Goal: Information Seeking & Learning: Learn about a topic

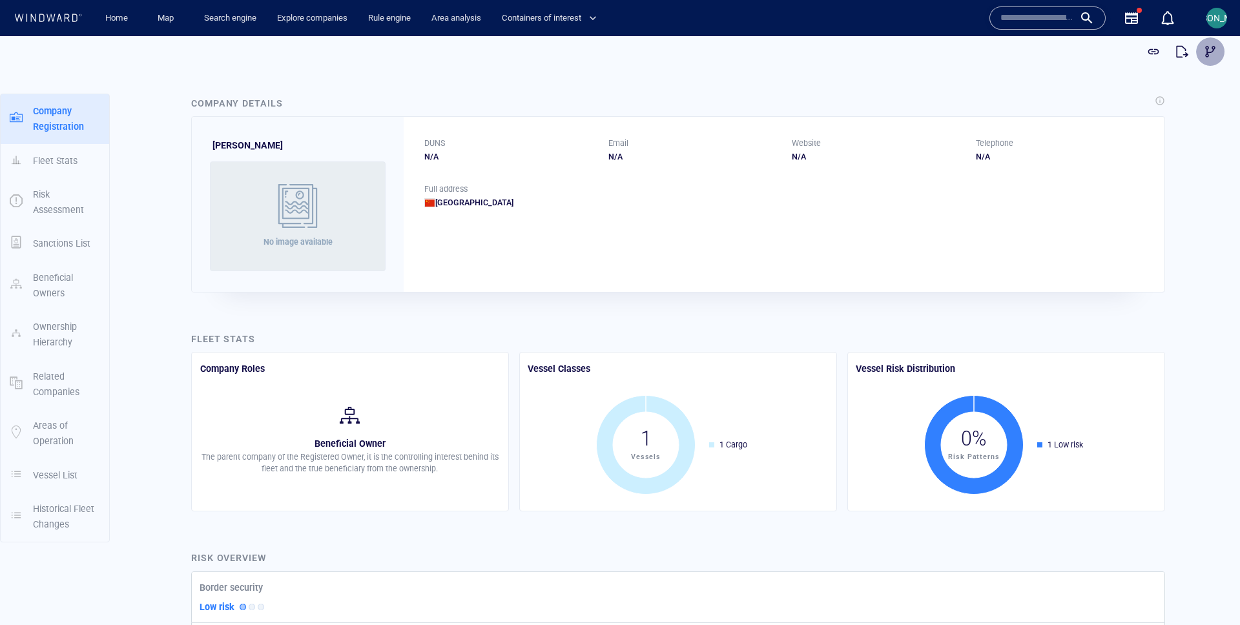
click at [1213, 54] on span "button" at bounding box center [1210, 51] width 13 height 13
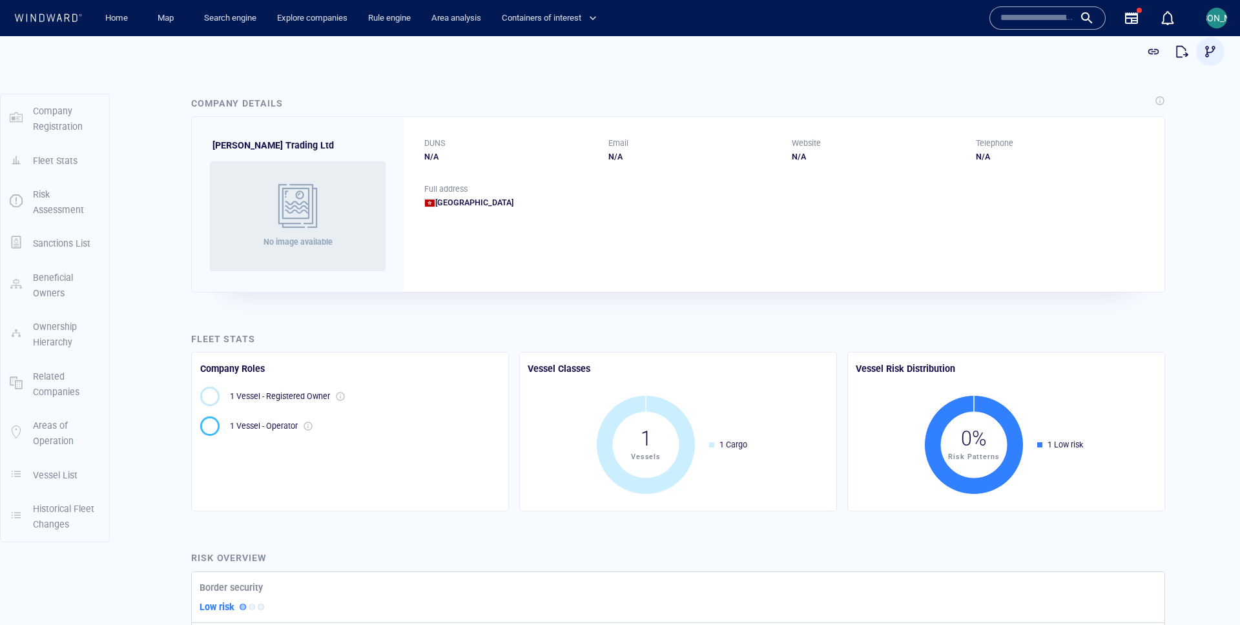
click at [1204, 56] on span "button" at bounding box center [1210, 51] width 13 height 13
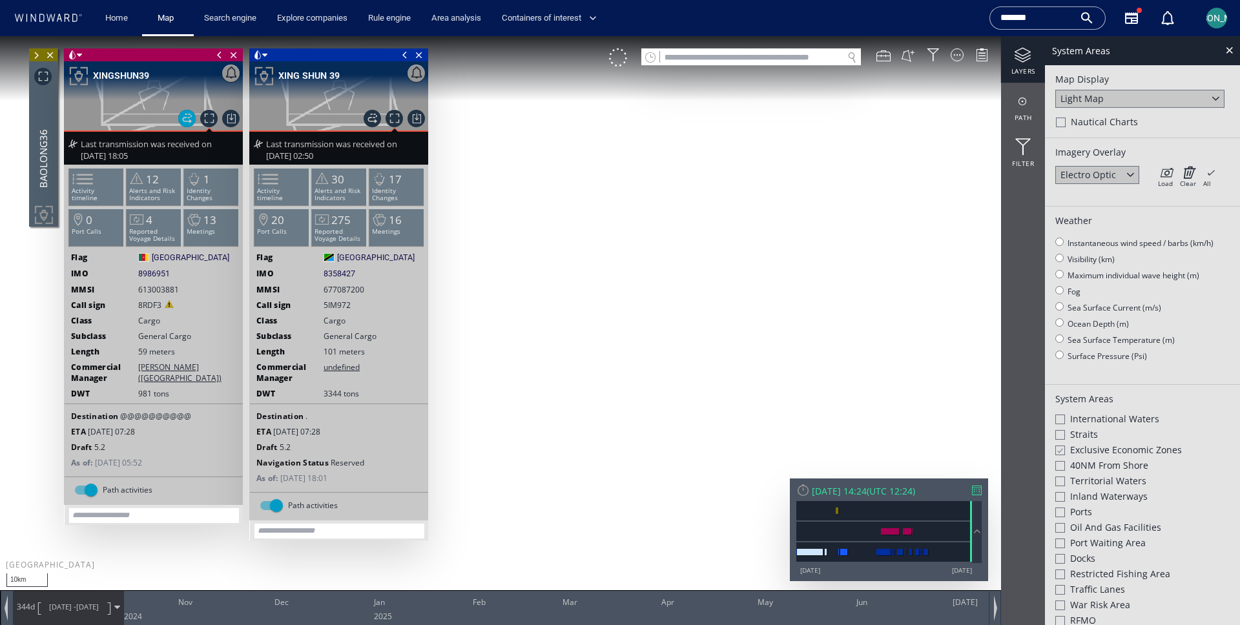
scroll to position [282, 0]
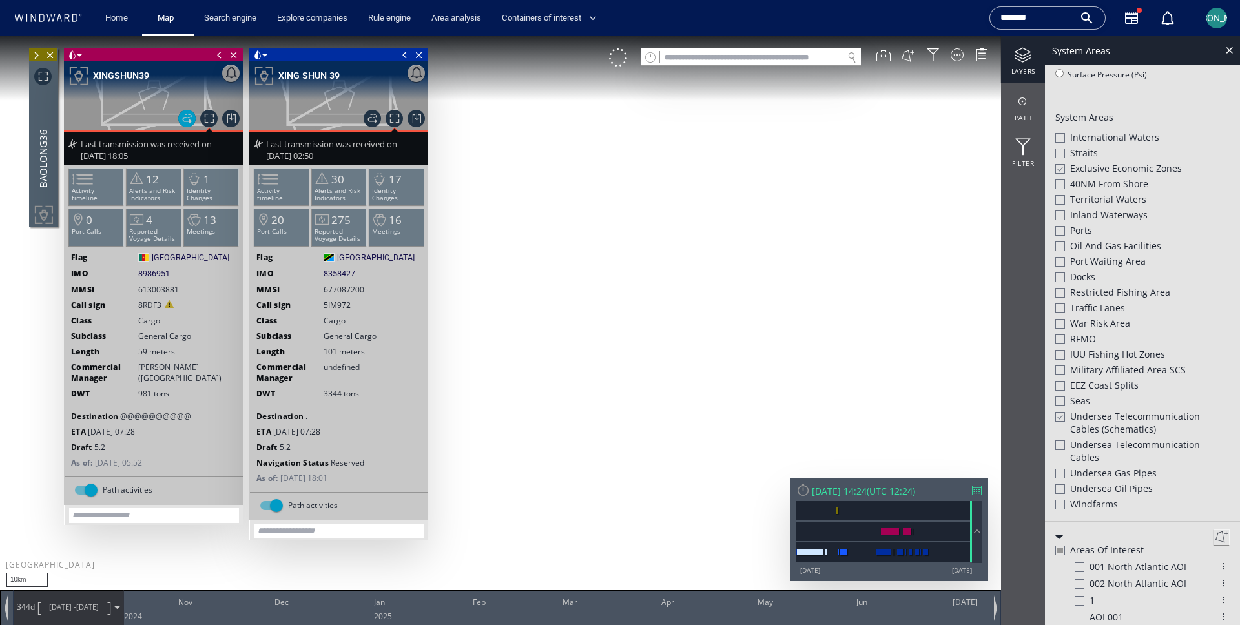
click at [566, 231] on canvas "Map" at bounding box center [620, 324] width 1240 height 576
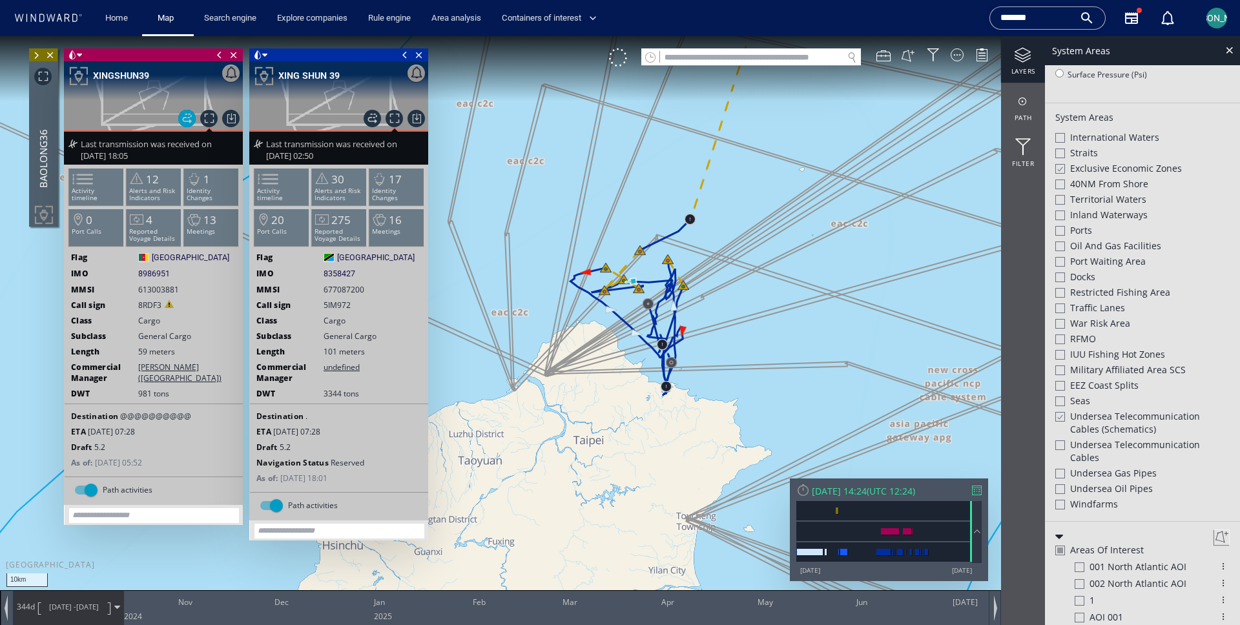
click at [36, 56] on span at bounding box center [36, 55] width 14 height 13
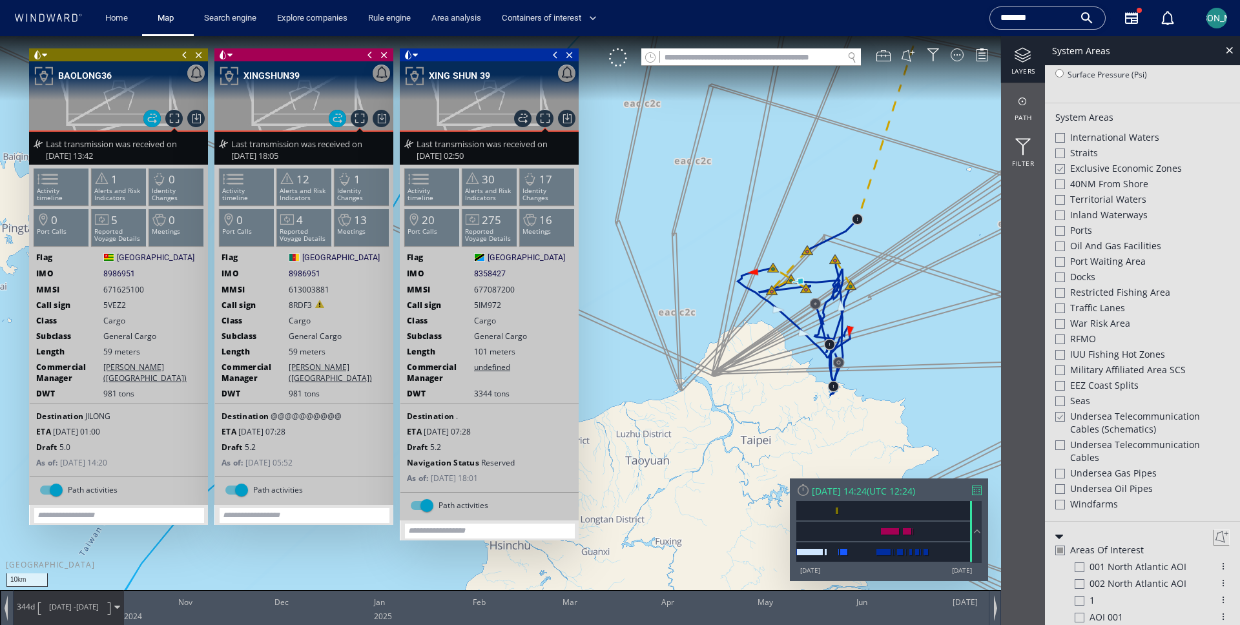
drag, startPoint x: 651, startPoint y: 172, endPoint x: 738, endPoint y: 187, distance: 88.5
click at [738, 187] on canvas "Map" at bounding box center [620, 324] width 1240 height 576
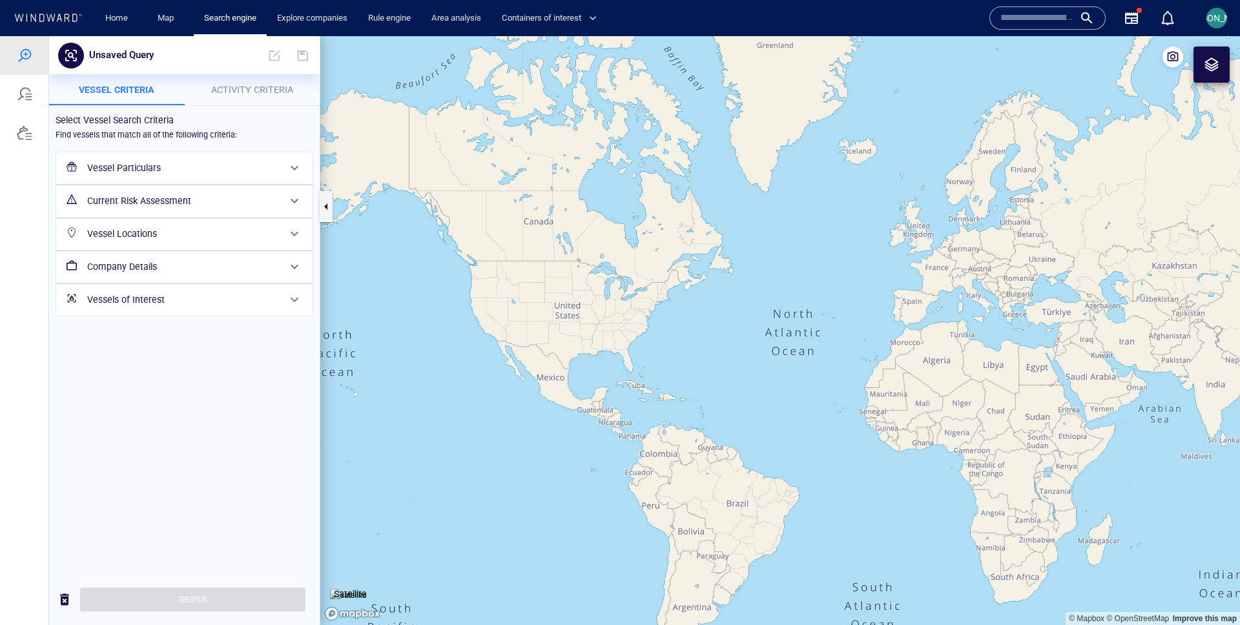
click at [174, 195] on h6 "Current Risk Assessment" at bounding box center [183, 201] width 192 height 16
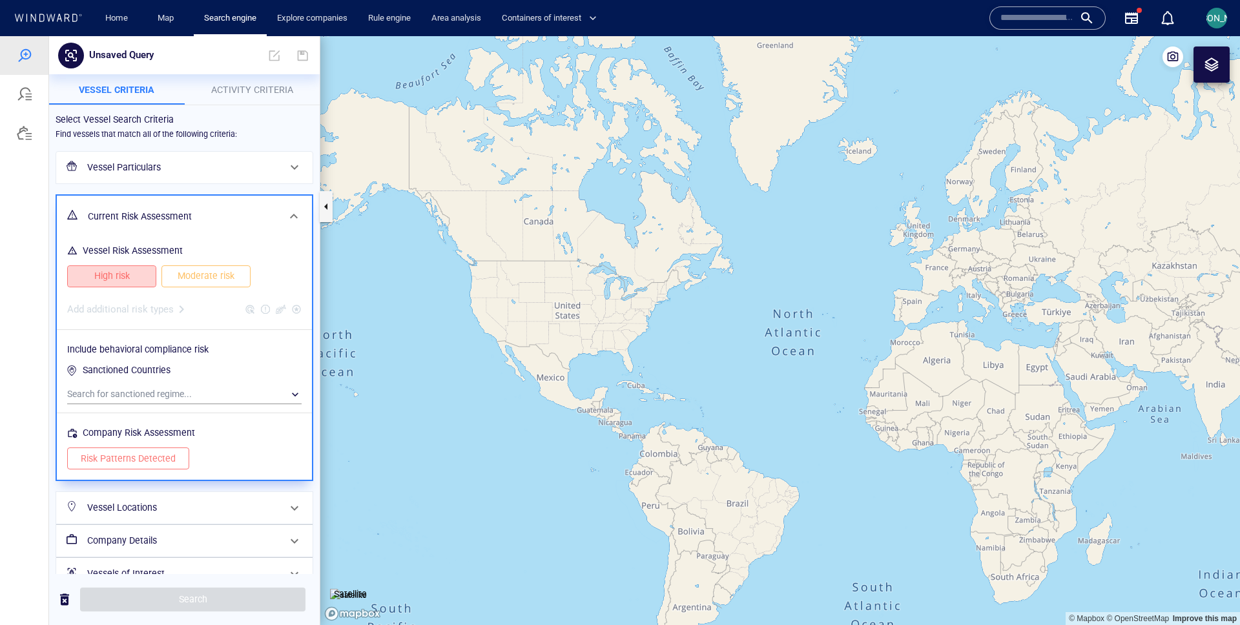
click at [147, 269] on button "High risk" at bounding box center [111, 276] width 89 height 22
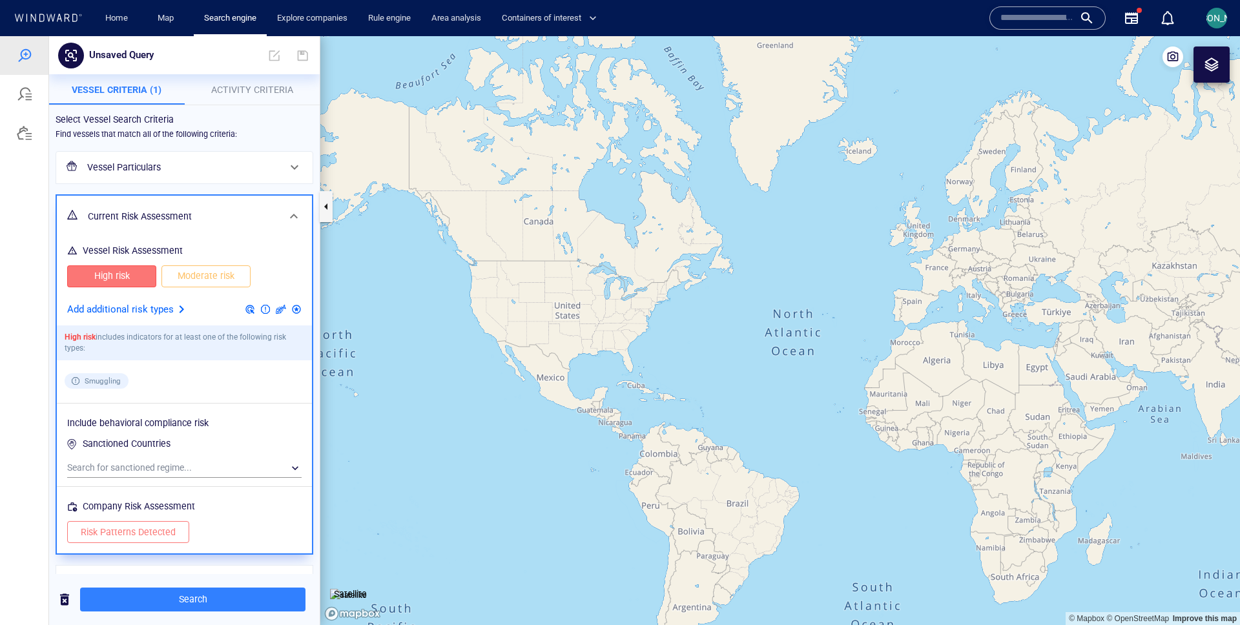
click at [171, 311] on p "Add additional risk types" at bounding box center [120, 310] width 107 height 17
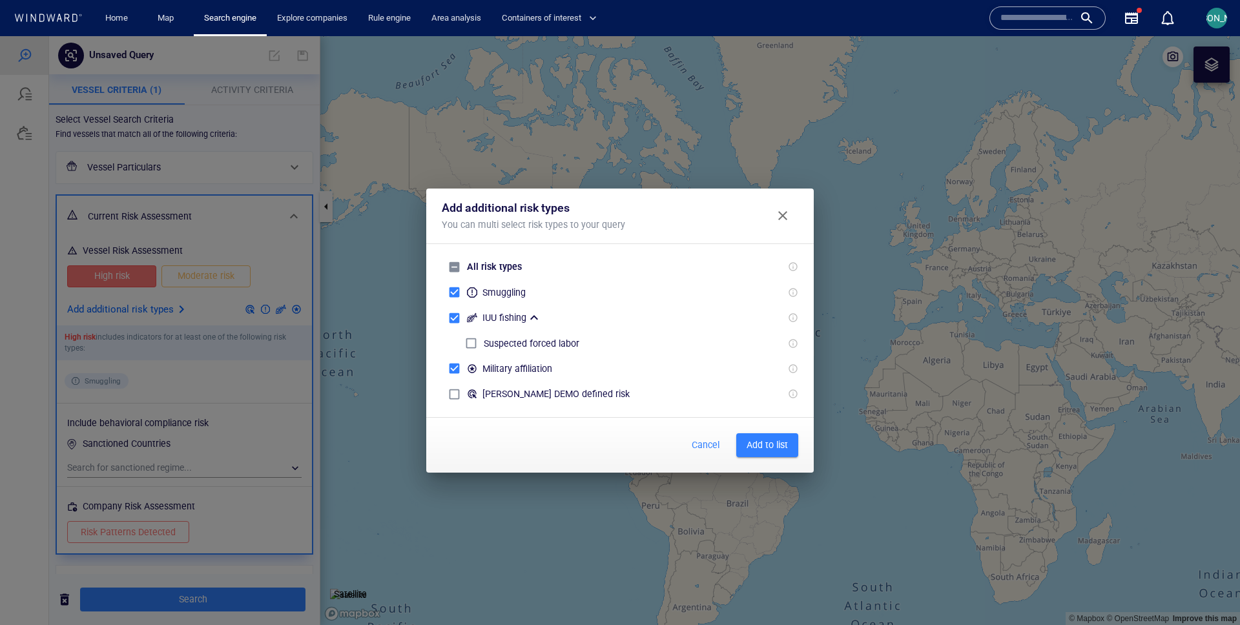
click at [178, 357] on div "Add additional risk types You can multi select risk types to your query All ris…" at bounding box center [620, 330] width 1240 height 589
click at [275, 99] on div "Add additional risk types You can multi select risk types to your query All ris…" at bounding box center [620, 330] width 1240 height 589
click at [780, 454] on button "Add to list" at bounding box center [767, 445] width 62 height 24
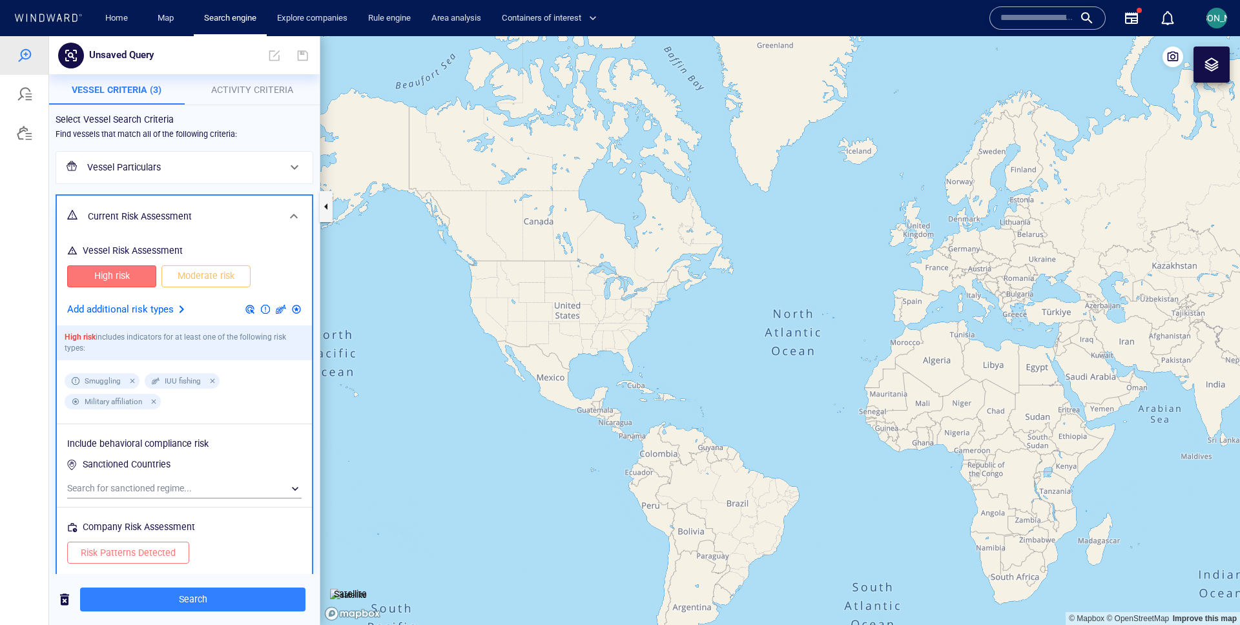
click at [264, 98] on button "Activity Criteria" at bounding box center [253, 89] width 136 height 31
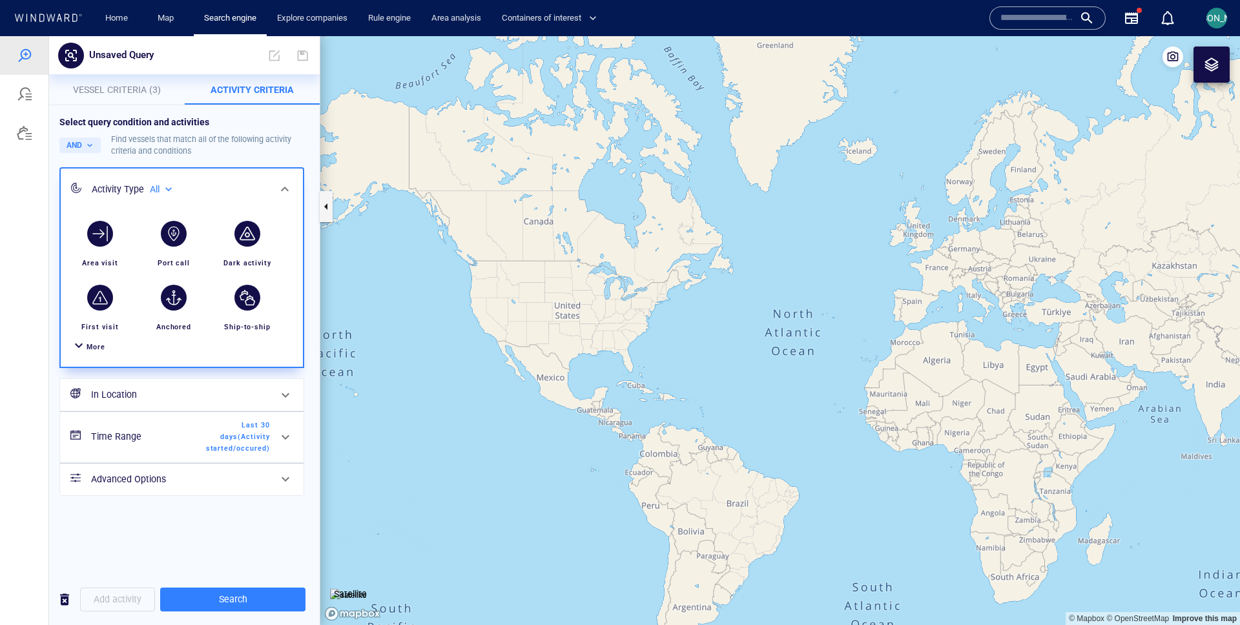
click at [83, 357] on div "More" at bounding box center [181, 347] width 227 height 24
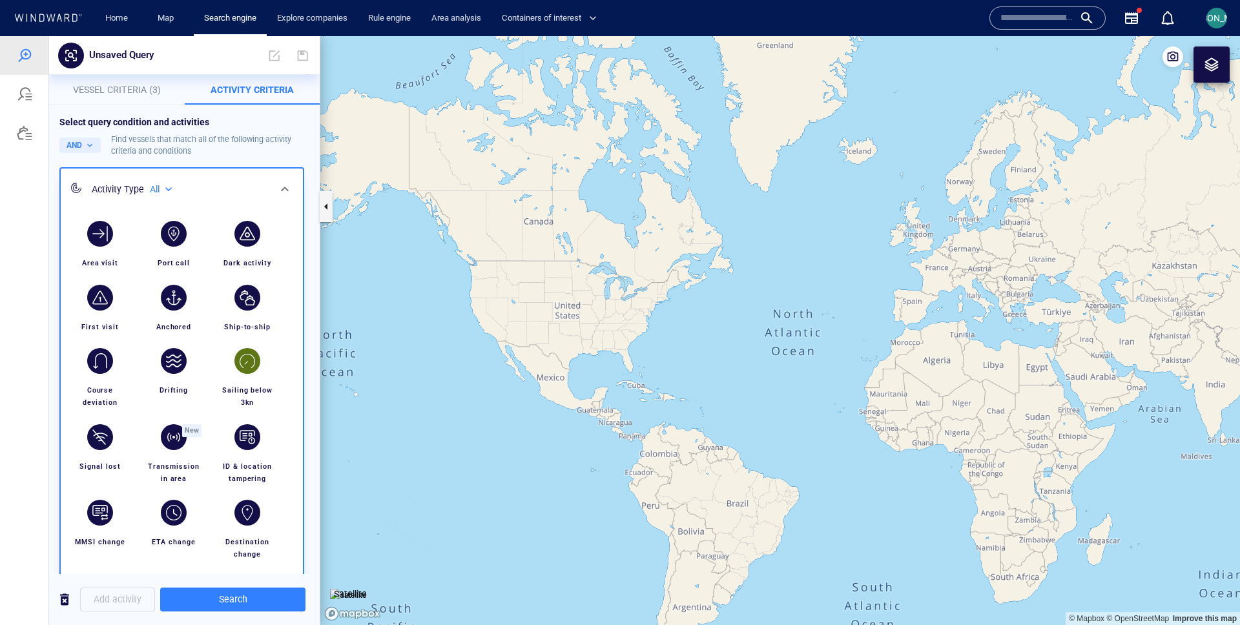
click at [254, 377] on div "button" at bounding box center [247, 361] width 36 height 36
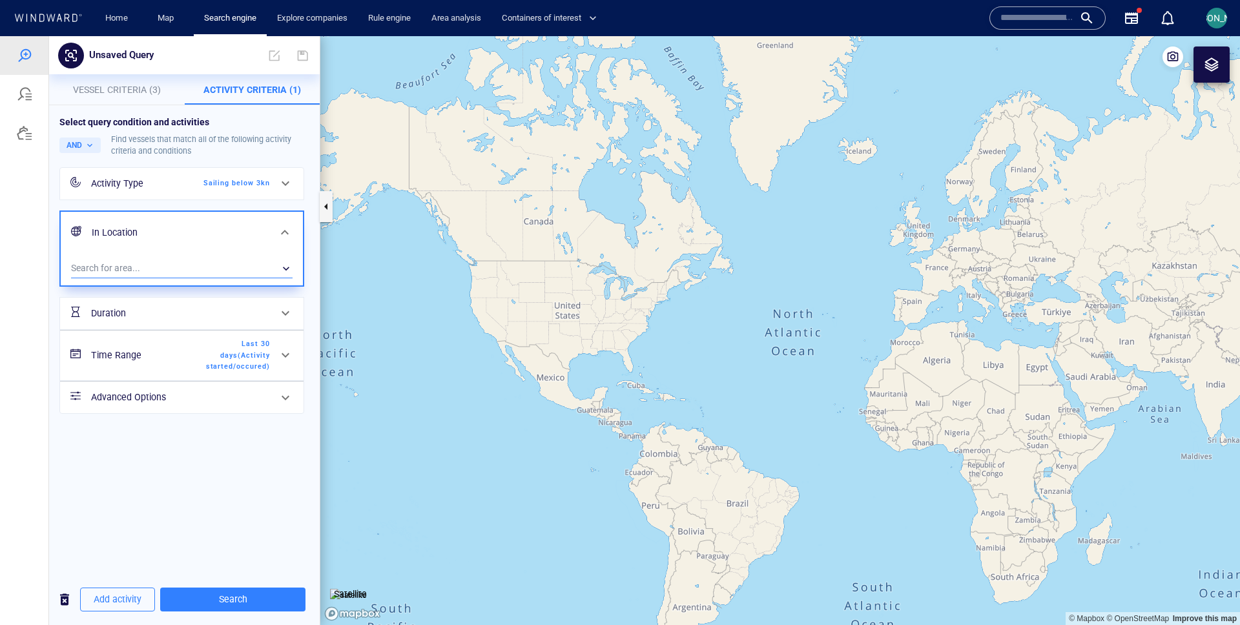
click at [153, 267] on div "​" at bounding box center [182, 268] width 222 height 19
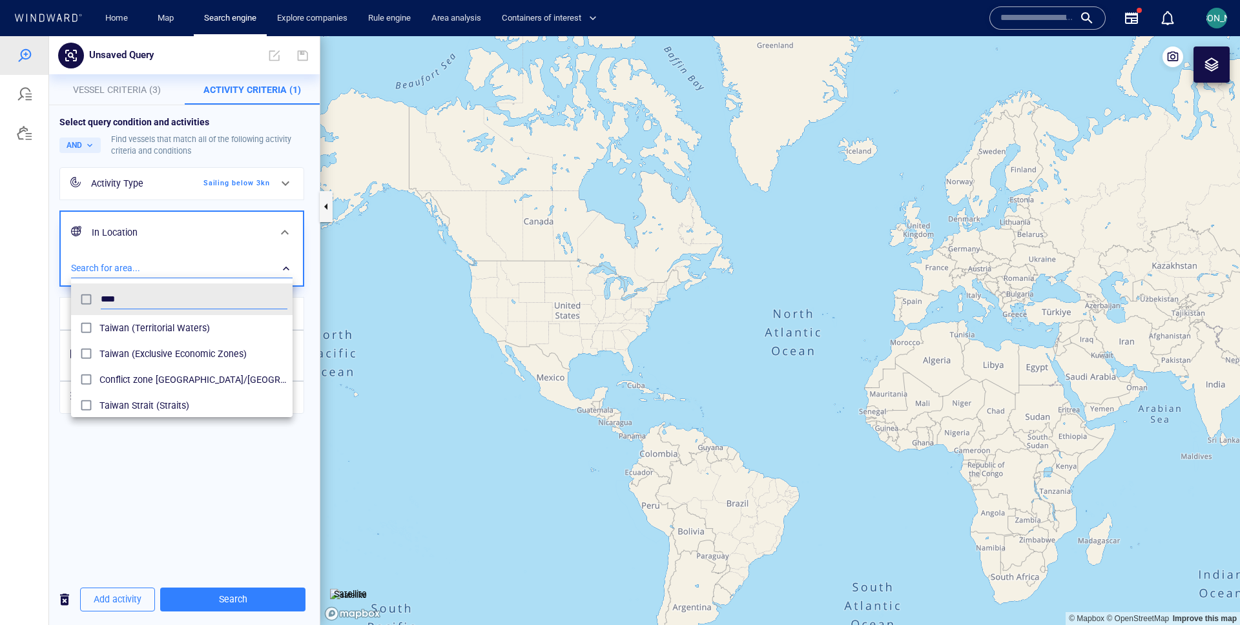
scroll to position [129, 222]
type input "*****"
click at [251, 564] on div at bounding box center [620, 330] width 1240 height 589
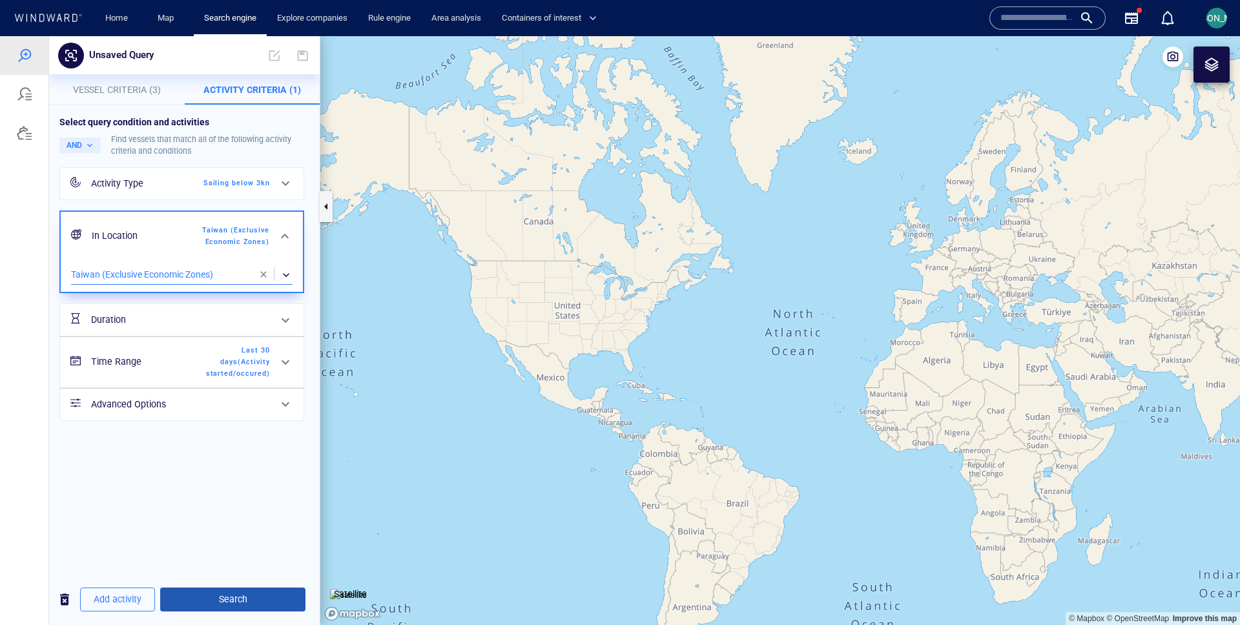
click at [244, 594] on span "Search" at bounding box center [233, 600] width 125 height 16
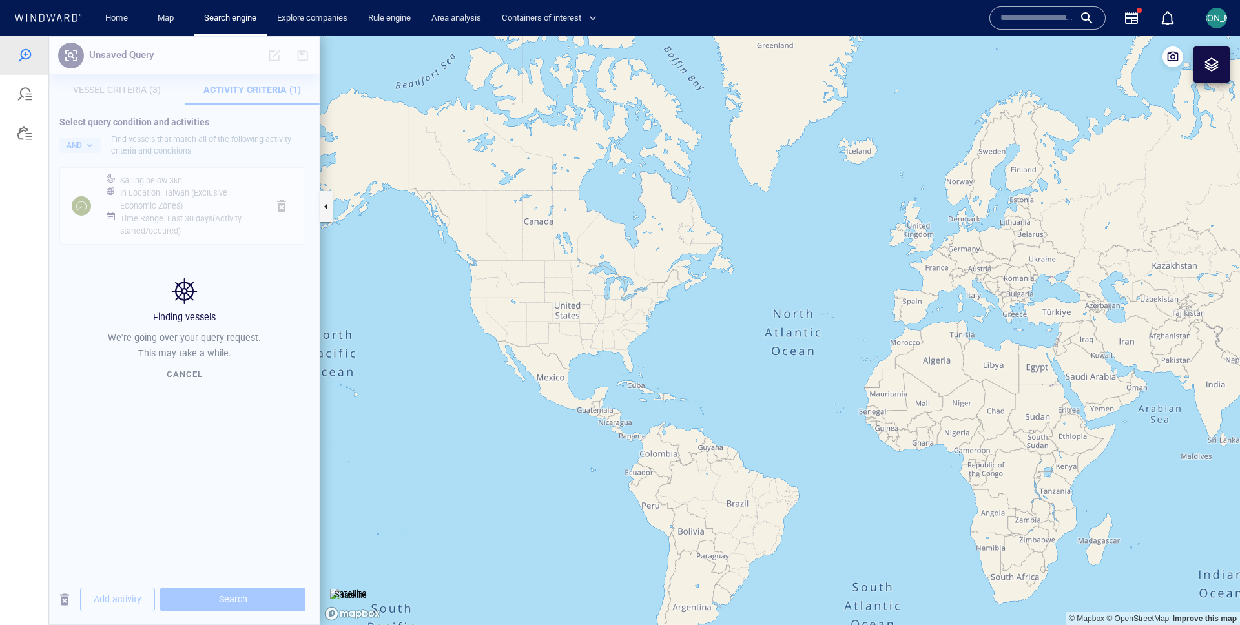
drag, startPoint x: 1118, startPoint y: 388, endPoint x: 443, endPoint y: 358, distance: 675.6
click at [443, 358] on canvas "Map" at bounding box center [780, 330] width 920 height 589
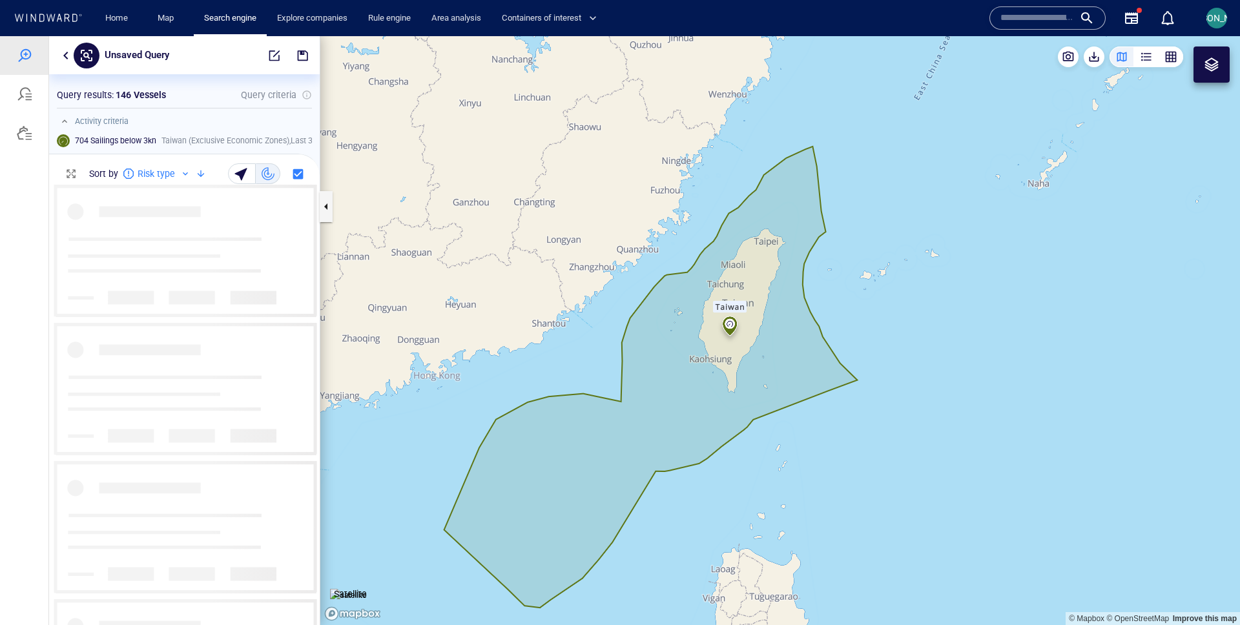
scroll to position [440, 271]
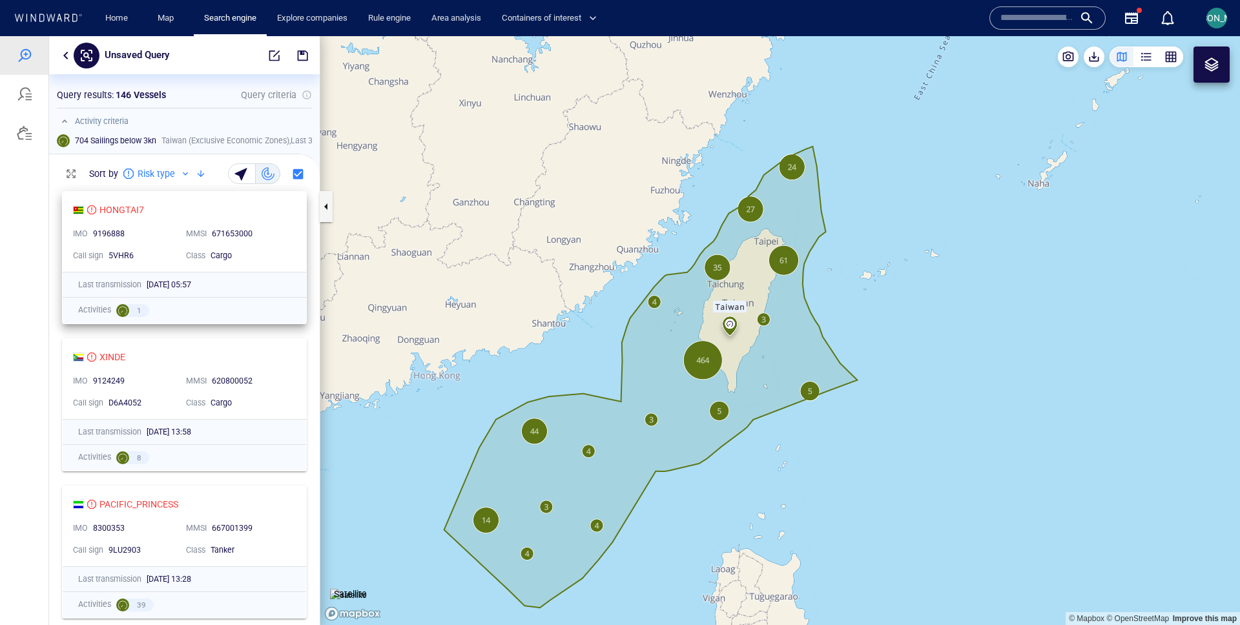
click at [296, 249] on div "HONGTAI7 IMO 9196888 MMSI 671653000 Call sign 5VHR6 Class Cargo" at bounding box center [185, 232] width 244 height 80
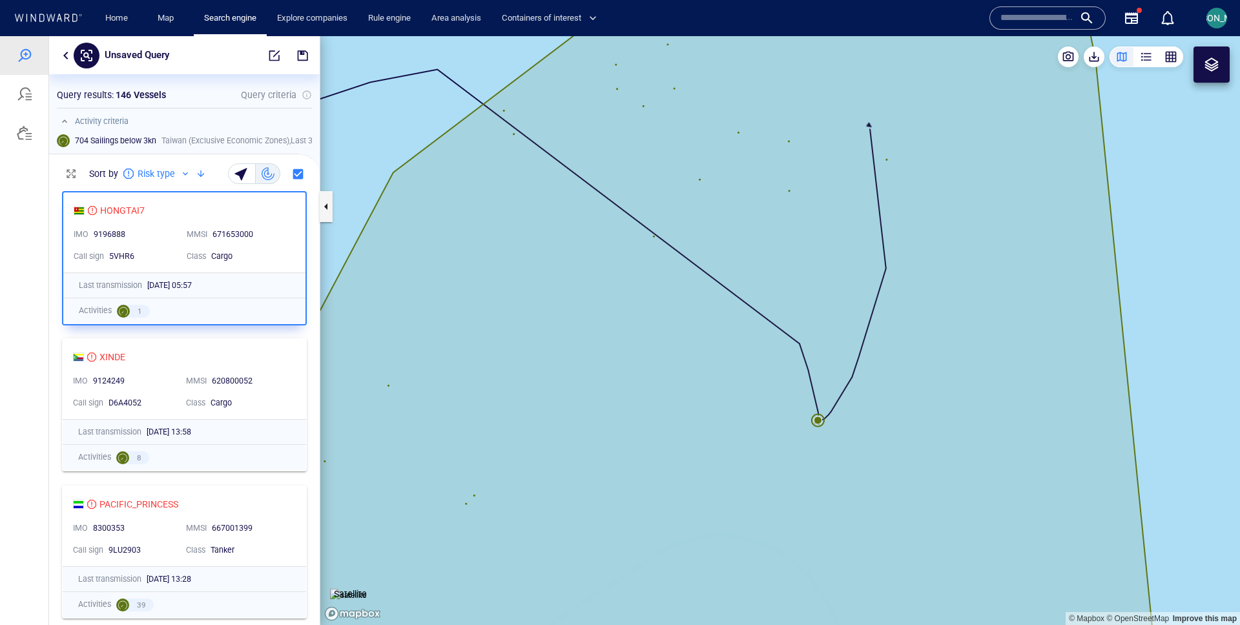
drag, startPoint x: 685, startPoint y: 355, endPoint x: 442, endPoint y: 276, distance: 255.5
click at [441, 276] on canvas "Map" at bounding box center [780, 330] width 920 height 589
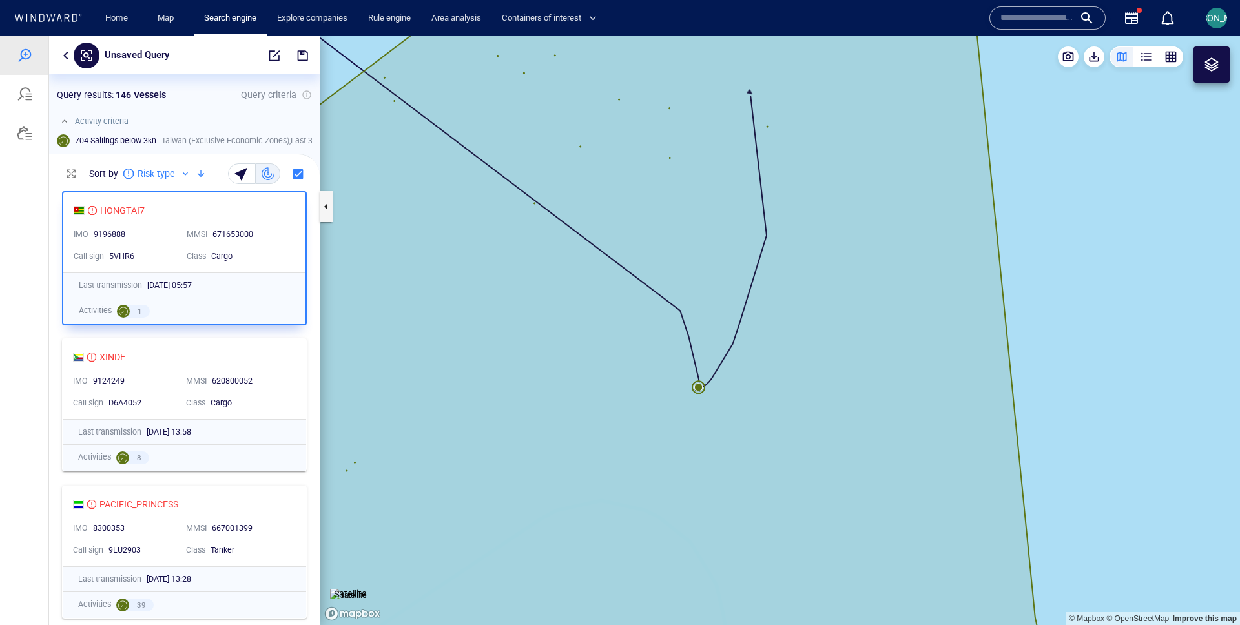
click at [697, 385] on canvas "Map" at bounding box center [780, 330] width 920 height 589
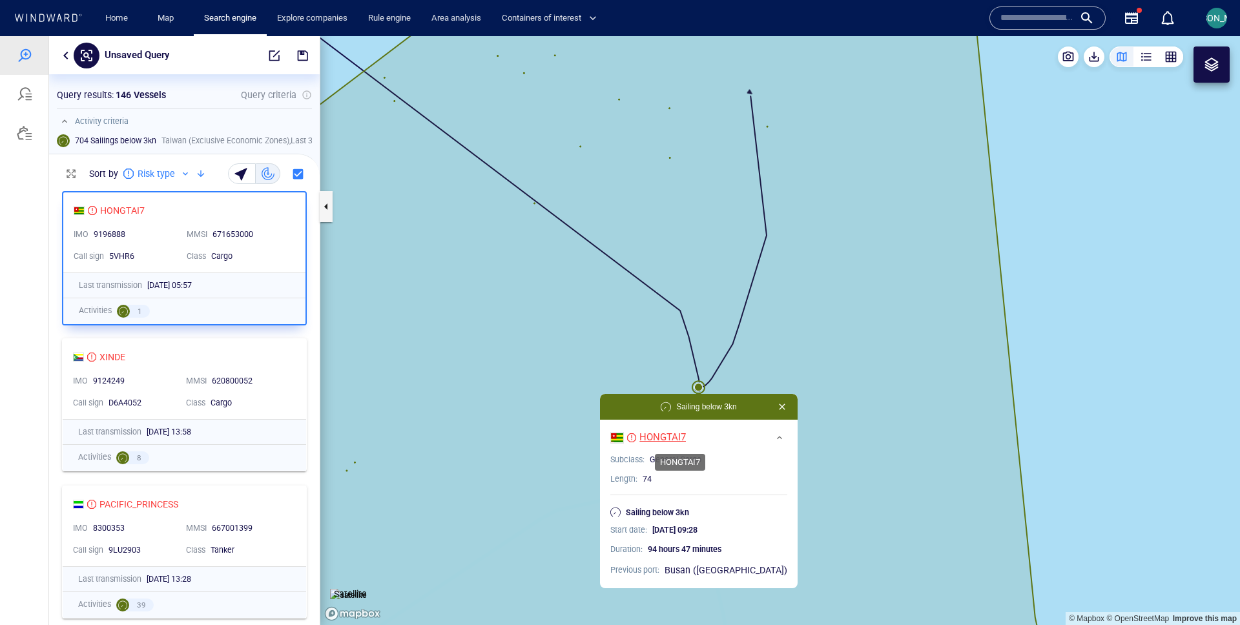
click at [682, 437] on div "HONGTAI7" at bounding box center [662, 438] width 47 height 14
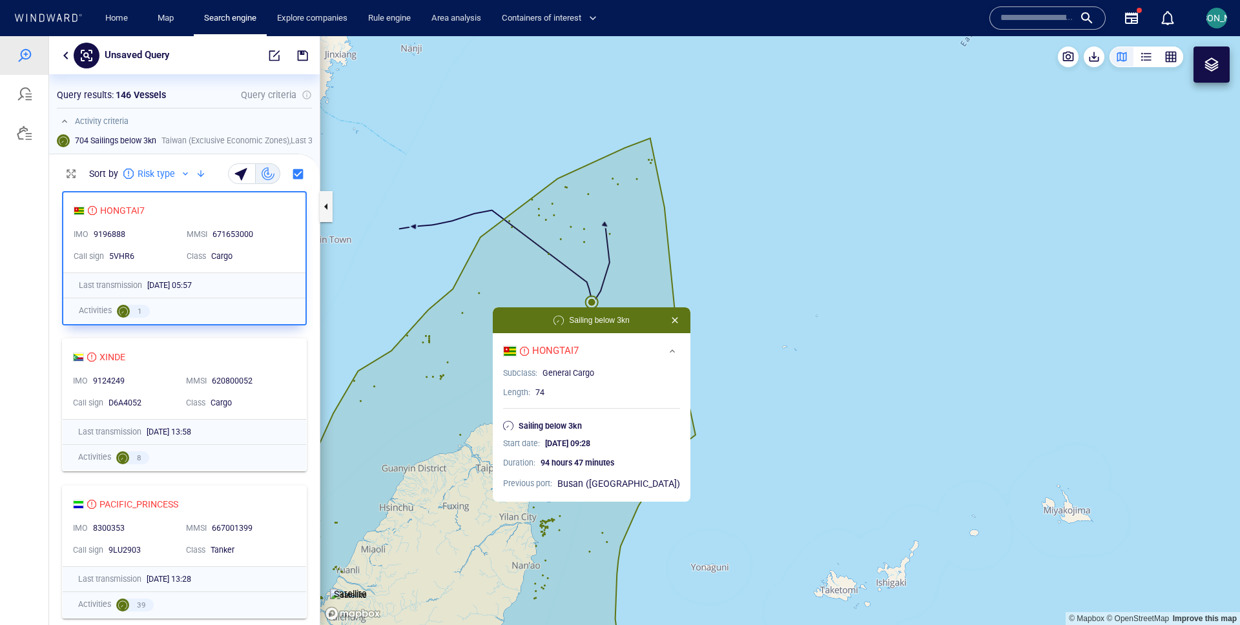
drag, startPoint x: 436, startPoint y: 323, endPoint x: 445, endPoint y: 284, distance: 40.4
click at [445, 284] on canvas "Map" at bounding box center [780, 330] width 920 height 589
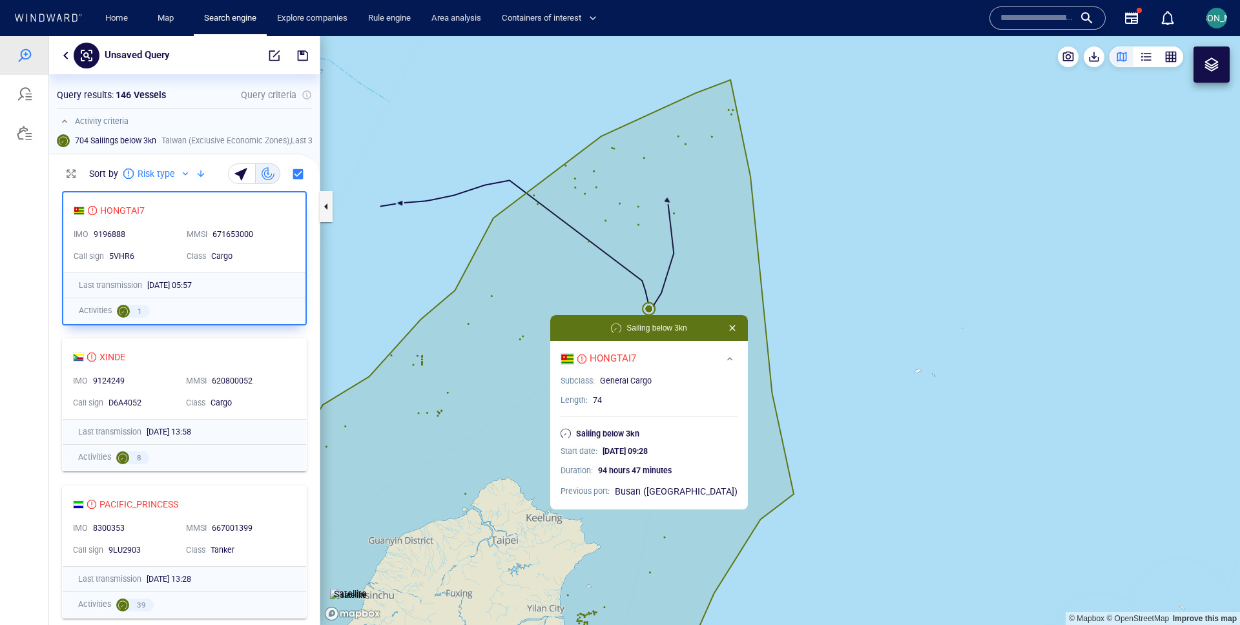
scroll to position [26, 0]
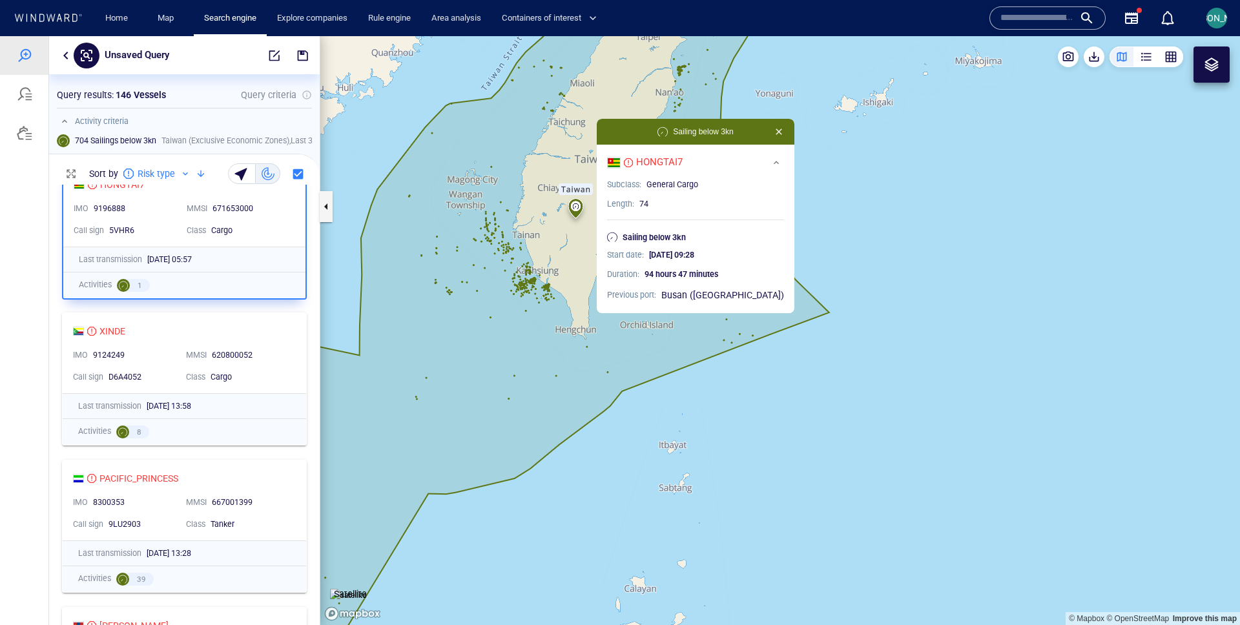
drag, startPoint x: 451, startPoint y: 337, endPoint x: 552, endPoint y: 205, distance: 166.0
click at [552, 205] on canvas "Map" at bounding box center [780, 330] width 920 height 589
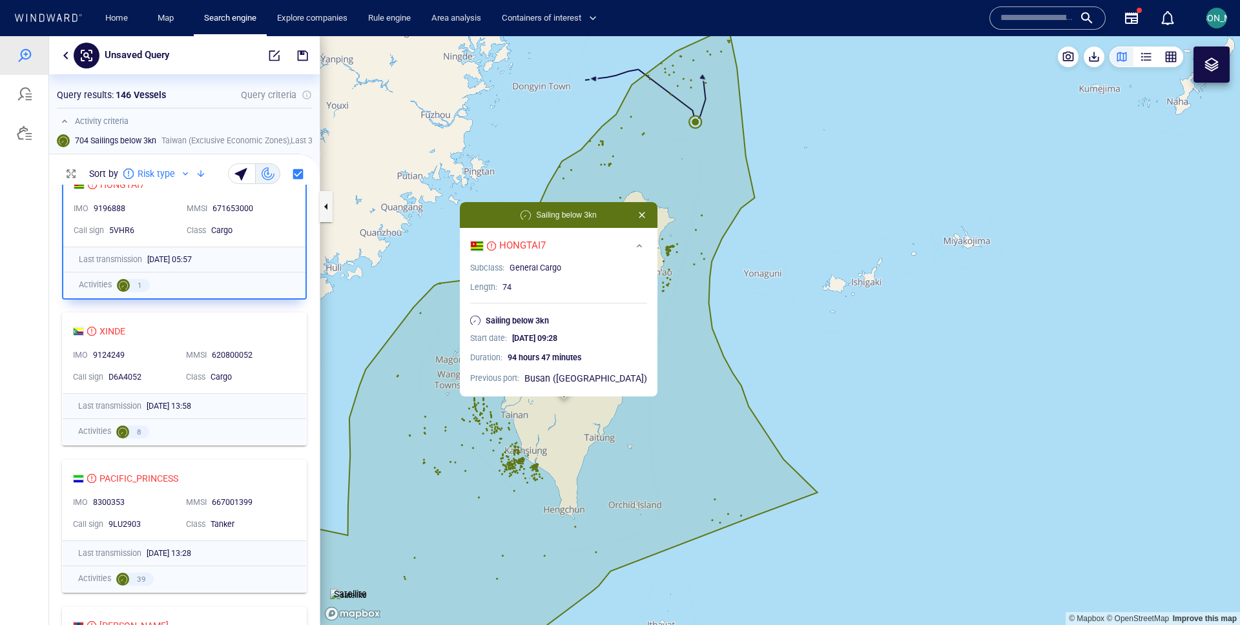
drag, startPoint x: 559, startPoint y: 129, endPoint x: 422, endPoint y: 201, distance: 155.4
click at [422, 201] on canvas "Map" at bounding box center [780, 330] width 920 height 589
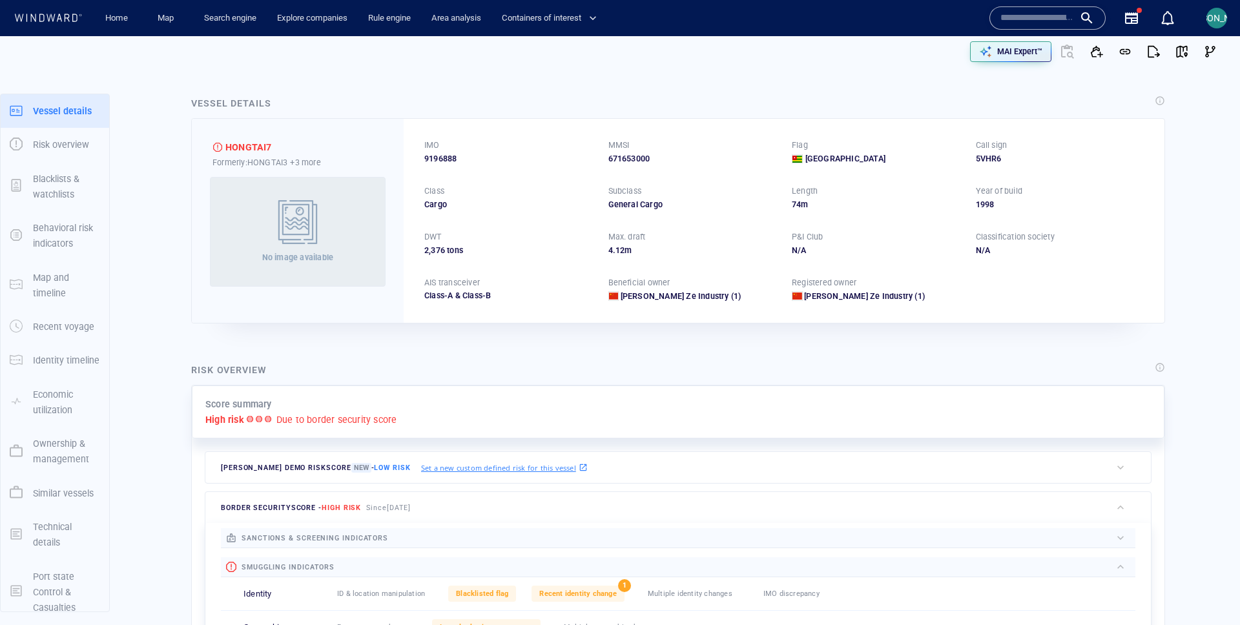
click at [436, 158] on span "9196888" at bounding box center [440, 159] width 32 height 12
click at [1022, 61] on button "MAI Expert™" at bounding box center [1010, 51] width 81 height 21
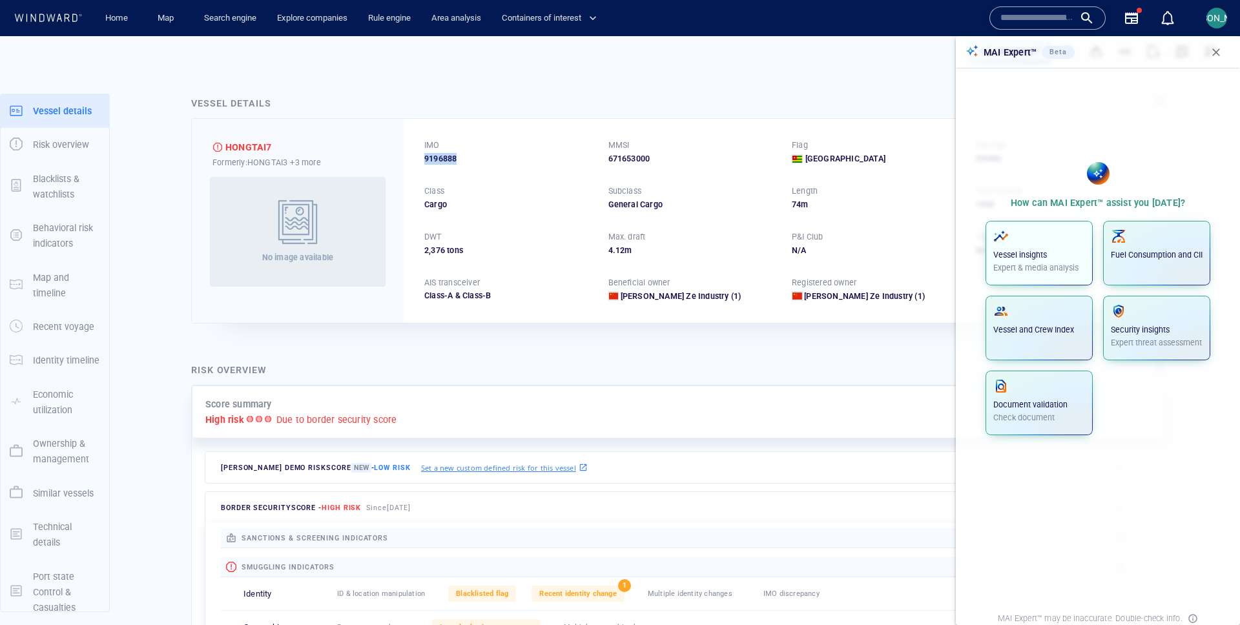
click at [1015, 262] on p "Expert & media analysis" at bounding box center [1039, 268] width 92 height 12
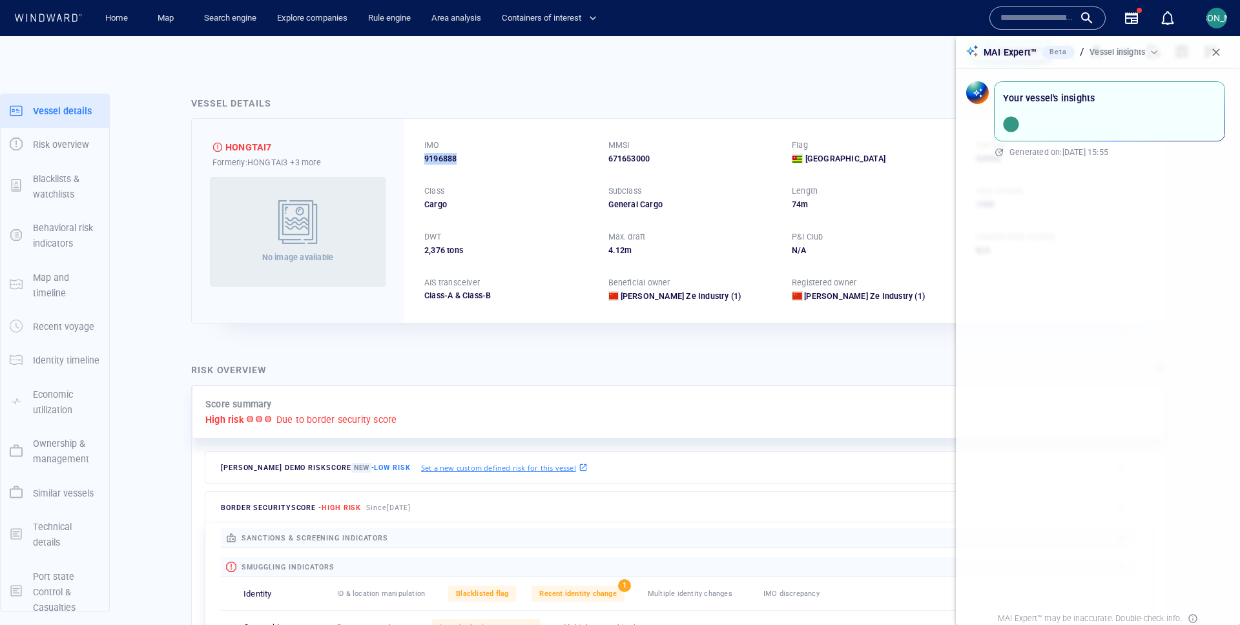
click at [1220, 51] on span "button" at bounding box center [1216, 52] width 13 height 13
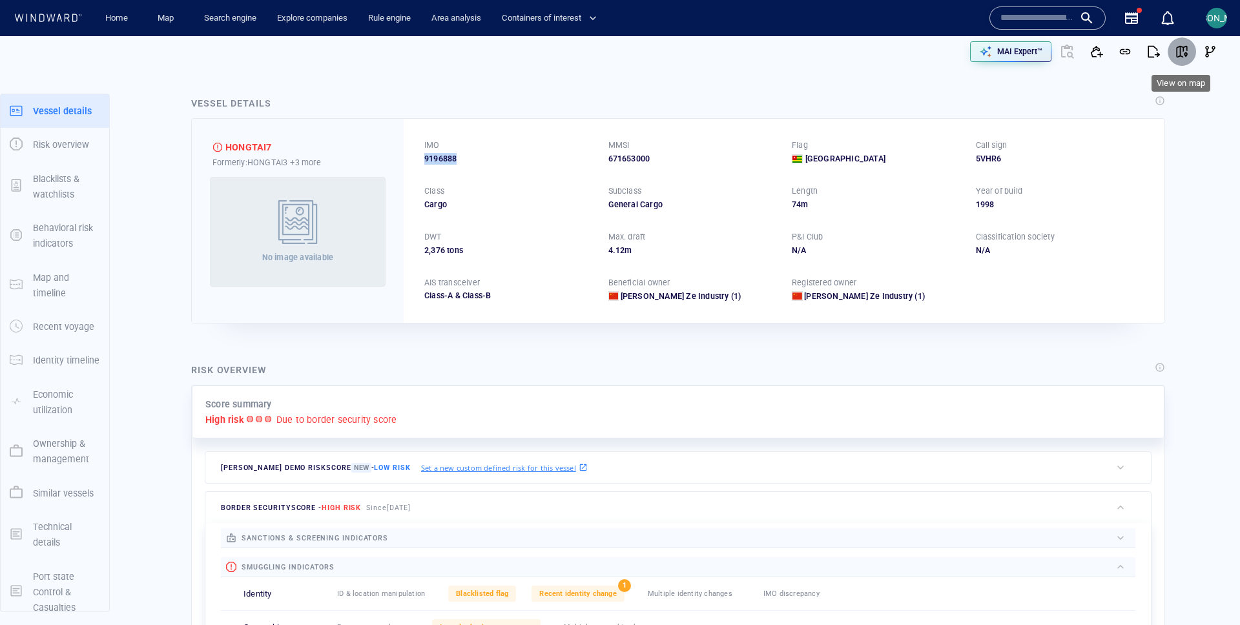
click at [1185, 55] on span "button" at bounding box center [1182, 51] width 13 height 13
click at [1035, 53] on p "MAI Expert™" at bounding box center [1019, 52] width 45 height 12
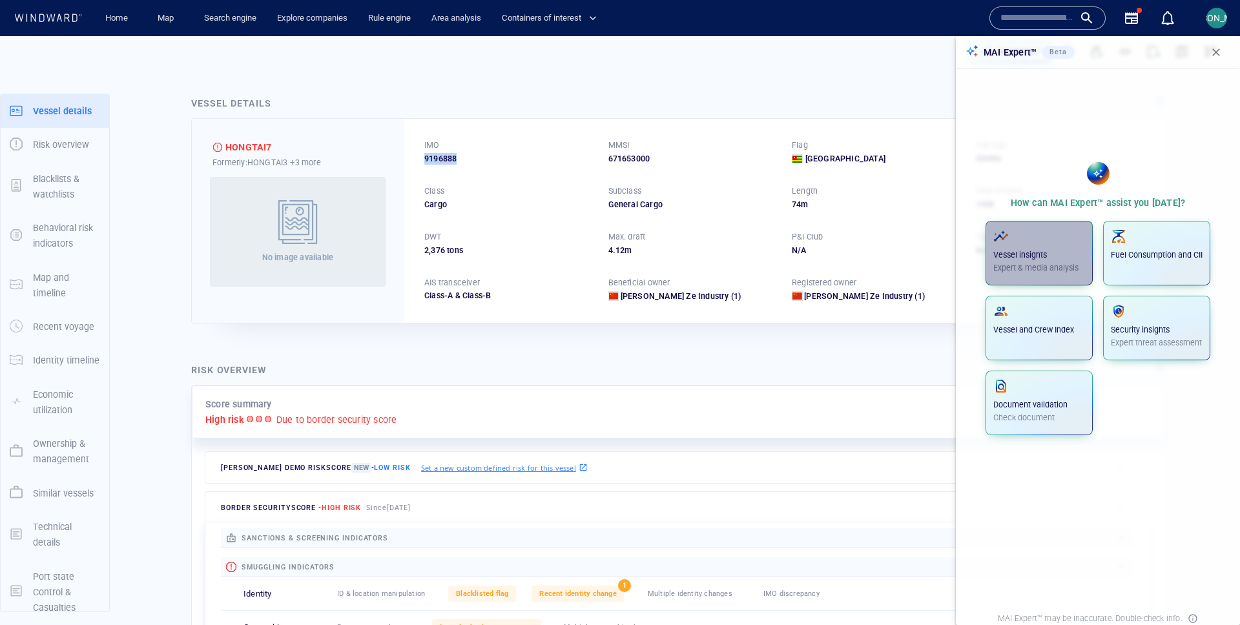
click at [1026, 264] on p "Expert & media analysis" at bounding box center [1039, 268] width 92 height 12
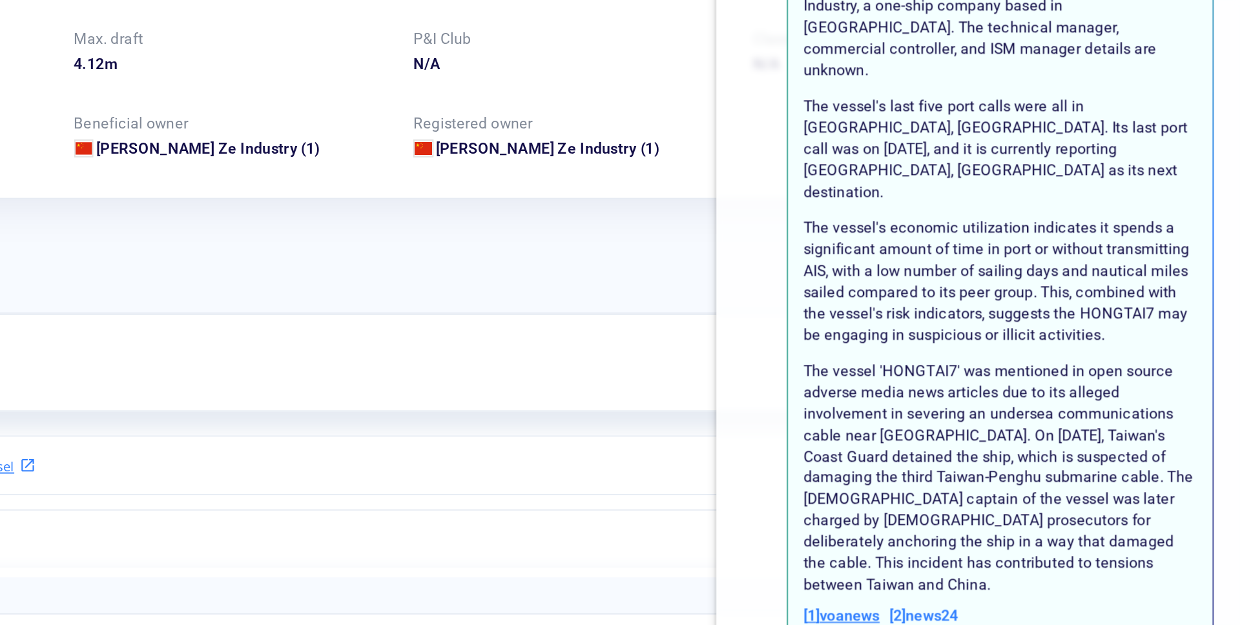
click at [1030, 543] on span "[ 1 ] voanews" at bounding box center [1023, 549] width 41 height 12
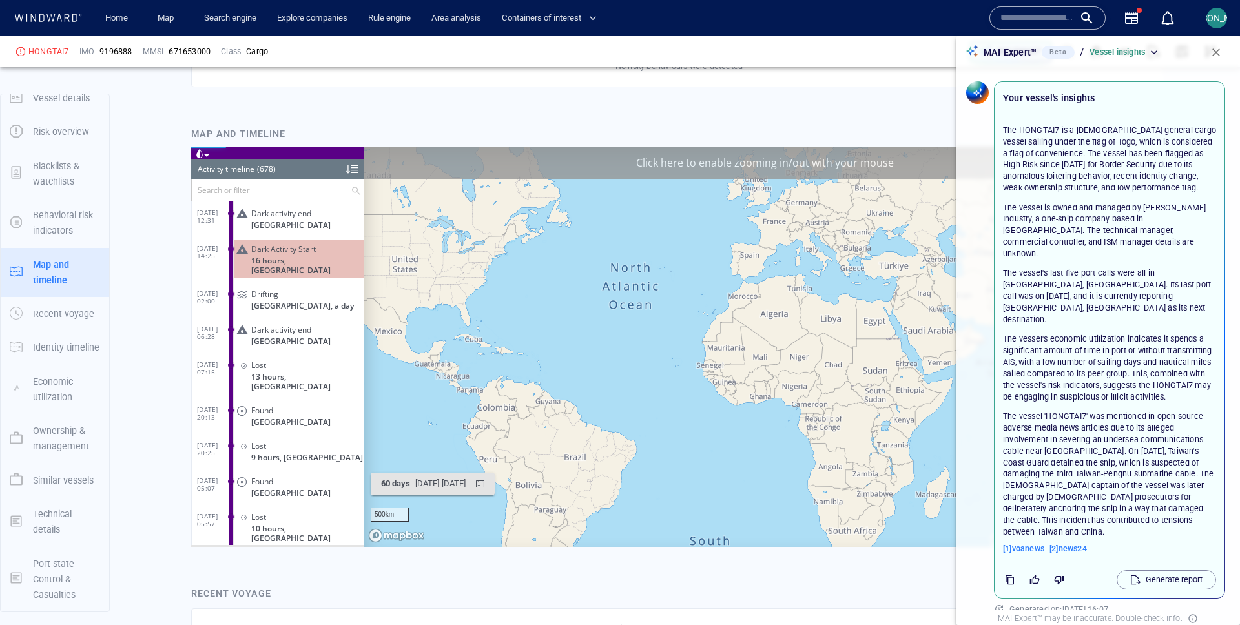
scroll to position [939, 0]
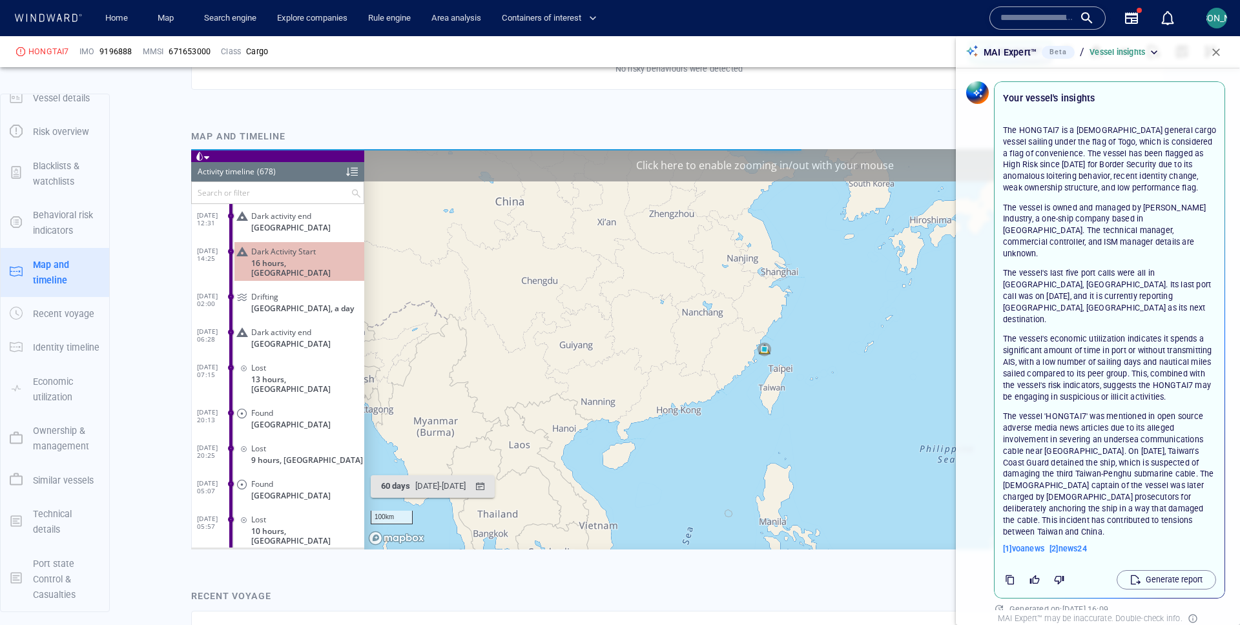
click at [200, 161] on div at bounding box center [200, 156] width 18 height 14
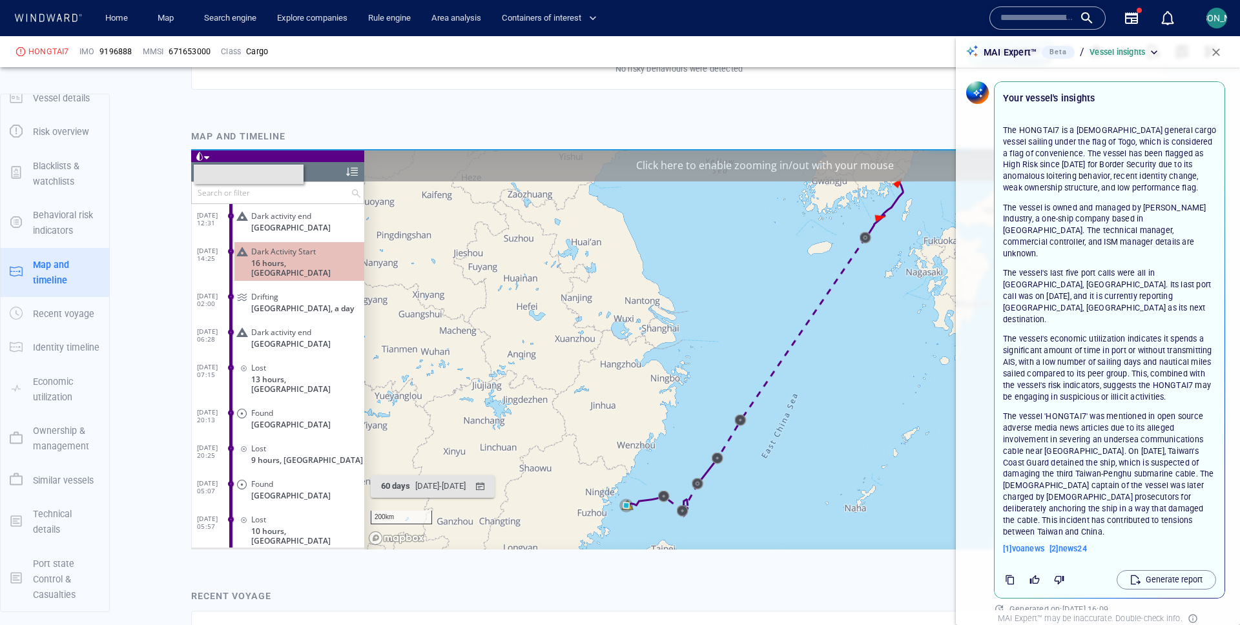
click at [207, 155] on span at bounding box center [206, 157] width 5 height 6
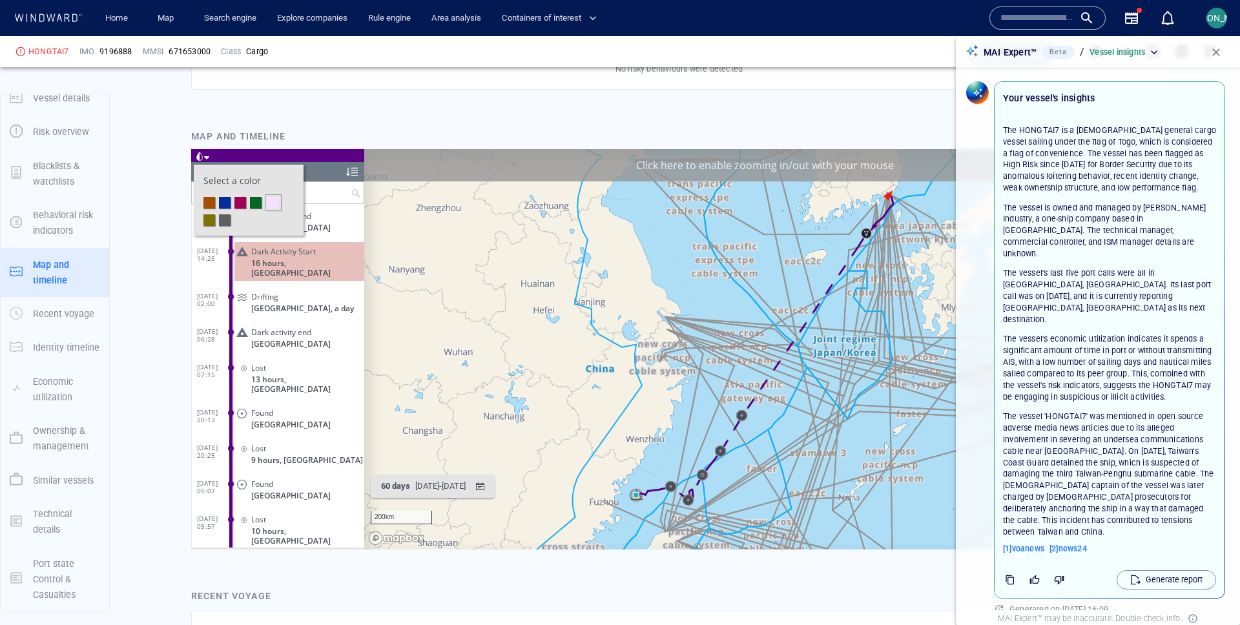
click at [244, 202] on li at bounding box center [240, 202] width 12 height 12
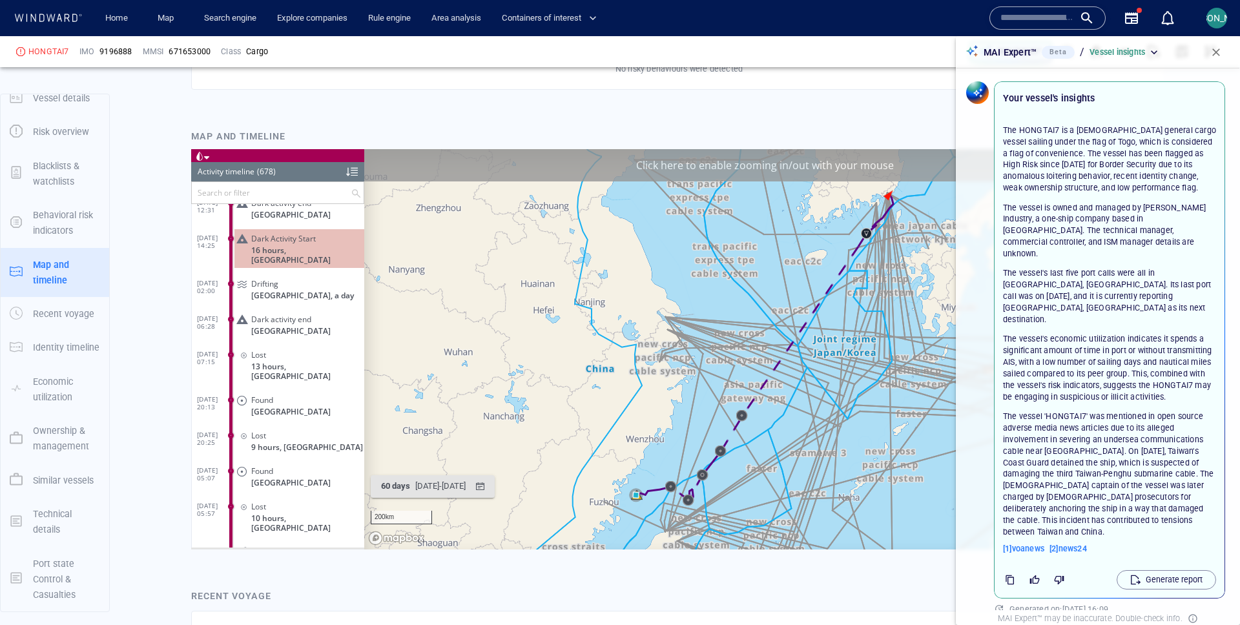
click at [685, 167] on div "Click here to enable zooming in/out with your mouse" at bounding box center [764, 165] width 801 height 32
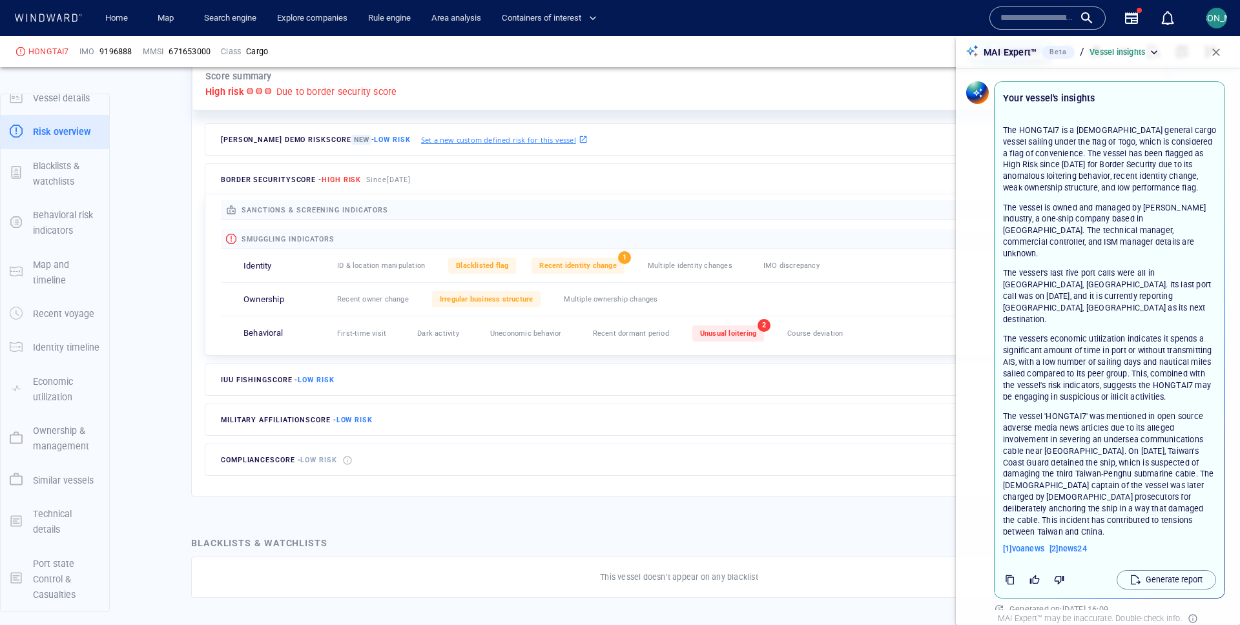
scroll to position [295, 0]
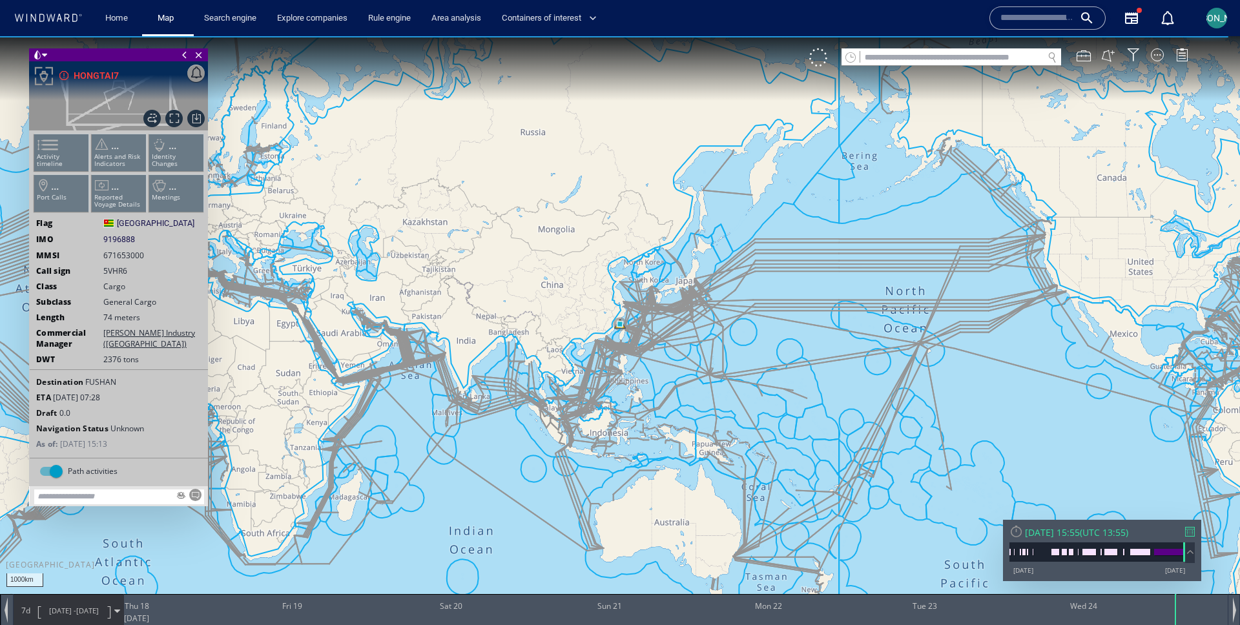
click at [66, 497] on textarea at bounding box center [119, 497] width 170 height 15
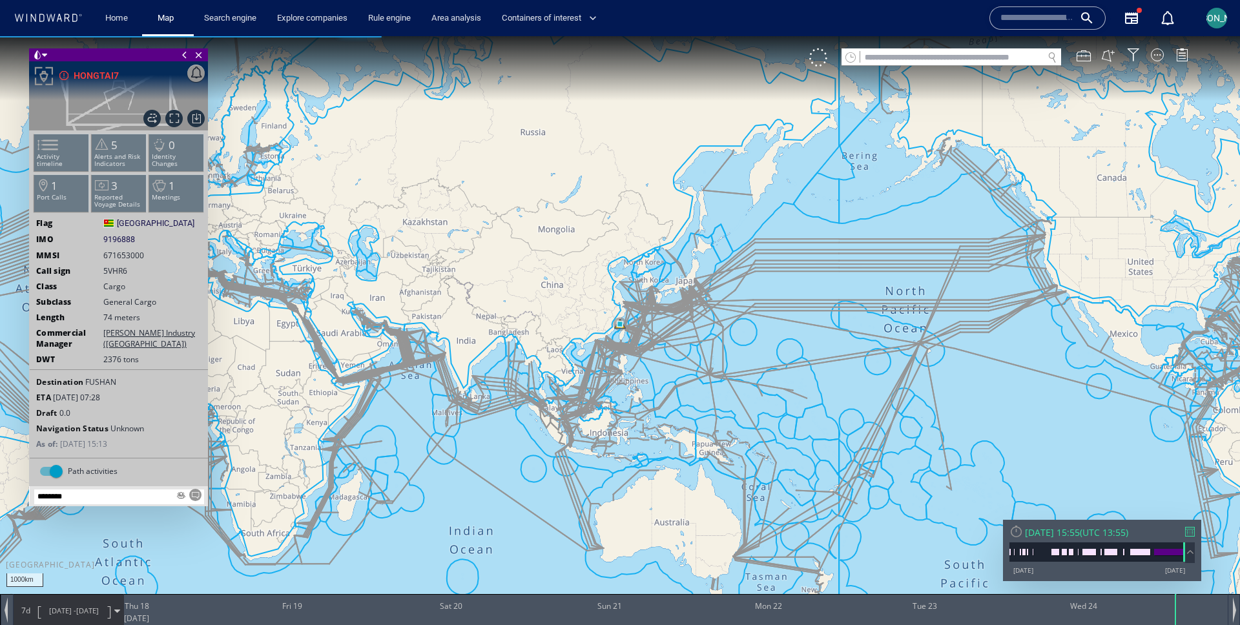
paste textarea "**********"
click at [96, 498] on textarea "**********" at bounding box center [119, 497] width 170 height 15
type textarea "**********"
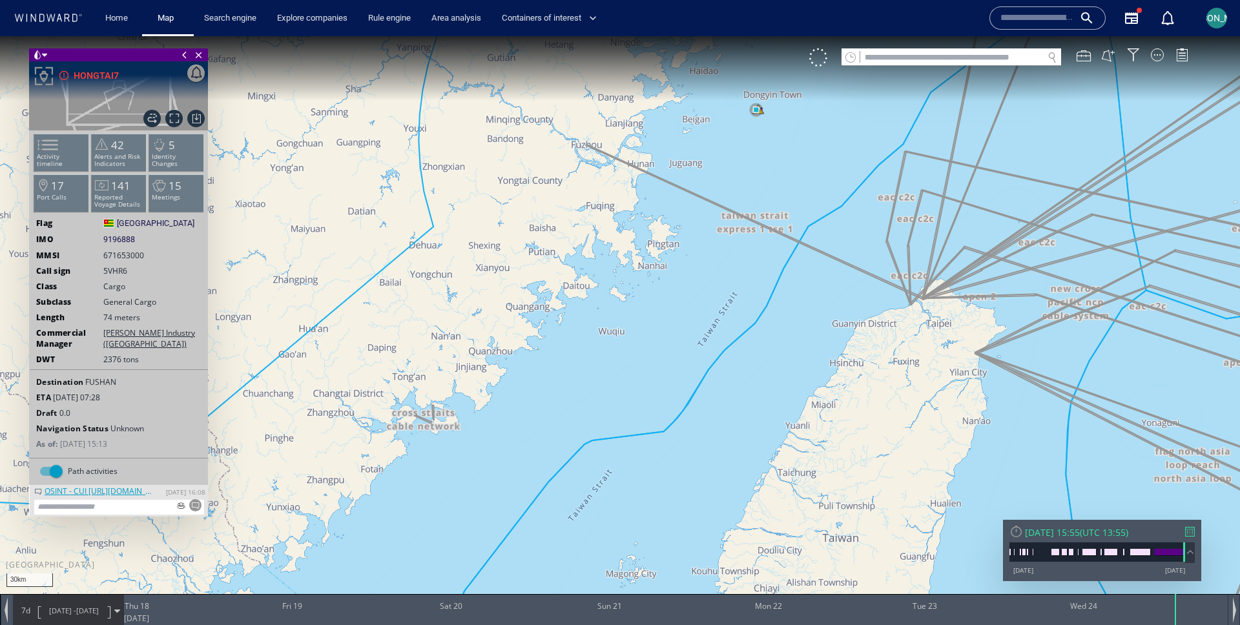
drag, startPoint x: 662, startPoint y: 209, endPoint x: 353, endPoint y: 306, distance: 323.6
click at [352, 307] on canvas "Map" at bounding box center [620, 324] width 1240 height 576
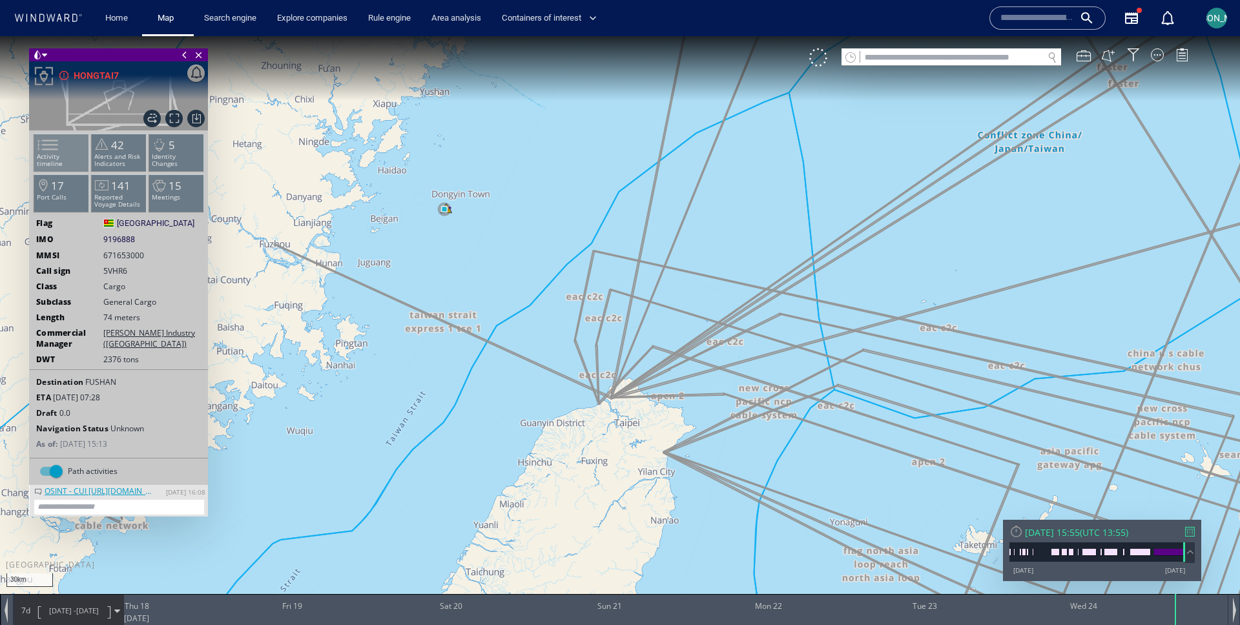
click at [50, 152] on span at bounding box center [39, 145] width 19 height 19
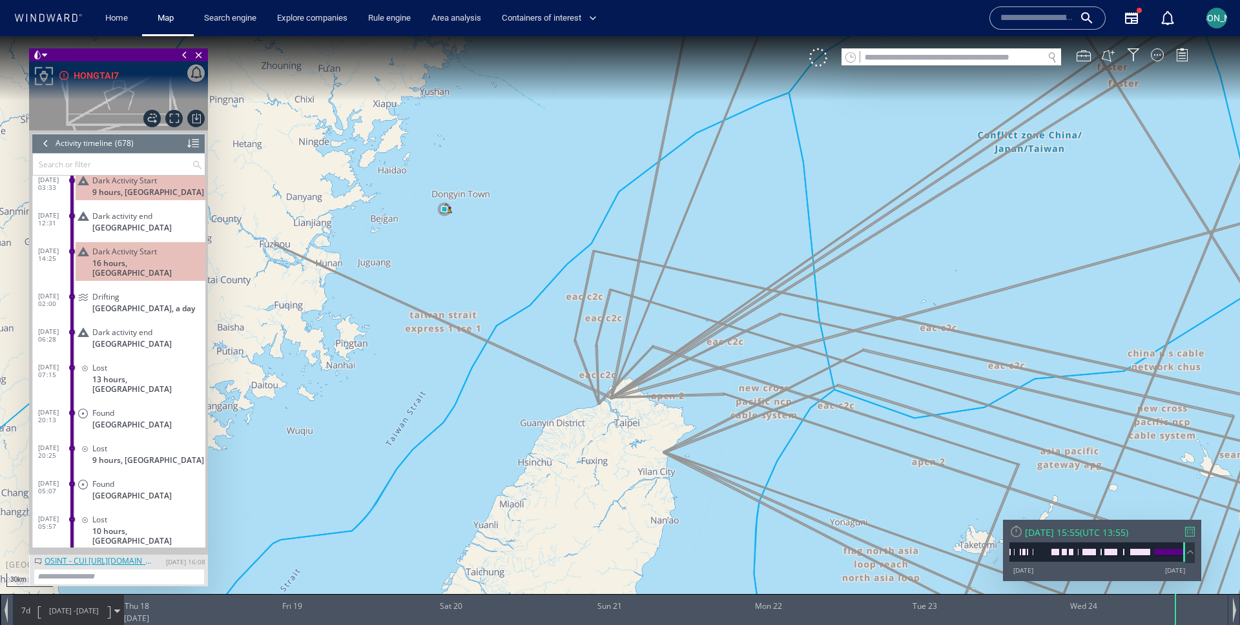
scroll to position [23726, 0]
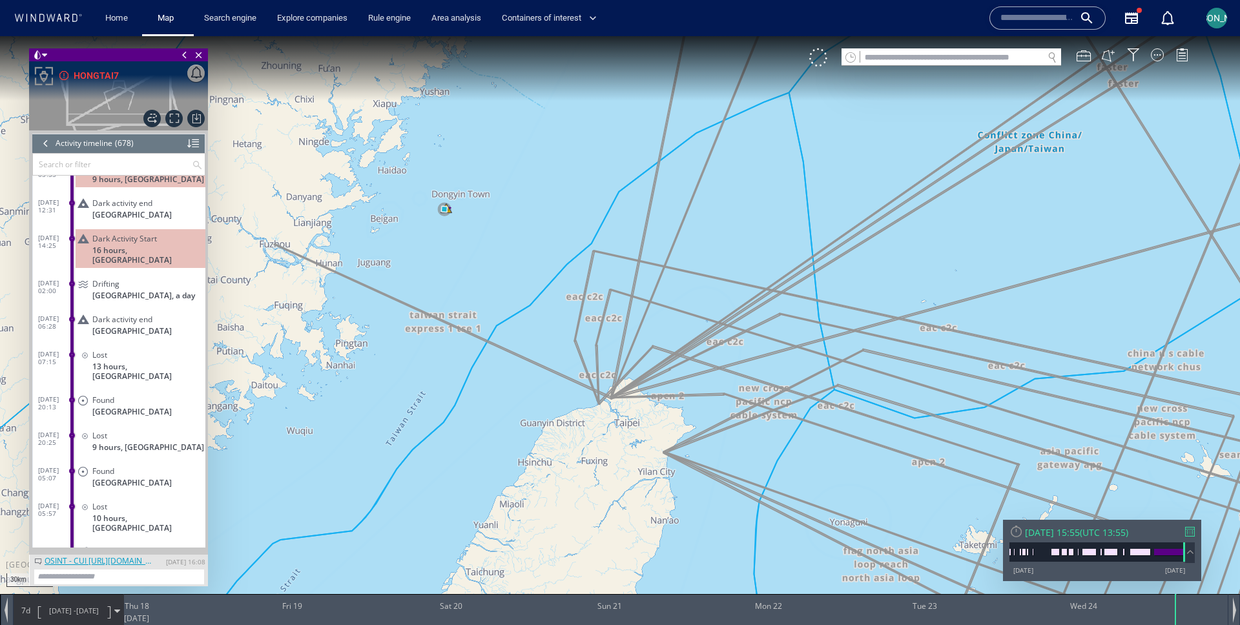
click at [101, 547] on span "Latest position report" at bounding box center [130, 552] width 77 height 10
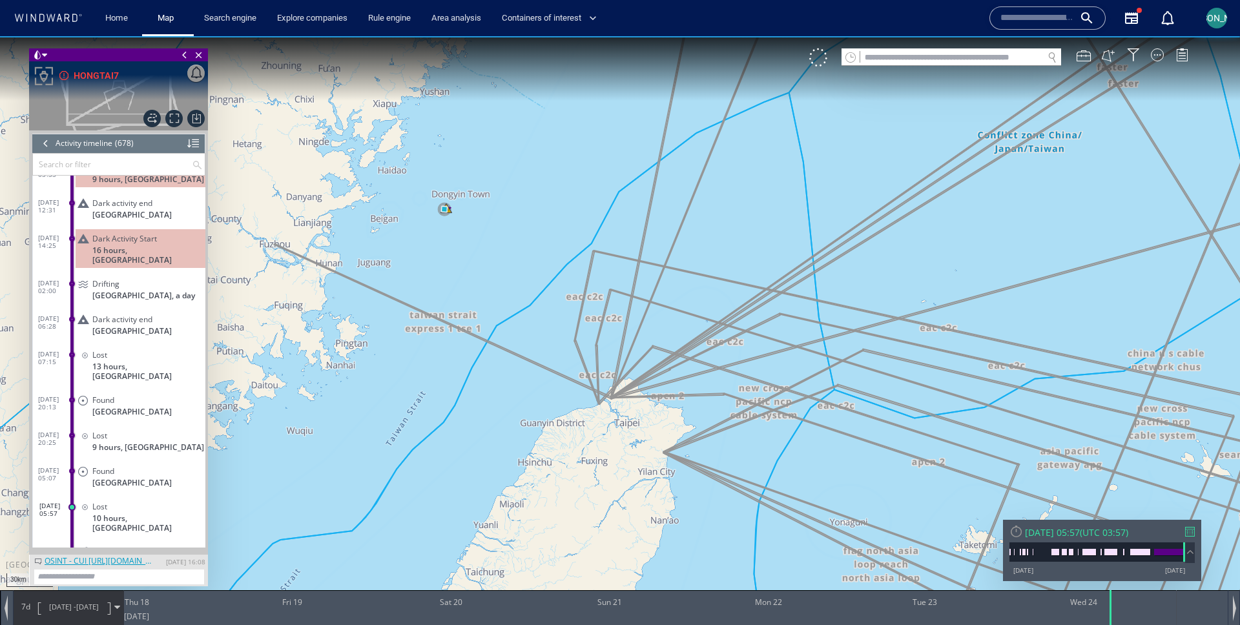
click at [551, 244] on canvas "Map" at bounding box center [620, 324] width 1240 height 576
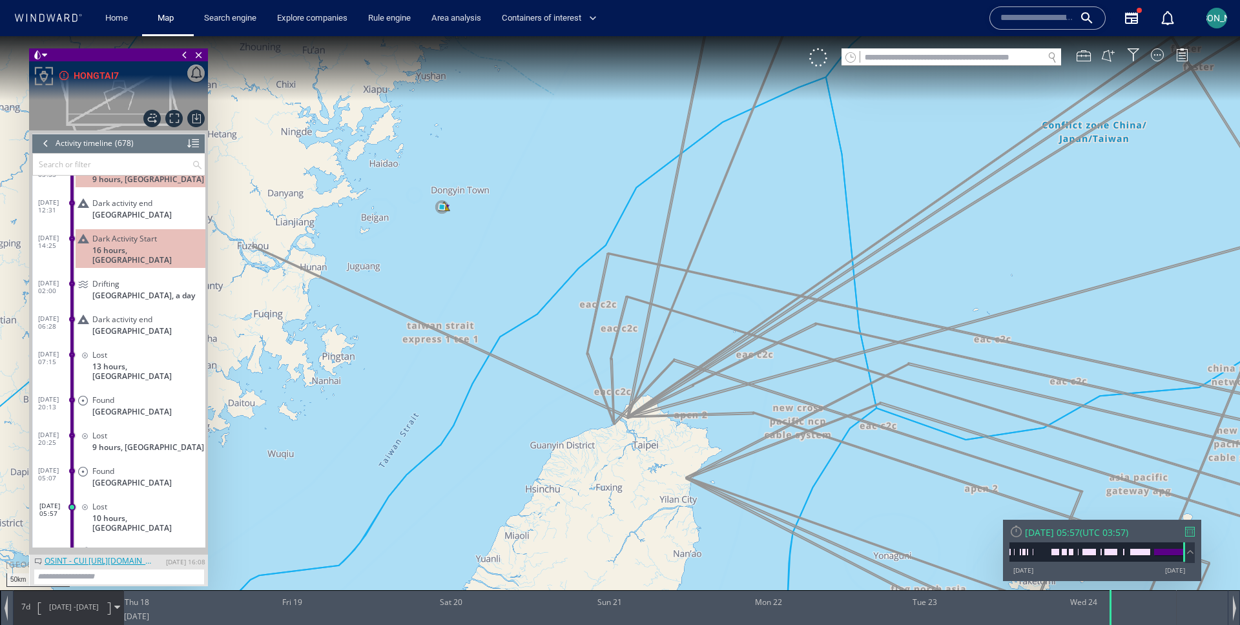
drag, startPoint x: 466, startPoint y: 229, endPoint x: 398, endPoint y: 225, distance: 68.6
click at [397, 225] on canvas "Map" at bounding box center [620, 324] width 1240 height 576
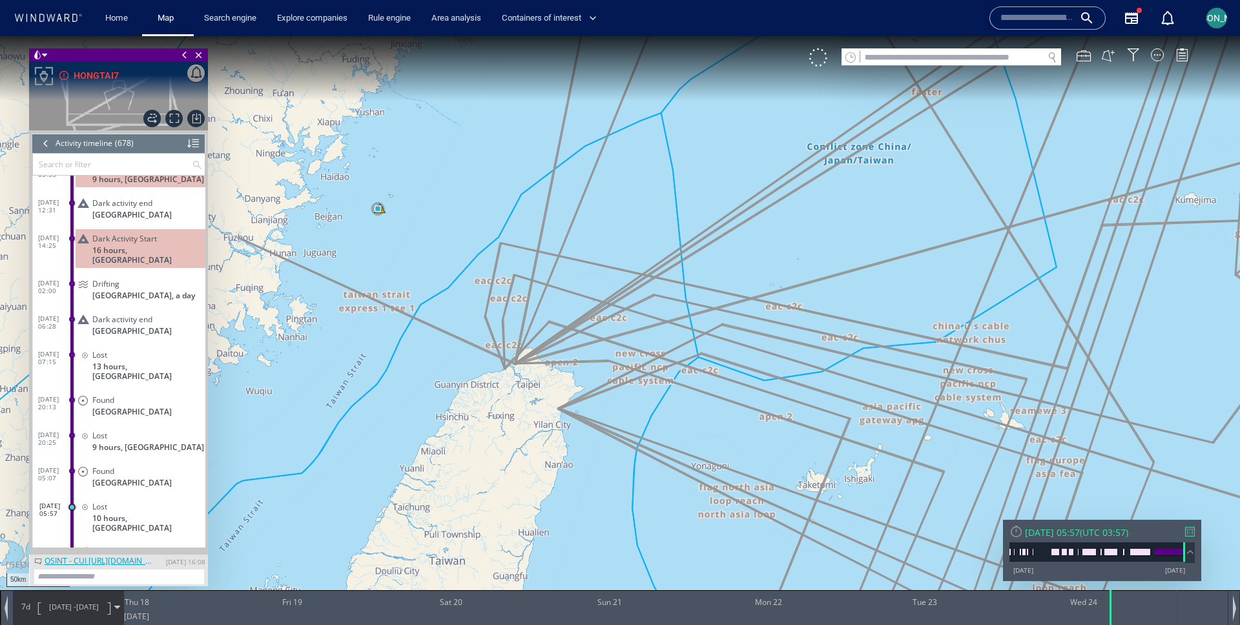
click at [69, 598] on span "17/09/25 - 24/09/25" at bounding box center [73, 607] width 65 height 32
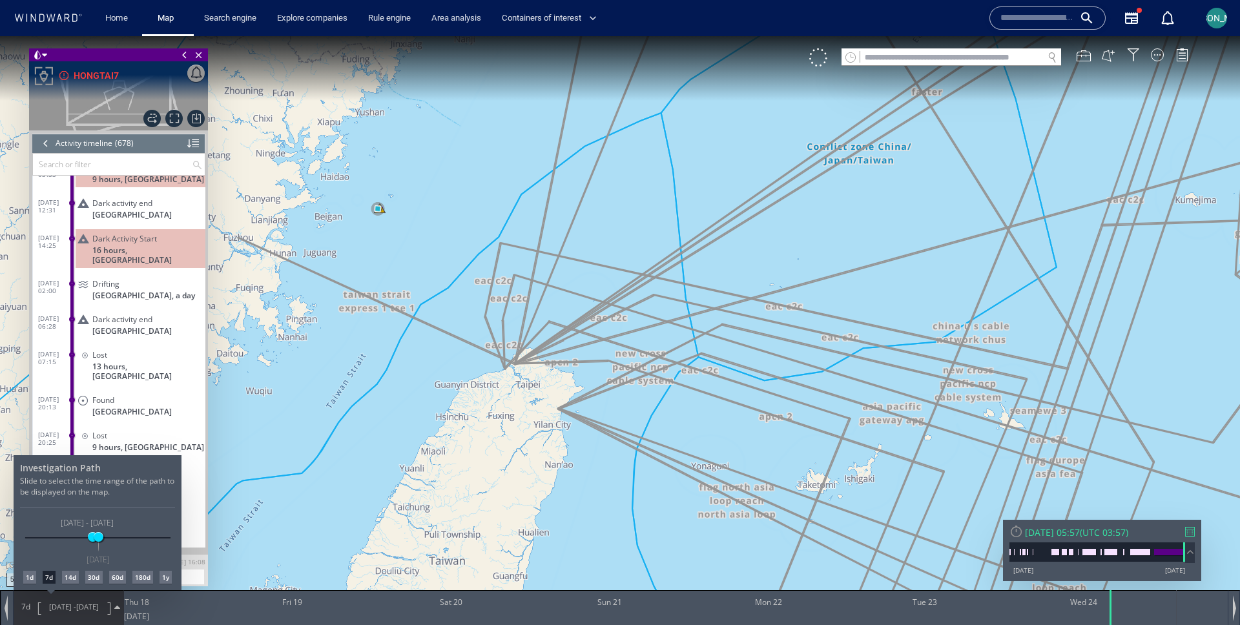
click at [113, 581] on div "60d" at bounding box center [117, 577] width 17 height 13
click at [400, 302] on div at bounding box center [620, 330] width 1240 height 589
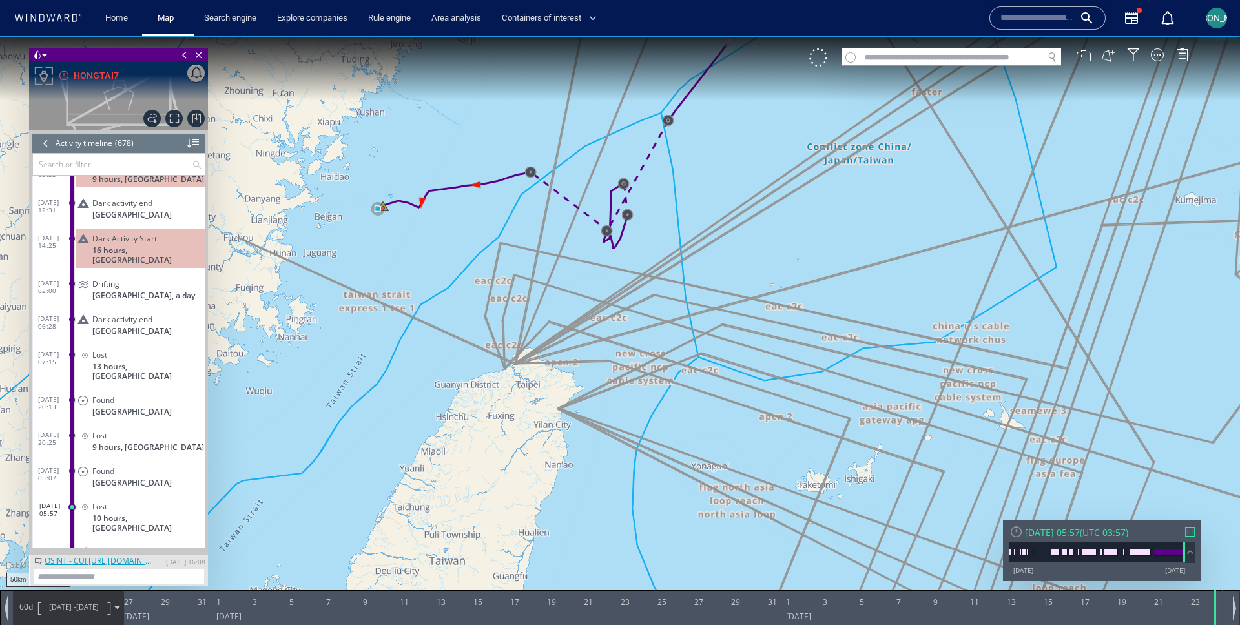
click at [56, 607] on span "26/07/25 -" at bounding box center [62, 607] width 27 height 10
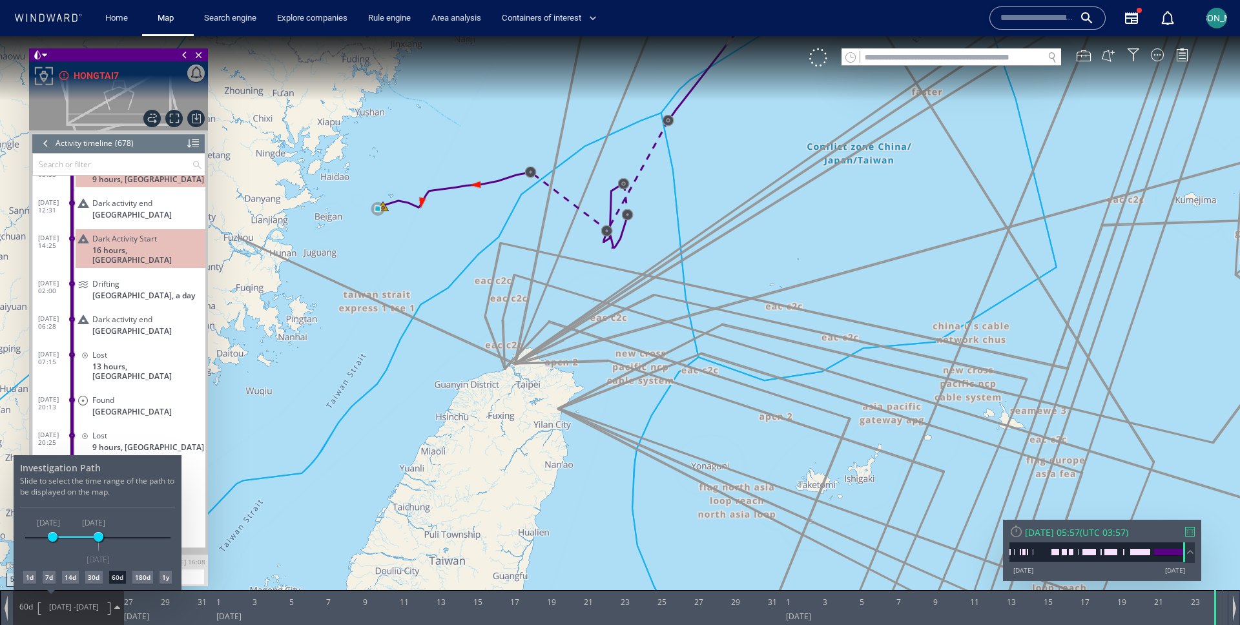
click at [146, 576] on div "180d" at bounding box center [142, 577] width 21 height 13
click at [388, 377] on div at bounding box center [620, 330] width 1240 height 589
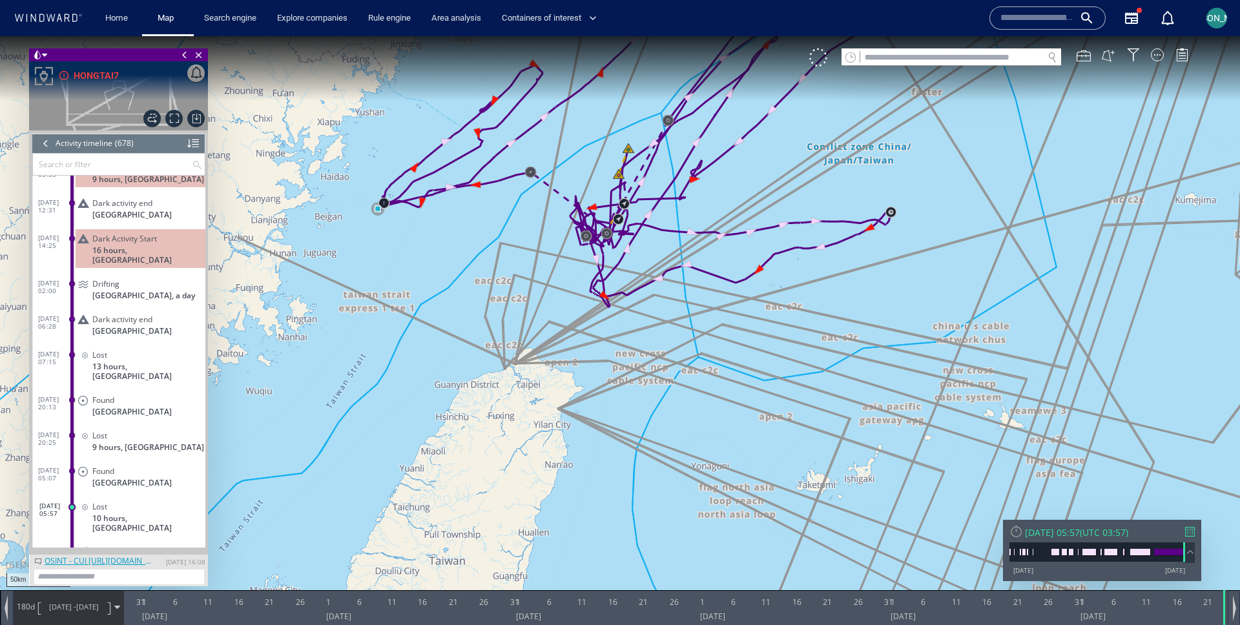
drag, startPoint x: 710, startPoint y: 271, endPoint x: 565, endPoint y: 410, distance: 201.0
click at [565, 410] on canvas "Map" at bounding box center [620, 324] width 1240 height 576
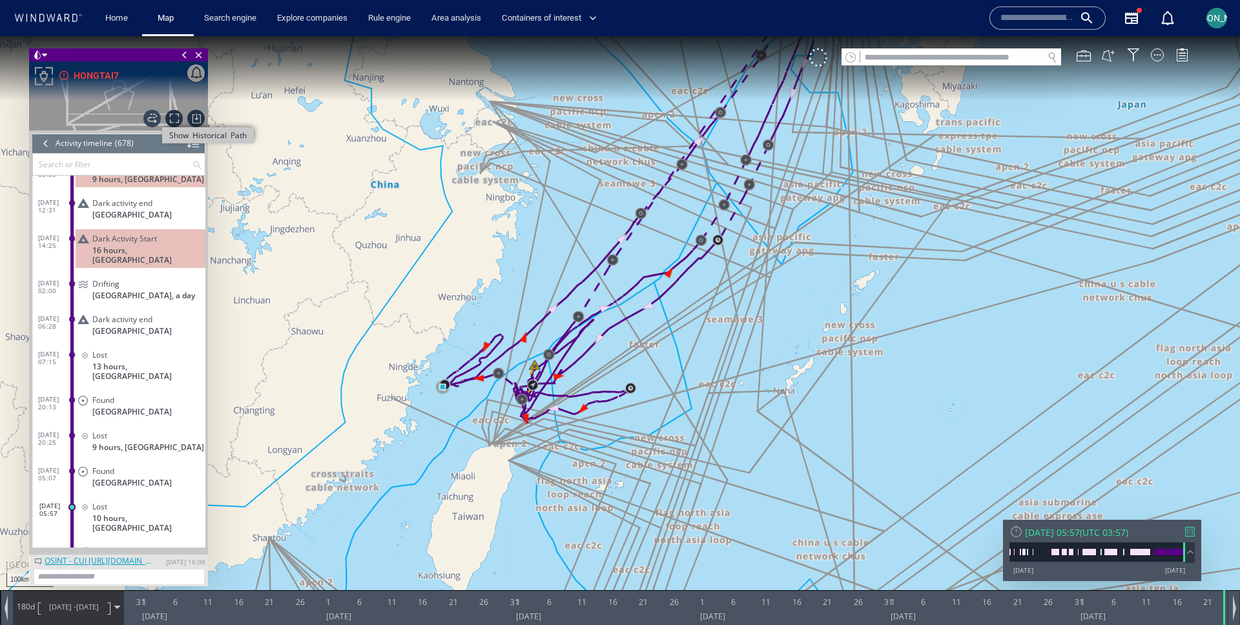
click at [156, 116] on span "Show Historical Path" at bounding box center [151, 118] width 17 height 17
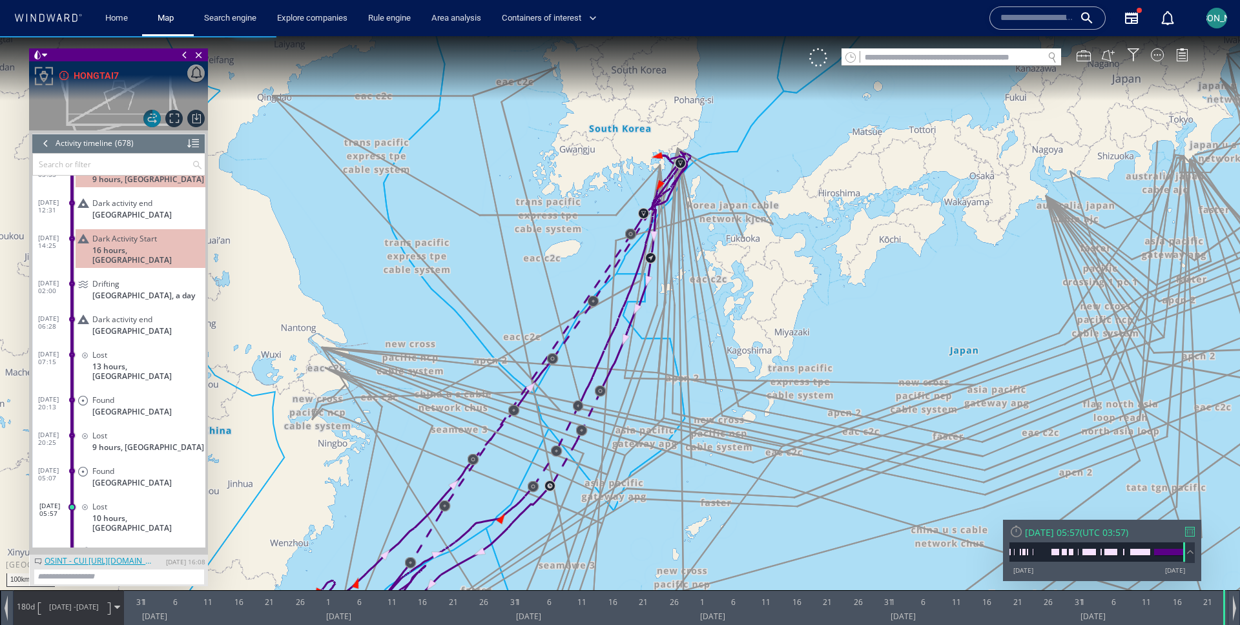
drag, startPoint x: 590, startPoint y: 181, endPoint x: 471, endPoint y: 278, distance: 152.4
click at [471, 278] on canvas "Map" at bounding box center [620, 324] width 1240 height 576
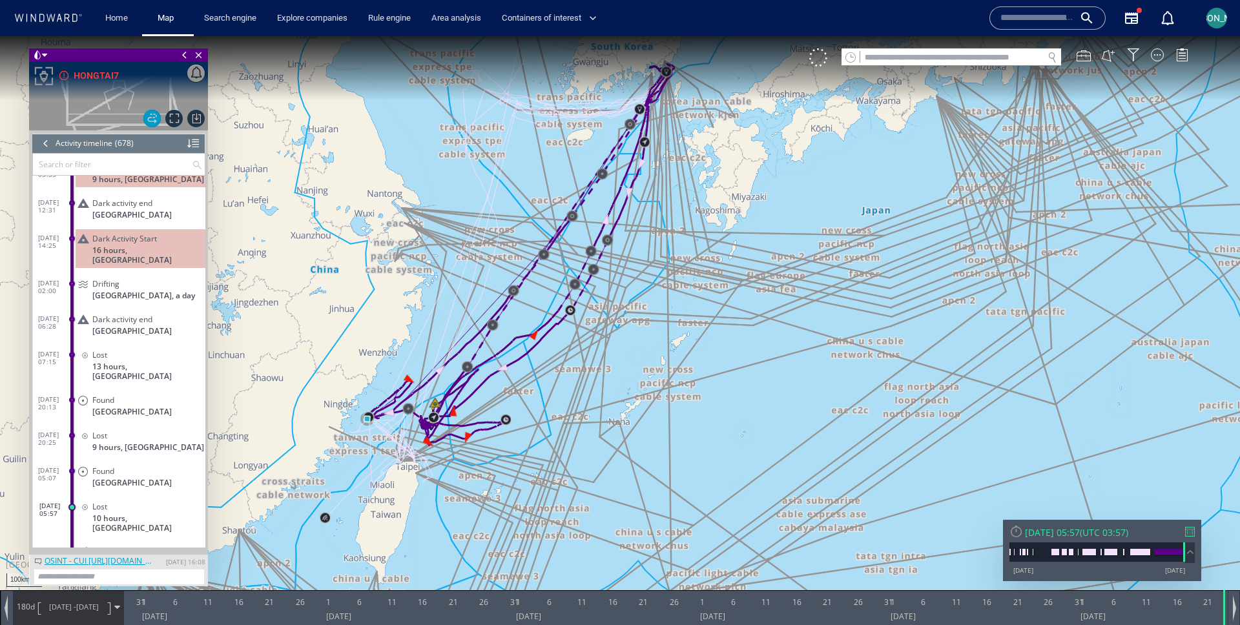
drag, startPoint x: 455, startPoint y: 327, endPoint x: 461, endPoint y: 248, distance: 79.7
click at [461, 248] on canvas "Map" at bounding box center [620, 324] width 1240 height 576
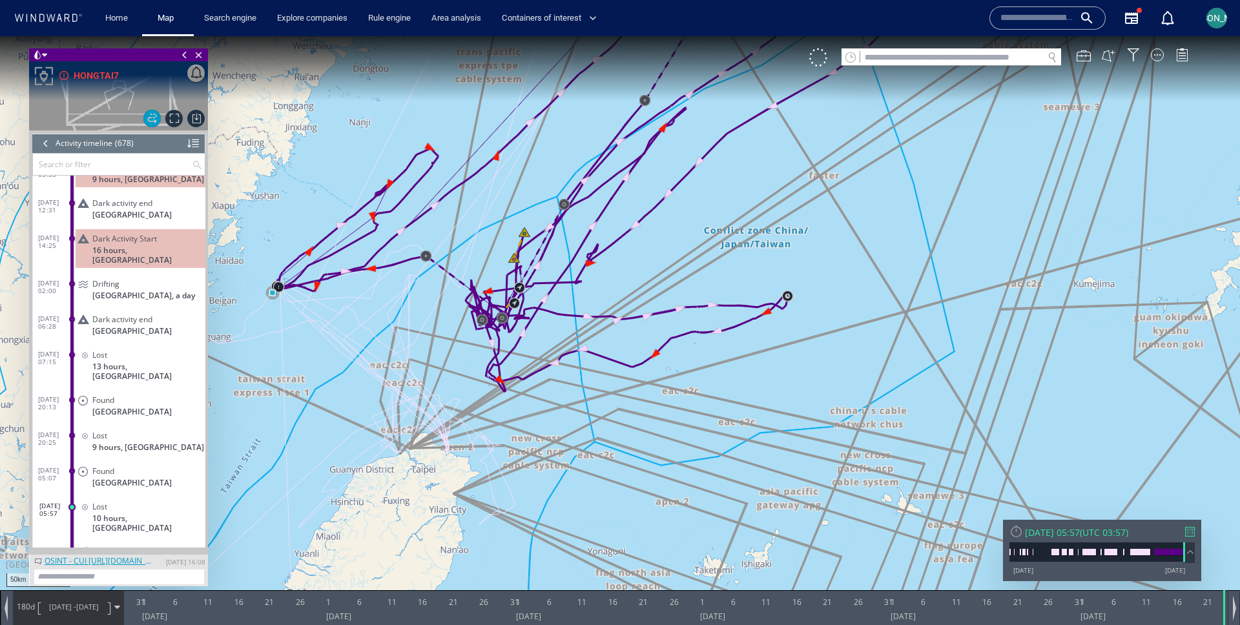
click at [52, 612] on span "28/03/25 - 24/09/25" at bounding box center [73, 607] width 65 height 32
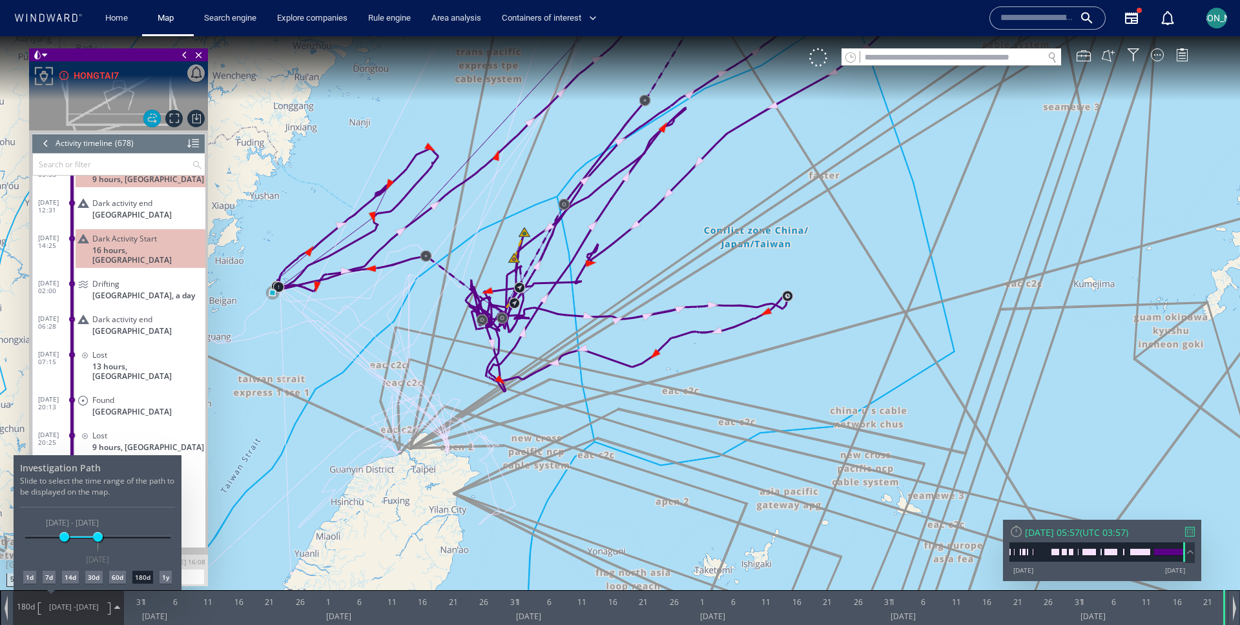
click at [68, 574] on div "14d" at bounding box center [70, 577] width 17 height 13
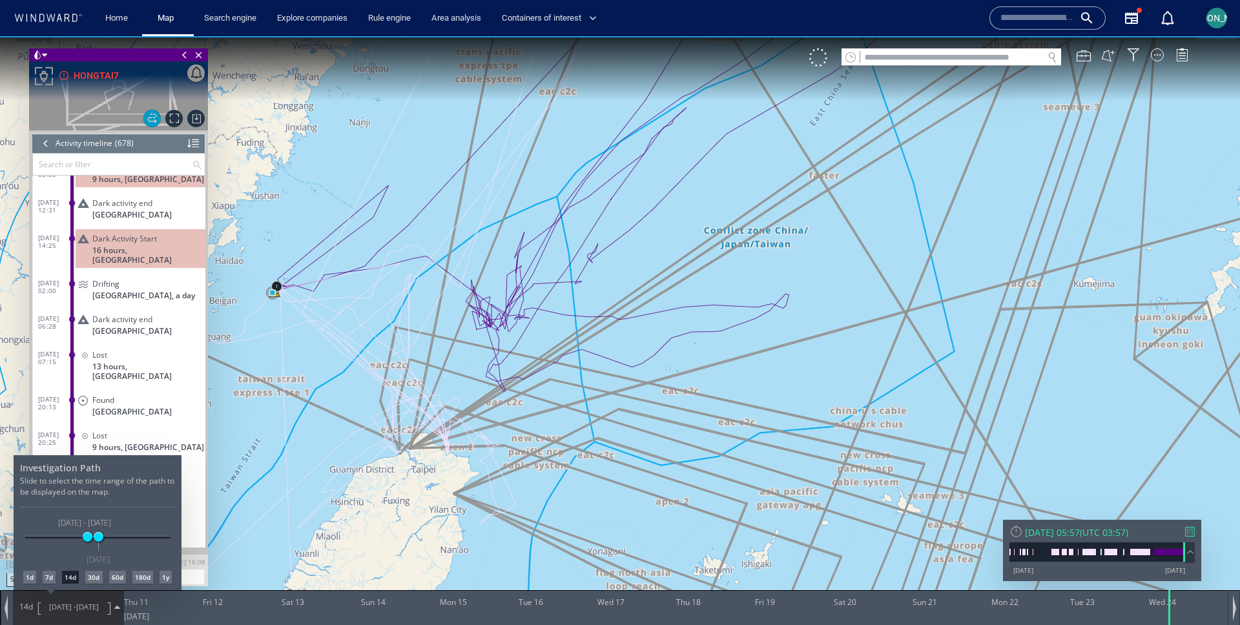
click at [95, 578] on div "30d" at bounding box center [93, 577] width 17 height 13
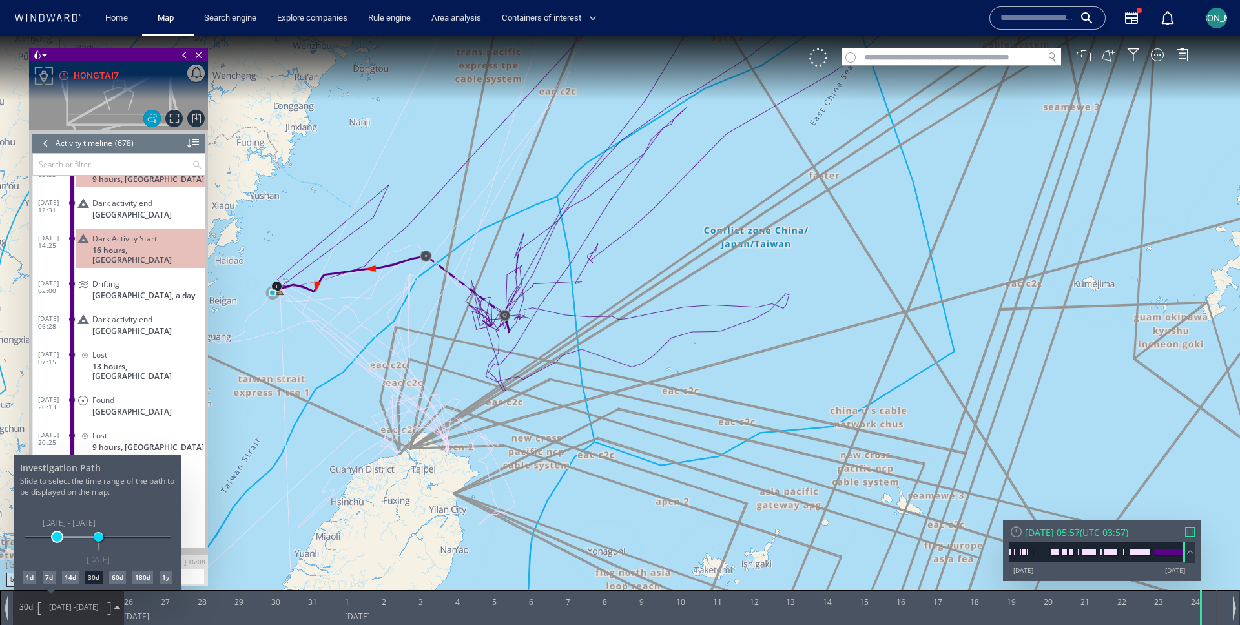
drag, startPoint x: 74, startPoint y: 536, endPoint x: 57, endPoint y: 535, distance: 16.8
click at [57, 535] on span at bounding box center [57, 537] width 10 height 10
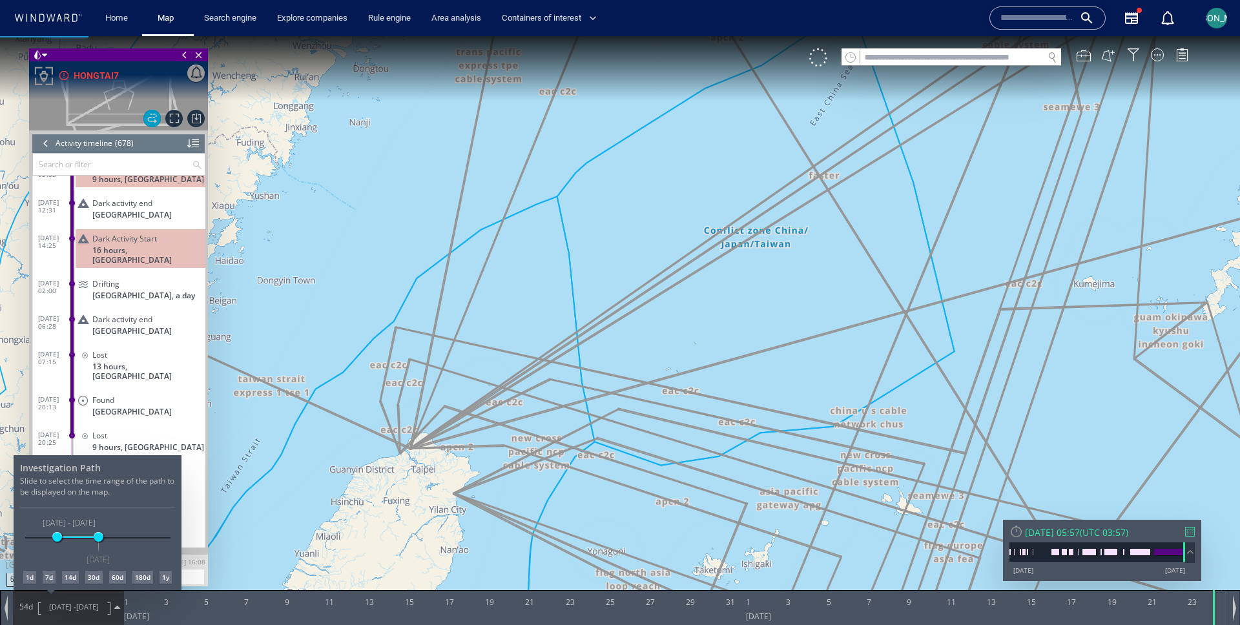
click at [342, 327] on div at bounding box center [620, 330] width 1240 height 589
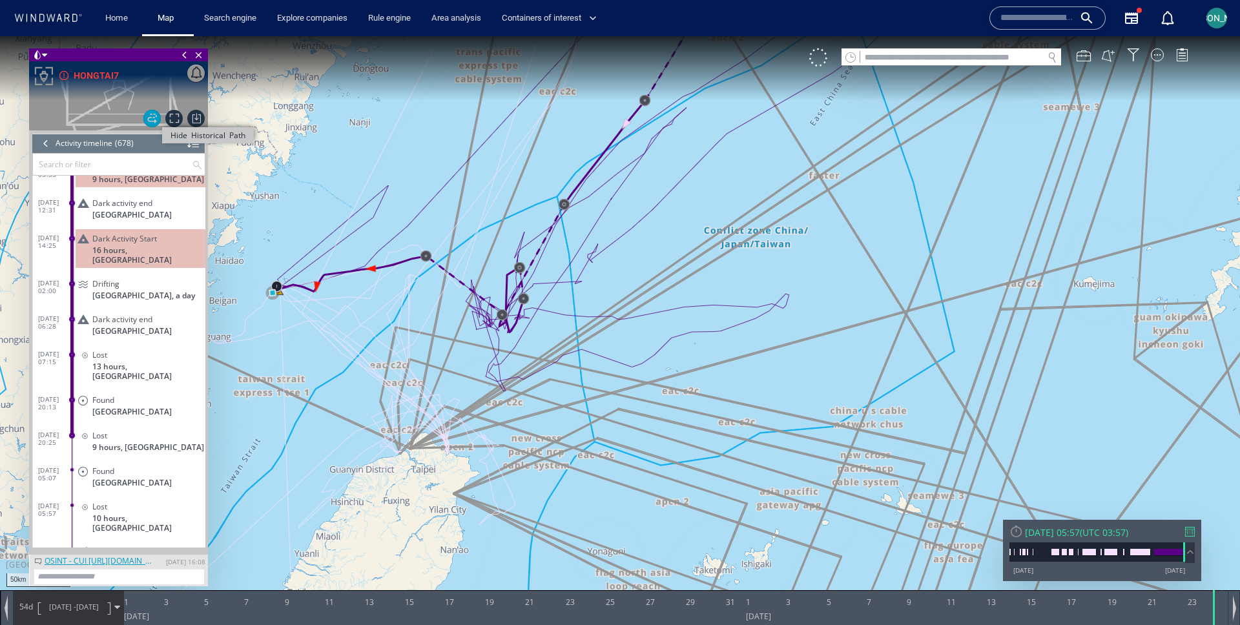
click at [154, 116] on span "Hide Historical Path" at bounding box center [151, 118] width 17 height 17
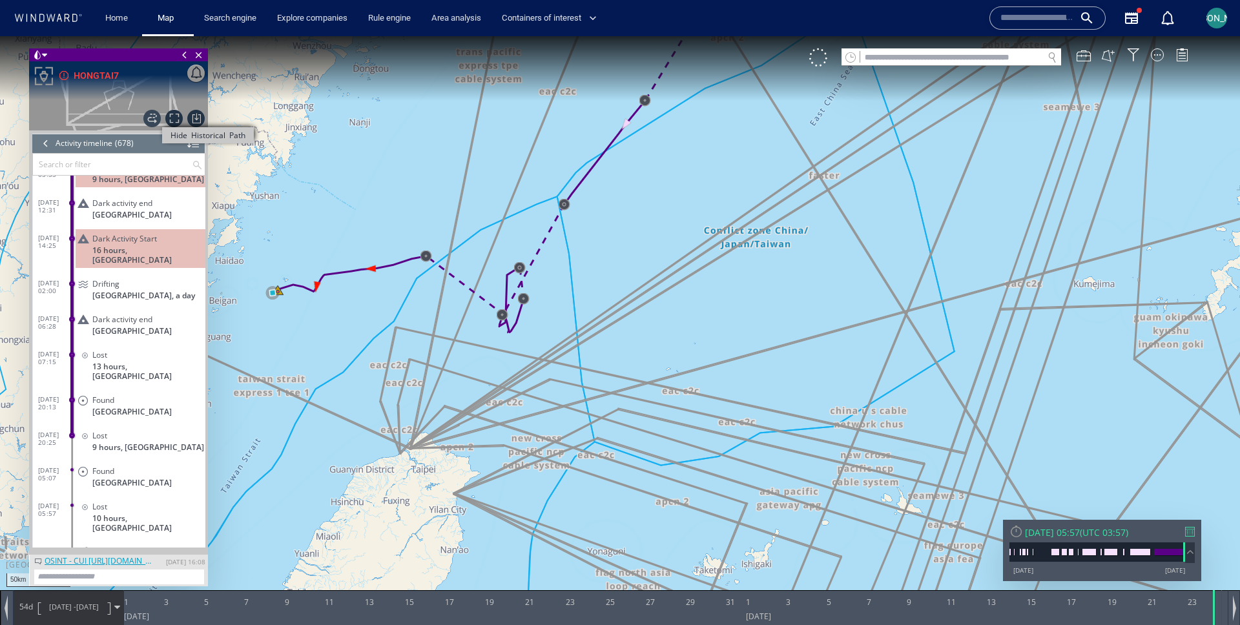
click at [154, 116] on span "Show Historical Path Hide Historical Path" at bounding box center [151, 118] width 17 height 17
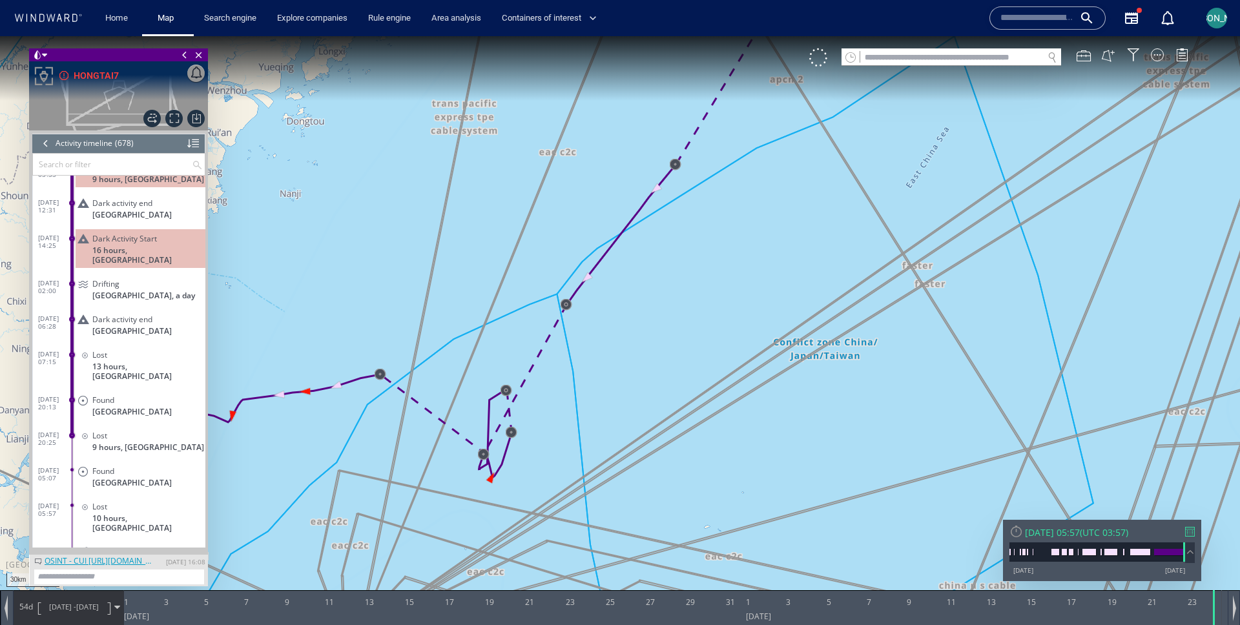
drag, startPoint x: 583, startPoint y: 198, endPoint x: 511, endPoint y: 380, distance: 196.6
click at [511, 380] on canvas "Map" at bounding box center [620, 324] width 1240 height 576
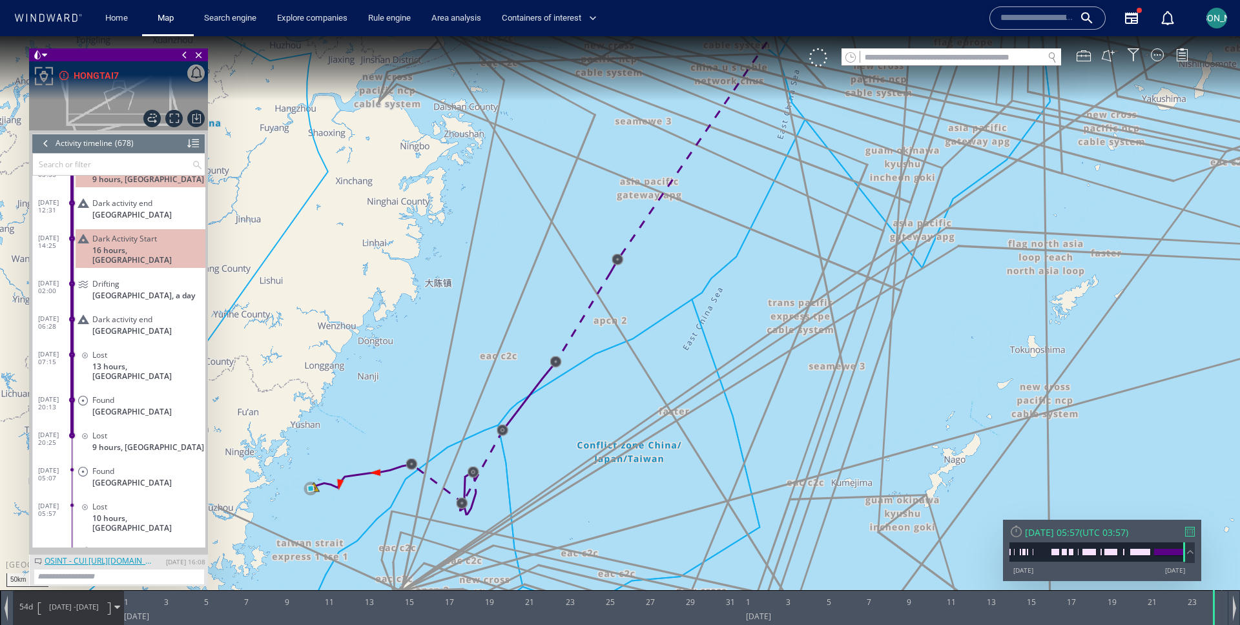
drag, startPoint x: 458, startPoint y: 471, endPoint x: 495, endPoint y: 295, distance: 180.8
click at [495, 294] on canvas "Map" at bounding box center [620, 324] width 1240 height 576
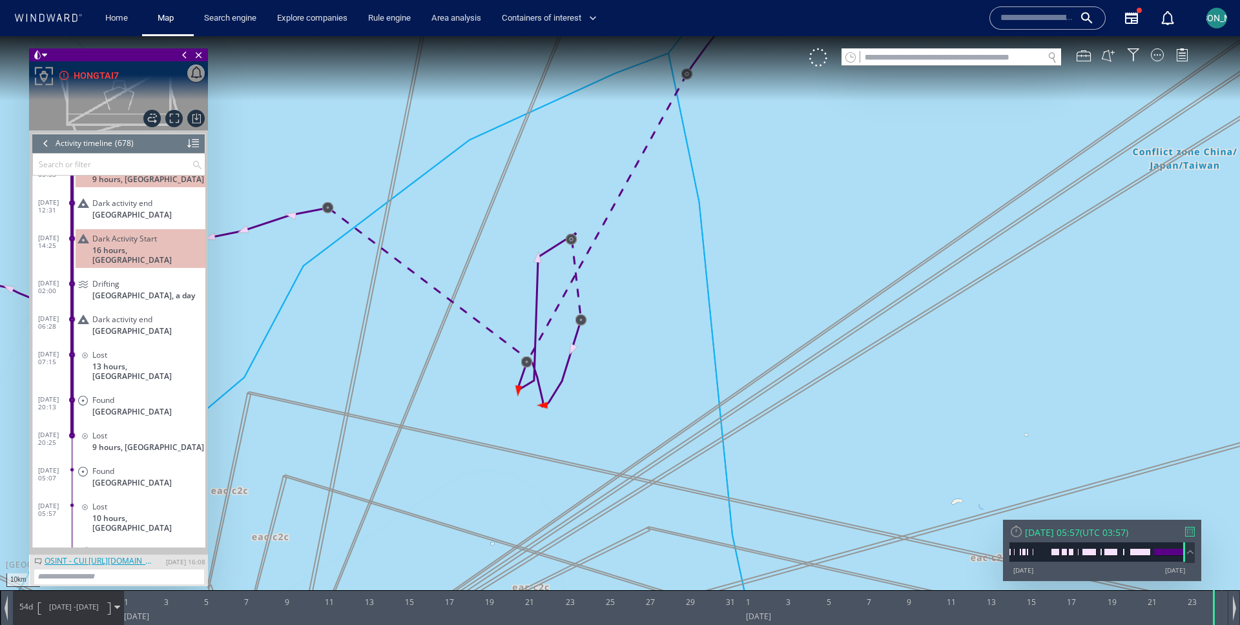
drag, startPoint x: 483, startPoint y: 324, endPoint x: 497, endPoint y: 303, distance: 25.6
click at [497, 303] on canvas "Map" at bounding box center [620, 324] width 1240 height 576
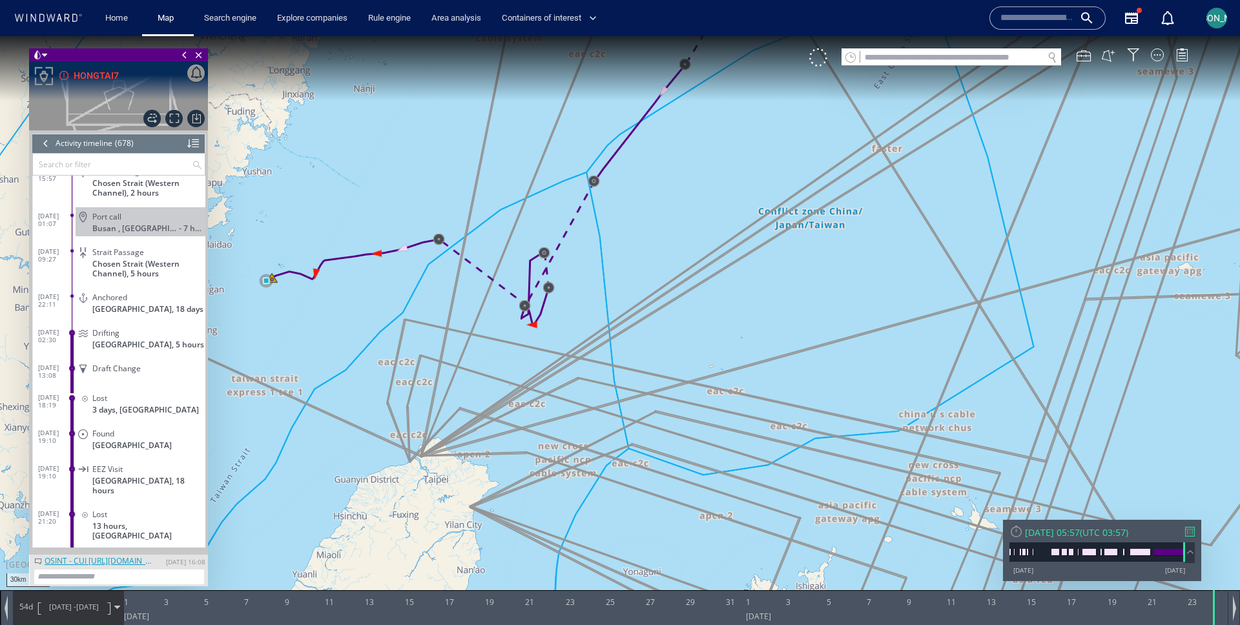
scroll to position [21514, 0]
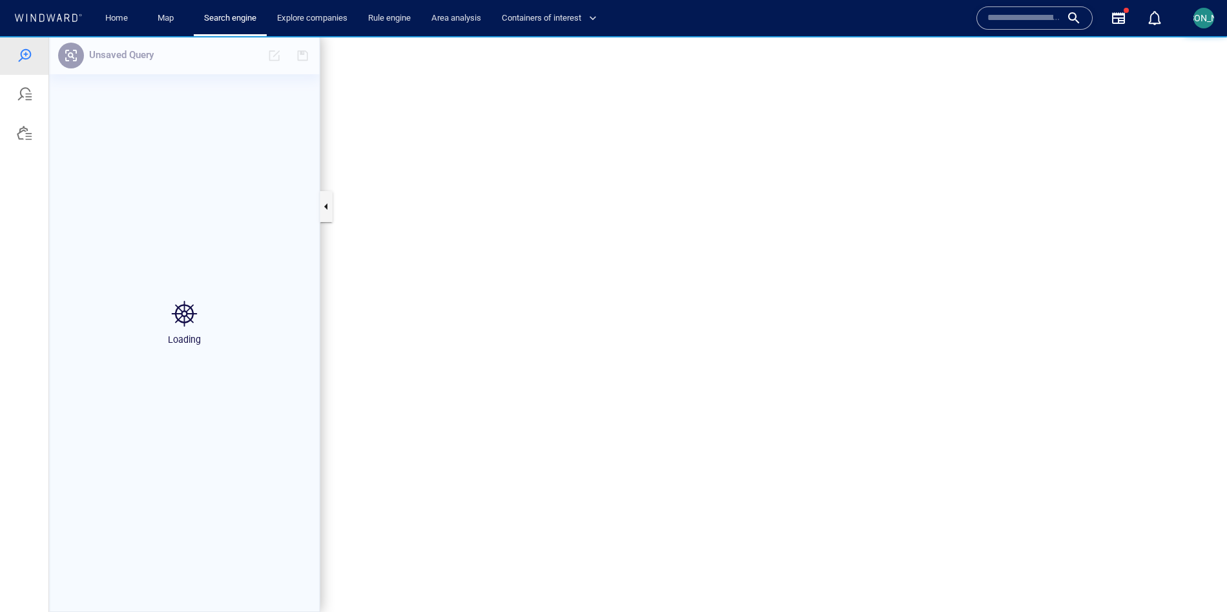
click at [805, 136] on canvas "Map" at bounding box center [773, 324] width 907 height 576
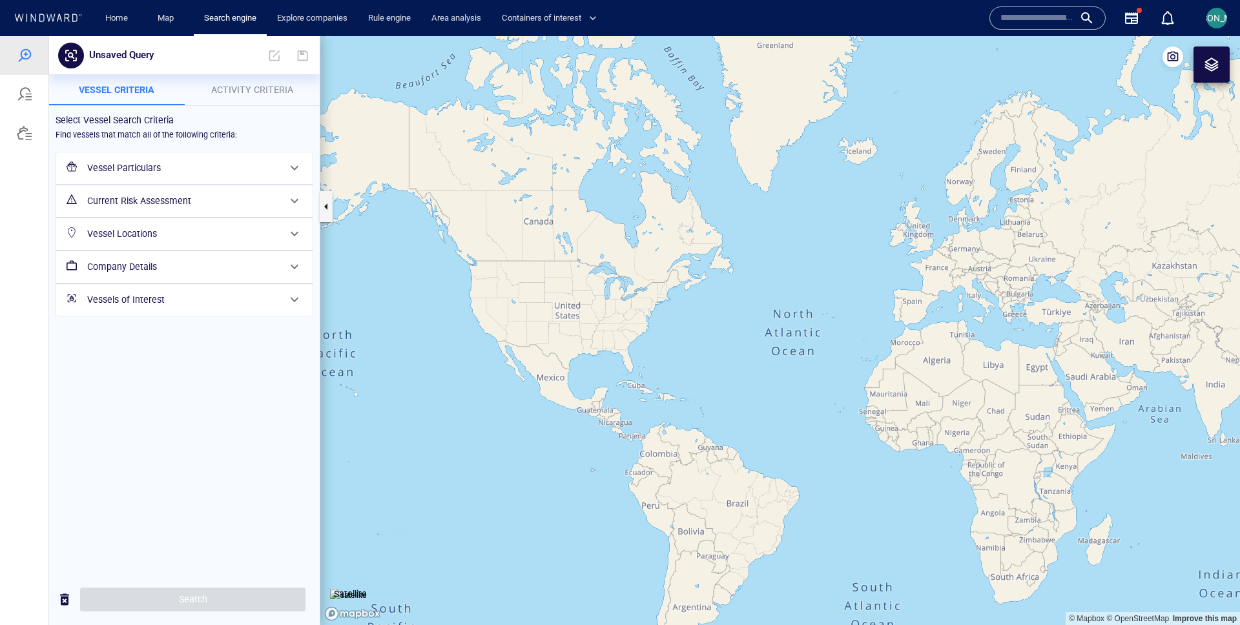
click at [170, 213] on div "Current Risk Assessment" at bounding box center [183, 201] width 202 height 26
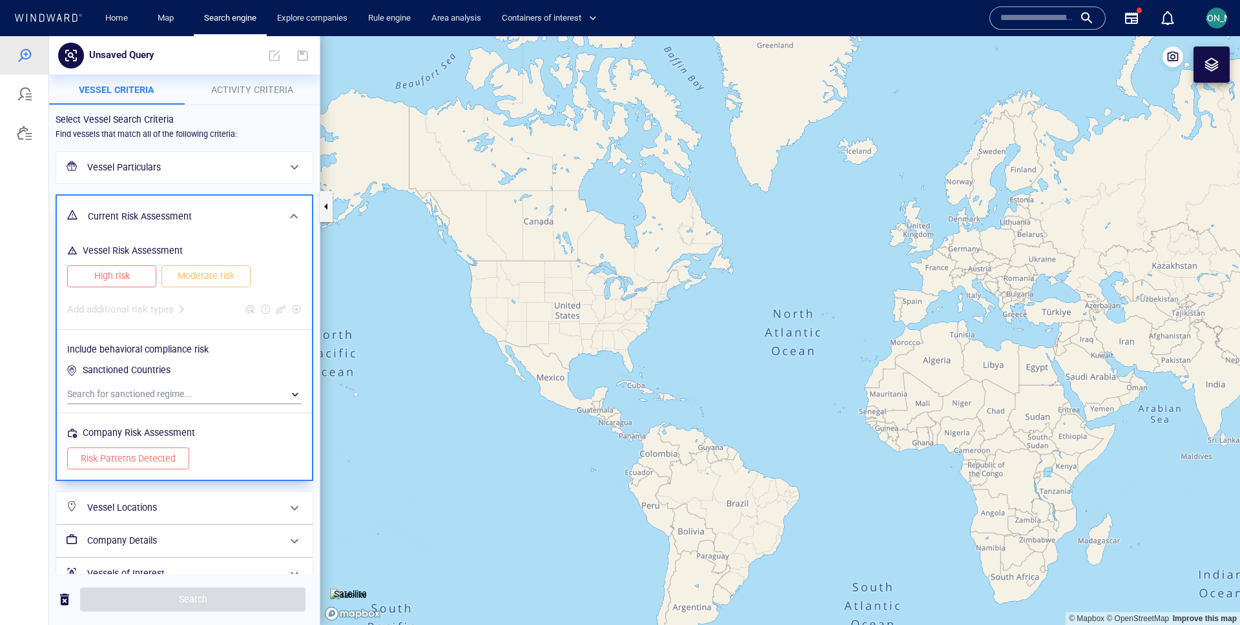
click at [152, 269] on button "High risk" at bounding box center [111, 276] width 89 height 22
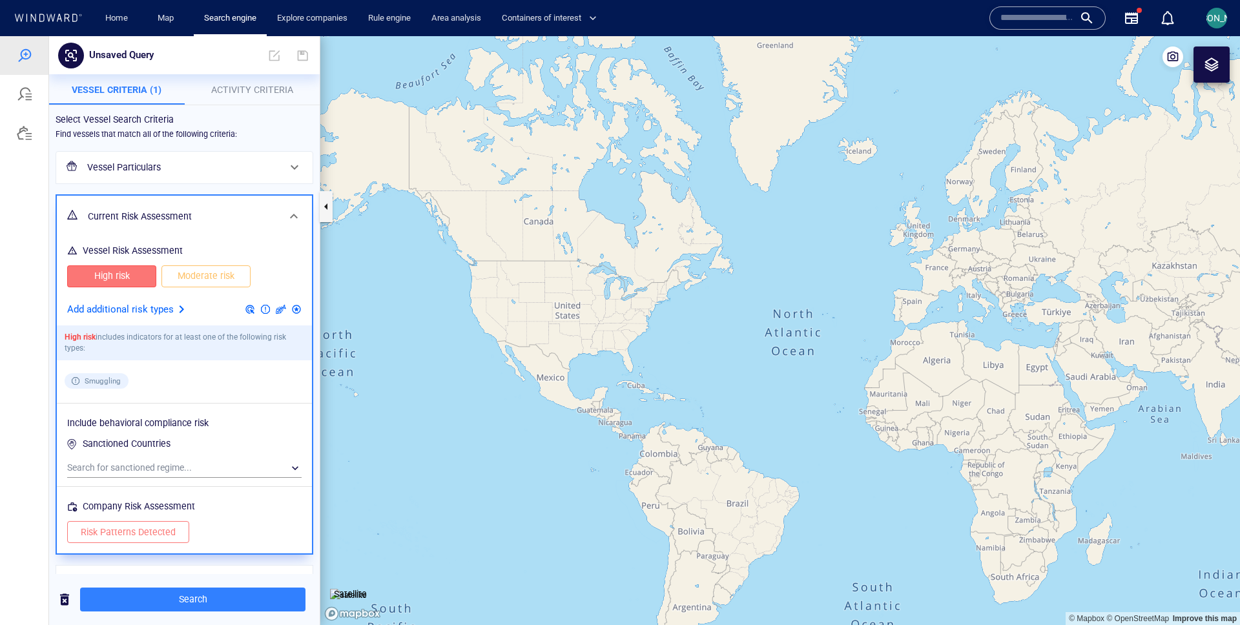
click at [174, 309] on div at bounding box center [182, 310] width 16 height 16
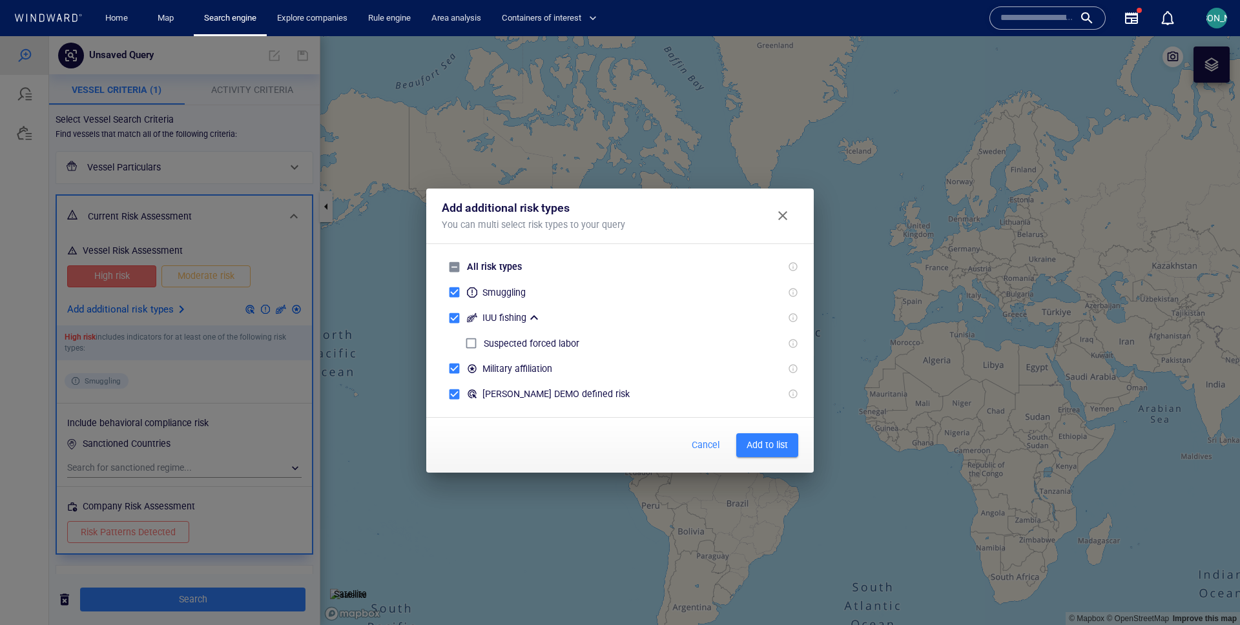
click at [774, 448] on span "Add to list" at bounding box center [767, 445] width 41 height 16
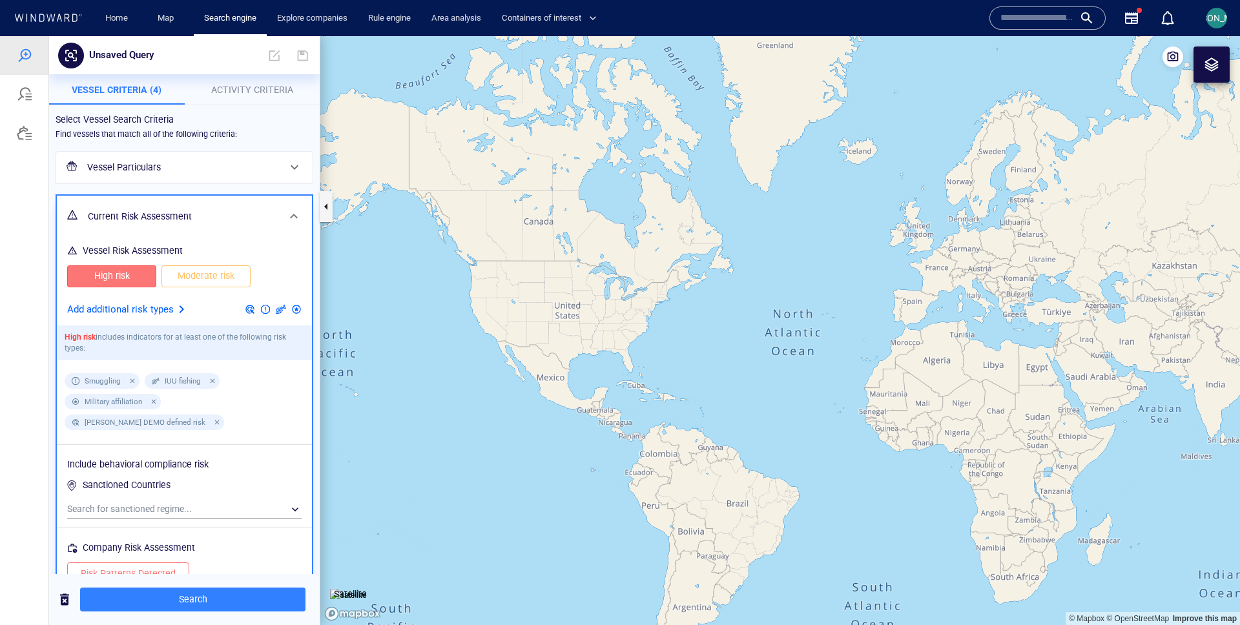
click at [258, 88] on span "Activity Criteria" at bounding box center [252, 90] width 82 height 10
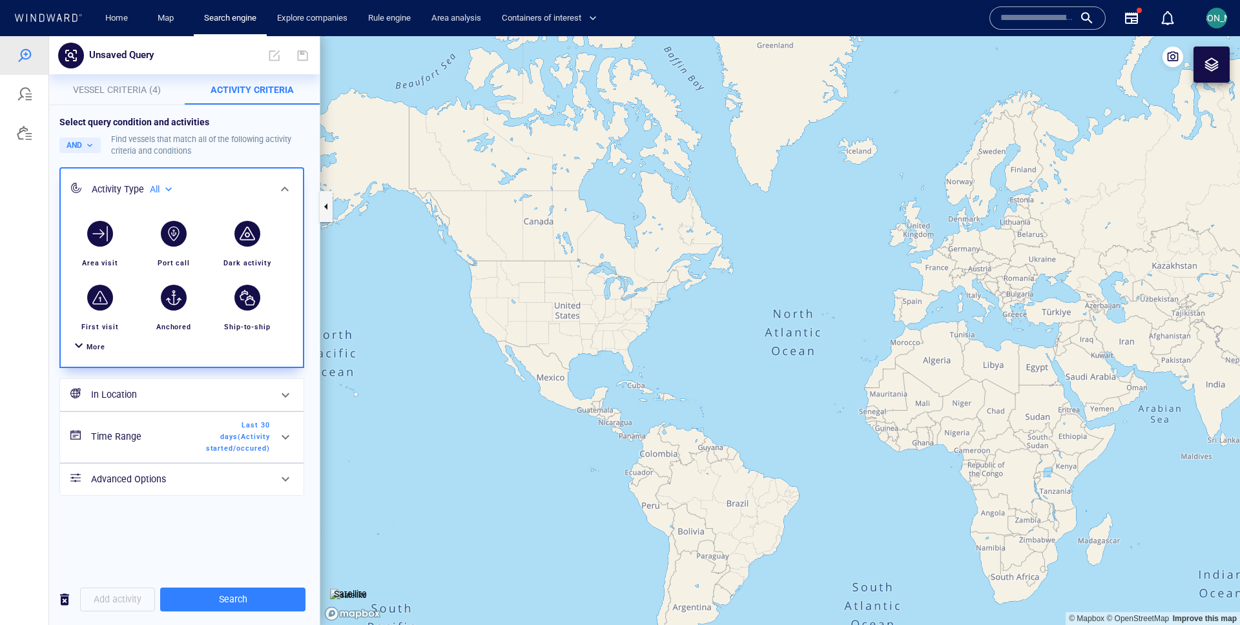
click at [85, 340] on div at bounding box center [79, 347] width 16 height 19
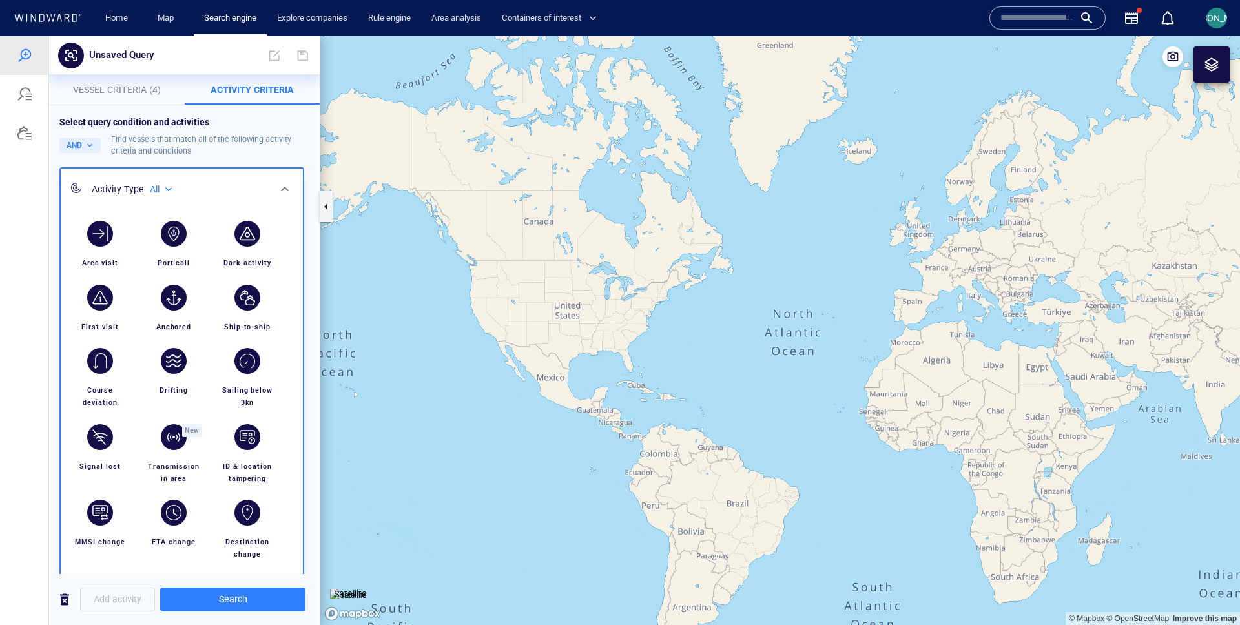
click at [256, 381] on div "Sailing below 3kn" at bounding box center [247, 396] width 68 height 35
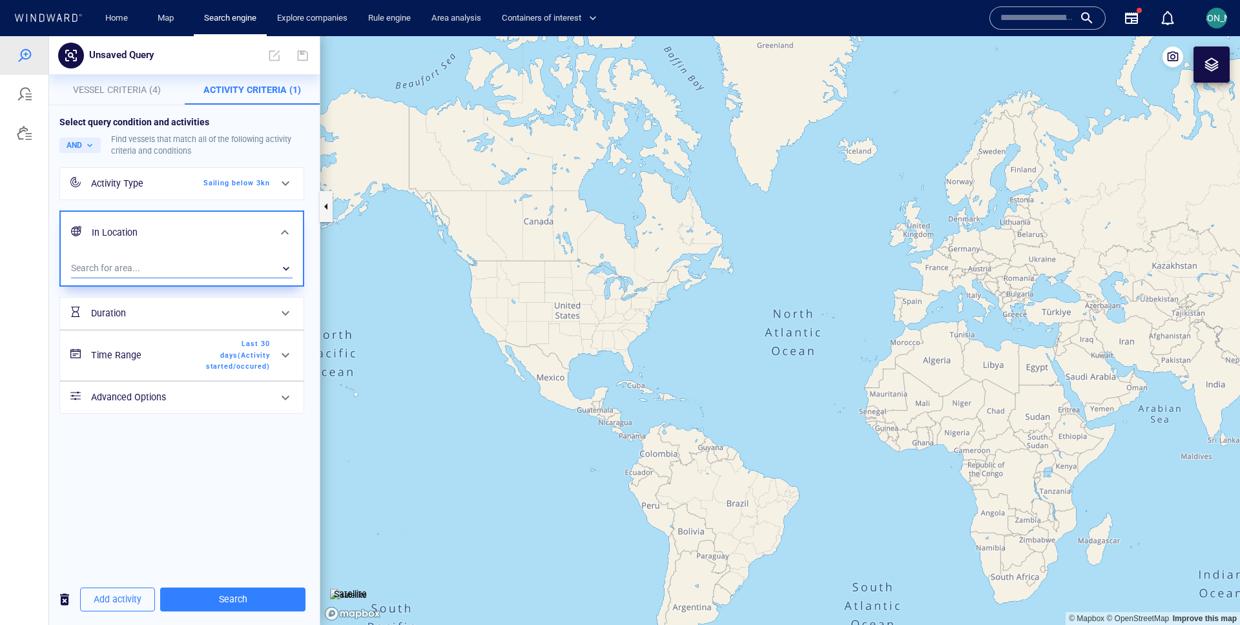
click at [179, 259] on div "​" at bounding box center [182, 268] width 222 height 19
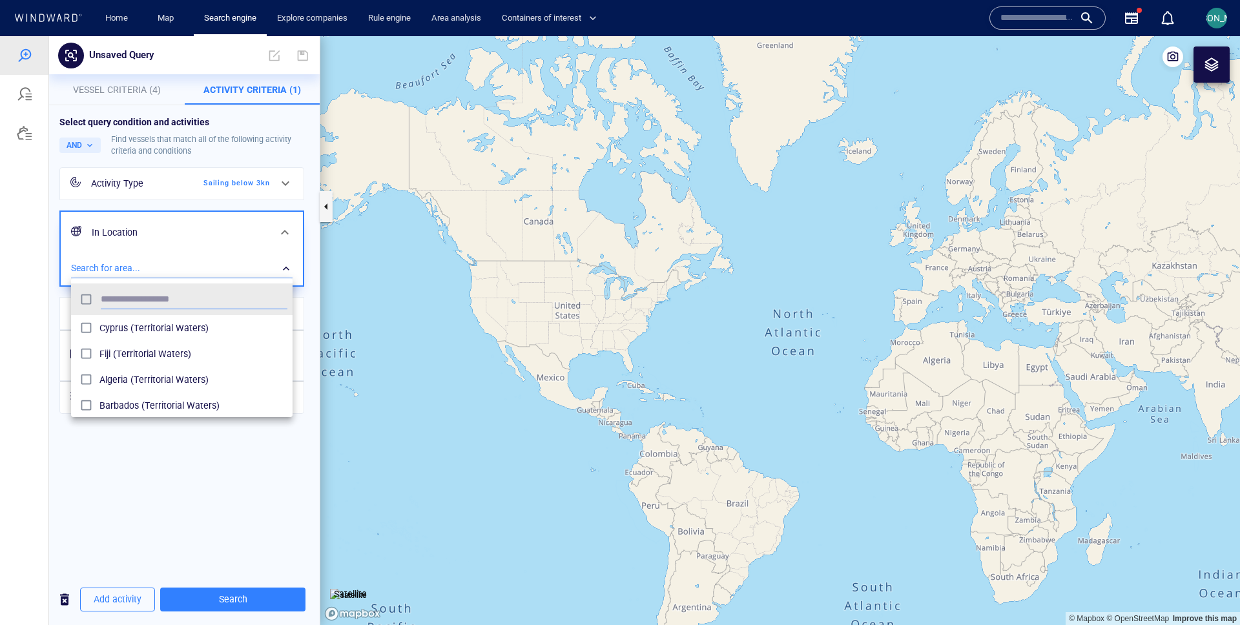
scroll to position [129, 222]
type input "******"
click at [59, 385] on div at bounding box center [620, 330] width 1240 height 589
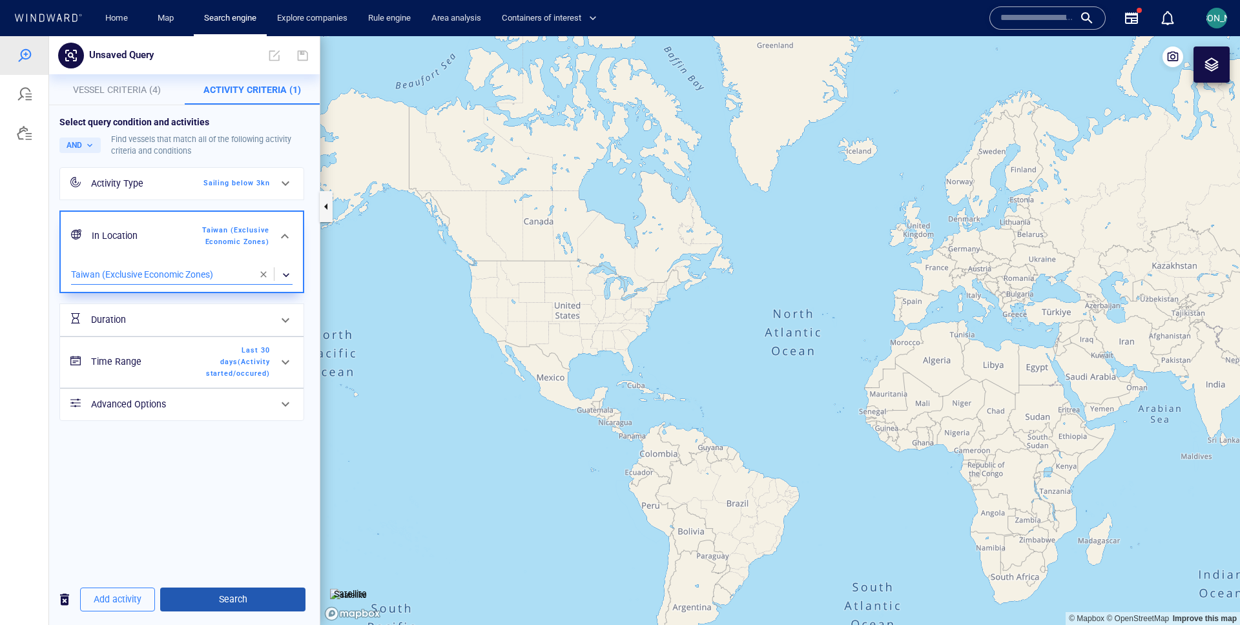
click at [224, 603] on span "Search" at bounding box center [233, 600] width 125 height 16
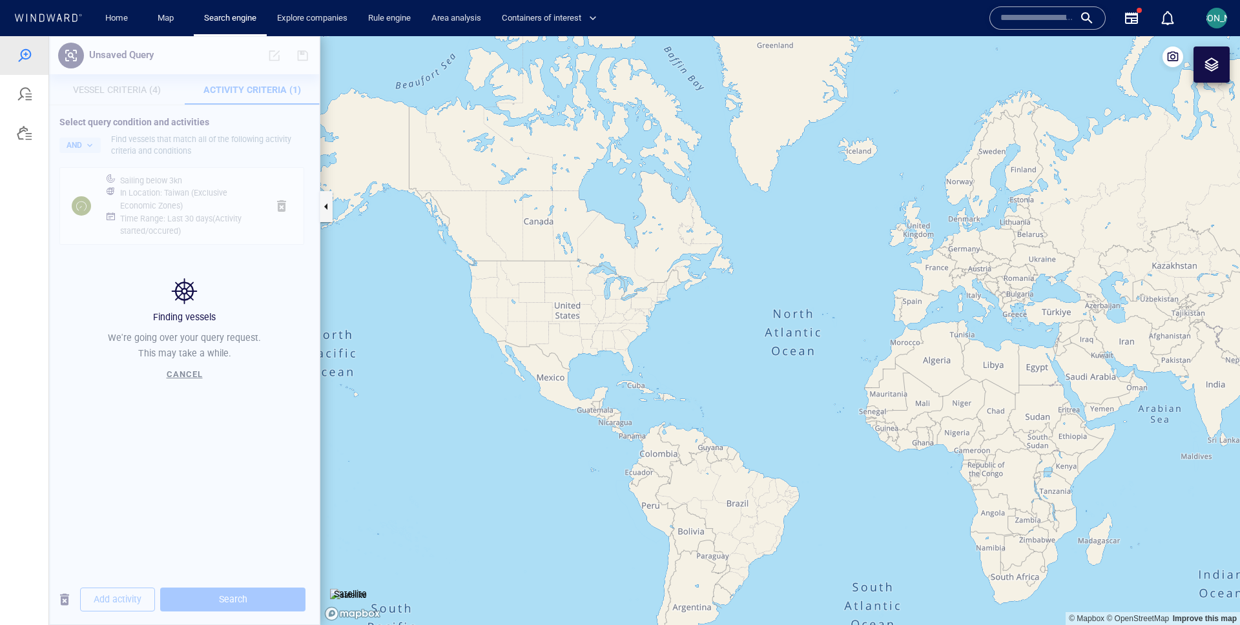
drag, startPoint x: 1033, startPoint y: 373, endPoint x: 446, endPoint y: 371, distance: 587.1
click at [446, 371] on canvas "Map" at bounding box center [780, 330] width 920 height 589
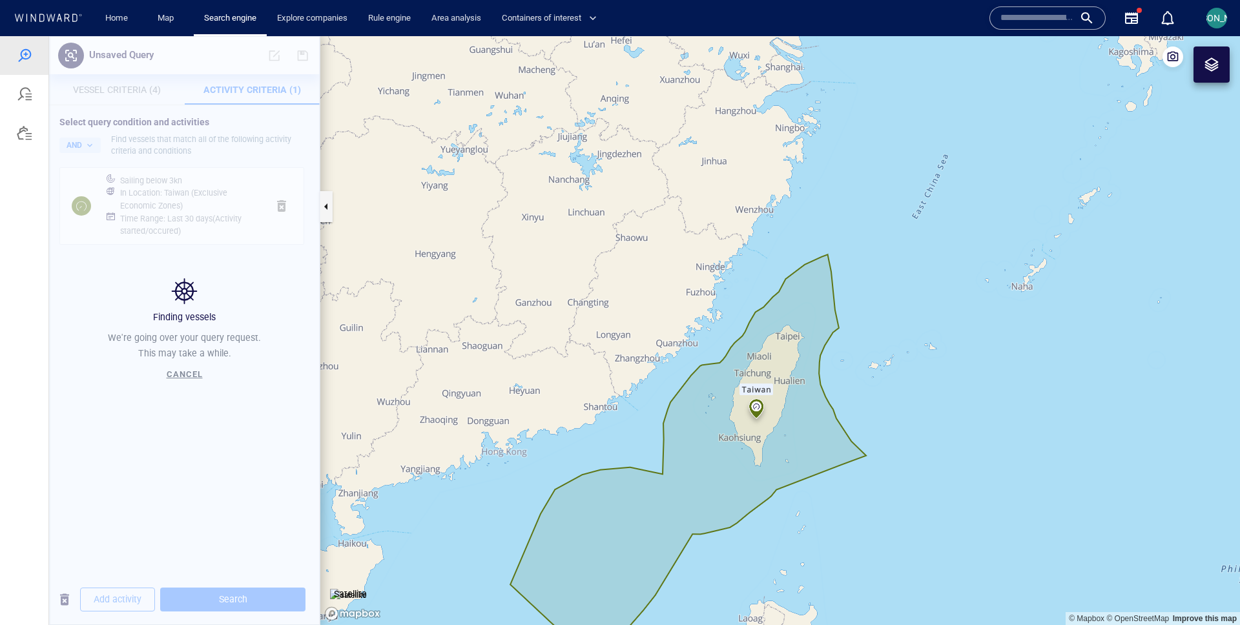
drag, startPoint x: 787, startPoint y: 397, endPoint x: 743, endPoint y: 334, distance: 77.0
click at [743, 334] on canvas "Map" at bounding box center [780, 330] width 920 height 589
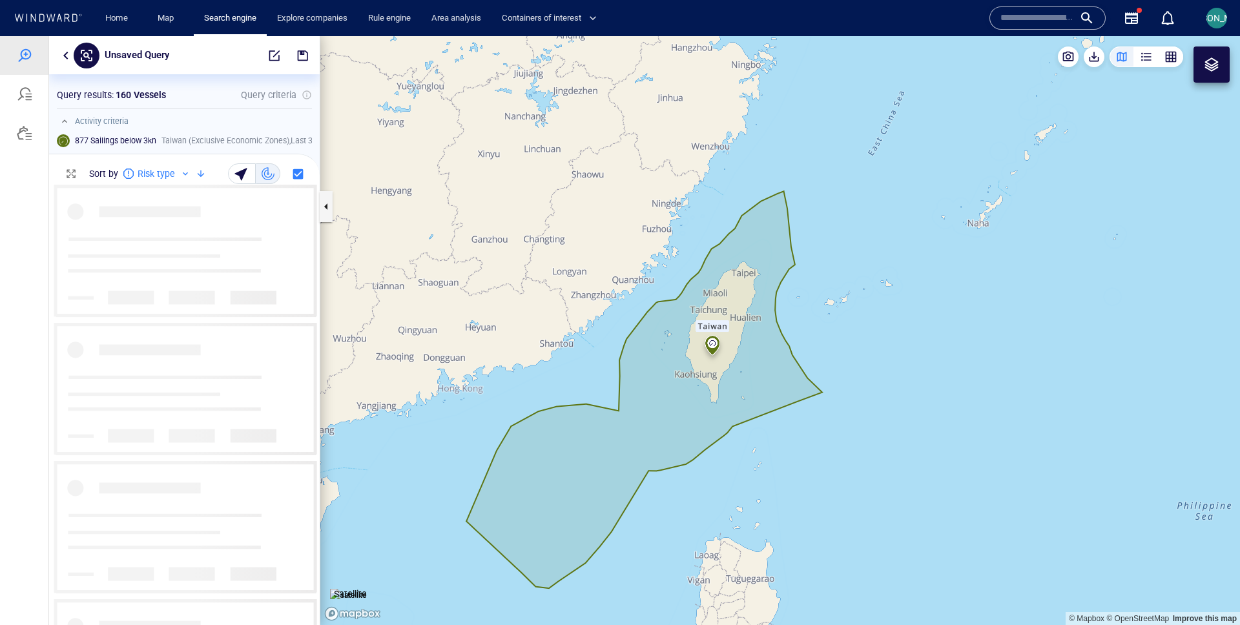
scroll to position [440, 271]
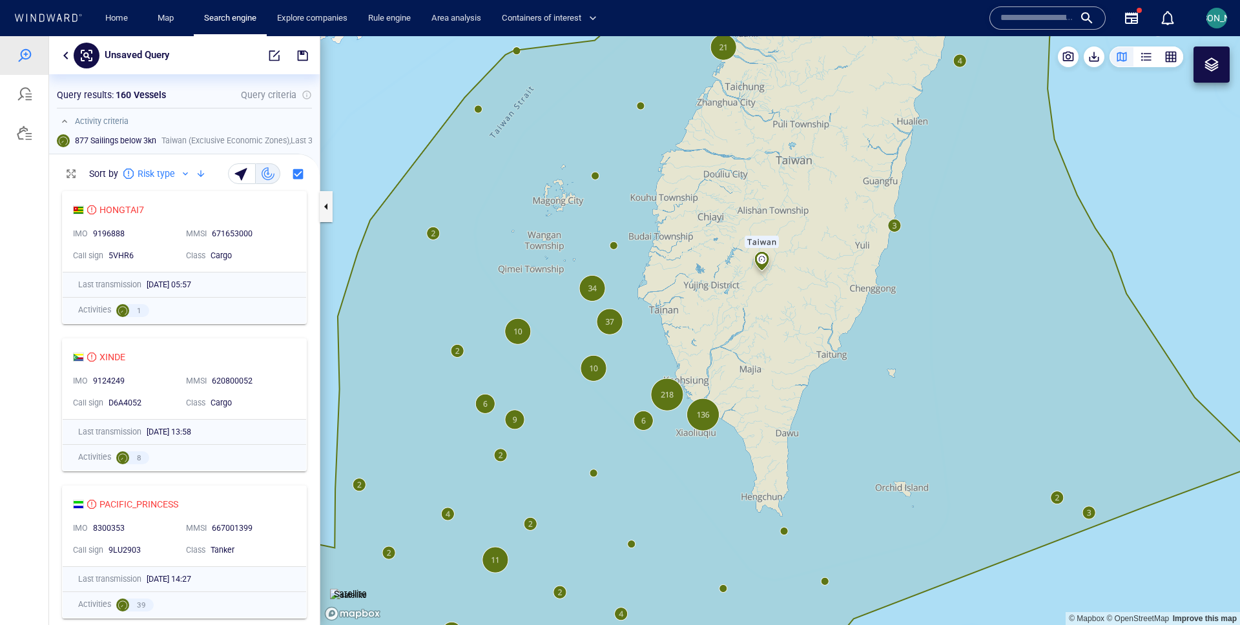
drag, startPoint x: 836, startPoint y: 214, endPoint x: 606, endPoint y: 588, distance: 439.0
click at [606, 588] on canvas "Map" at bounding box center [780, 330] width 920 height 589
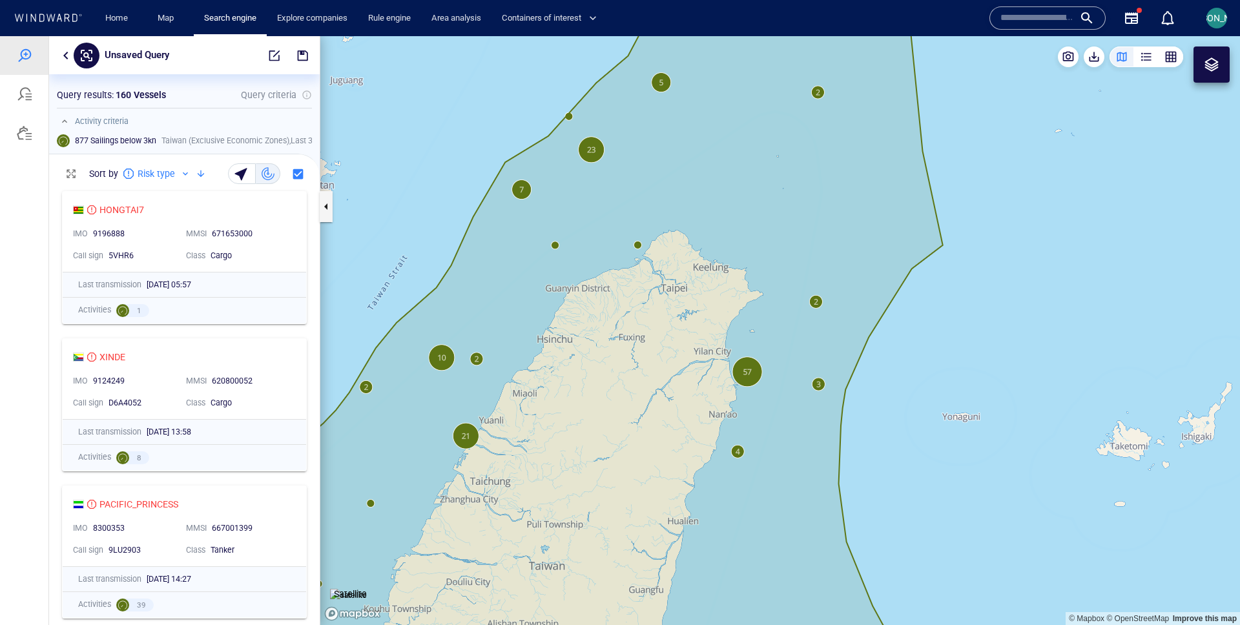
drag, startPoint x: 772, startPoint y: 119, endPoint x: 802, endPoint y: 155, distance: 46.8
click at [802, 155] on canvas "Map" at bounding box center [780, 330] width 920 height 589
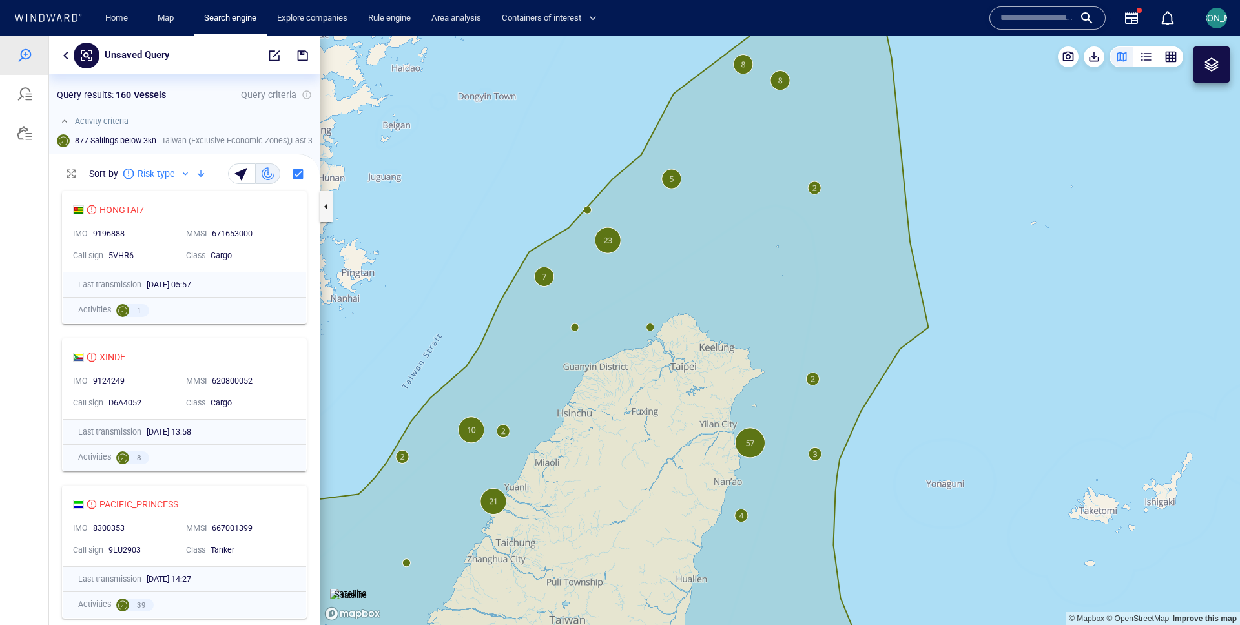
drag, startPoint x: 759, startPoint y: 270, endPoint x: 760, endPoint y: 316, distance: 45.9
click at [760, 316] on canvas "Map" at bounding box center [780, 330] width 920 height 589
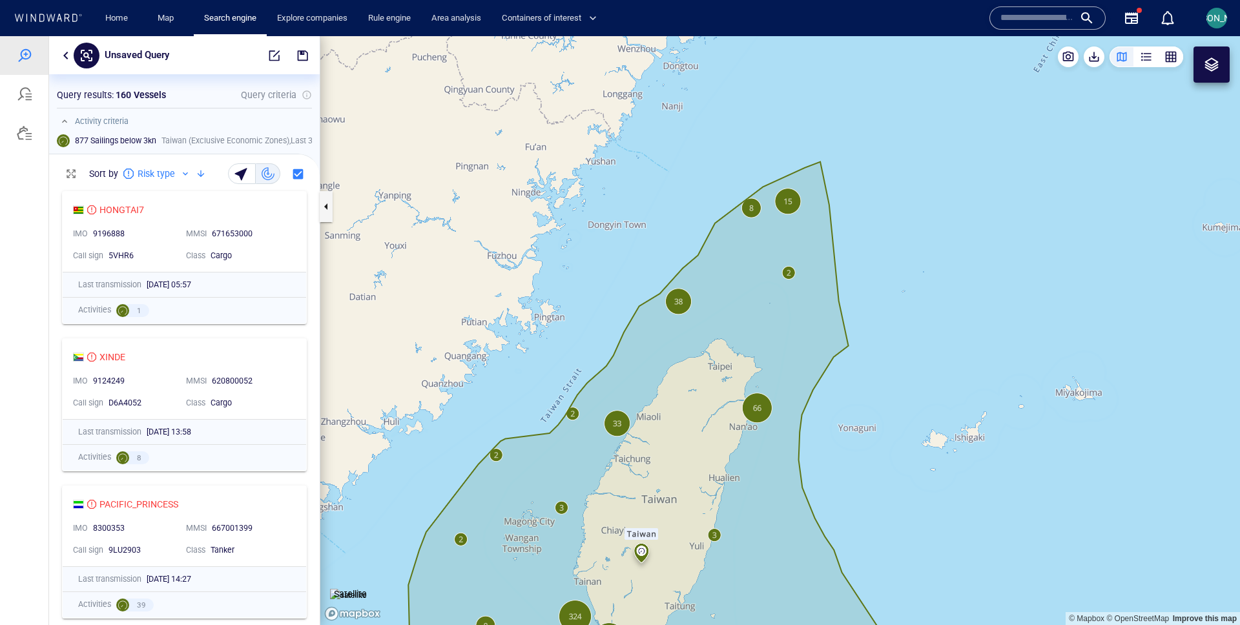
click at [1218, 73] on div at bounding box center [1212, 65] width 36 height 36
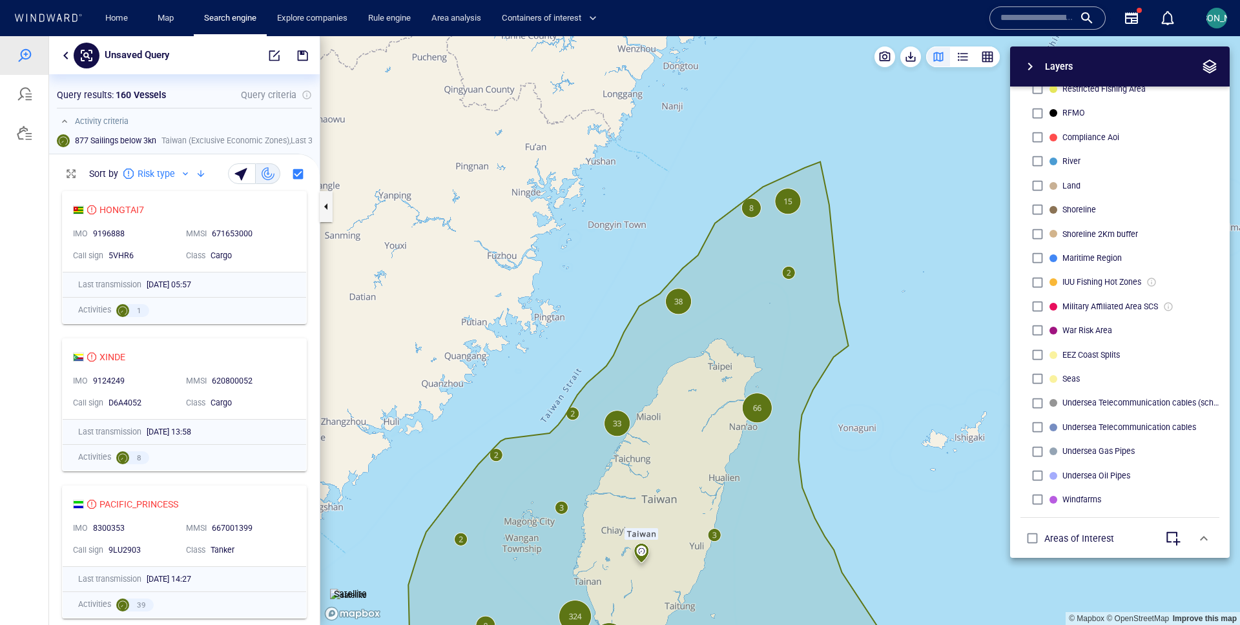
scroll to position [309, 0]
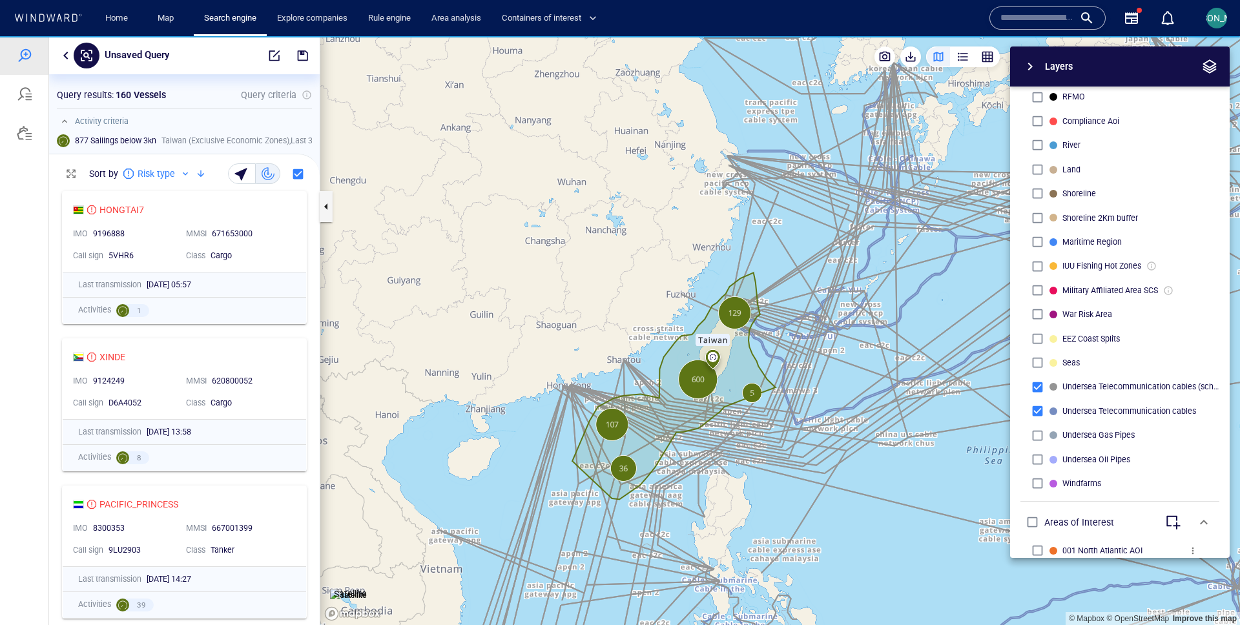
drag, startPoint x: 820, startPoint y: 286, endPoint x: 728, endPoint y: 286, distance: 91.7
click at [727, 286] on canvas "Map" at bounding box center [780, 330] width 920 height 589
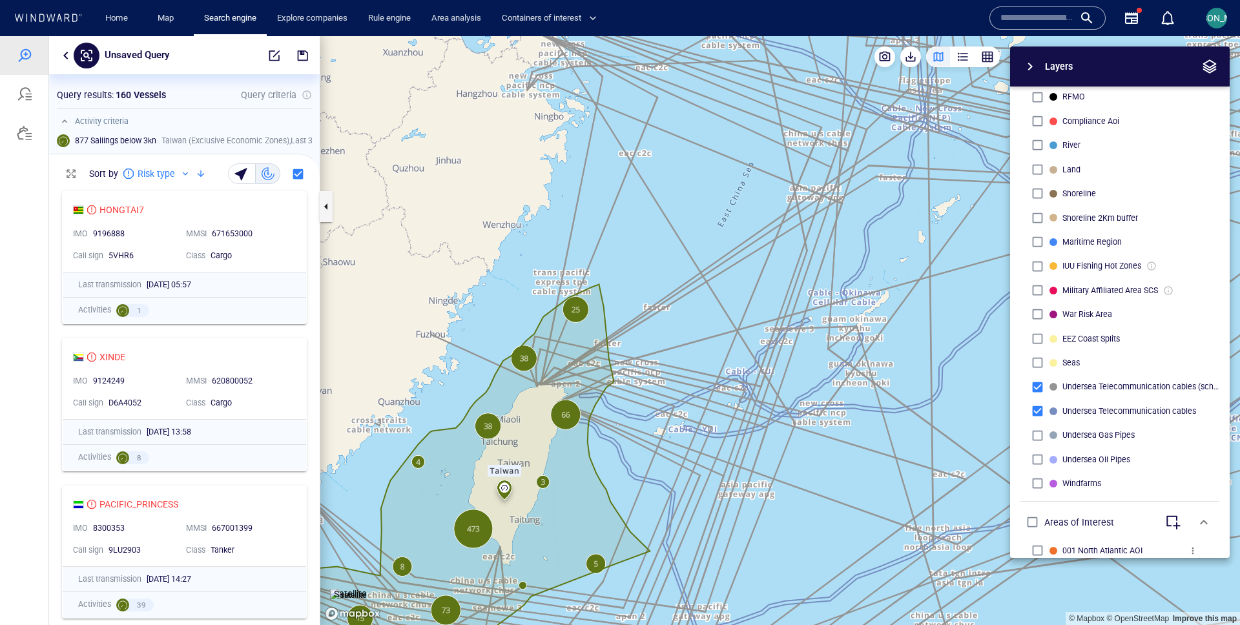
scroll to position [0, 0]
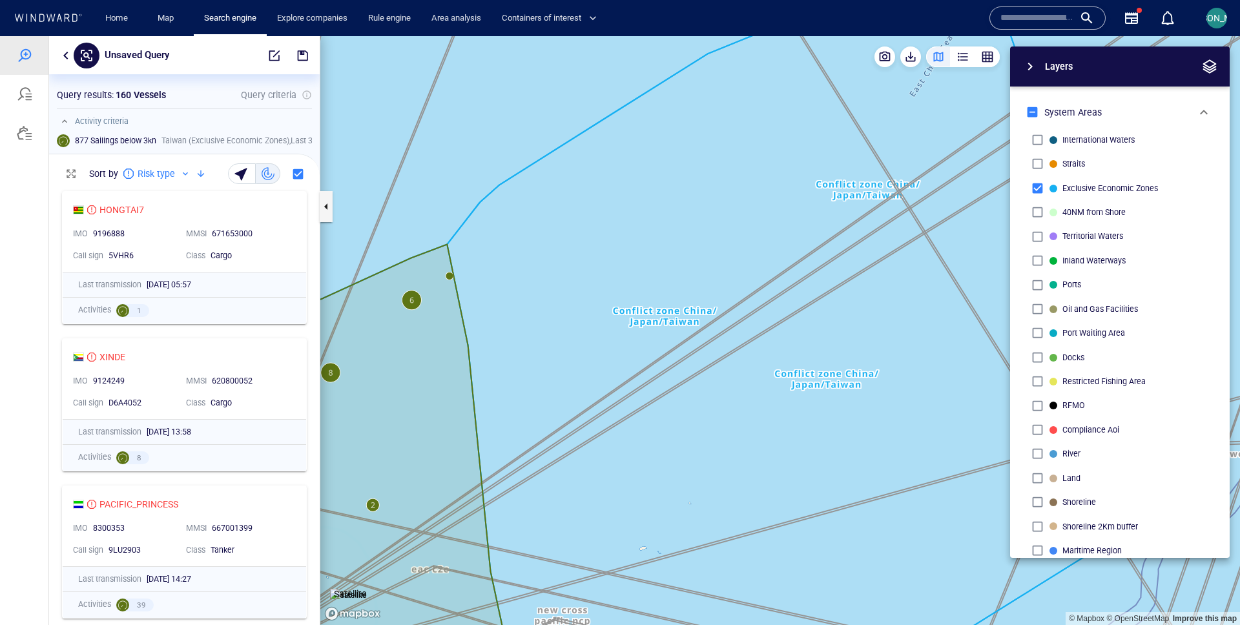
drag, startPoint x: 618, startPoint y: 305, endPoint x: 668, endPoint y: 72, distance: 237.8
click at [668, 72] on canvas "Map" at bounding box center [780, 330] width 920 height 589
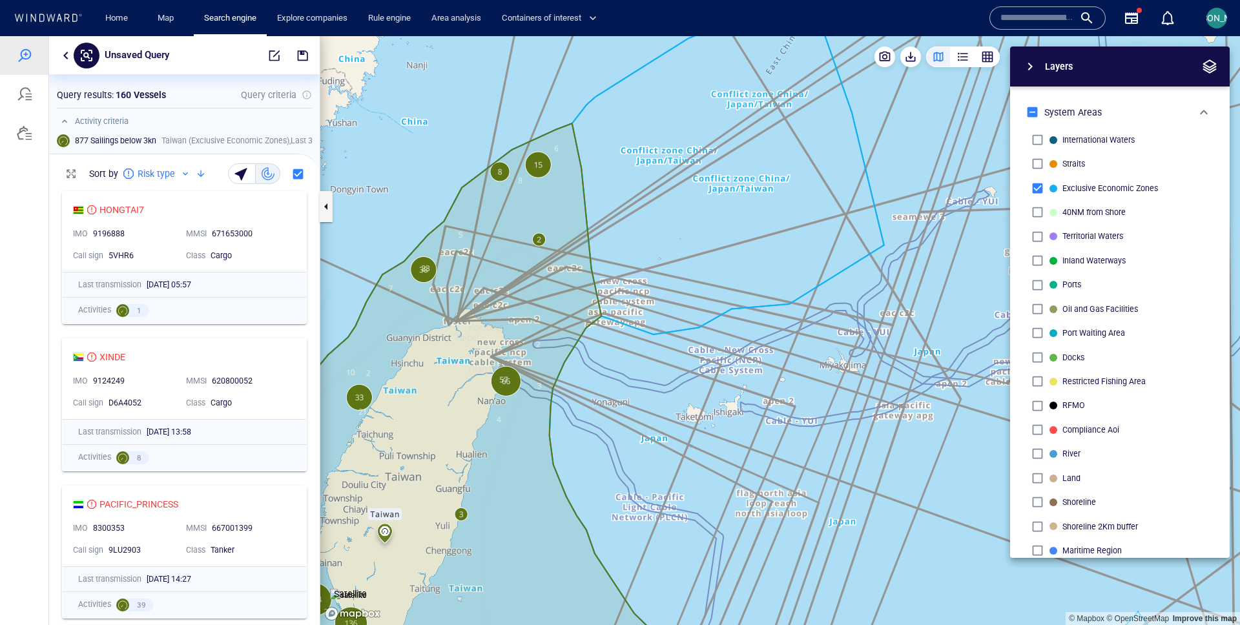
drag, startPoint x: 628, startPoint y: 230, endPoint x: 714, endPoint y: 233, distance: 86.0
click at [714, 233] on canvas "Map" at bounding box center [780, 330] width 920 height 589
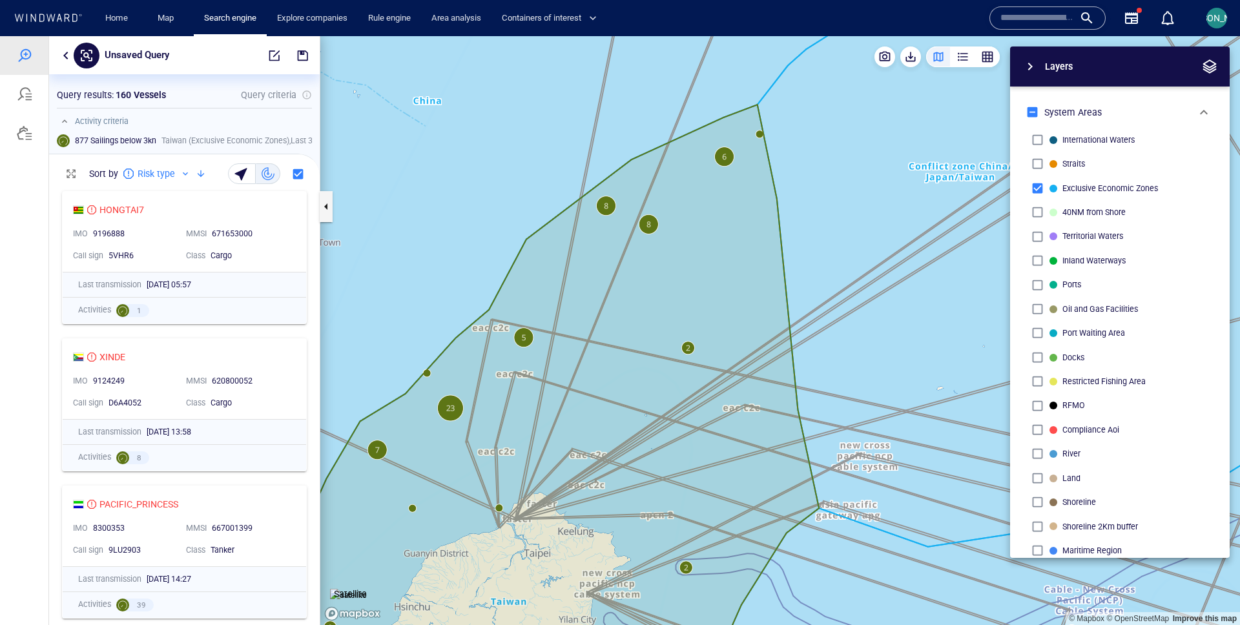
drag, startPoint x: 658, startPoint y: 160, endPoint x: 643, endPoint y: 275, distance: 115.8
click at [643, 275] on canvas "Map" at bounding box center [780, 330] width 920 height 589
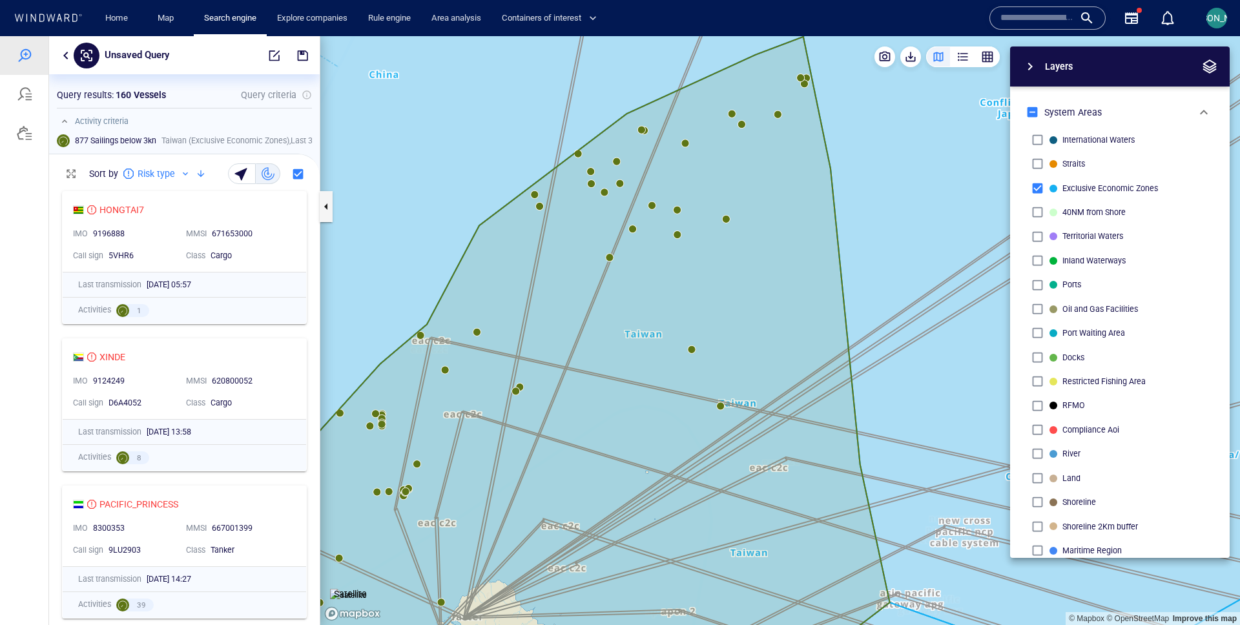
drag, startPoint x: 648, startPoint y: 282, endPoint x: 648, endPoint y: 298, distance: 16.1
click at [648, 298] on canvas "Map" at bounding box center [780, 330] width 920 height 589
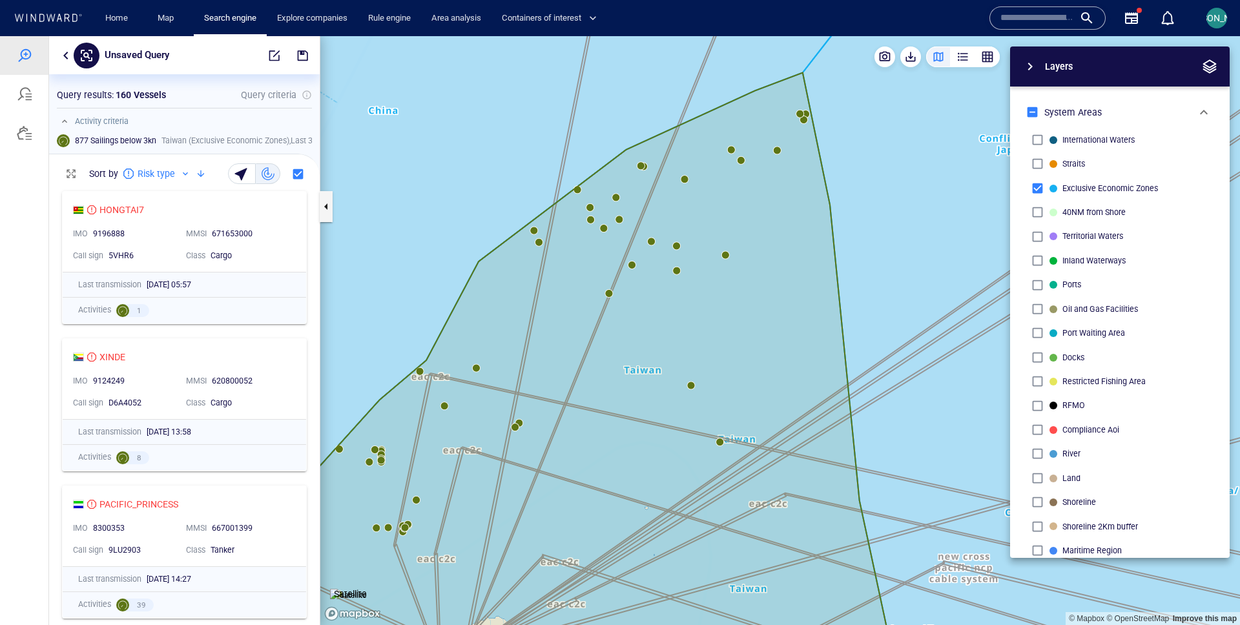
click at [718, 441] on canvas "Map" at bounding box center [780, 330] width 920 height 589
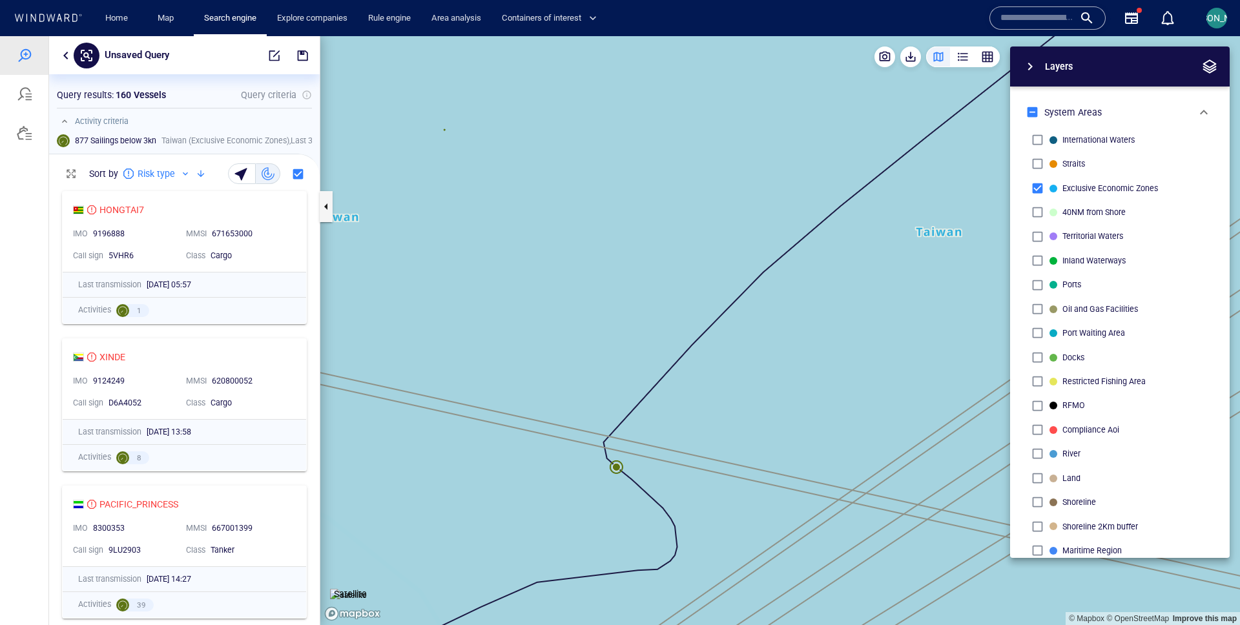
click at [619, 464] on canvas "Map" at bounding box center [780, 330] width 920 height 589
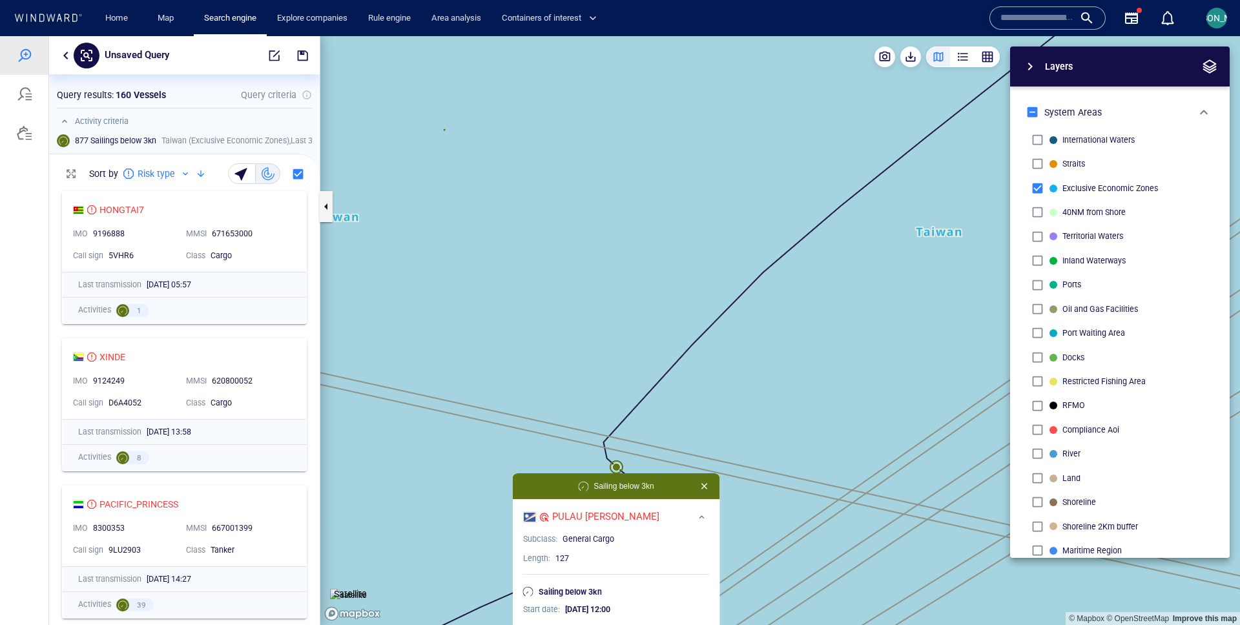
drag, startPoint x: 693, startPoint y: 419, endPoint x: 693, endPoint y: 271, distance: 148.6
click at [693, 389] on canvas "Map" at bounding box center [780, 330] width 920 height 589
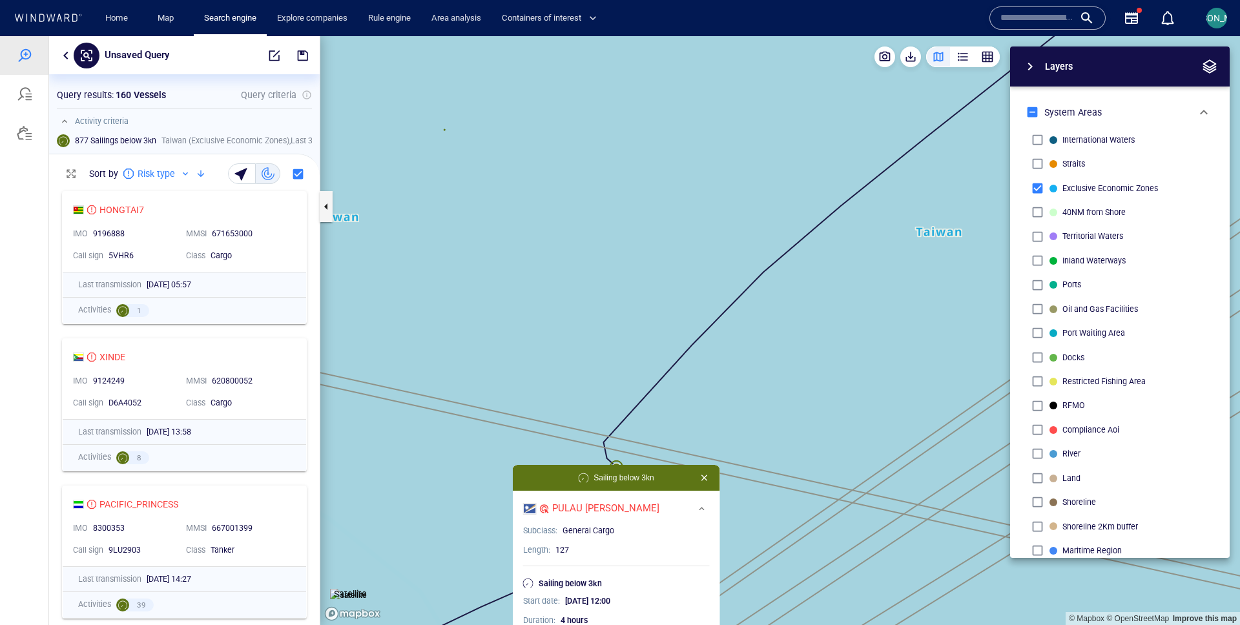
click at [693, 206] on canvas "Map" at bounding box center [780, 330] width 920 height 589
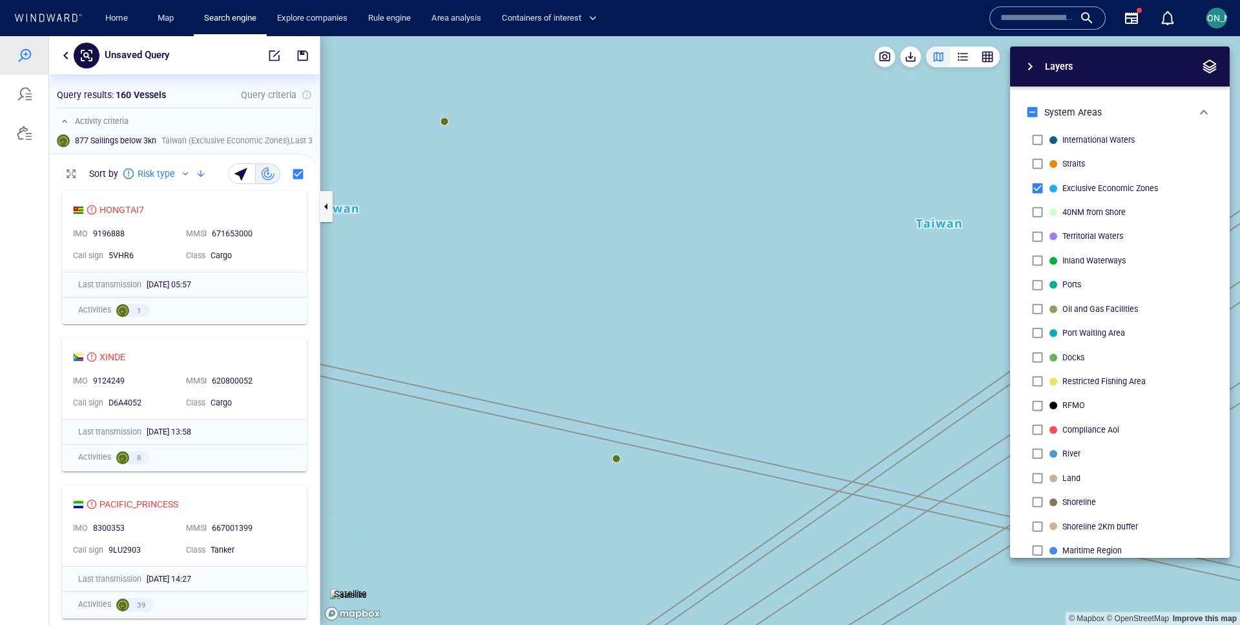
click at [614, 459] on canvas "Map" at bounding box center [780, 330] width 920 height 589
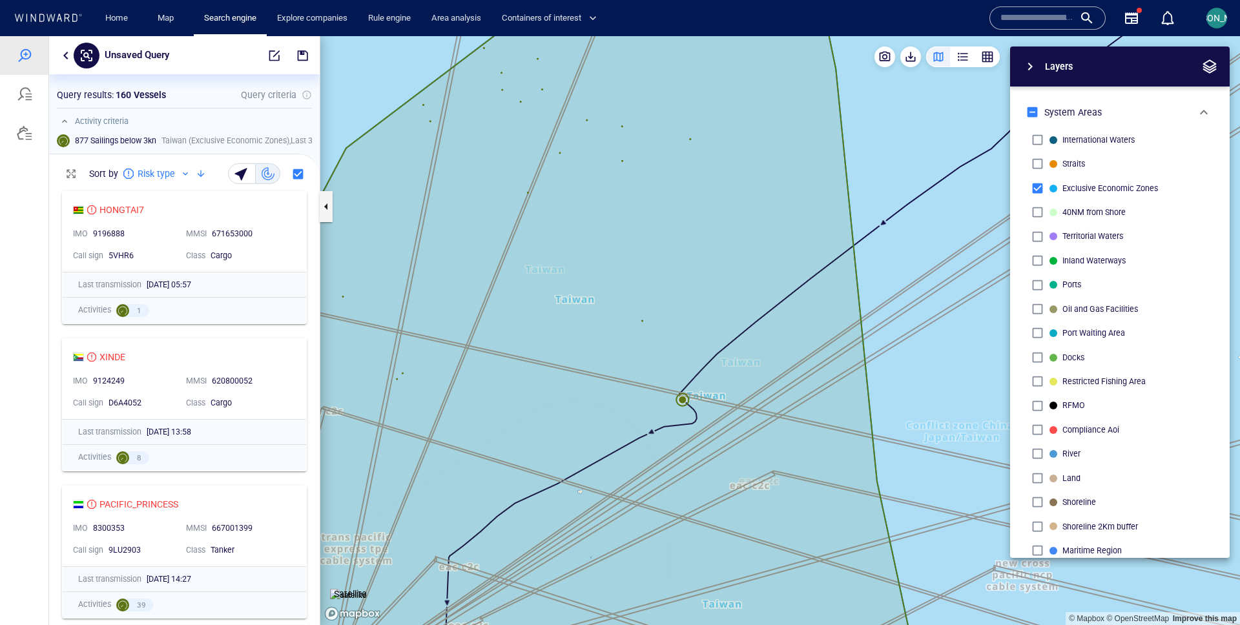
click at [670, 400] on canvas "Map" at bounding box center [780, 330] width 920 height 589
click at [683, 400] on canvas "Map" at bounding box center [780, 330] width 920 height 589
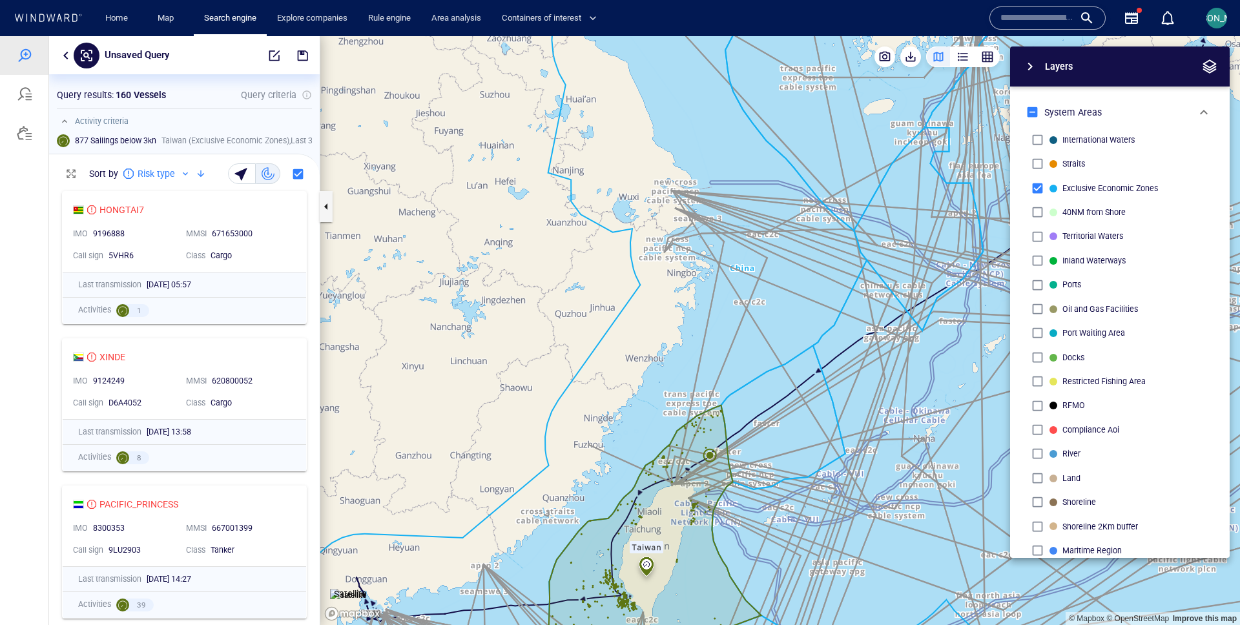
click at [710, 457] on canvas "Map" at bounding box center [780, 330] width 920 height 589
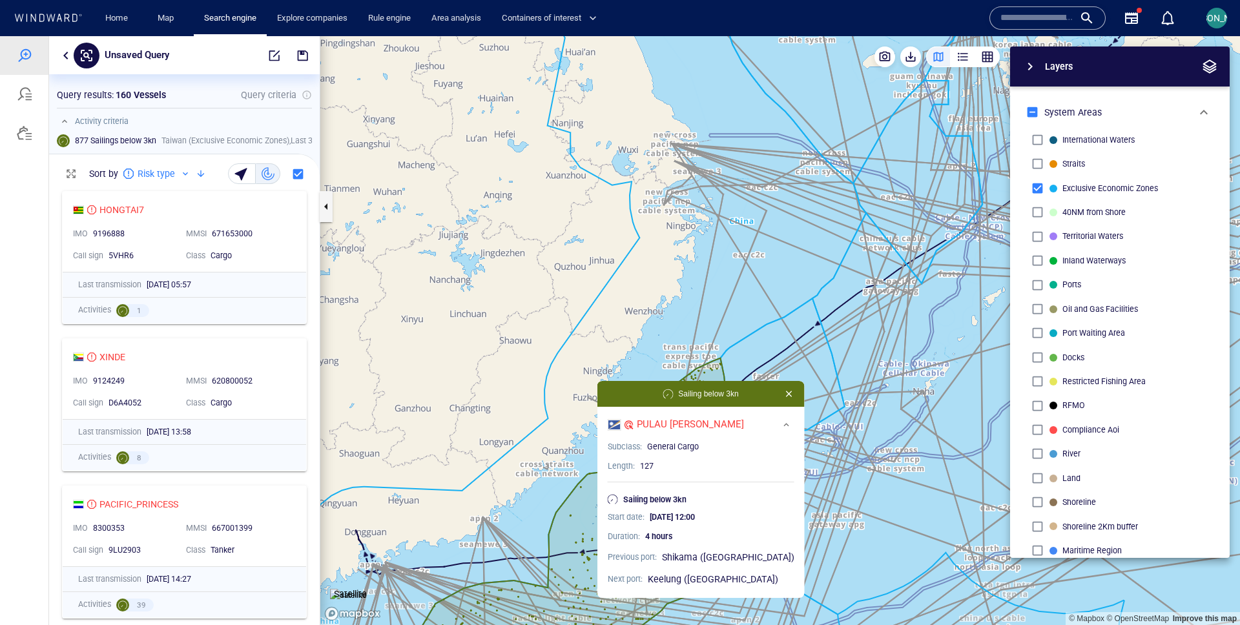
drag, startPoint x: 843, startPoint y: 526, endPoint x: 833, endPoint y: 444, distance: 82.0
click at [833, 444] on canvas "Map" at bounding box center [780, 330] width 920 height 589
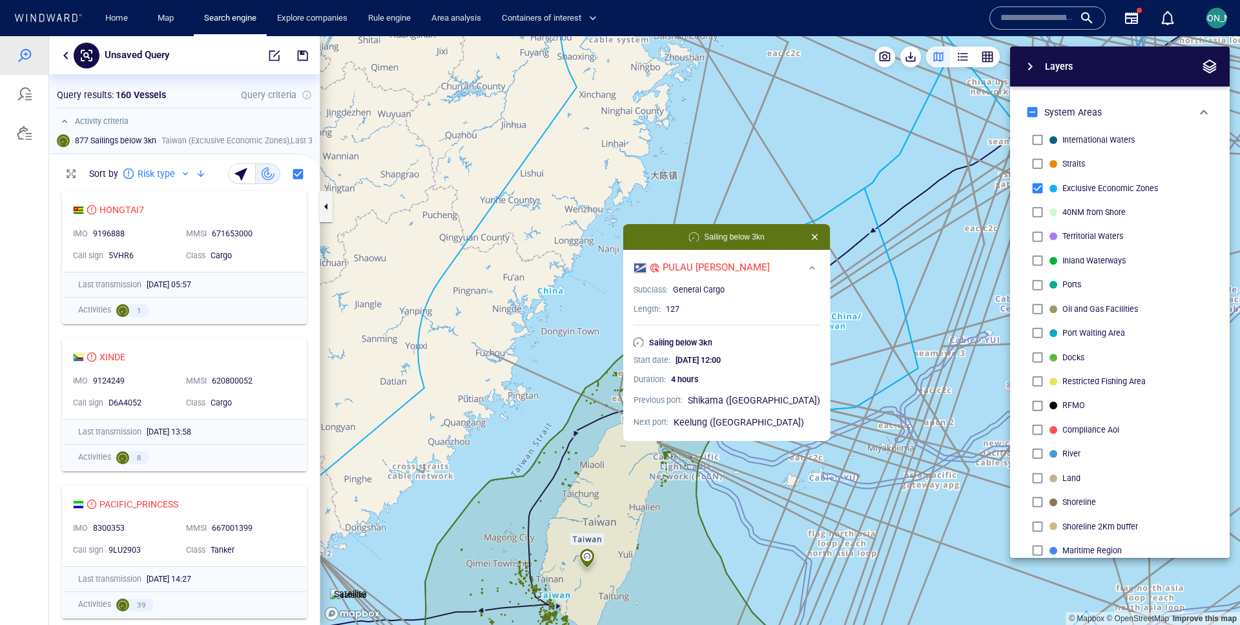
drag, startPoint x: 630, startPoint y: 389, endPoint x: 664, endPoint y: 213, distance: 179.6
click at [664, 212] on canvas "Map" at bounding box center [780, 330] width 920 height 589
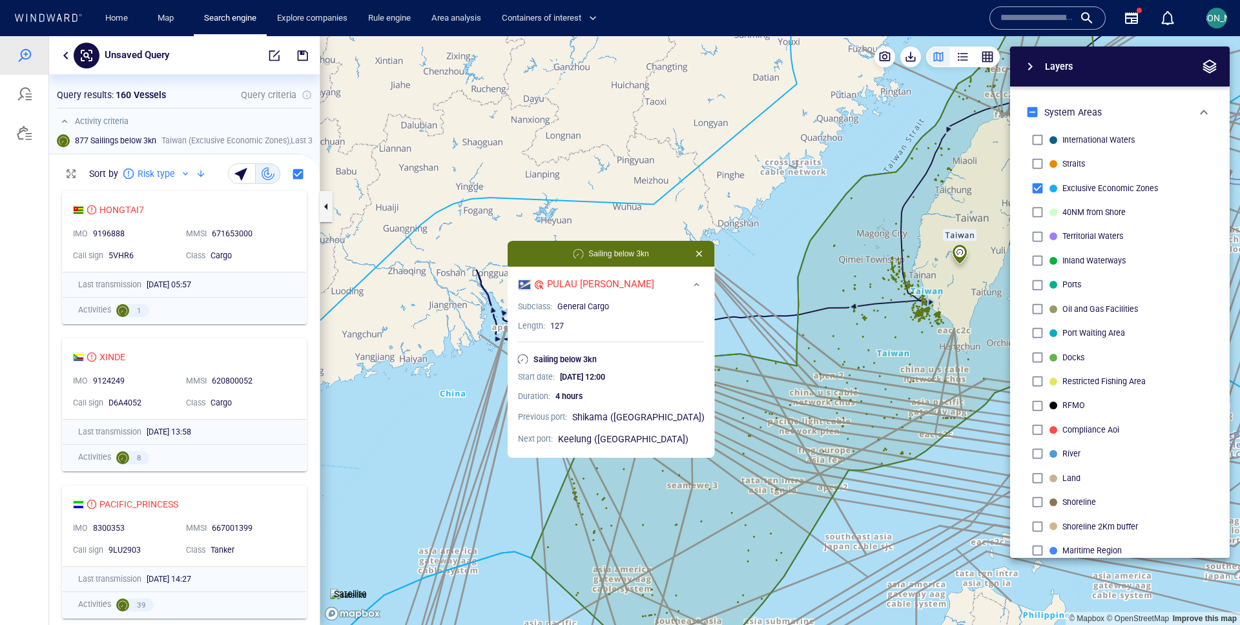
drag, startPoint x: 489, startPoint y: 351, endPoint x: 374, endPoint y: 366, distance: 116.0
click at [373, 366] on canvas "Map" at bounding box center [780, 330] width 920 height 589
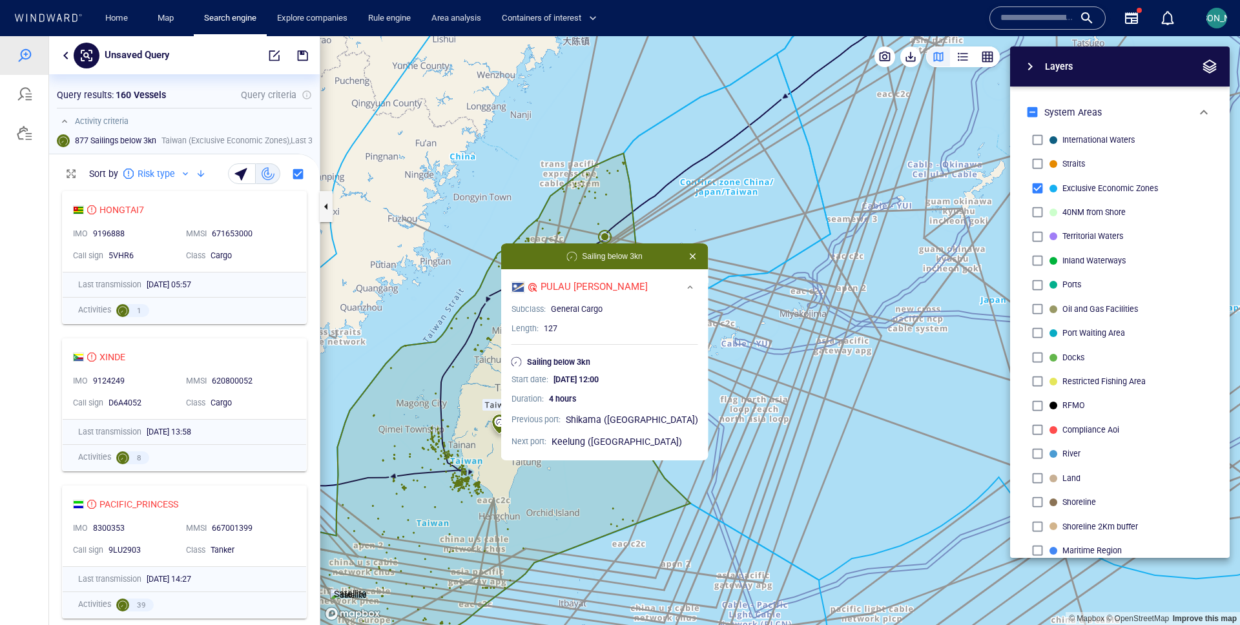
click at [600, 223] on canvas "Map" at bounding box center [780, 330] width 920 height 589
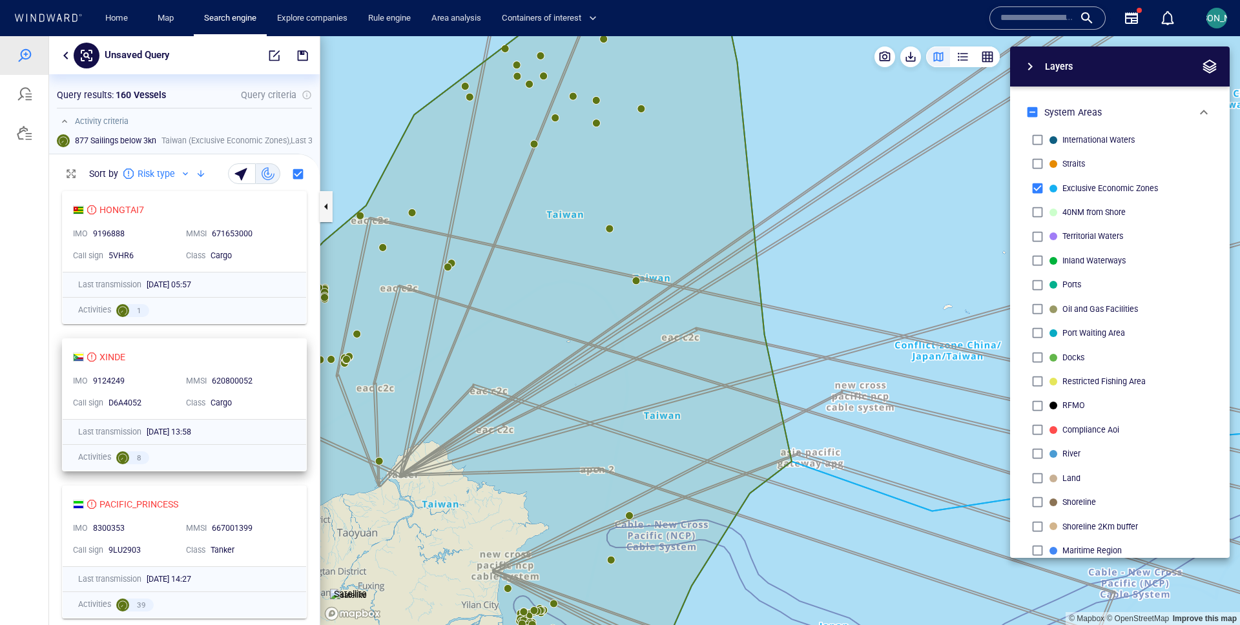
click at [280, 378] on div "620800052" at bounding box center [250, 382] width 77 height 12
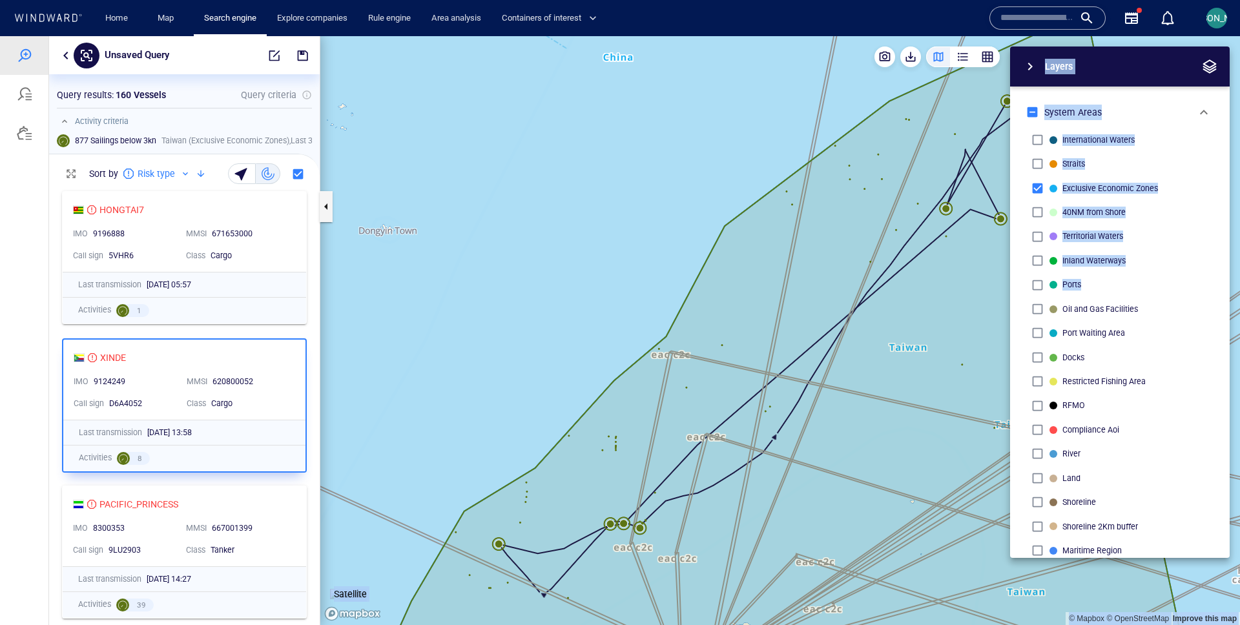
drag, startPoint x: 935, startPoint y: 299, endPoint x: 736, endPoint y: 394, distance: 220.4
click at [735, 394] on div "© Mapbox © OpenStreetMap Improve this map Satellite Layers System Areas Interna…" at bounding box center [780, 330] width 920 height 589
drag, startPoint x: 886, startPoint y: 309, endPoint x: 767, endPoint y: 292, distance: 119.5
click at [767, 292] on div "© Mapbox © OpenStreetMap Improve this map Satellite Layers System Areas Interna…" at bounding box center [780, 330] width 920 height 589
drag, startPoint x: 767, startPoint y: 292, endPoint x: 551, endPoint y: 312, distance: 217.3
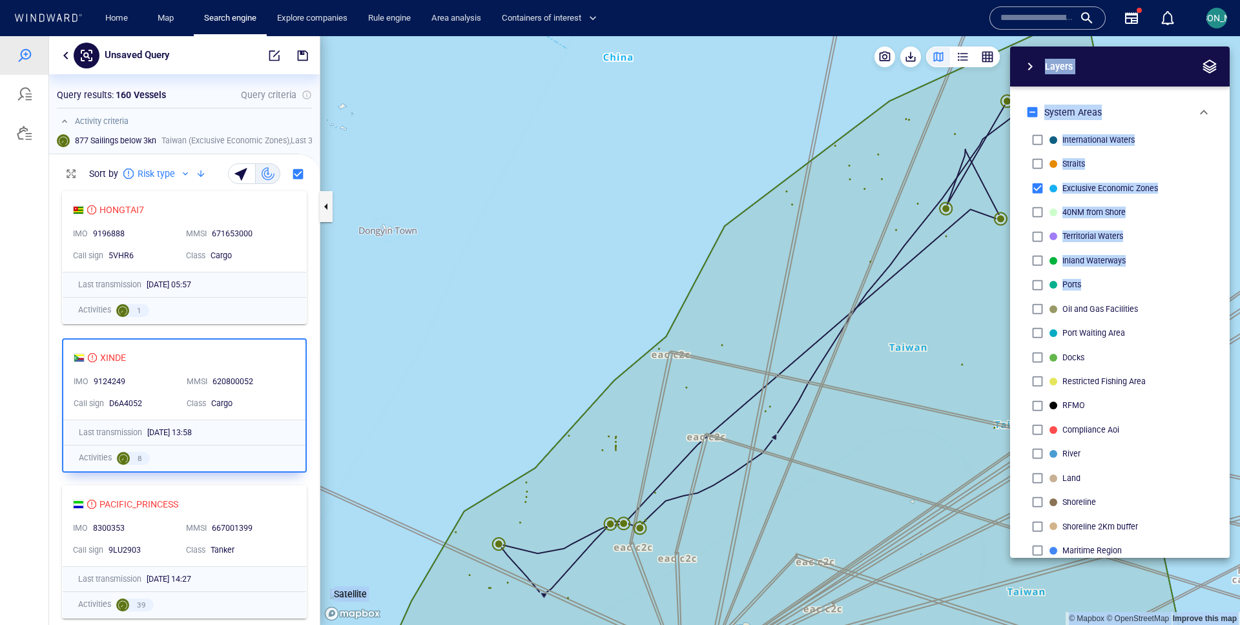
click at [550, 312] on canvas "Map" at bounding box center [780, 330] width 920 height 589
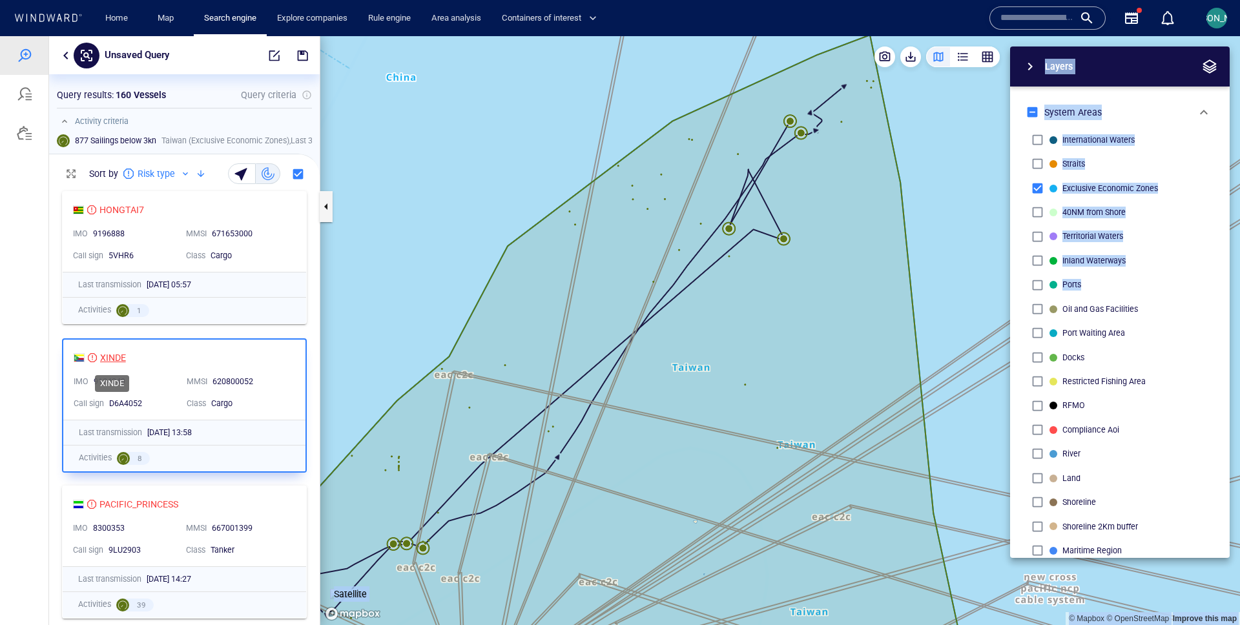
click at [116, 353] on div "XINDE" at bounding box center [113, 358] width 26 height 16
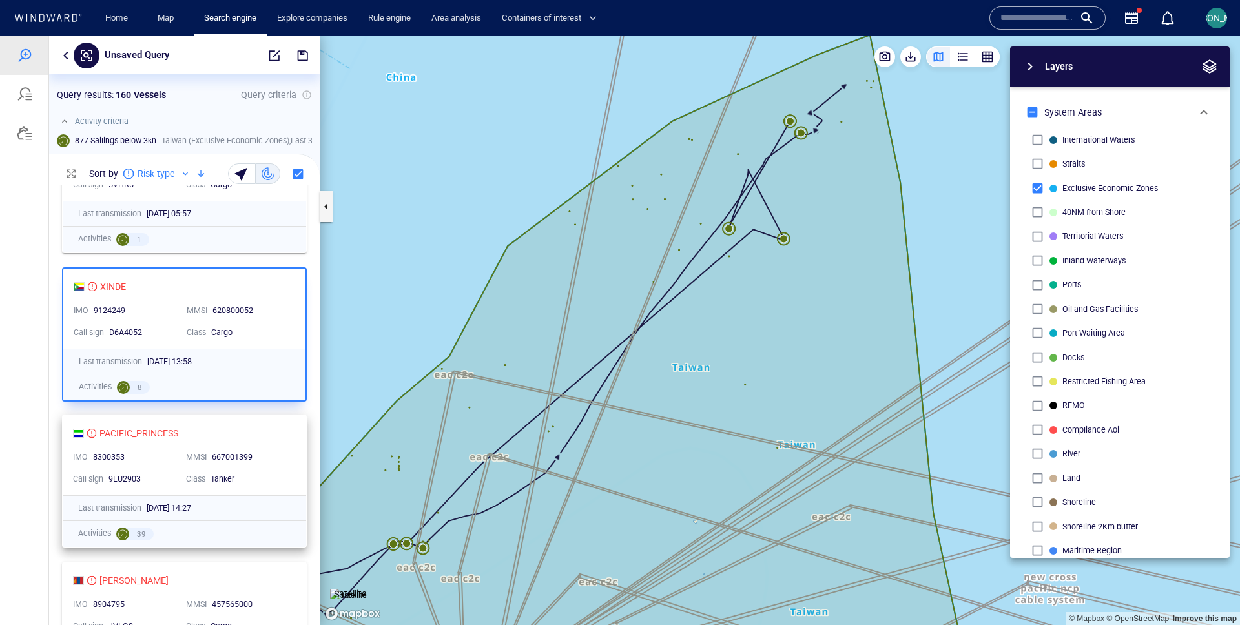
click at [289, 447] on div "MMSI 667001399" at bounding box center [237, 458] width 113 height 22
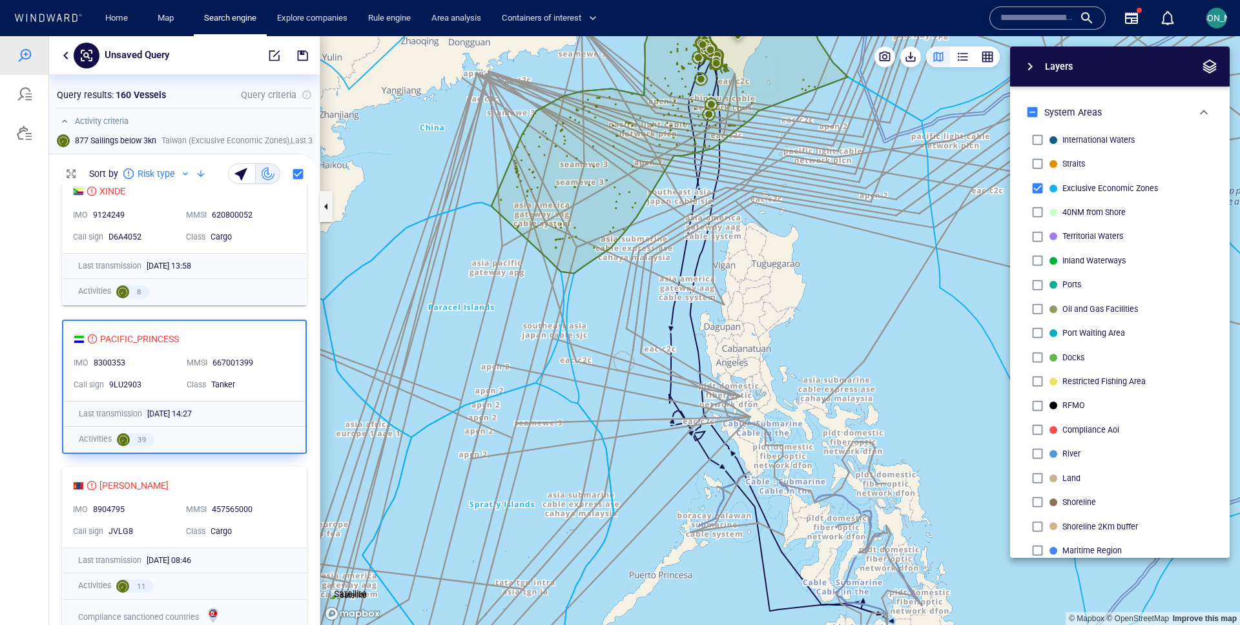
scroll to position [165, 0]
click at [276, 498] on div "SUN SUN IMO 8904795 MMSI 457565000 Call sign JVLG8 Class Cargo" at bounding box center [185, 509] width 244 height 80
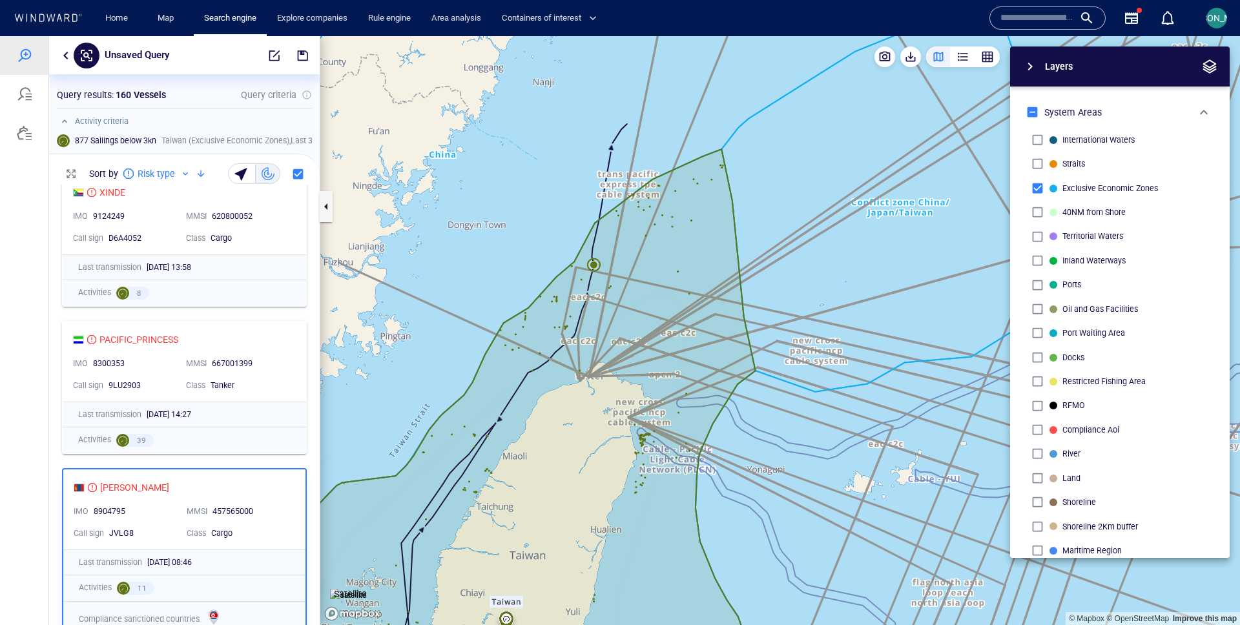
drag, startPoint x: 804, startPoint y: 399, endPoint x: 538, endPoint y: 474, distance: 276.6
click at [537, 474] on canvas "Map" at bounding box center [780, 330] width 920 height 589
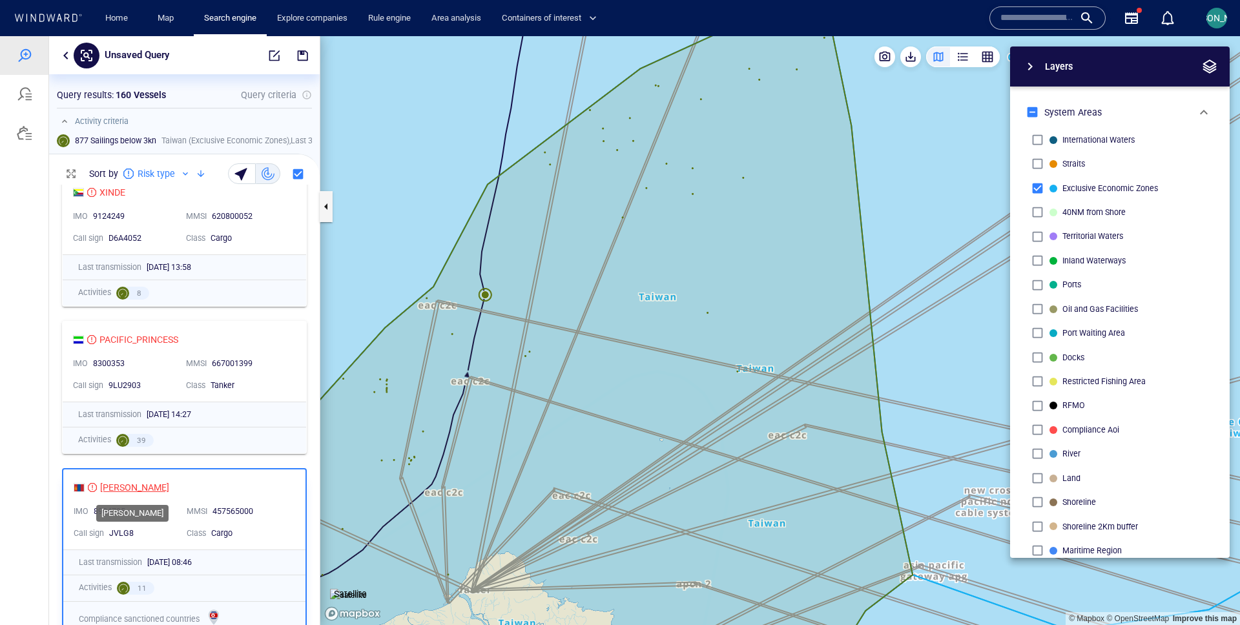
click at [114, 484] on div "SUN SUN" at bounding box center [134, 488] width 69 height 16
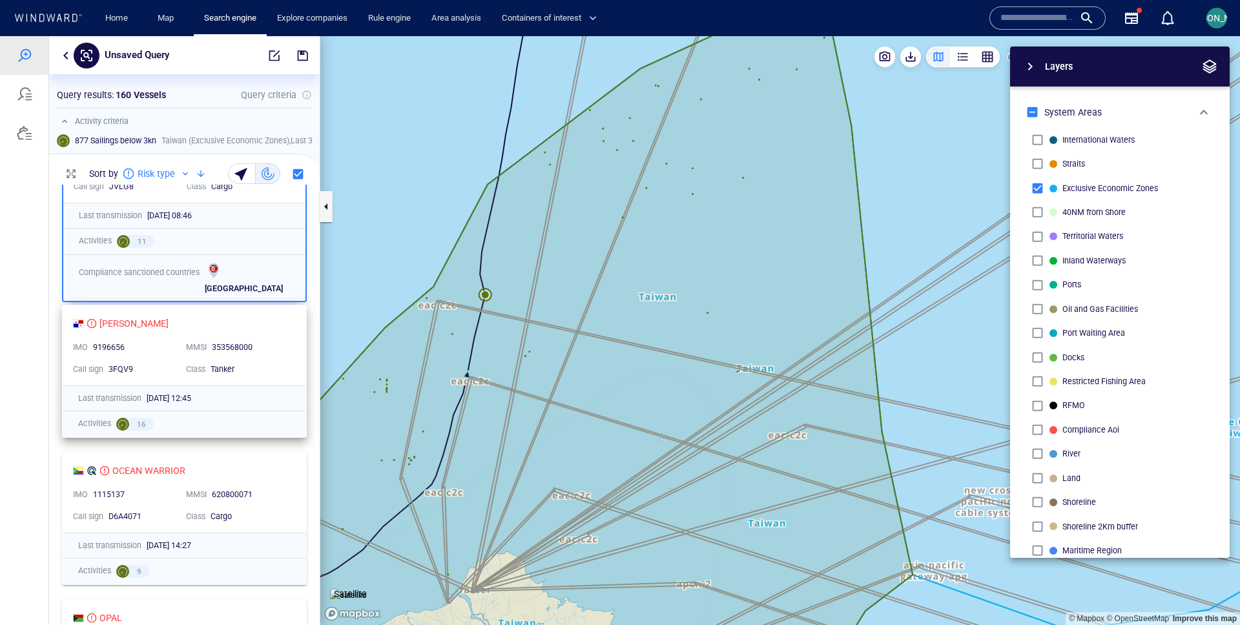
click at [297, 326] on div "CHUANG YI IMO 9196656 MMSI 353568000 Call sign 3FQV9 Class Tanker" at bounding box center [185, 346] width 244 height 80
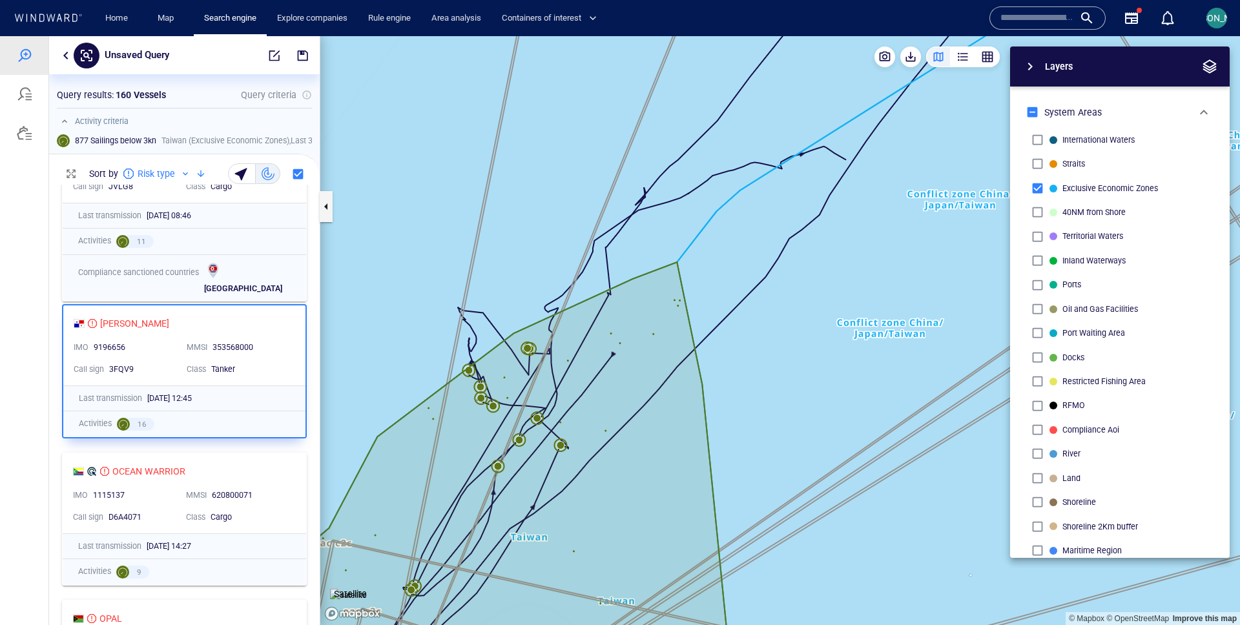
drag, startPoint x: 857, startPoint y: 269, endPoint x: 749, endPoint y: 289, distance: 110.5
click at [749, 289] on canvas "Map" at bounding box center [780, 330] width 920 height 589
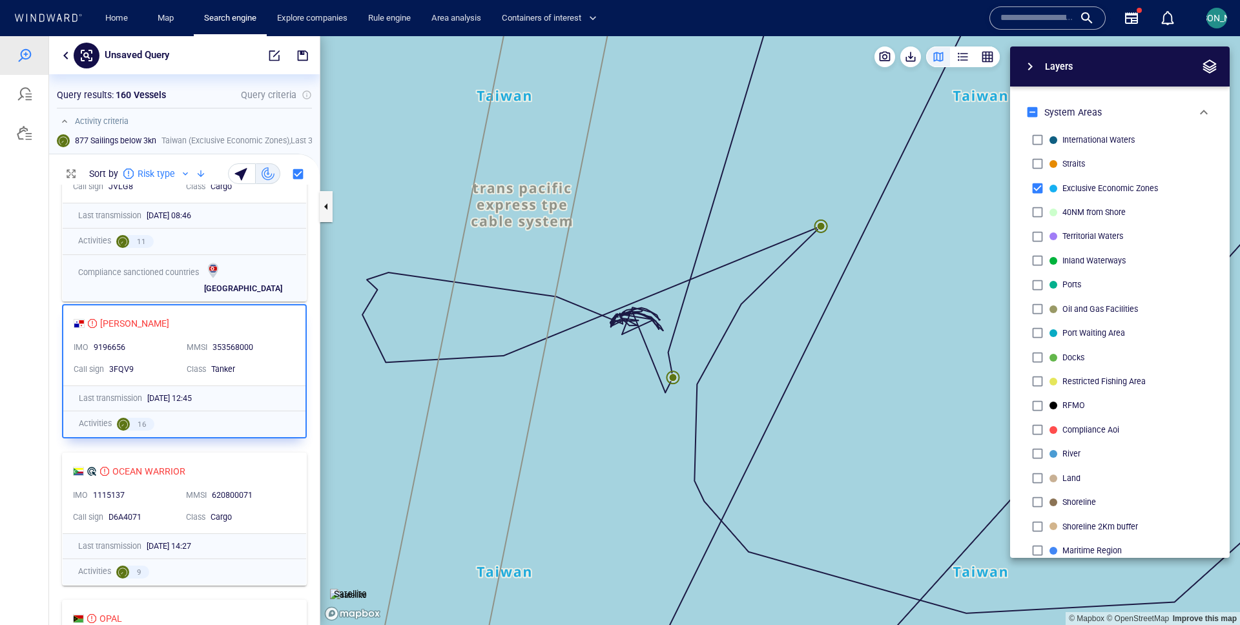
click at [673, 379] on canvas "Map" at bounding box center [780, 330] width 920 height 589
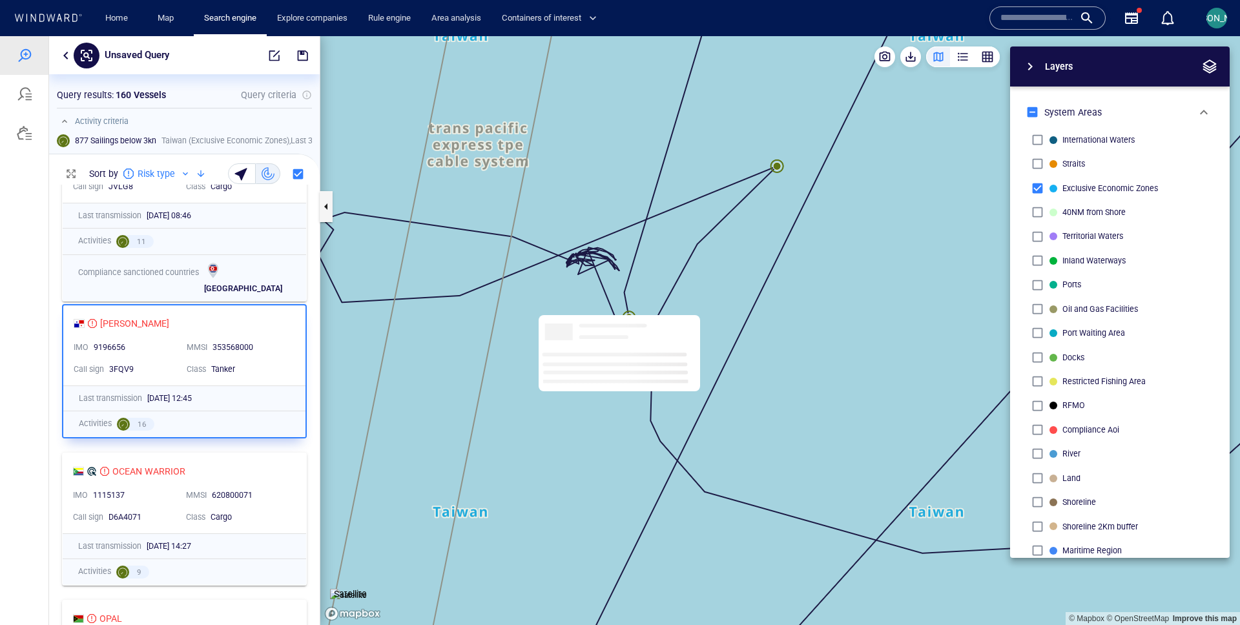
drag, startPoint x: 662, startPoint y: 338, endPoint x: 596, endPoint y: 261, distance: 102.1
click at [596, 261] on canvas "Map" at bounding box center [780, 330] width 920 height 589
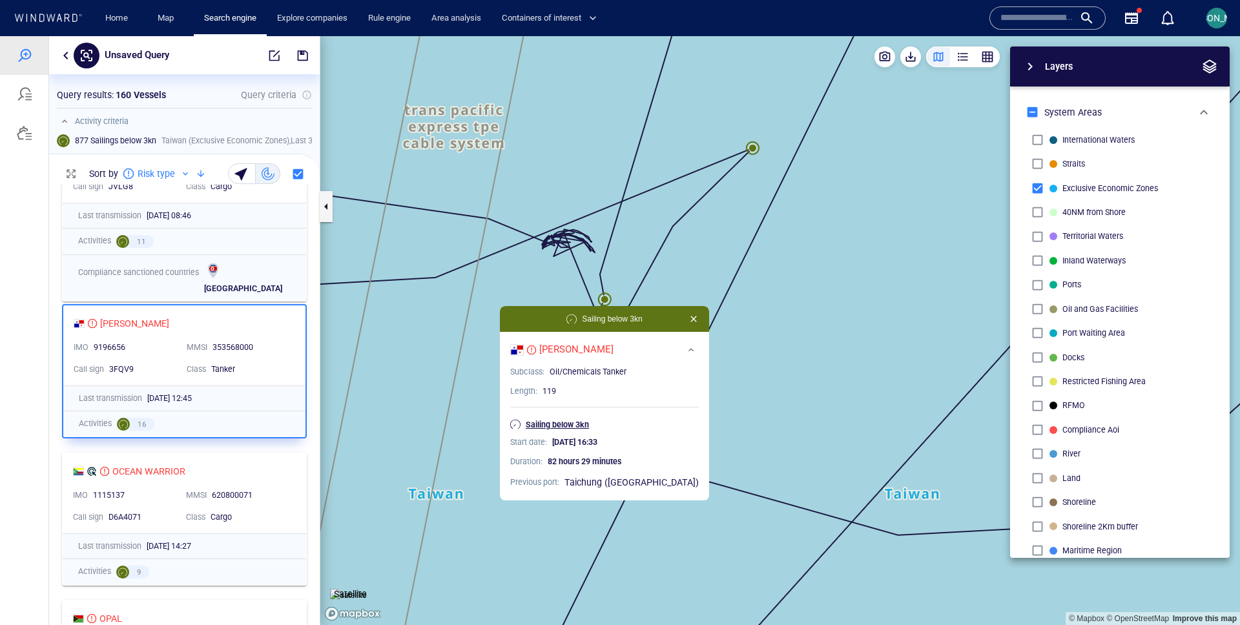
click at [585, 428] on p "Sailing below 3kn" at bounding box center [557, 425] width 63 height 12
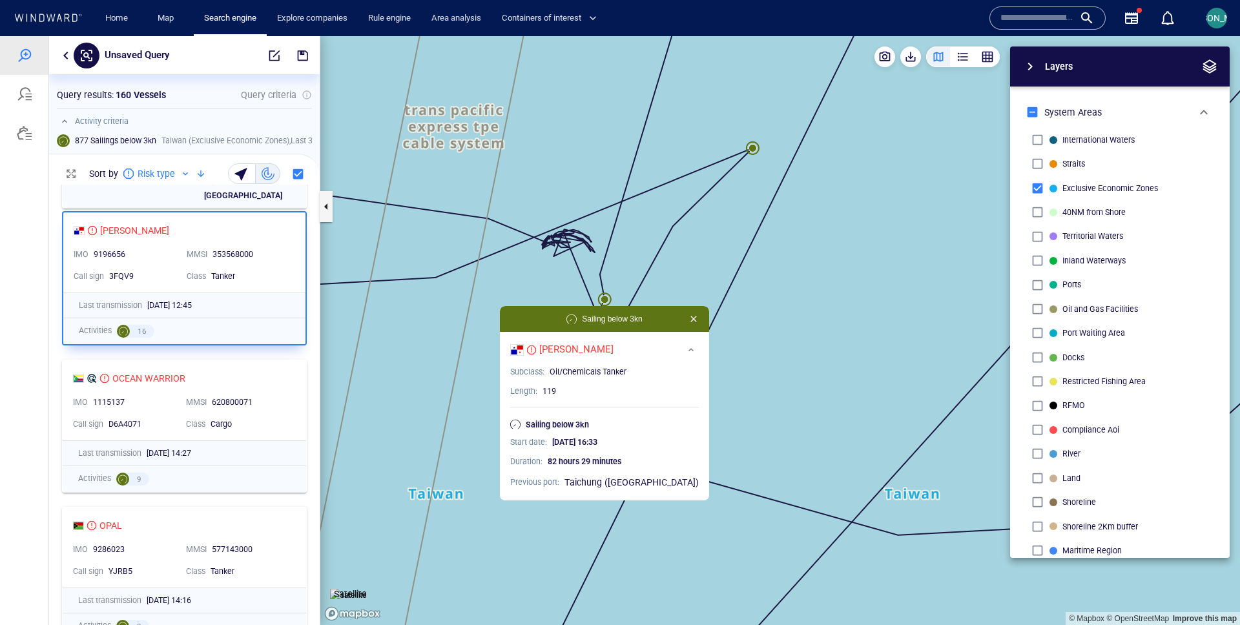
scroll to position [616, 0]
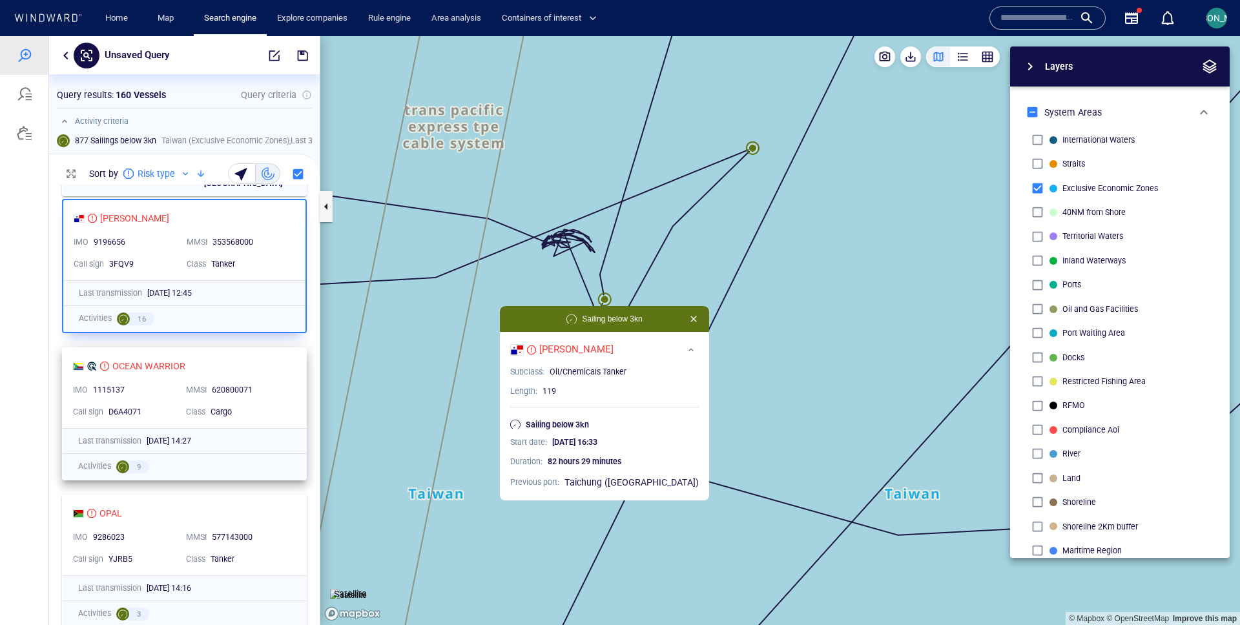
click at [278, 393] on div "620800071" at bounding box center [250, 391] width 77 height 12
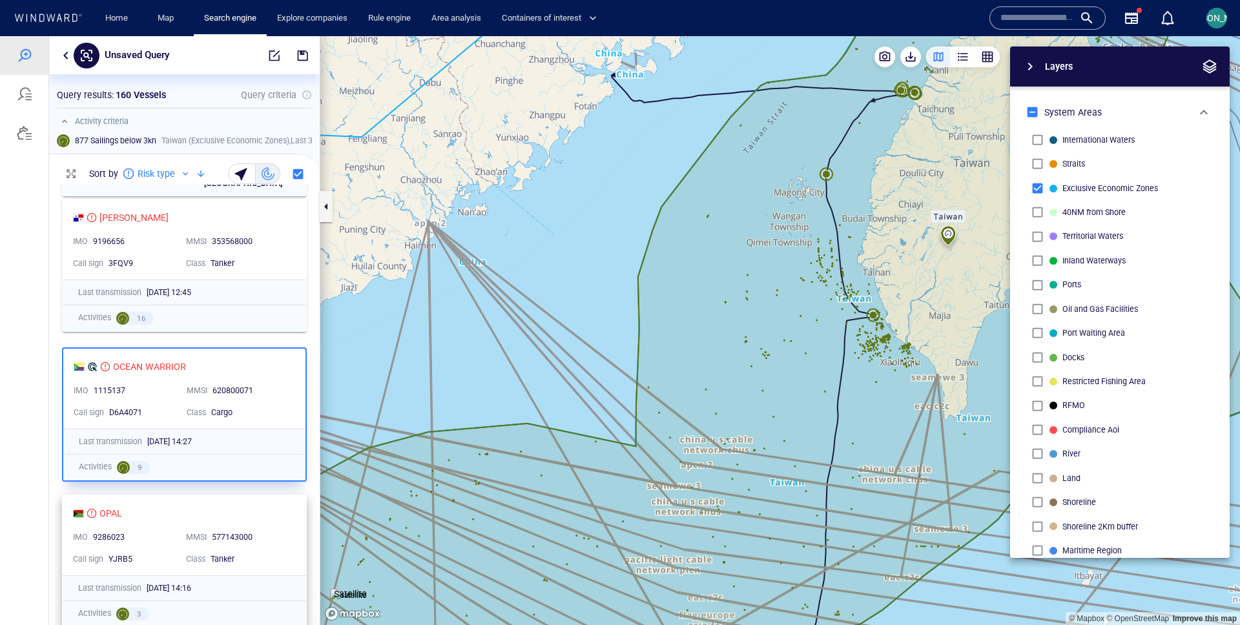
click at [250, 525] on div "OPAL IMO 9286023 MMSI 577143000 Call sign YJRB5 Class Tanker" at bounding box center [185, 535] width 244 height 80
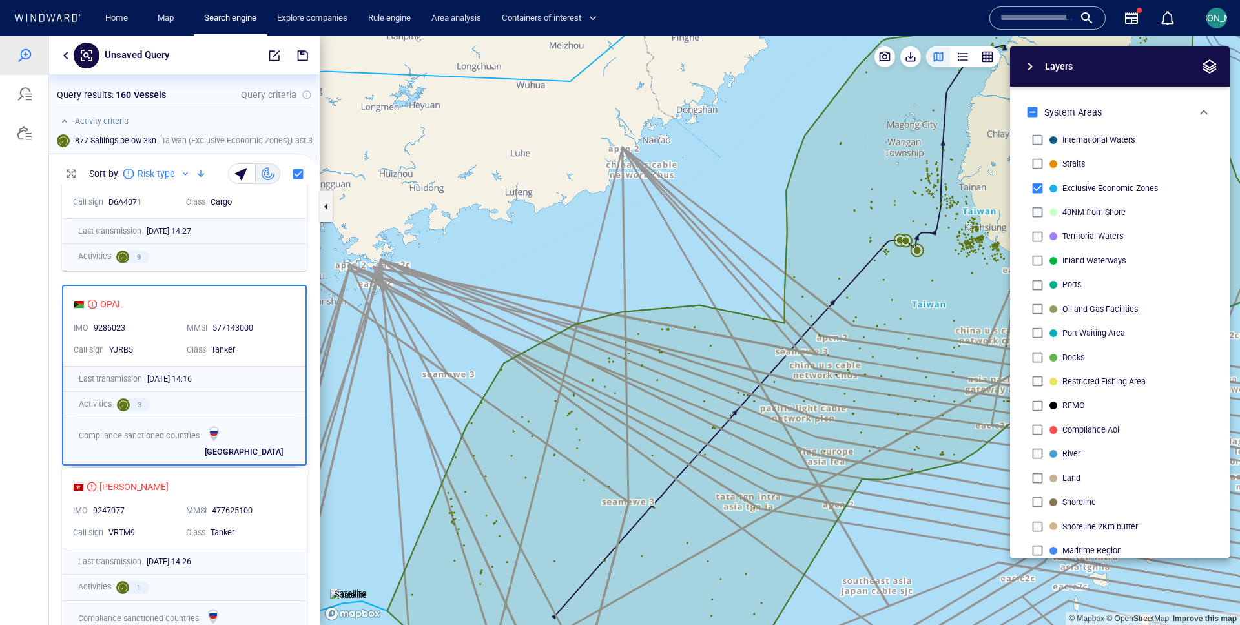
scroll to position [844, 0]
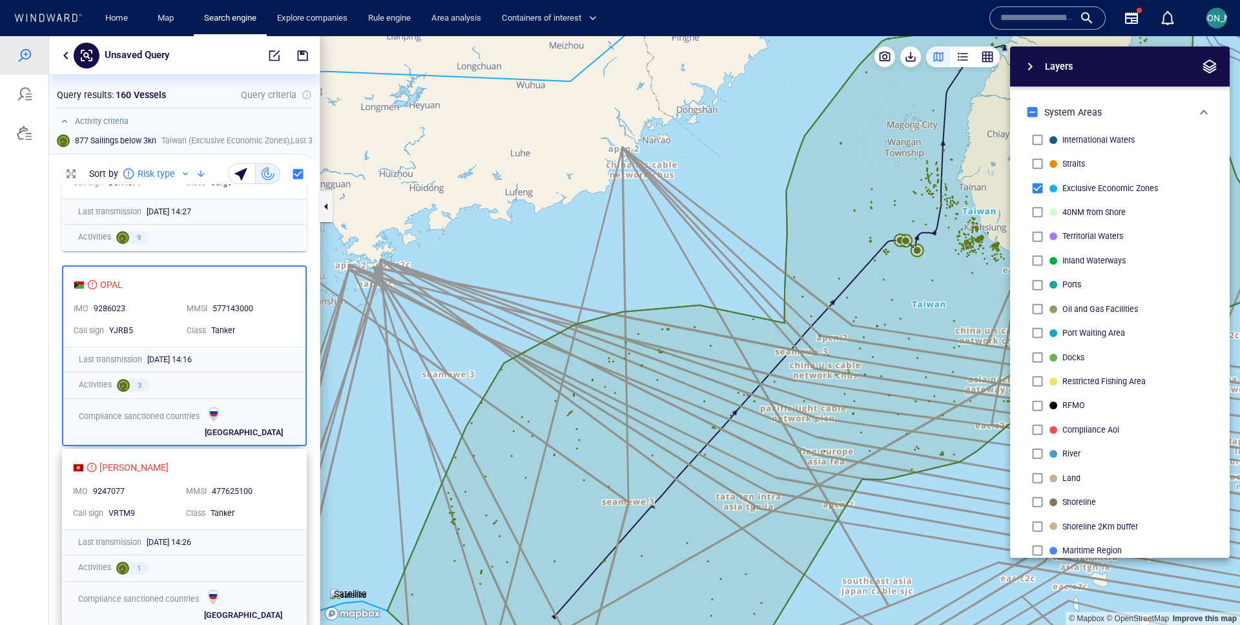
click at [287, 491] on div "477625100" at bounding box center [250, 492] width 77 height 12
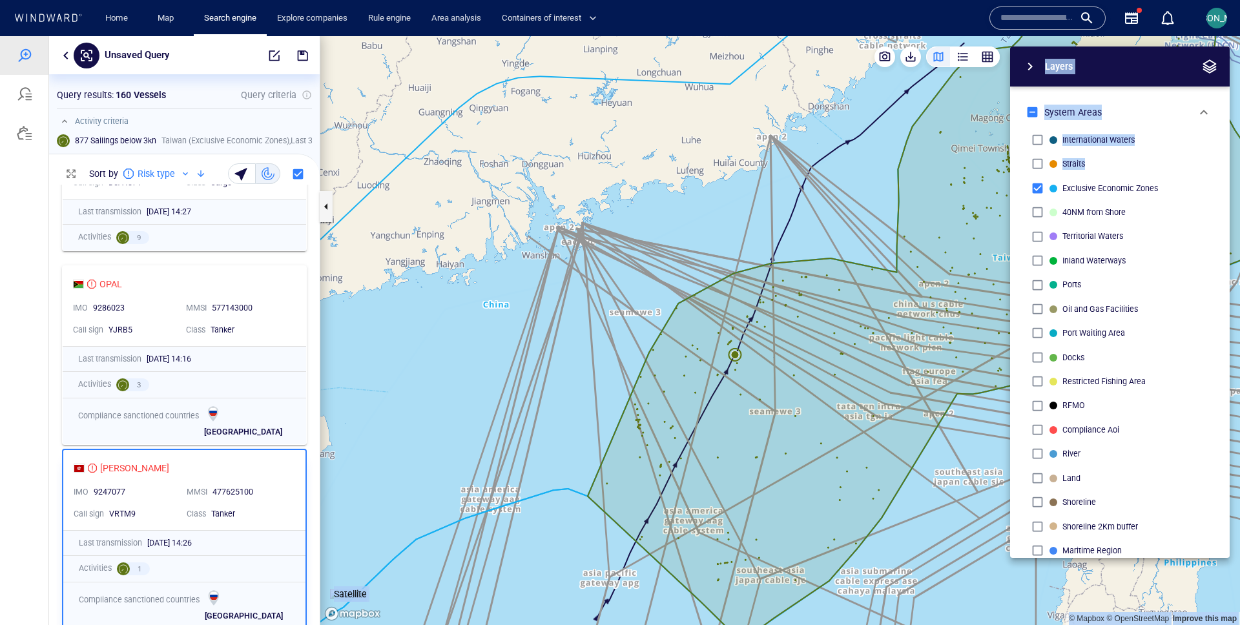
drag, startPoint x: 886, startPoint y: 194, endPoint x: 446, endPoint y: 318, distance: 457.2
click at [446, 318] on div "© Mapbox © OpenStreetMap Improve this map Satellite Layers System Areas Interna…" at bounding box center [780, 330] width 920 height 589
click at [1081, 111] on p "System Areas" at bounding box center [1116, 113] width 144 height 16
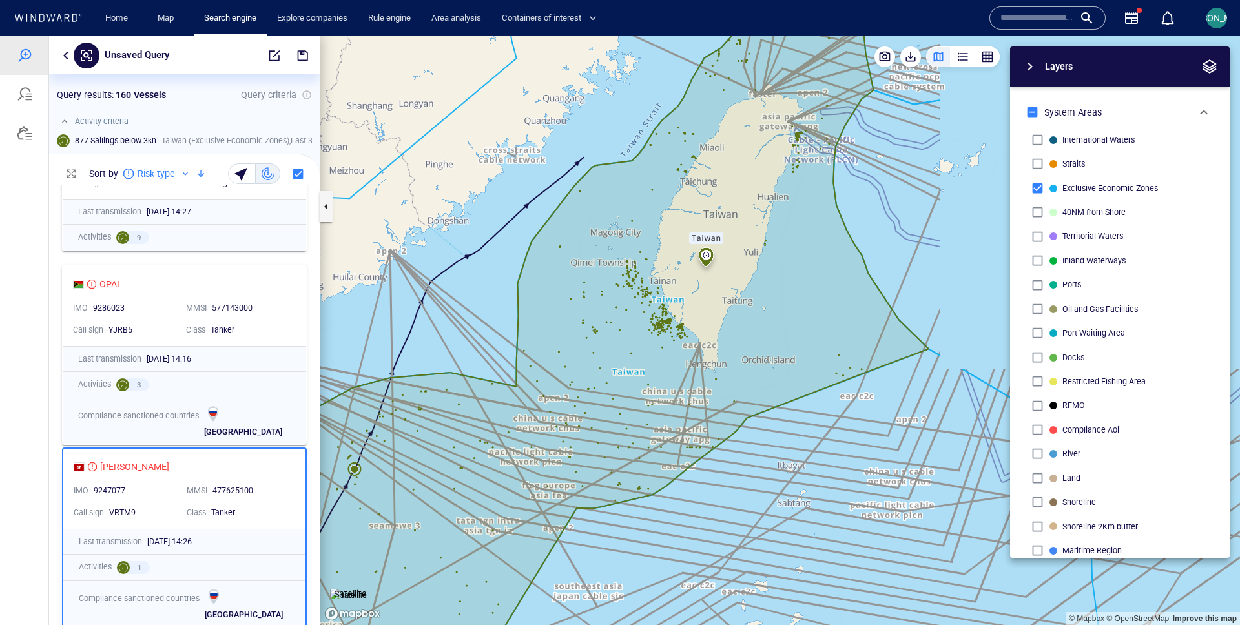
drag, startPoint x: 871, startPoint y: 161, endPoint x: 442, endPoint y: 327, distance: 460.1
click at [442, 327] on canvas "Map" at bounding box center [780, 330] width 920 height 589
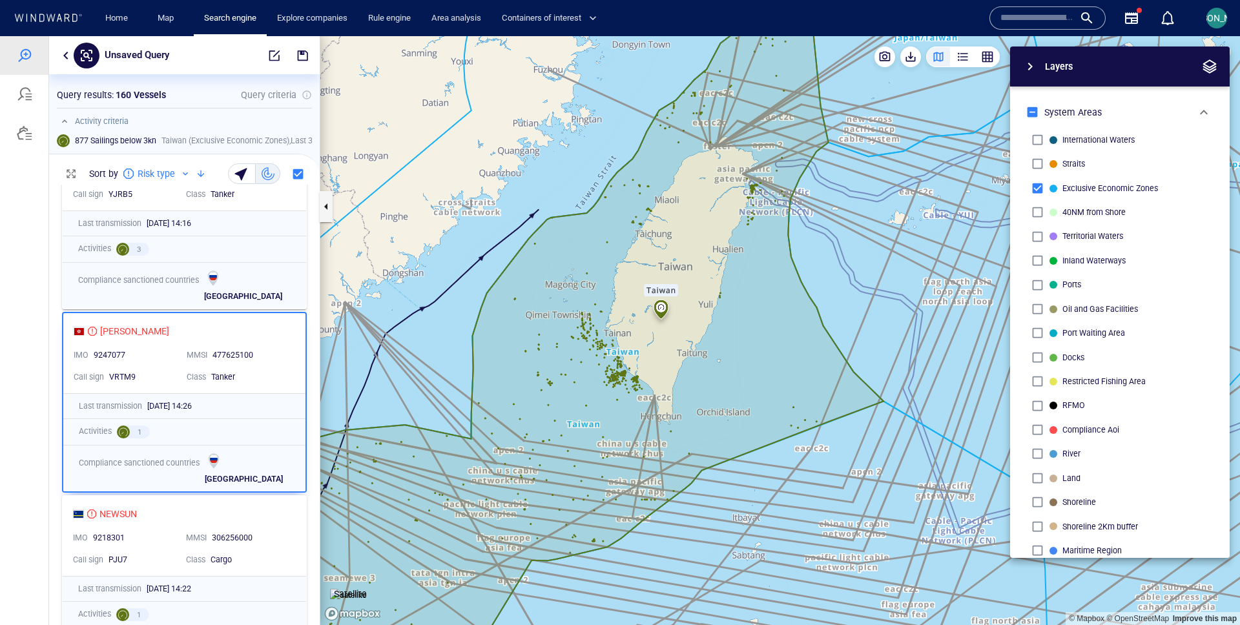
scroll to position [980, 0]
click at [262, 524] on div "NEWSUN IMO 9218301 MMSI 306256000 Call sign PJU7 Class Cargo" at bounding box center [185, 535] width 244 height 80
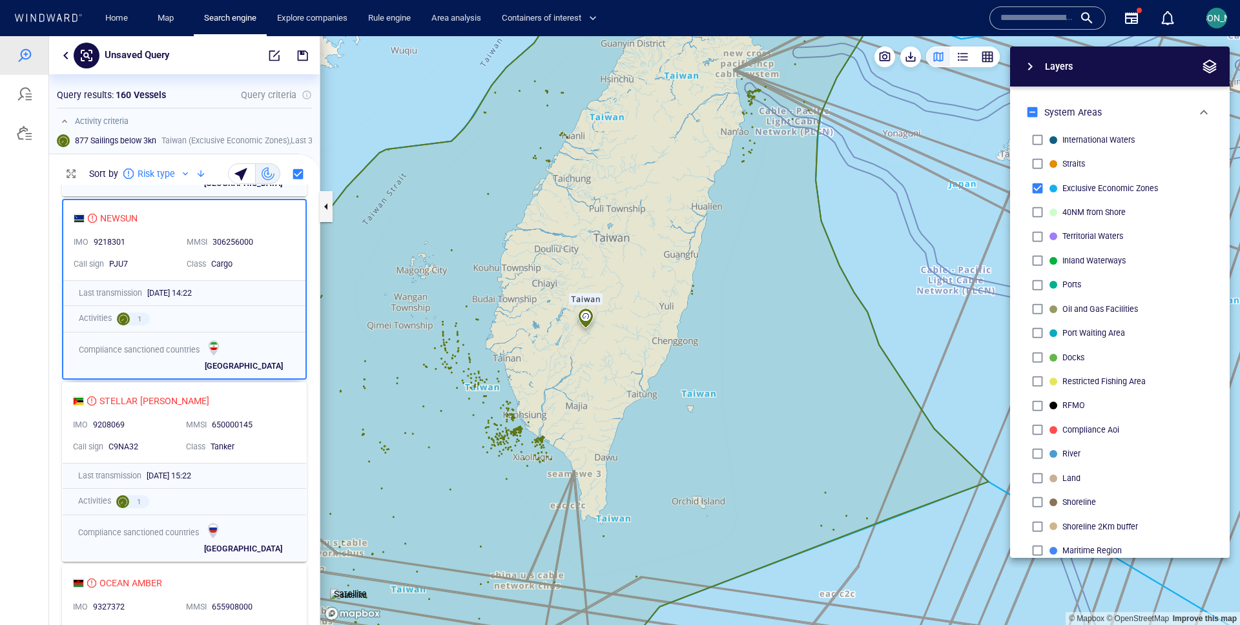
scroll to position [1274, 0]
click at [293, 450] on div "Class Tanker" at bounding box center [237, 448] width 113 height 22
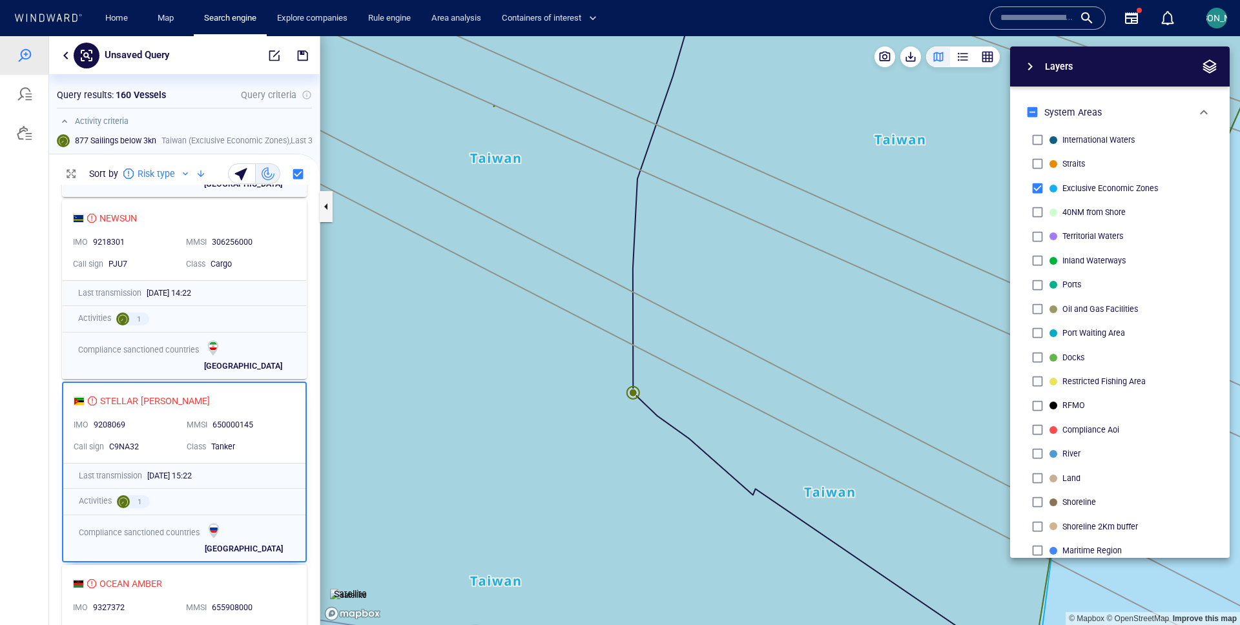
click at [631, 389] on canvas "Map" at bounding box center [780, 330] width 920 height 589
click at [631, 390] on canvas "Map" at bounding box center [780, 330] width 920 height 589
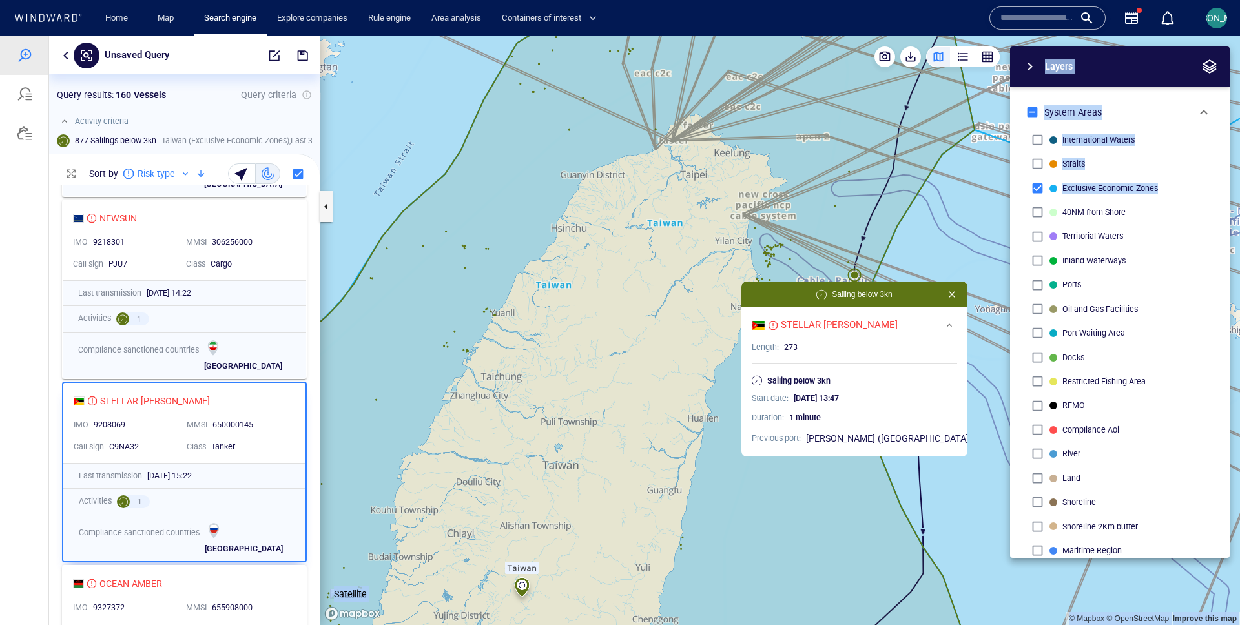
drag, startPoint x: 922, startPoint y: 218, endPoint x: 732, endPoint y: 287, distance: 201.9
click at [732, 287] on div "© Mapbox © OpenStreetMap Improve this map Satellite Layers System Areas Interna…" at bounding box center [780, 330] width 920 height 589
click at [935, 238] on div "Layers System Areas International Waters Straits Exclusive Economic Zones 40NM …" at bounding box center [1052, 303] width 355 height 512
click at [895, 239] on div "Layers System Areas International Waters Straits Exclusive Economic Zones 40NM …" at bounding box center [1052, 303] width 355 height 512
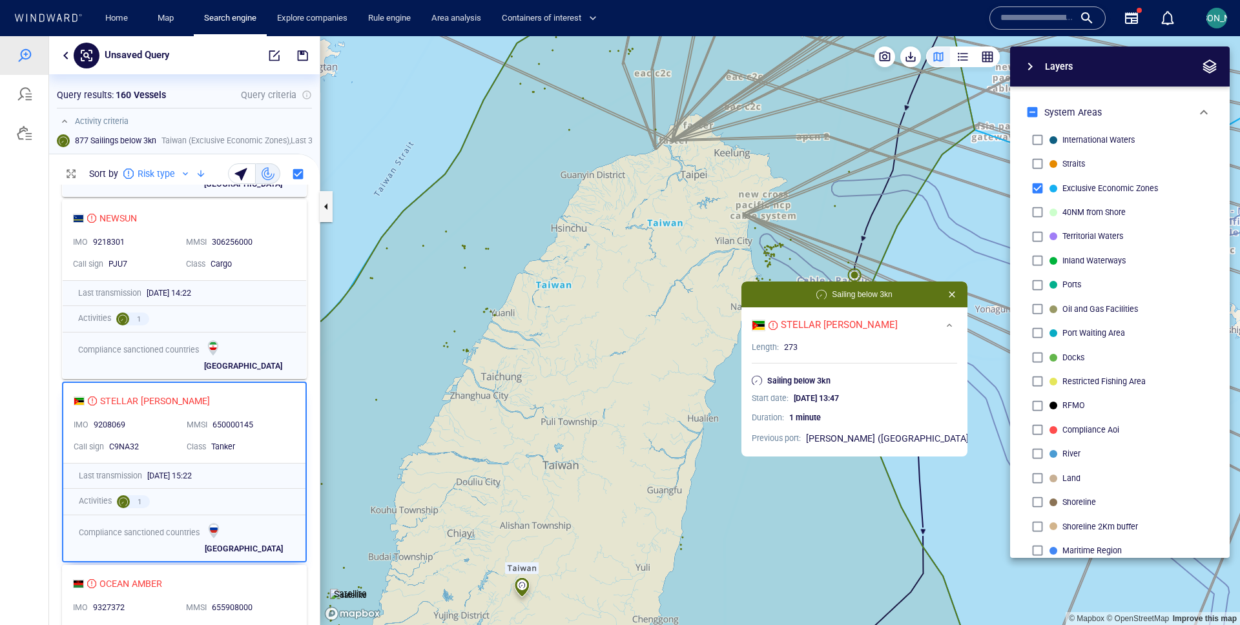
click at [895, 239] on div "Layers System Areas International Waters Straits Exclusive Economic Zones 40NM …" at bounding box center [1052, 303] width 355 height 512
click at [944, 297] on button "button" at bounding box center [952, 295] width 16 height 16
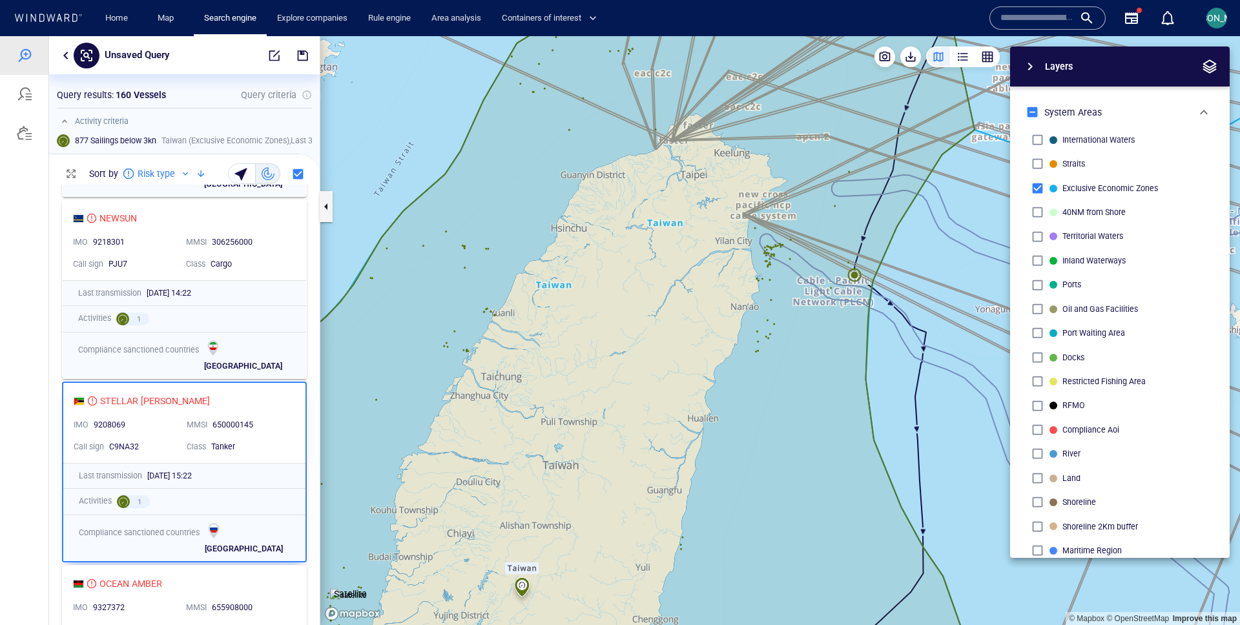
drag, startPoint x: 873, startPoint y: 371, endPoint x: 676, endPoint y: 446, distance: 210.2
click at [676, 446] on canvas "Map" at bounding box center [780, 330] width 920 height 589
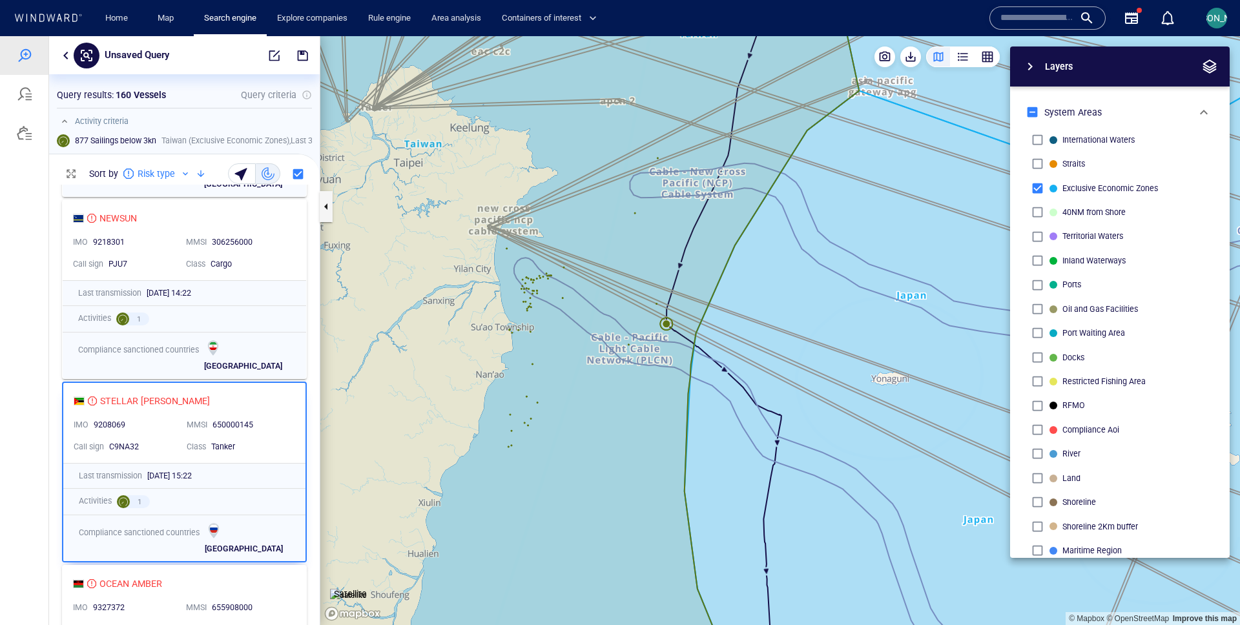
click at [665, 323] on canvas "Map" at bounding box center [780, 330] width 920 height 589
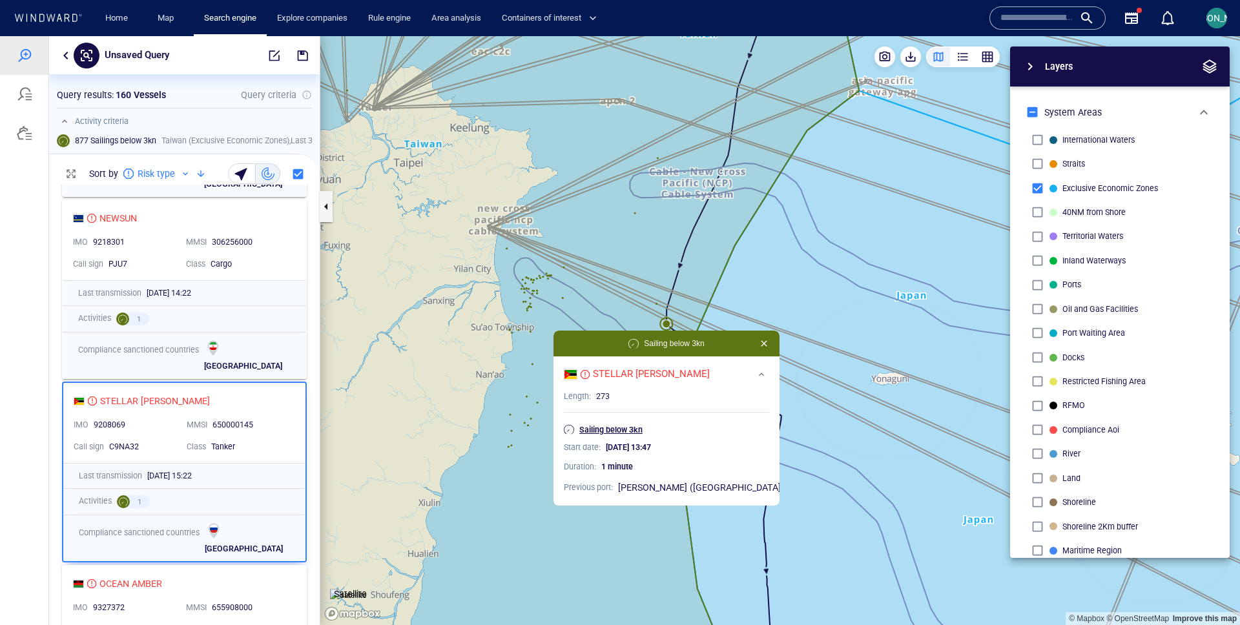
click at [643, 430] on p "Sailing below 3kn" at bounding box center [610, 430] width 63 height 12
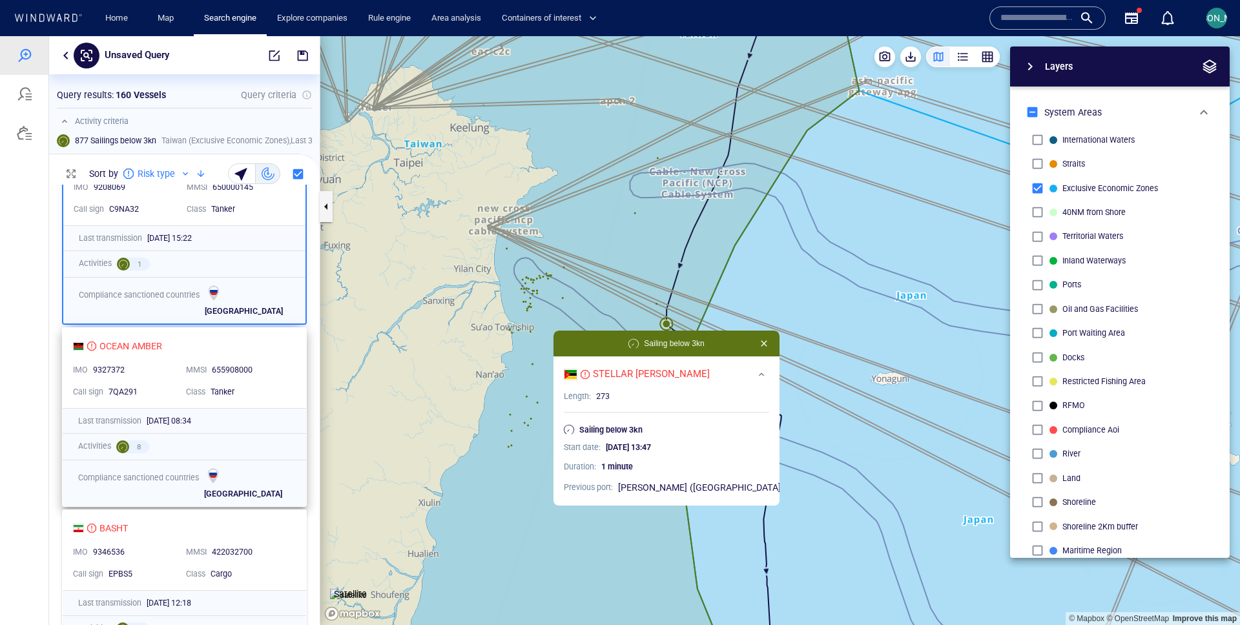
click at [276, 399] on div "Tanker" at bounding box center [249, 392] width 83 height 17
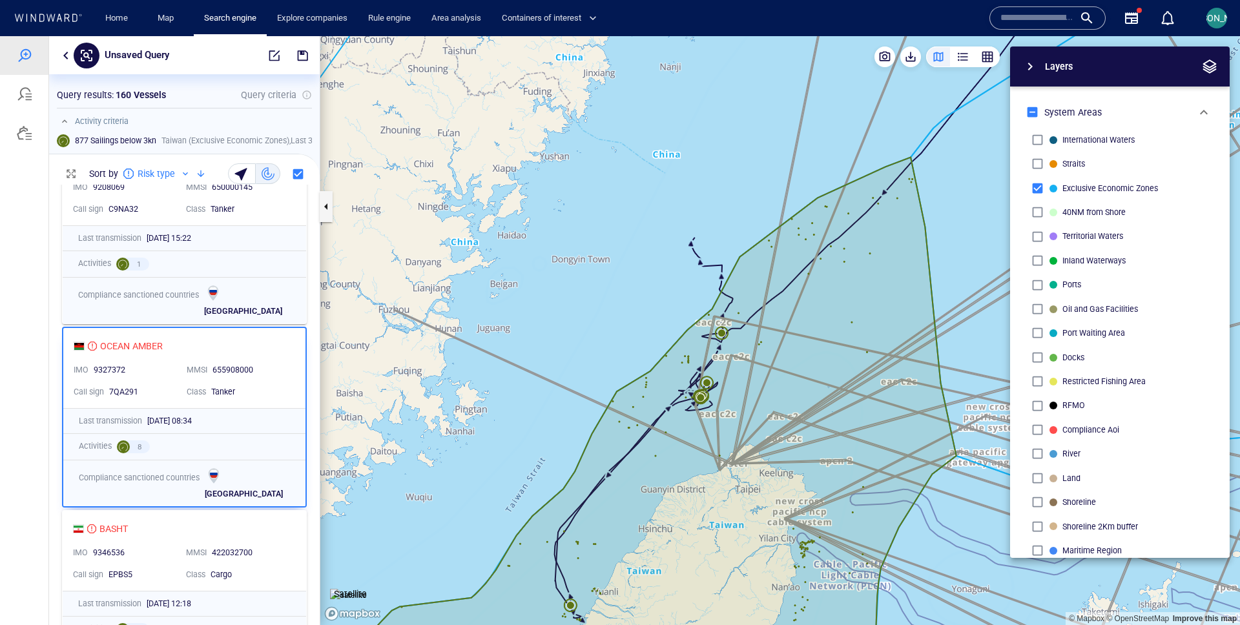
drag, startPoint x: 653, startPoint y: 477, endPoint x: 555, endPoint y: 422, distance: 112.5
click at [555, 422] on canvas "Map" at bounding box center [780, 330] width 920 height 589
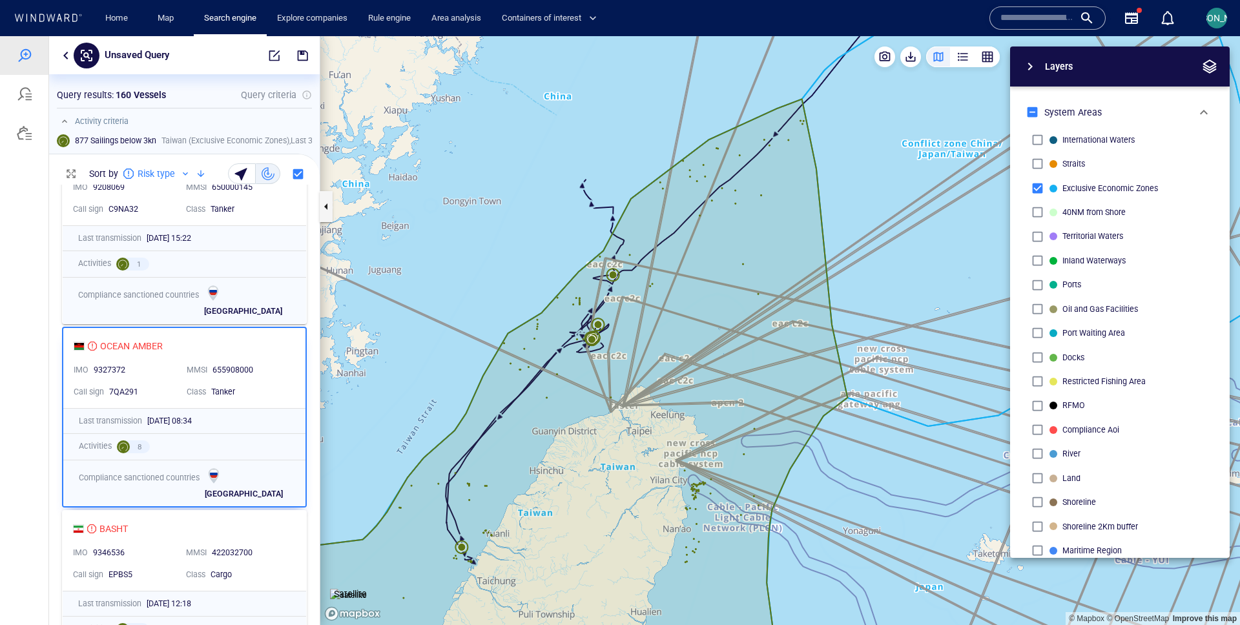
scroll to position [1533, 0]
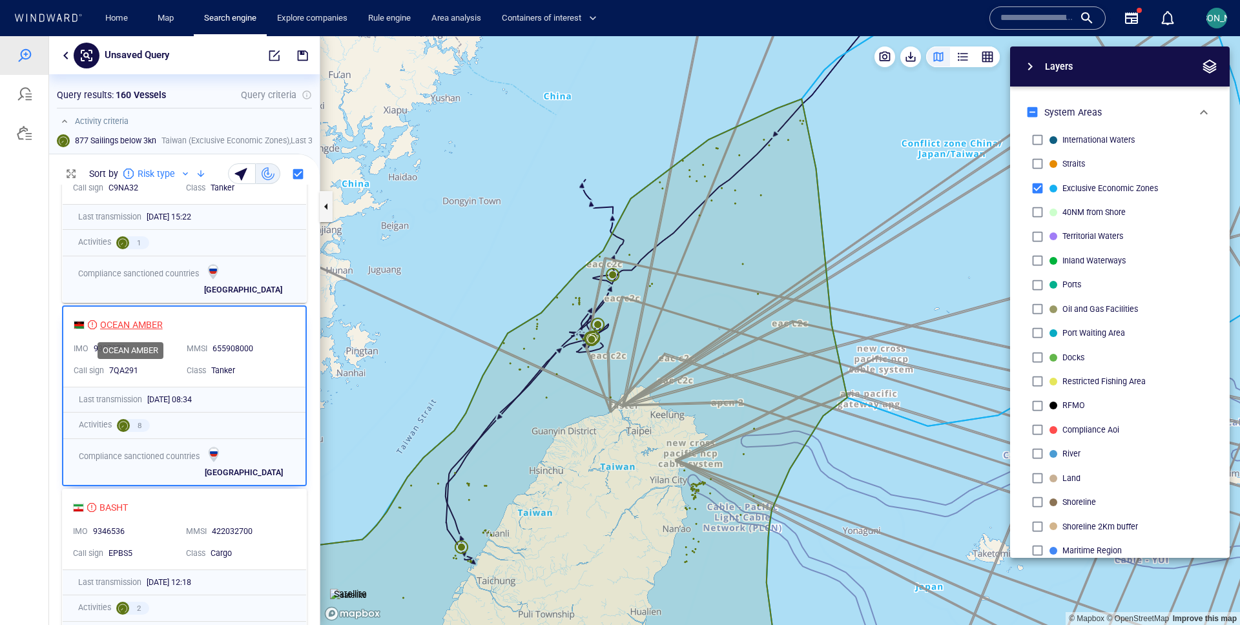
click at [147, 324] on div "OCEAN AMBER" at bounding box center [131, 325] width 63 height 16
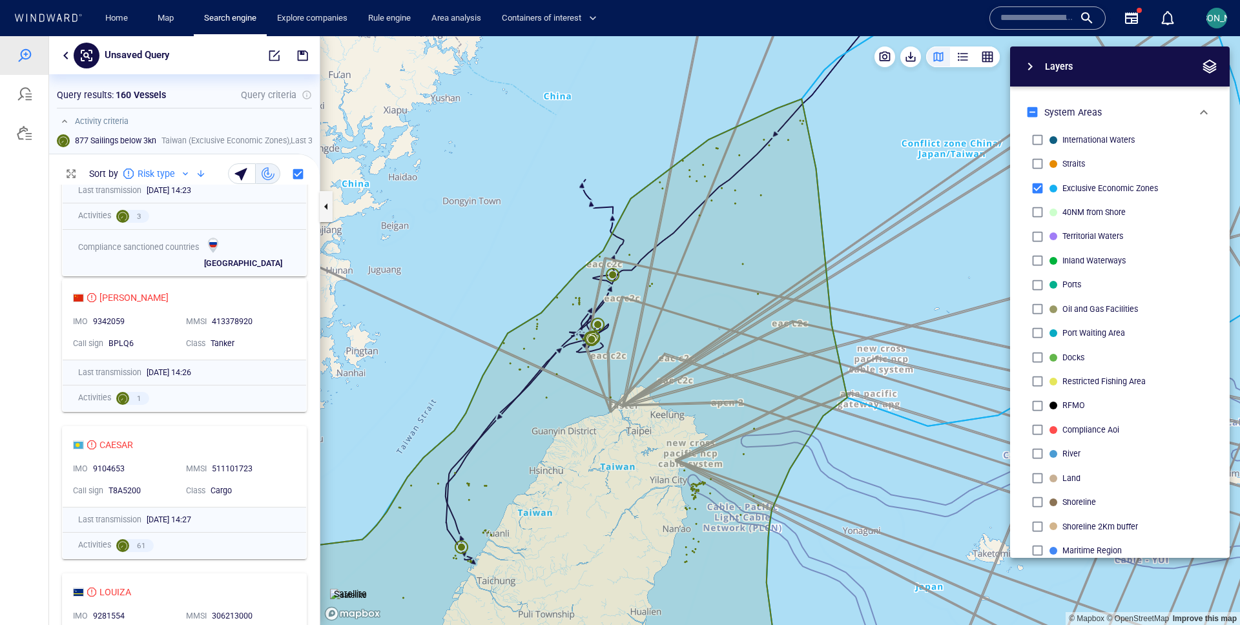
scroll to position [2140, 0]
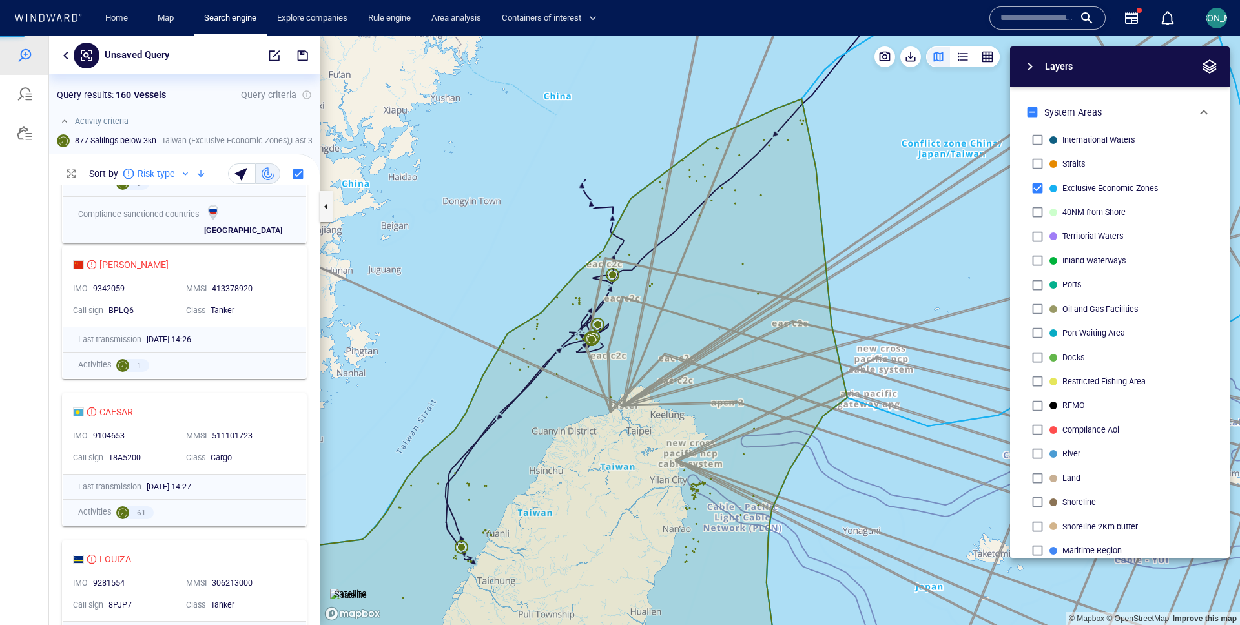
click at [289, 414] on div "CAESAR IMO 9104653 MMSI 511101723 Call sign T8A5200 Class Cargo" at bounding box center [185, 434] width 244 height 80
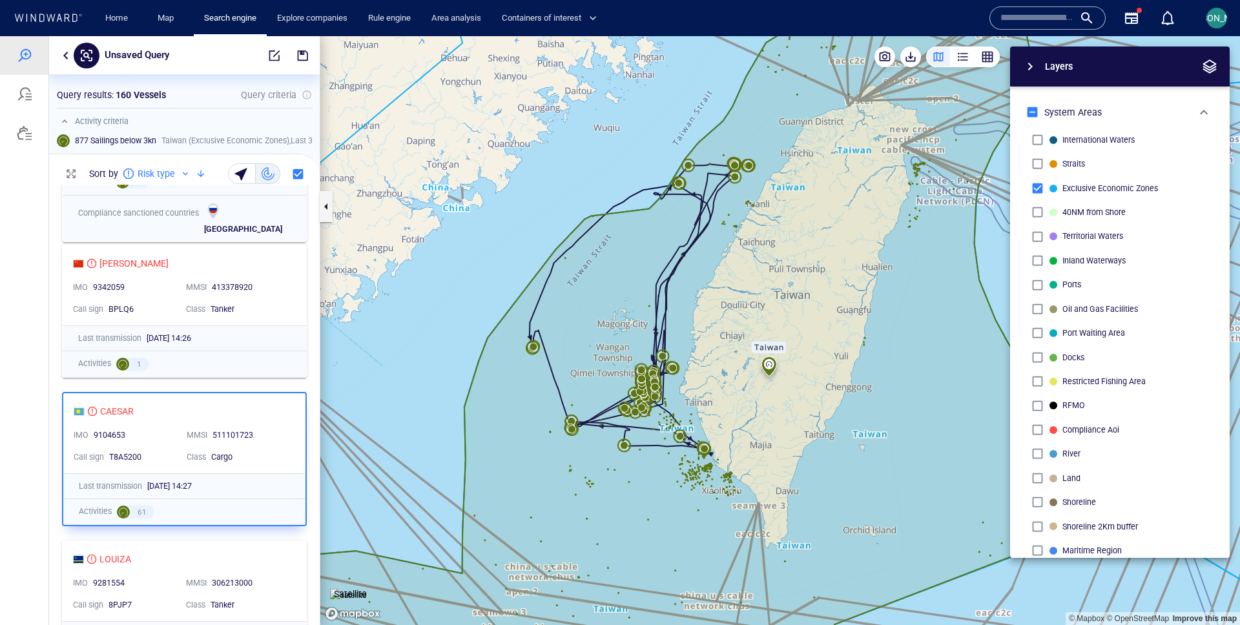
drag, startPoint x: 479, startPoint y: 284, endPoint x: 326, endPoint y: 306, distance: 154.0
click at [326, 306] on canvas "Map" at bounding box center [780, 330] width 920 height 589
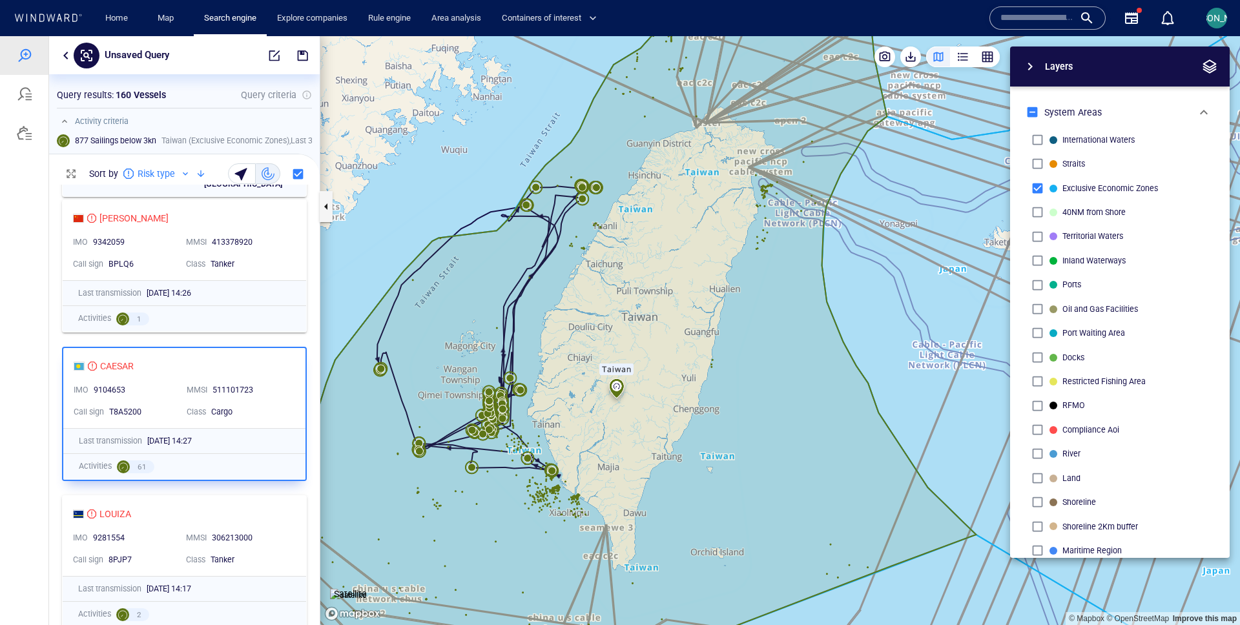
scroll to position [2332, 0]
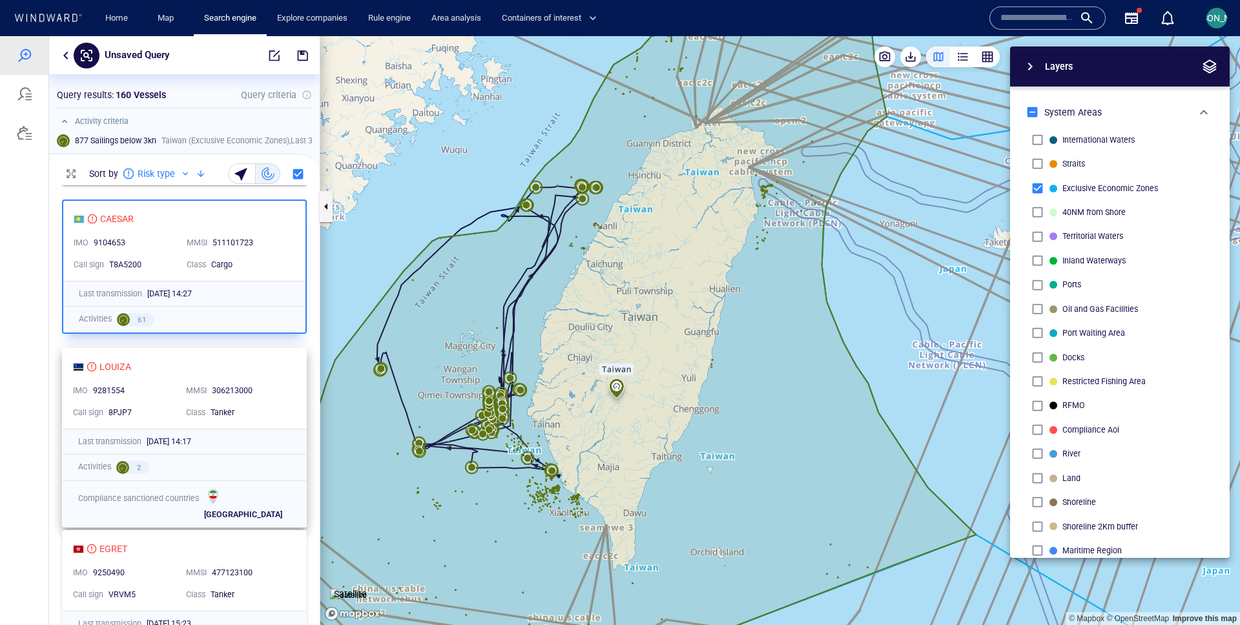
click at [275, 414] on div "Tanker" at bounding box center [250, 413] width 78 height 12
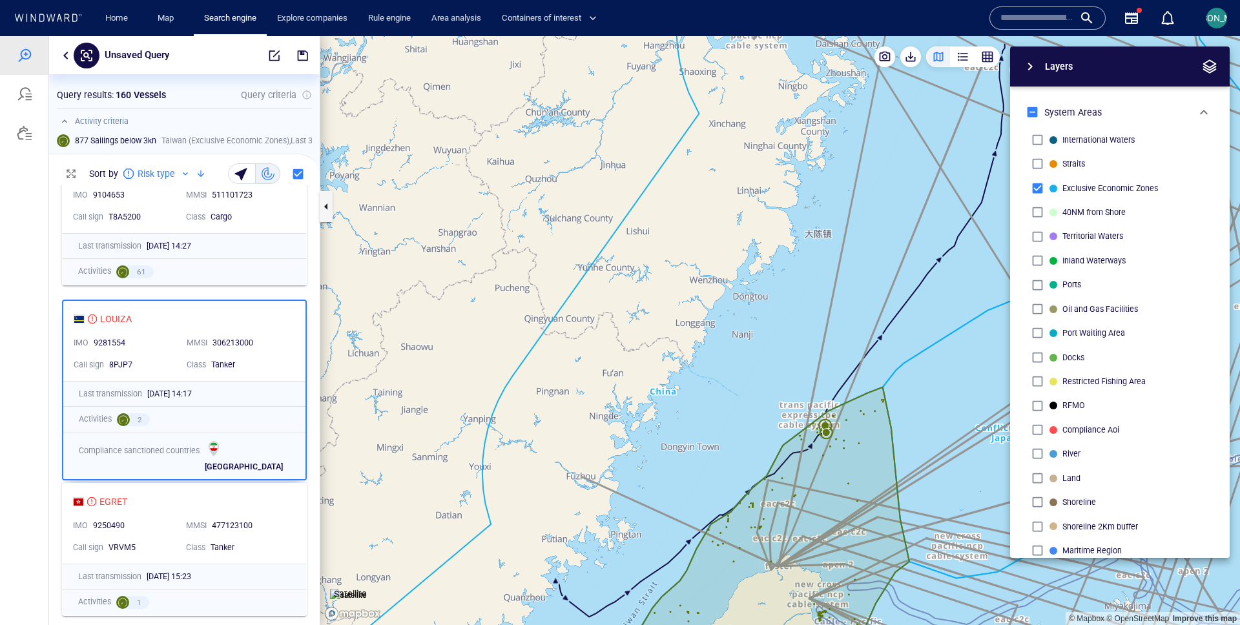
scroll to position [2416, 0]
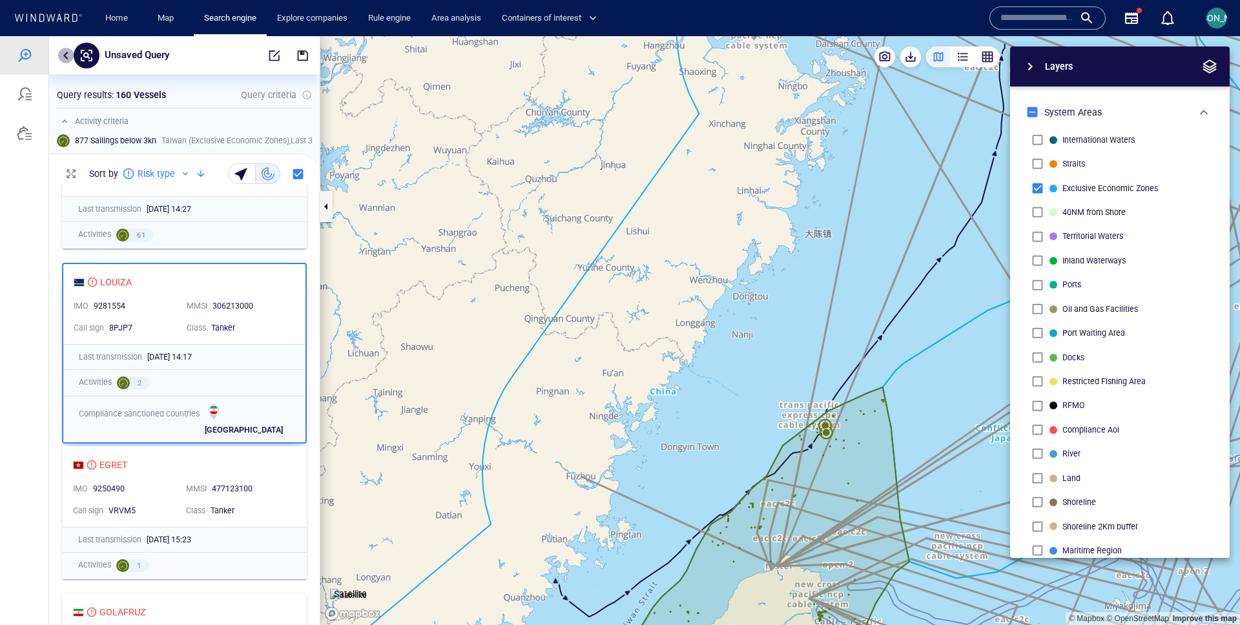
click at [68, 58] on button "button" at bounding box center [66, 56] width 16 height 16
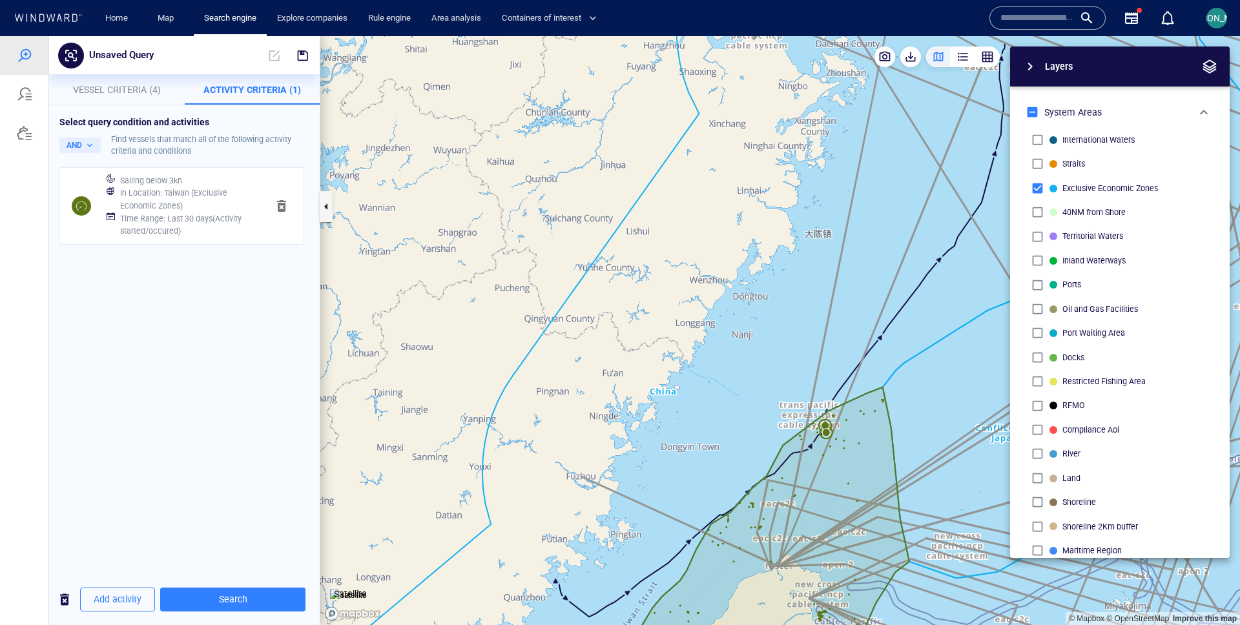
click at [285, 204] on span "button" at bounding box center [282, 206] width 16 height 16
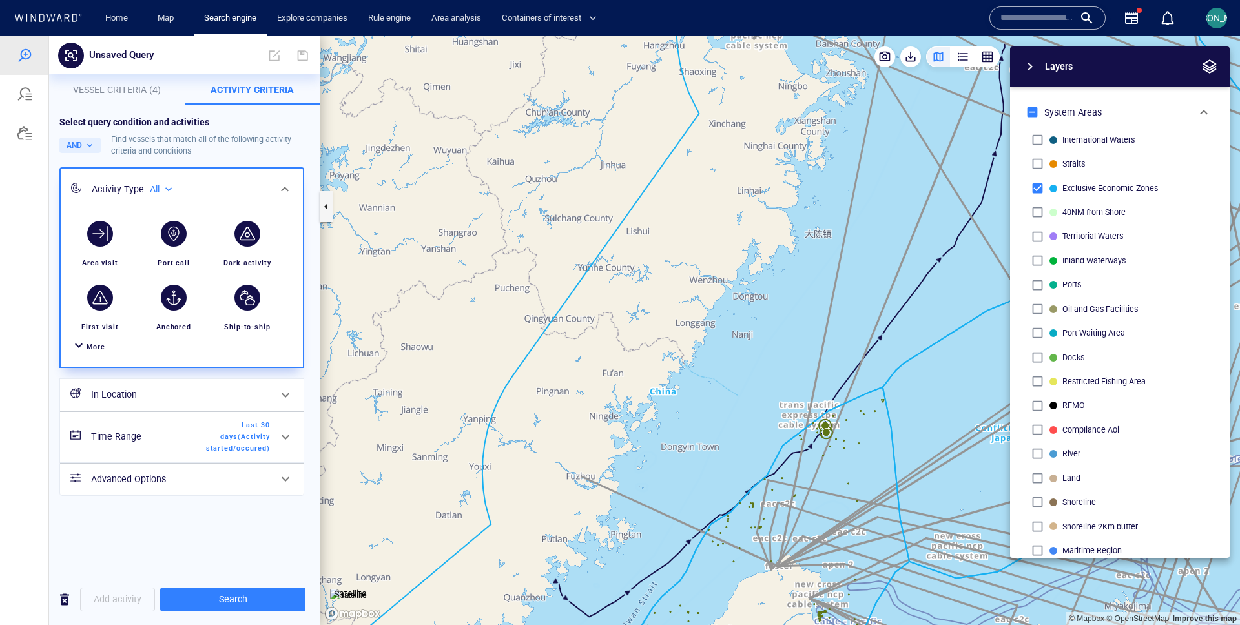
click at [96, 344] on span "More" at bounding box center [96, 347] width 19 height 8
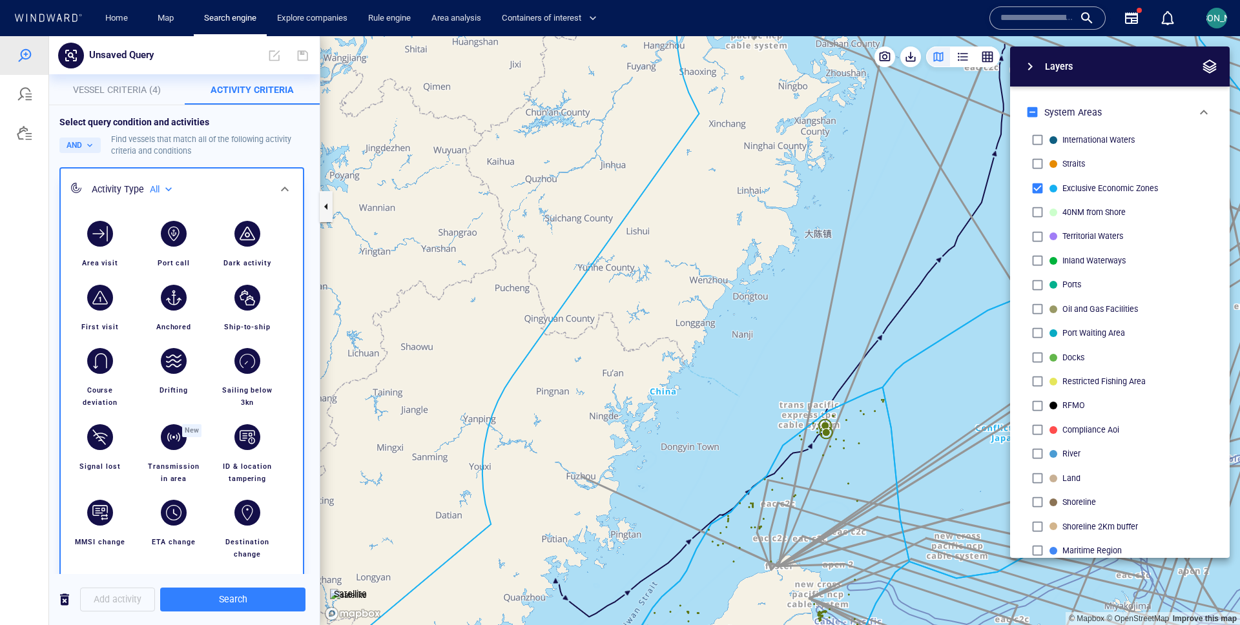
click at [251, 241] on div "button" at bounding box center [247, 234] width 26 height 26
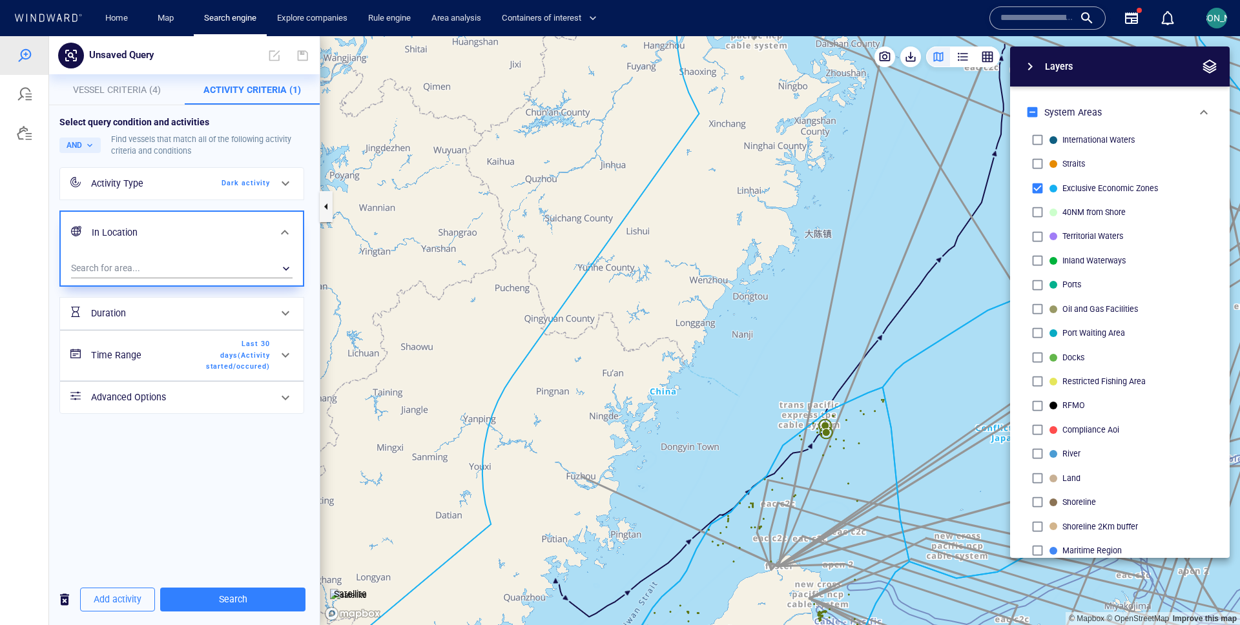
click at [185, 281] on div "Search for area... ​" at bounding box center [182, 270] width 242 height 32
click at [189, 271] on div "​" at bounding box center [182, 268] width 222 height 19
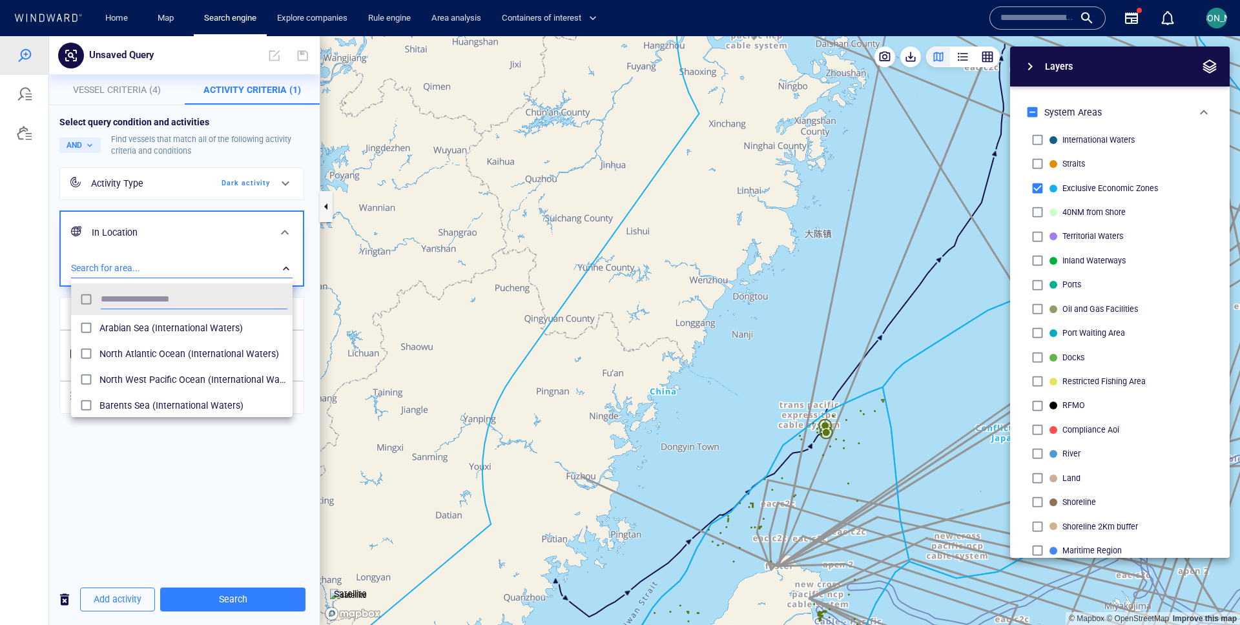
scroll to position [129, 222]
type input "******"
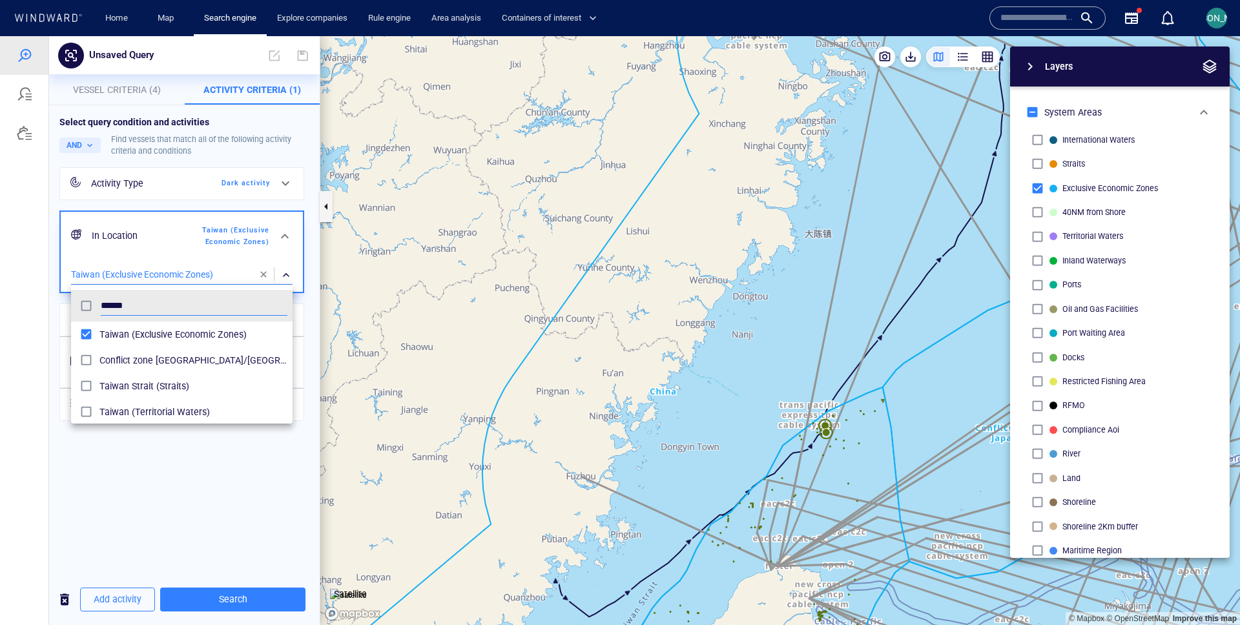
click at [50, 390] on div at bounding box center [620, 330] width 1240 height 589
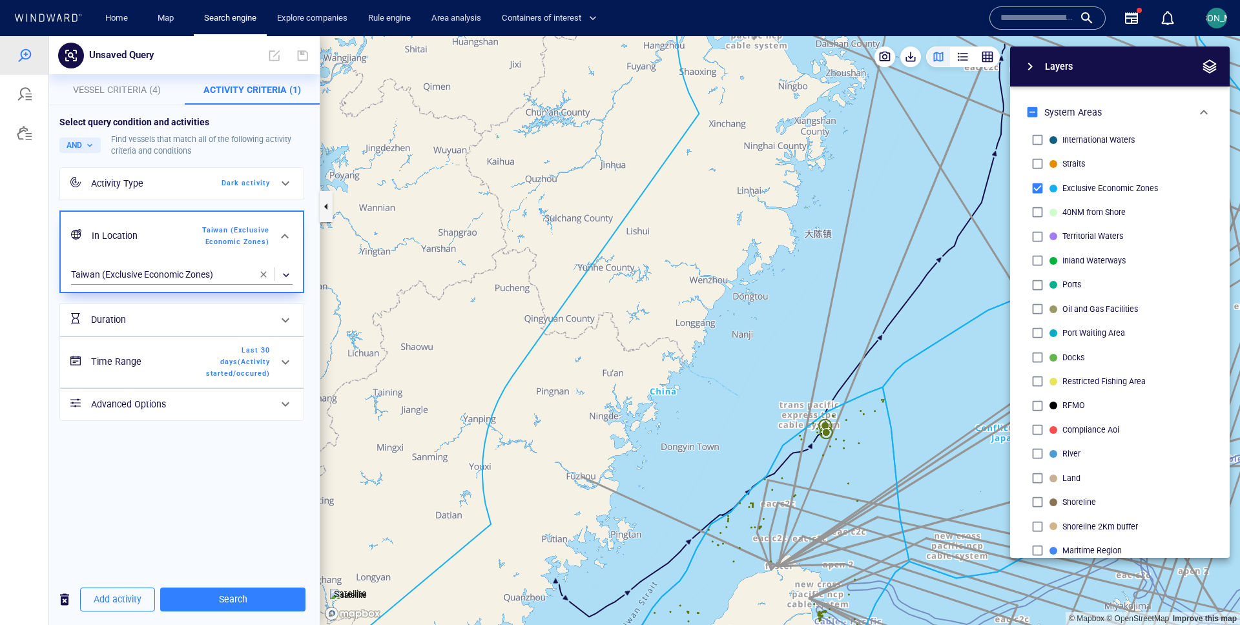
click at [168, 363] on h6 "Time Range" at bounding box center [143, 362] width 105 height 16
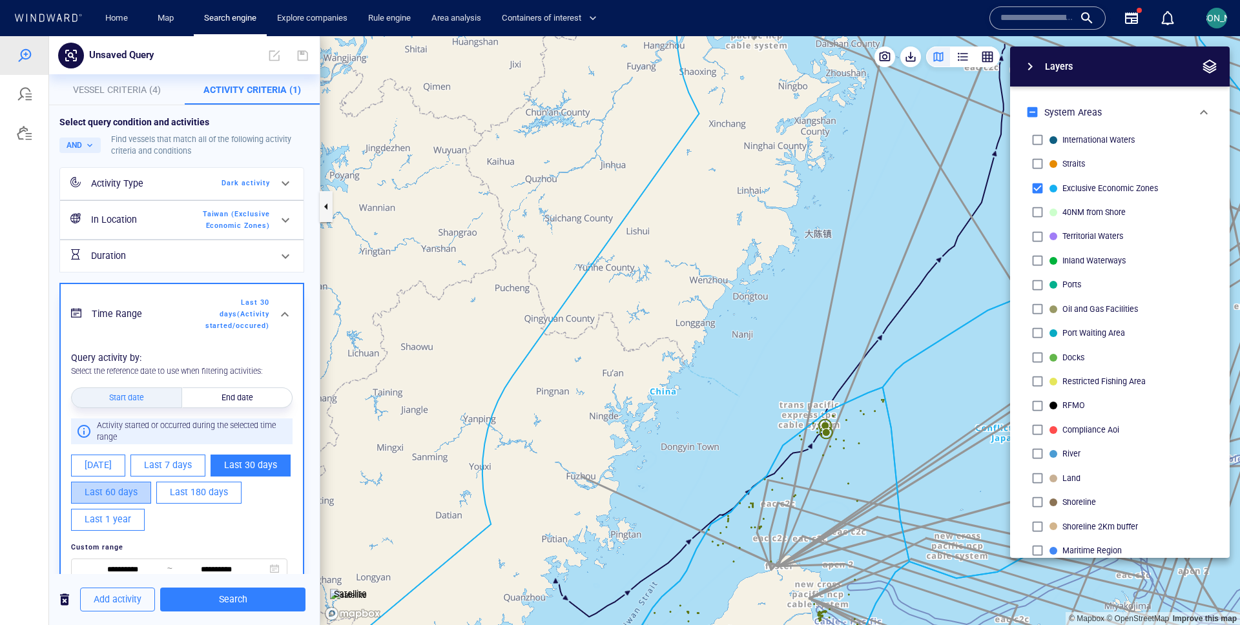
click at [140, 497] on button "Last 60 days" at bounding box center [111, 493] width 80 height 22
type input "**********"
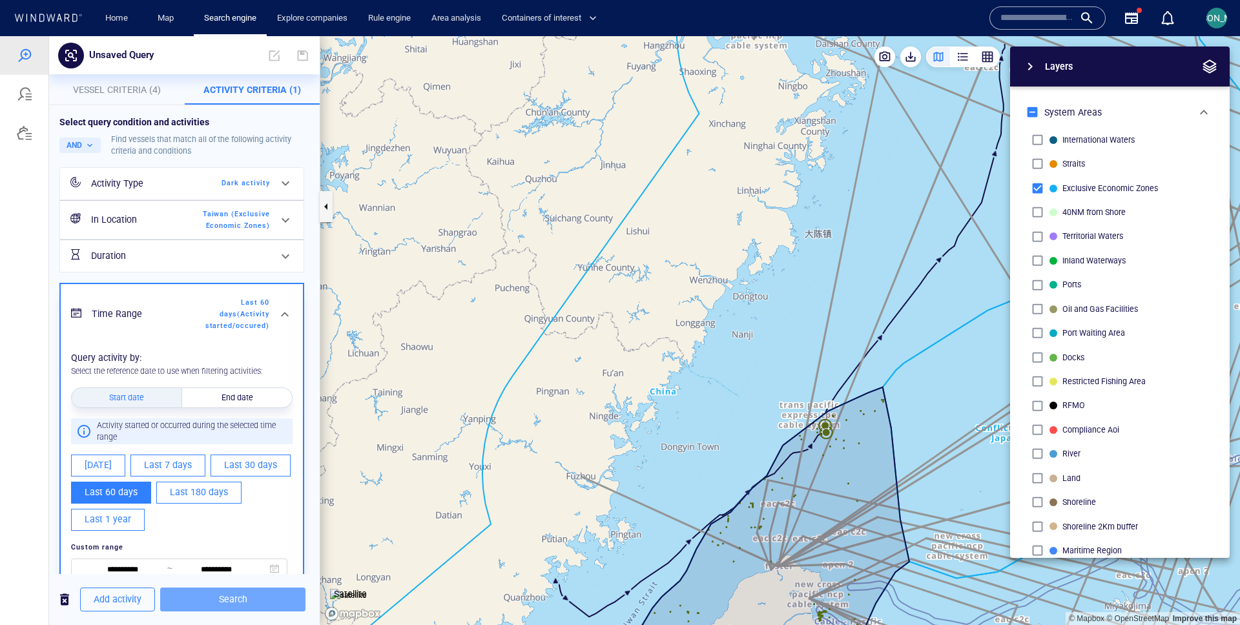
drag, startPoint x: 183, startPoint y: 608, endPoint x: 451, endPoint y: 457, distance: 307.5
click at [183, 608] on button "Search" at bounding box center [232, 600] width 145 height 24
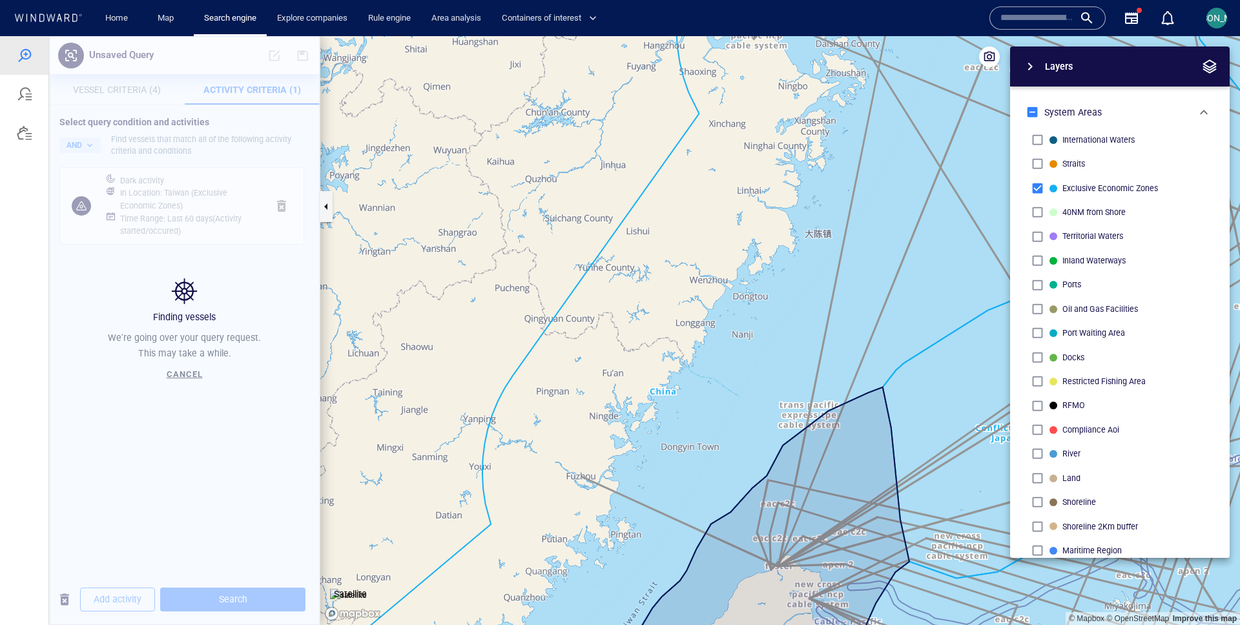
drag, startPoint x: 650, startPoint y: 426, endPoint x: 346, endPoint y: 340, distance: 316.1
click at [346, 340] on canvas "Map" at bounding box center [780, 330] width 920 height 589
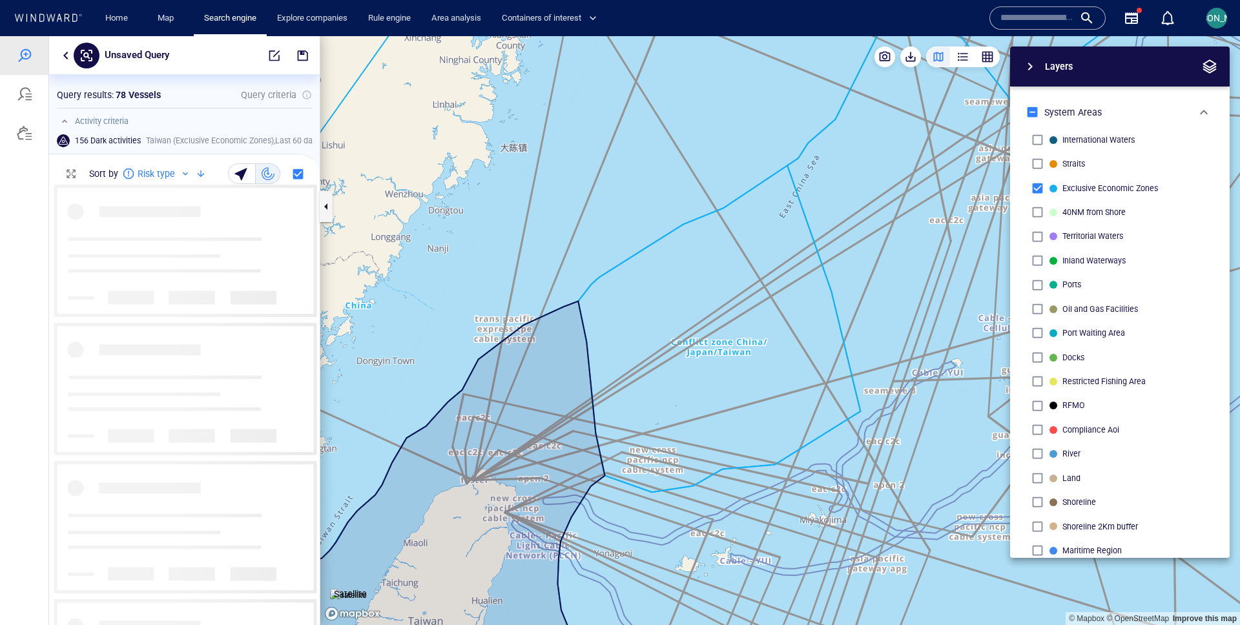
scroll to position [440, 271]
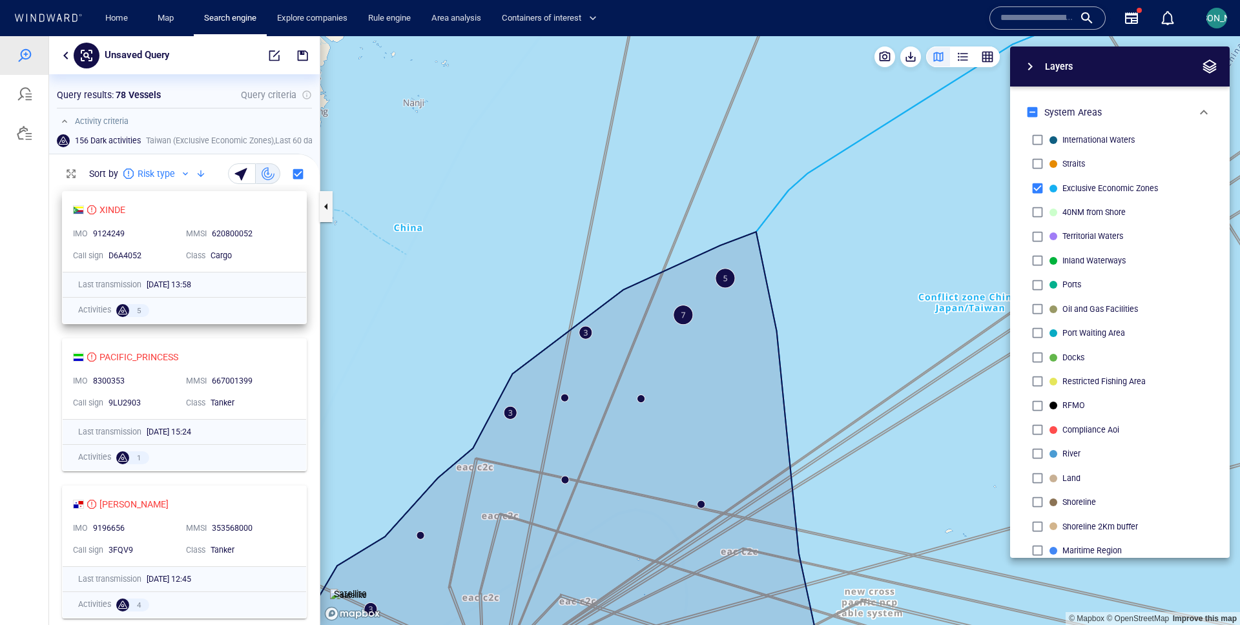
click at [279, 259] on div "Cargo" at bounding box center [250, 256] width 78 height 12
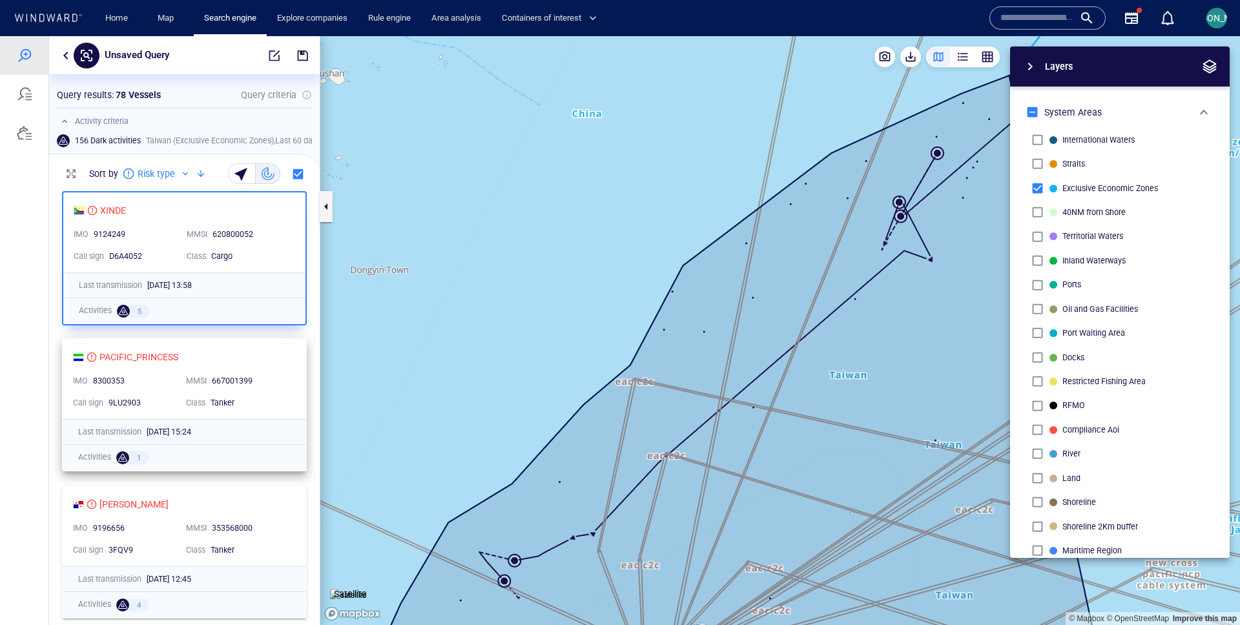
click at [295, 362] on div "PACIFIC_PRINCESS IMO 8300353 MMSI 667001399 Call sign 9LU2903 Class Tanker" at bounding box center [185, 379] width 244 height 80
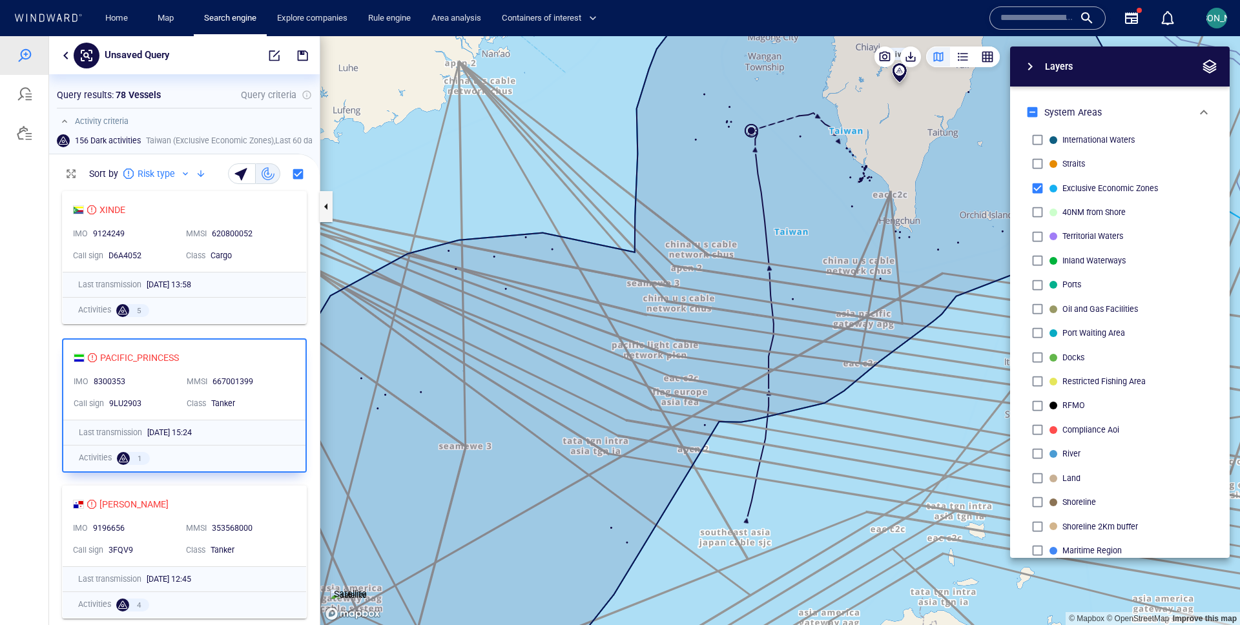
click at [750, 131] on canvas "Map" at bounding box center [780, 330] width 920 height 589
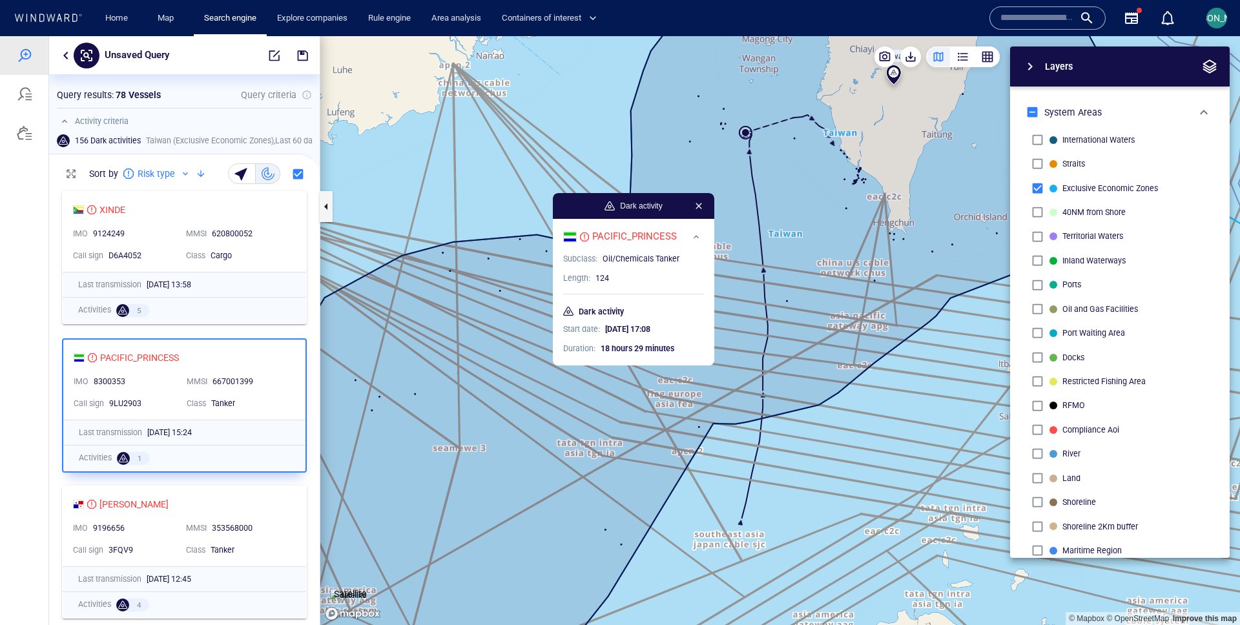
drag, startPoint x: 791, startPoint y: 108, endPoint x: 674, endPoint y: 164, distance: 129.1
click at [674, 164] on canvas "Map" at bounding box center [780, 330] width 920 height 589
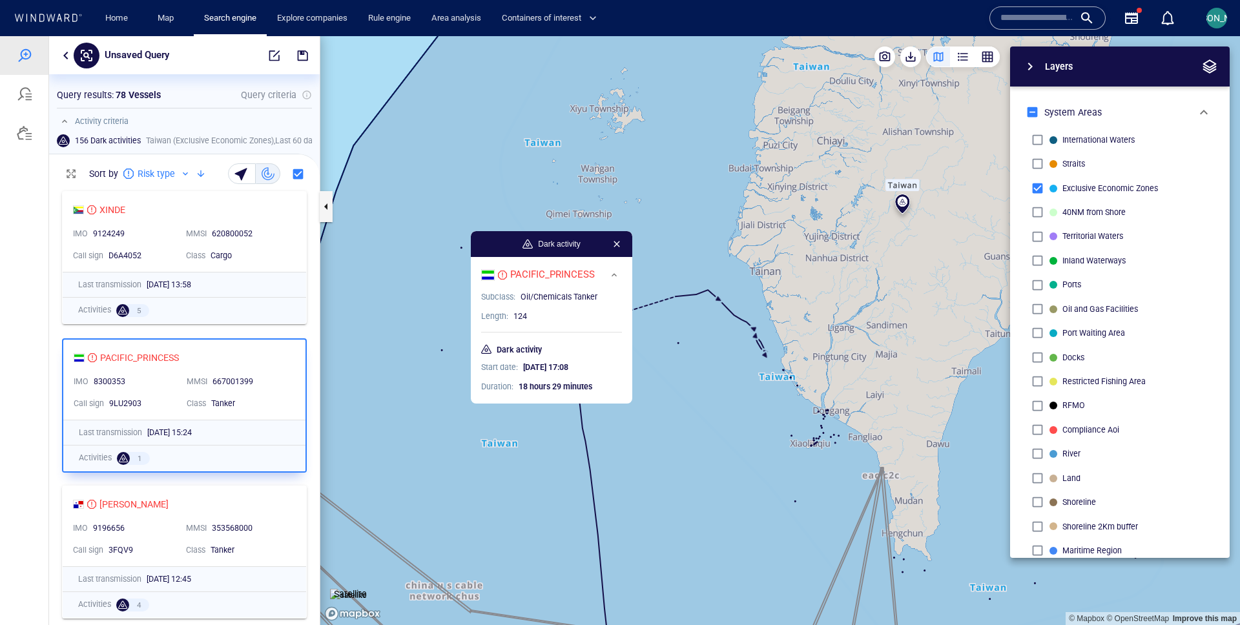
drag, startPoint x: 709, startPoint y: 481, endPoint x: 668, endPoint y: 242, distance: 243.1
click at [668, 240] on canvas "Map" at bounding box center [780, 330] width 920 height 589
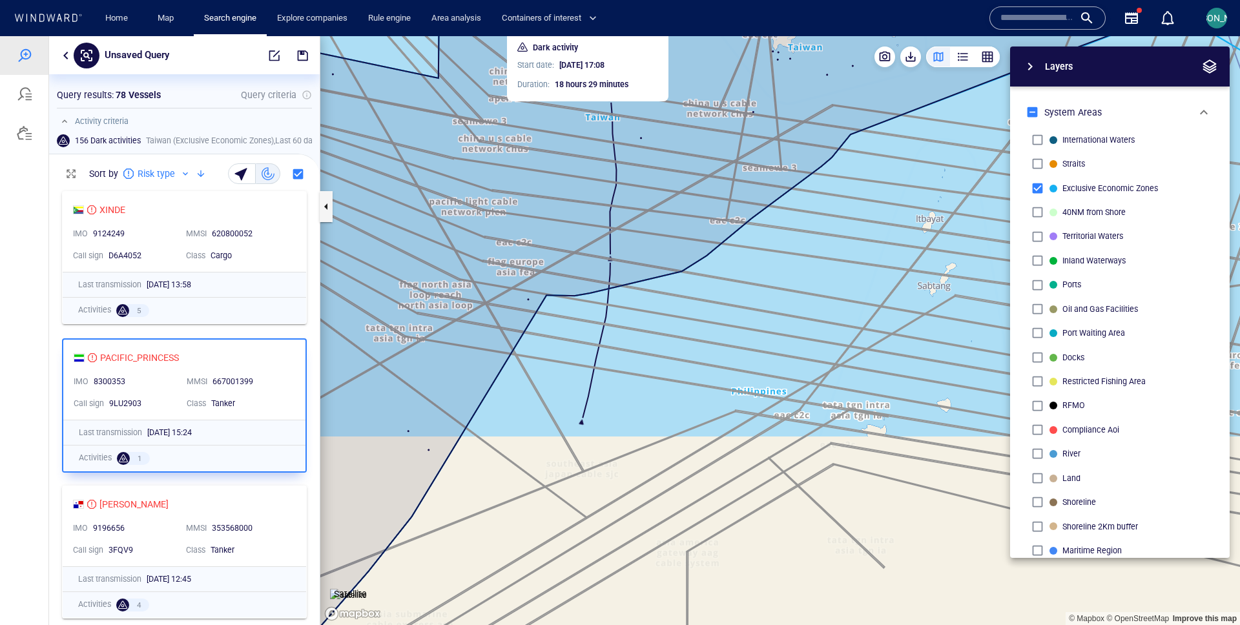
drag, startPoint x: 718, startPoint y: 435, endPoint x: 717, endPoint y: 205, distance: 229.9
click at [717, 203] on canvas "Map" at bounding box center [780, 330] width 920 height 589
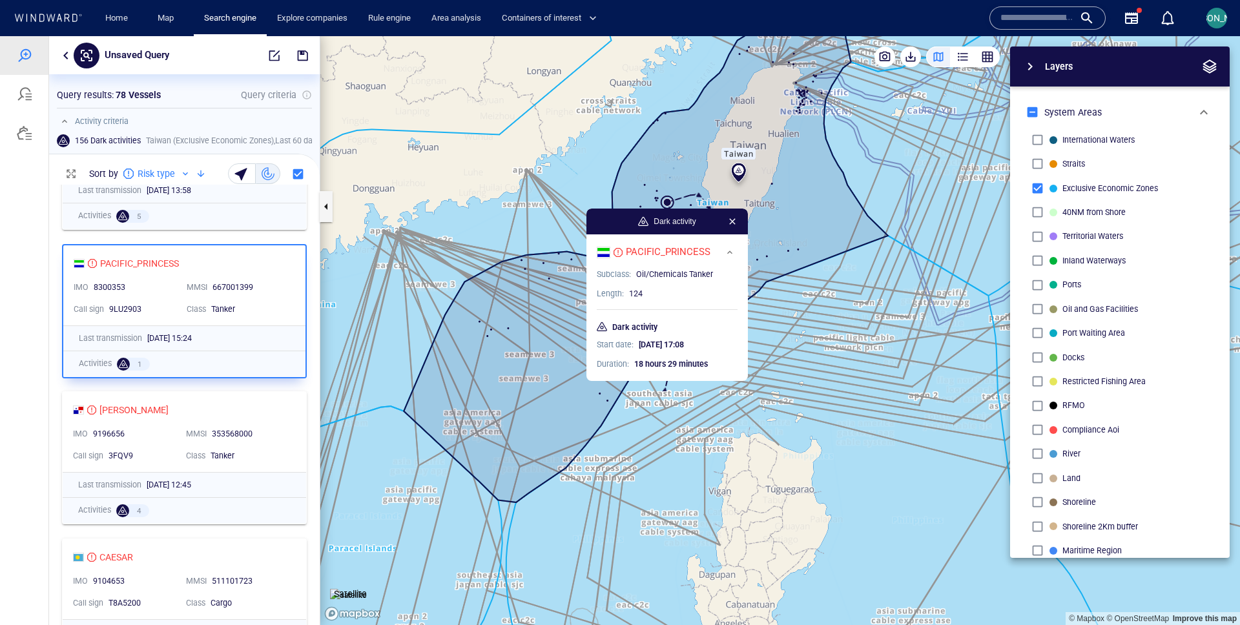
scroll to position [98, 0]
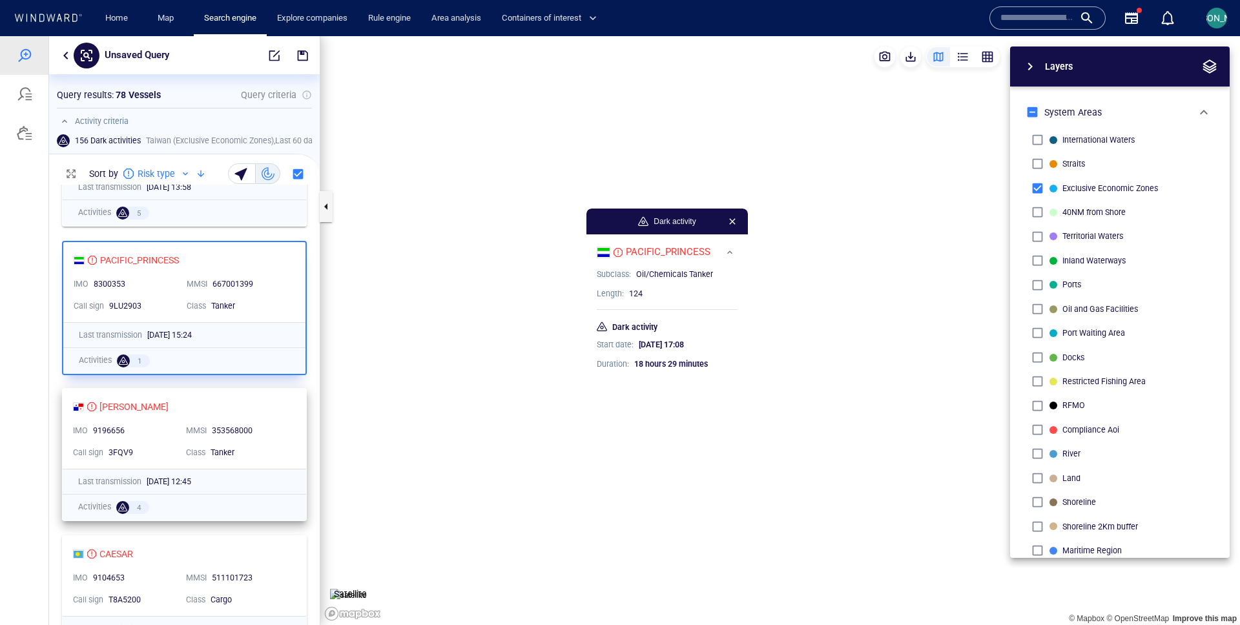
click at [292, 433] on div "MMSI 353568000" at bounding box center [237, 431] width 113 height 22
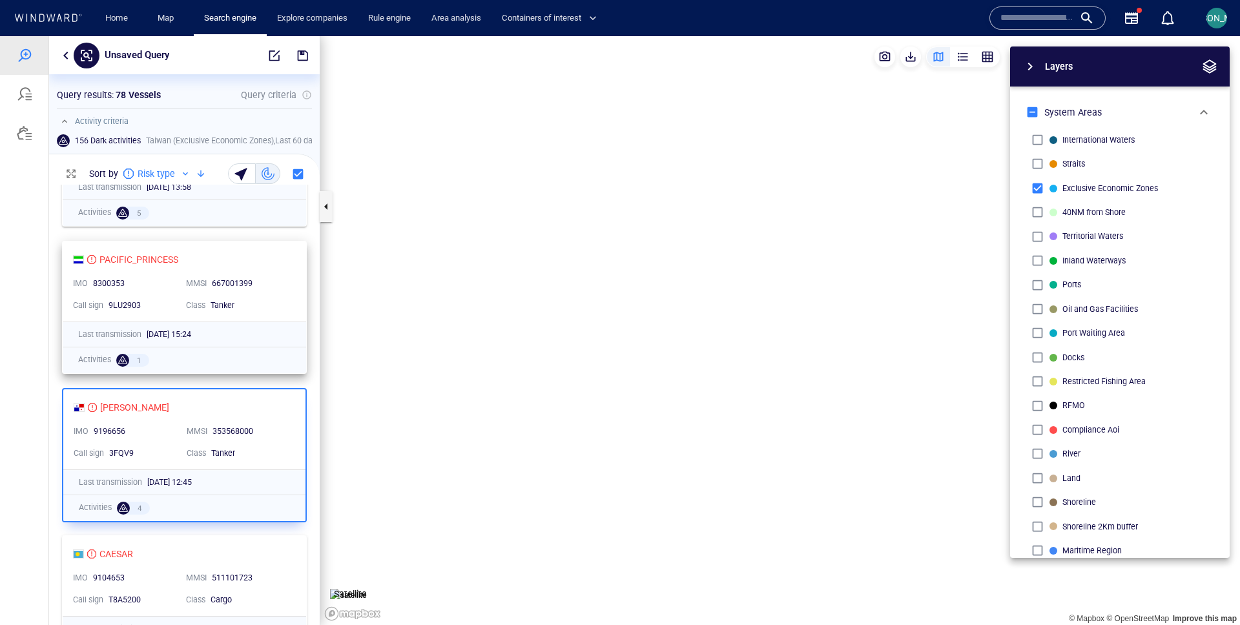
click at [267, 273] on div "MMSI 667001399" at bounding box center [237, 284] width 113 height 22
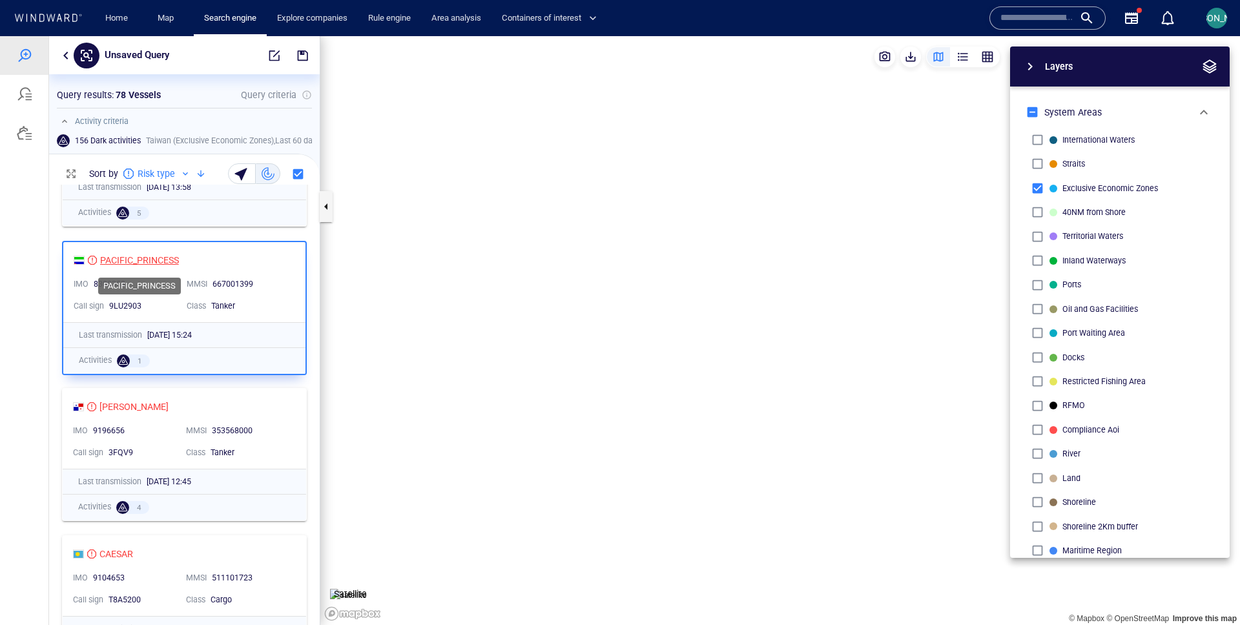
click at [125, 256] on div "PACIFIC_PRINCESS" at bounding box center [139, 261] width 79 height 16
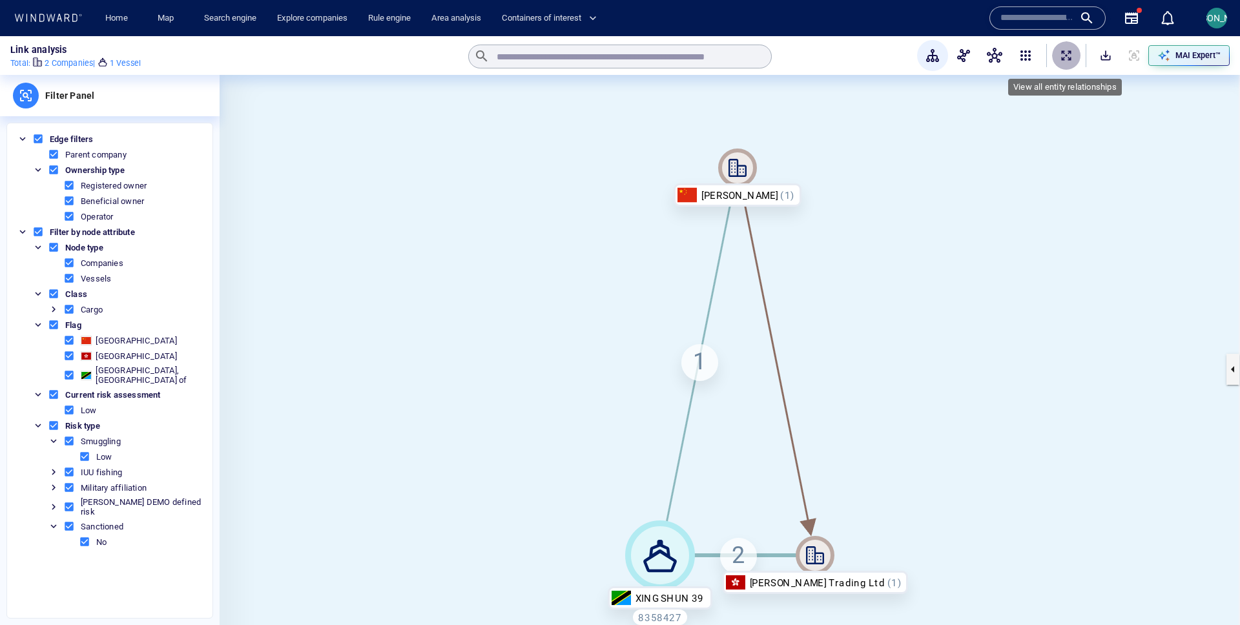
click at [1064, 53] on span "ExpandAllNodes" at bounding box center [1066, 55] width 13 height 13
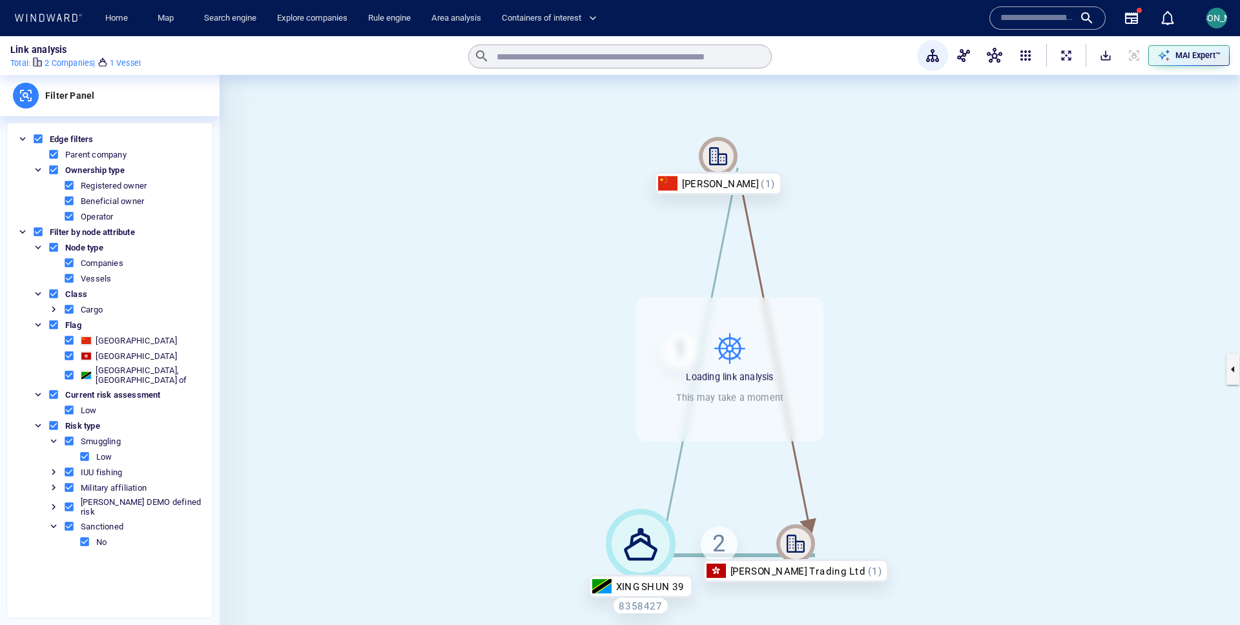
drag, startPoint x: 969, startPoint y: 404, endPoint x: 870, endPoint y: 341, distance: 117.9
click at [869, 340] on canvas at bounding box center [730, 369] width 1021 height 589
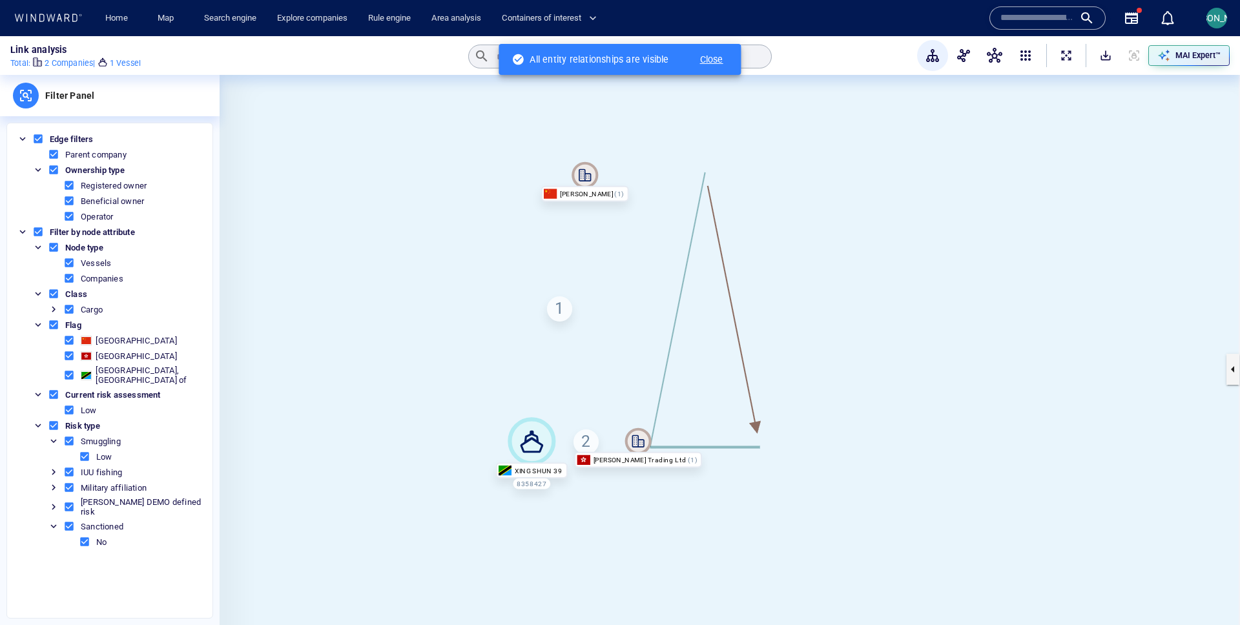
drag, startPoint x: 975, startPoint y: 302, endPoint x: 789, endPoint y: 299, distance: 186.0
click at [788, 299] on canvas at bounding box center [730, 369] width 1021 height 589
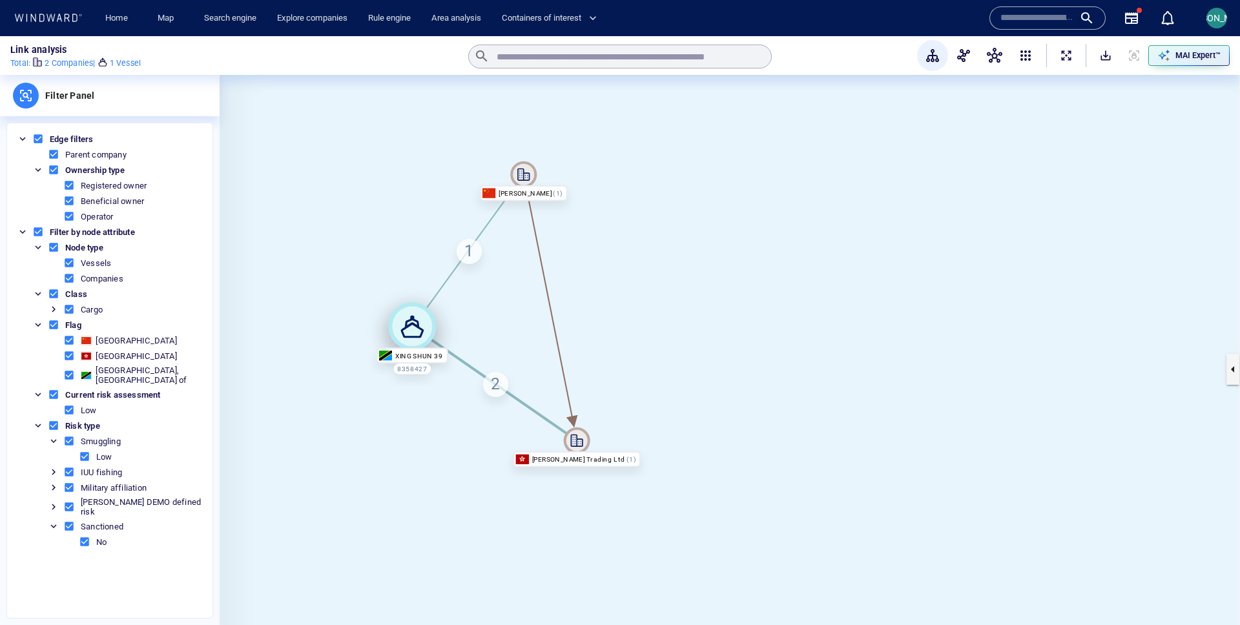
drag, startPoint x: 470, startPoint y: 437, endPoint x: 409, endPoint y: 318, distance: 133.2
click at [409, 320] on icon at bounding box center [412, 327] width 23 height 23
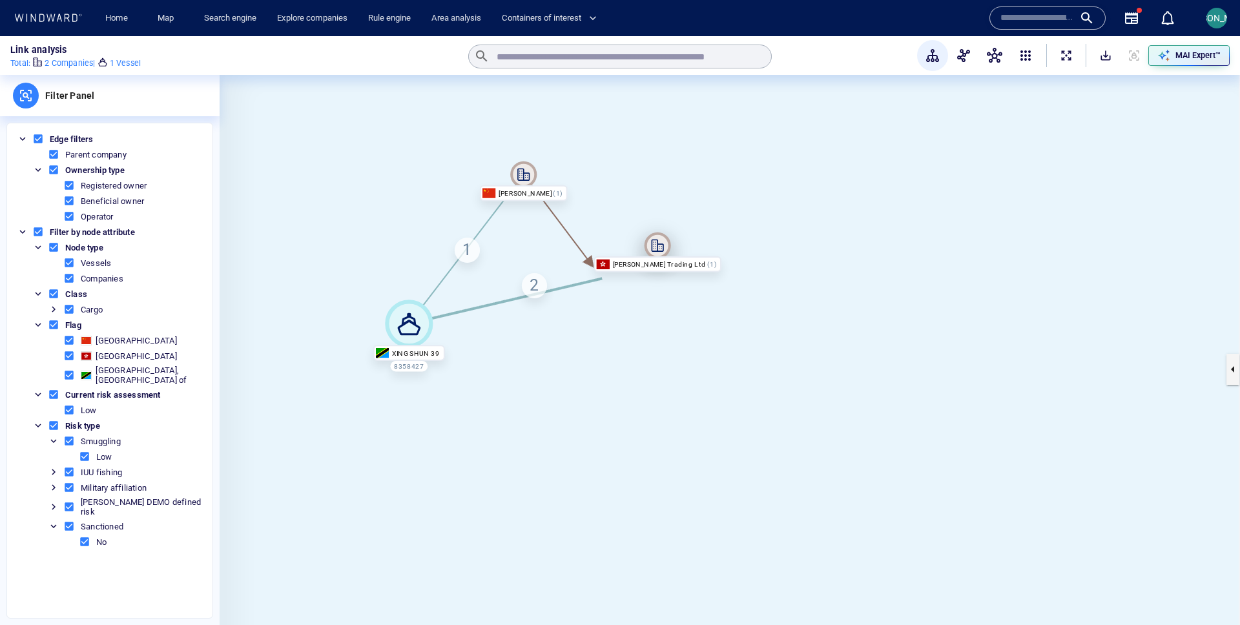
drag, startPoint x: 579, startPoint y: 442, endPoint x: 661, endPoint y: 245, distance: 213.1
click at [661, 245] on icon at bounding box center [658, 246] width 26 height 26
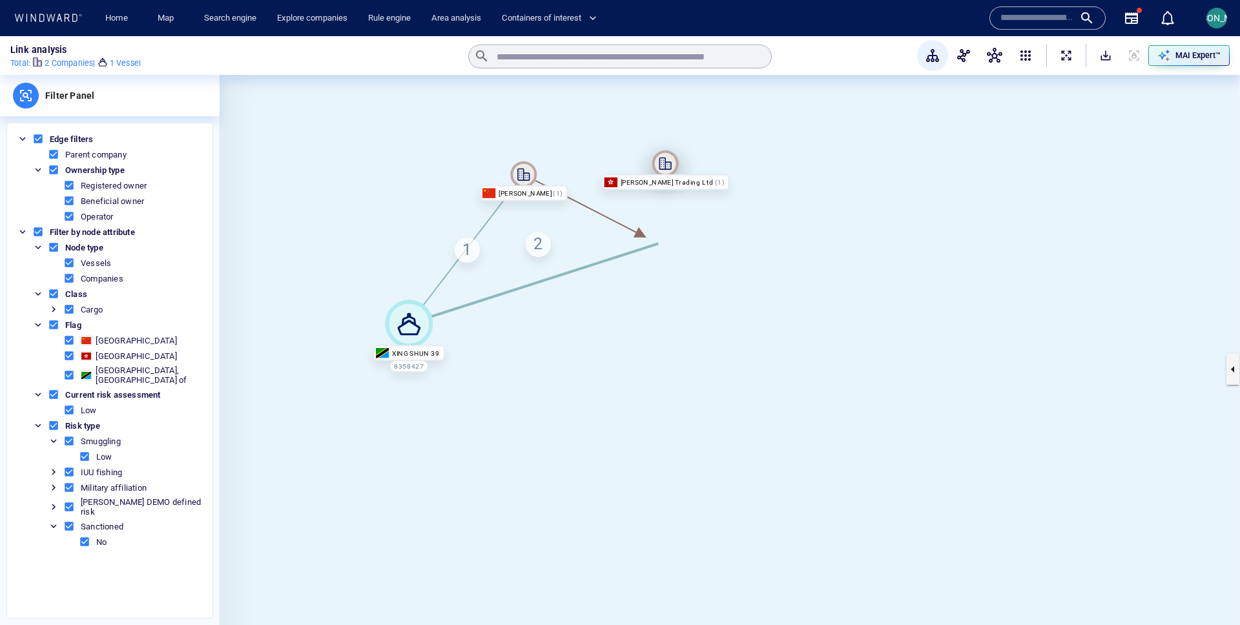
drag, startPoint x: 661, startPoint y: 245, endPoint x: 678, endPoint y: 167, distance: 80.6
click at [677, 167] on icon at bounding box center [665, 163] width 26 height 26
drag, startPoint x: 519, startPoint y: 180, endPoint x: 466, endPoint y: 163, distance: 55.4
click at [517, 169] on icon at bounding box center [523, 175] width 12 height 12
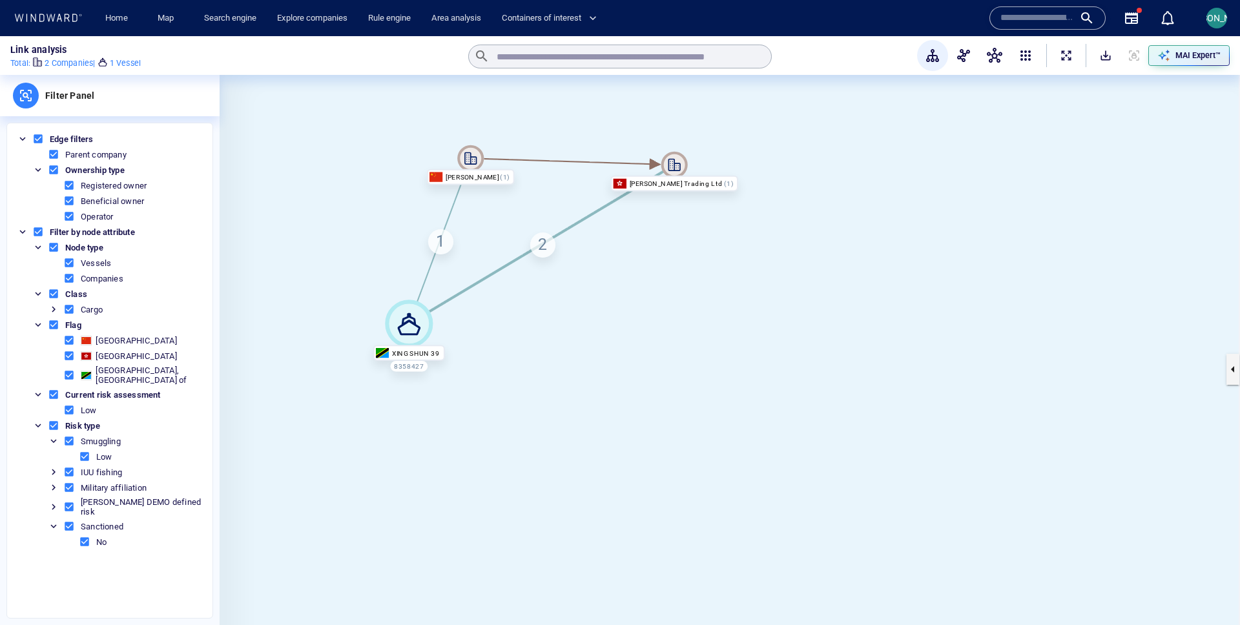
click at [548, 242] on div "2" at bounding box center [542, 245] width 25 height 25
click at [524, 220] on canvas at bounding box center [730, 369] width 1021 height 589
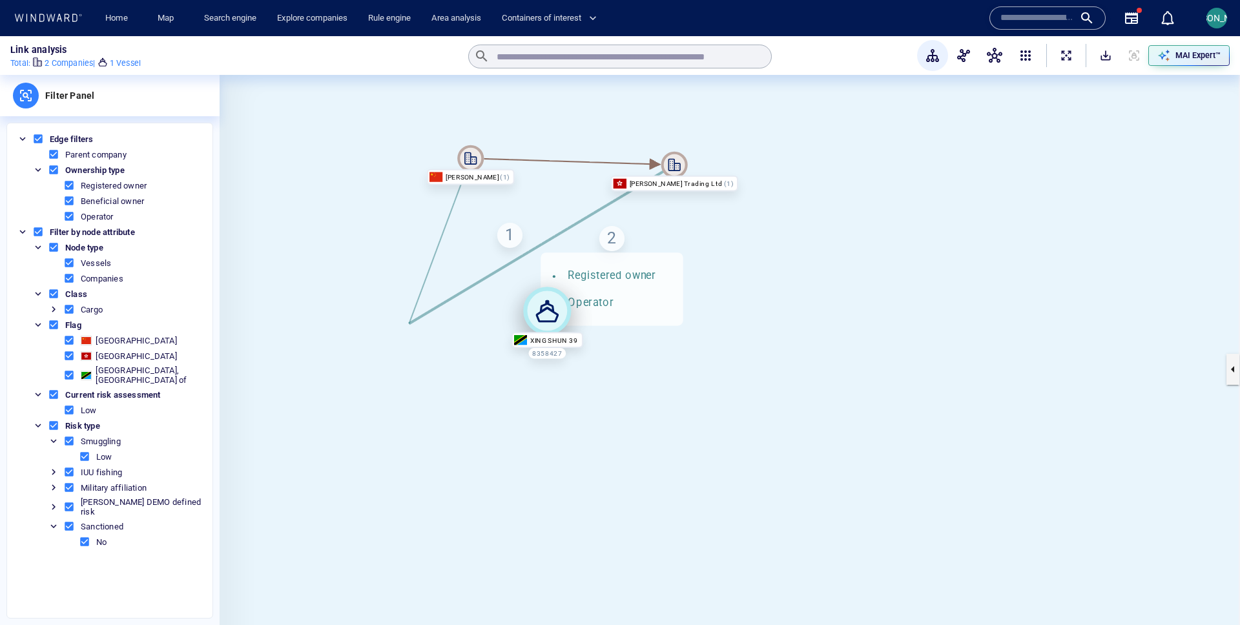
drag, startPoint x: 411, startPoint y: 329, endPoint x: 548, endPoint y: 313, distance: 138.5
click at [548, 313] on icon at bounding box center [547, 311] width 48 height 48
click at [645, 367] on canvas at bounding box center [730, 369] width 1021 height 589
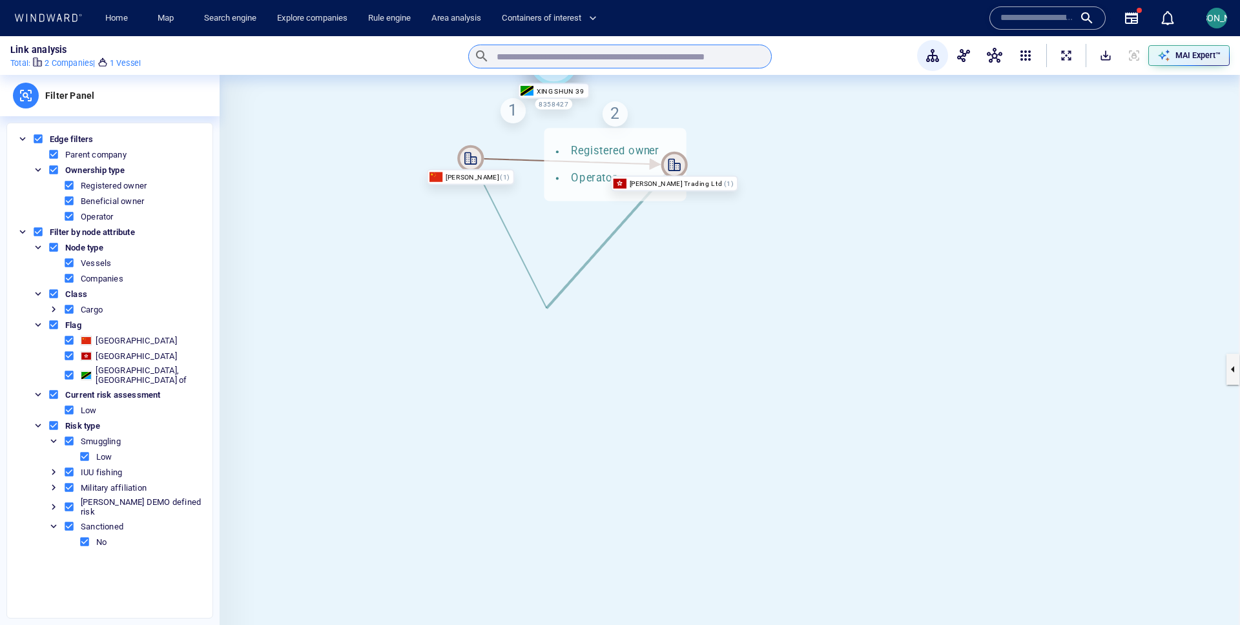
drag, startPoint x: 534, startPoint y: 306, endPoint x: 541, endPoint y: 59, distance: 246.2
click at [541, 59] on div "Link analysis Total : 2 Companies | 1 Vessel ​ MAI Expert™ Filter Panel Edge fi…" at bounding box center [620, 330] width 1240 height 589
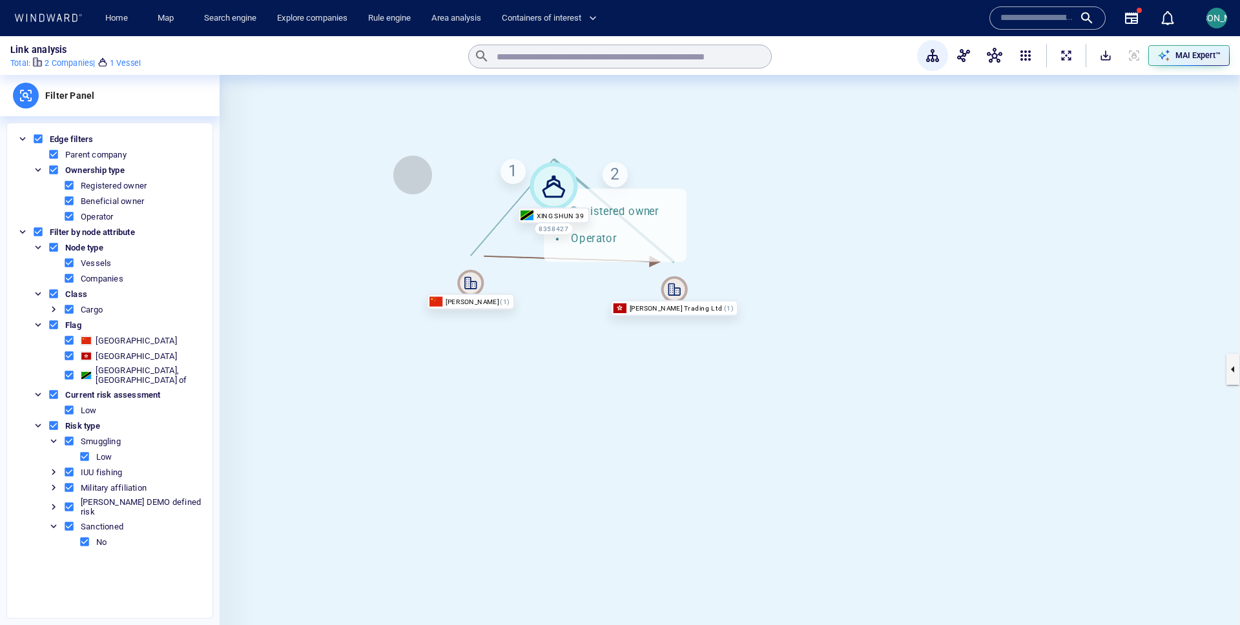
drag, startPoint x: 413, startPoint y: 175, endPoint x: 413, endPoint y: 356, distance: 180.8
click at [413, 357] on canvas at bounding box center [730, 369] width 1021 height 589
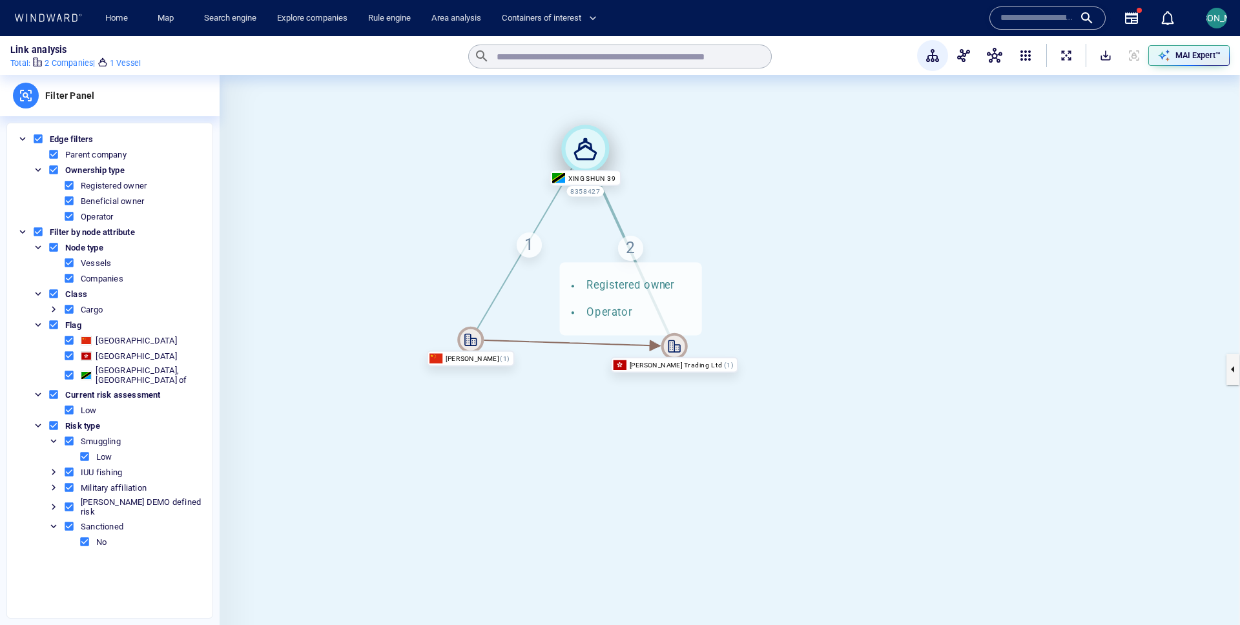
drag, startPoint x: 574, startPoint y: 244, endPoint x: 623, endPoint y: 153, distance: 103.2
click at [609, 153] on icon at bounding box center [585, 149] width 48 height 48
drag, startPoint x: 623, startPoint y: 153, endPoint x: 602, endPoint y: 134, distance: 28.4
click at [591, 134] on icon at bounding box center [567, 132] width 48 height 48
click at [1174, 61] on div "MAI Expert™" at bounding box center [1198, 55] width 50 height 17
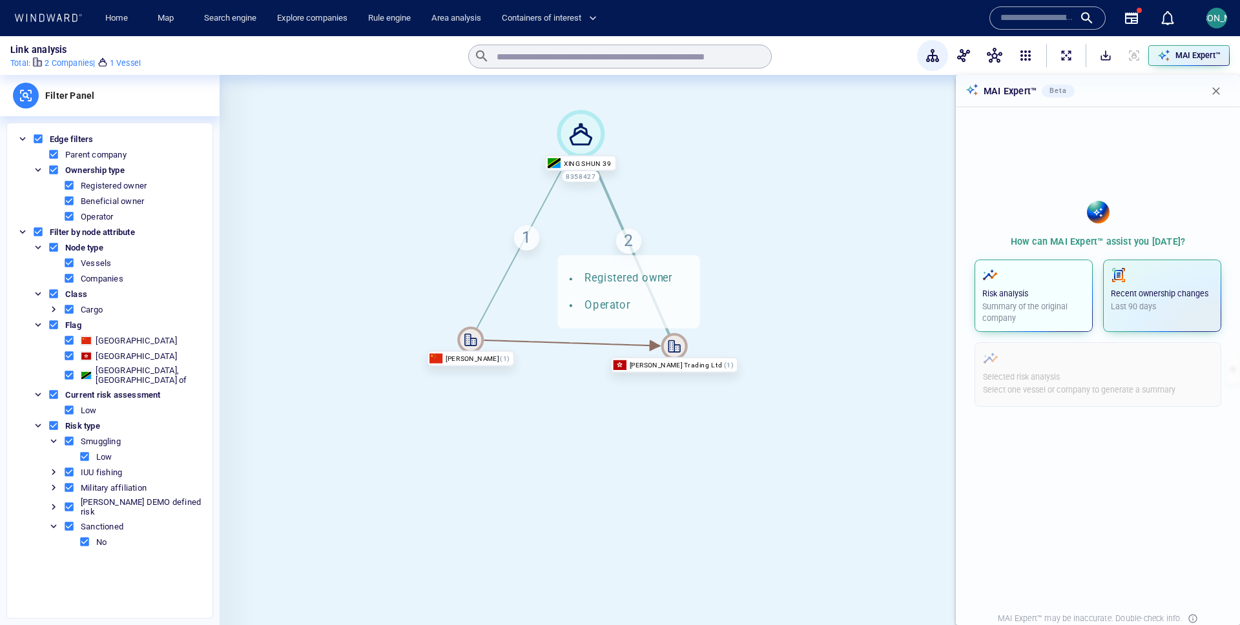
click at [1044, 280] on span "button" at bounding box center [1033, 275] width 103 height 16
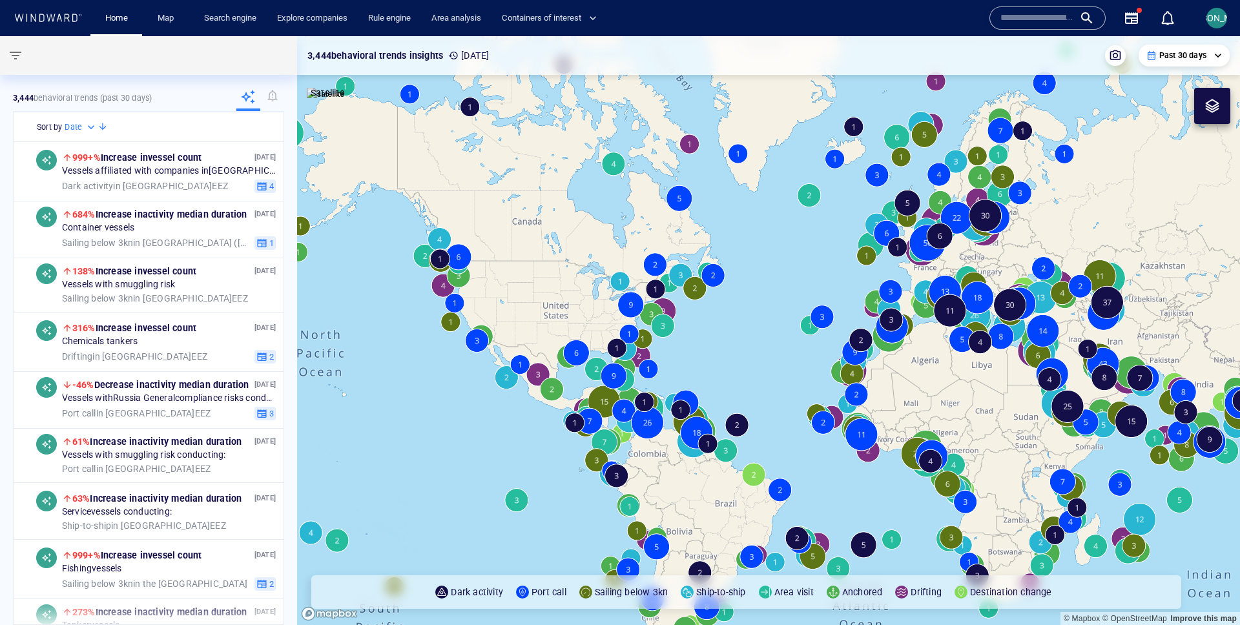
drag, startPoint x: 911, startPoint y: 375, endPoint x: 506, endPoint y: 324, distance: 407.5
click at [506, 324] on canvas "Map" at bounding box center [768, 330] width 943 height 589
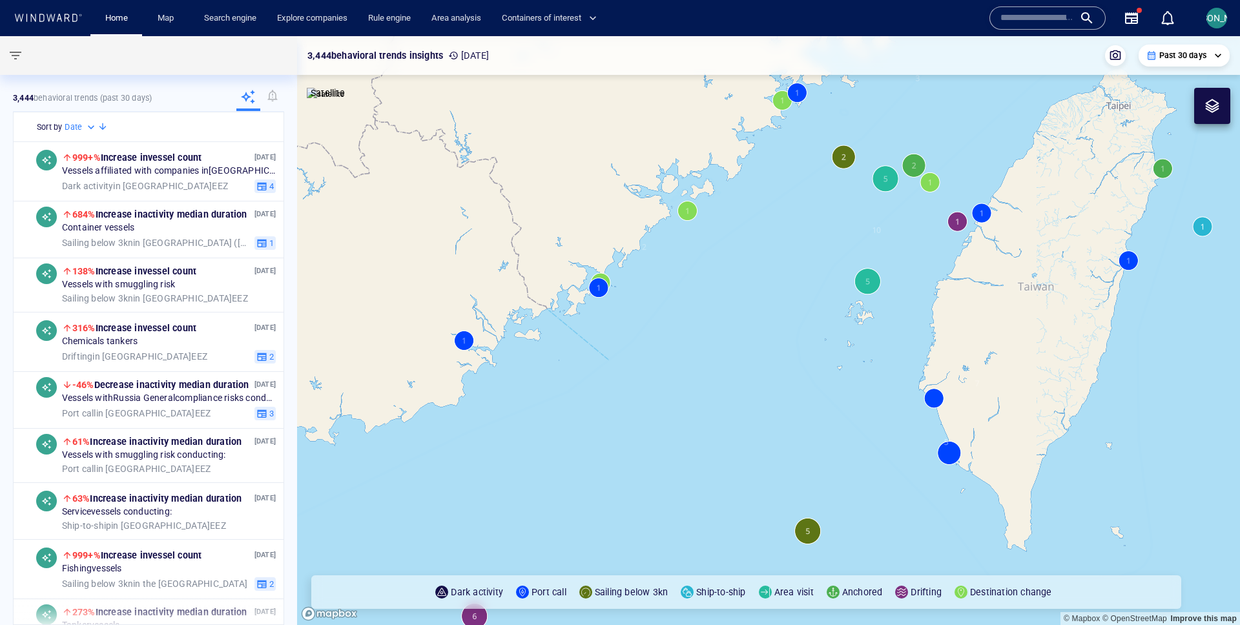
click at [960, 220] on canvas "Map" at bounding box center [768, 330] width 943 height 589
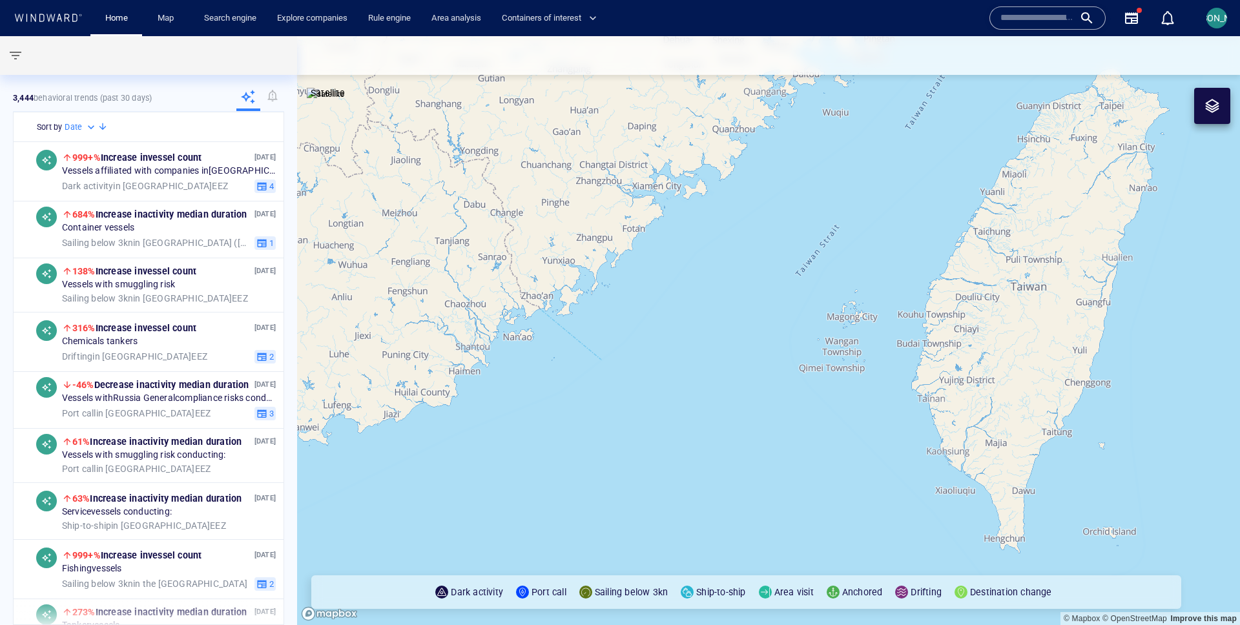
drag, startPoint x: 1101, startPoint y: 215, endPoint x: 908, endPoint y: 227, distance: 192.8
click at [908, 227] on canvas "Map" at bounding box center [768, 330] width 943 height 589
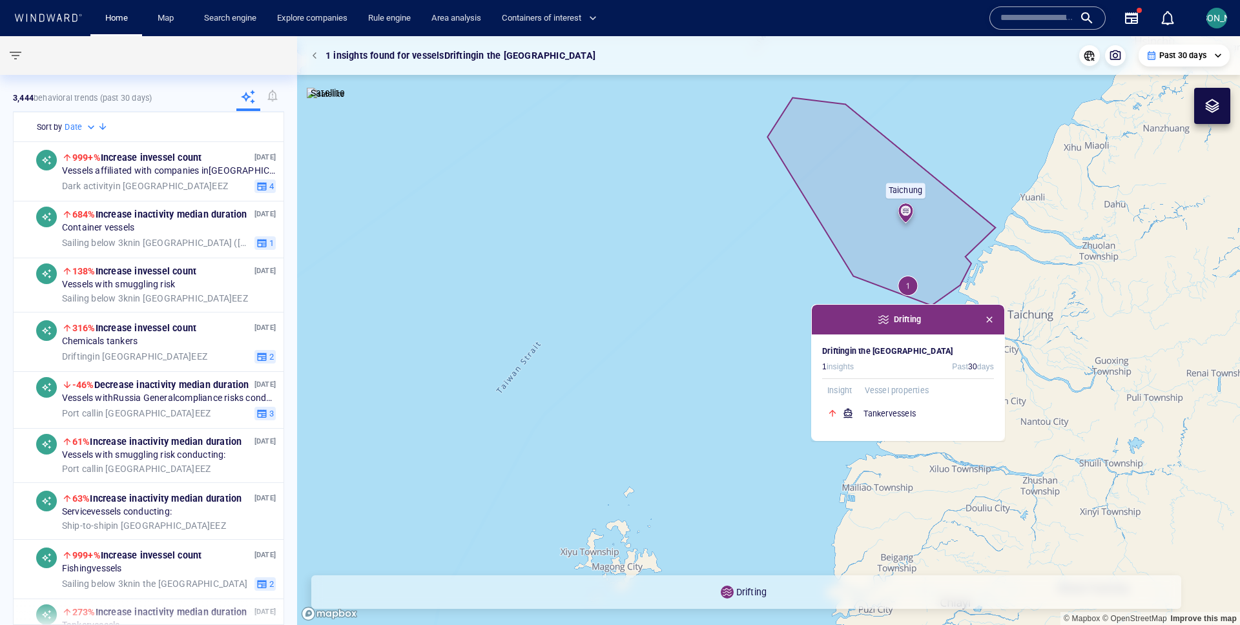
click at [1068, 216] on canvas "Map" at bounding box center [768, 330] width 943 height 589
click at [991, 321] on span "button" at bounding box center [989, 320] width 10 height 10
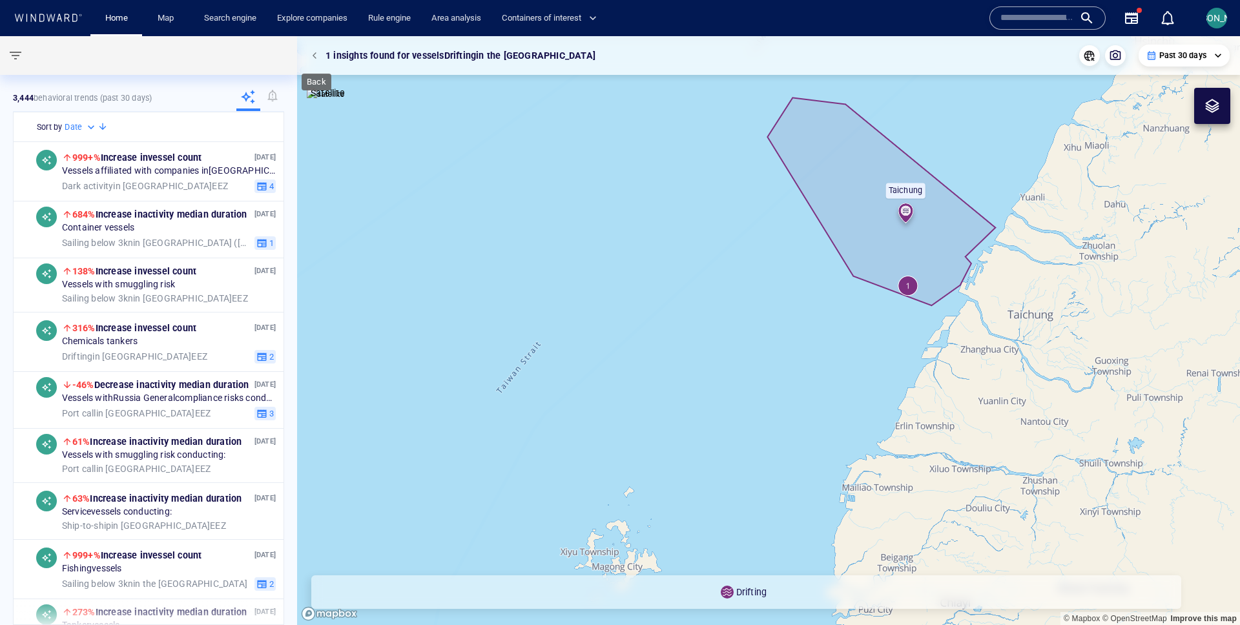
click at [309, 57] on button "button" at bounding box center [316, 56] width 18 height 18
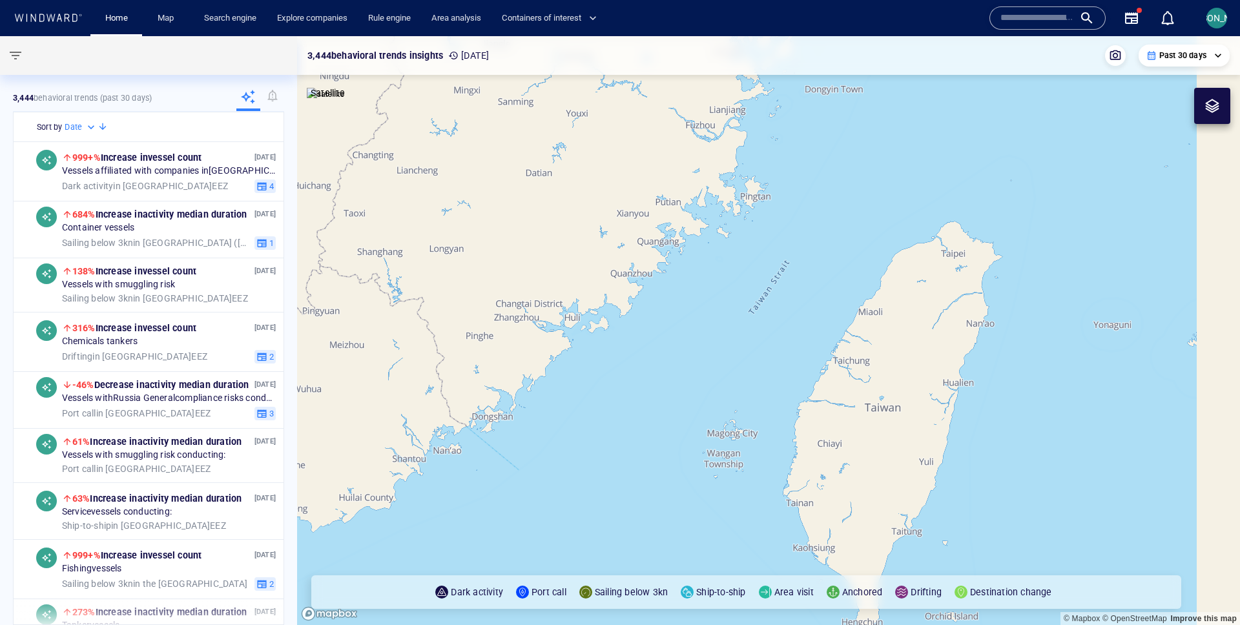
drag, startPoint x: 803, startPoint y: 367, endPoint x: 651, endPoint y: 367, distance: 151.8
click at [650, 367] on canvas "Map" at bounding box center [768, 330] width 943 height 589
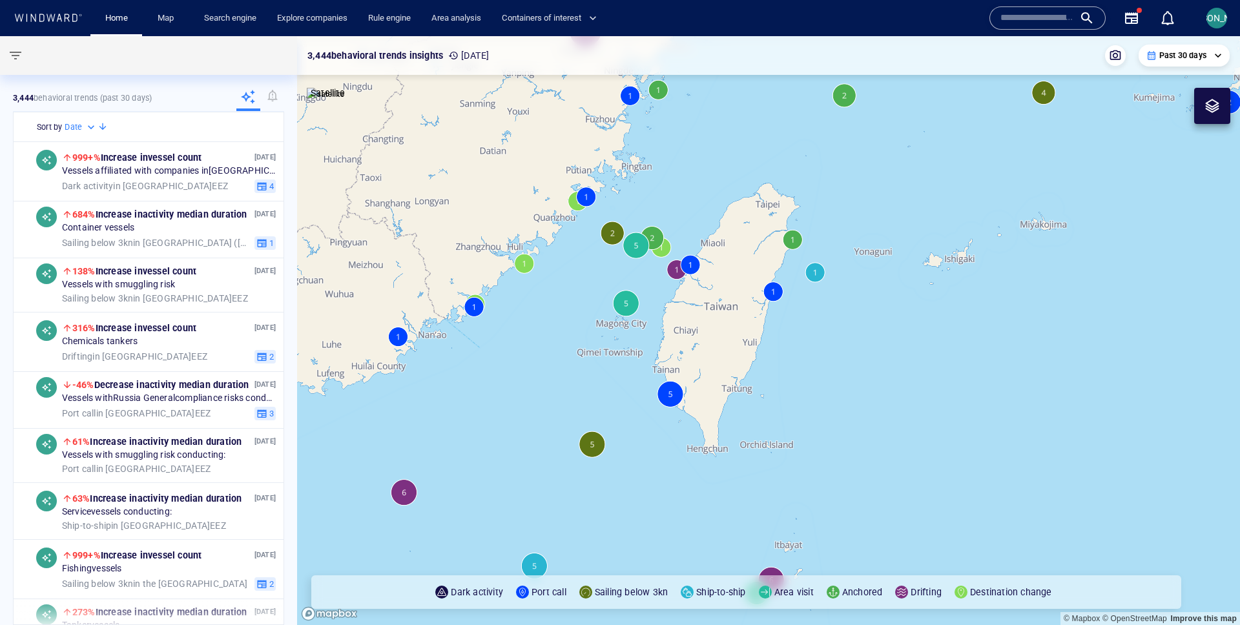
drag, startPoint x: 705, startPoint y: 347, endPoint x: 705, endPoint y: 266, distance: 80.7
click at [705, 266] on canvas "Map" at bounding box center [768, 330] width 943 height 589
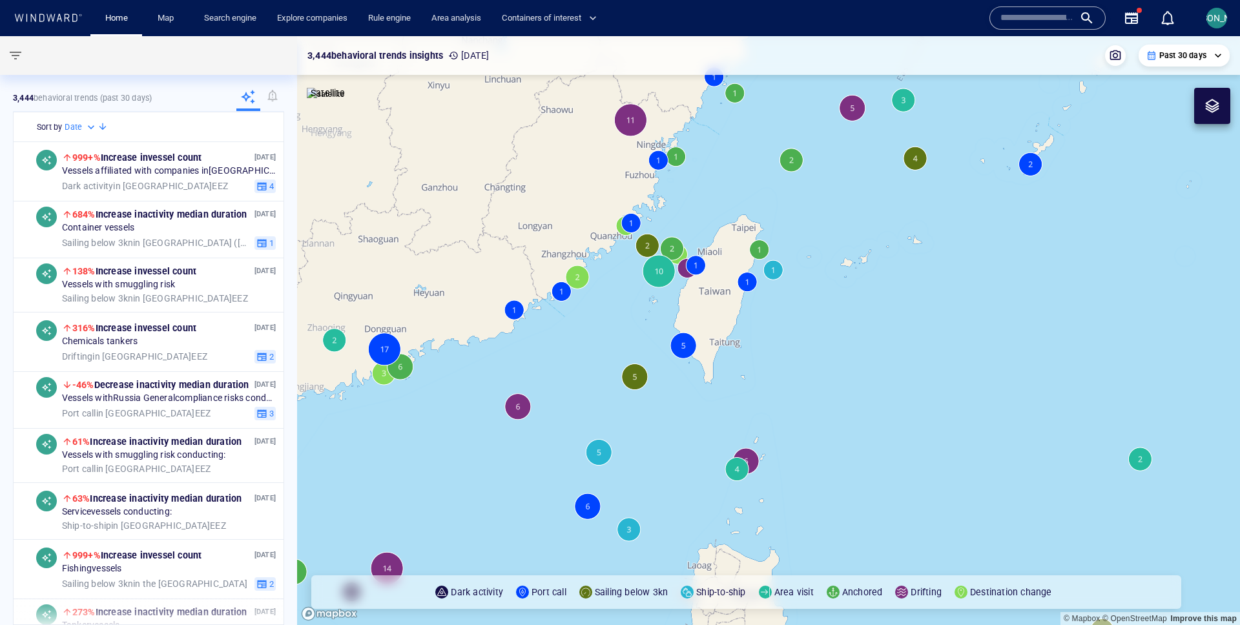
click at [754, 461] on canvas "Map" at bounding box center [768, 330] width 943 height 589
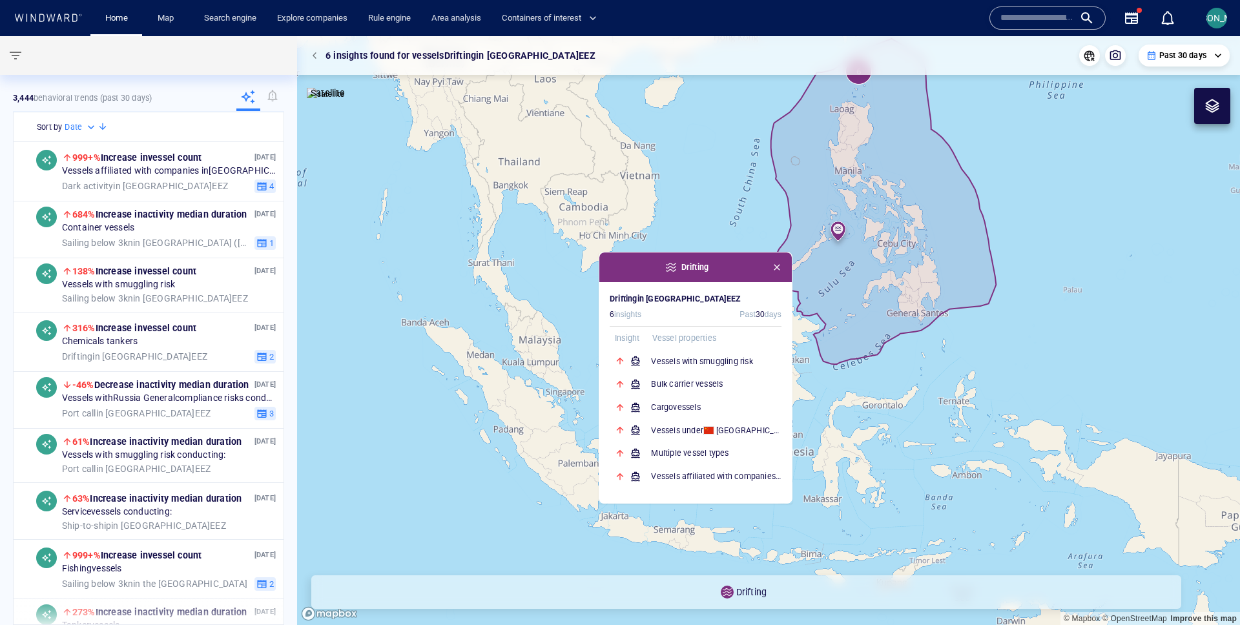
drag, startPoint x: 720, startPoint y: 136, endPoint x: 557, endPoint y: 298, distance: 230.2
click at [557, 298] on canvas "Map" at bounding box center [768, 330] width 943 height 589
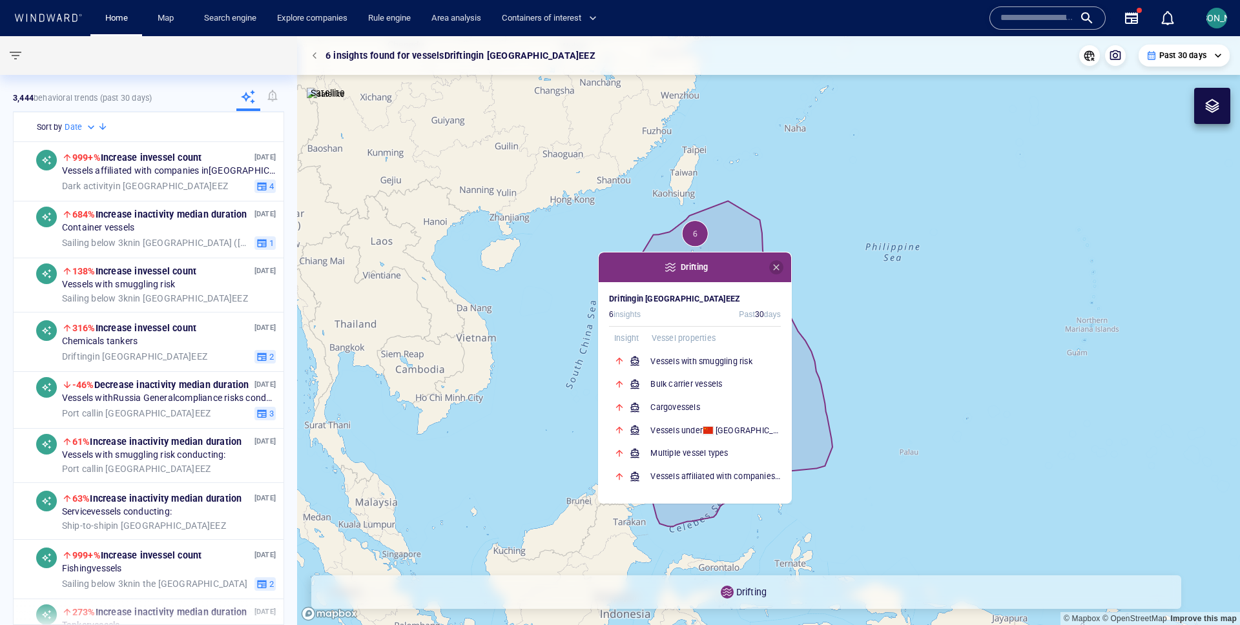
click at [778, 260] on button "button" at bounding box center [776, 267] width 14 height 14
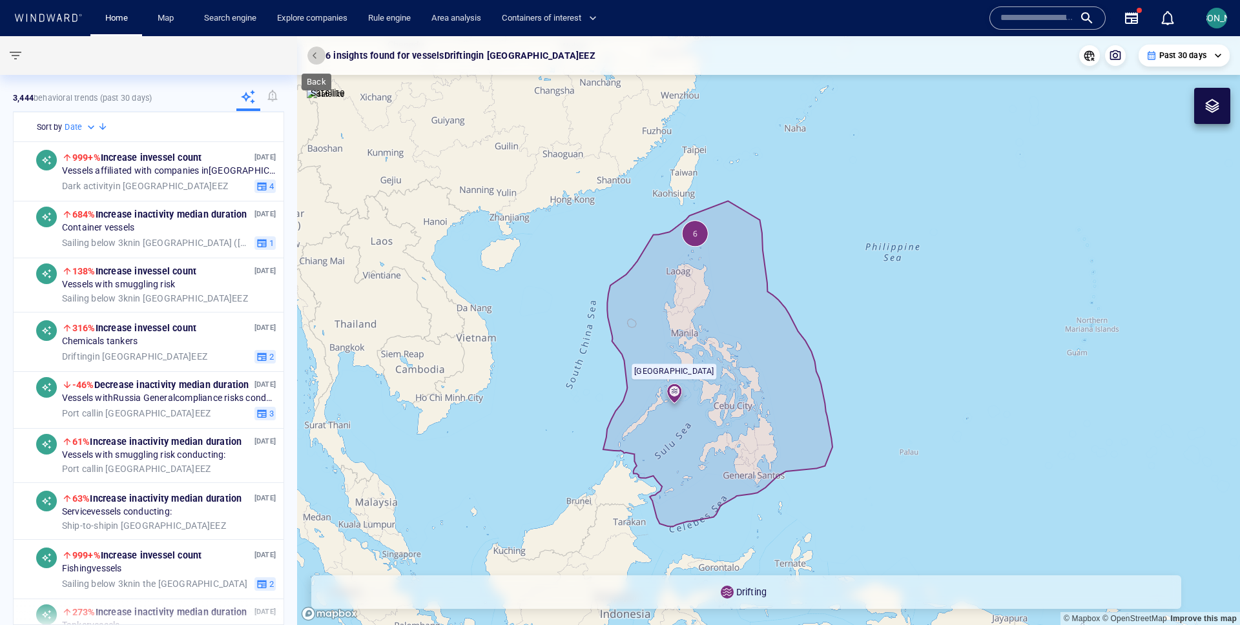
drag, startPoint x: 316, startPoint y: 52, endPoint x: 772, endPoint y: 233, distance: 491.2
click at [316, 52] on span "button" at bounding box center [317, 56] width 8 height 8
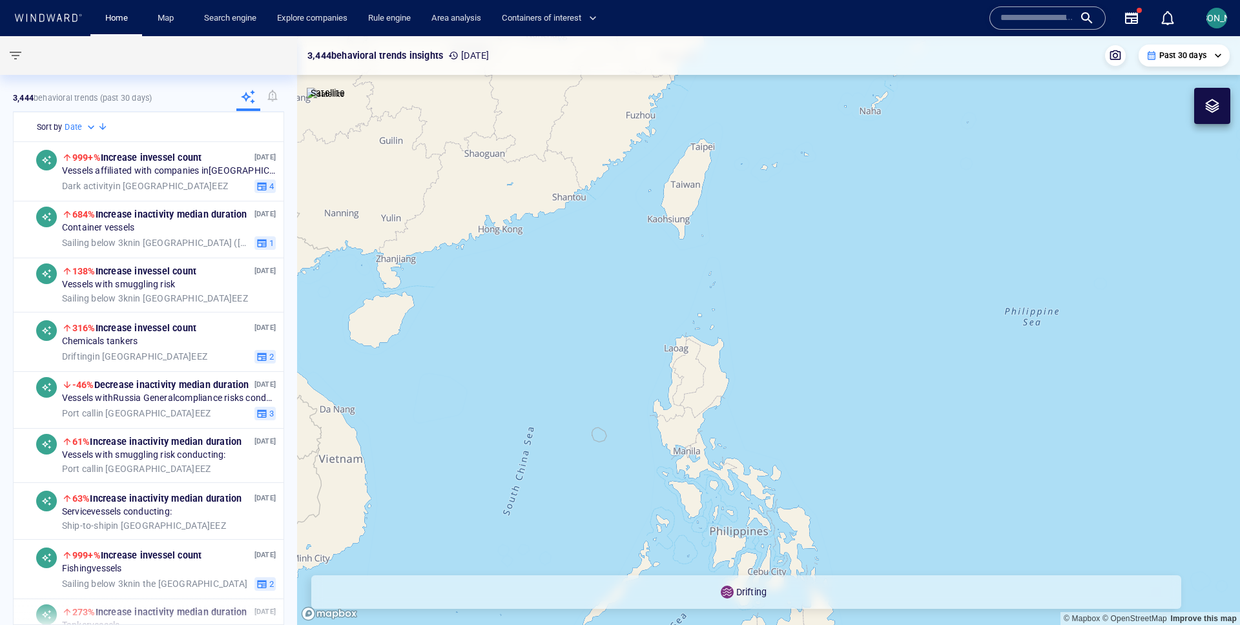
click at [716, 237] on canvas "Map" at bounding box center [768, 330] width 943 height 589
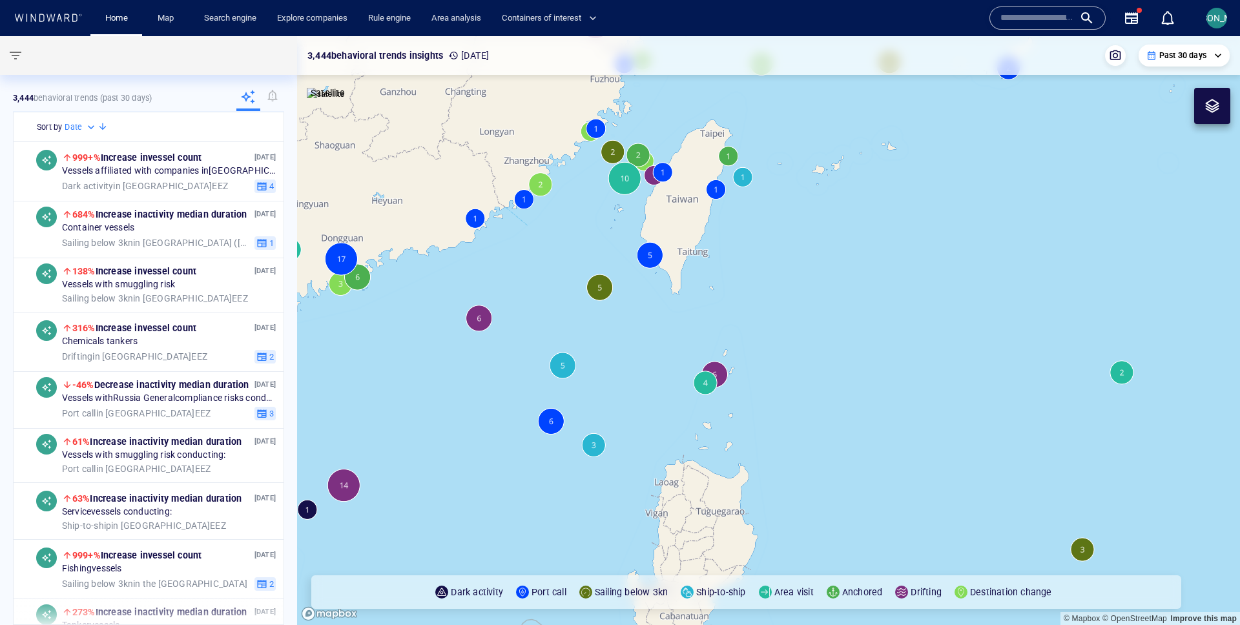
drag, startPoint x: 728, startPoint y: 212, endPoint x: 716, endPoint y: 426, distance: 214.8
click at [716, 427] on canvas "Map" at bounding box center [768, 330] width 943 height 589
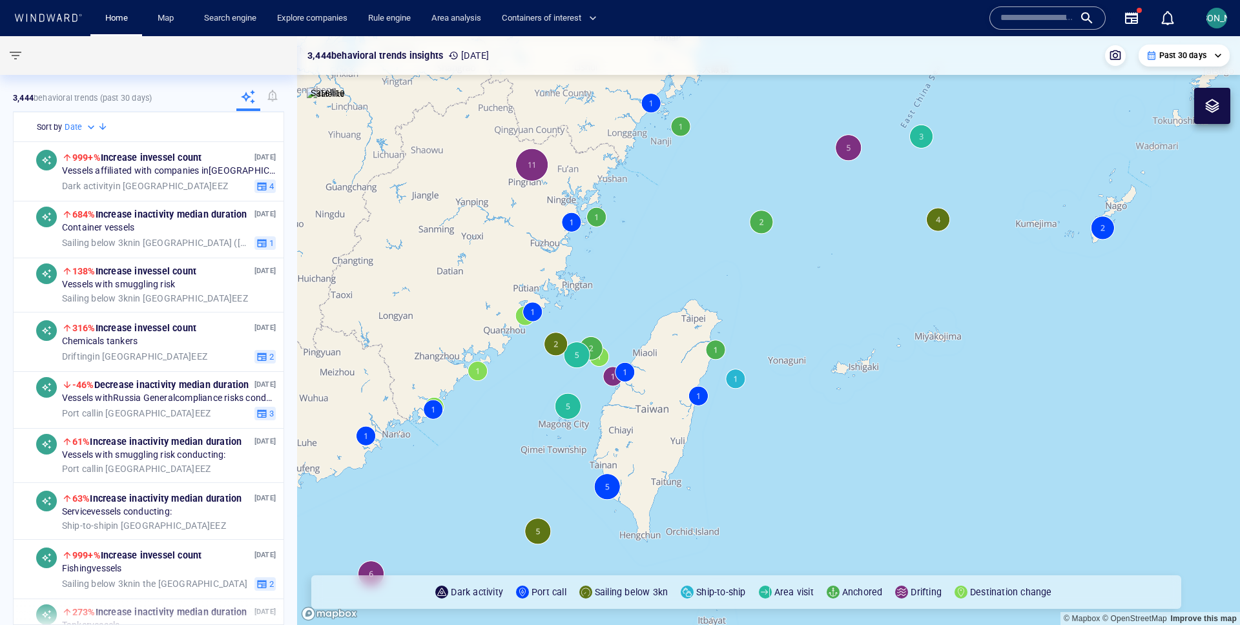
click at [759, 220] on canvas "Map" at bounding box center [768, 330] width 943 height 589
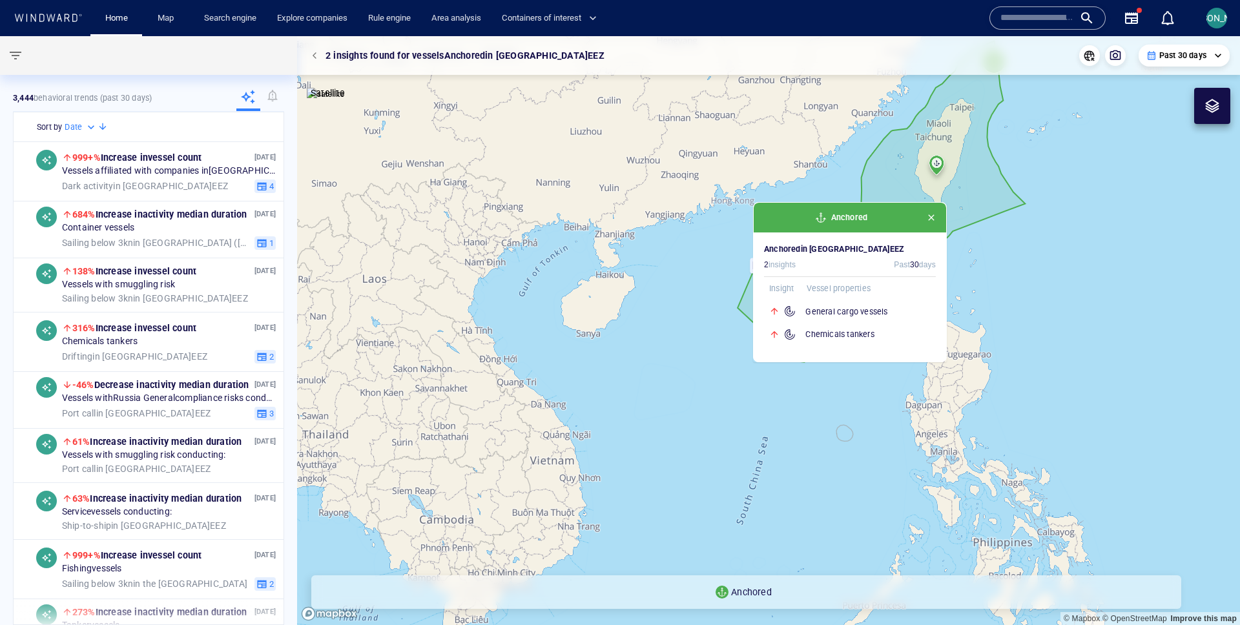
drag, startPoint x: 913, startPoint y: 296, endPoint x: 661, endPoint y: 538, distance: 349.0
click at [661, 539] on canvas "Map" at bounding box center [768, 330] width 943 height 589
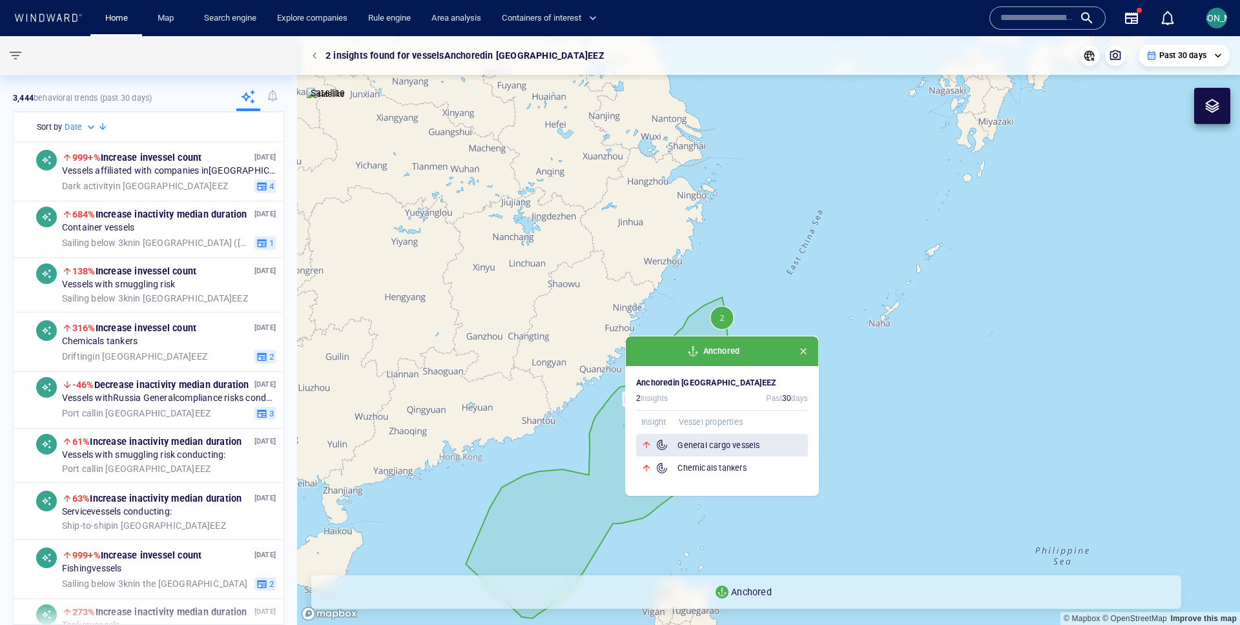
click at [736, 439] on h6 "General cargo vessels" at bounding box center [743, 445] width 130 height 13
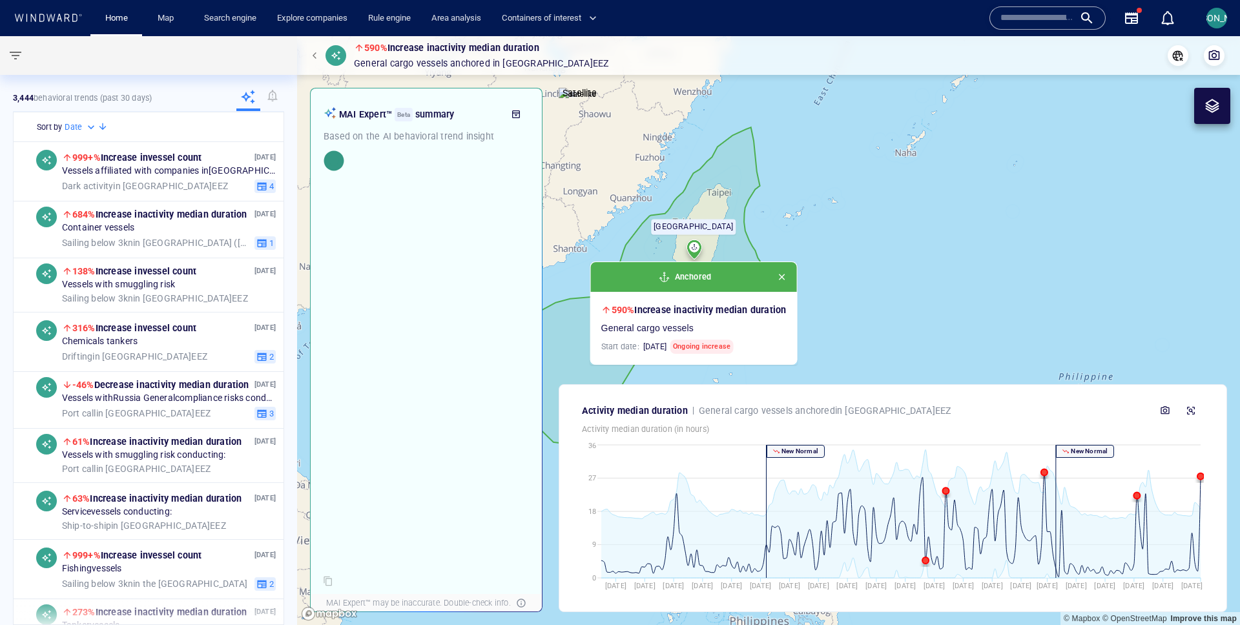
drag, startPoint x: 1069, startPoint y: 236, endPoint x: 827, endPoint y: 317, distance: 255.5
click at [826, 317] on canvas "Map" at bounding box center [768, 330] width 943 height 589
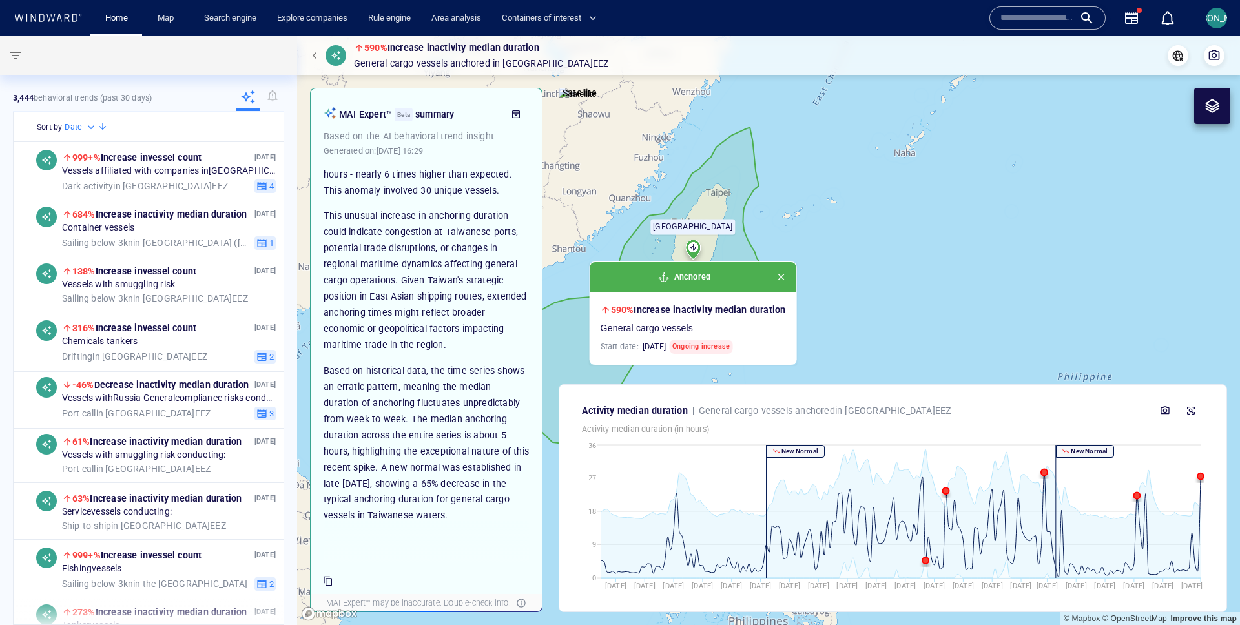
scroll to position [117, 0]
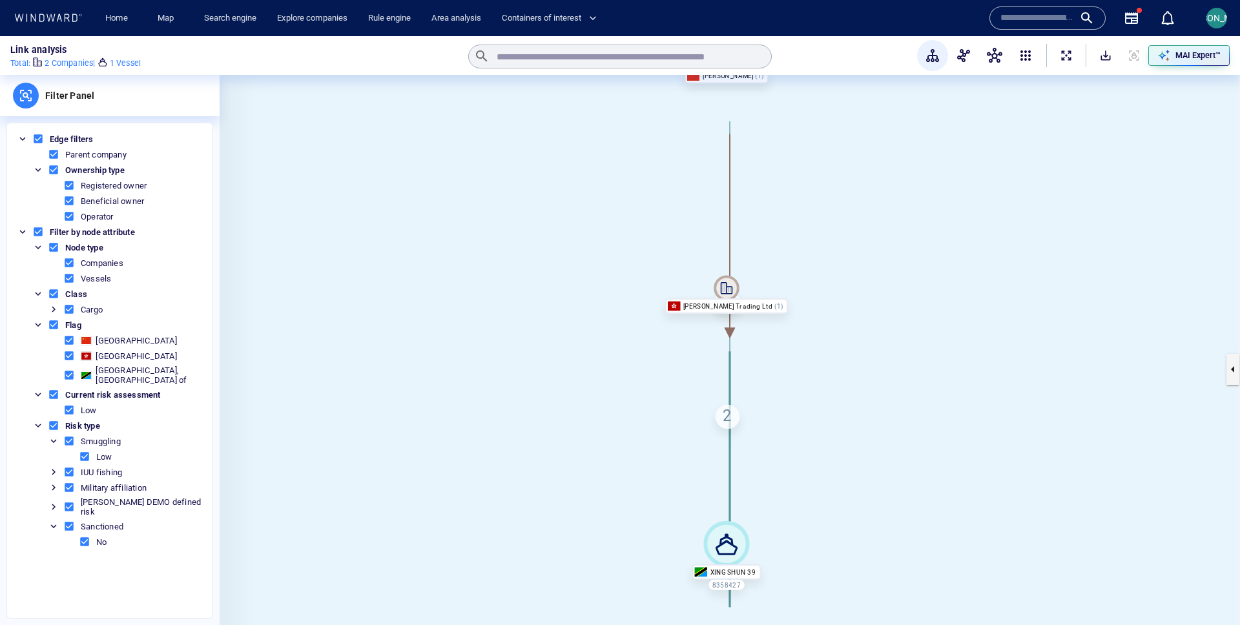
drag, startPoint x: 990, startPoint y: 284, endPoint x: 986, endPoint y: 221, distance: 63.4
click at [986, 221] on canvas at bounding box center [730, 369] width 1021 height 589
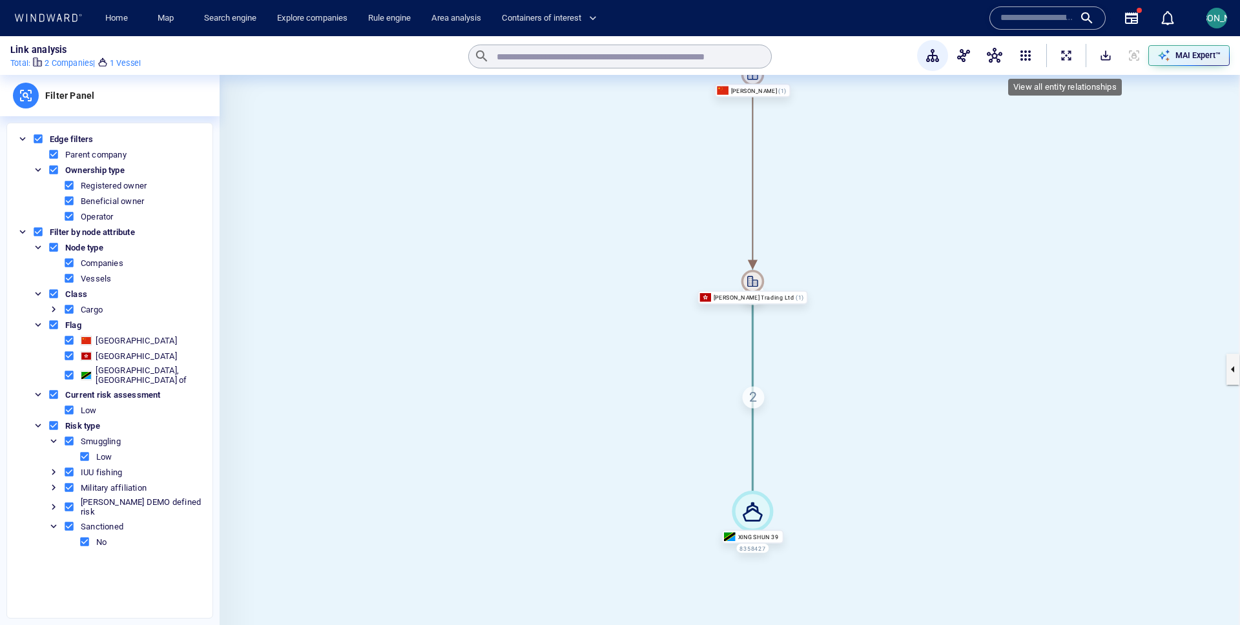
click at [1071, 62] on button "ExpandAllNodes" at bounding box center [1066, 55] width 28 height 28
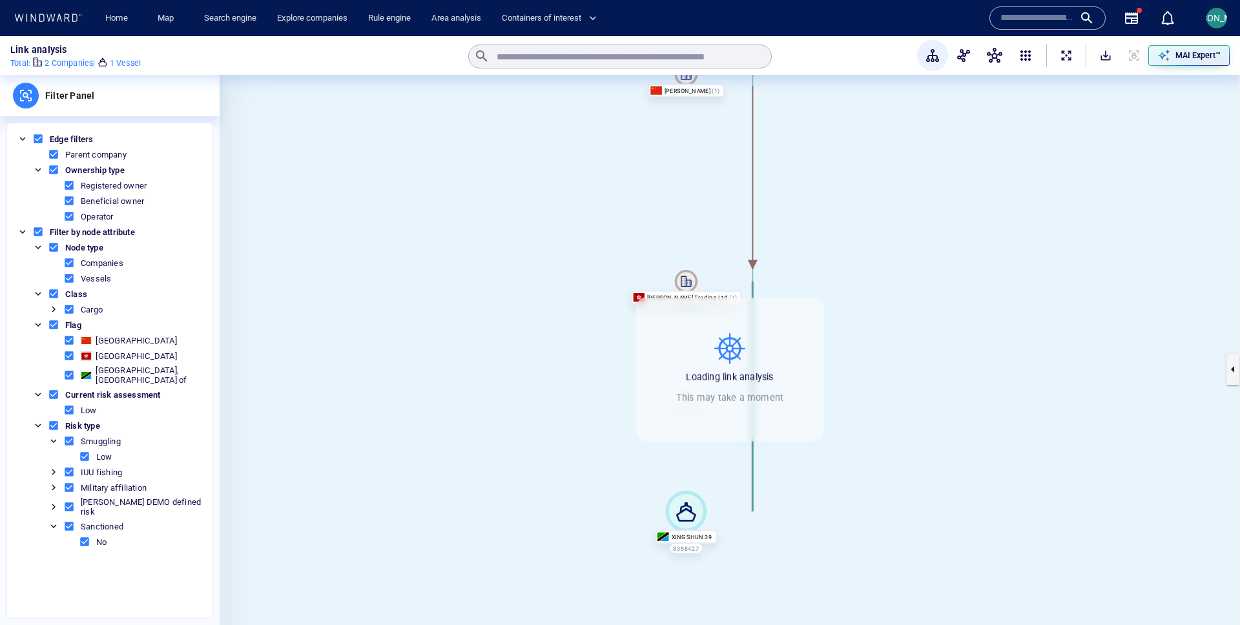
drag, startPoint x: 936, startPoint y: 294, endPoint x: 847, endPoint y: 294, distance: 89.1
click at [847, 294] on canvas at bounding box center [730, 369] width 1021 height 589
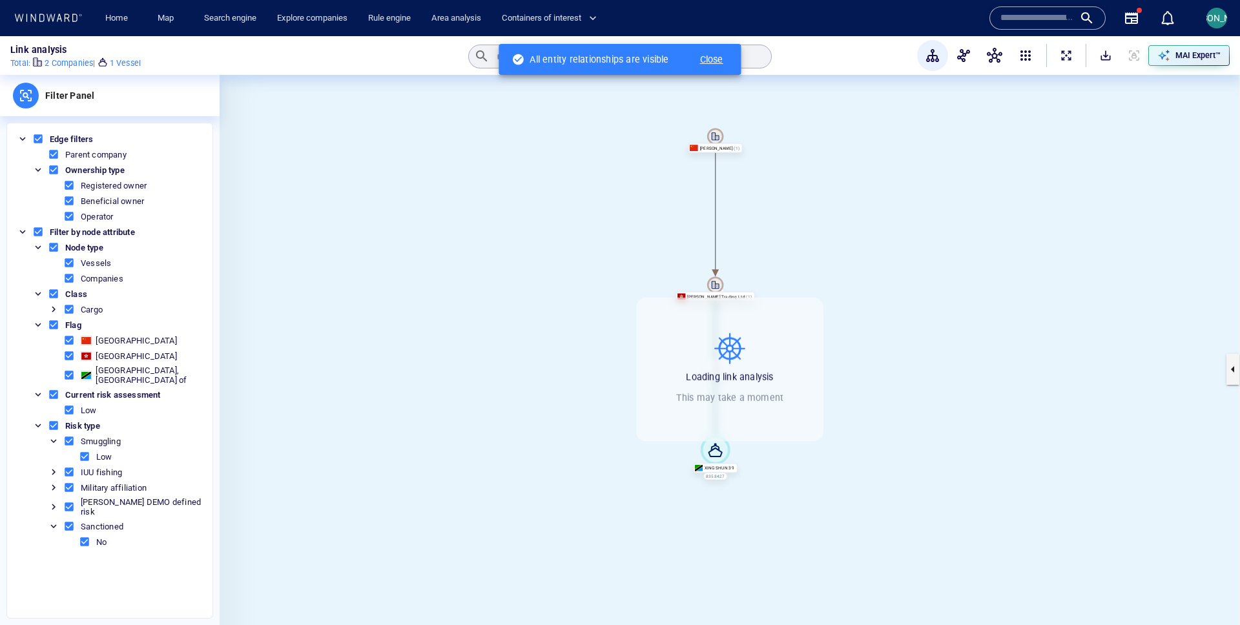
drag, startPoint x: 887, startPoint y: 265, endPoint x: 840, endPoint y: 265, distance: 46.5
click at [840, 265] on canvas at bounding box center [730, 369] width 1021 height 589
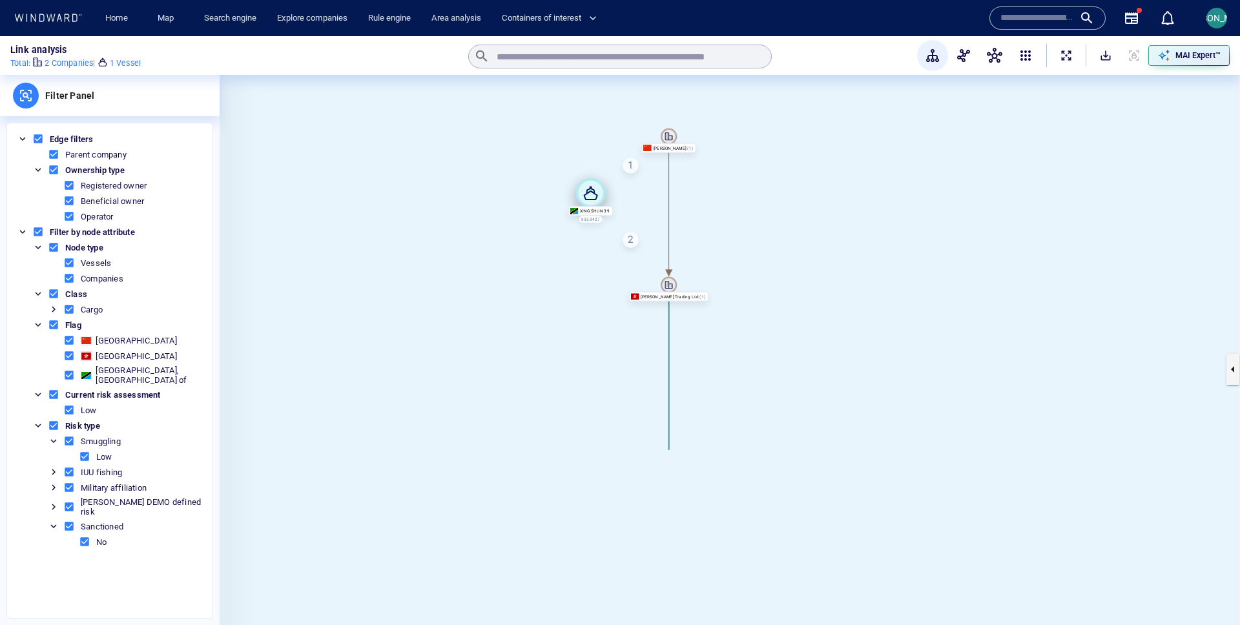
drag, startPoint x: 667, startPoint y: 449, endPoint x: 563, endPoint y: 143, distance: 322.5
click at [584, 187] on icon at bounding box center [591, 194] width 14 height 14
drag, startPoint x: 563, startPoint y: 143, endPoint x: 543, endPoint y: 136, distance: 21.9
click at [543, 136] on icon at bounding box center [545, 138] width 14 height 14
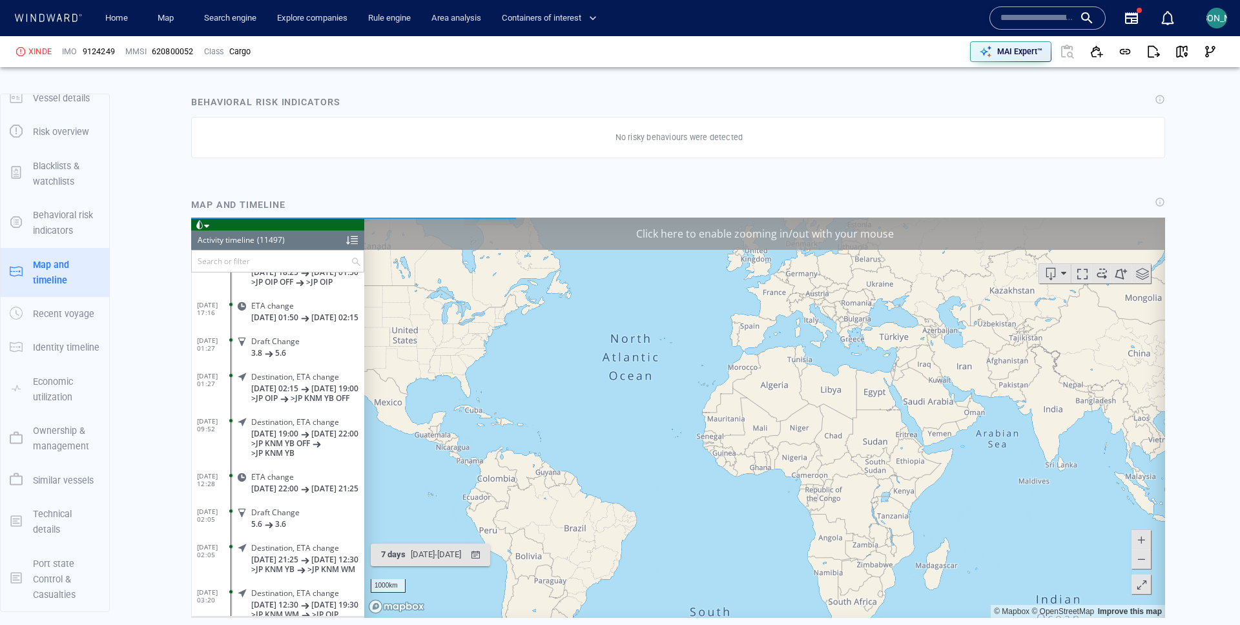
scroll to position [984, 0]
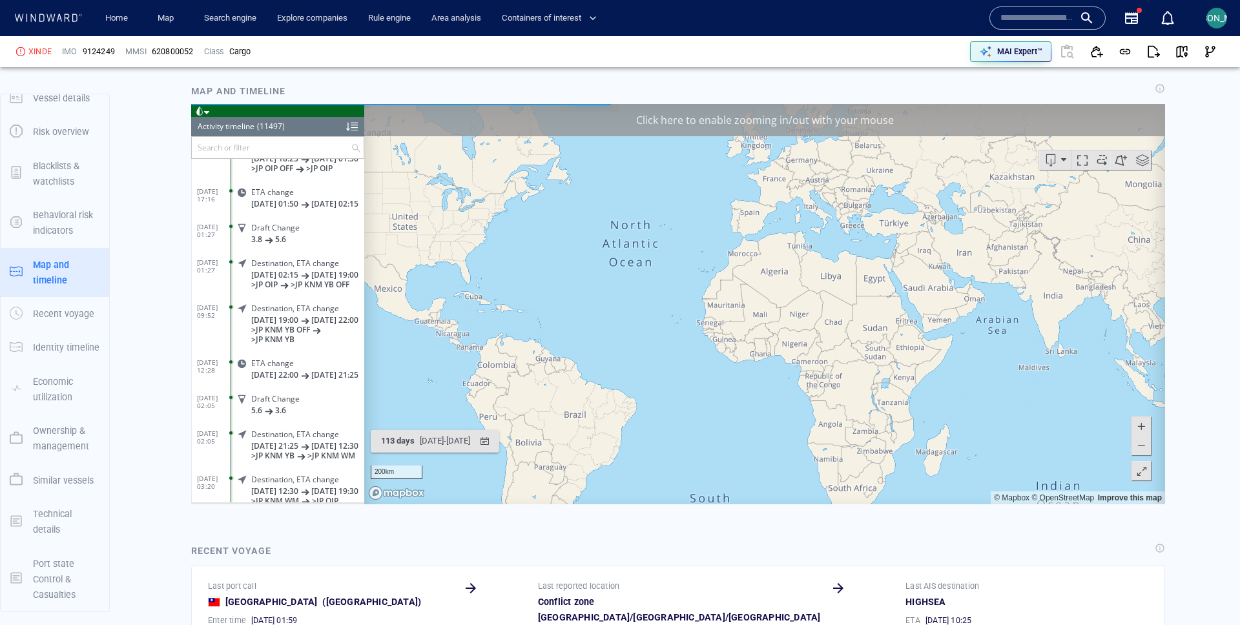
click at [955, 124] on div "Click here to enable zooming in/out with your mouse" at bounding box center [764, 119] width 801 height 32
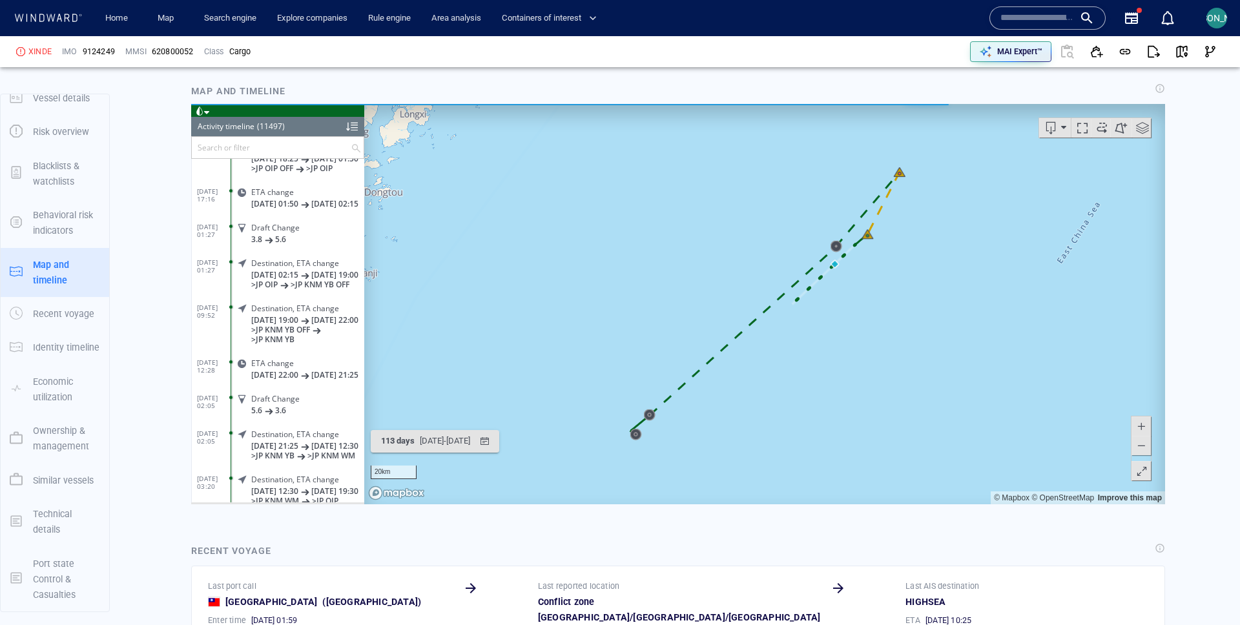
click at [205, 112] on span at bounding box center [206, 112] width 5 height 6
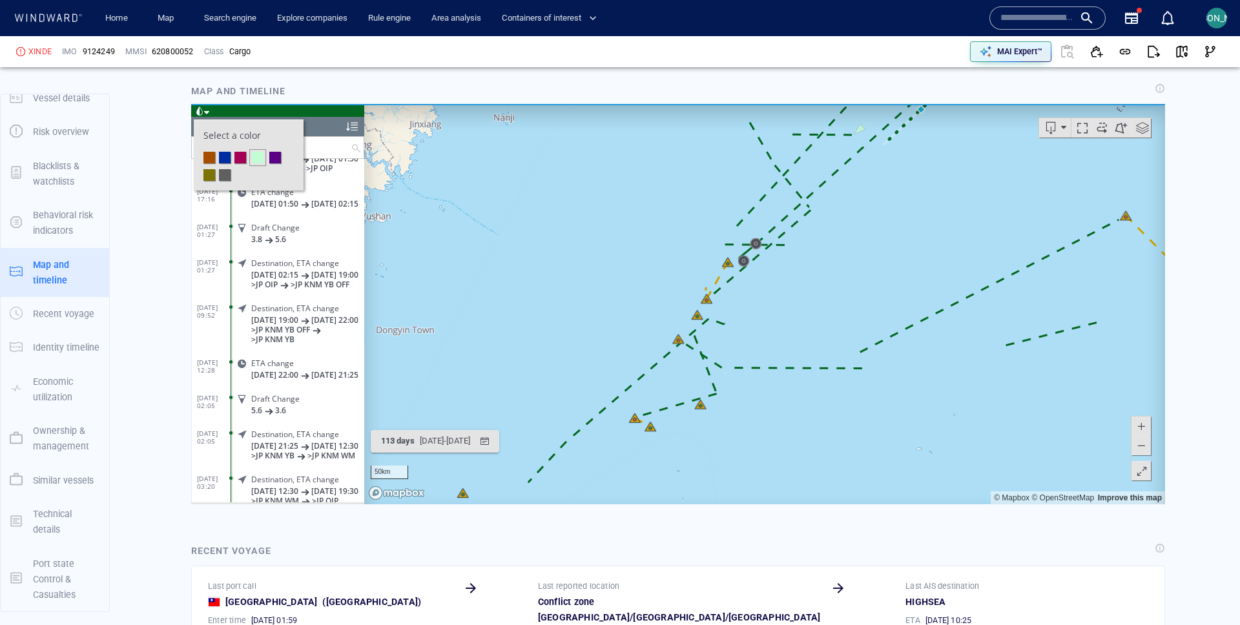
click at [240, 153] on li at bounding box center [240, 157] width 12 height 12
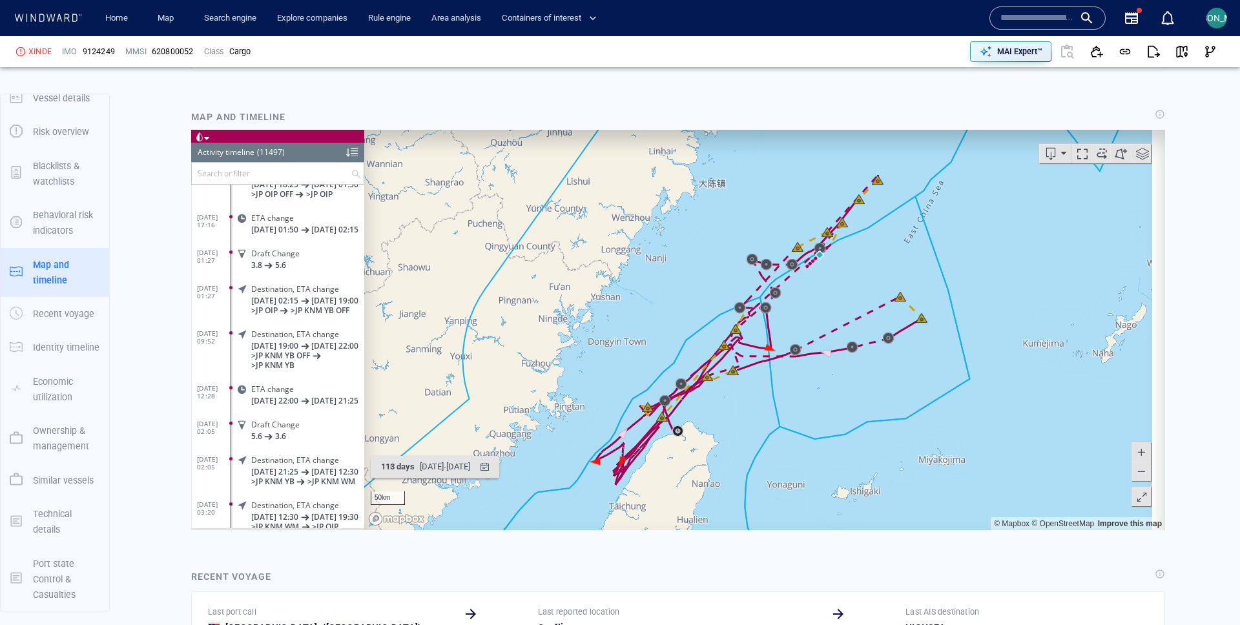
scroll to position [13, 0]
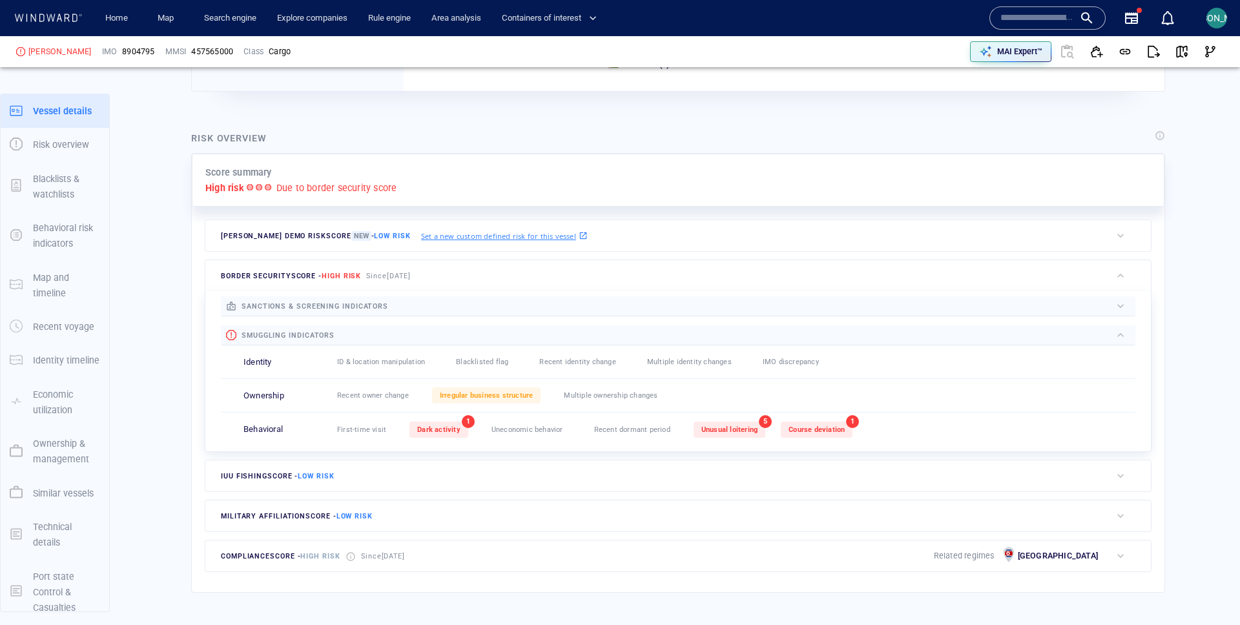
scroll to position [13, 0]
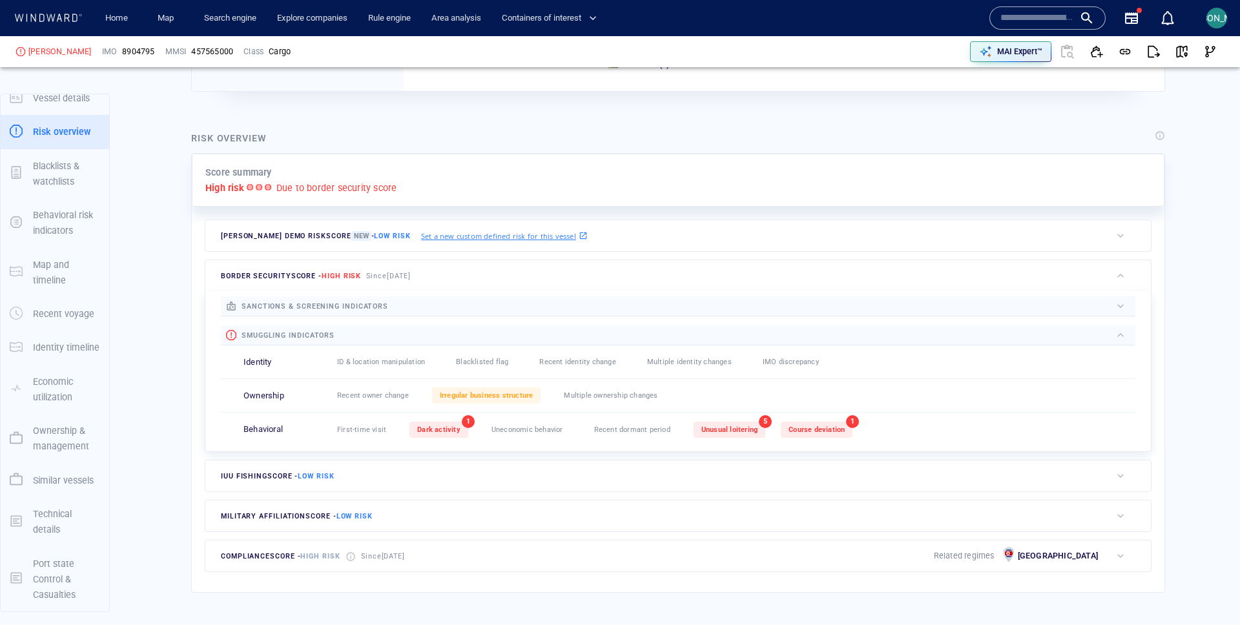
click at [1128, 554] on button "button" at bounding box center [1120, 556] width 19 height 18
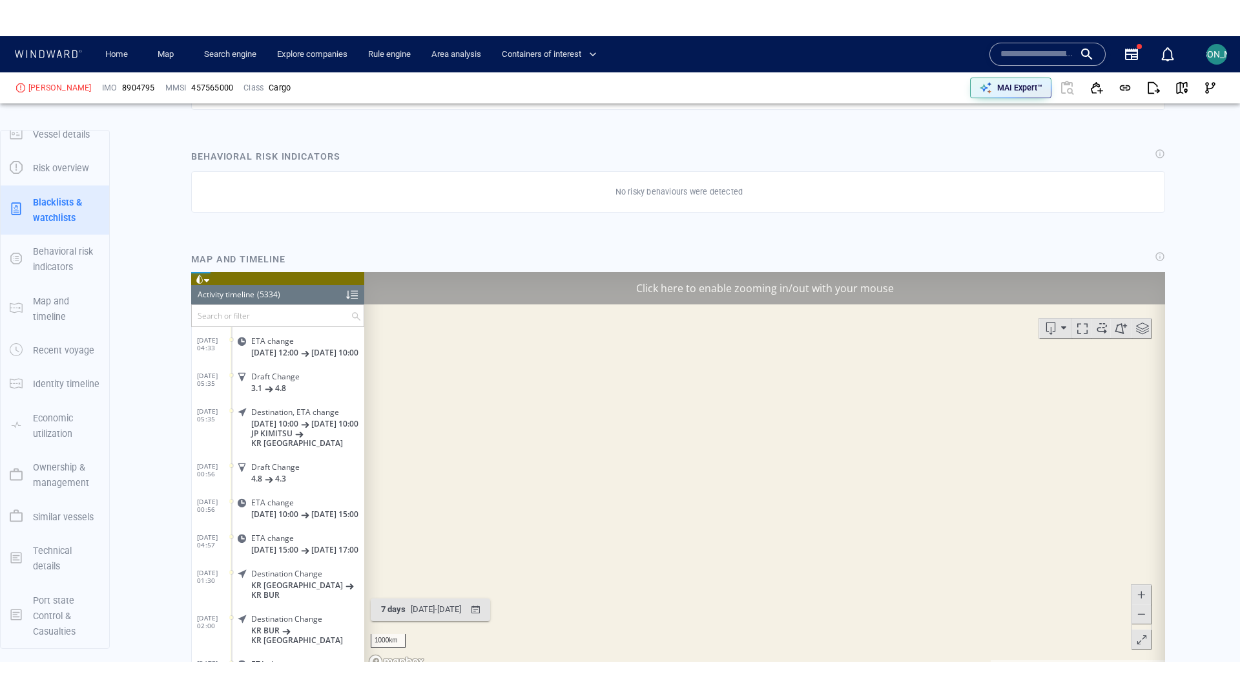
scroll to position [936, 0]
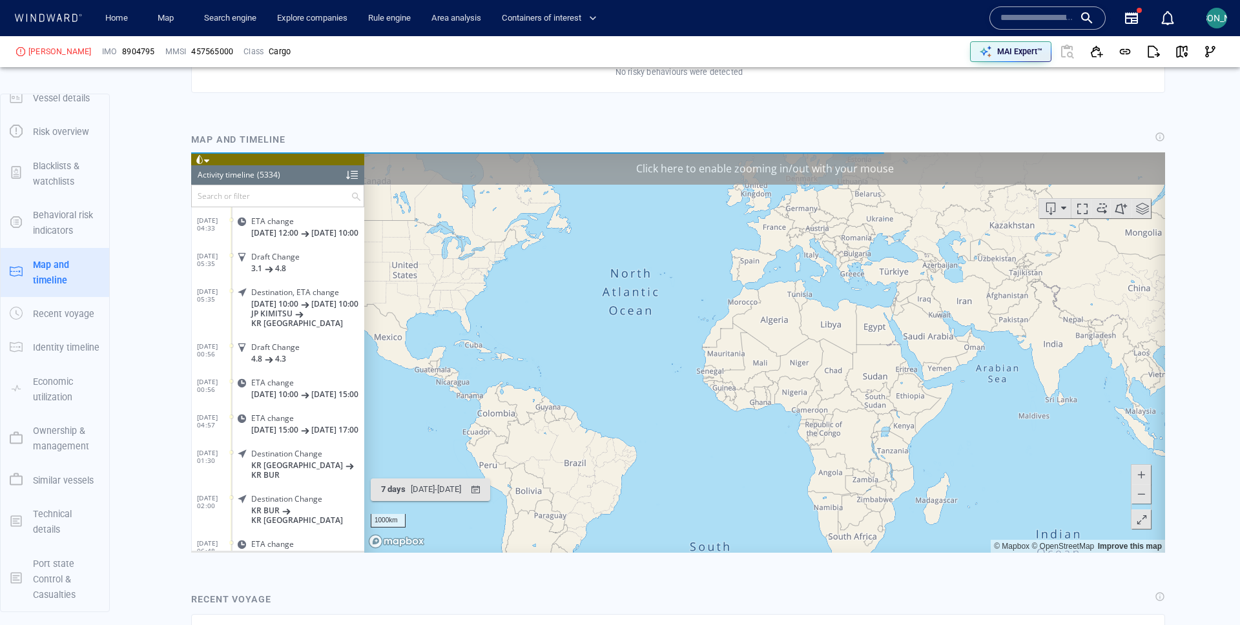
click at [808, 176] on div "Click here to enable zooming in/out with your mouse" at bounding box center [764, 168] width 801 height 32
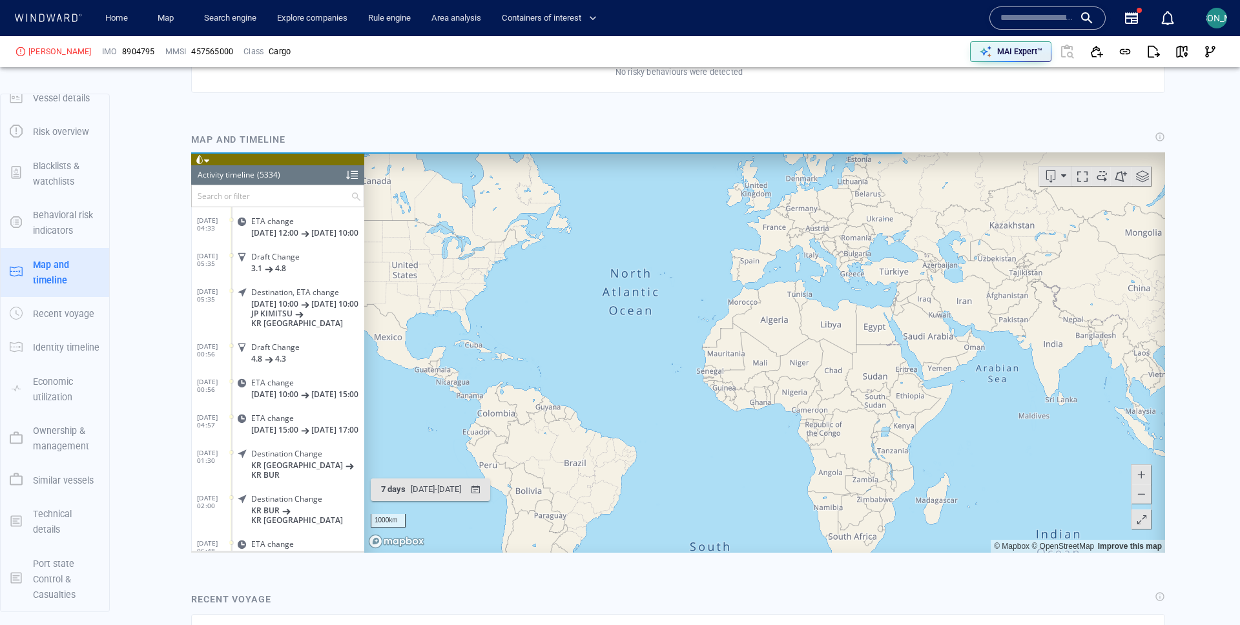
click at [202, 158] on span at bounding box center [199, 158] width 9 height 9
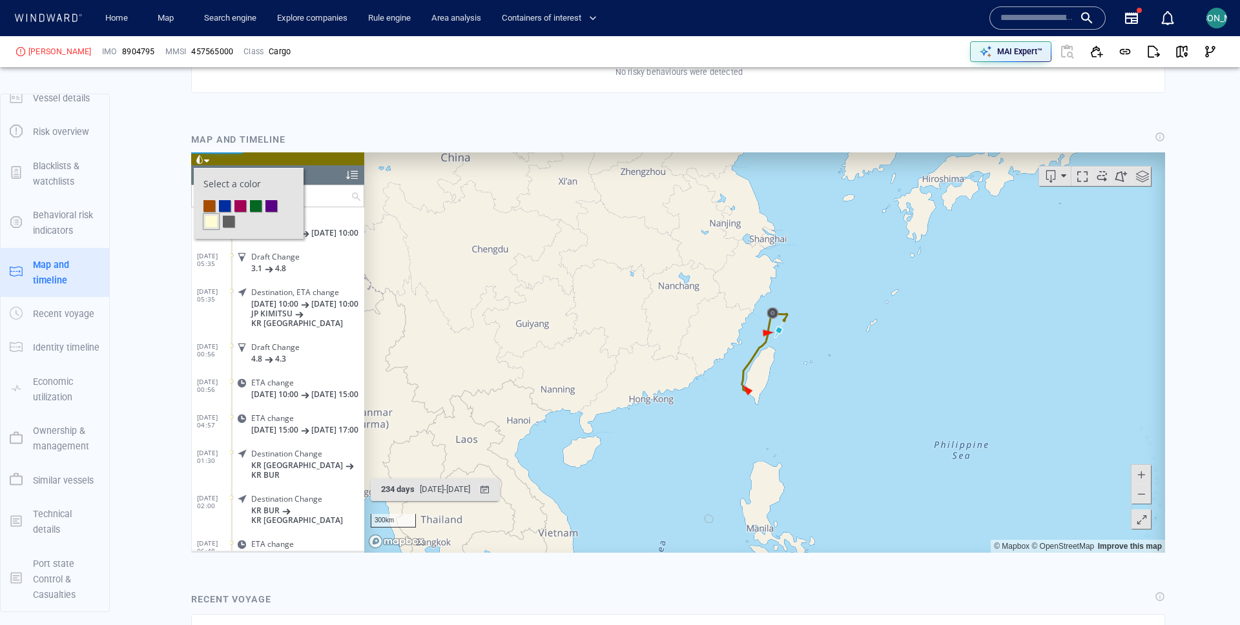
click at [244, 208] on li at bounding box center [240, 206] width 12 height 12
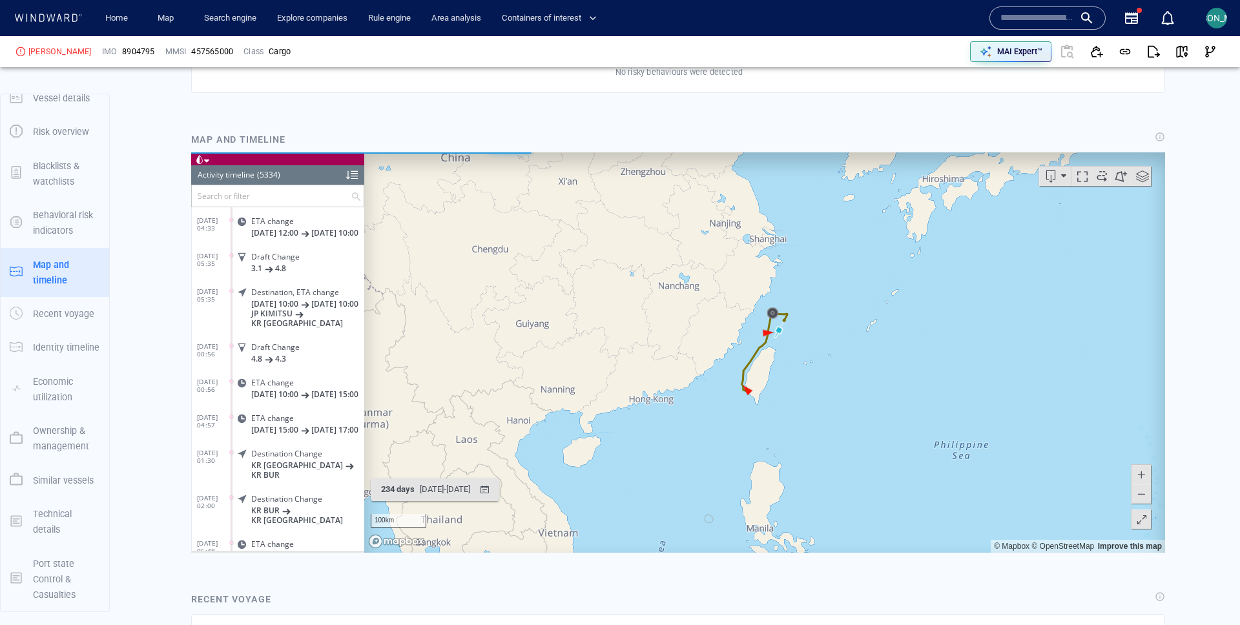
click at [894, 351] on canvas "Map" at bounding box center [764, 352] width 801 height 400
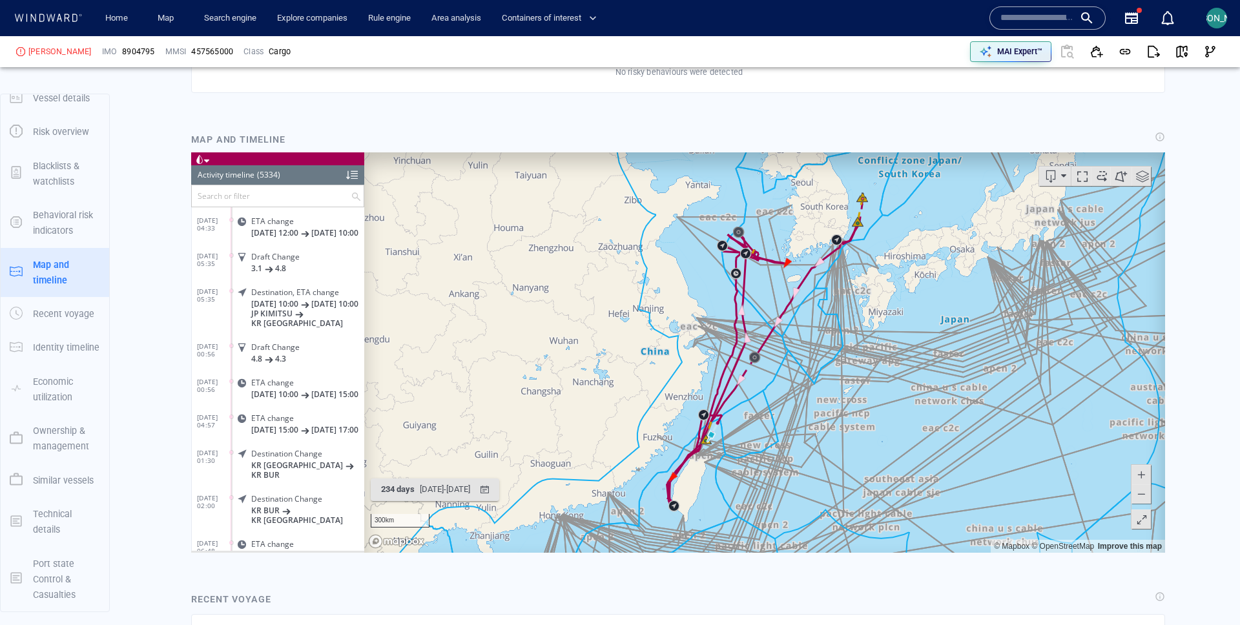
click at [1143, 519] on span at bounding box center [1141, 519] width 13 height 19
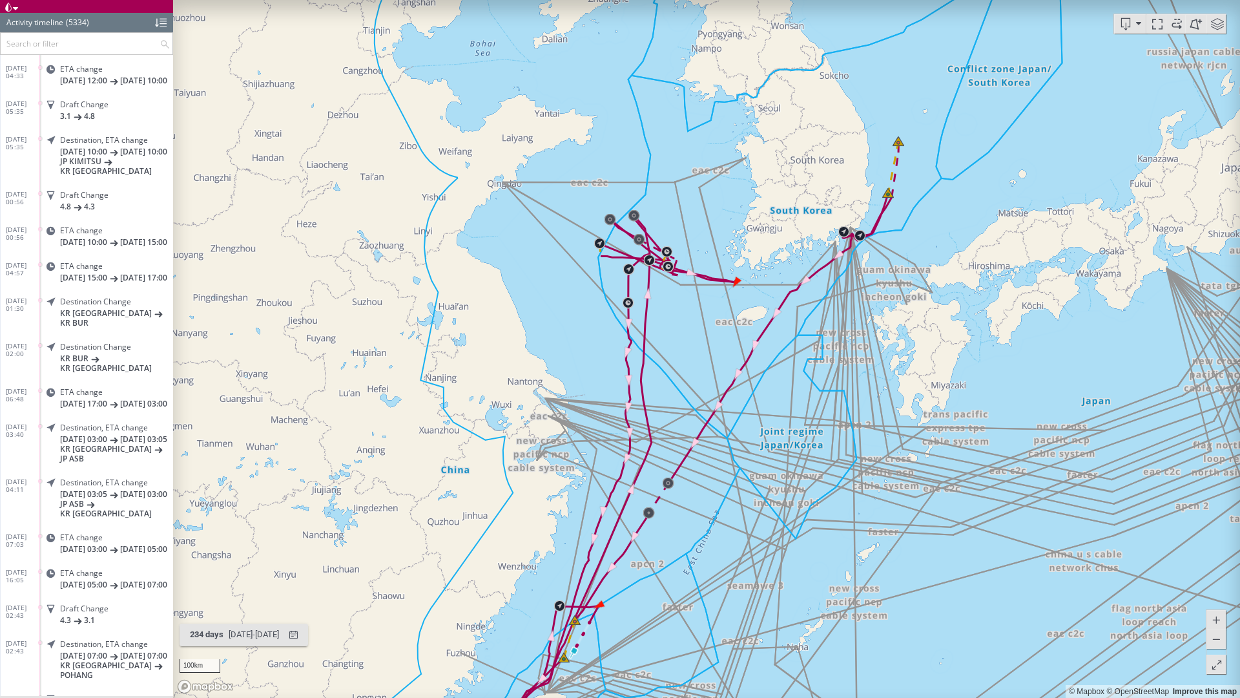
drag, startPoint x: 693, startPoint y: 329, endPoint x: 704, endPoint y: 110, distance: 218.6
click at [704, 110] on canvas "Map" at bounding box center [706, 349] width 1067 height 698
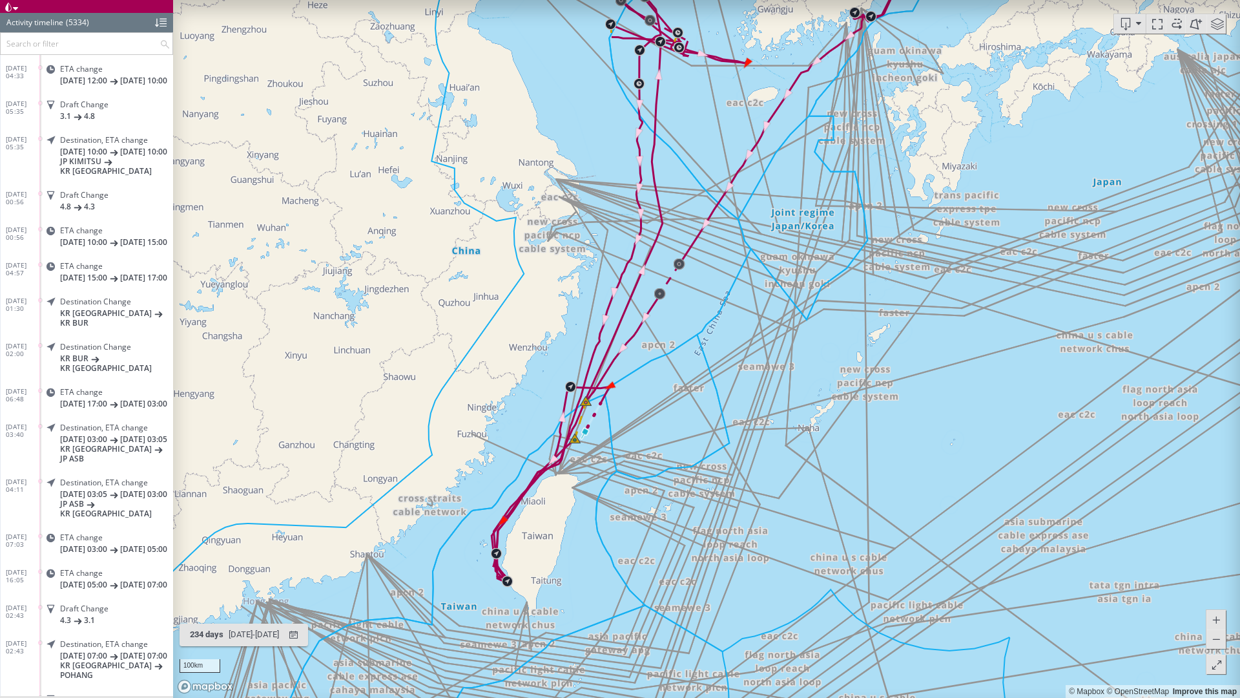
click at [1211, 25] on span at bounding box center [1217, 23] width 19 height 19
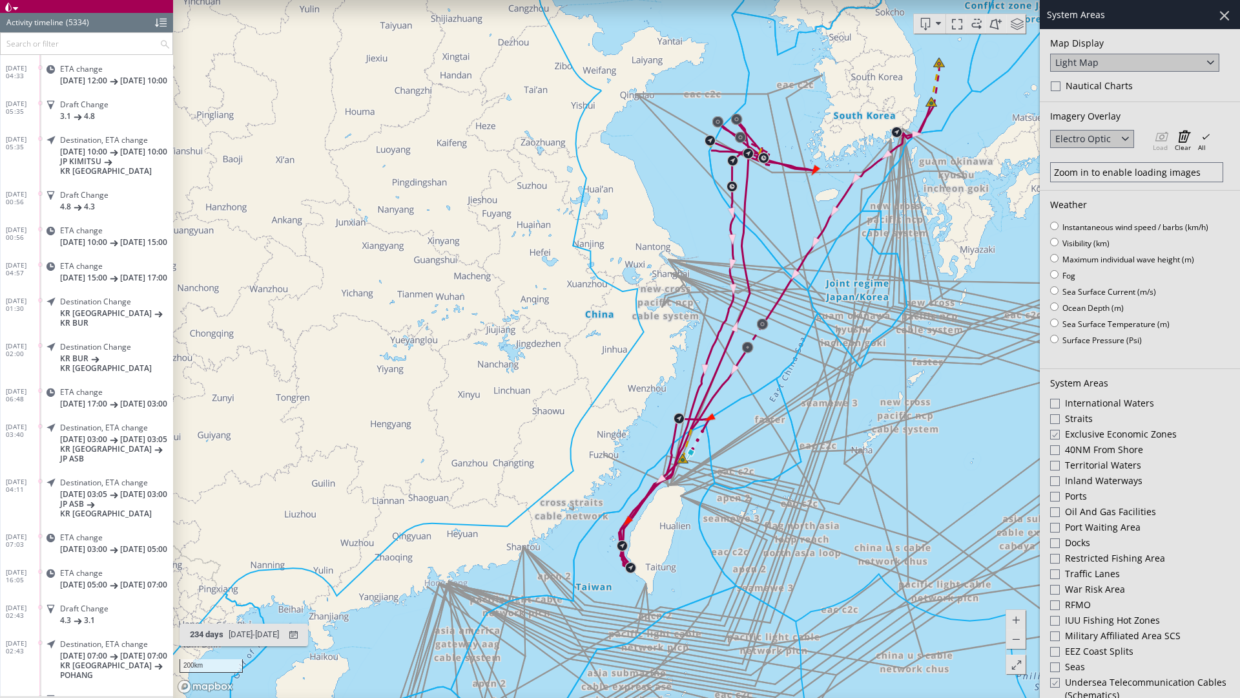
scroll to position [342, 0]
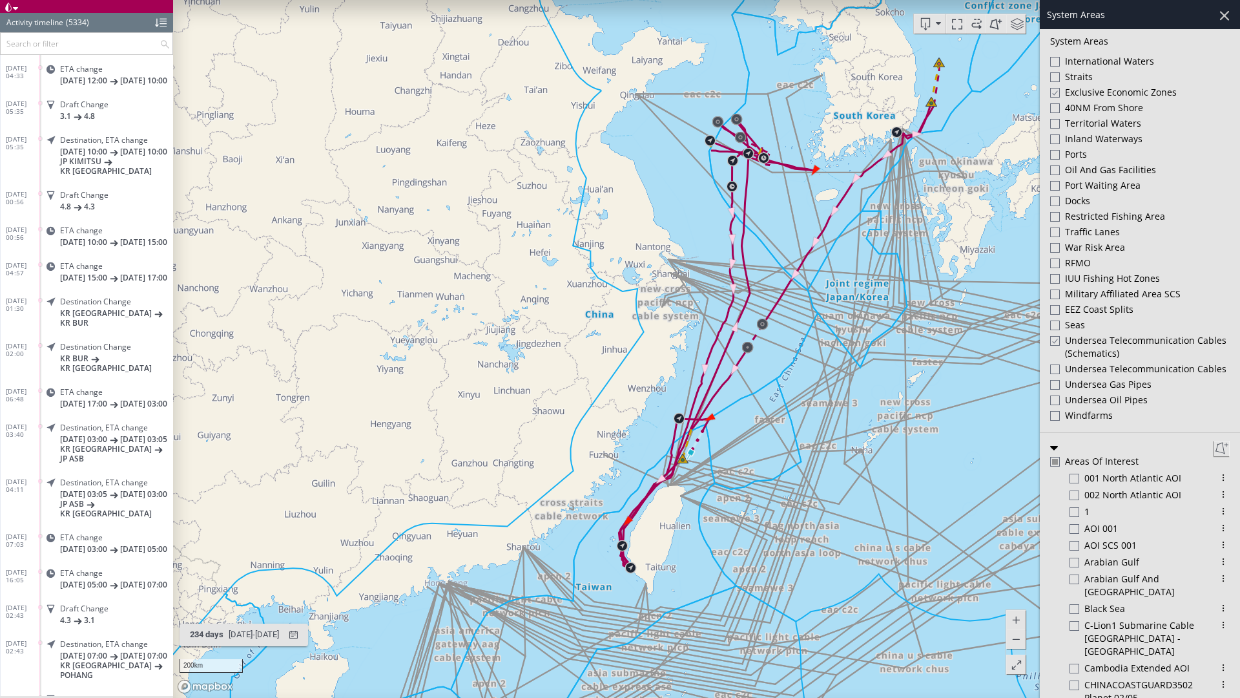
click at [1053, 342] on div at bounding box center [1055, 340] width 10 height 11
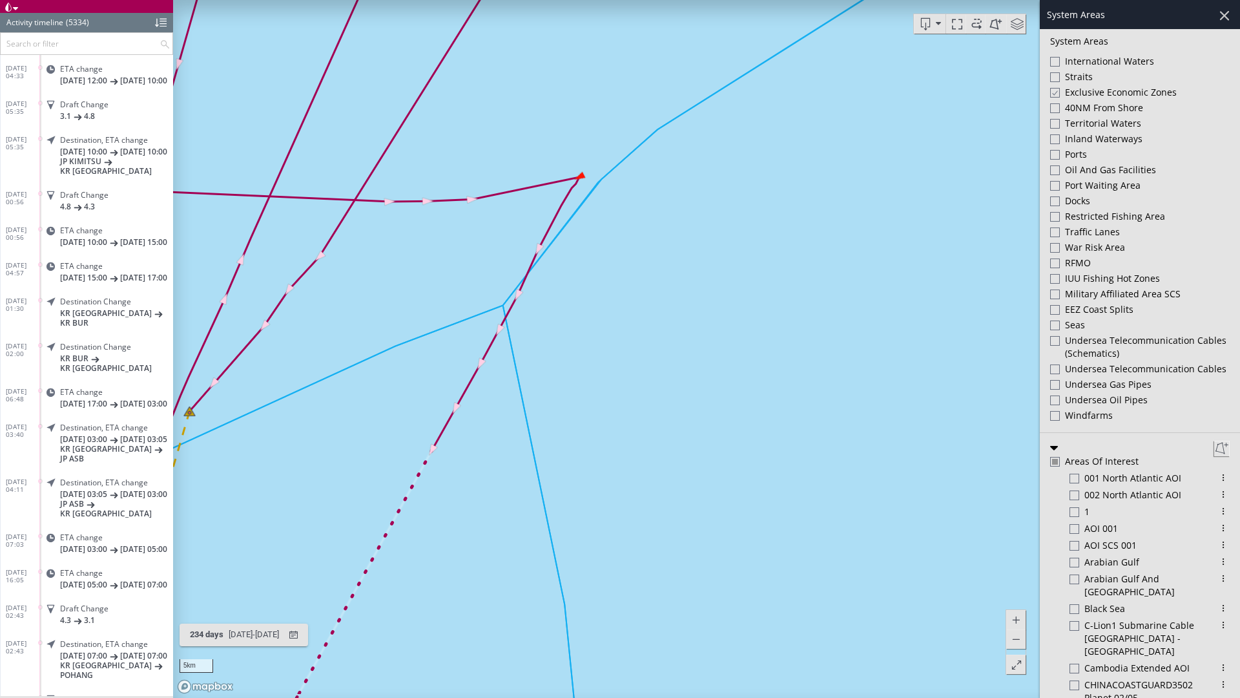
click at [584, 179] on canvas "Map" at bounding box center [706, 349] width 1067 height 698
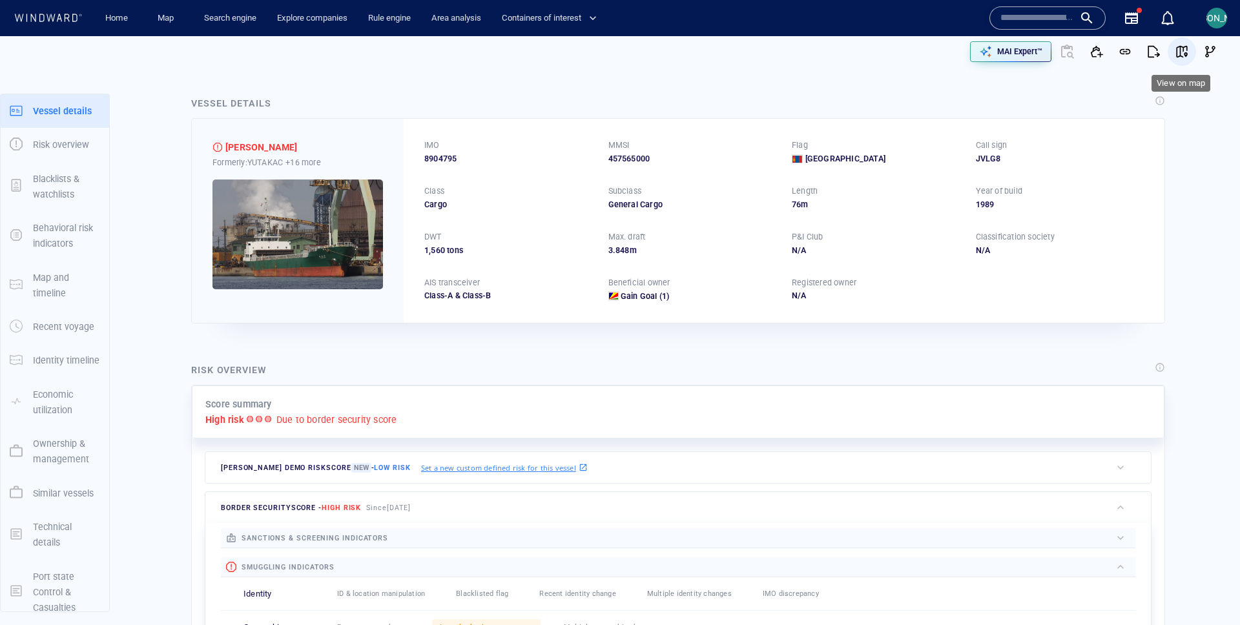
click at [1178, 53] on span "button" at bounding box center [1182, 51] width 13 height 13
click at [1031, 56] on p "MAI Expert™" at bounding box center [1019, 52] width 45 height 12
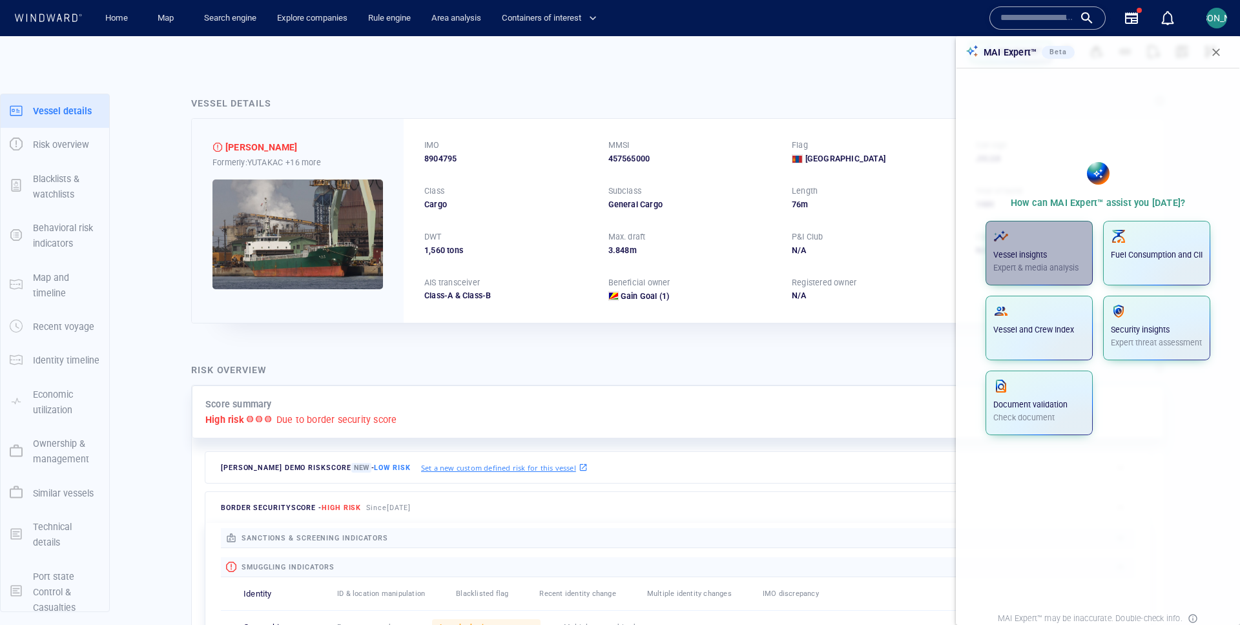
click at [1019, 238] on span "button" at bounding box center [1039, 237] width 92 height 16
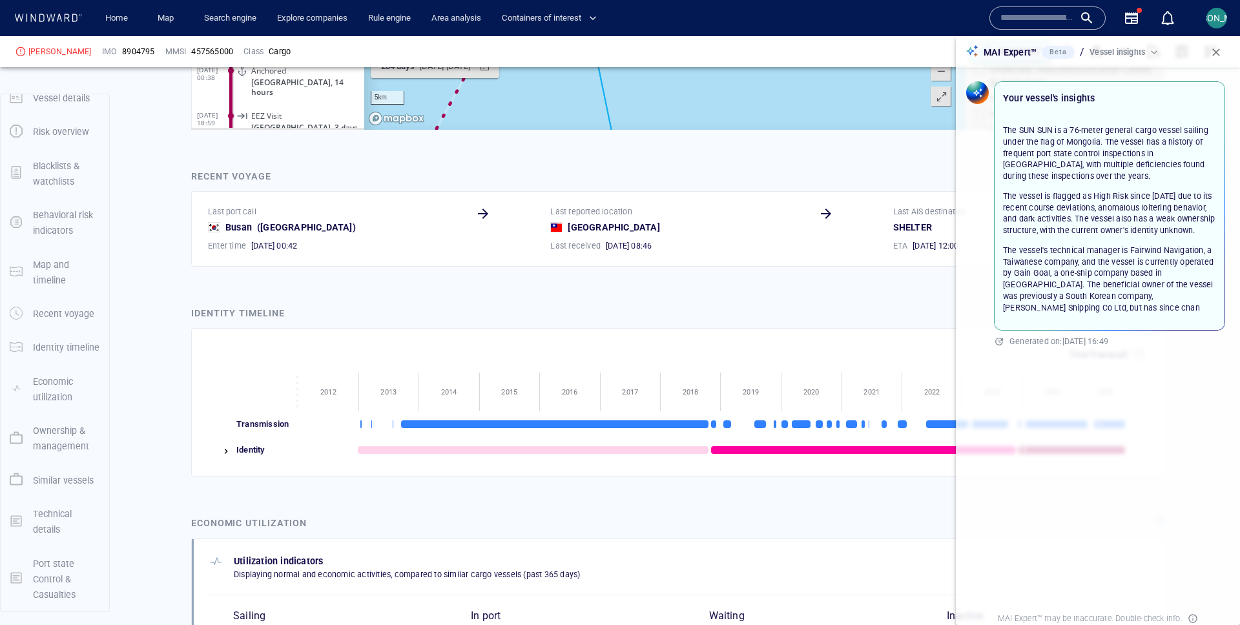
scroll to position [1356, 0]
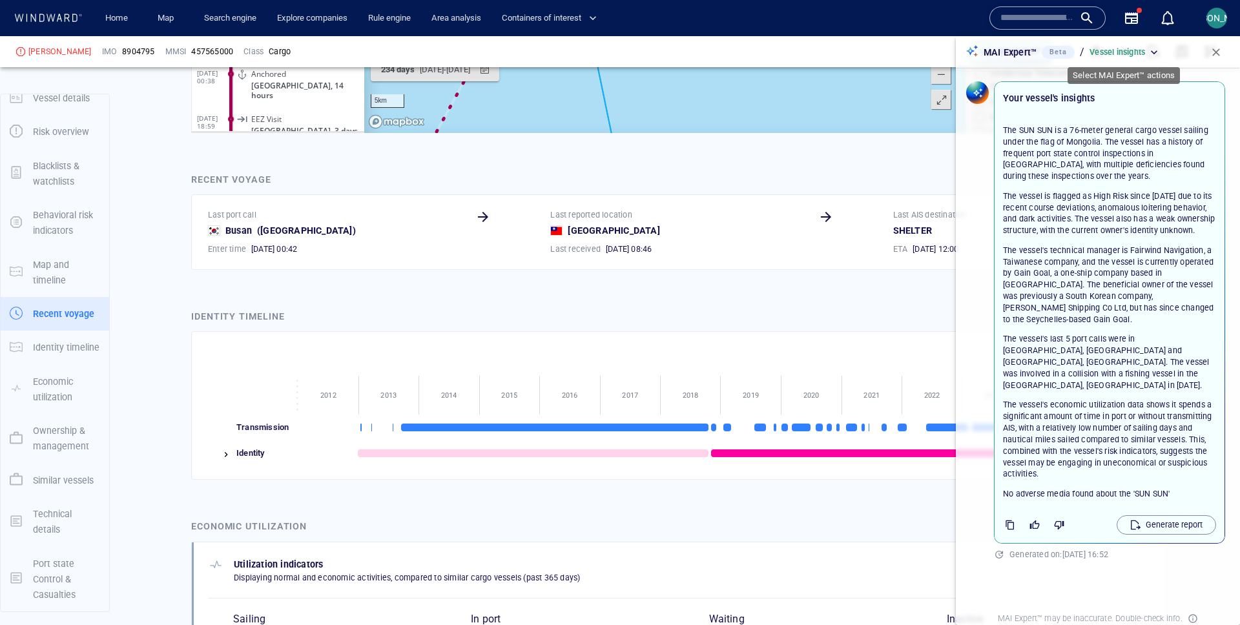
click at [1119, 54] on p "Vessel insights" at bounding box center [1118, 53] width 56 height 12
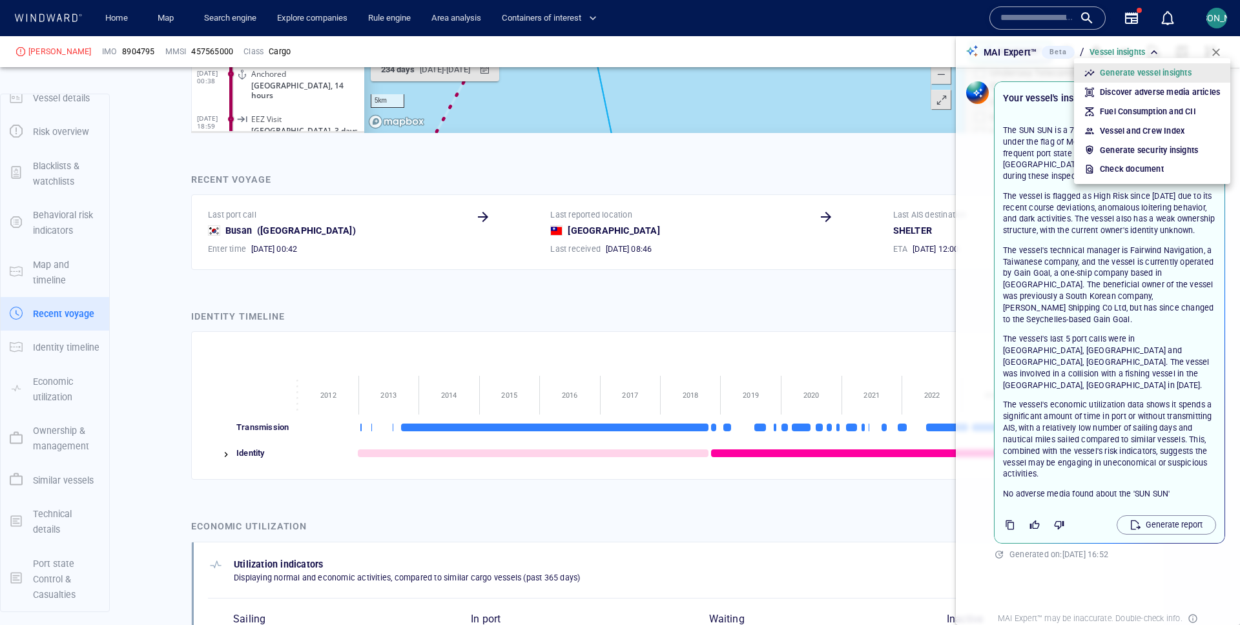
click at [1155, 89] on p "Discover adverse media articles" at bounding box center [1160, 93] width 120 height 12
type input "*"
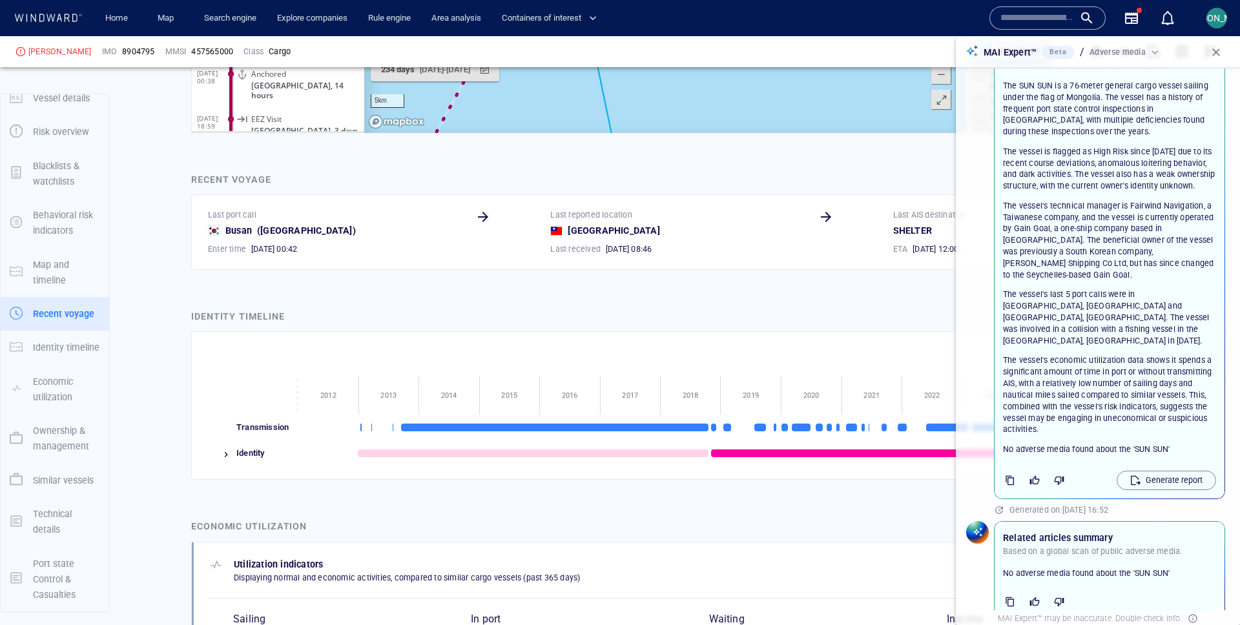
scroll to position [74, 0]
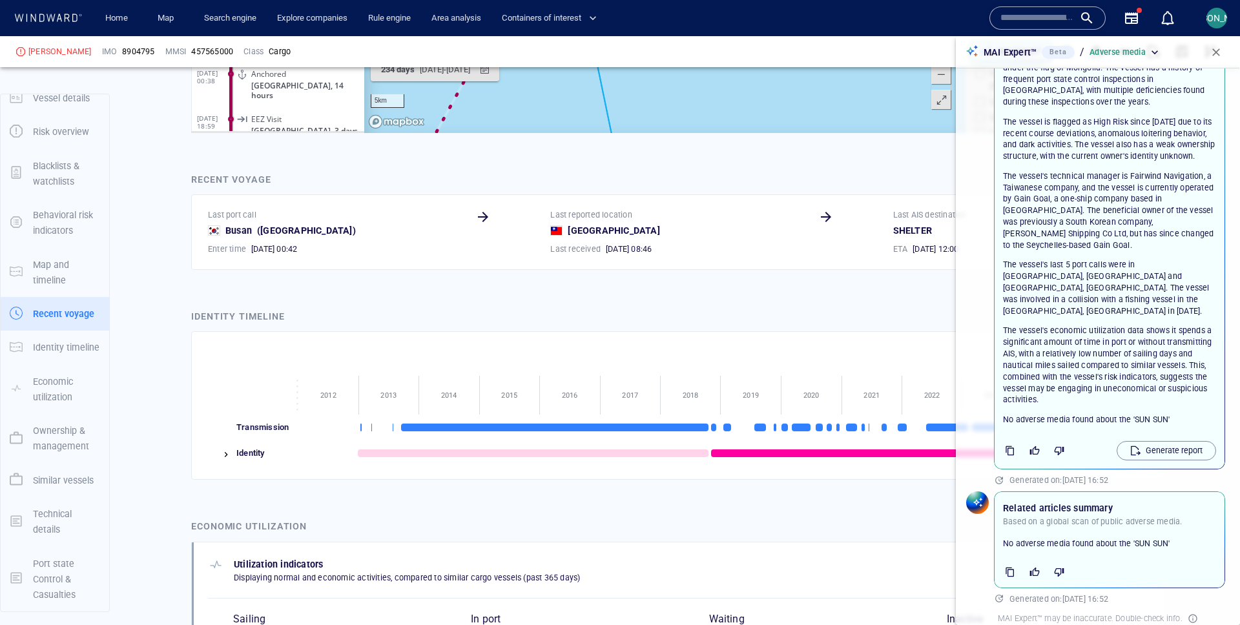
click at [1216, 53] on span "button" at bounding box center [1216, 52] width 13 height 13
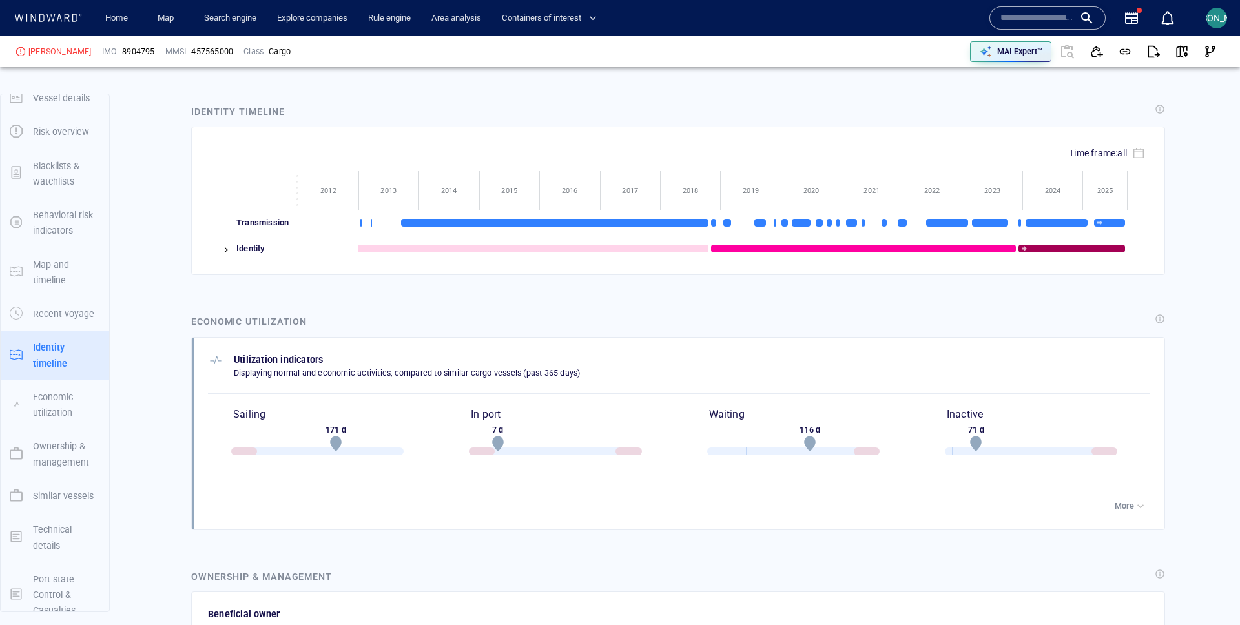
scroll to position [1651, 0]
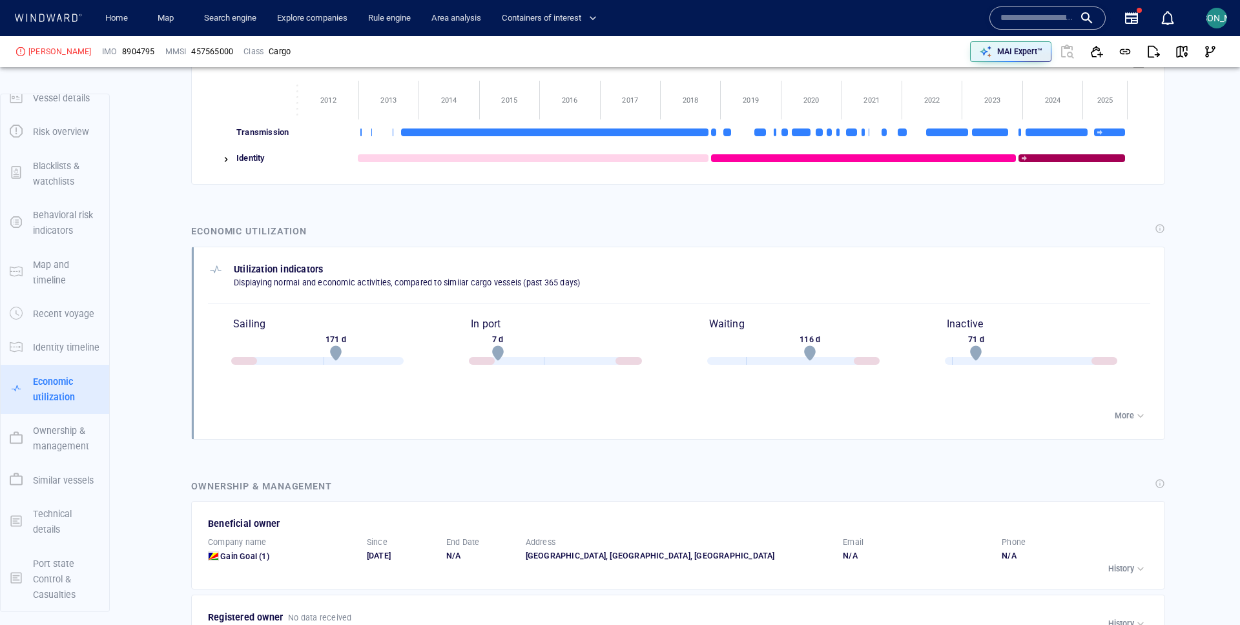
click at [1138, 419] on div "button" at bounding box center [1140, 415] width 13 height 13
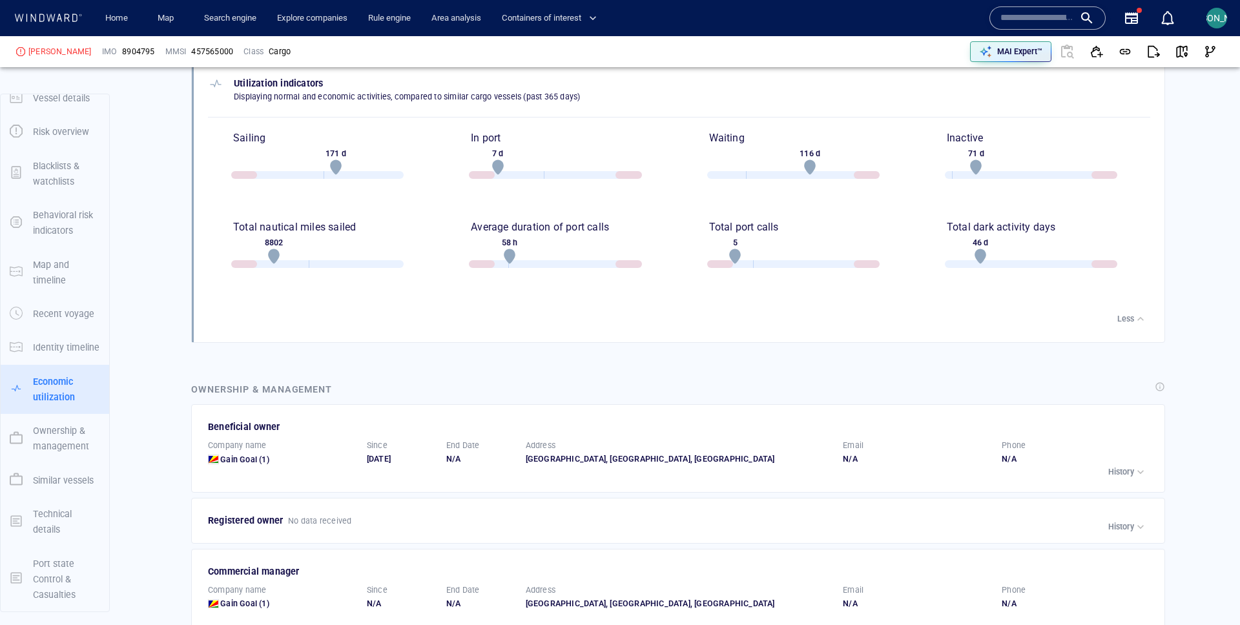
scroll to position [2067, 0]
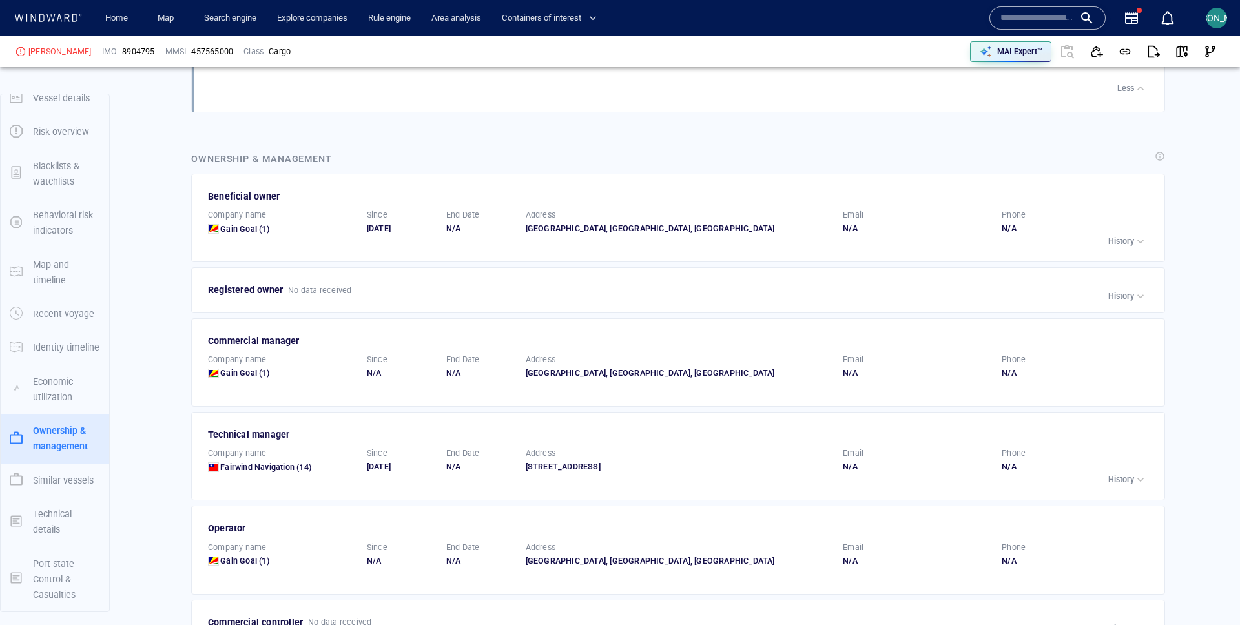
click at [1137, 245] on div "button" at bounding box center [1140, 241] width 13 height 13
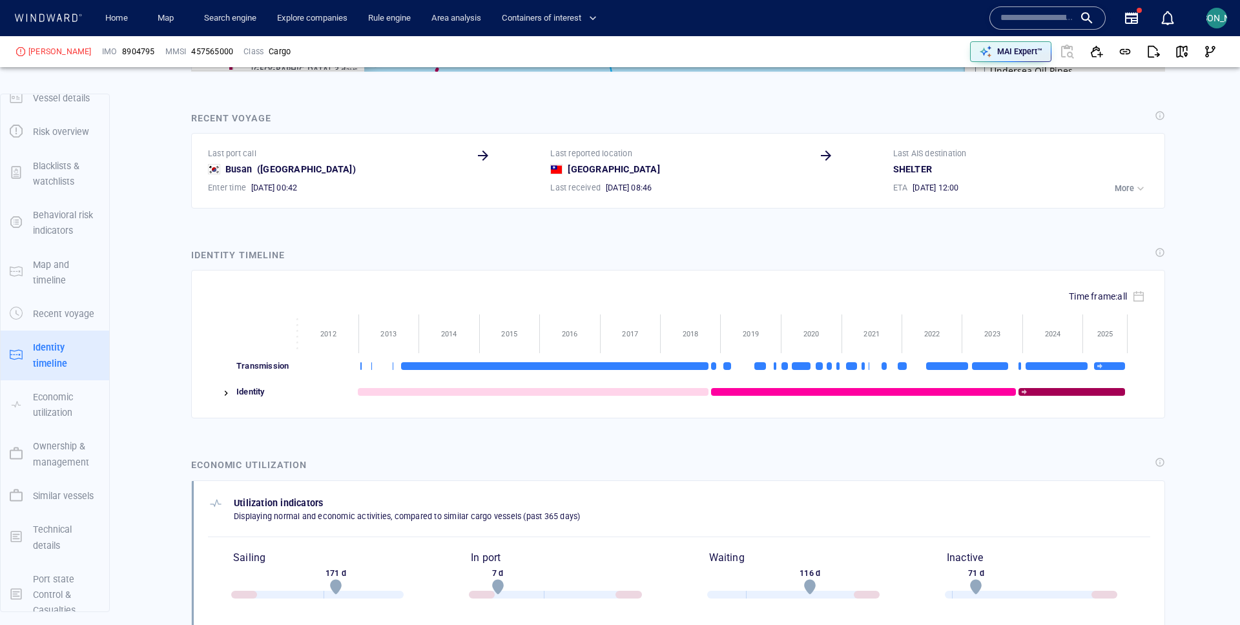
scroll to position [1262, 0]
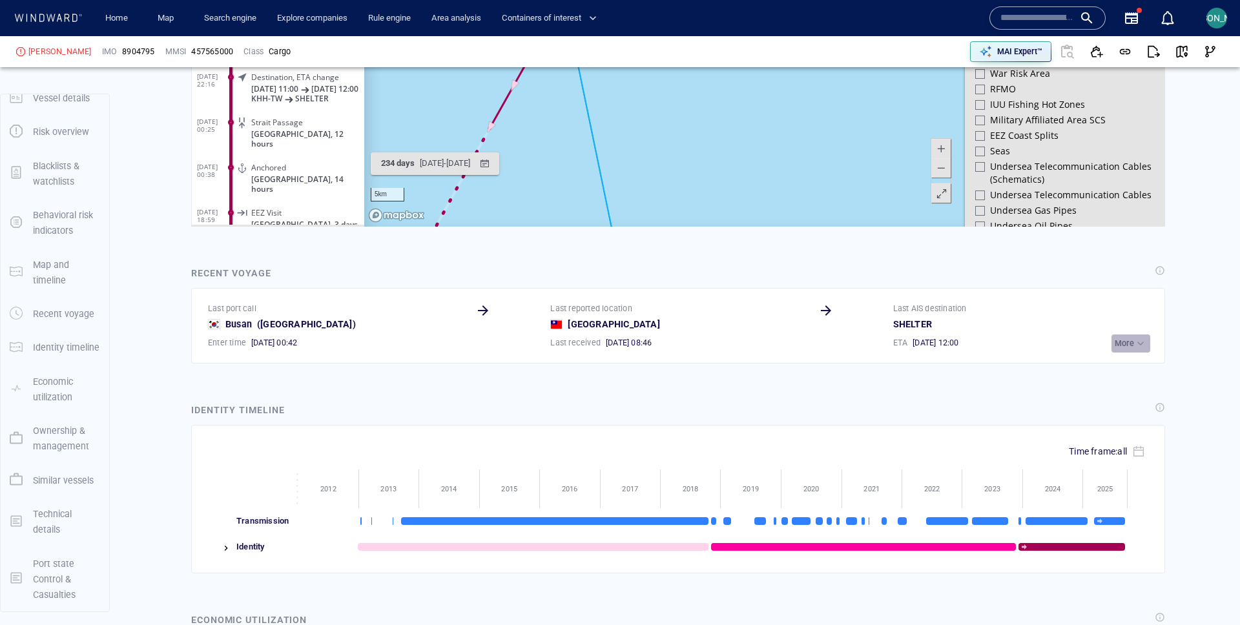
click at [1137, 339] on div "button" at bounding box center [1140, 343] width 13 height 13
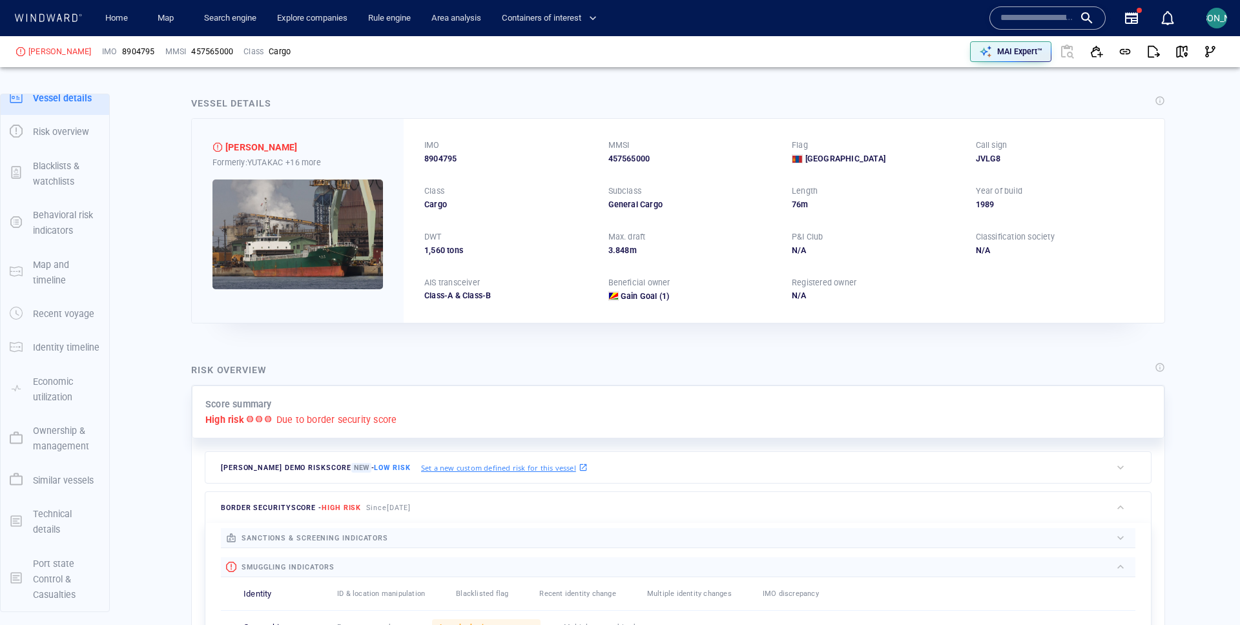
scroll to position [0, 0]
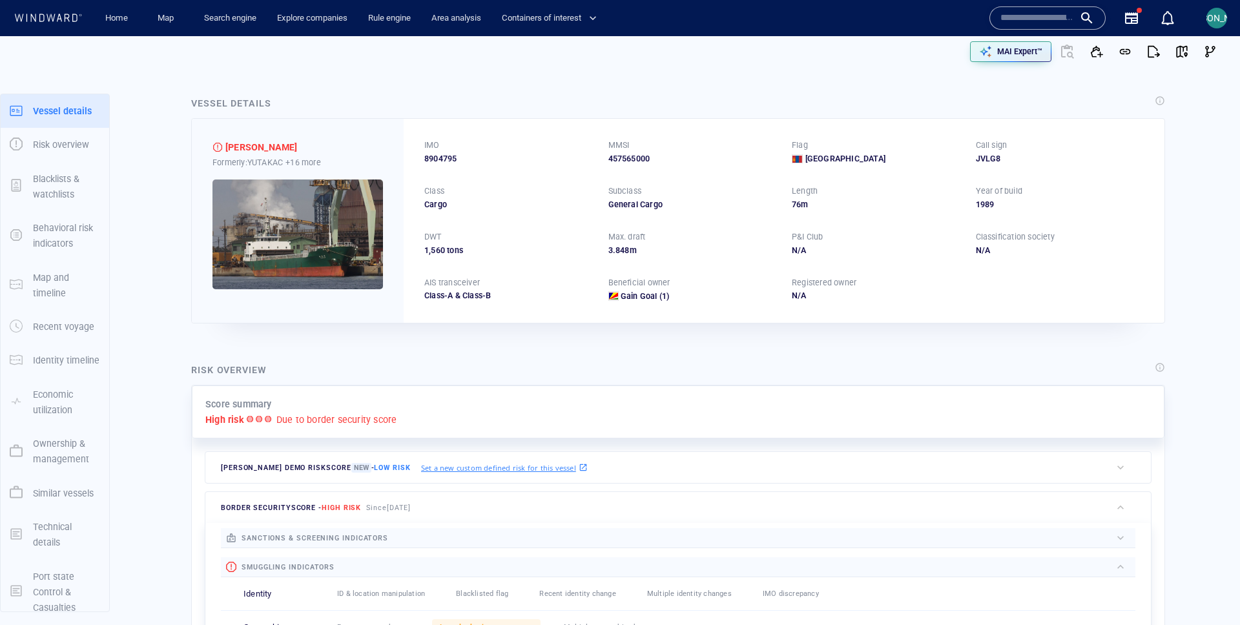
click at [370, 229] on img at bounding box center [297, 235] width 171 height 110
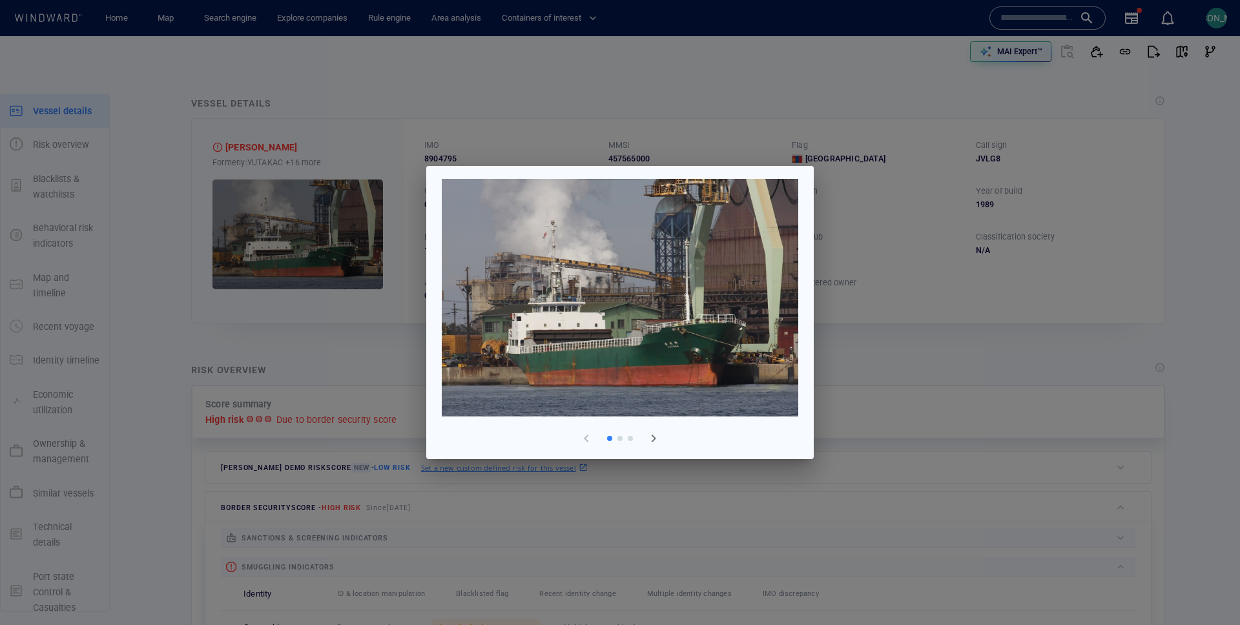
click at [647, 442] on span "button" at bounding box center [654, 439] width 16 height 16
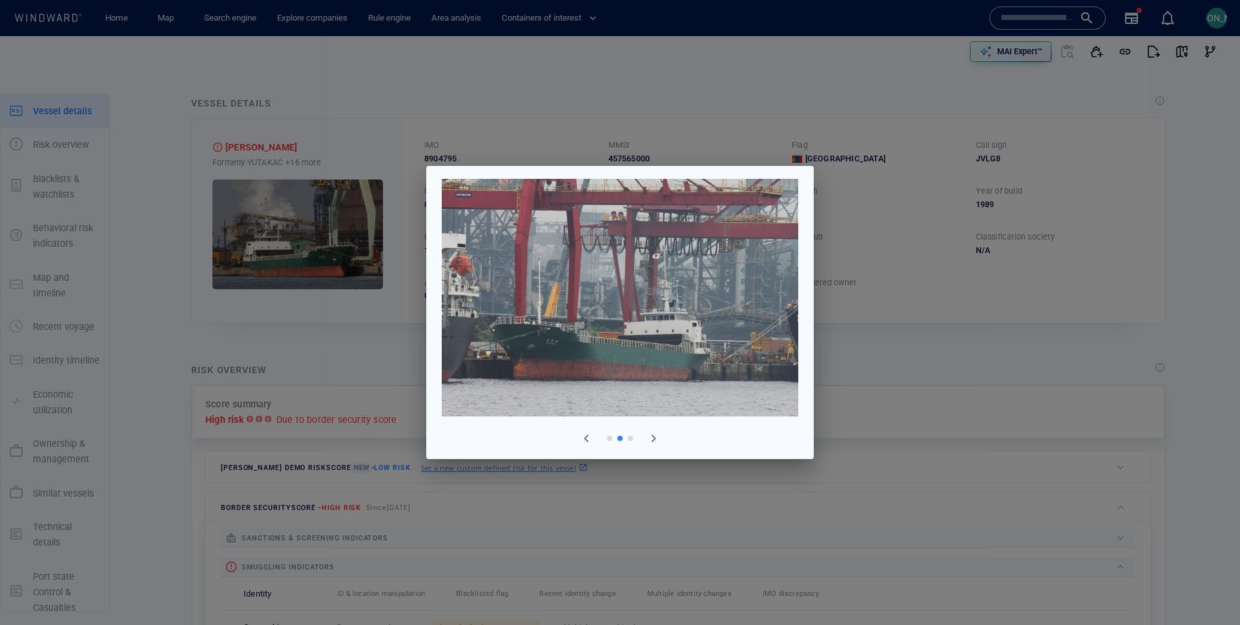
click at [647, 442] on span "button" at bounding box center [654, 439] width 16 height 16
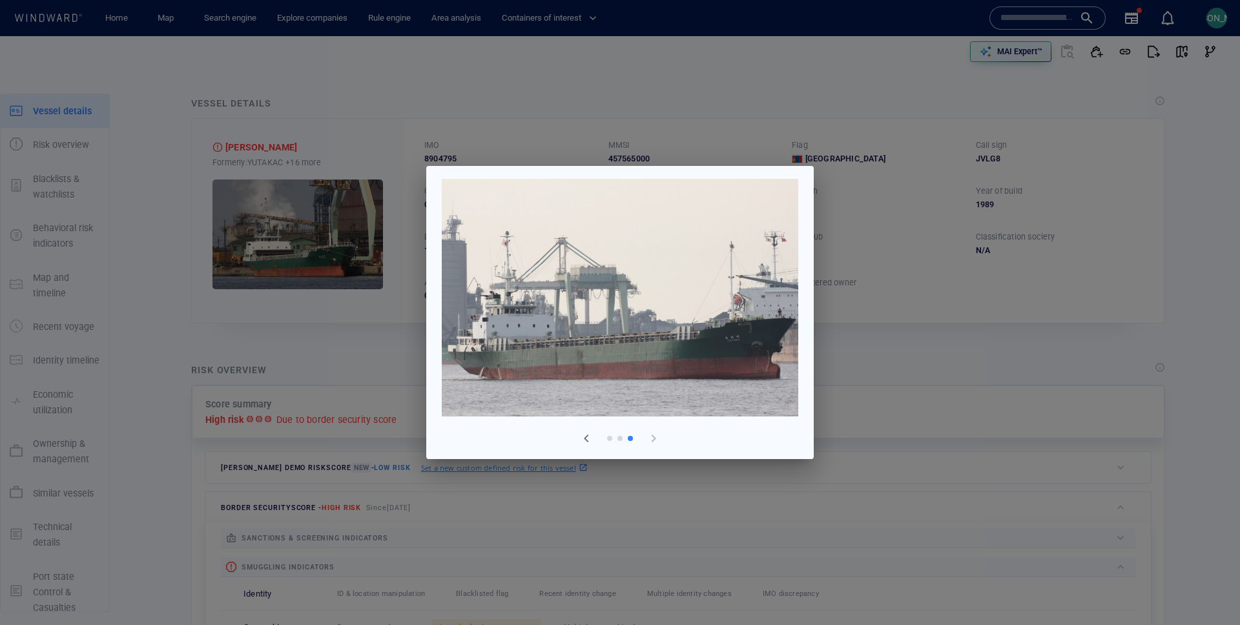
click at [295, 351] on div at bounding box center [620, 312] width 1240 height 625
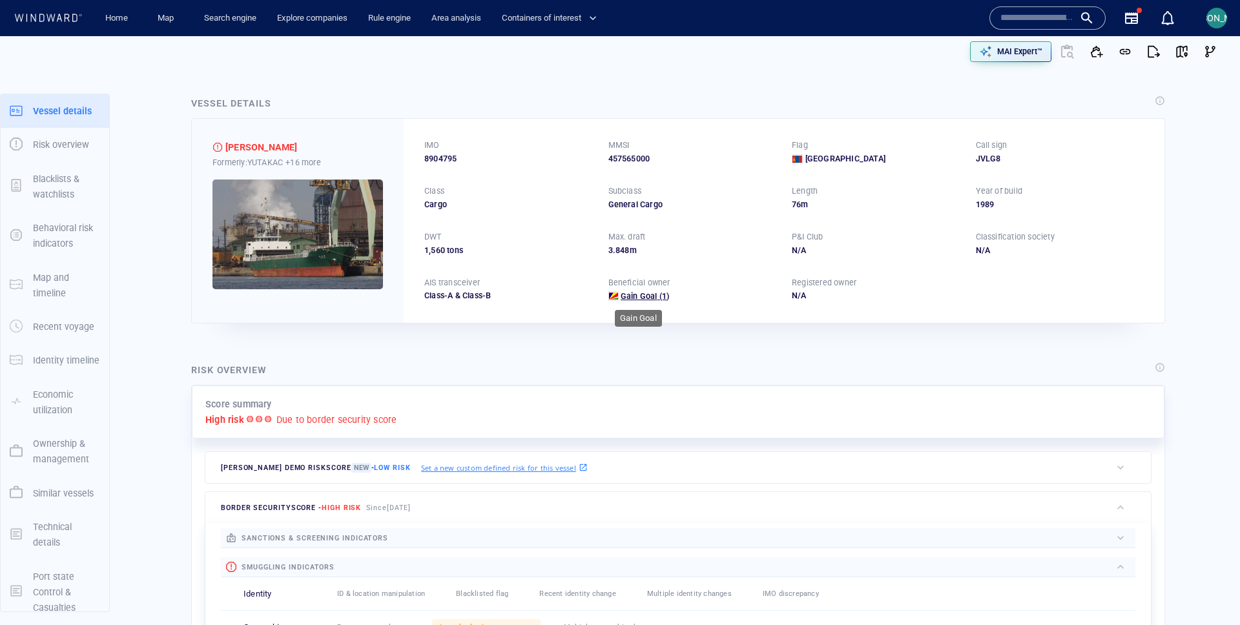
click at [650, 296] on span "Gain Goal" at bounding box center [639, 296] width 37 height 10
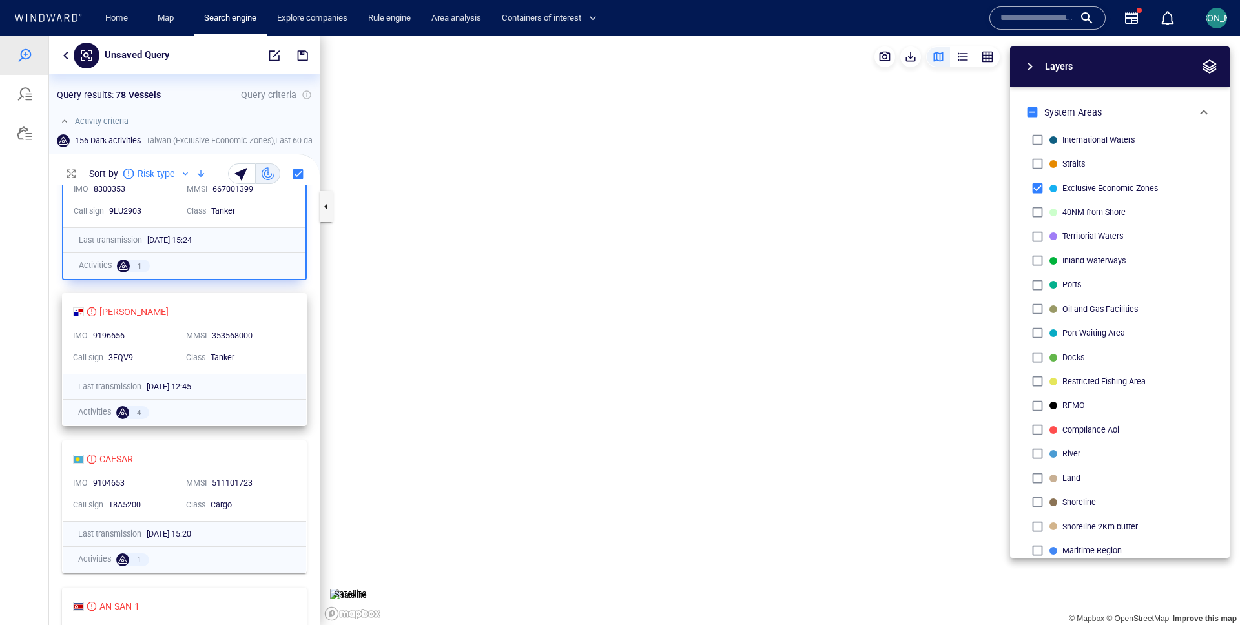
scroll to position [440, 271]
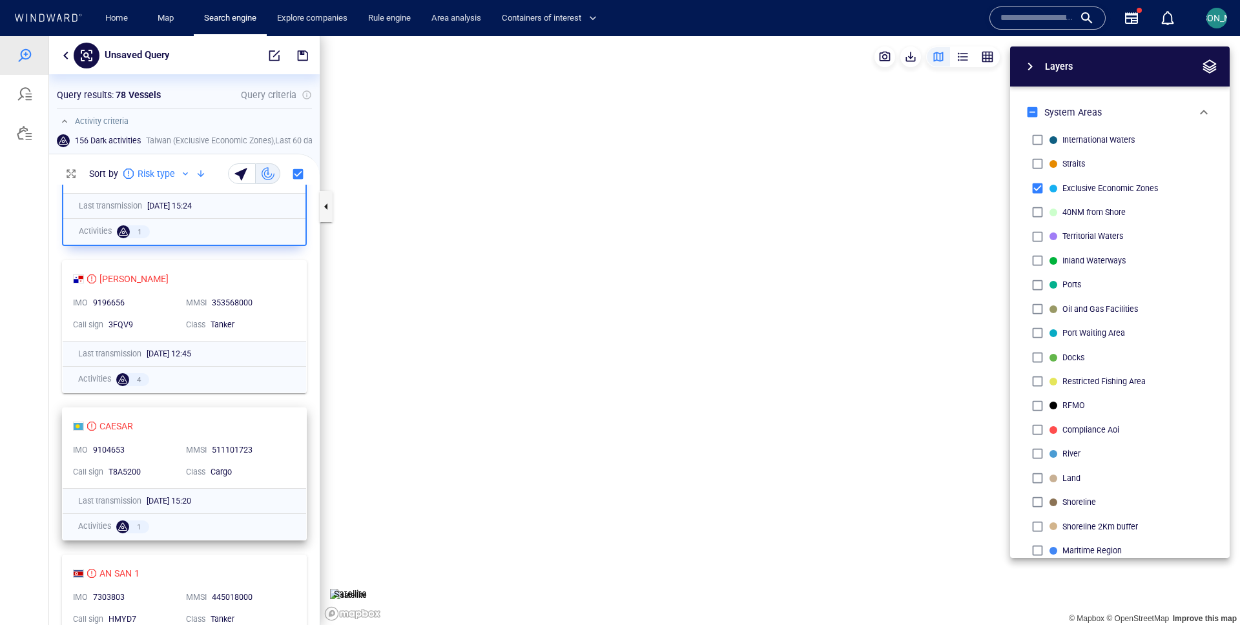
click at [265, 426] on div "CAESAR" at bounding box center [179, 427] width 212 height 16
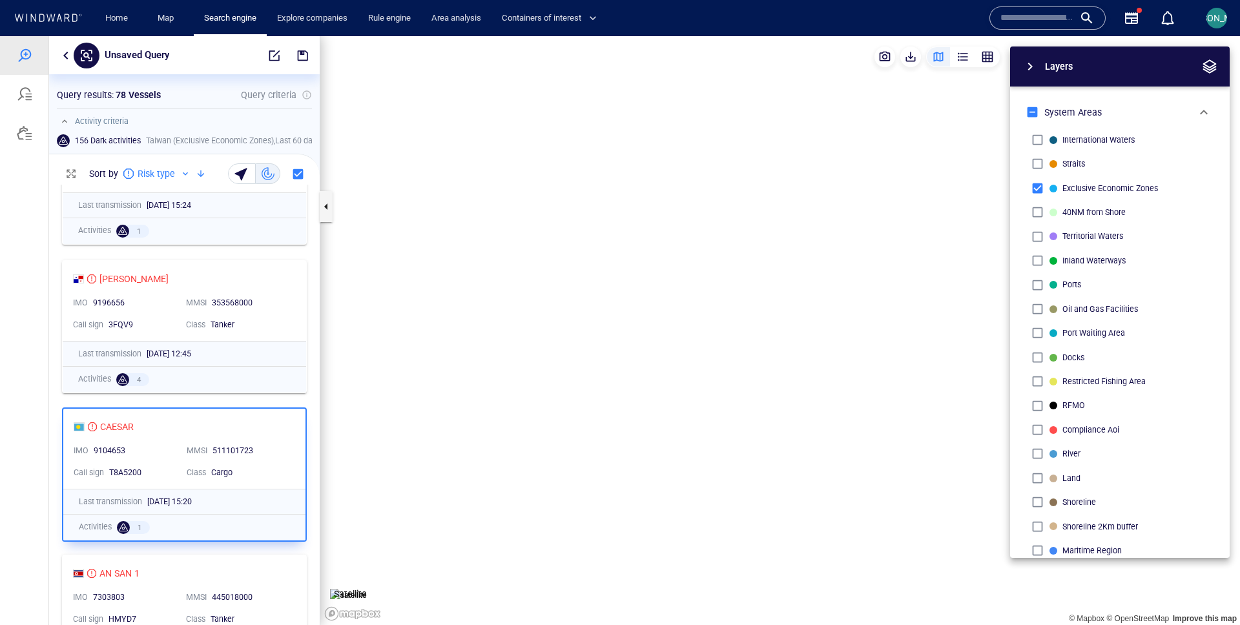
scroll to position [226, 0]
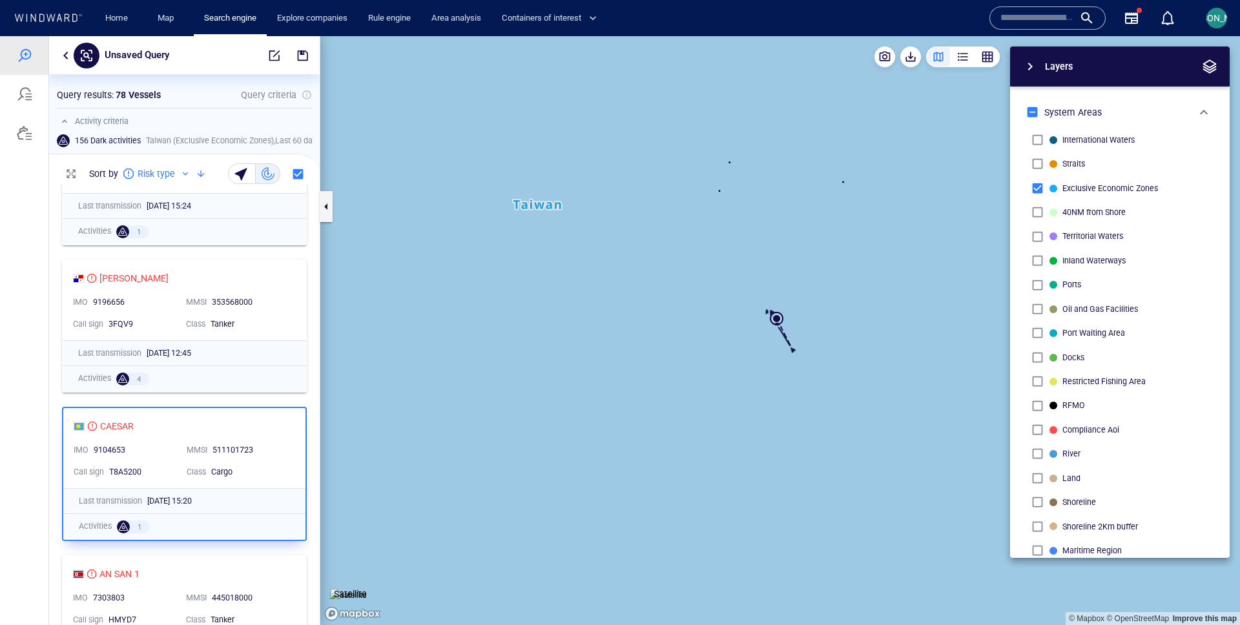
click at [779, 316] on canvas "Map" at bounding box center [780, 330] width 920 height 589
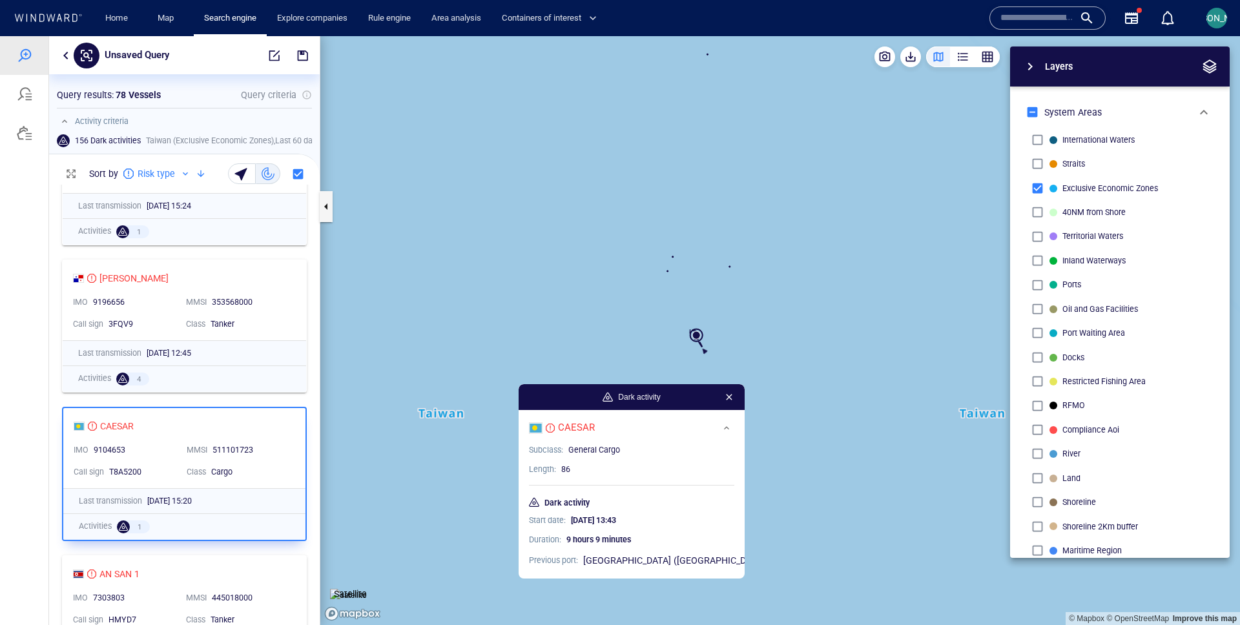
click at [757, 343] on canvas "Map" at bounding box center [780, 330] width 920 height 589
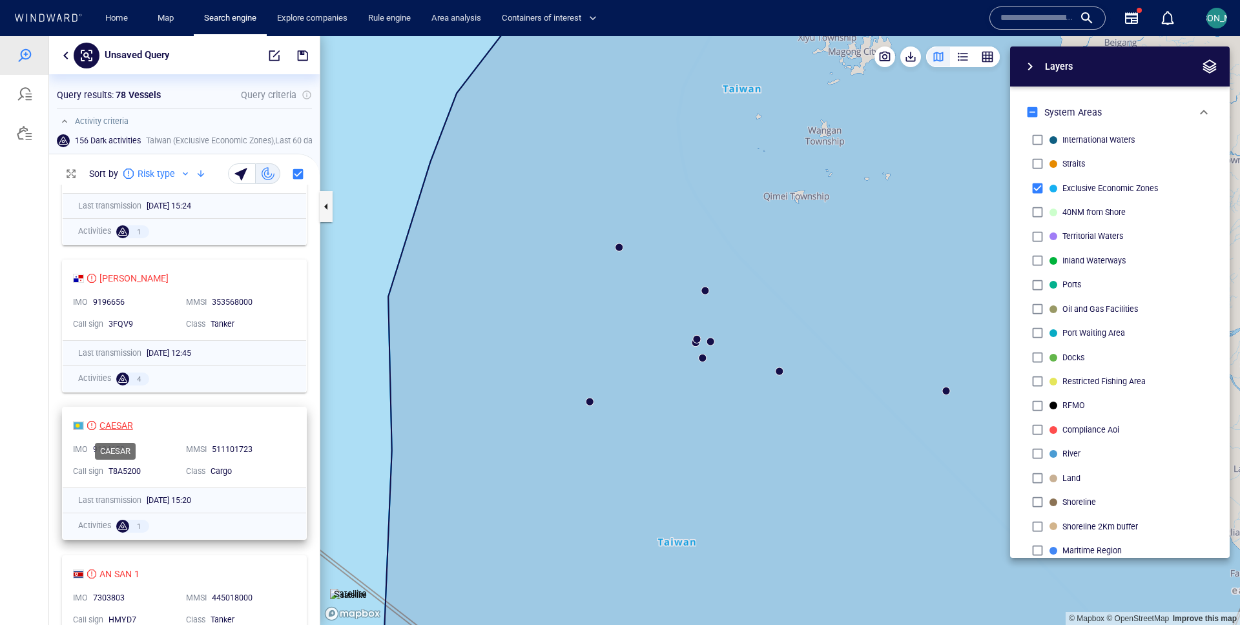
click at [121, 421] on div "CAESAR" at bounding box center [116, 426] width 34 height 16
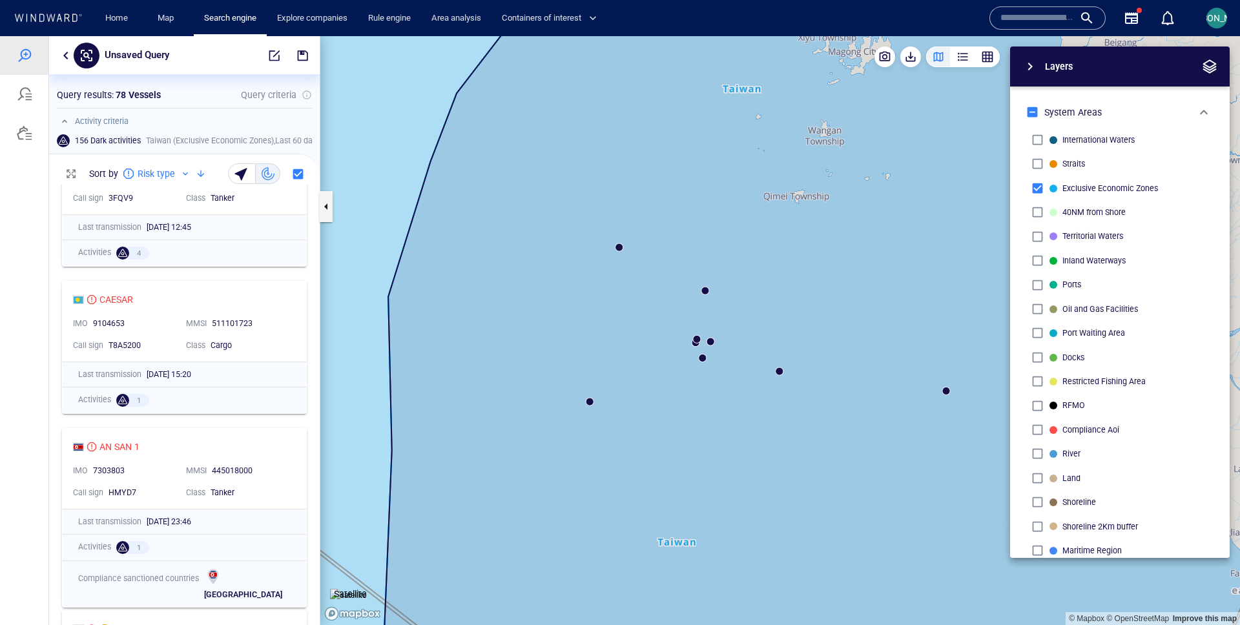
scroll to position [382, 0]
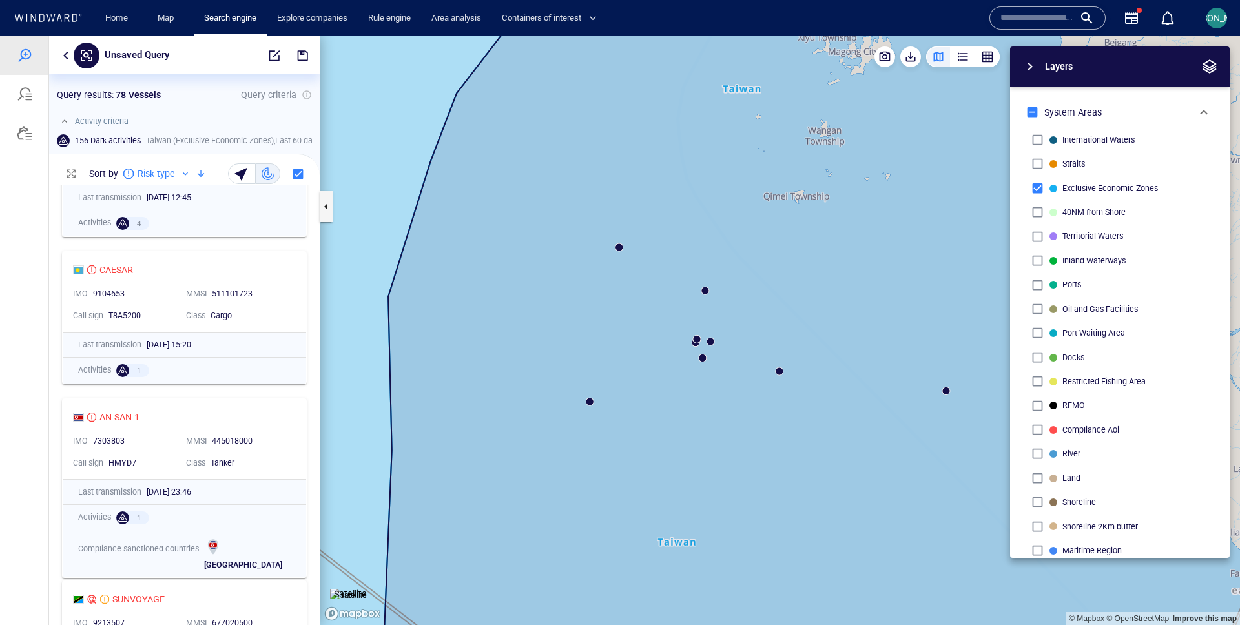
click at [276, 448] on div "445018000" at bounding box center [250, 441] width 82 height 17
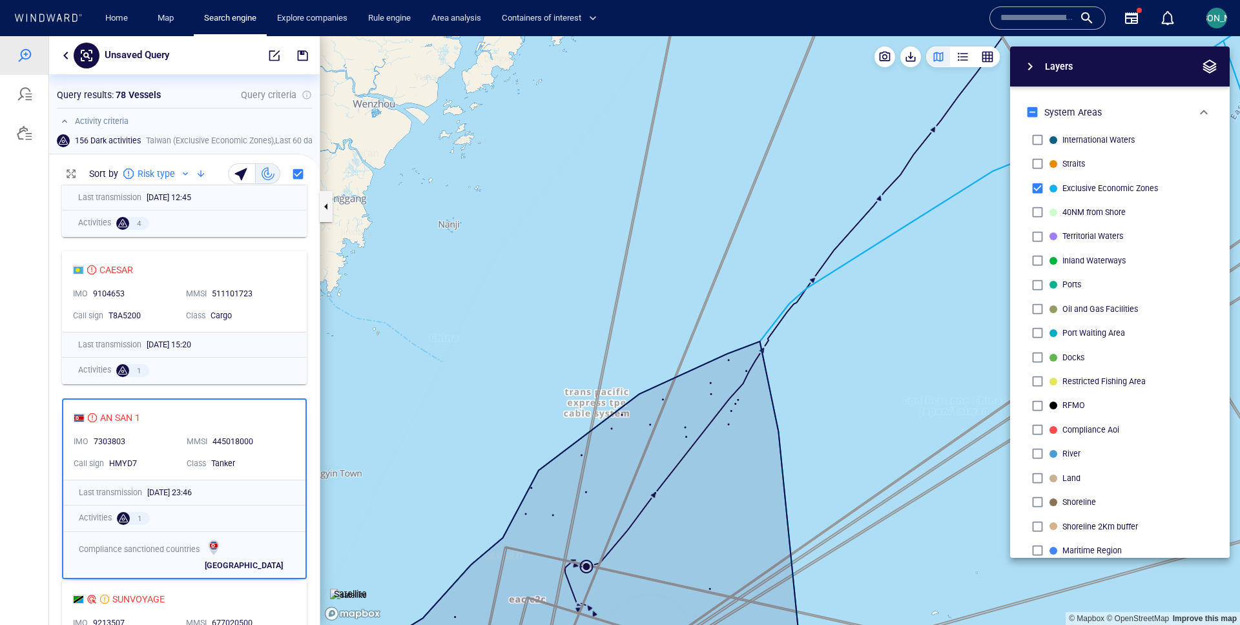
drag, startPoint x: 647, startPoint y: 530, endPoint x: 691, endPoint y: 365, distance: 171.1
click at [692, 365] on canvas "Map" at bounding box center [780, 330] width 920 height 589
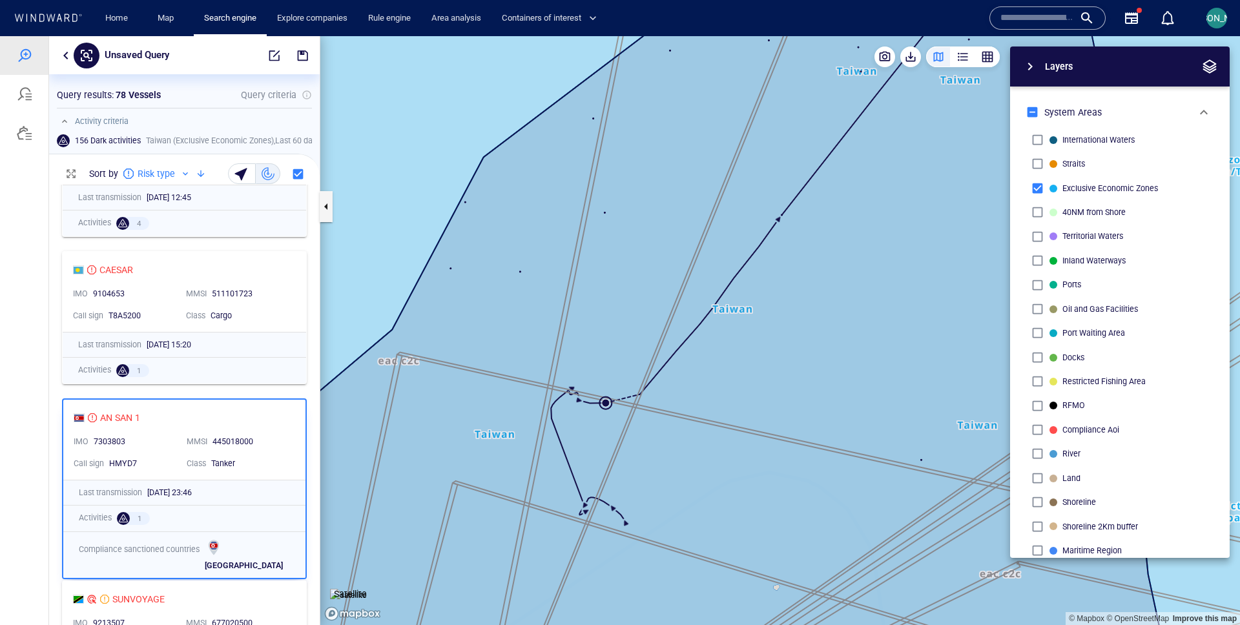
click at [606, 402] on canvas "Map" at bounding box center [780, 330] width 920 height 589
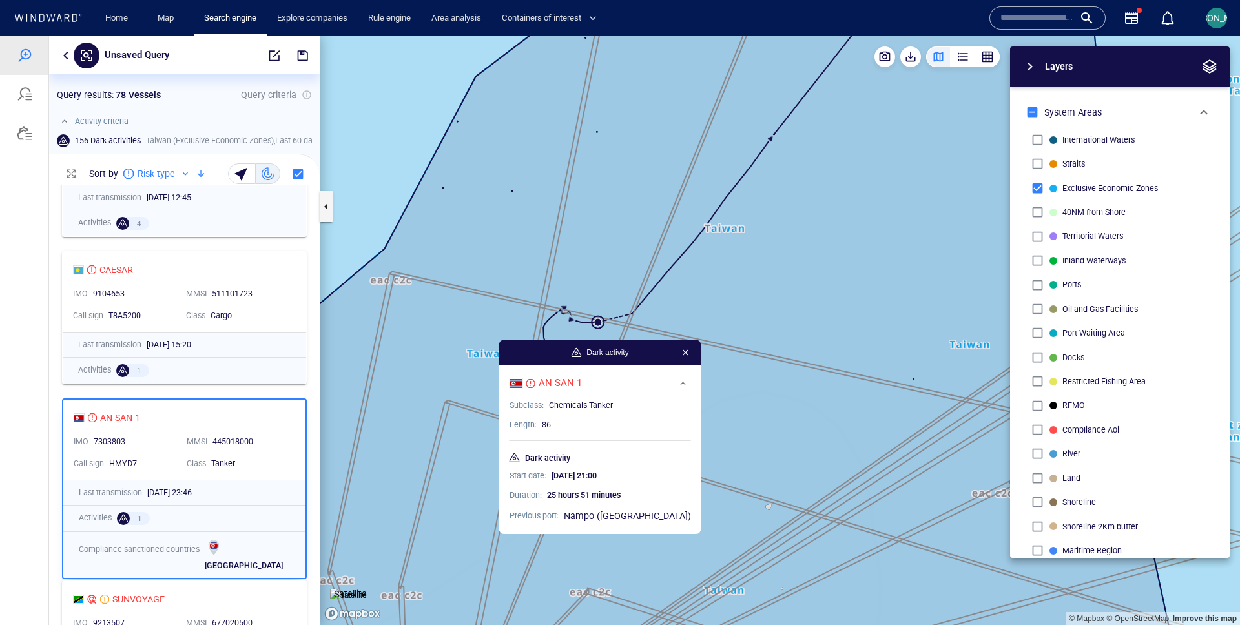
drag, startPoint x: 626, startPoint y: 371, endPoint x: 617, endPoint y: 291, distance: 80.5
click at [617, 291] on canvas "Map" at bounding box center [780, 330] width 920 height 589
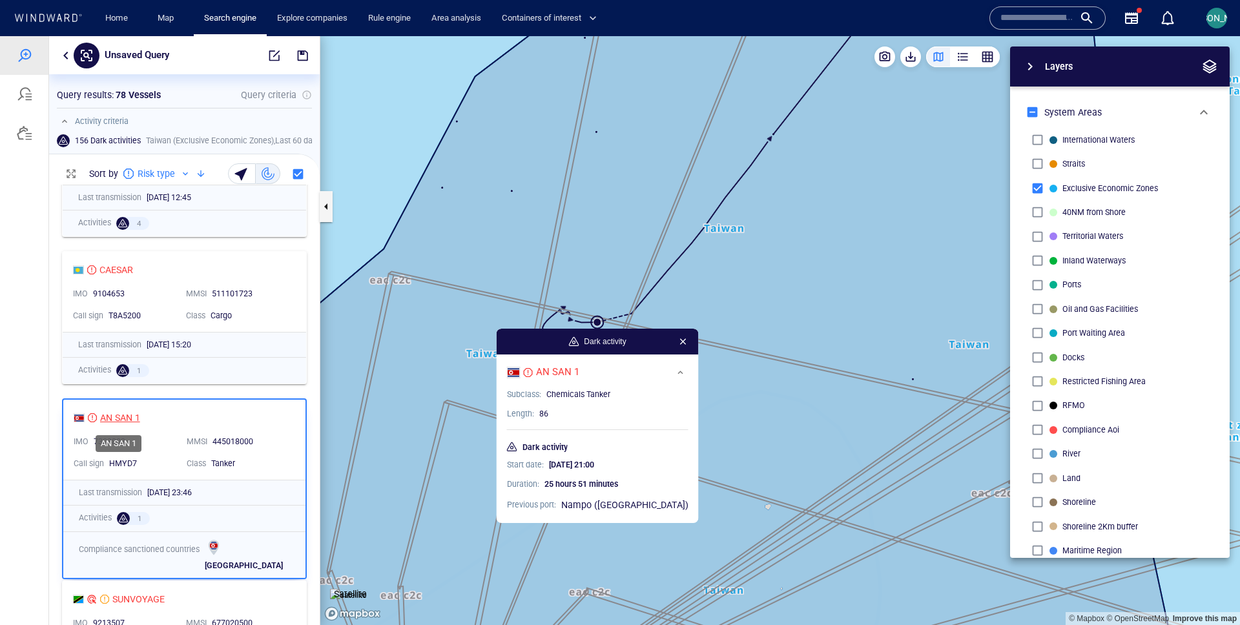
click at [128, 415] on div "AN SAN 1" at bounding box center [120, 418] width 40 height 16
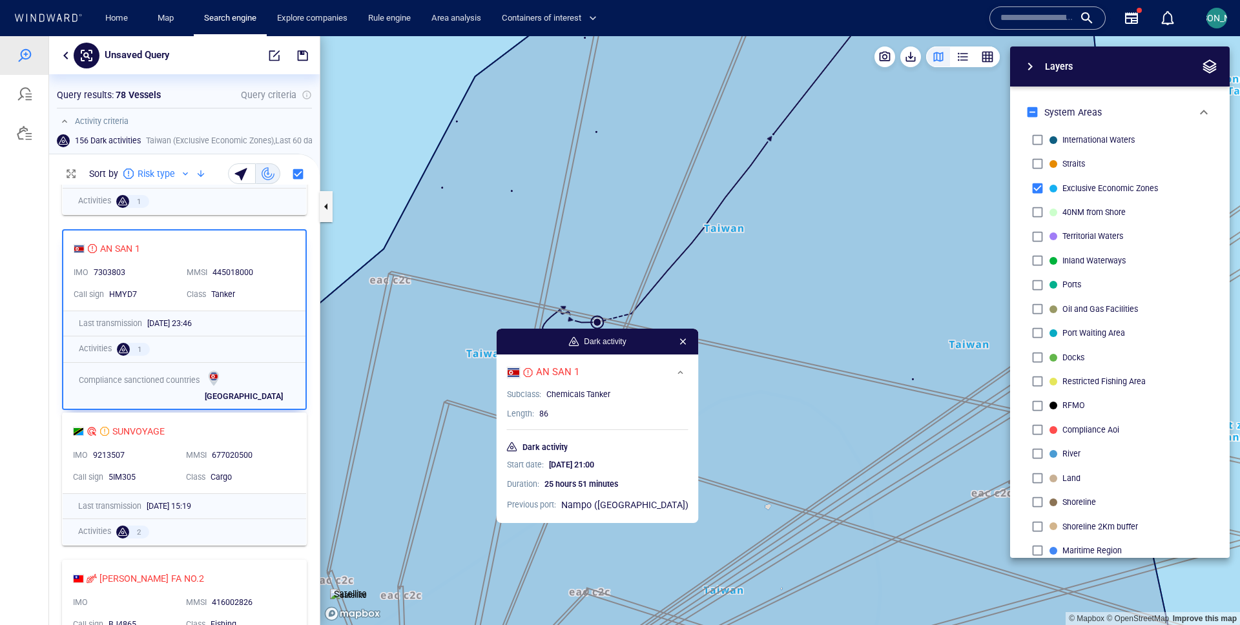
scroll to position [639, 0]
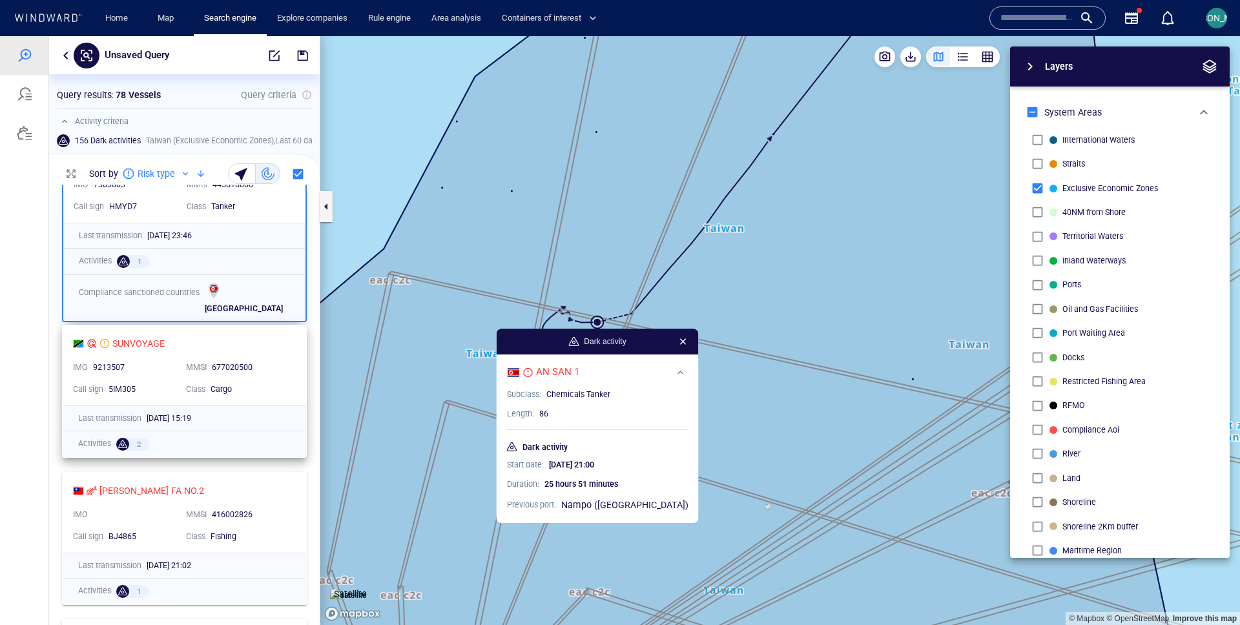
click at [276, 337] on div "SUNVOYAGE" at bounding box center [179, 344] width 212 height 16
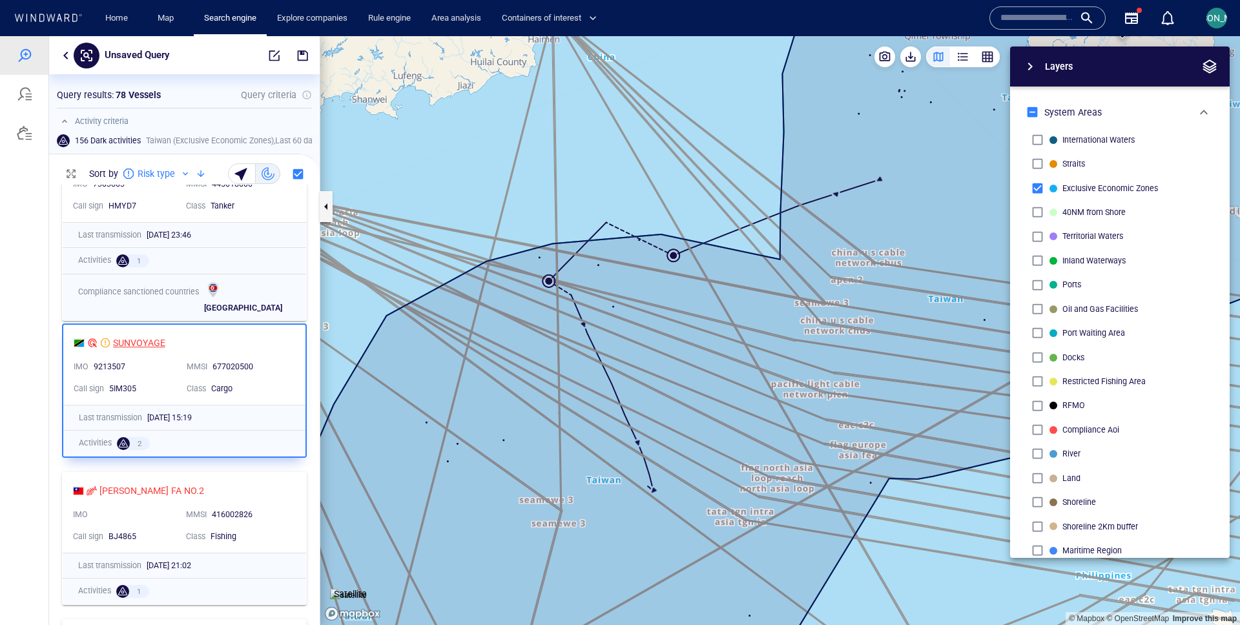
click at [134, 339] on div "SUNVOYAGE" at bounding box center [139, 343] width 52 height 16
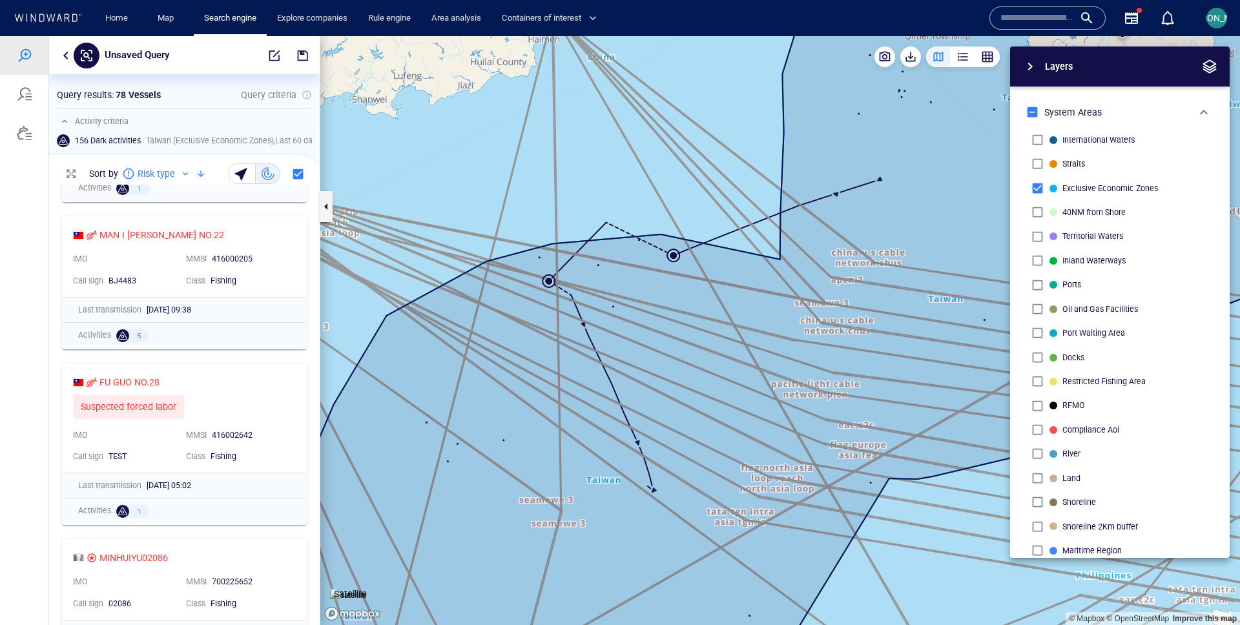
scroll to position [1045, 0]
click at [275, 391] on div "FU GUO NO.28 Suspected forced labor 0" at bounding box center [179, 394] width 218 height 50
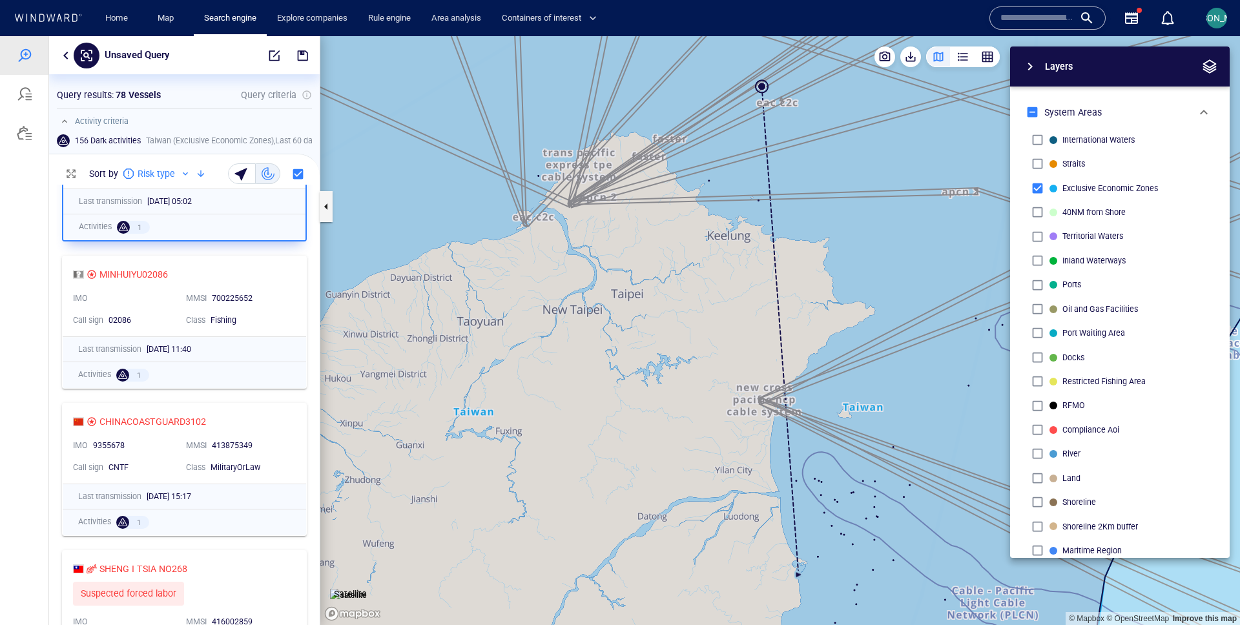
scroll to position [1340, 0]
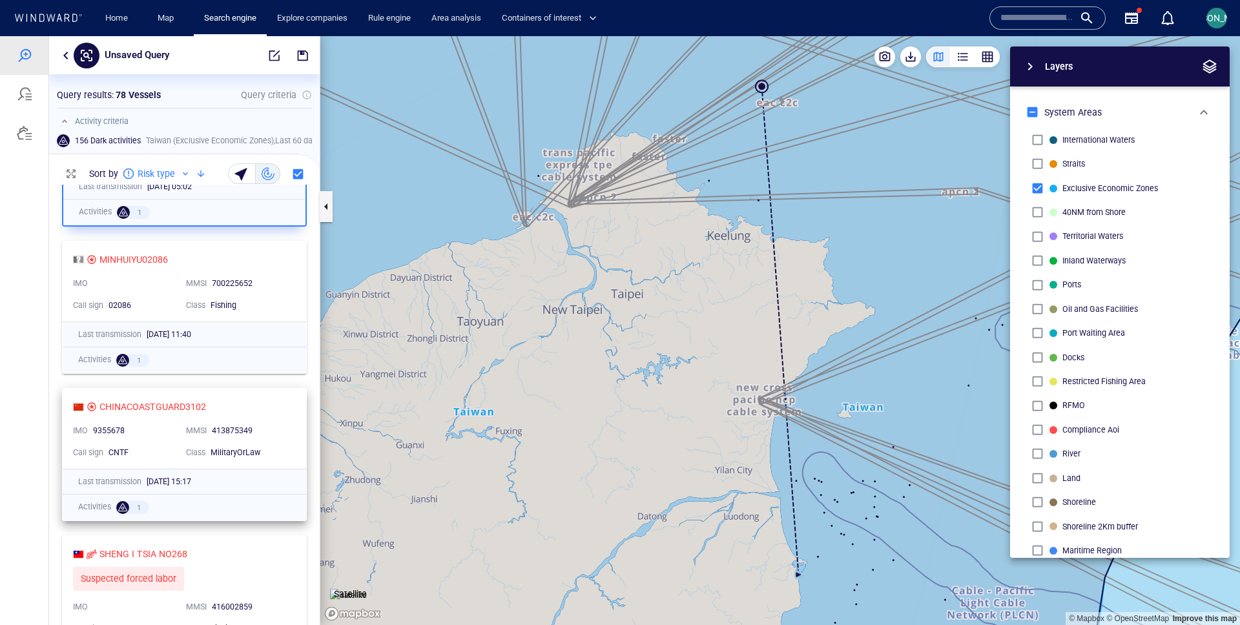
click at [298, 413] on div "CHINACOASTGUARD3102 IMO 9355678 MMSI 413875349 Call sign CNTF Class MilitaryOrL…" at bounding box center [185, 429] width 244 height 80
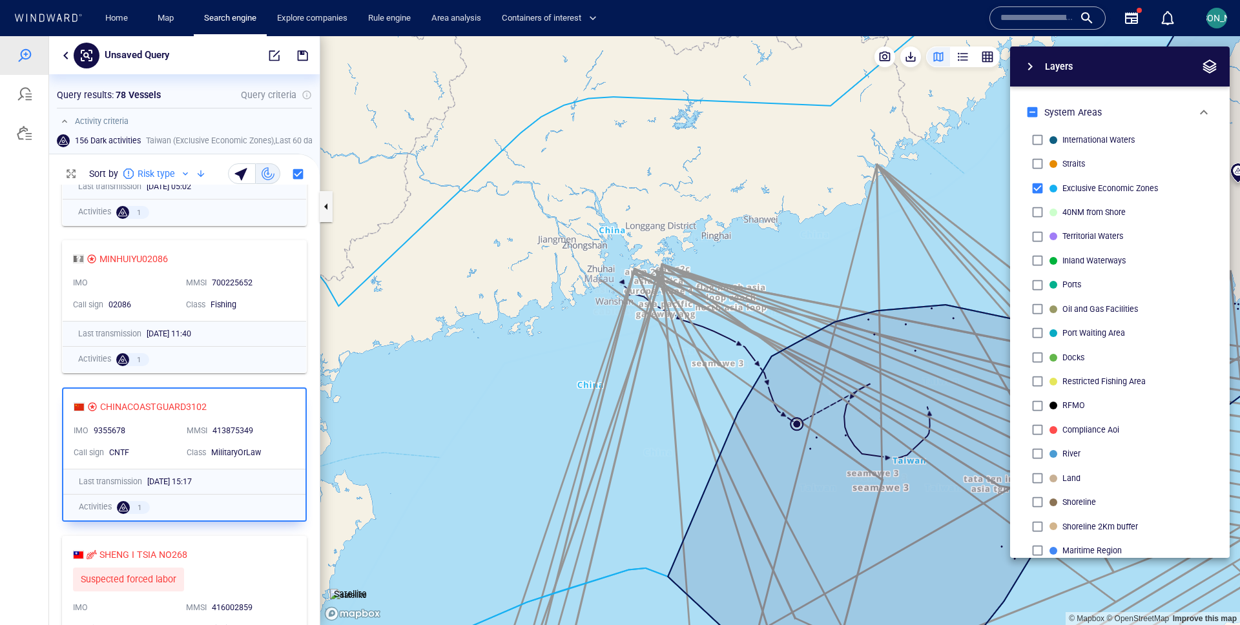
drag, startPoint x: 794, startPoint y: 367, endPoint x: 518, endPoint y: 342, distance: 277.5
click at [517, 342] on canvas "Map" at bounding box center [780, 330] width 920 height 589
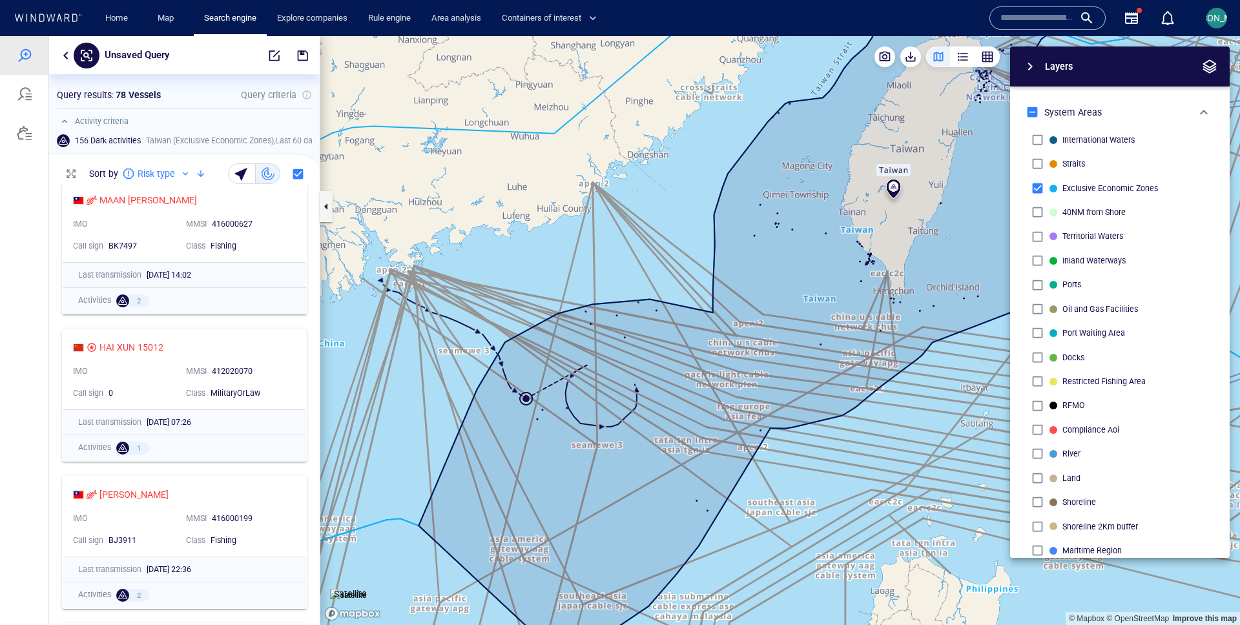
scroll to position [2073, 0]
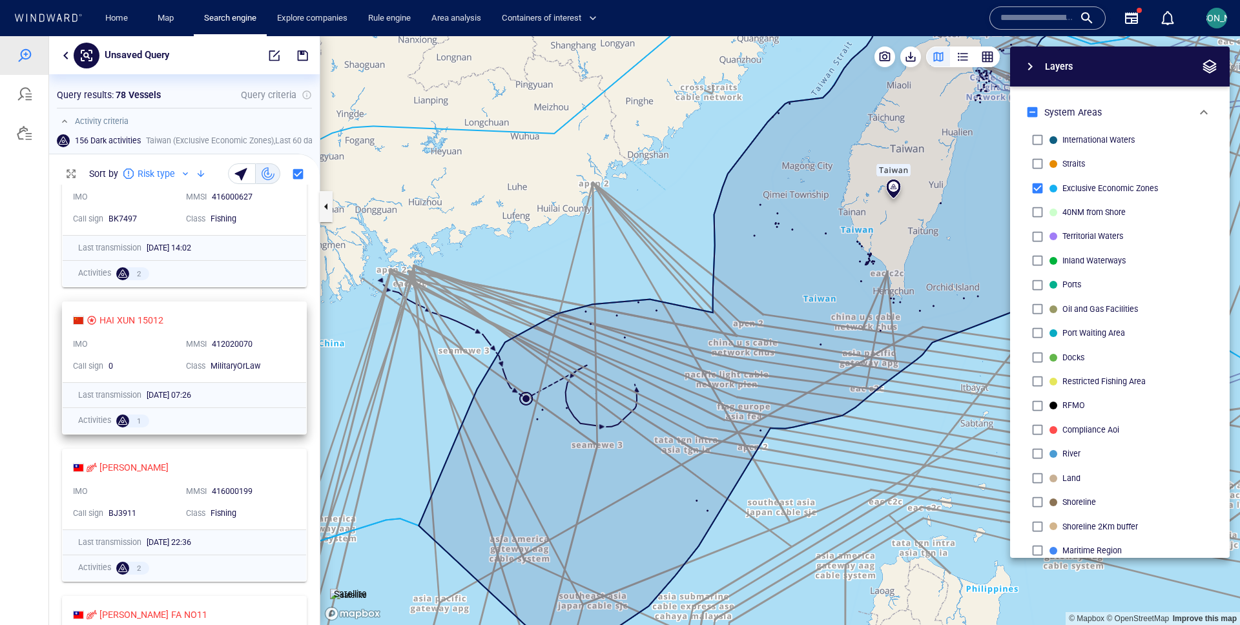
click at [278, 340] on div "412020070" at bounding box center [250, 345] width 77 height 12
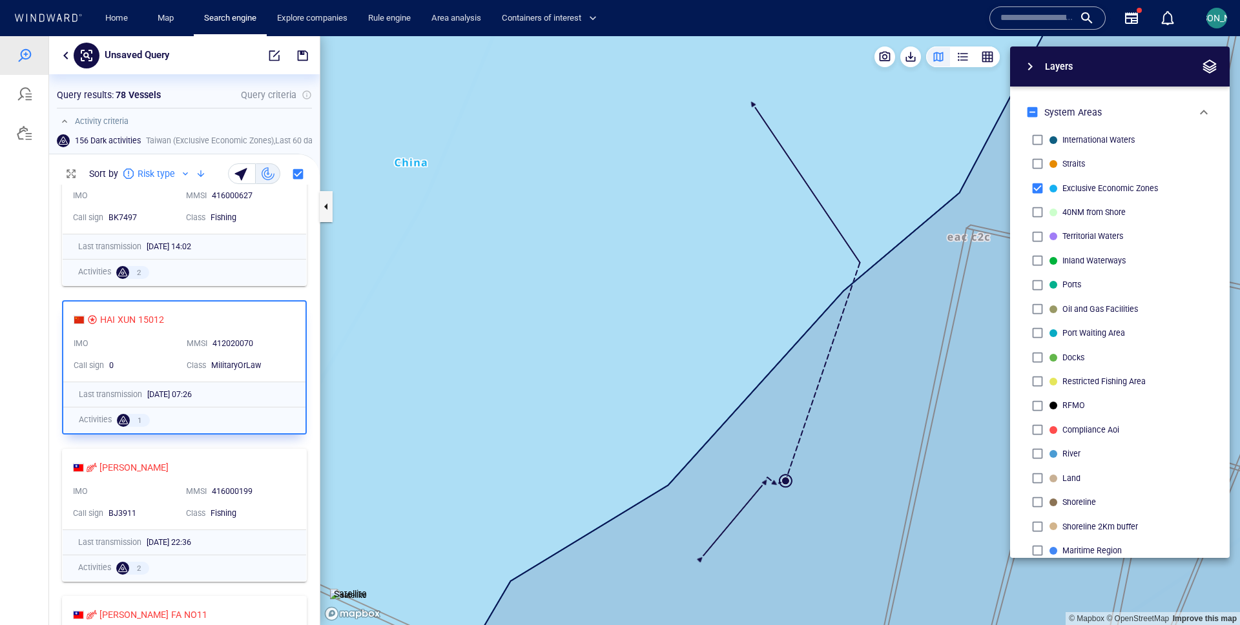
click at [783, 479] on canvas "Map" at bounding box center [780, 330] width 920 height 589
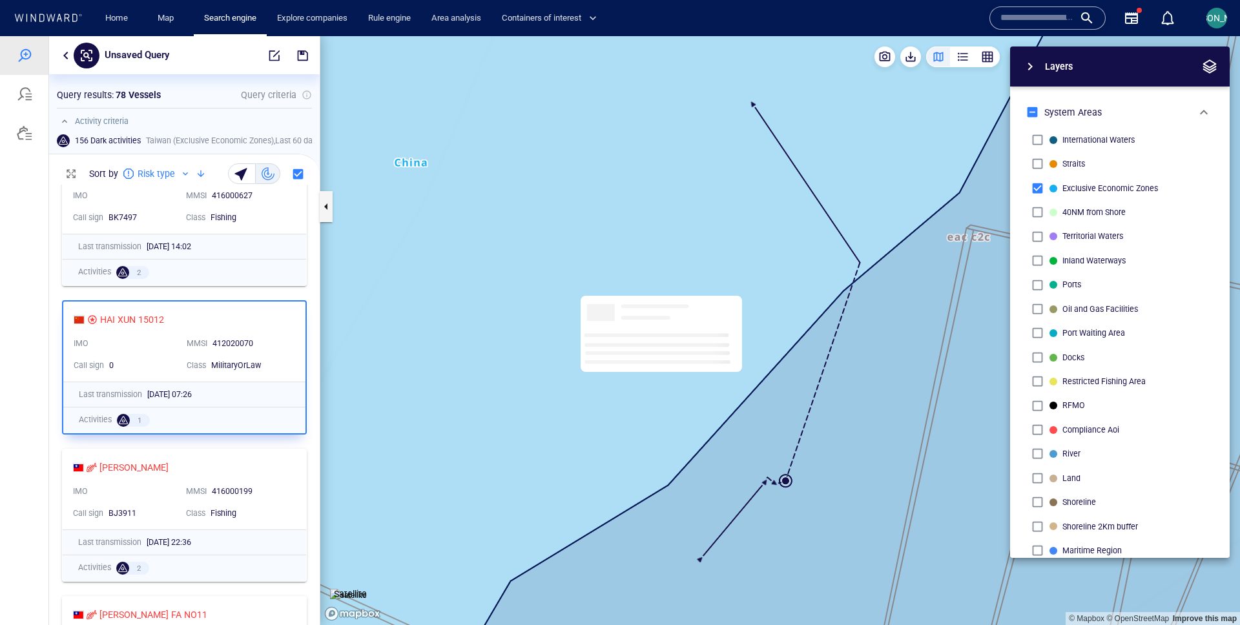
drag, startPoint x: 851, startPoint y: 444, endPoint x: 715, endPoint y: 249, distance: 238.1
click at [714, 249] on canvas "Map" at bounding box center [780, 330] width 920 height 589
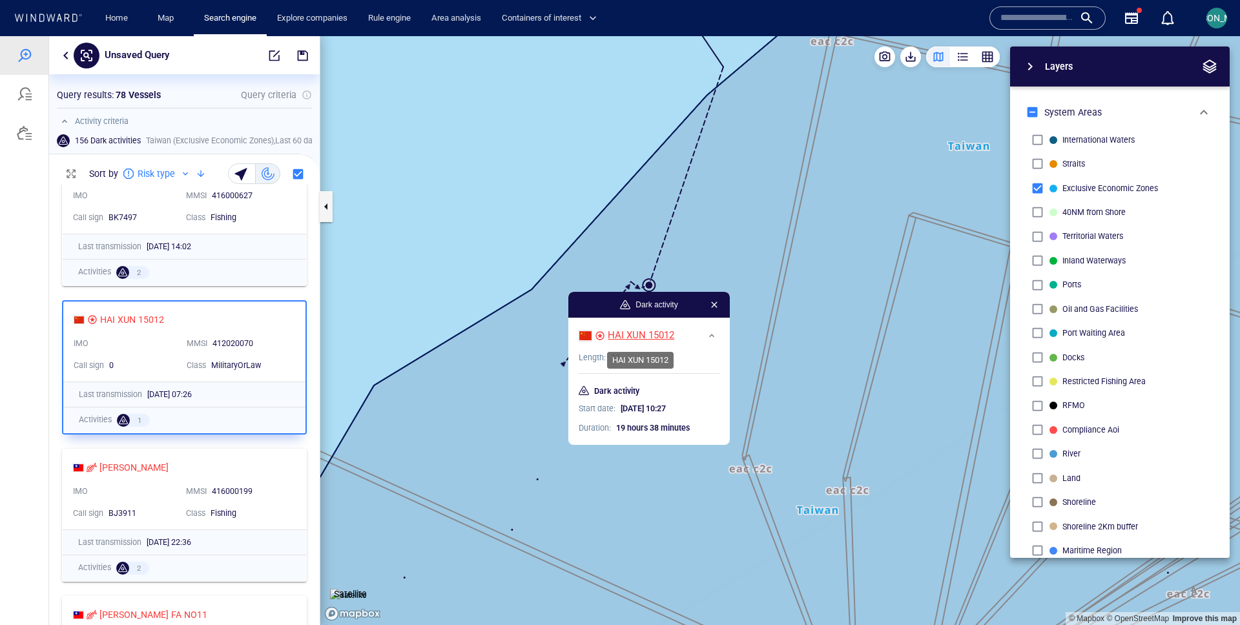
click at [645, 335] on div "HAI XUN 15012" at bounding box center [641, 336] width 67 height 14
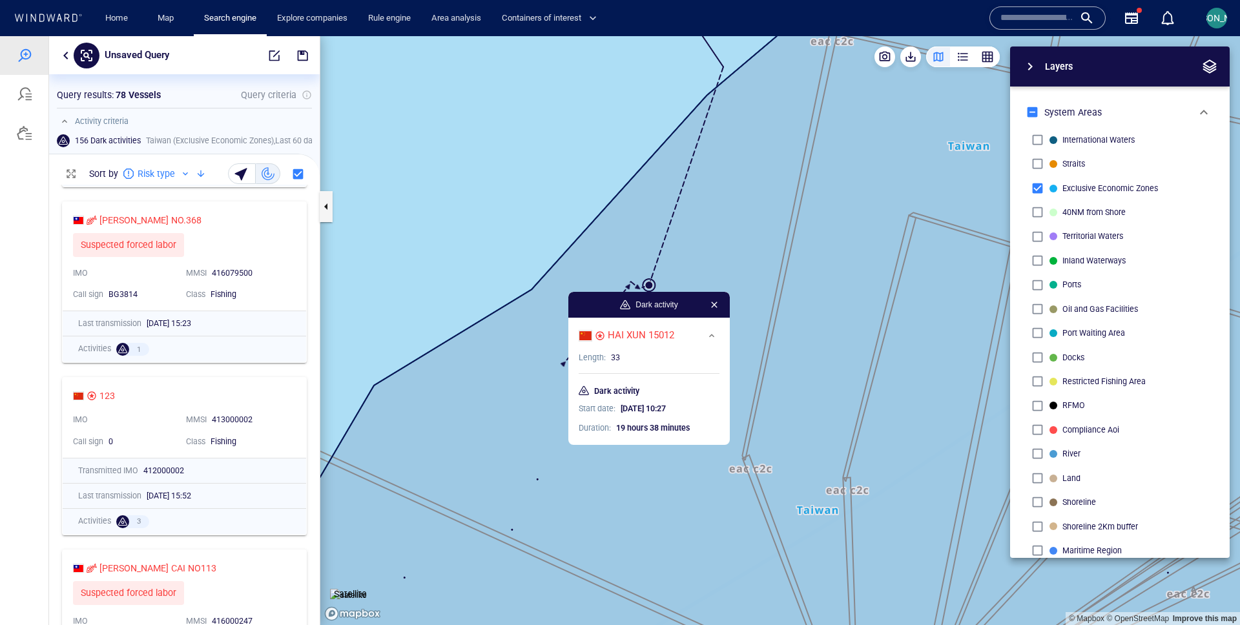
scroll to position [3131, 0]
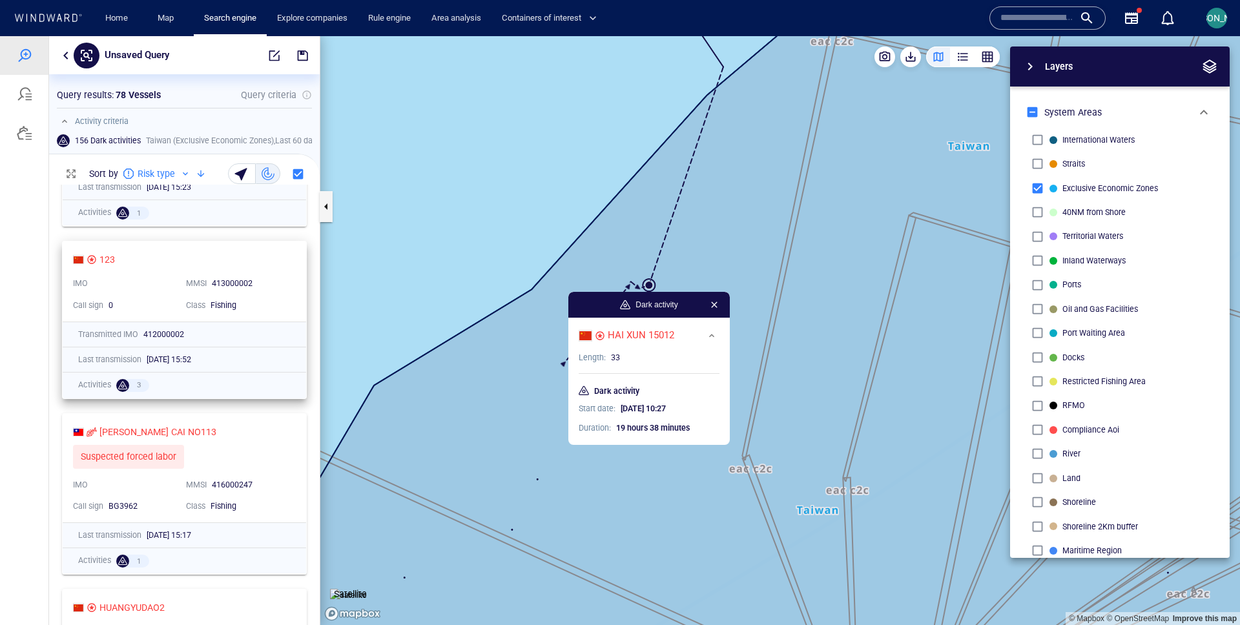
click at [280, 278] on div "413000002" at bounding box center [250, 284] width 77 height 12
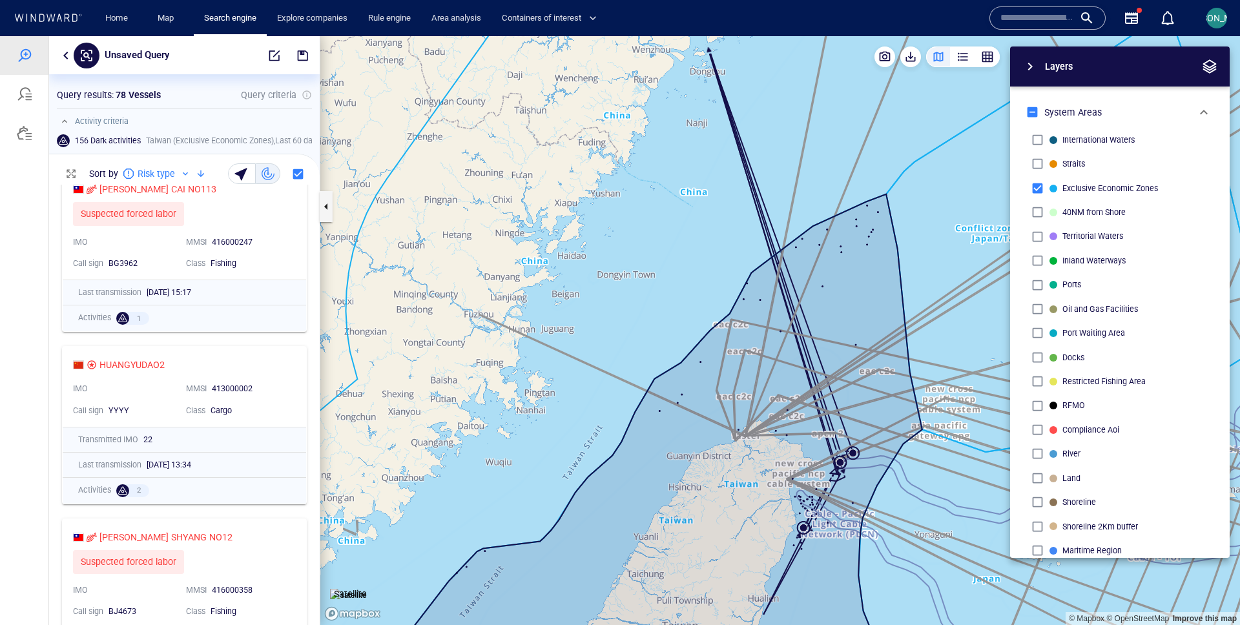
scroll to position [3383, 0]
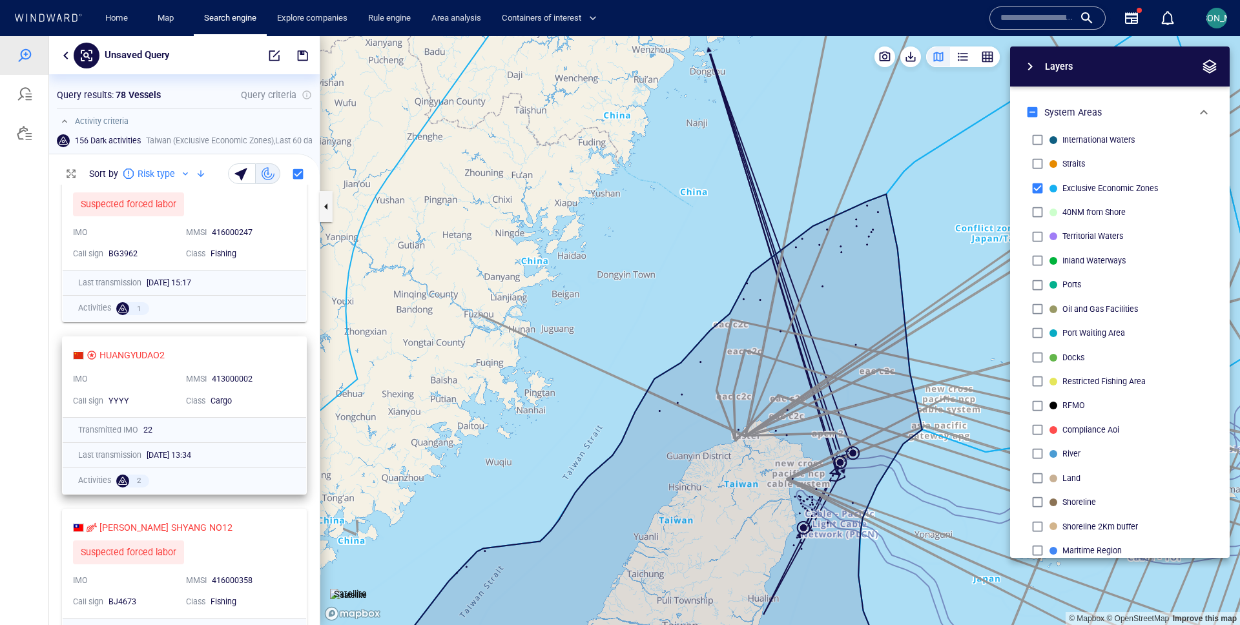
click at [287, 360] on div "HUANGYUDAO2 IMO MMSI 413000002 Call sign YYYY Class Cargo" at bounding box center [185, 377] width 244 height 80
click at [297, 381] on div "NISSAN2W8 IMO MMSI 413000002 Call sign YYYY Class Fishing" at bounding box center [185, 378] width 244 height 80
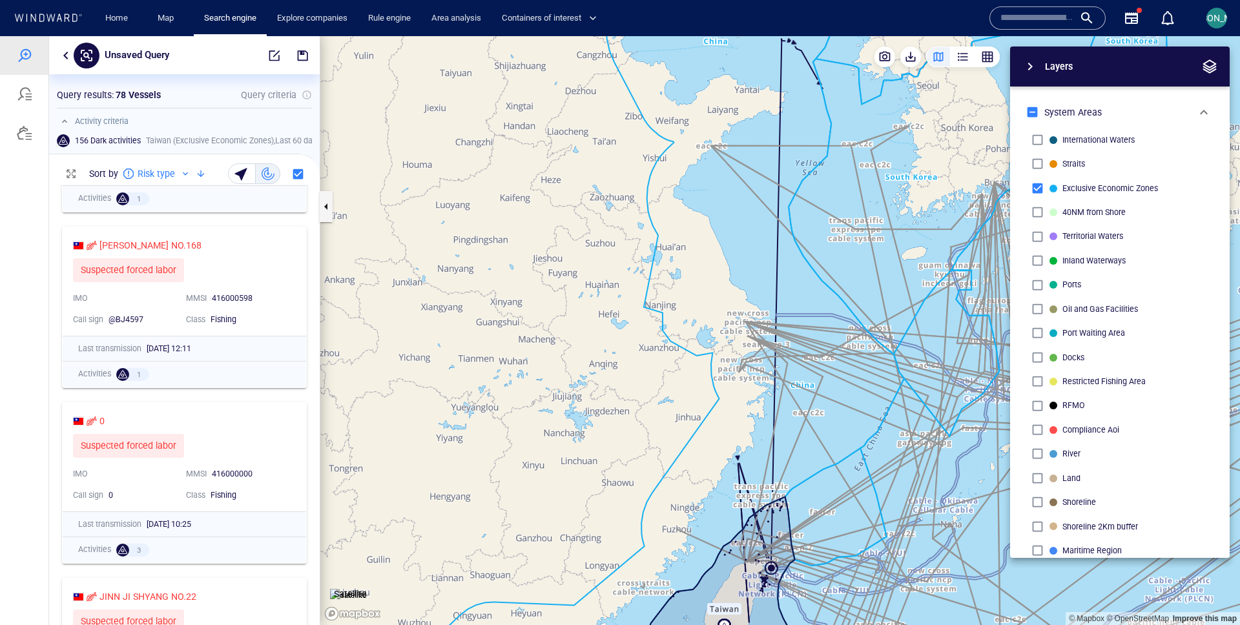
scroll to position [4554, 0]
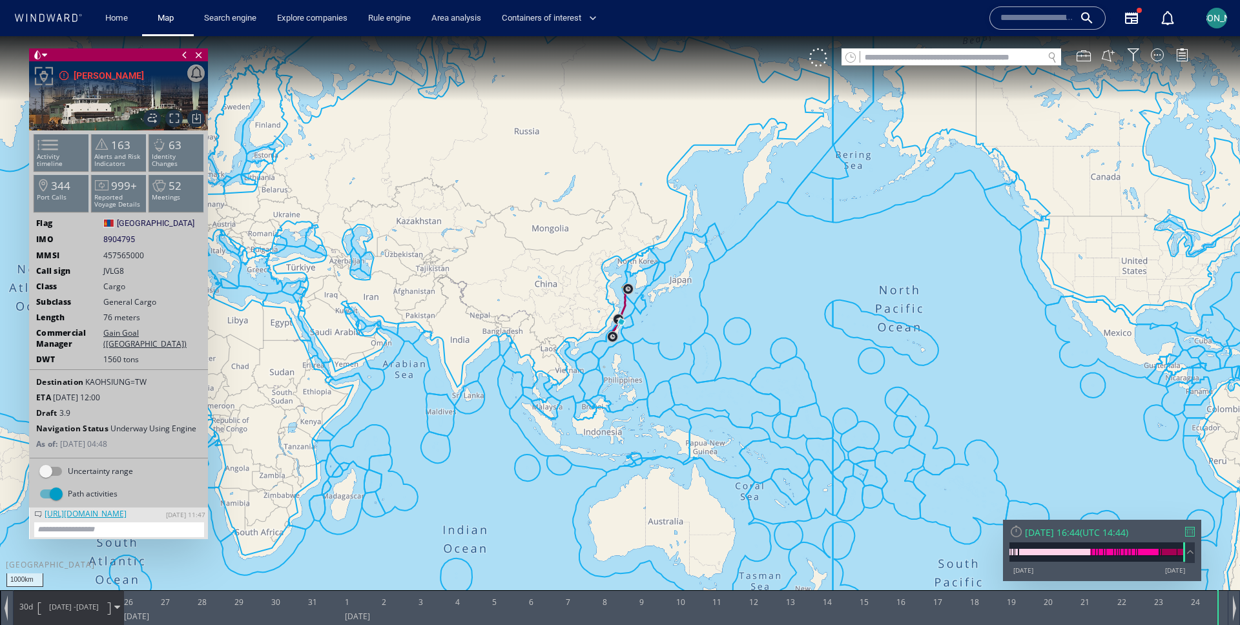
click at [113, 517] on div "[URL][DOMAIN_NAME]" at bounding box center [85, 513] width 88 height 11
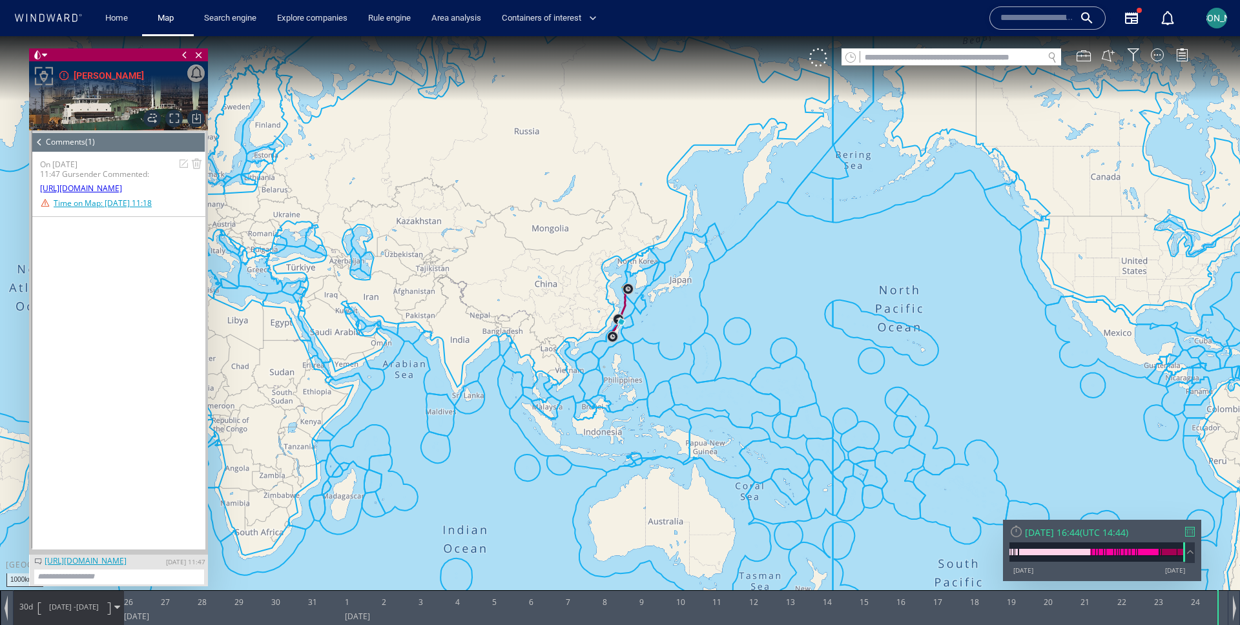
click at [40, 140] on span at bounding box center [39, 141] width 14 height 19
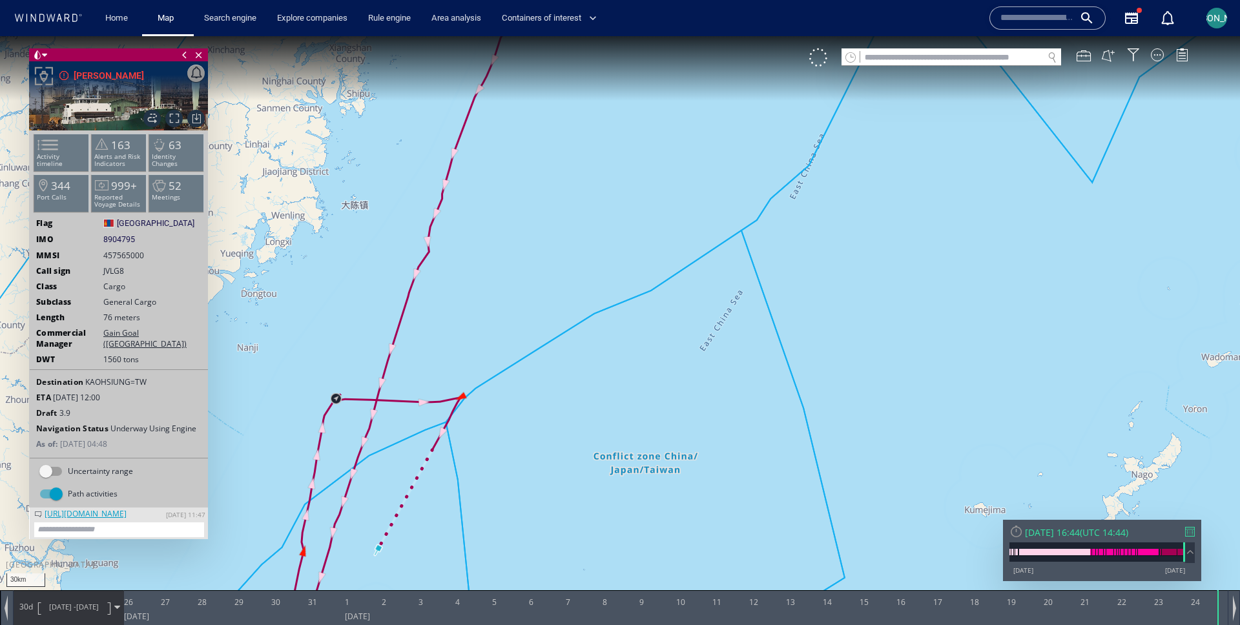
drag, startPoint x: 470, startPoint y: 454, endPoint x: 590, endPoint y: 304, distance: 192.5
click at [590, 304] on canvas "Map" at bounding box center [620, 324] width 1240 height 576
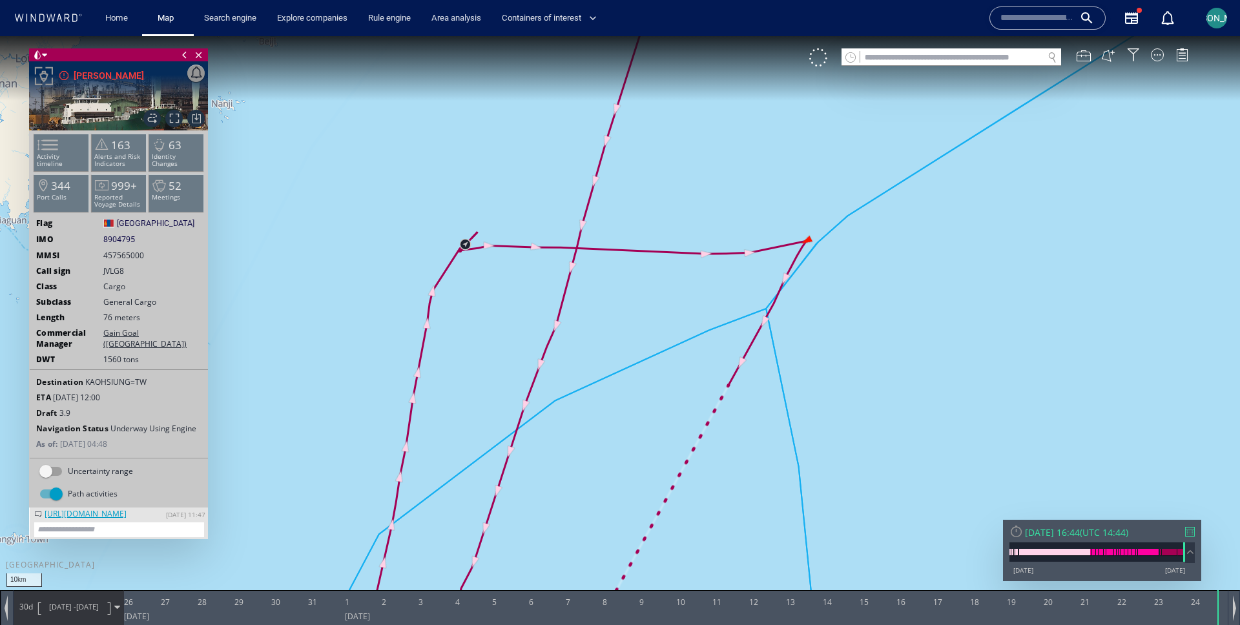
click at [811, 237] on canvas "Map" at bounding box center [620, 324] width 1240 height 576
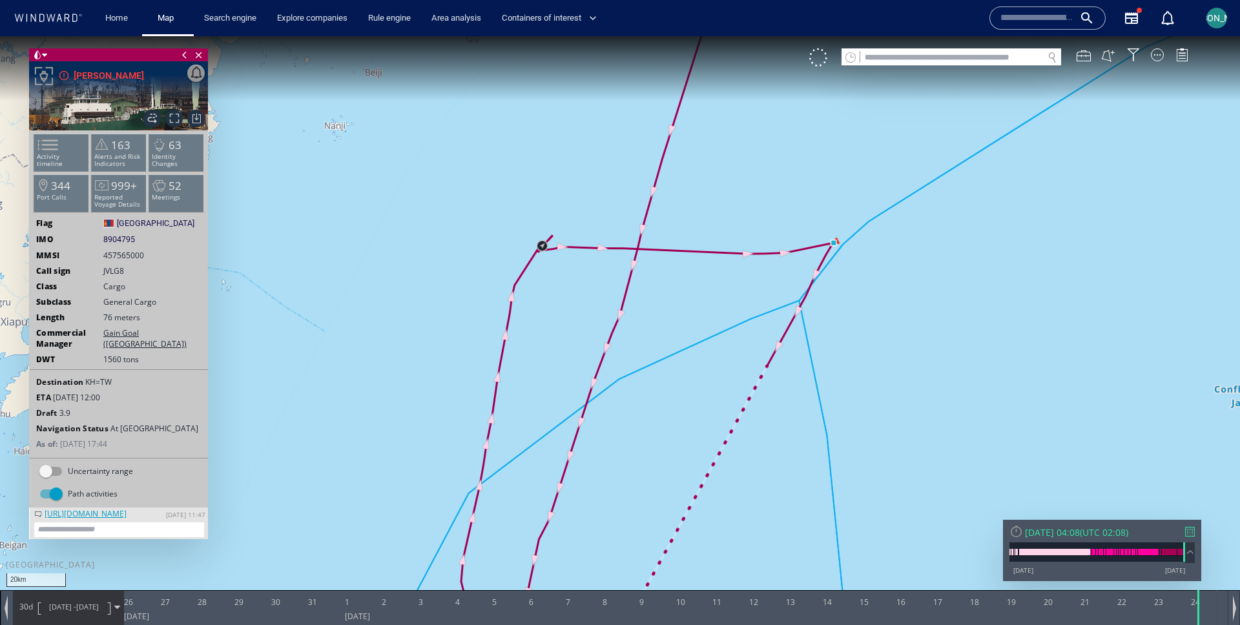
drag, startPoint x: 992, startPoint y: 254, endPoint x: 918, endPoint y: 254, distance: 74.3
click at [918, 254] on canvas "Map" at bounding box center [620, 324] width 1240 height 576
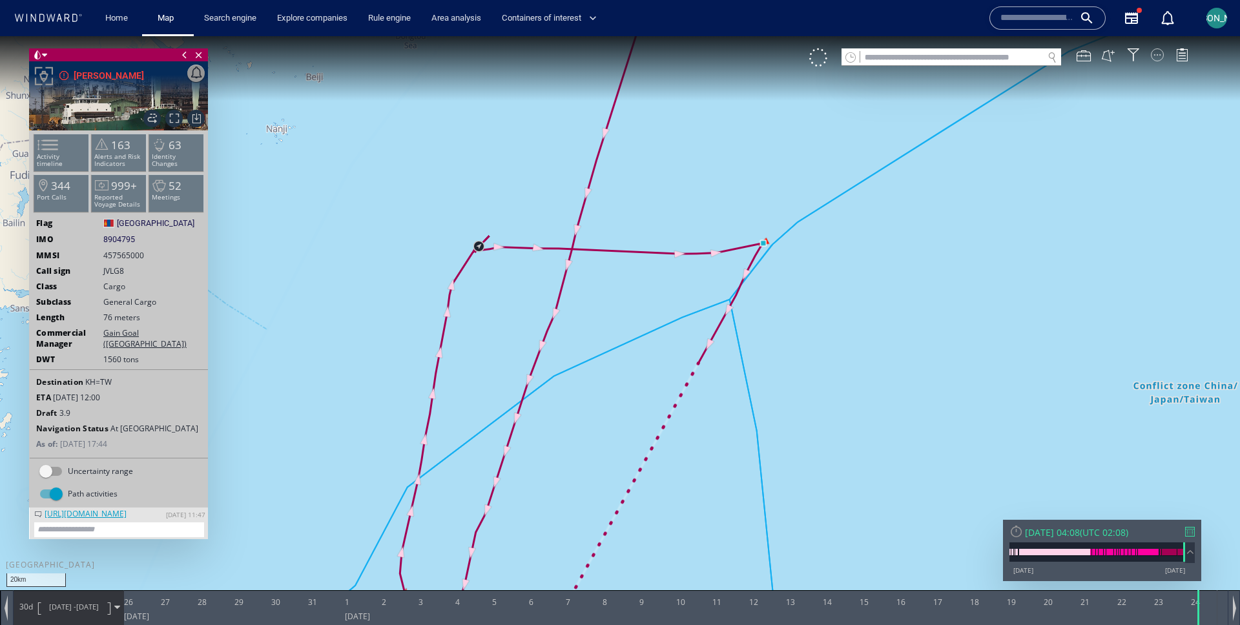
click at [1155, 53] on div at bounding box center [1157, 54] width 13 height 13
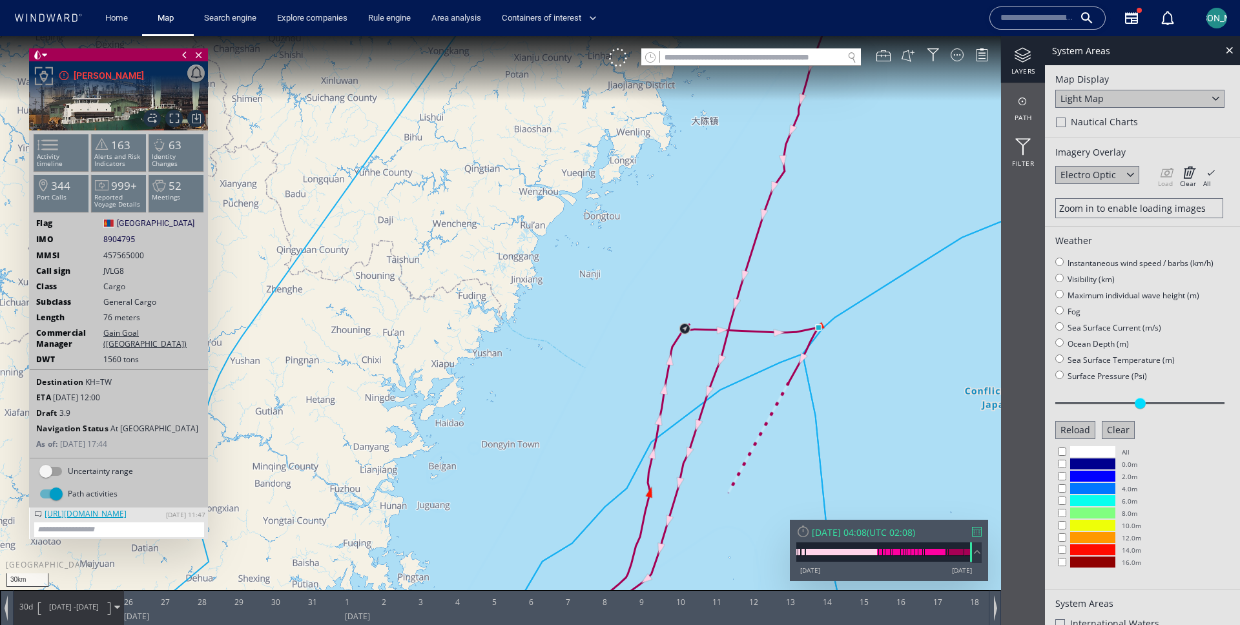
drag, startPoint x: 867, startPoint y: 402, endPoint x: 794, endPoint y: 402, distance: 73.0
click at [794, 402] on canvas "Map" at bounding box center [620, 324] width 1240 height 576
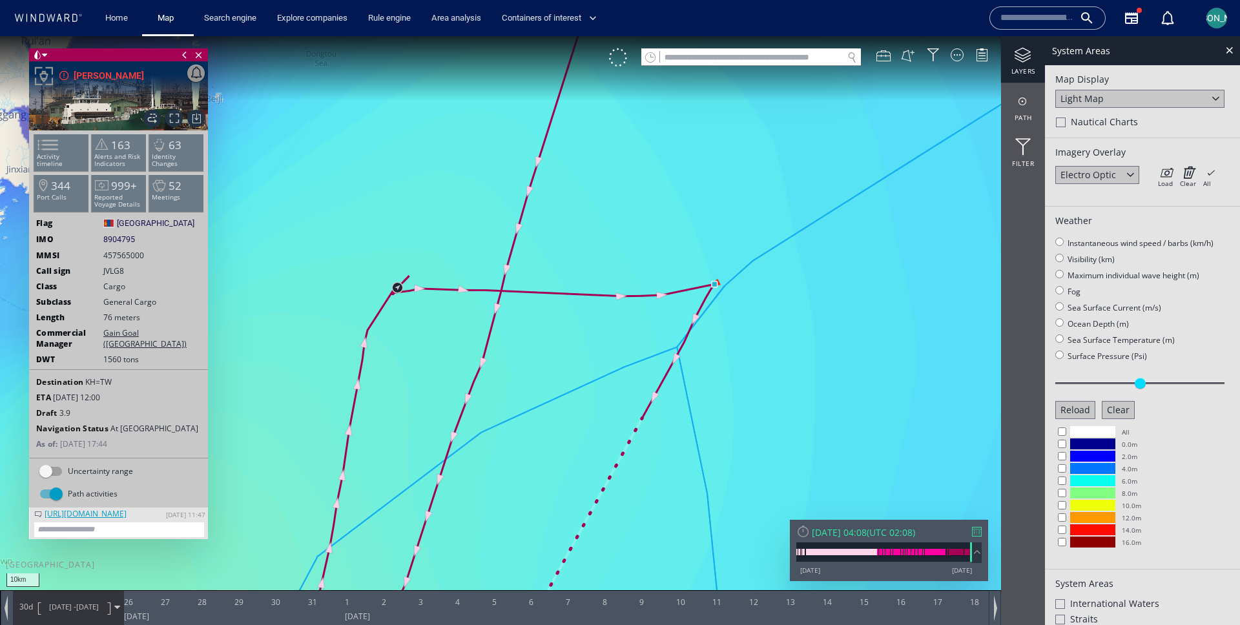
drag, startPoint x: 699, startPoint y: 411, endPoint x: 758, endPoint y: 254, distance: 168.2
click at [758, 254] on canvas "Map" at bounding box center [620, 324] width 1240 height 576
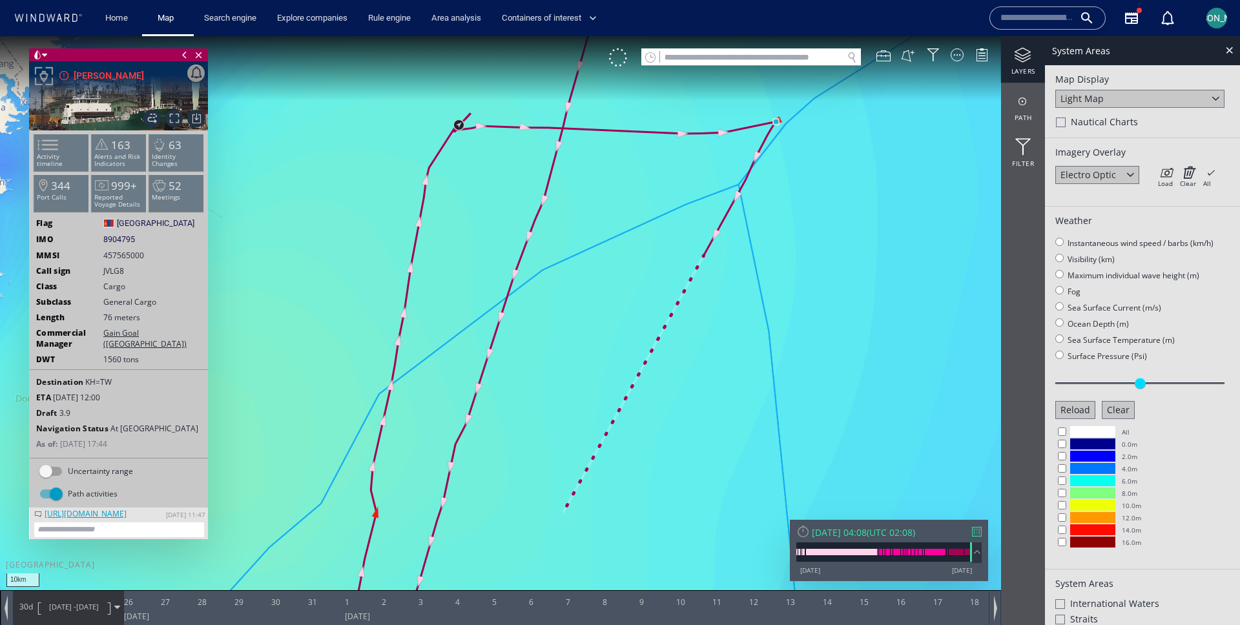
click at [481, 126] on canvas "Map" at bounding box center [620, 324] width 1240 height 576
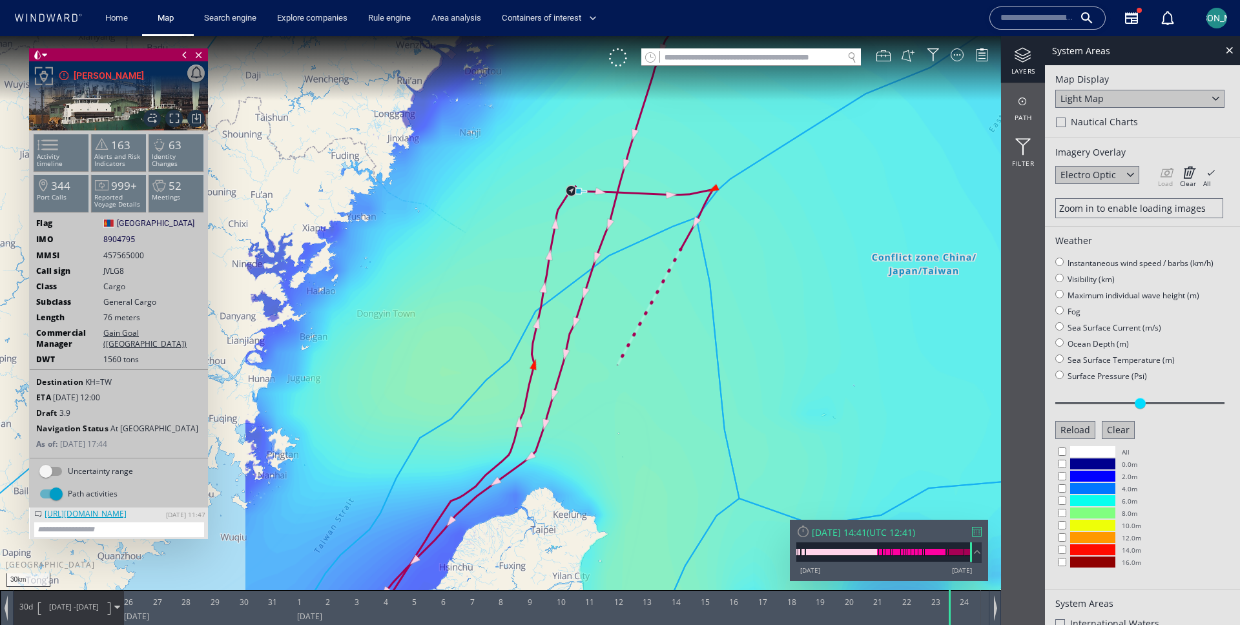
drag, startPoint x: 789, startPoint y: 212, endPoint x: 747, endPoint y: 290, distance: 88.5
click at [747, 290] on canvas "Map" at bounding box center [620, 324] width 1240 height 576
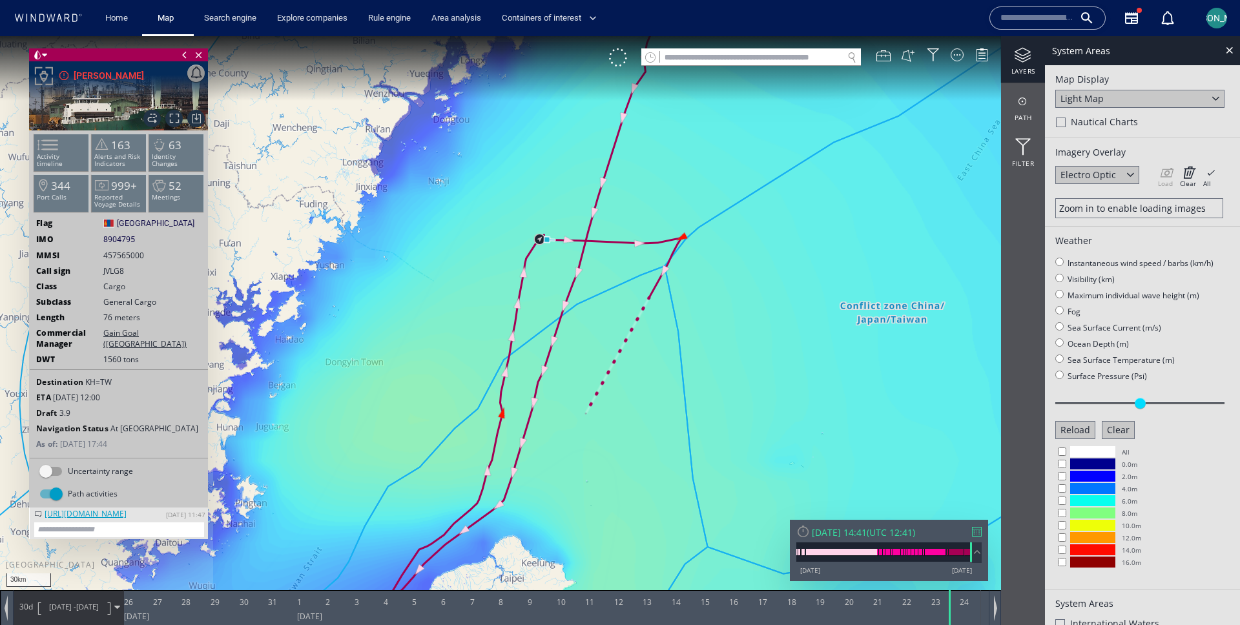
click at [685, 239] on canvas "Map" at bounding box center [620, 324] width 1240 height 576
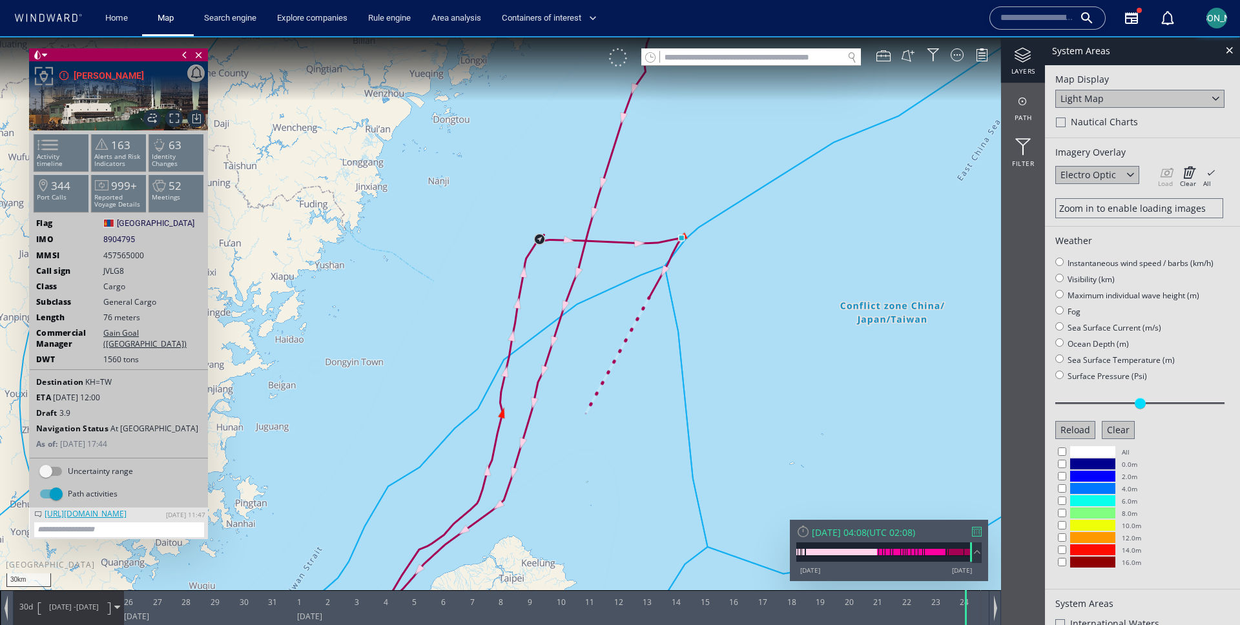
click at [622, 52] on div at bounding box center [618, 57] width 18 height 18
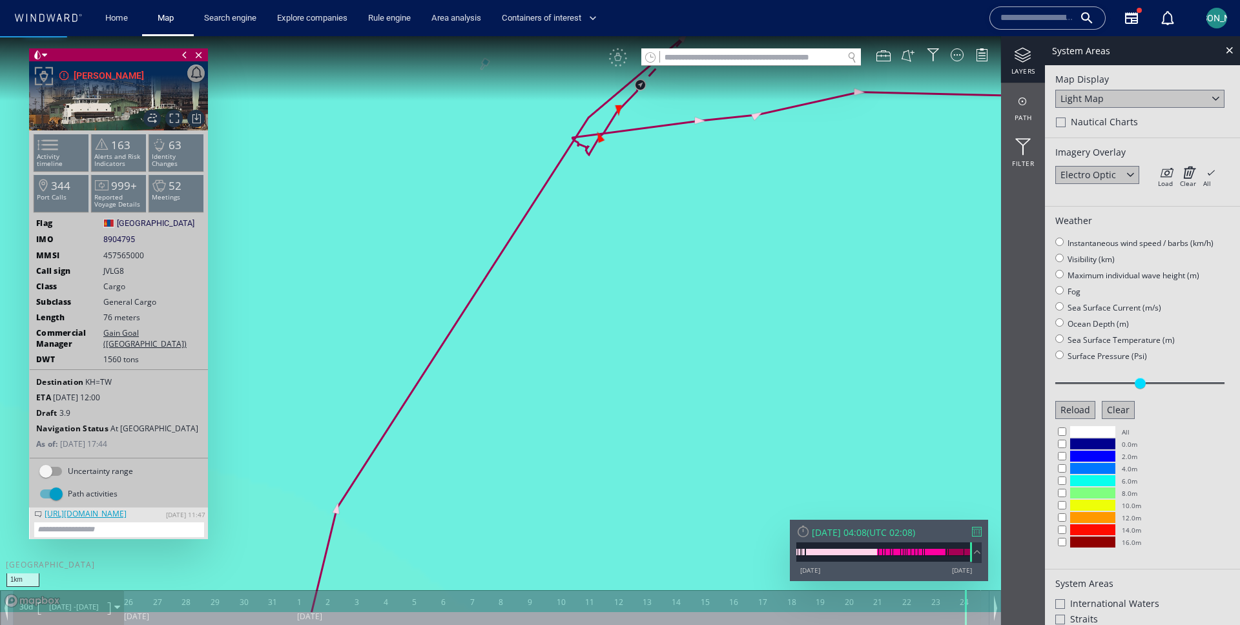
click at [602, 141] on canvas "Map" at bounding box center [620, 324] width 1240 height 576
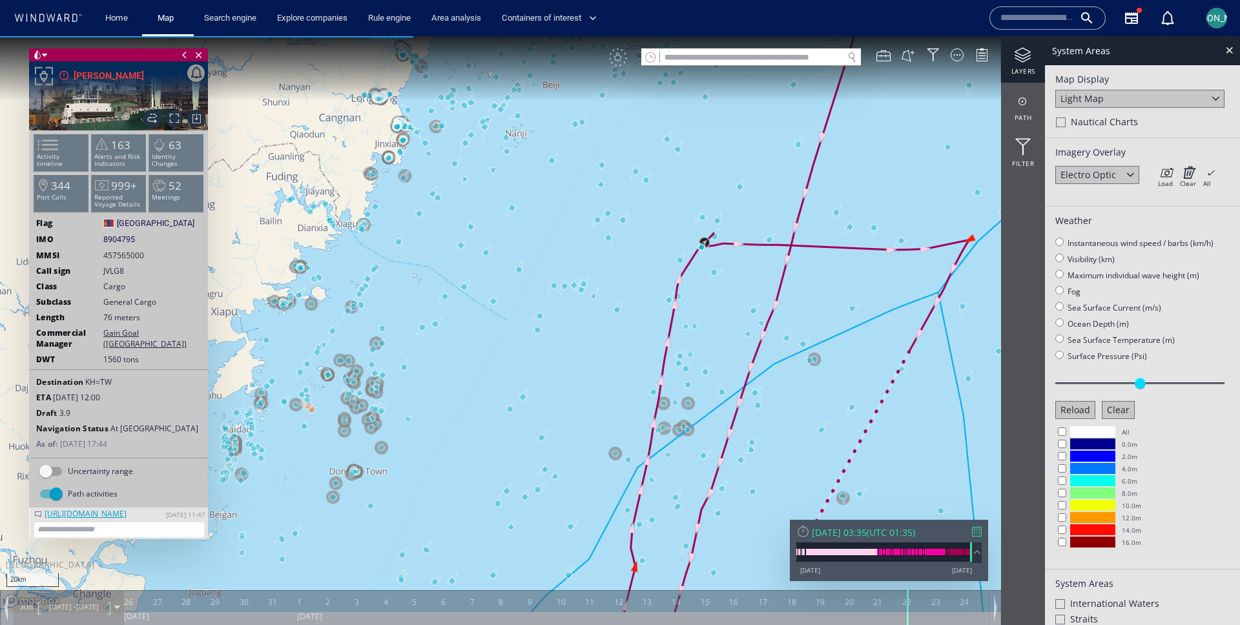
drag, startPoint x: 754, startPoint y: 281, endPoint x: 645, endPoint y: 281, distance: 109.2
click at [645, 281] on canvas "Map" at bounding box center [620, 324] width 1240 height 576
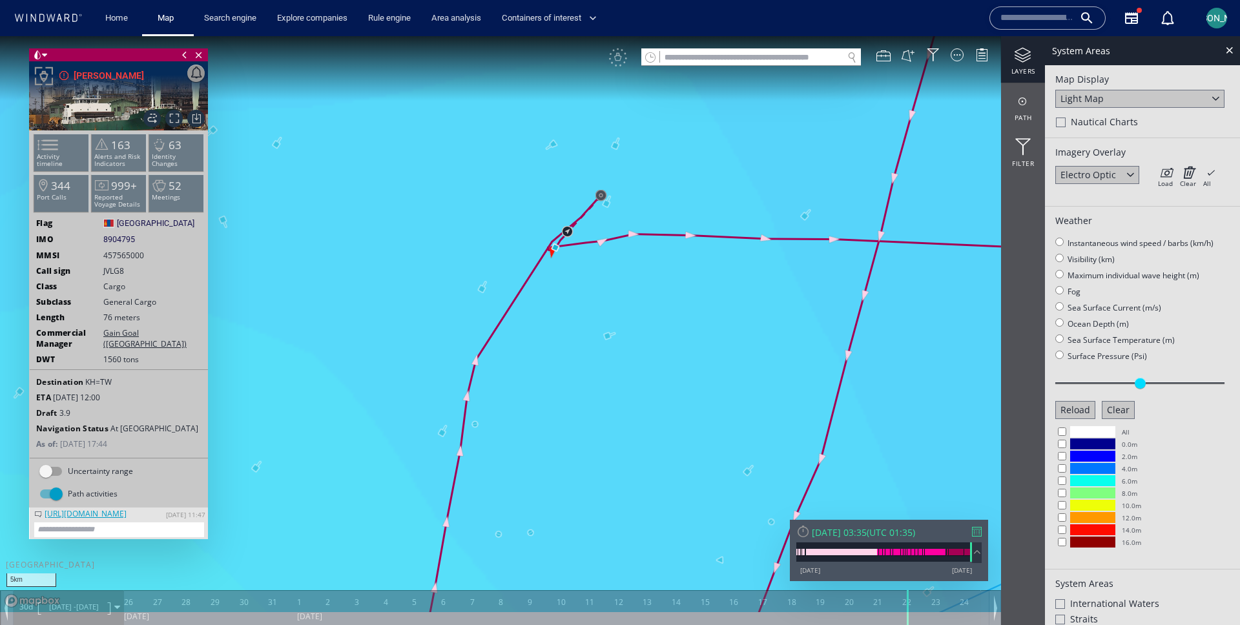
click at [605, 243] on canvas "Map" at bounding box center [620, 324] width 1240 height 576
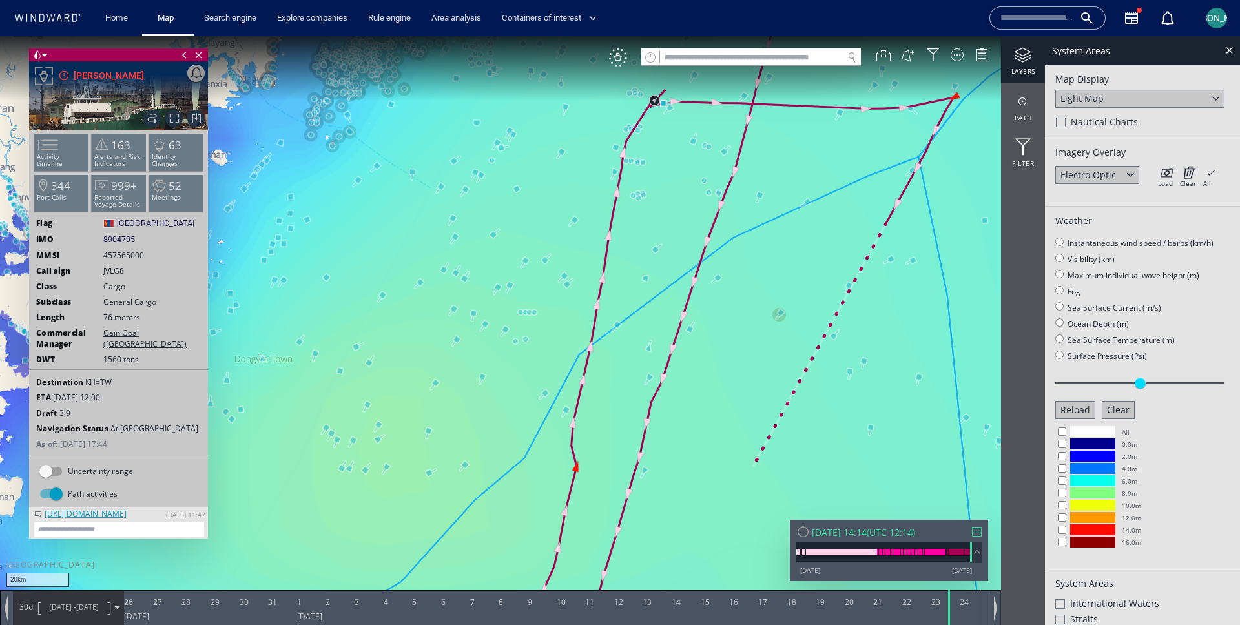
drag, startPoint x: 763, startPoint y: 321, endPoint x: 645, endPoint y: 371, distance: 128.2
click at [645, 371] on canvas "Map" at bounding box center [620, 324] width 1240 height 576
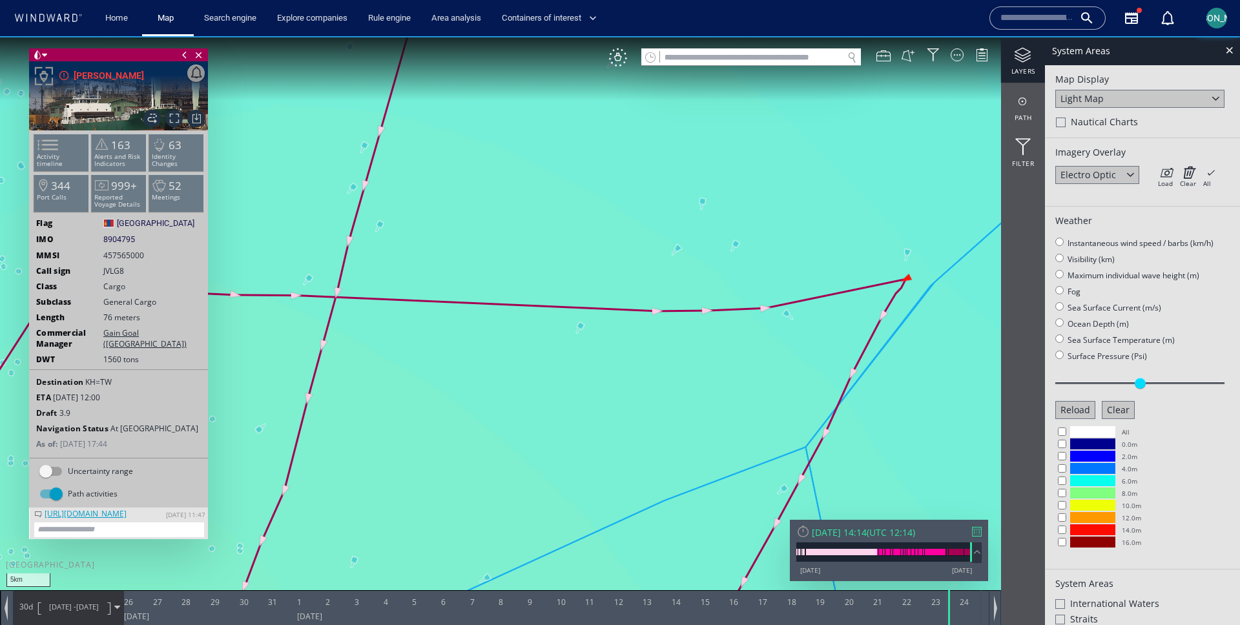
click at [904, 278] on canvas "Map" at bounding box center [620, 324] width 1240 height 576
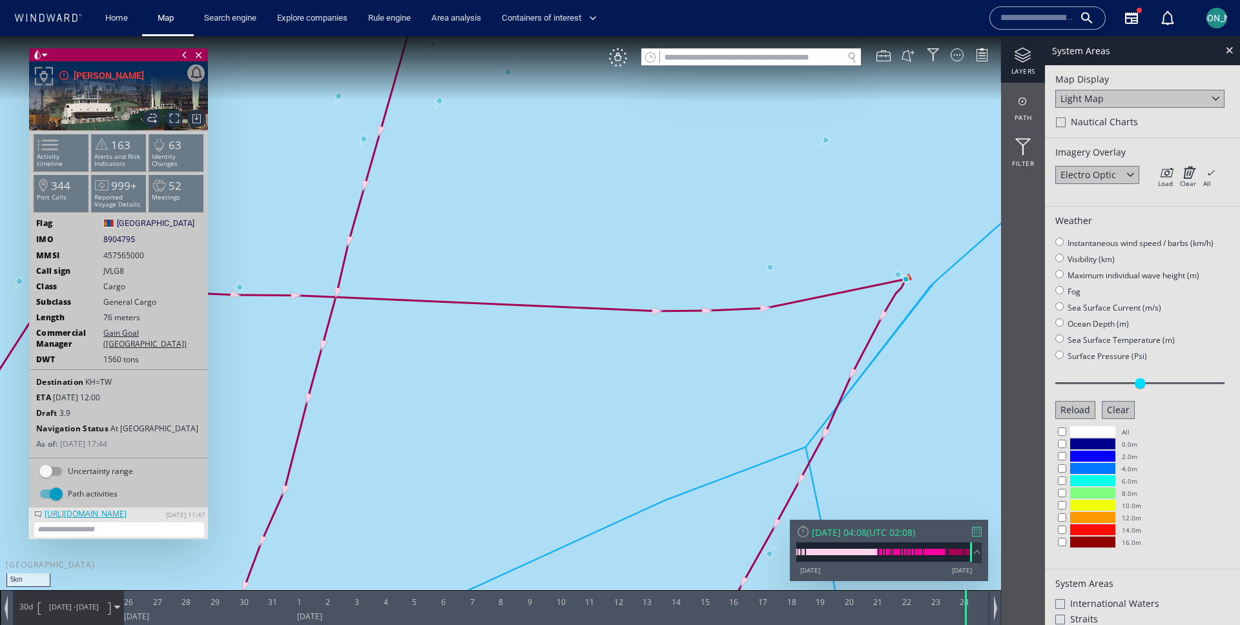
click at [1122, 407] on button "Clear" at bounding box center [1118, 410] width 33 height 18
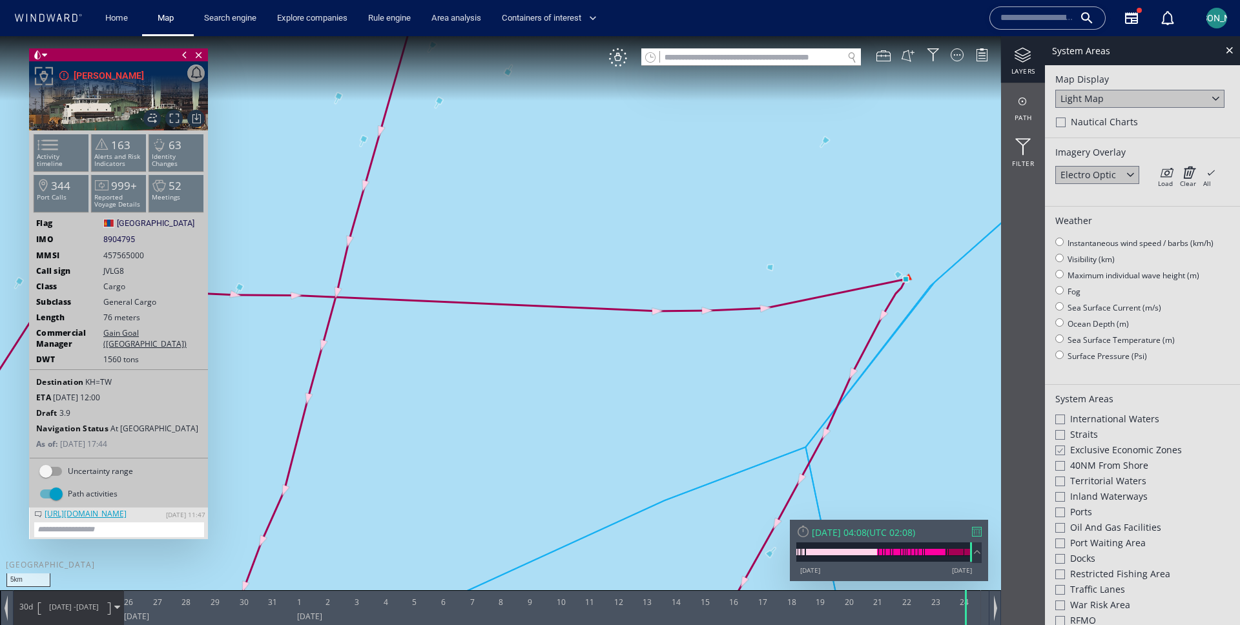
click at [1223, 59] on div "System Areas" at bounding box center [1142, 50] width 195 height 29
click at [1230, 49] on div at bounding box center [1229, 50] width 15 height 15
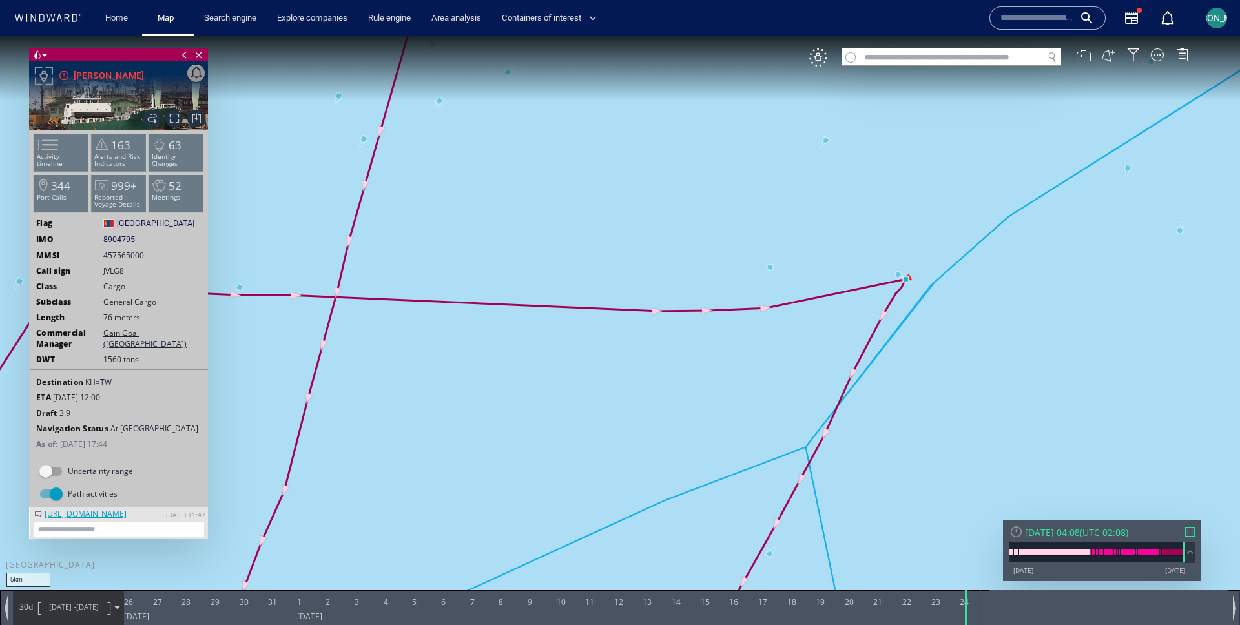
click at [895, 271] on canvas "Map" at bounding box center [620, 324] width 1240 height 576
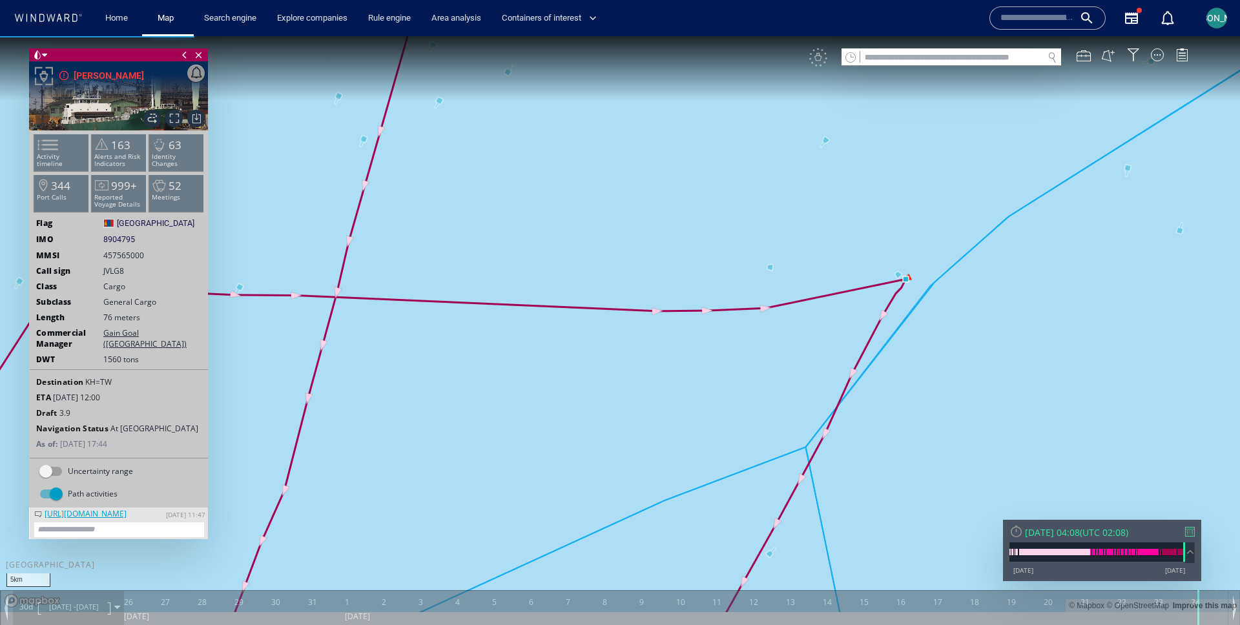
click at [770, 265] on canvas "Map" at bounding box center [620, 324] width 1240 height 576
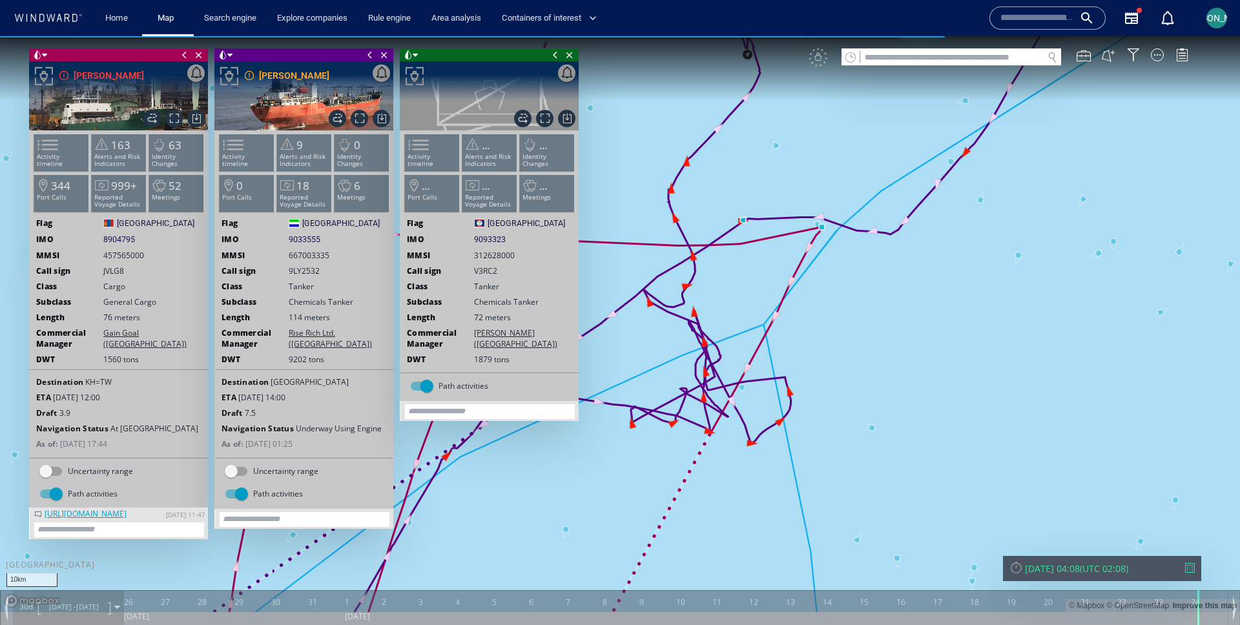
drag, startPoint x: 655, startPoint y: 442, endPoint x: 763, endPoint y: 289, distance: 188.2
click at [763, 289] on canvas "Map" at bounding box center [620, 324] width 1240 height 576
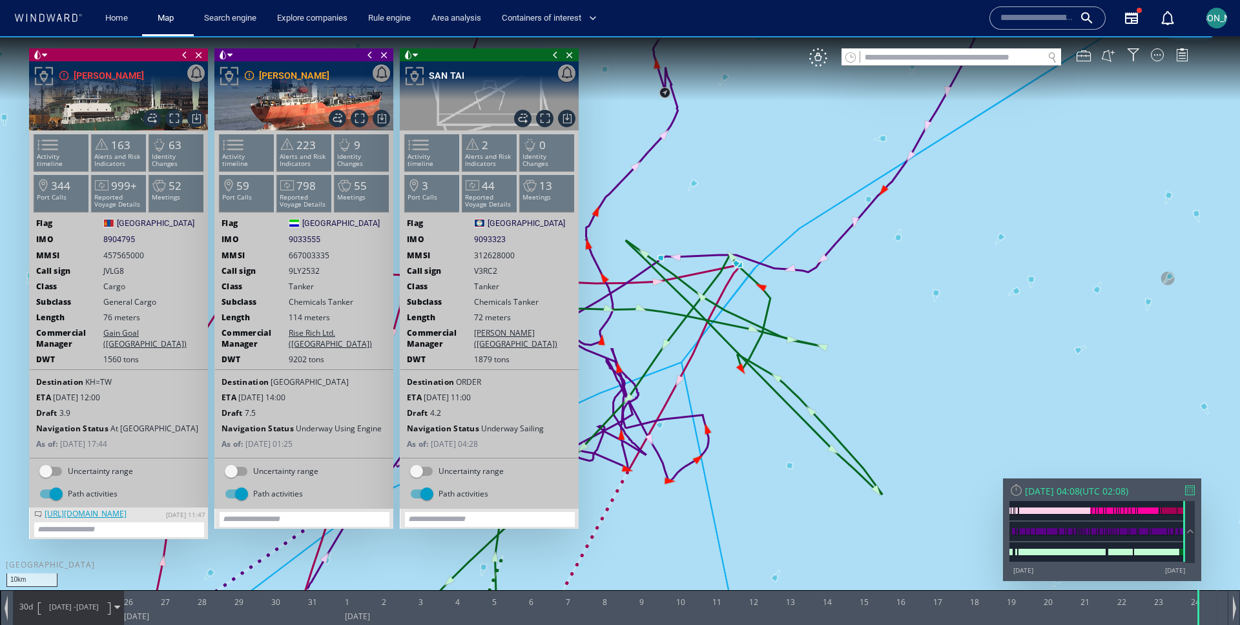
drag, startPoint x: 734, startPoint y: 354, endPoint x: 850, endPoint y: 293, distance: 131.2
click at [850, 293] on canvas "Map" at bounding box center [620, 324] width 1240 height 576
drag, startPoint x: 785, startPoint y: 289, endPoint x: 853, endPoint y: 289, distance: 68.5
click at [853, 289] on canvas "Map" at bounding box center [620, 324] width 1240 height 576
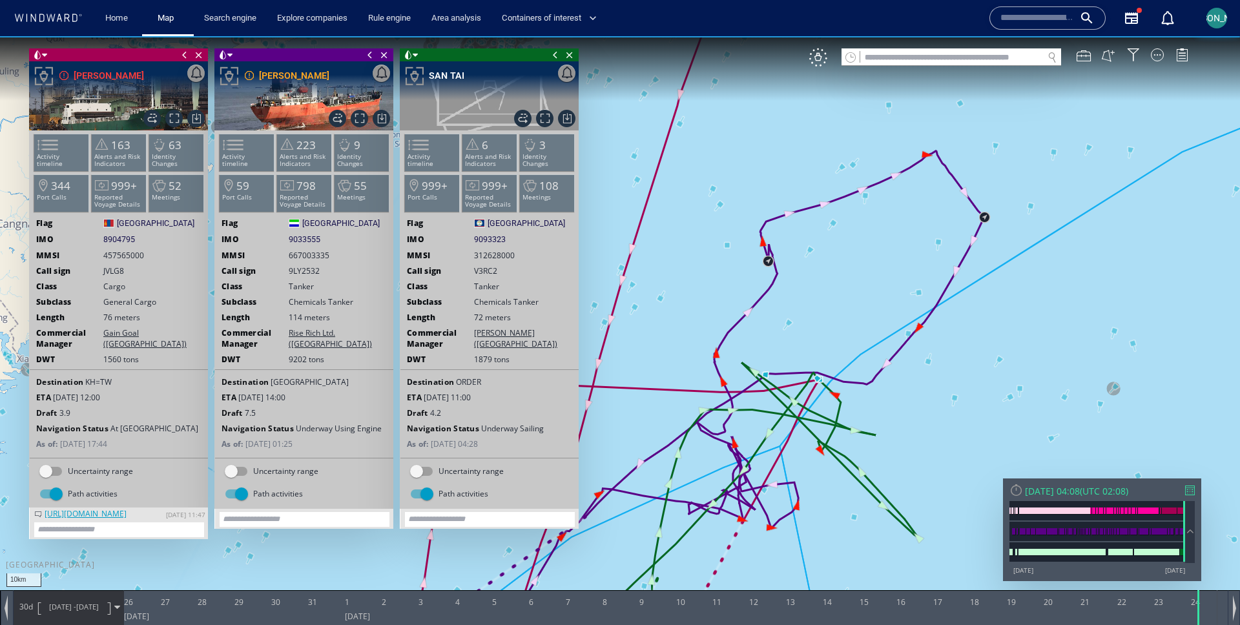
drag, startPoint x: 841, startPoint y: 214, endPoint x: 945, endPoint y: 227, distance: 104.9
click at [945, 227] on canvas "Map" at bounding box center [620, 324] width 1240 height 576
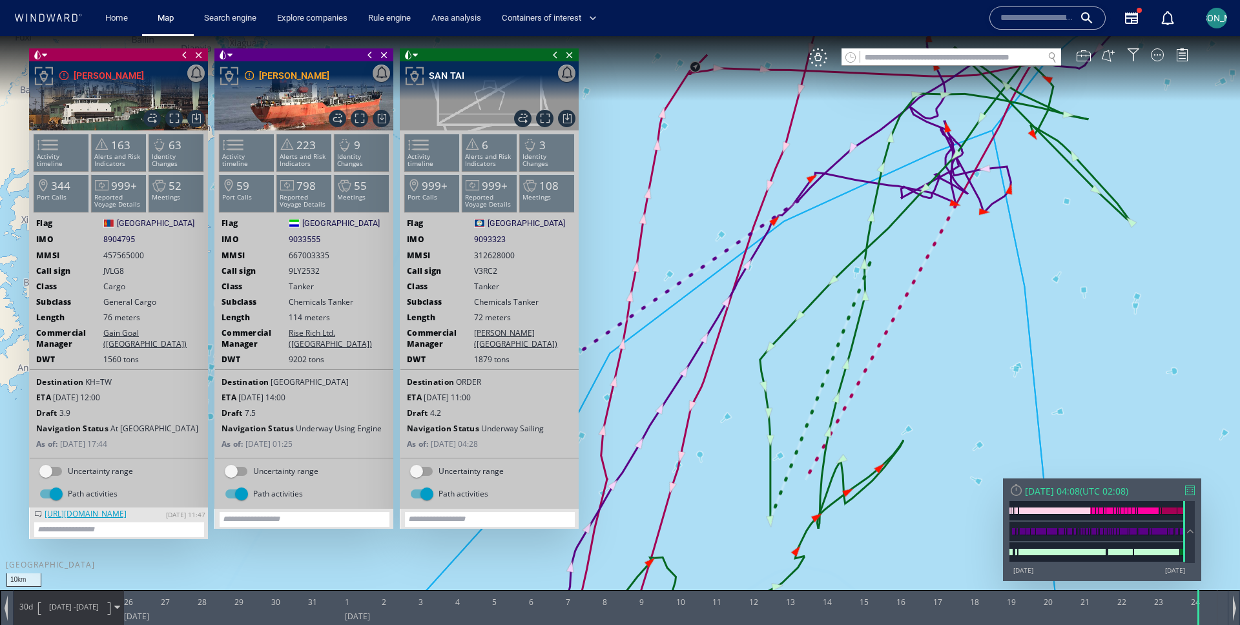
drag, startPoint x: 772, startPoint y: 404, endPoint x: 765, endPoint y: 333, distance: 70.8
click at [765, 333] on canvas "Map" at bounding box center [620, 324] width 1240 height 576
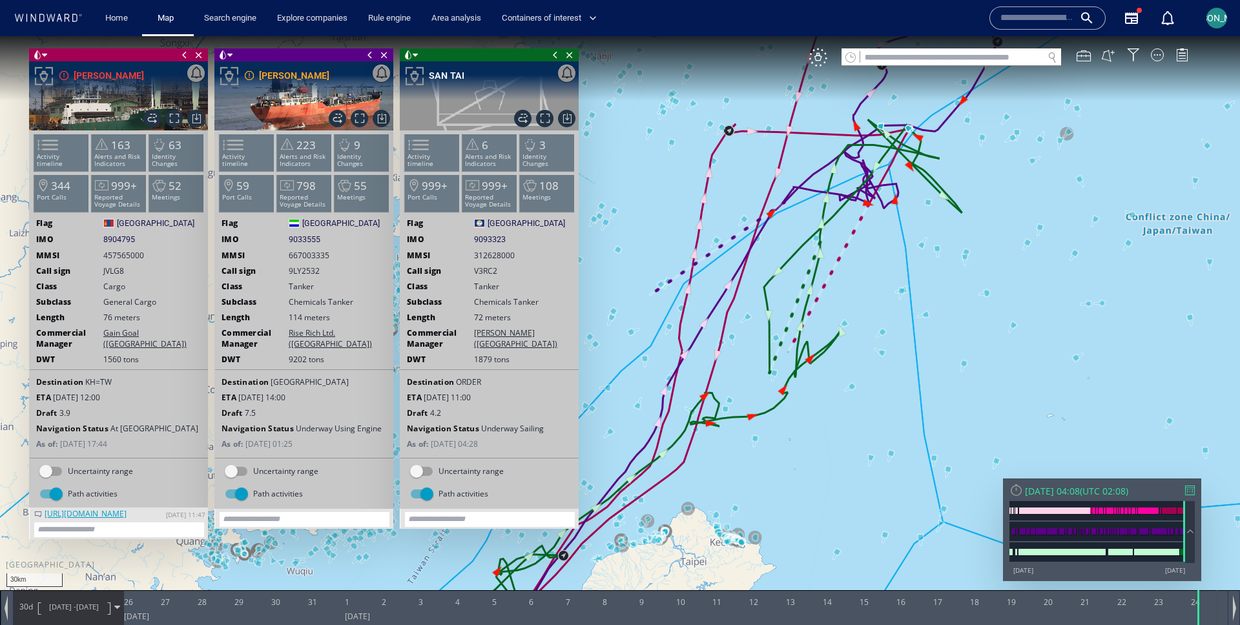
drag, startPoint x: 746, startPoint y: 346, endPoint x: 703, endPoint y: 252, distance: 103.5
click at [703, 252] on canvas "Map" at bounding box center [620, 324] width 1240 height 576
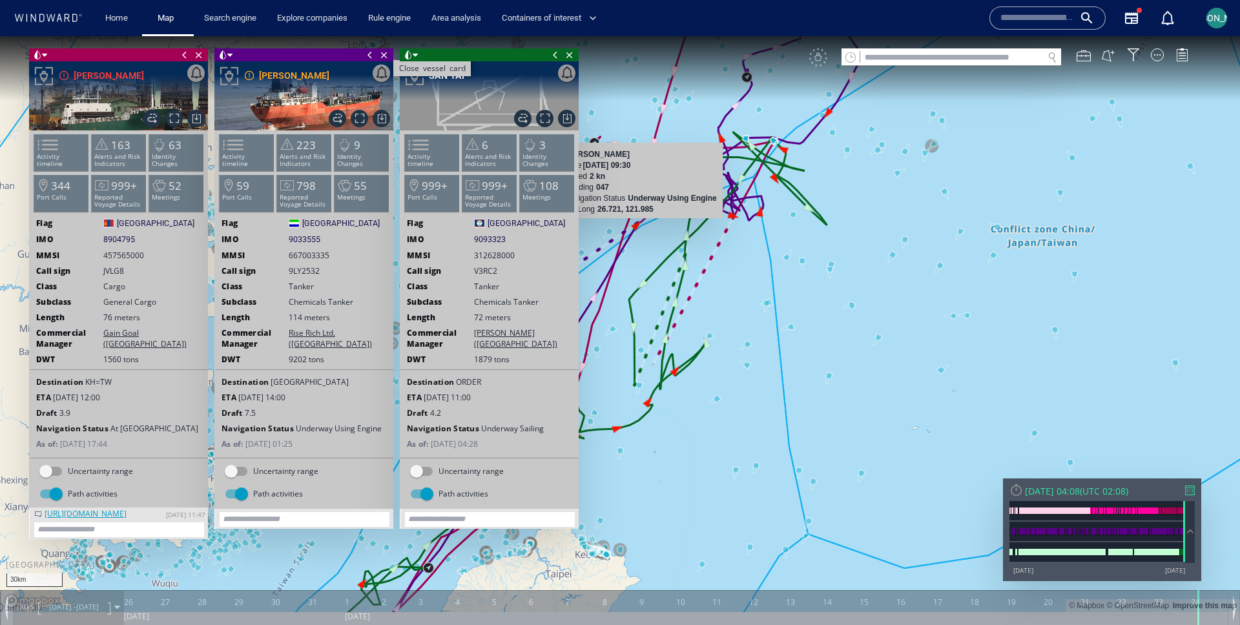
click at [385, 55] on span "Close vessel card" at bounding box center [384, 54] width 14 height 13
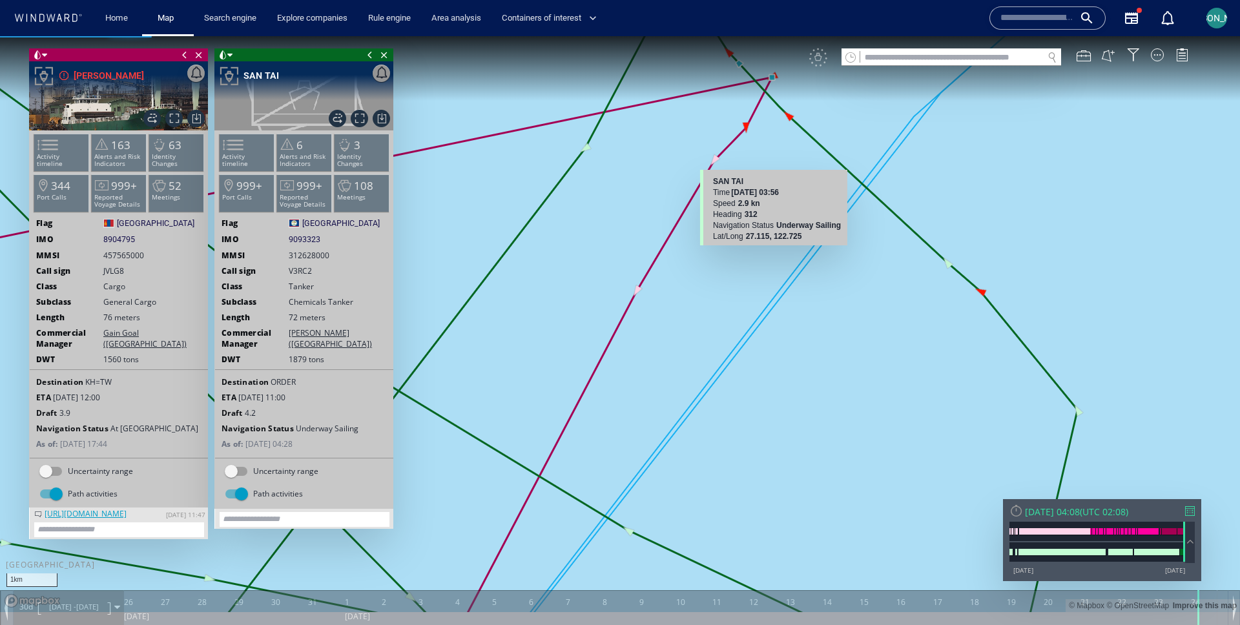
drag, startPoint x: 776, startPoint y: 129, endPoint x: 762, endPoint y: 265, distance: 137.0
click at [762, 265] on canvas "Map" at bounding box center [620, 324] width 1240 height 576
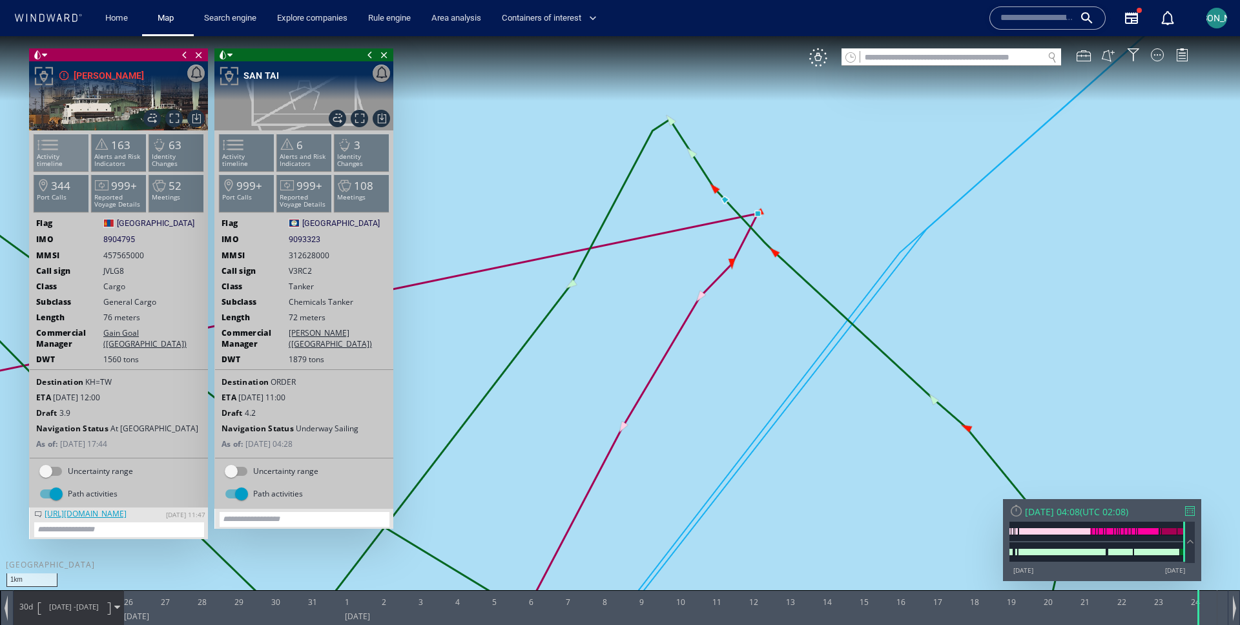
click at [50, 154] on span at bounding box center [39, 145] width 19 height 19
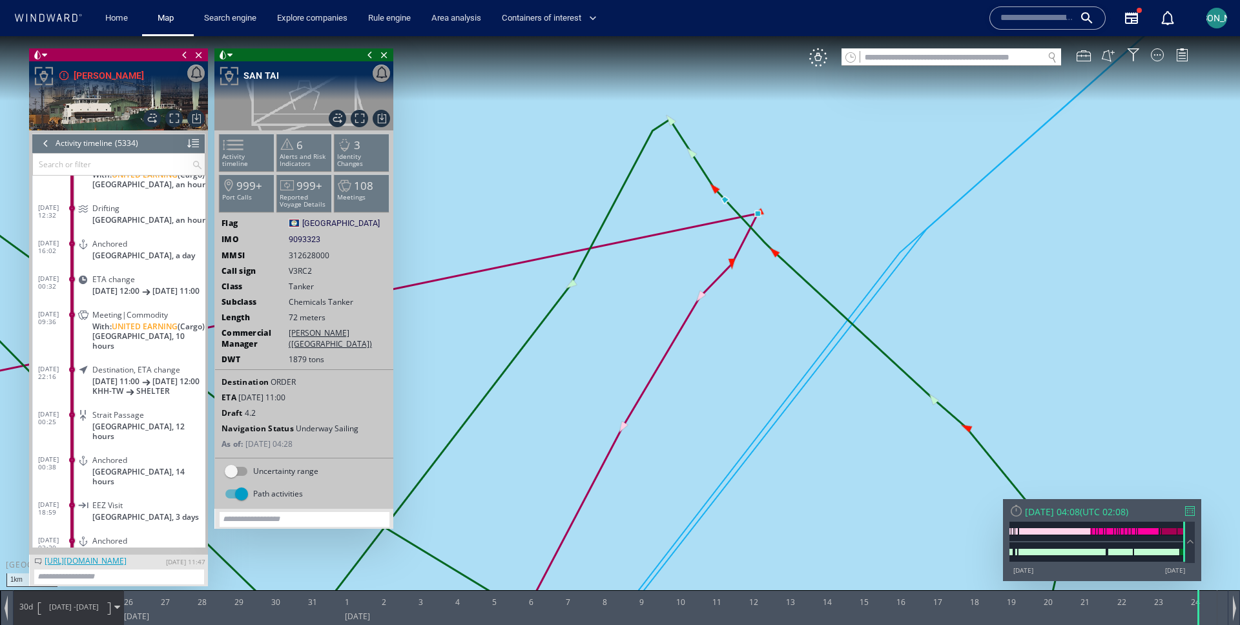
scroll to position [188845, 0]
click at [165, 352] on p "[GEOGRAPHIC_DATA], 10 hours" at bounding box center [148, 342] width 113 height 19
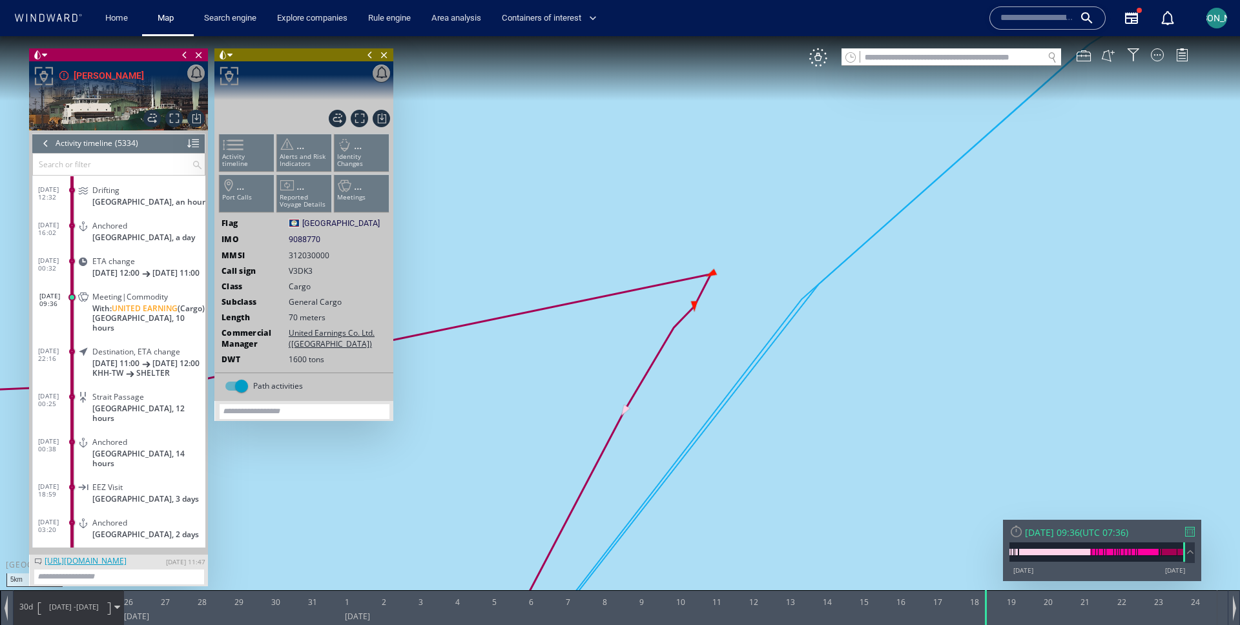
scroll to position [188952, 0]
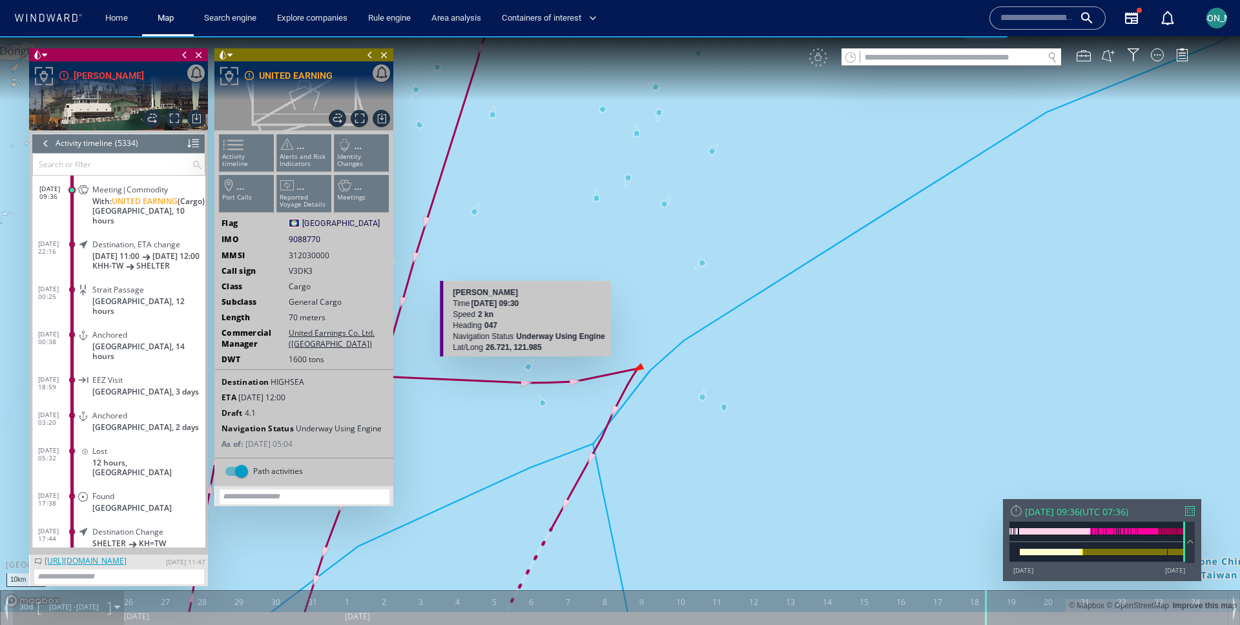
drag, startPoint x: 597, startPoint y: 400, endPoint x: 769, endPoint y: 240, distance: 234.5
click at [770, 240] on canvas "Map" at bounding box center [620, 324] width 1240 height 576
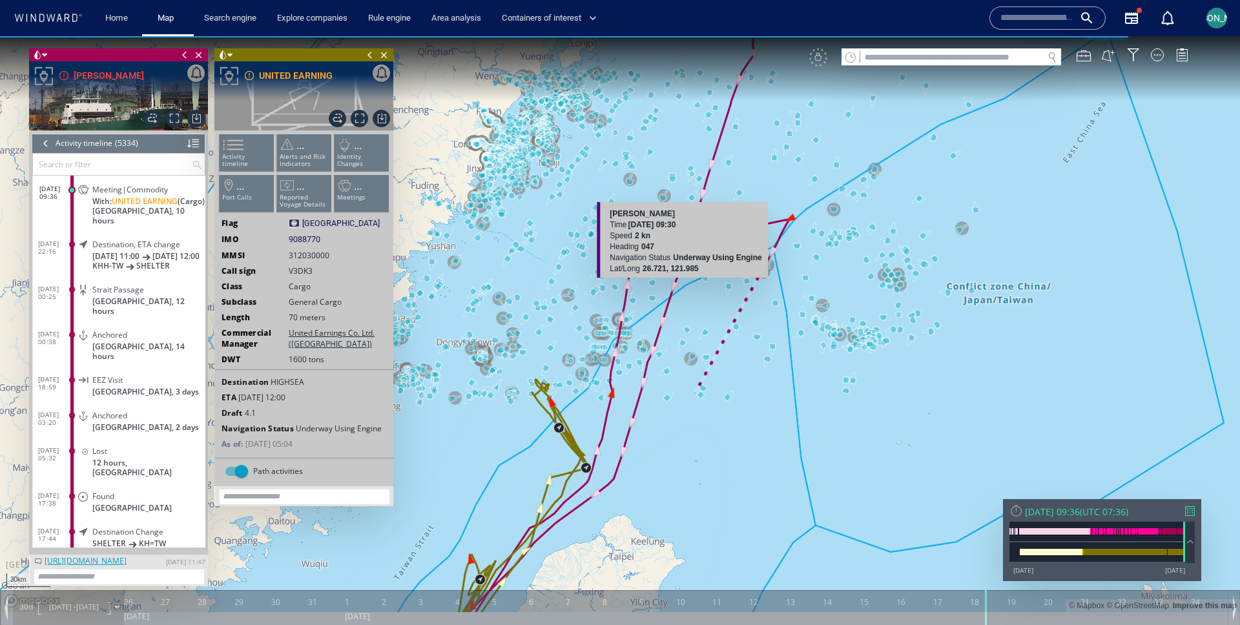
click at [685, 461] on canvas "Map" at bounding box center [620, 324] width 1240 height 576
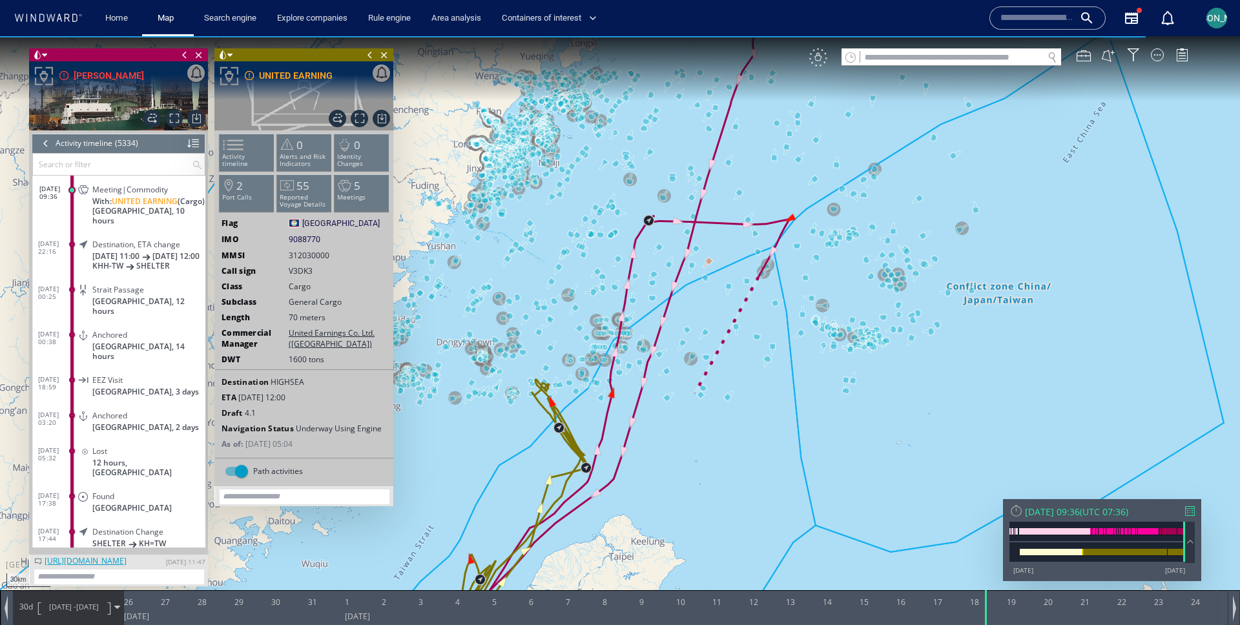
click at [819, 57] on div "VM" at bounding box center [818, 57] width 18 height 18
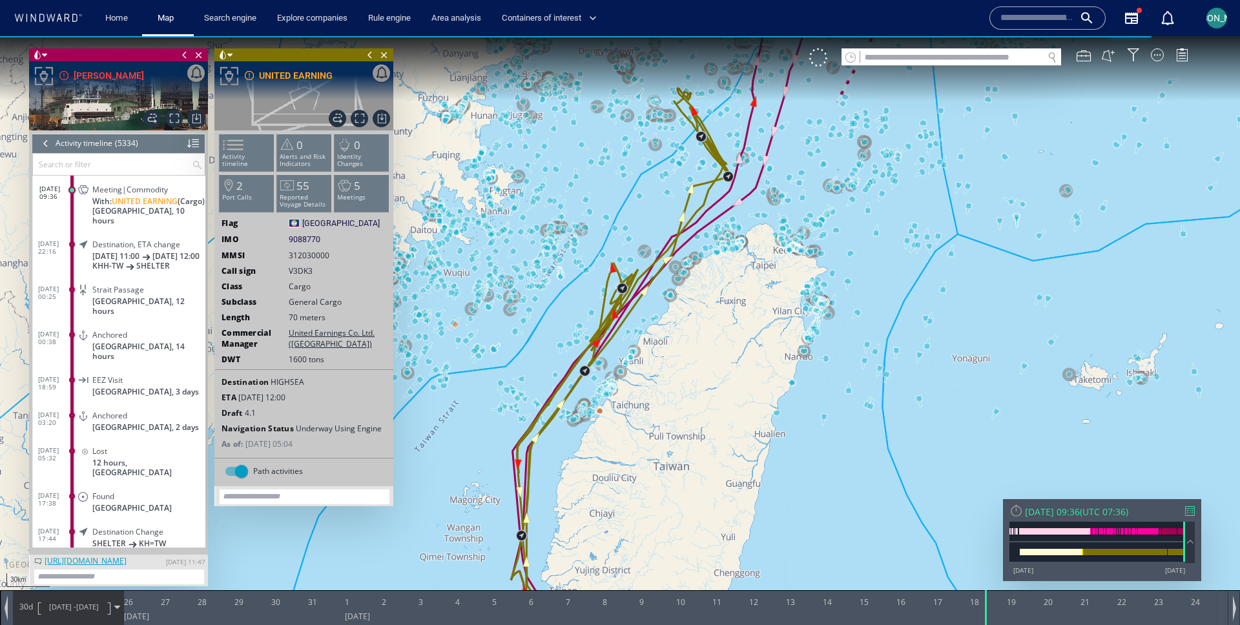
drag, startPoint x: 532, startPoint y: 268, endPoint x: 685, endPoint y: -35, distance: 339.7
click at [685, 36] on html "30km © Mapbox © OpenStreetMap Improve this map 0 0 25 September 2025 26 27 28 2…" at bounding box center [620, 330] width 1240 height 589
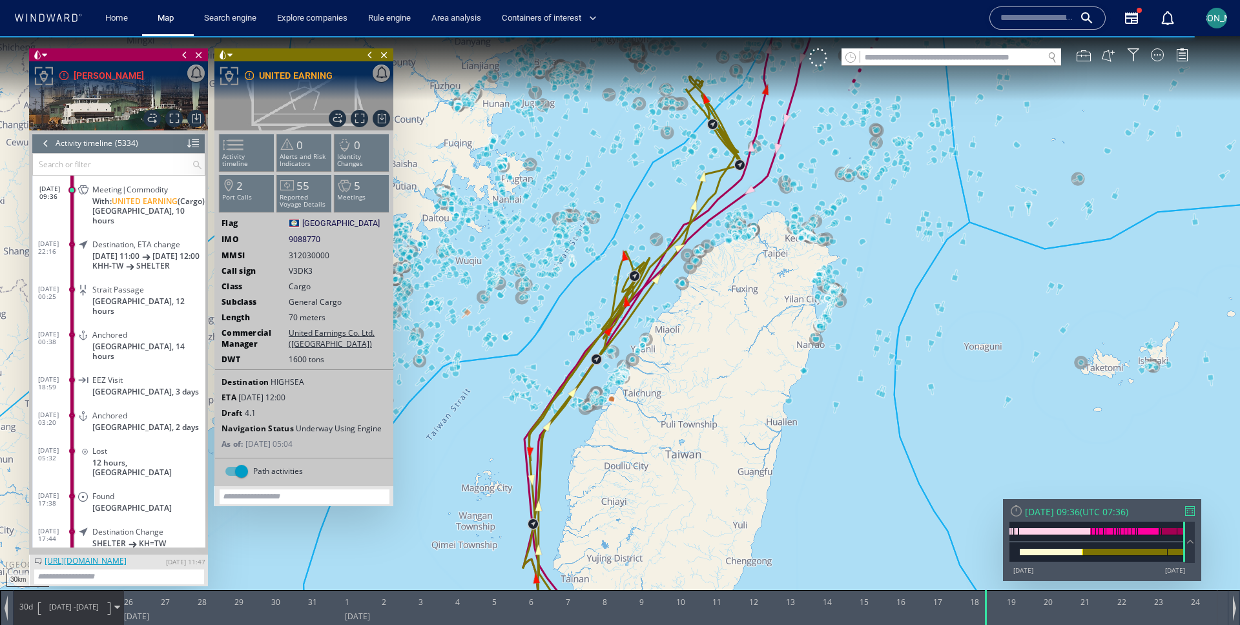
drag, startPoint x: 630, startPoint y: 420, endPoint x: 670, endPoint y: 140, distance: 282.6
click at [671, 140] on canvas "Map" at bounding box center [620, 324] width 1240 height 576
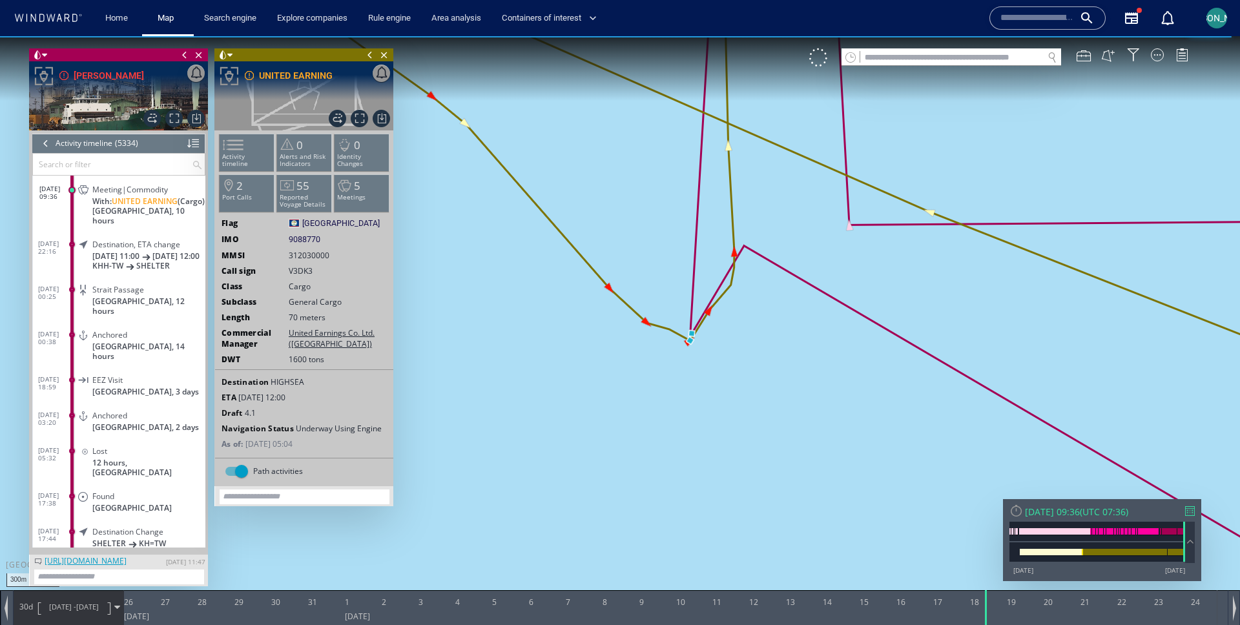
drag, startPoint x: 824, startPoint y: 178, endPoint x: 751, endPoint y: 358, distance: 194.4
click at [751, 358] on canvas "Map" at bounding box center [620, 324] width 1240 height 576
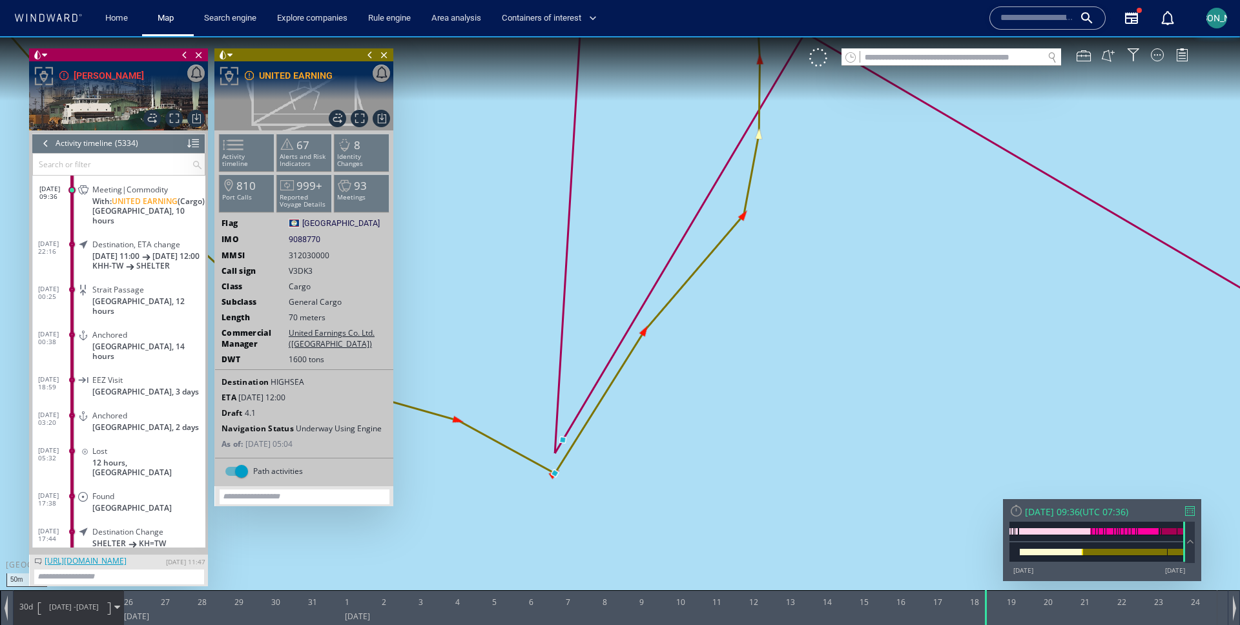
click at [645, 327] on canvas "Map" at bounding box center [620, 324] width 1240 height 576
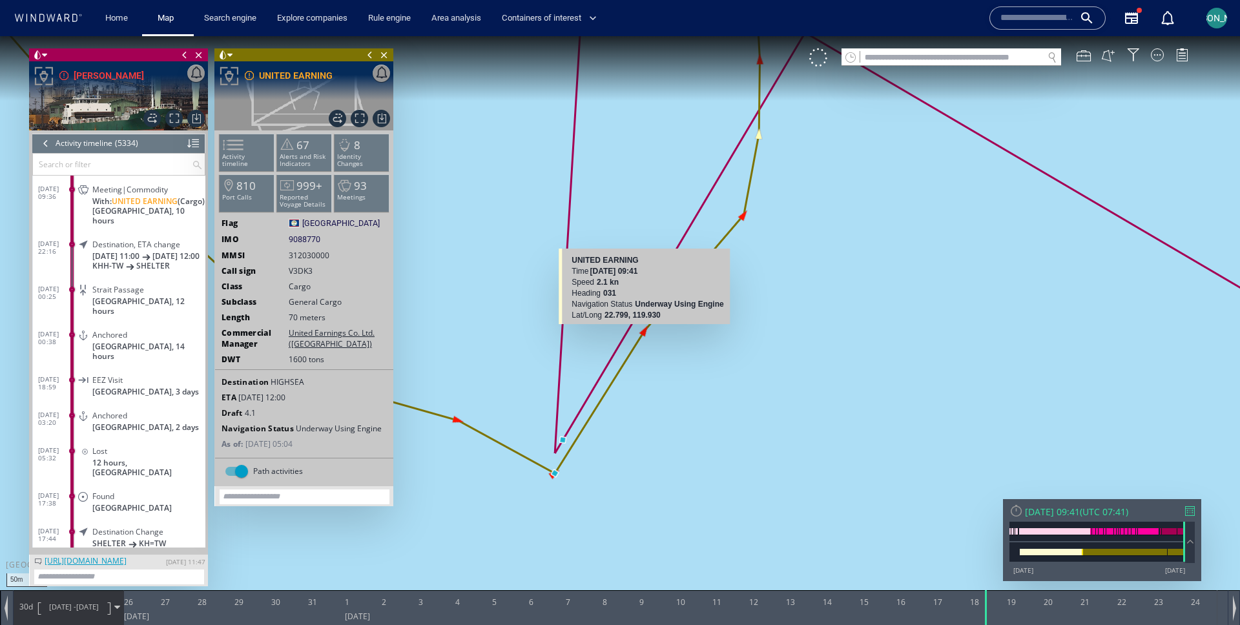
scroll to position [188987, 0]
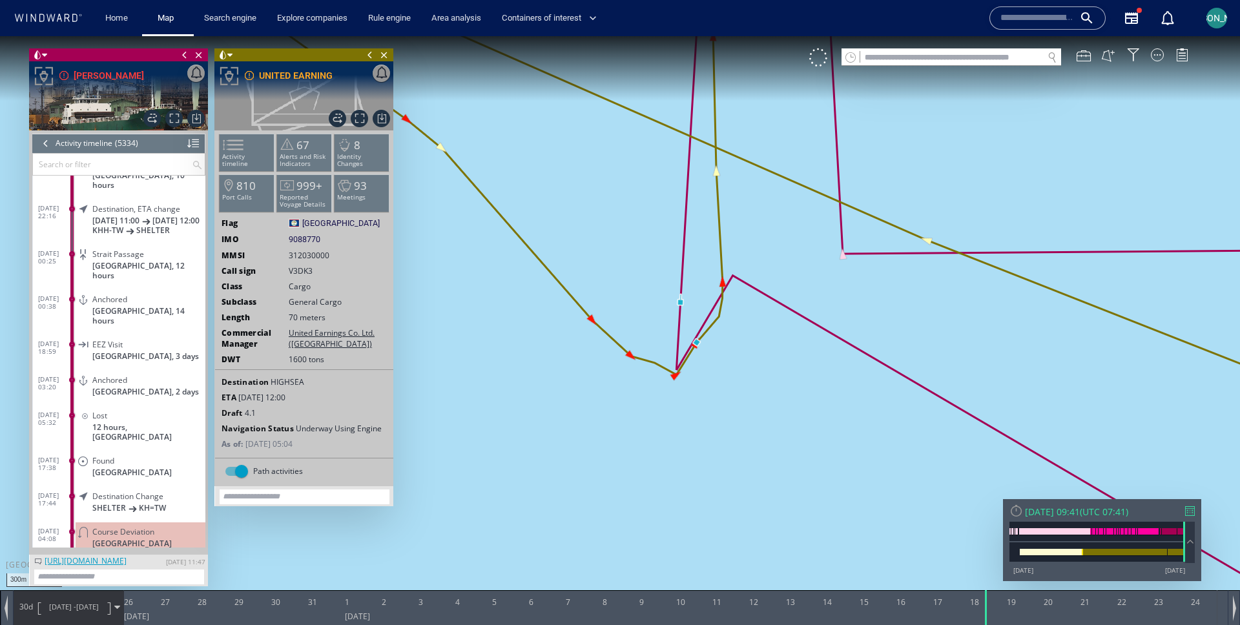
click at [675, 375] on canvas "Map" at bounding box center [620, 324] width 1240 height 576
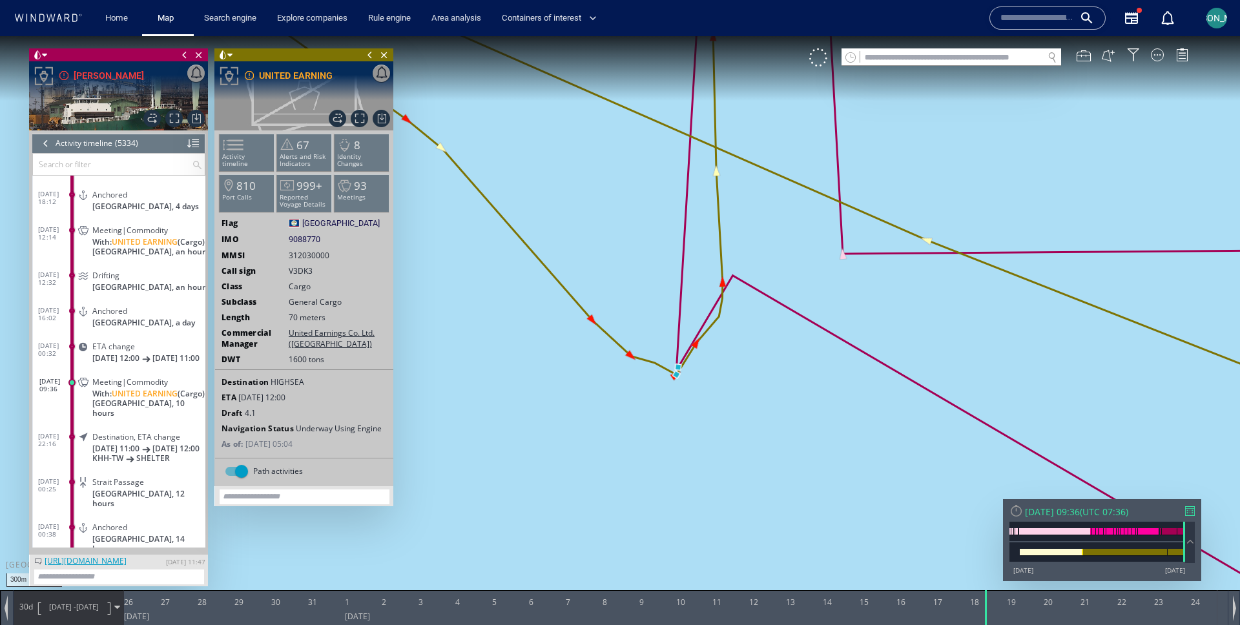
scroll to position [188770, 0]
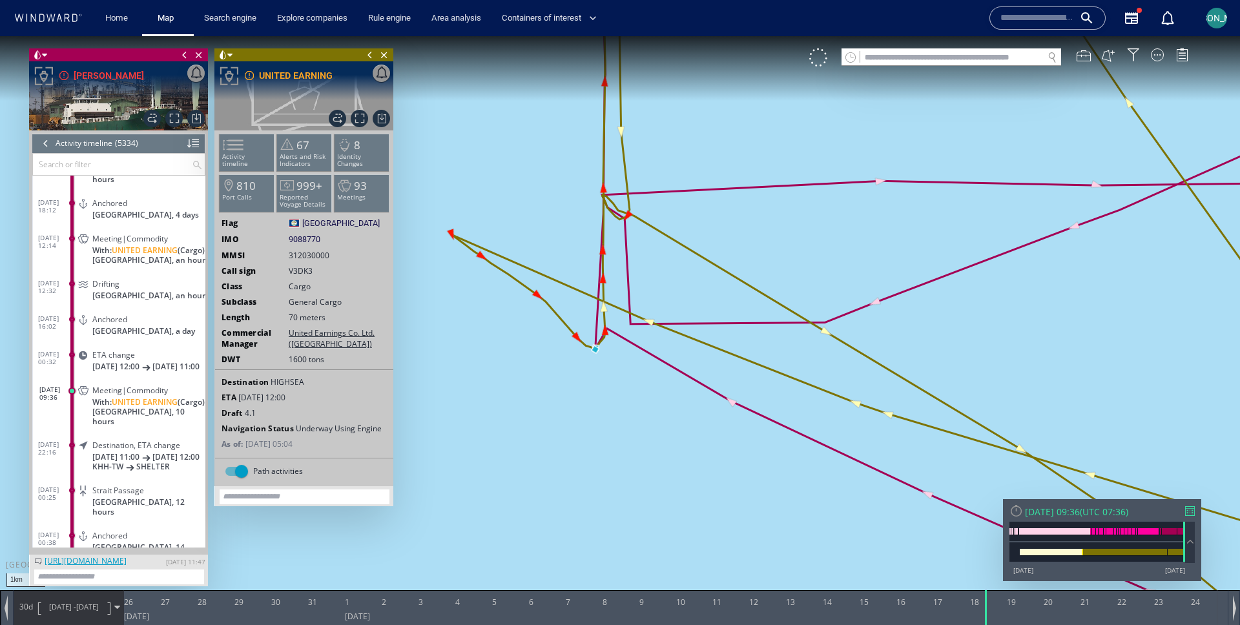
click at [85, 601] on span "25/08/25 - 24/09/25" at bounding box center [73, 607] width 65 height 32
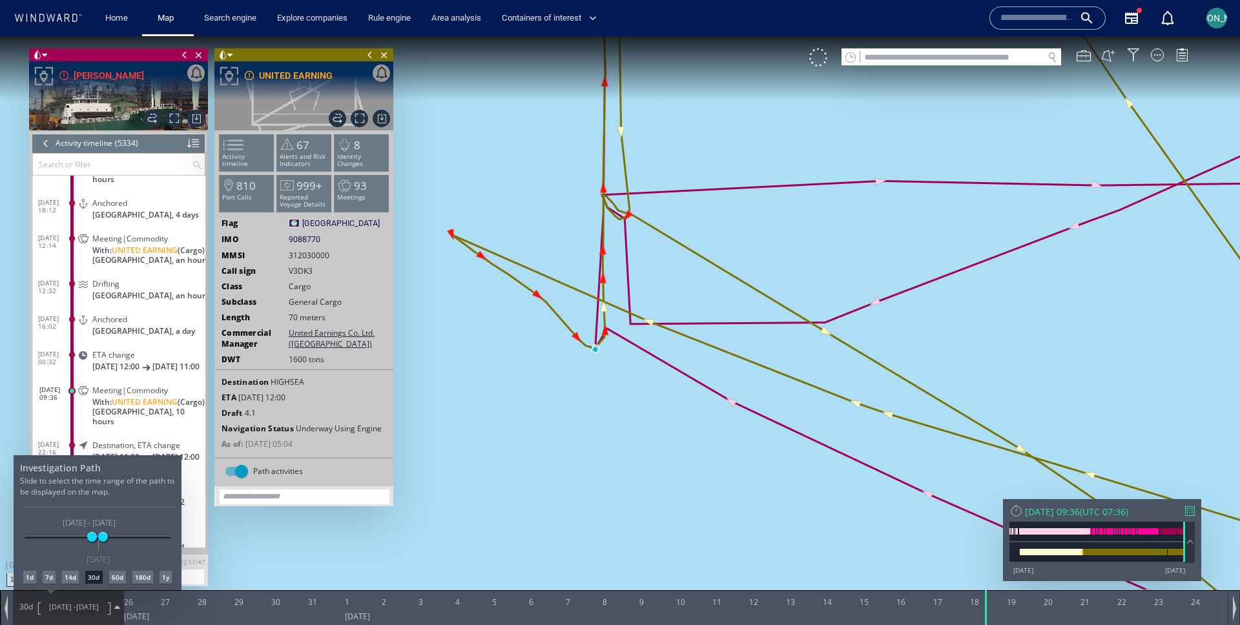
drag, startPoint x: 80, startPoint y: 540, endPoint x: 92, endPoint y: 542, distance: 12.4
click at [92, 539] on div "20/06/25 16/12/25 10/09/25 24/09/25 10/09/25 - 24/09/25 18/09/25" at bounding box center [97, 538] width 145 height 3
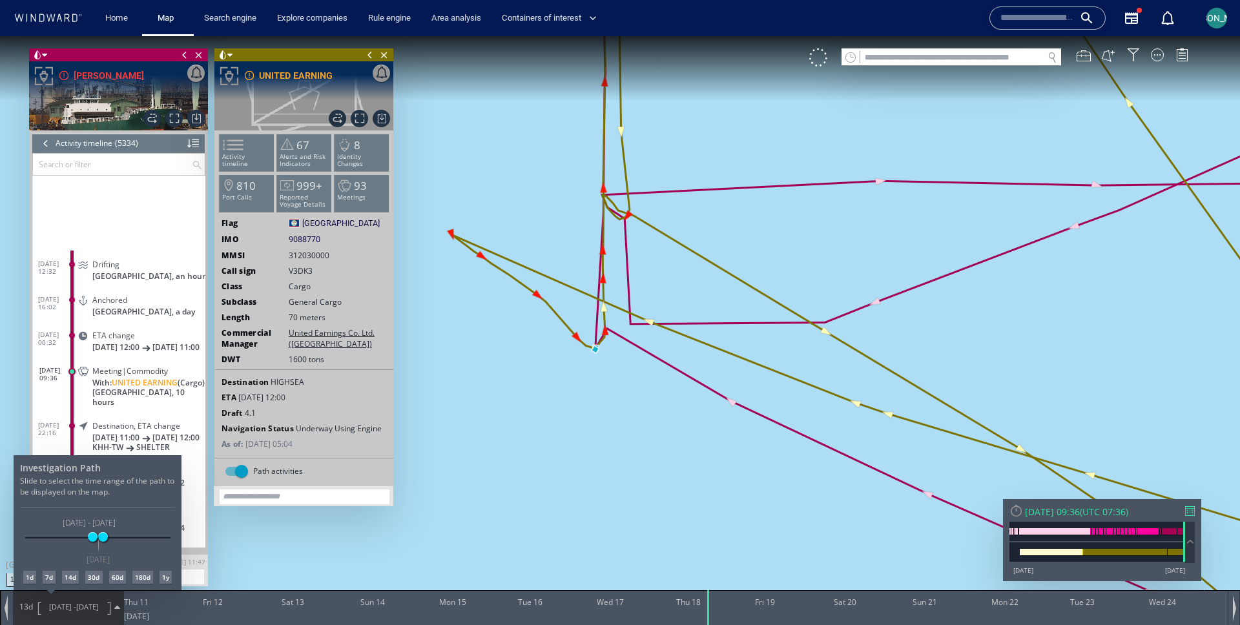
scroll to position [188952, 0]
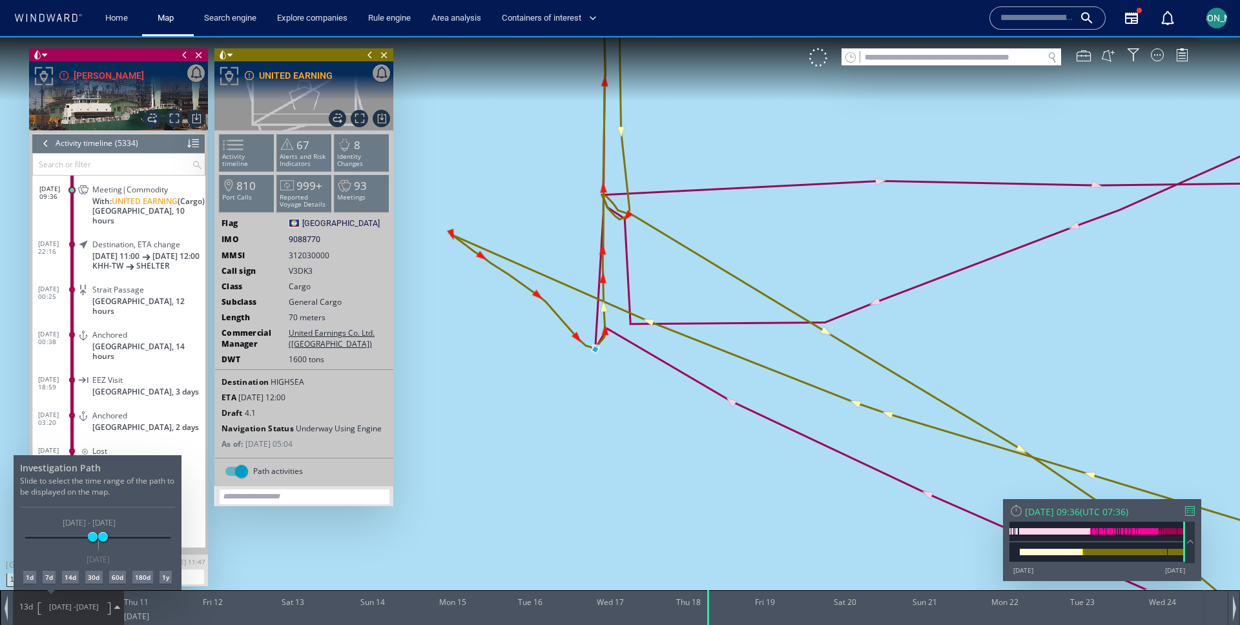
click at [602, 404] on div at bounding box center [620, 330] width 1240 height 589
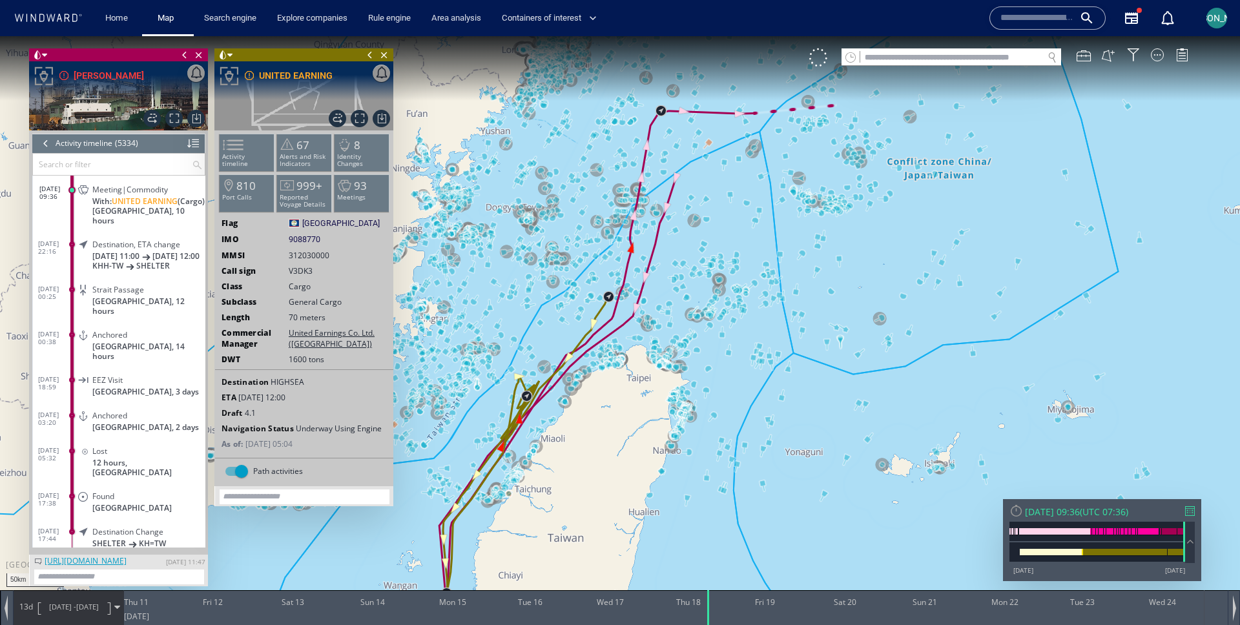
drag, startPoint x: 788, startPoint y: 335, endPoint x: 612, endPoint y: 504, distance: 243.9
click at [612, 504] on canvas "Map" at bounding box center [620, 324] width 1240 height 576
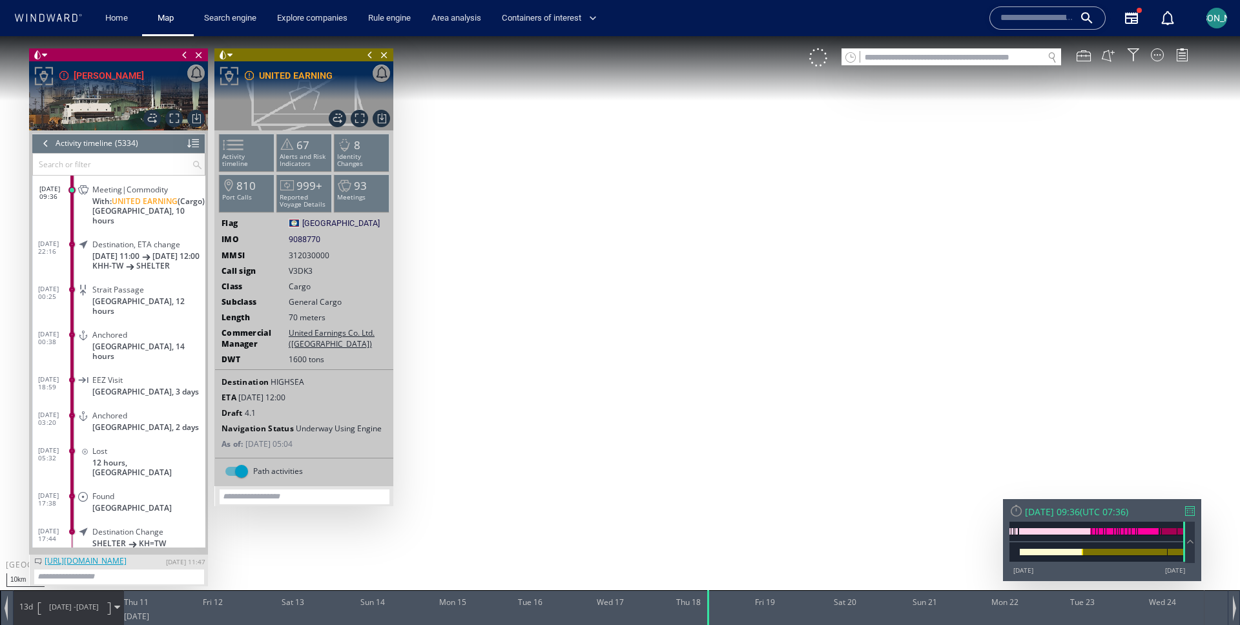
drag, startPoint x: 584, startPoint y: 415, endPoint x: 723, endPoint y: 207, distance: 249.9
click at [723, 207] on canvas "Map" at bounding box center [620, 324] width 1240 height 576
drag, startPoint x: 637, startPoint y: 426, endPoint x: 734, endPoint y: 48, distance: 389.4
click at [734, 36] on html "10km © Mapbox © OpenStreetMap Improve this map 0 0 Thu 11 September 2025 Fri 12…" at bounding box center [620, 330] width 1240 height 589
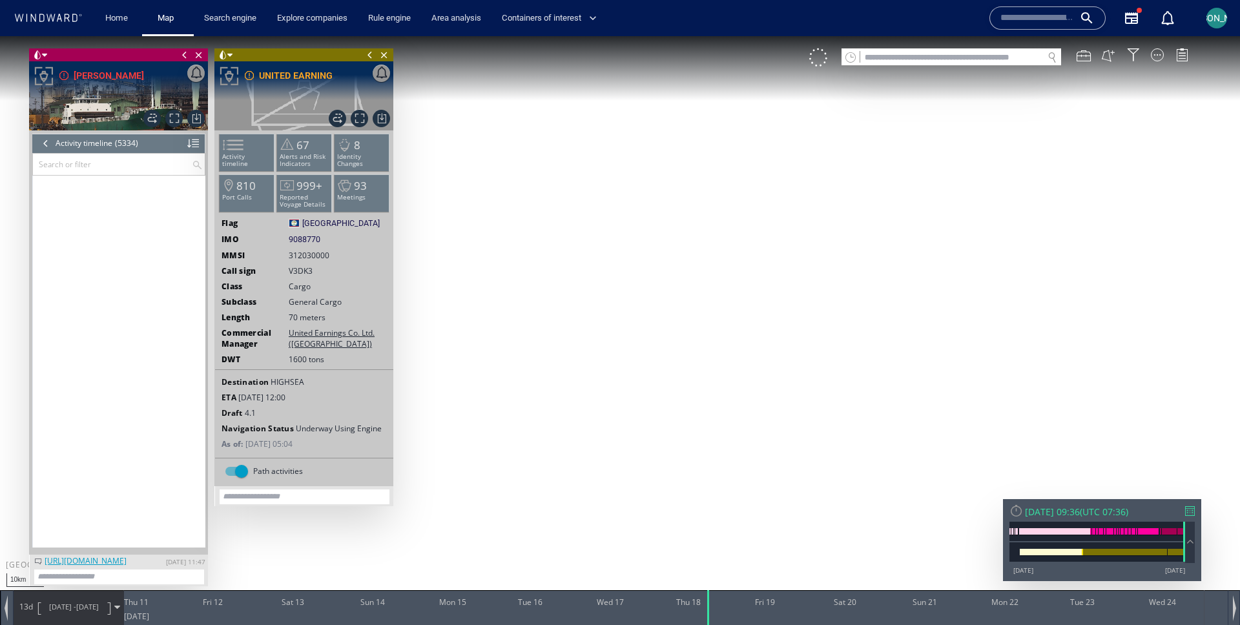
scroll to position [188952, 0]
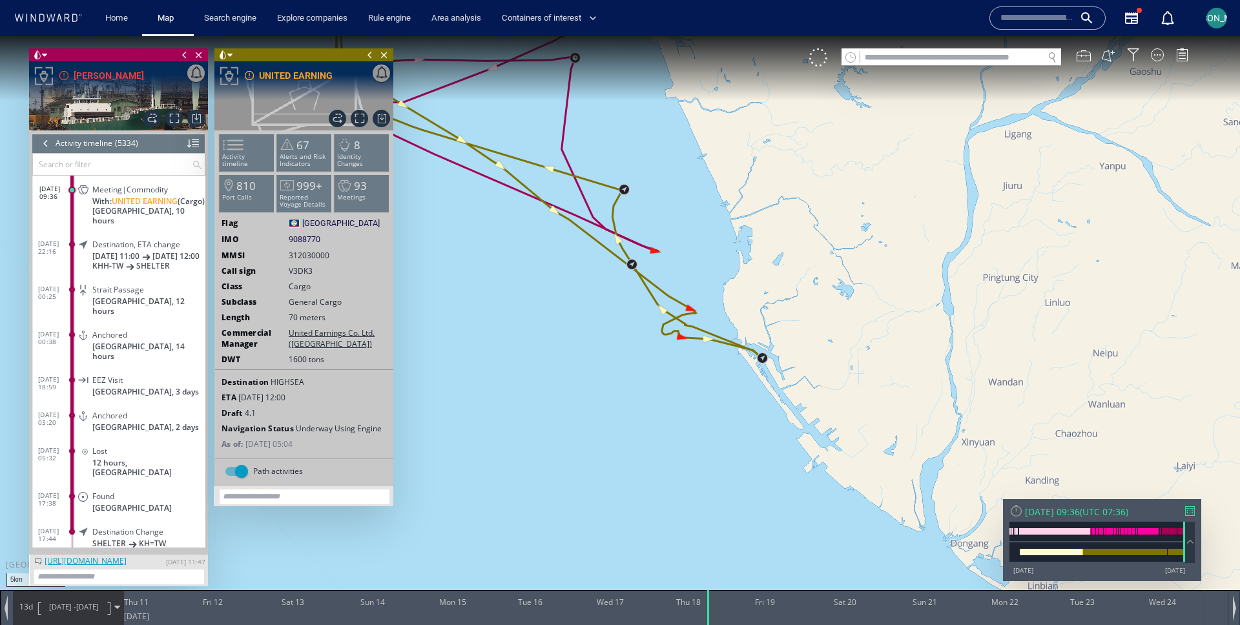
drag, startPoint x: 641, startPoint y: 193, endPoint x: 634, endPoint y: 363, distance: 170.0
click at [634, 364] on canvas "Map" at bounding box center [620, 324] width 1240 height 576
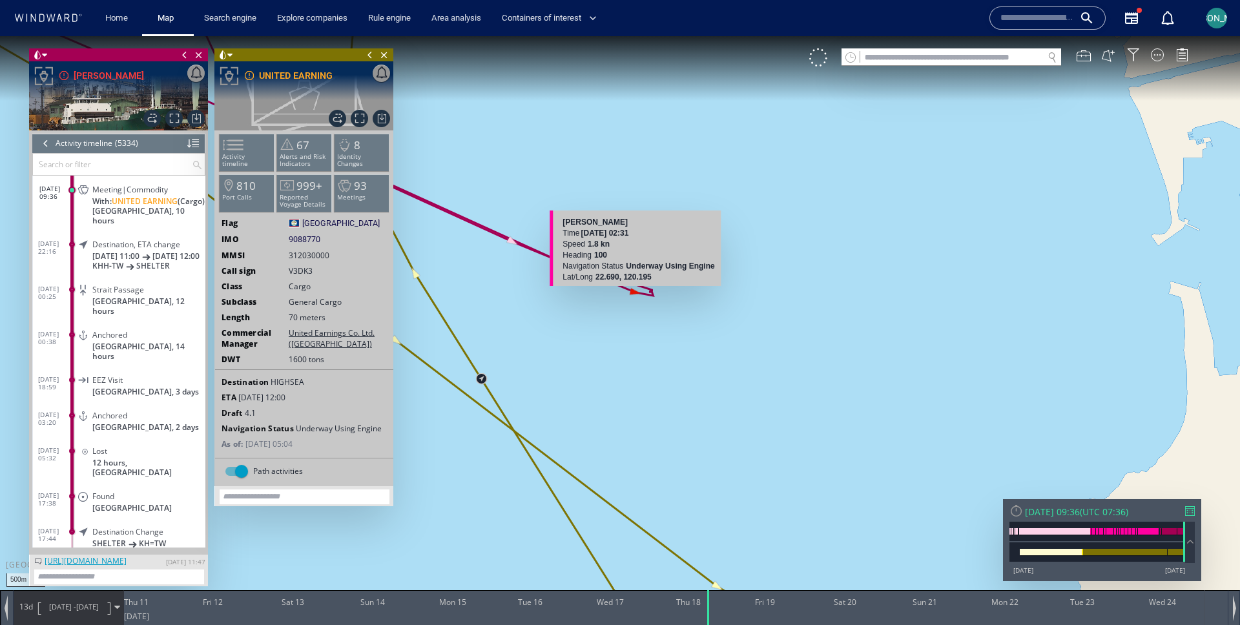
click at [634, 291] on canvas "Map" at bounding box center [620, 324] width 1240 height 576
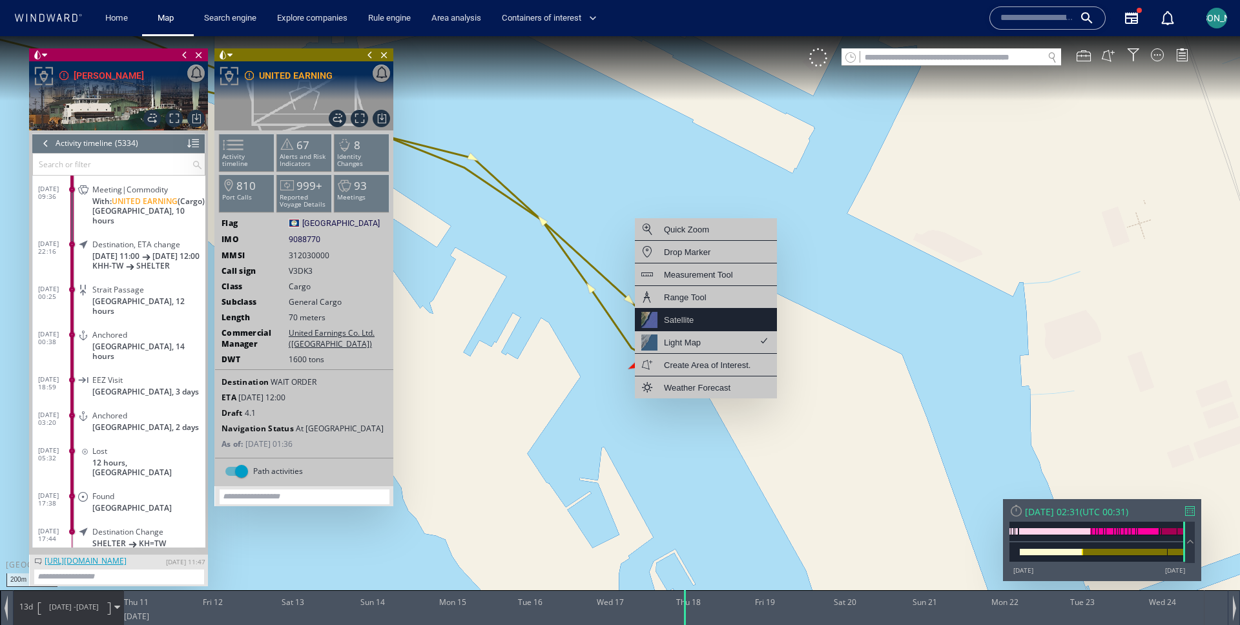
click at [713, 320] on div "Satellite" at bounding box center [706, 320] width 142 height 23
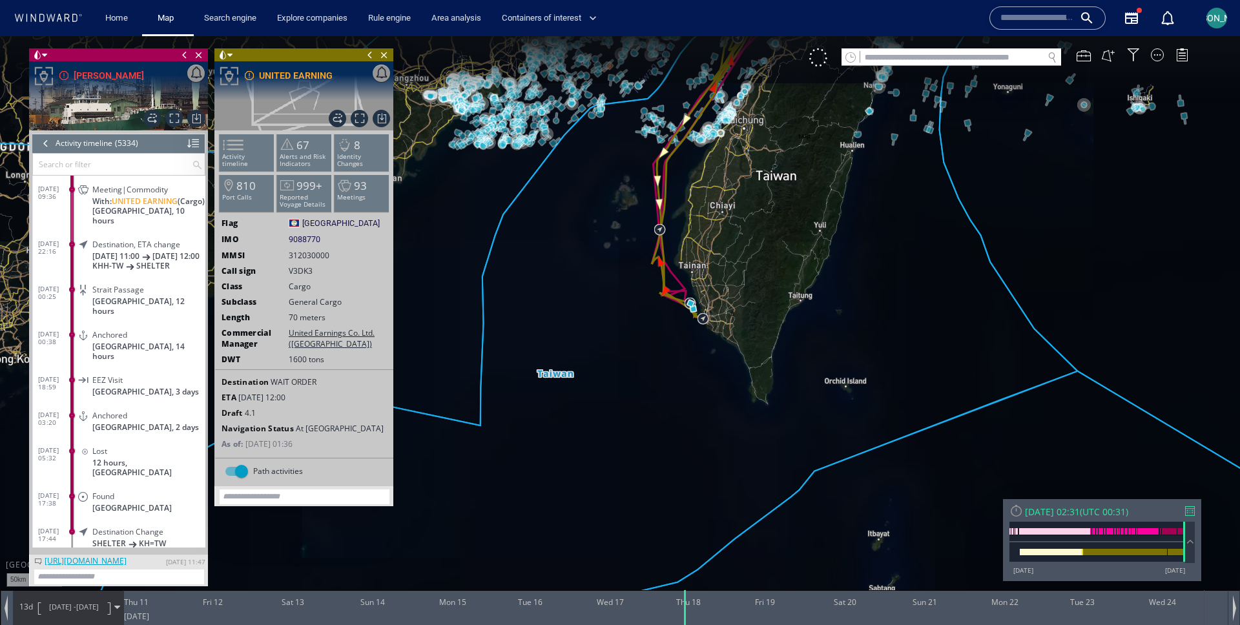
drag, startPoint x: 783, startPoint y: 189, endPoint x: 663, endPoint y: 361, distance: 210.0
click at [663, 361] on canvas "Map" at bounding box center [620, 324] width 1240 height 576
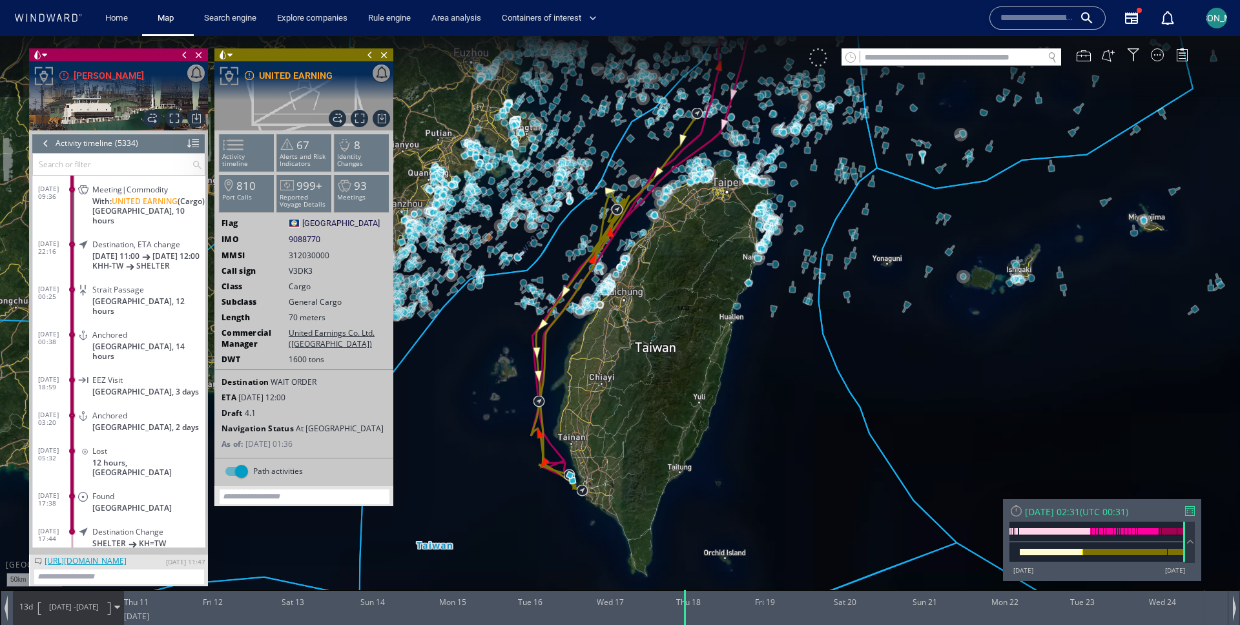
click at [815, 56] on div at bounding box center [818, 57] width 18 height 18
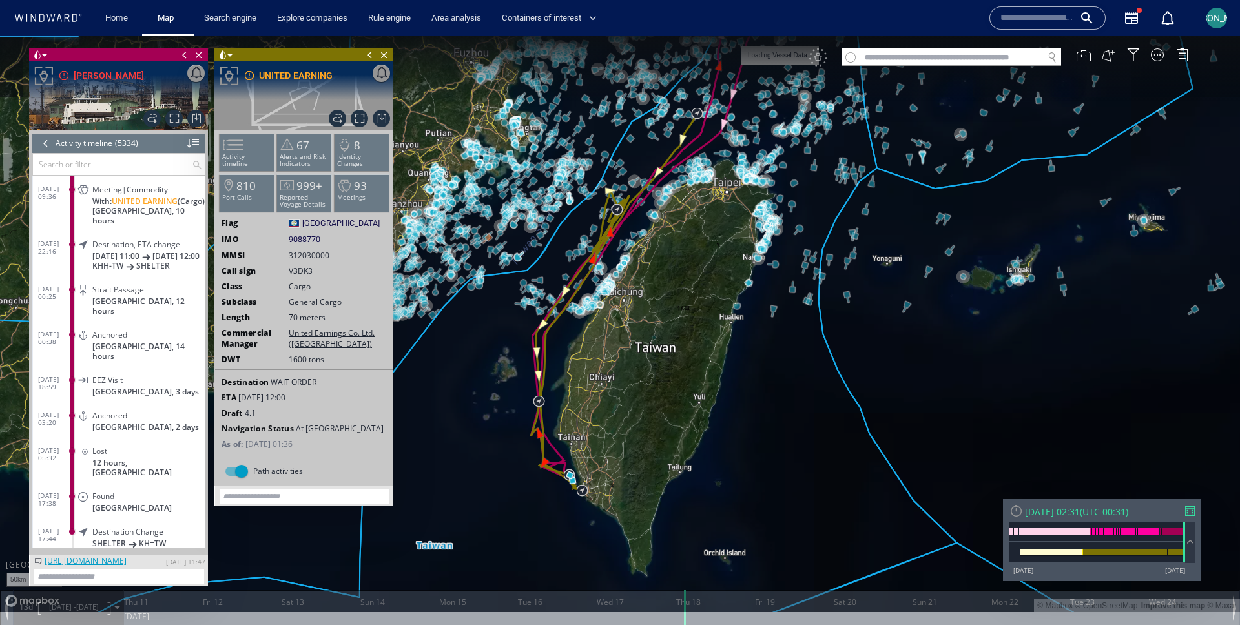
click at [818, 56] on div "VM" at bounding box center [1005, 57] width 392 height 18
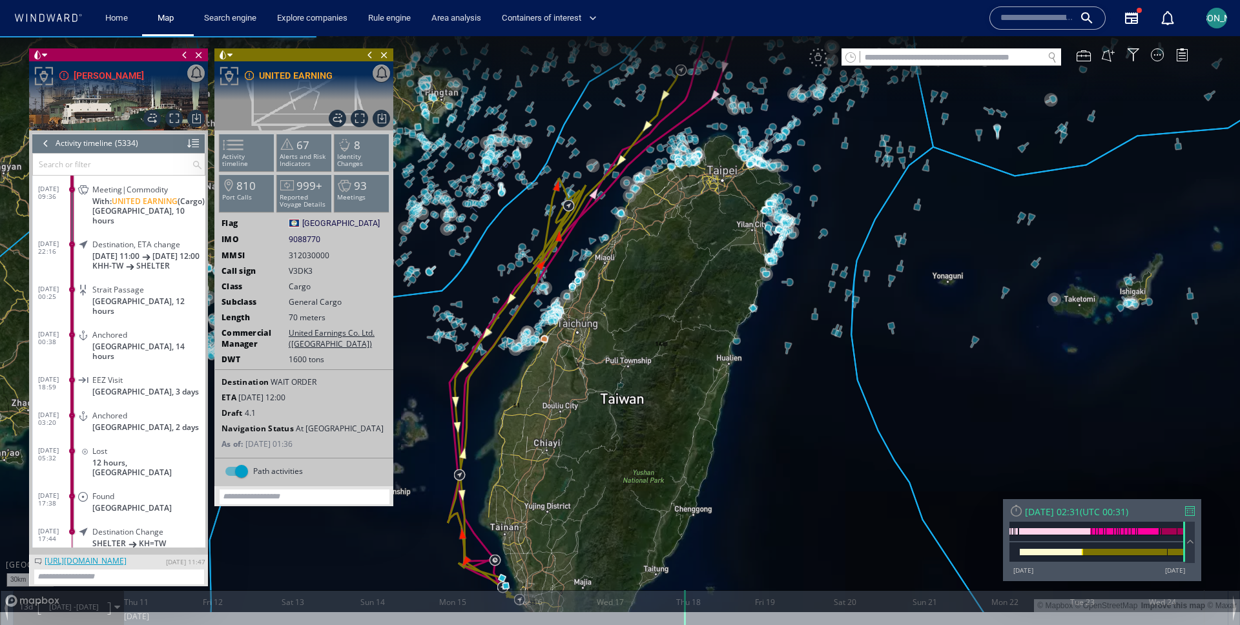
drag, startPoint x: 751, startPoint y: 180, endPoint x: 725, endPoint y: 260, distance: 84.6
click at [725, 262] on canvas "Map" at bounding box center [620, 324] width 1240 height 576
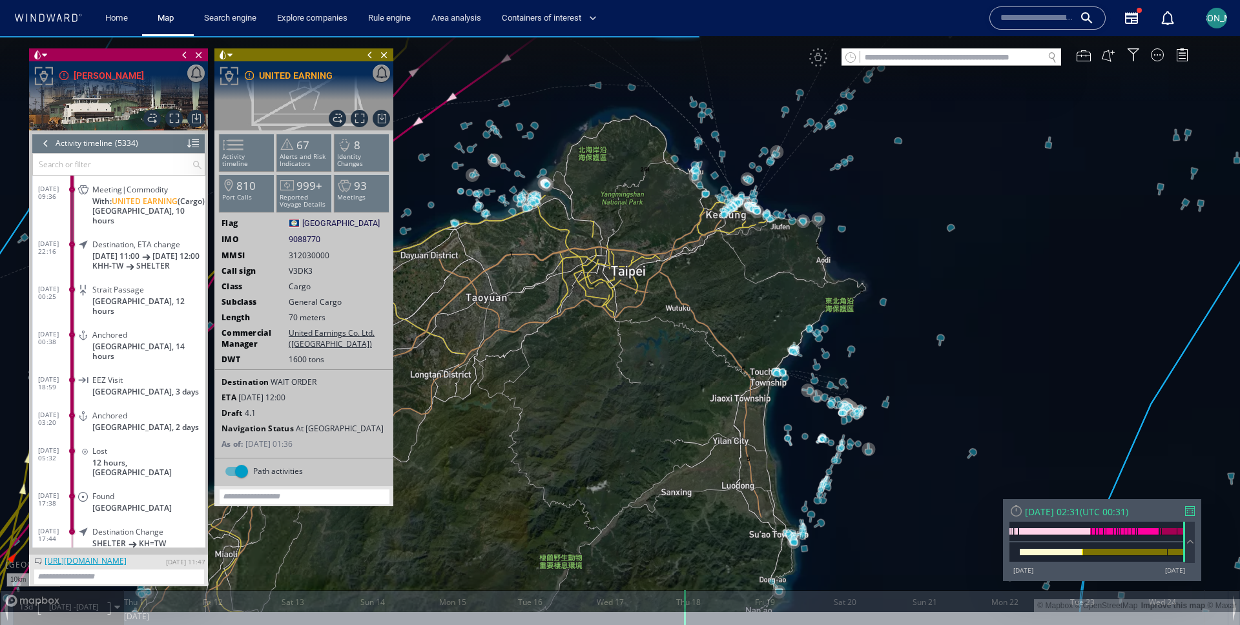
click at [875, 122] on canvas "Map" at bounding box center [620, 324] width 1240 height 576
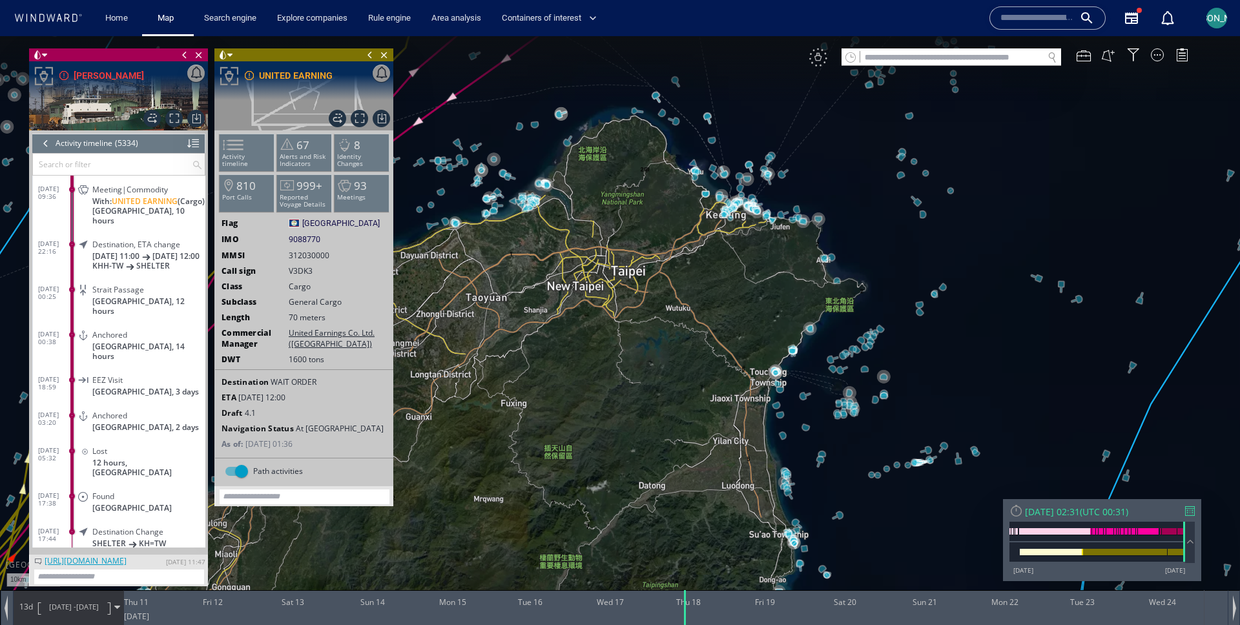
click at [817, 62] on div "VM" at bounding box center [818, 57] width 18 height 18
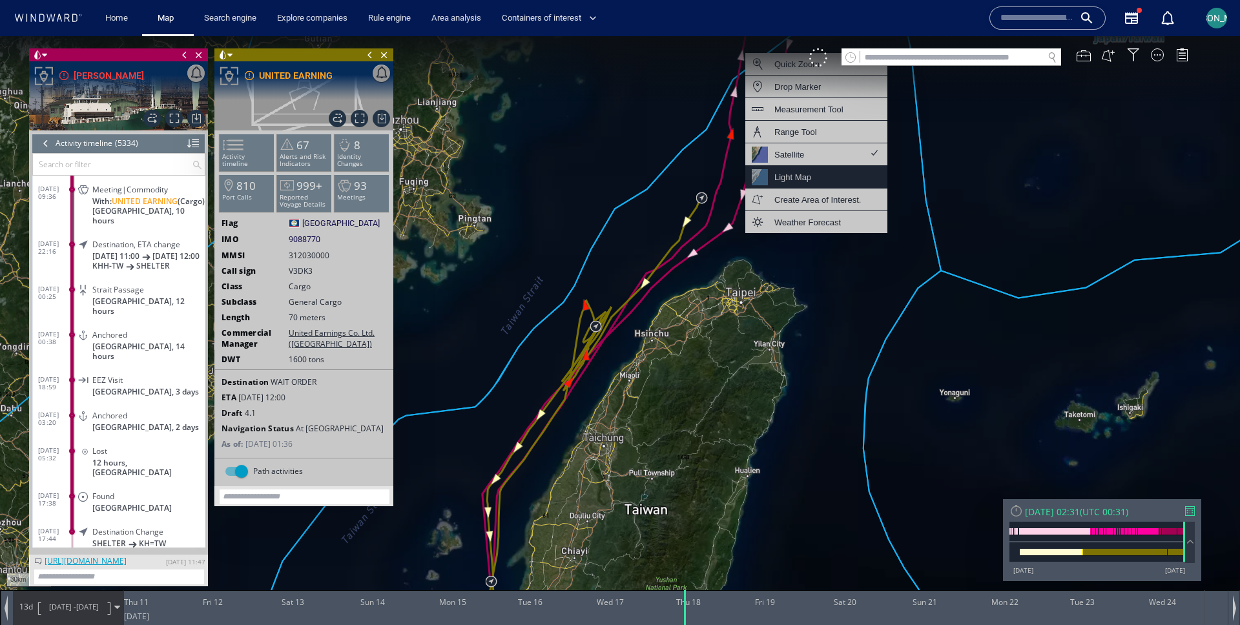
click at [829, 174] on div "Light Map" at bounding box center [816, 177] width 142 height 23
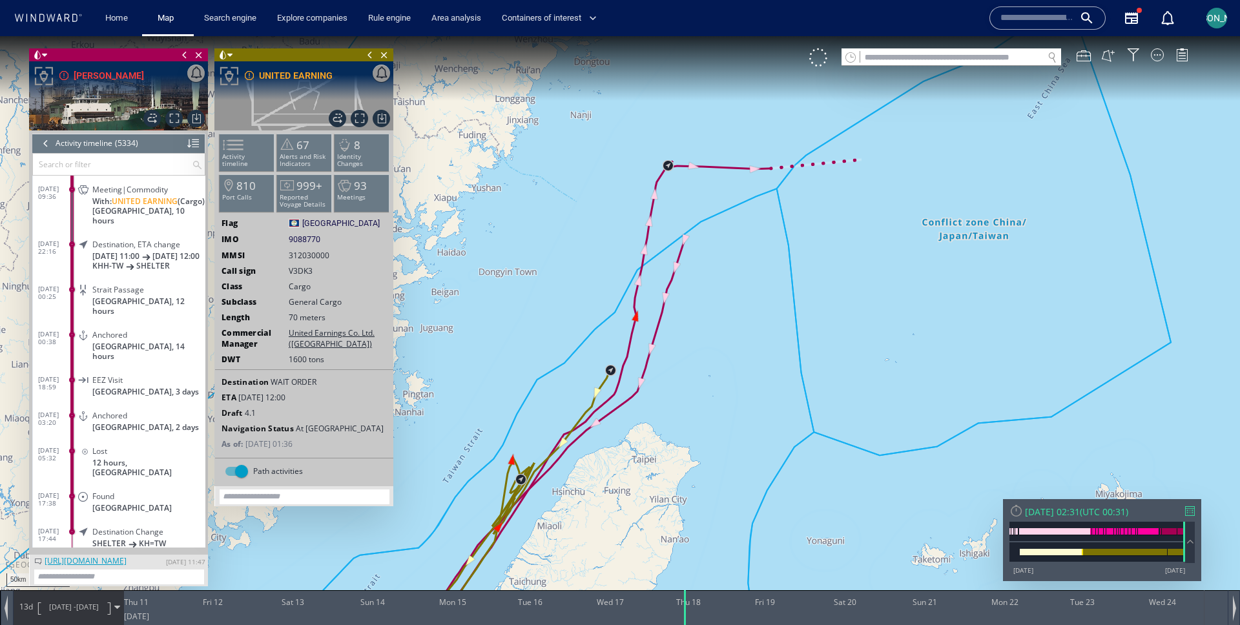
drag, startPoint x: 835, startPoint y: 254, endPoint x: 726, endPoint y: 415, distance: 194.9
click at [726, 415] on canvas "Map" at bounding box center [620, 324] width 1240 height 576
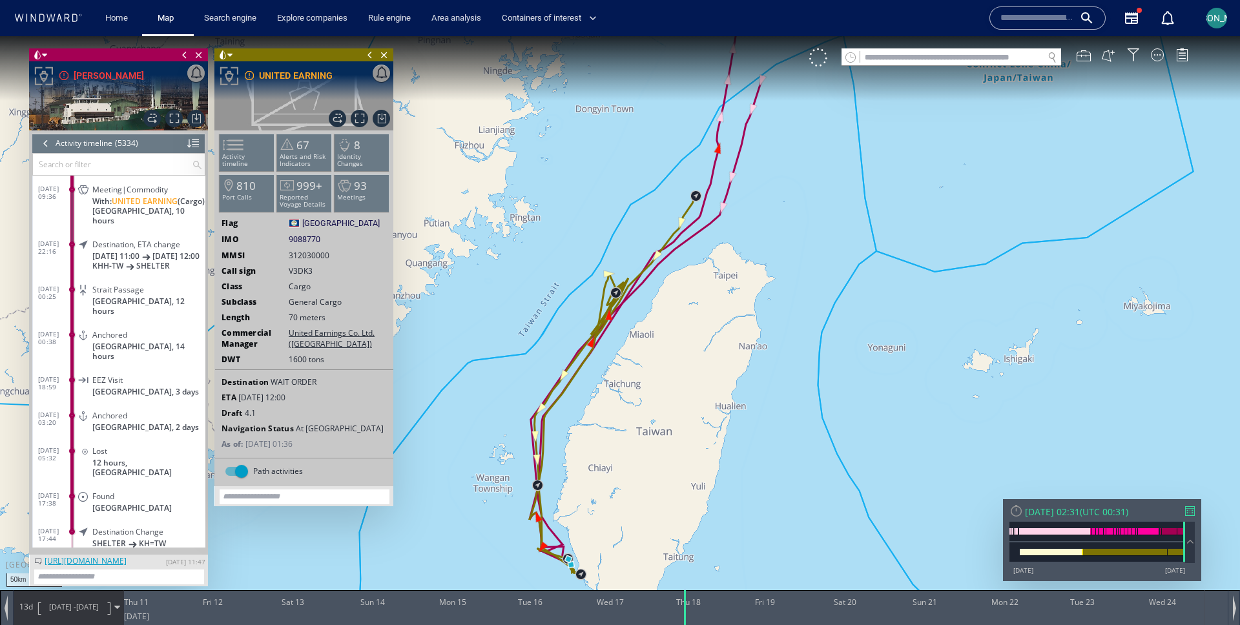
drag, startPoint x: 547, startPoint y: 381, endPoint x: 621, endPoint y: 200, distance: 195.3
click at [620, 200] on canvas "Map" at bounding box center [620, 324] width 1240 height 576
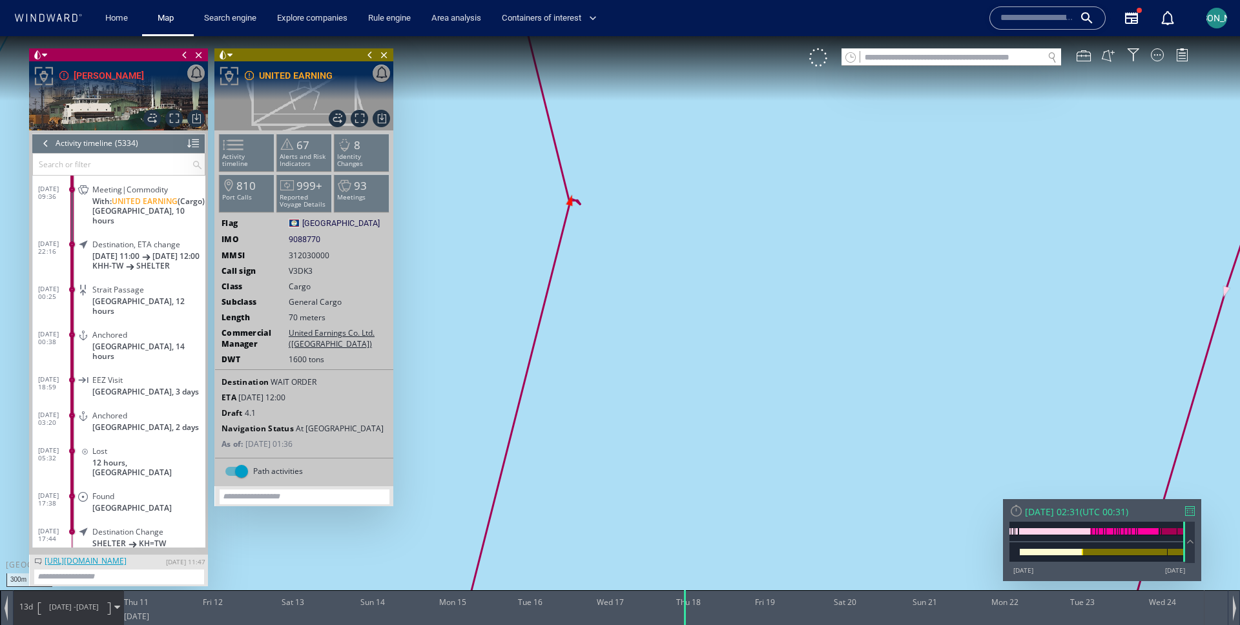
click at [566, 174] on canvas "Map" at bounding box center [620, 324] width 1240 height 576
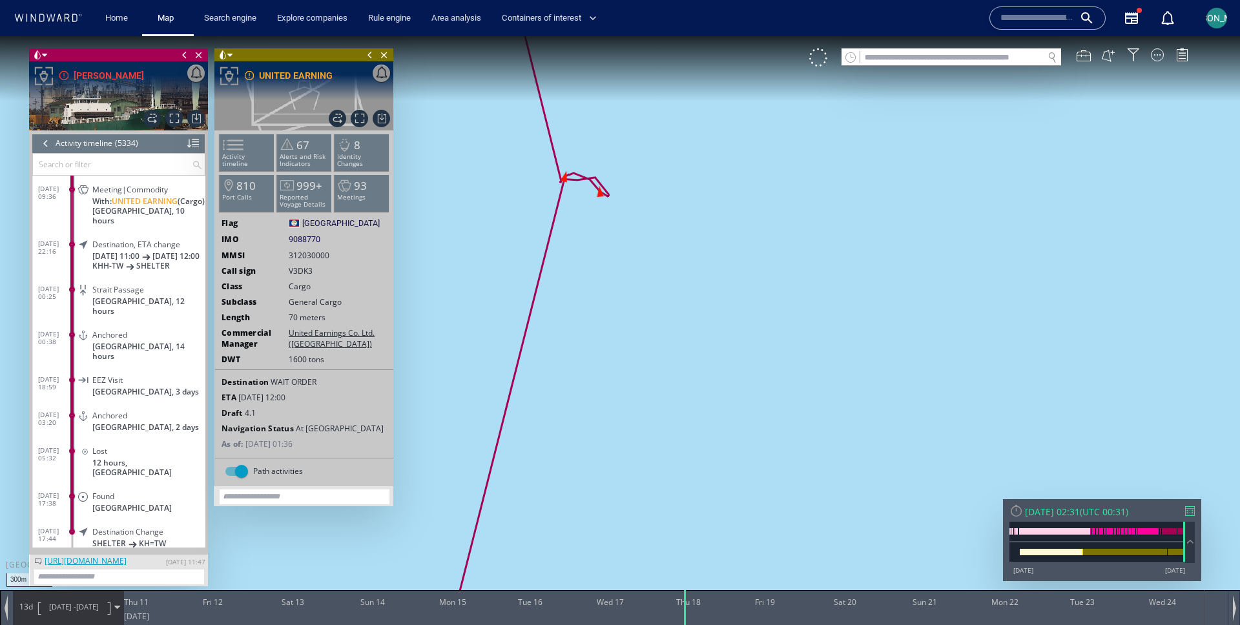
scroll to position [189059, 0]
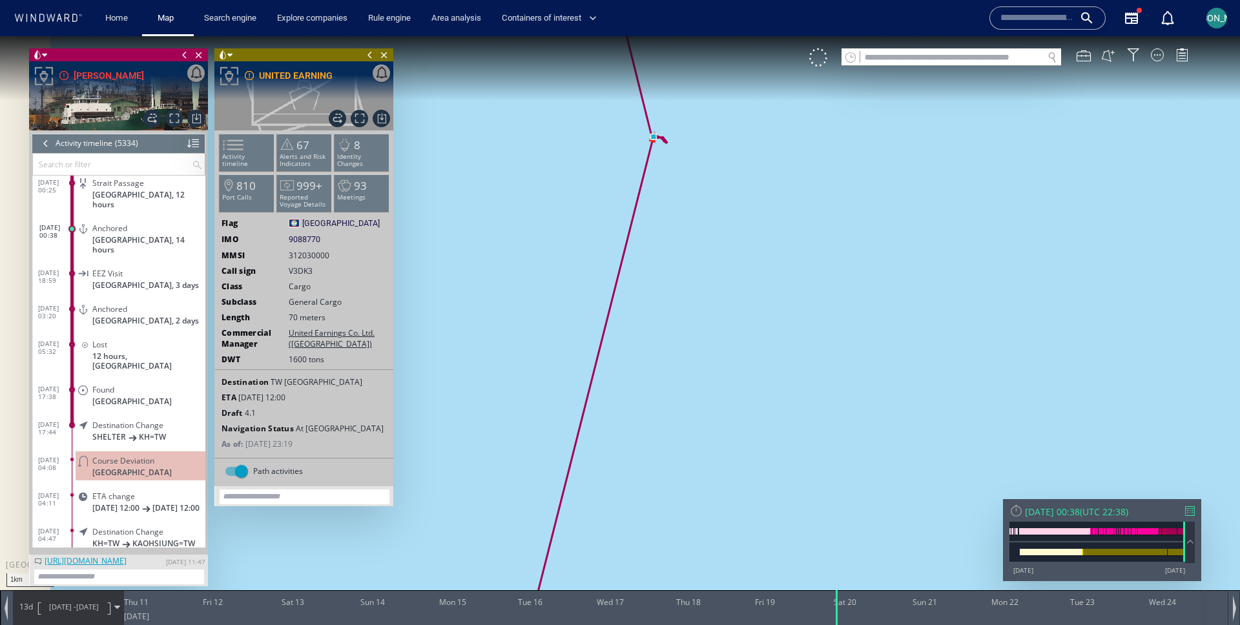
drag, startPoint x: 694, startPoint y: 119, endPoint x: 672, endPoint y: 434, distance: 316.0
click at [672, 434] on canvas "Map" at bounding box center [620, 324] width 1240 height 576
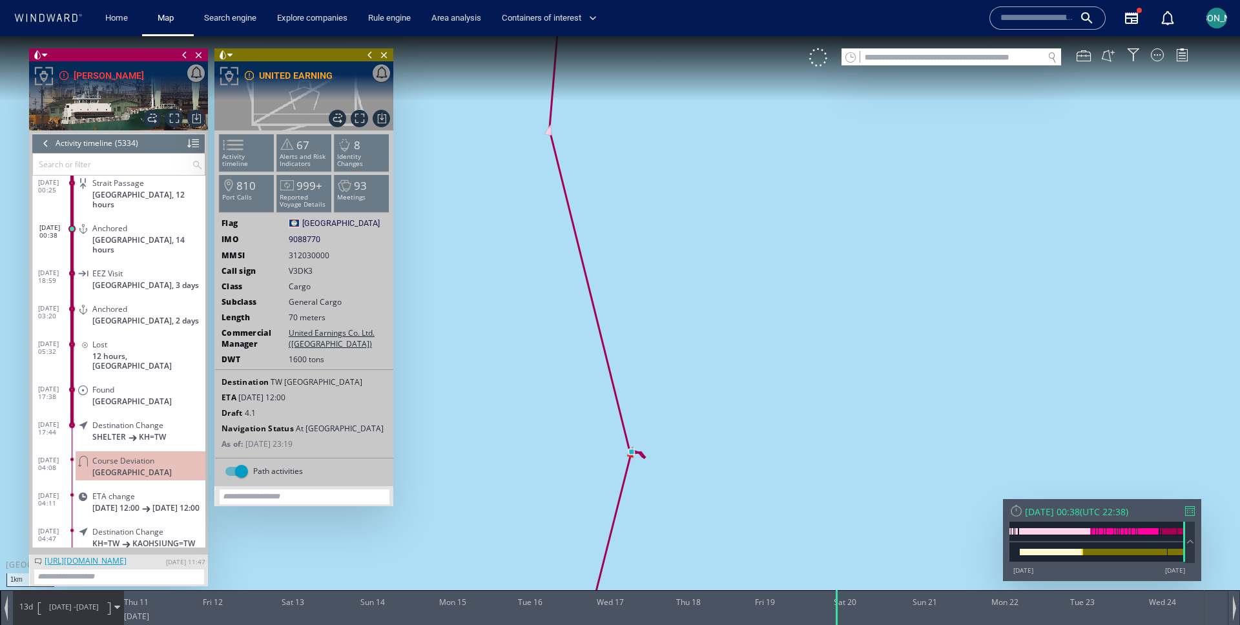
drag, startPoint x: 538, startPoint y: 353, endPoint x: 606, endPoint y: 171, distance: 194.6
click at [606, 162] on canvas "Map" at bounding box center [620, 324] width 1240 height 576
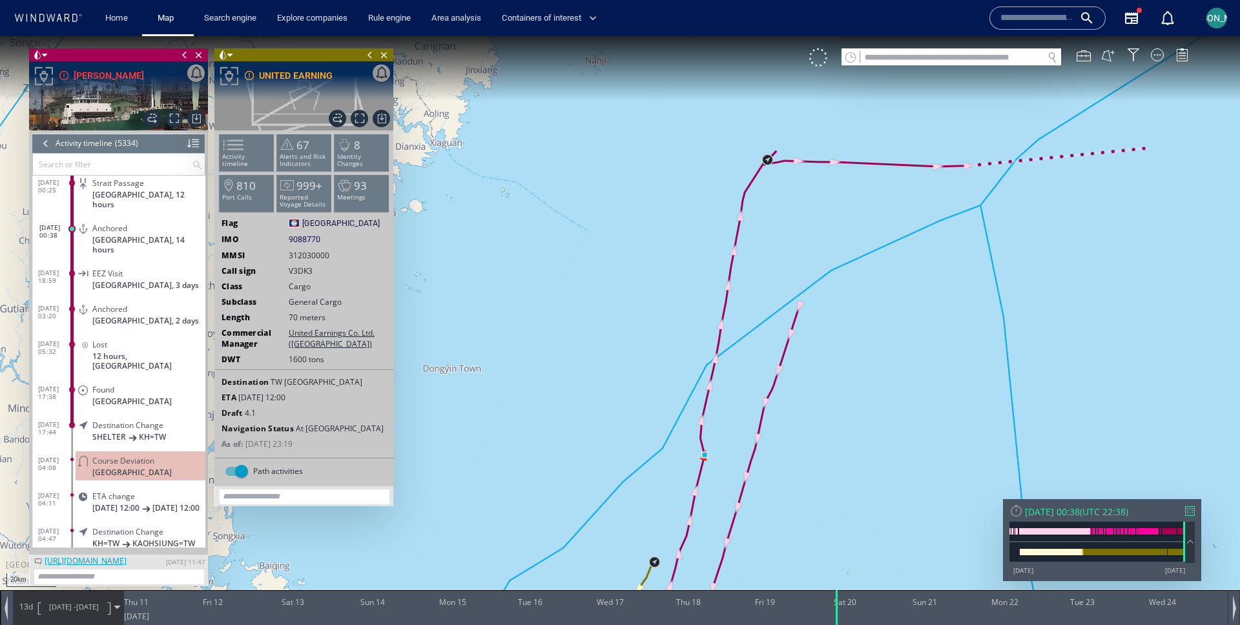
drag, startPoint x: 731, startPoint y: 489, endPoint x: 618, endPoint y: 209, distance: 302.0
click at [618, 209] on canvas "Map" at bounding box center [620, 324] width 1240 height 576
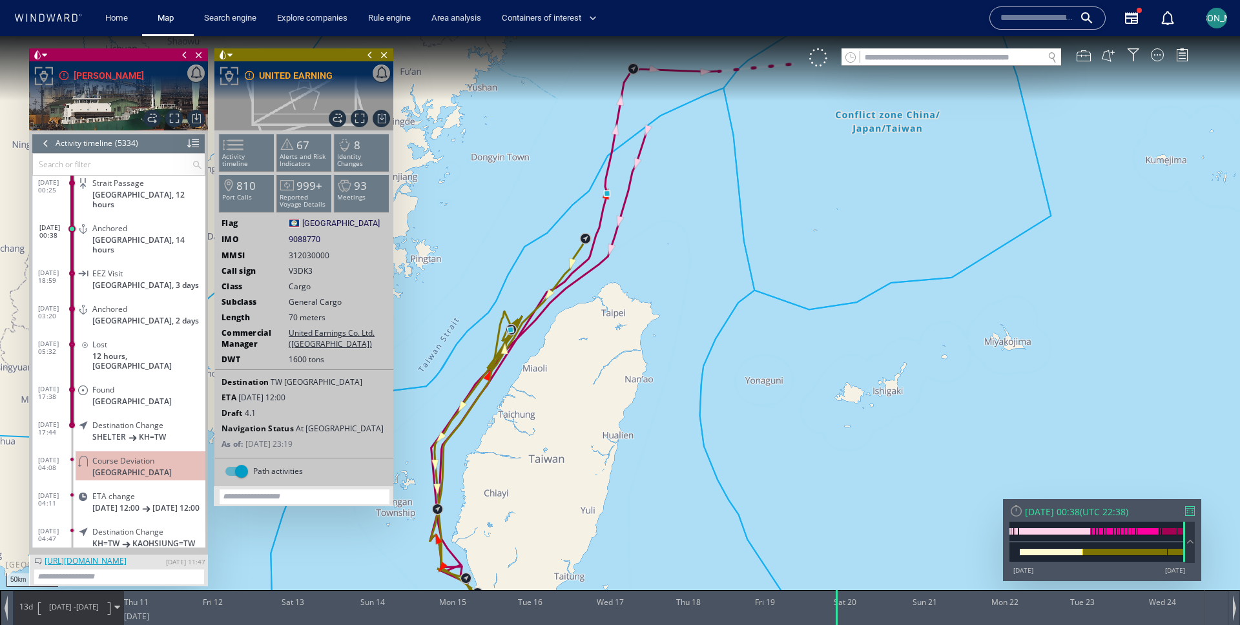
drag, startPoint x: 596, startPoint y: 340, endPoint x: 738, endPoint y: 143, distance: 243.4
click at [738, 143] on canvas "Map" at bounding box center [620, 324] width 1240 height 576
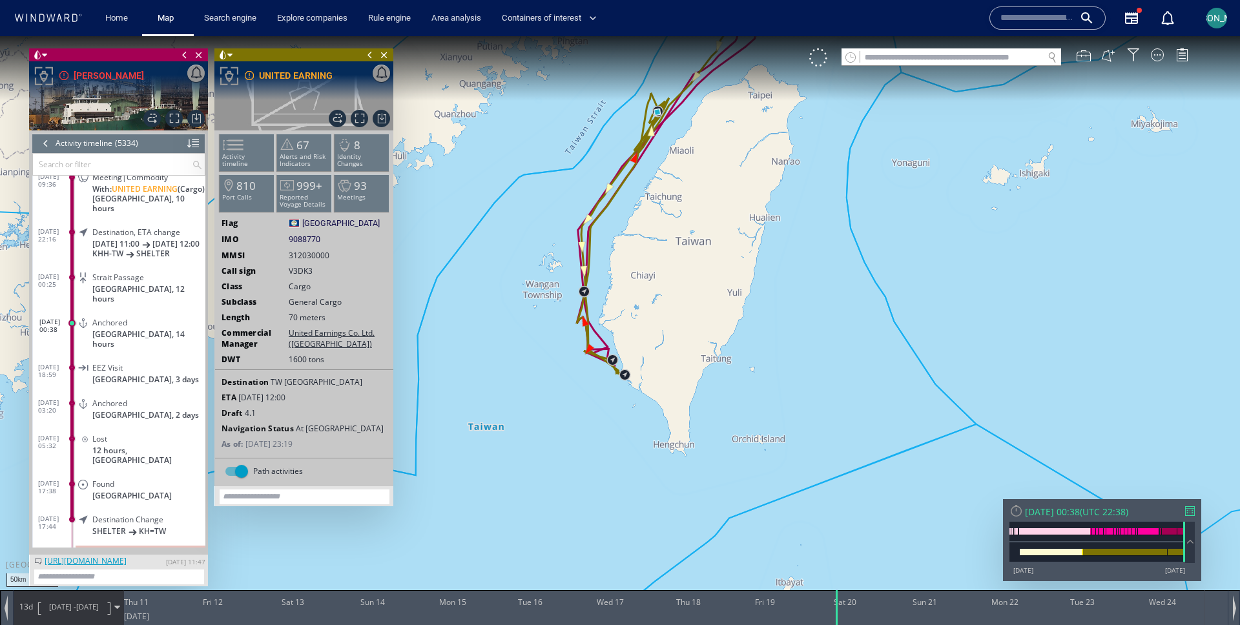
scroll to position [189184, 0]
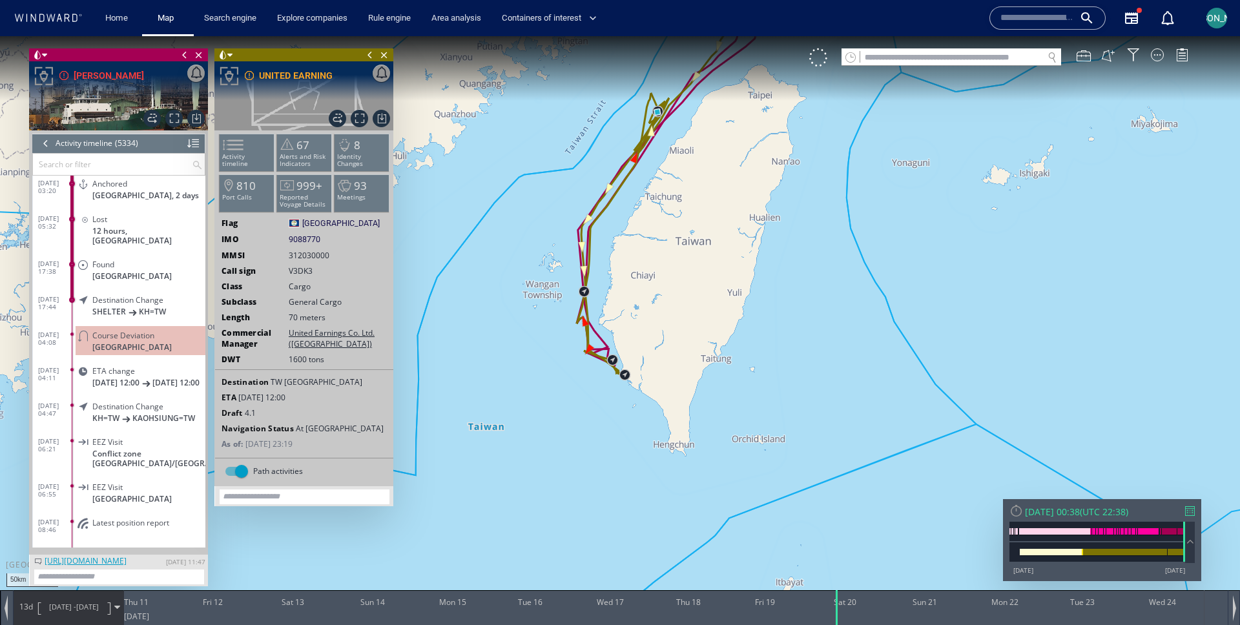
drag, startPoint x: 526, startPoint y: 382, endPoint x: 470, endPoint y: 450, distance: 87.6
click at [470, 450] on canvas "Map" at bounding box center [620, 324] width 1240 height 576
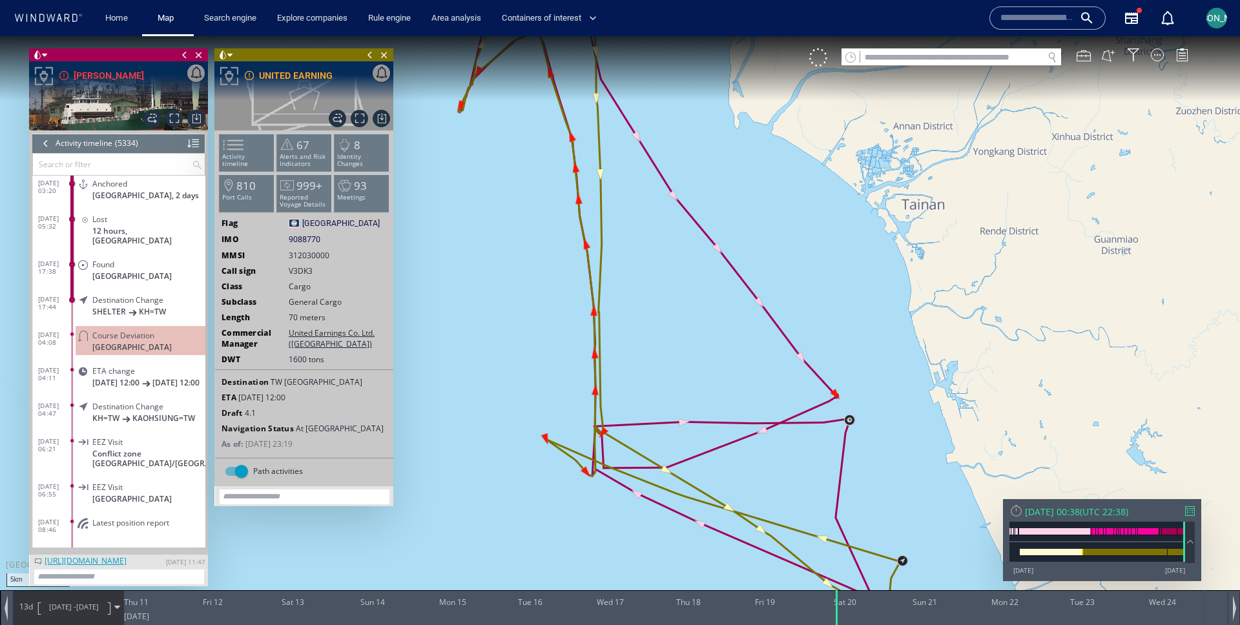
drag, startPoint x: 747, startPoint y: 123, endPoint x: 631, endPoint y: 460, distance: 355.8
click at [631, 460] on canvas "Map" at bounding box center [620, 324] width 1240 height 576
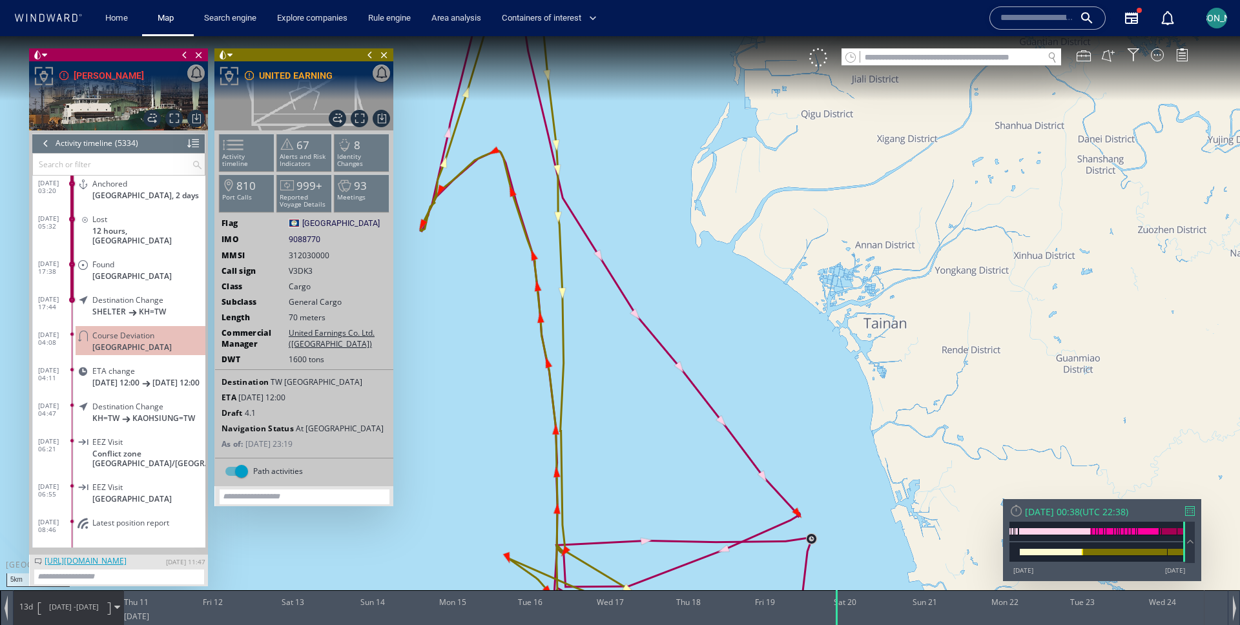
drag, startPoint x: 513, startPoint y: 139, endPoint x: 512, endPoint y: 473, distance: 333.9
click at [512, 473] on canvas "Map" at bounding box center [620, 324] width 1240 height 576
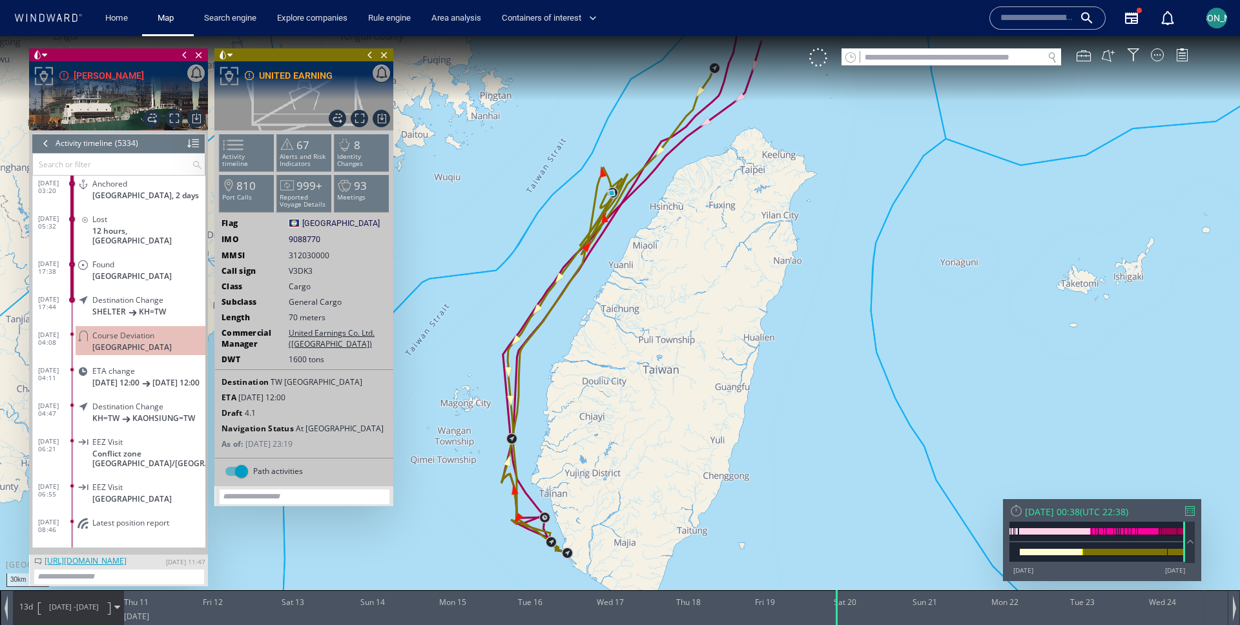
click at [46, 137] on div at bounding box center [46, 143] width 14 height 19
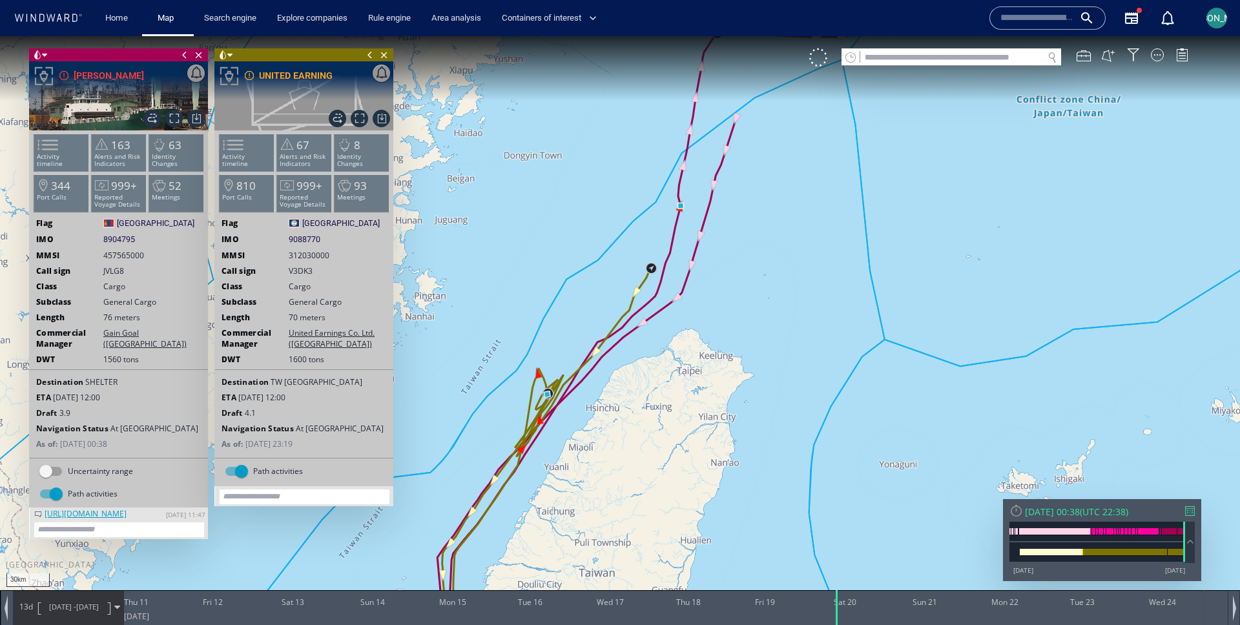
drag, startPoint x: 668, startPoint y: 91, endPoint x: 703, endPoint y: 116, distance: 42.5
click at [703, 116] on canvas "Map" at bounding box center [620, 324] width 1240 height 576
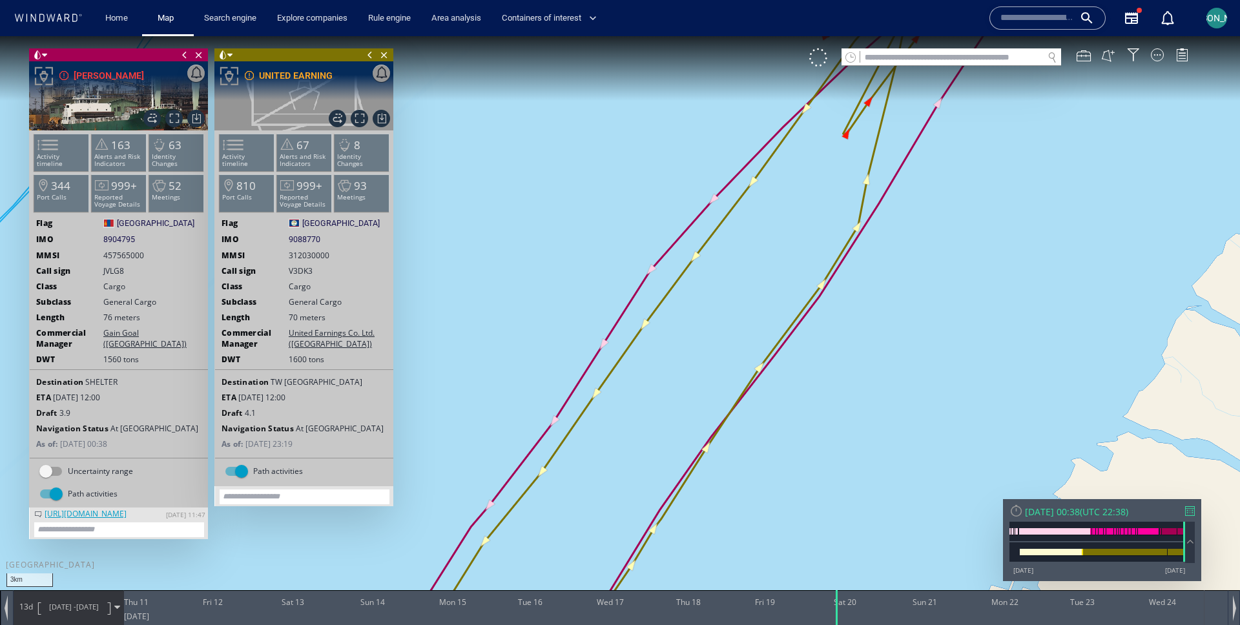
drag, startPoint x: 634, startPoint y: 401, endPoint x: 831, endPoint y: 57, distance: 397.0
click at [831, 36] on div "3km © Mapbox © OpenStreetMap Improve this map 0 0 [DATE] Fri 12 Sat 13 Sun 14 M…" at bounding box center [620, 36] width 1240 height 0
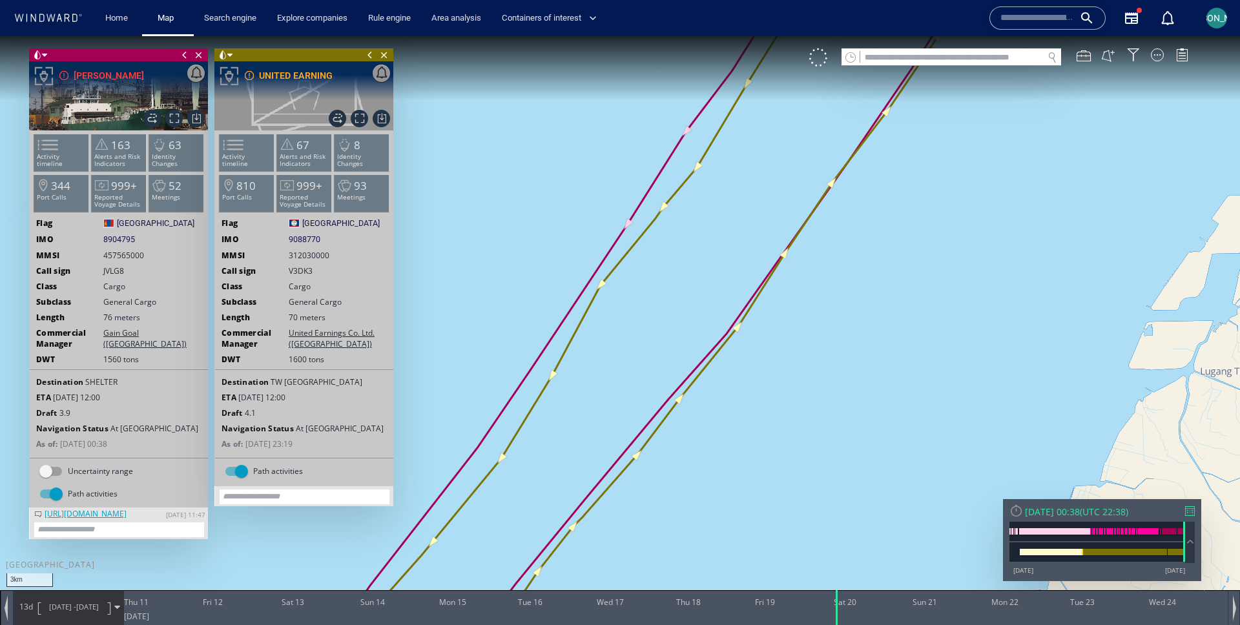
drag, startPoint x: 644, startPoint y: 527, endPoint x: 695, endPoint y: 260, distance: 272.2
click at [695, 260] on canvas "Map" at bounding box center [620, 324] width 1240 height 576
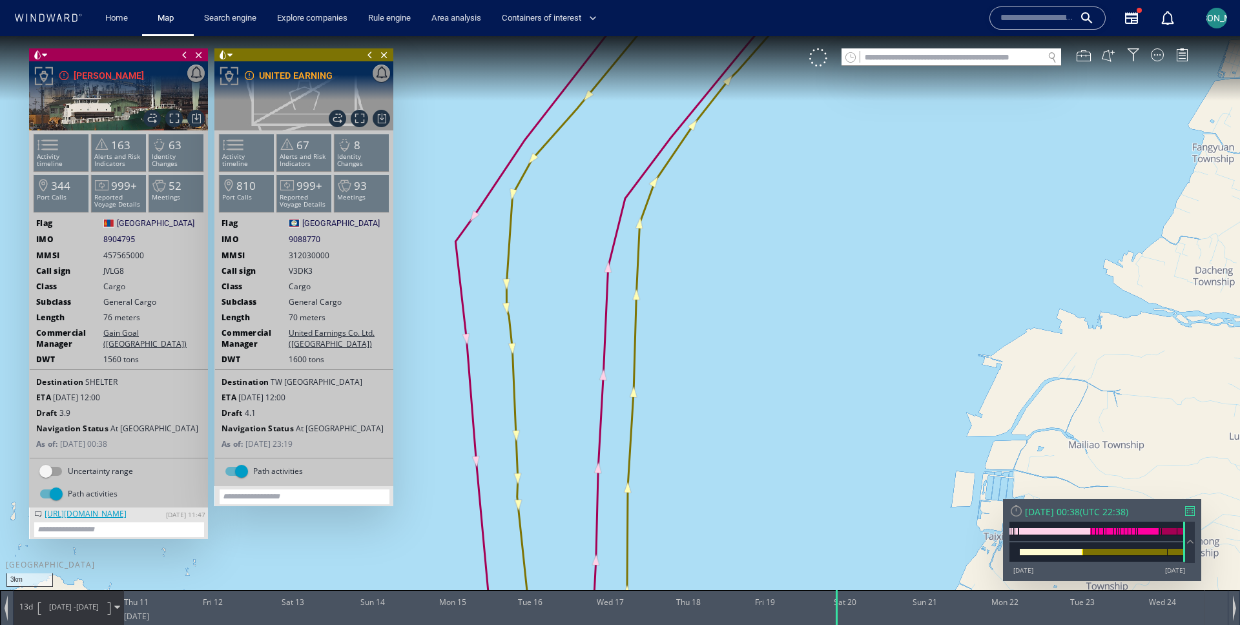
drag, startPoint x: 683, startPoint y: 504, endPoint x: 683, endPoint y: 98, distance: 406.3
click at [683, 99] on canvas "Map" at bounding box center [620, 324] width 1240 height 576
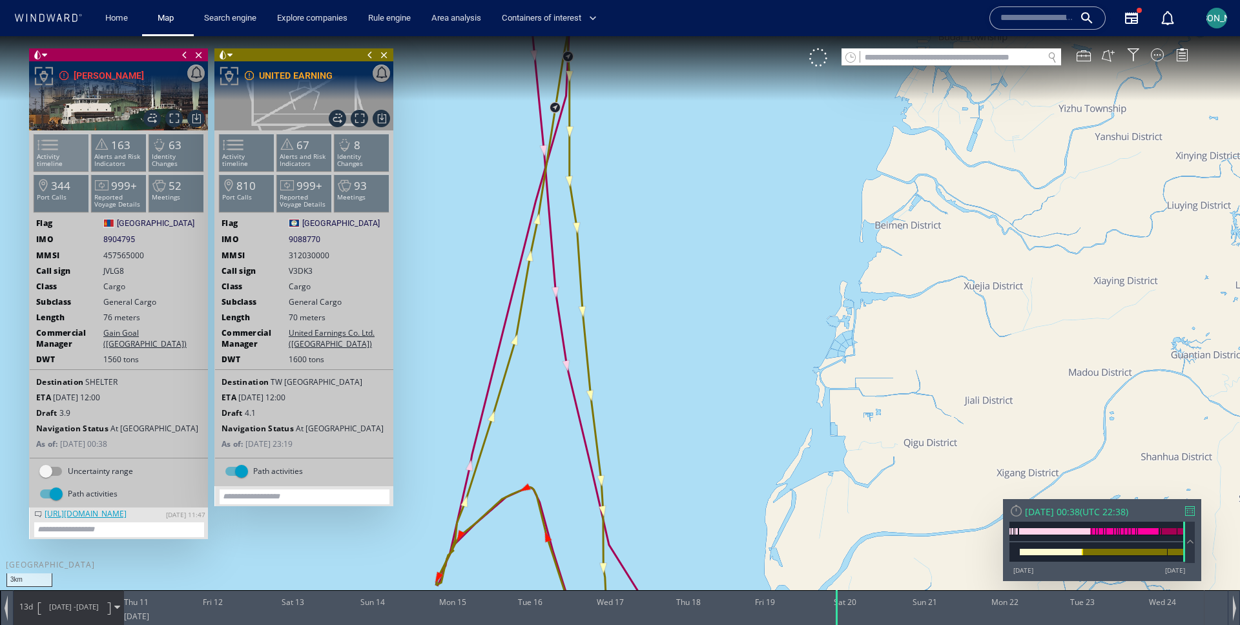
click at [67, 165] on li "Activity timeline" at bounding box center [61, 152] width 55 height 37
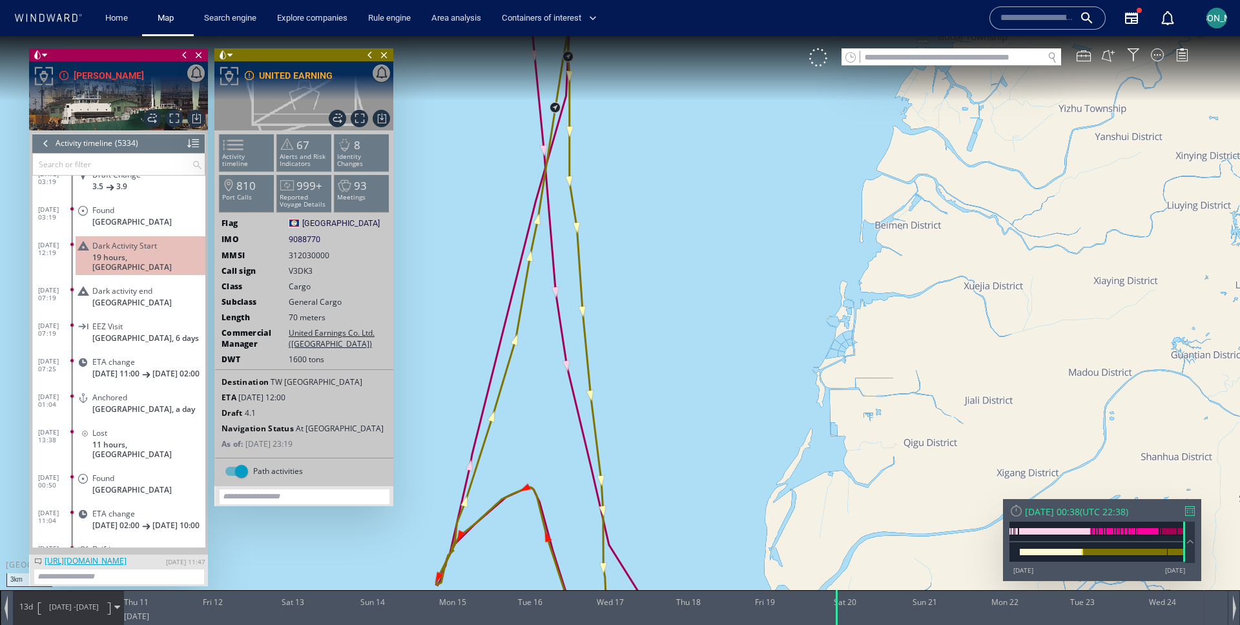
scroll to position [188083, 0]
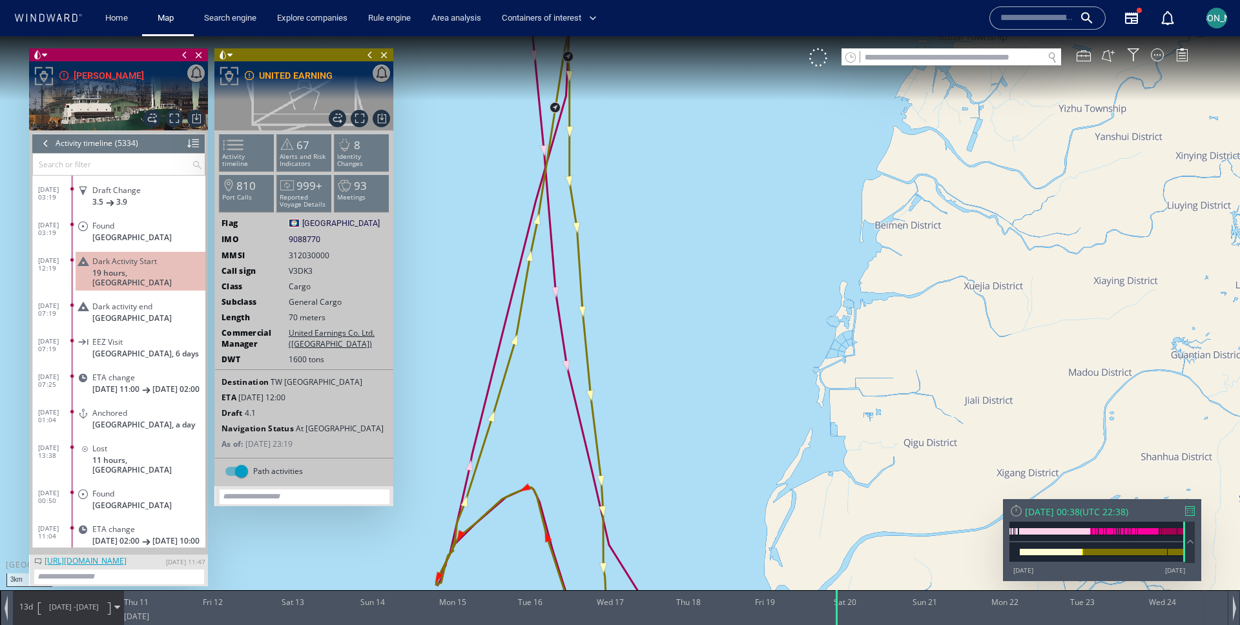
click at [185, 264] on div "Dark Activity Start" at bounding box center [146, 261] width 108 height 10
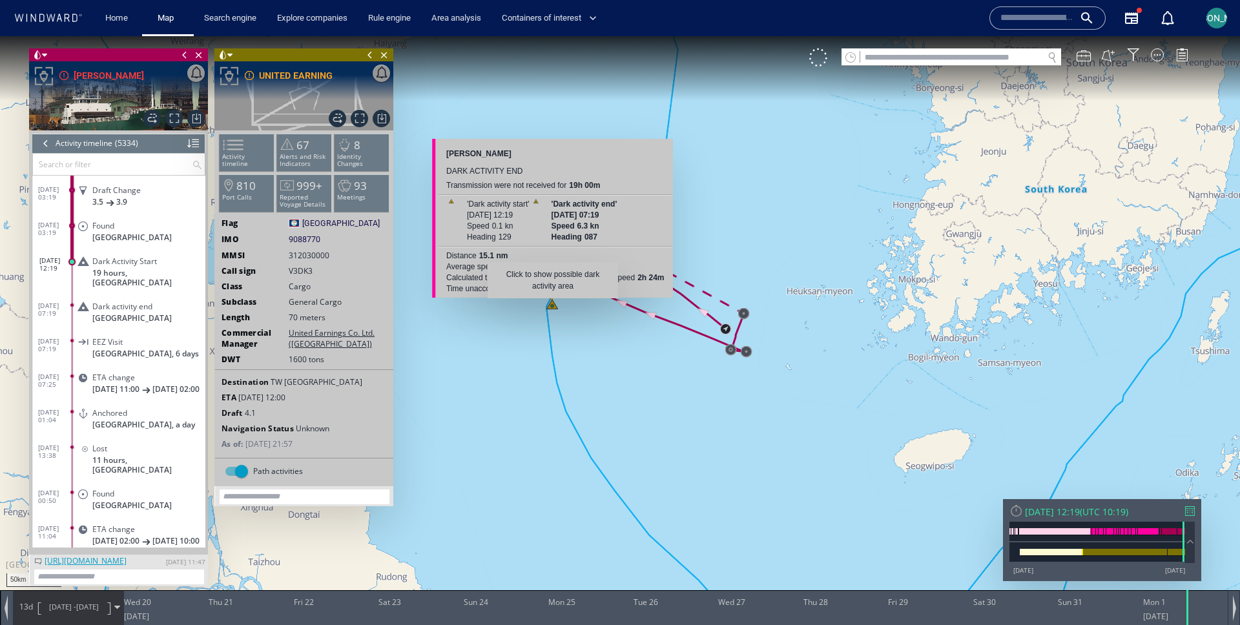
click at [553, 305] on canvas "Map" at bounding box center [620, 324] width 1240 height 576
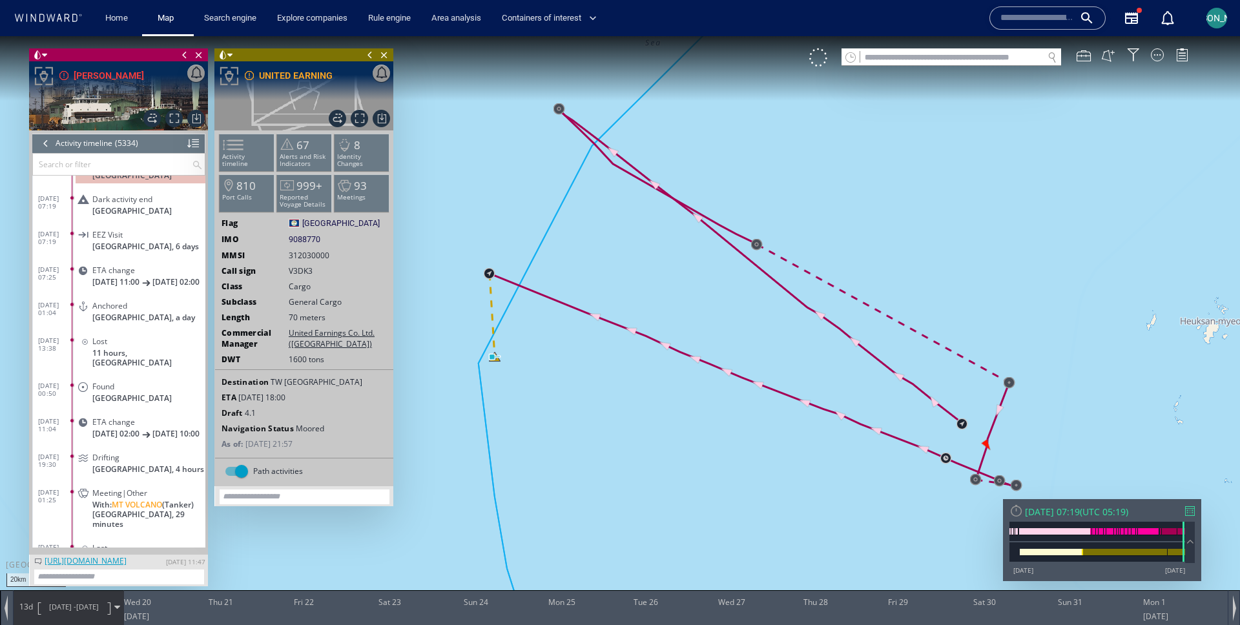
drag, startPoint x: 621, startPoint y: 313, endPoint x: 550, endPoint y: 354, distance: 81.3
click at [550, 354] on canvas "Map" at bounding box center [620, 324] width 1240 height 576
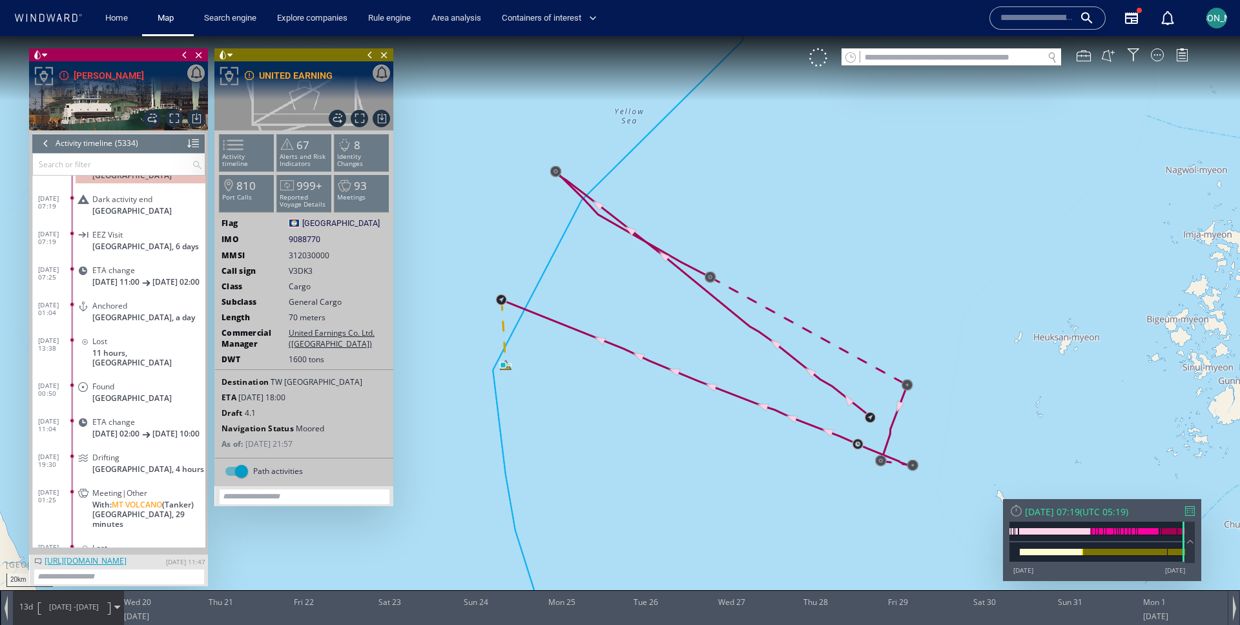
click at [41, 619] on span "19/08/25 - 01/09/25" at bounding box center [73, 607] width 65 height 32
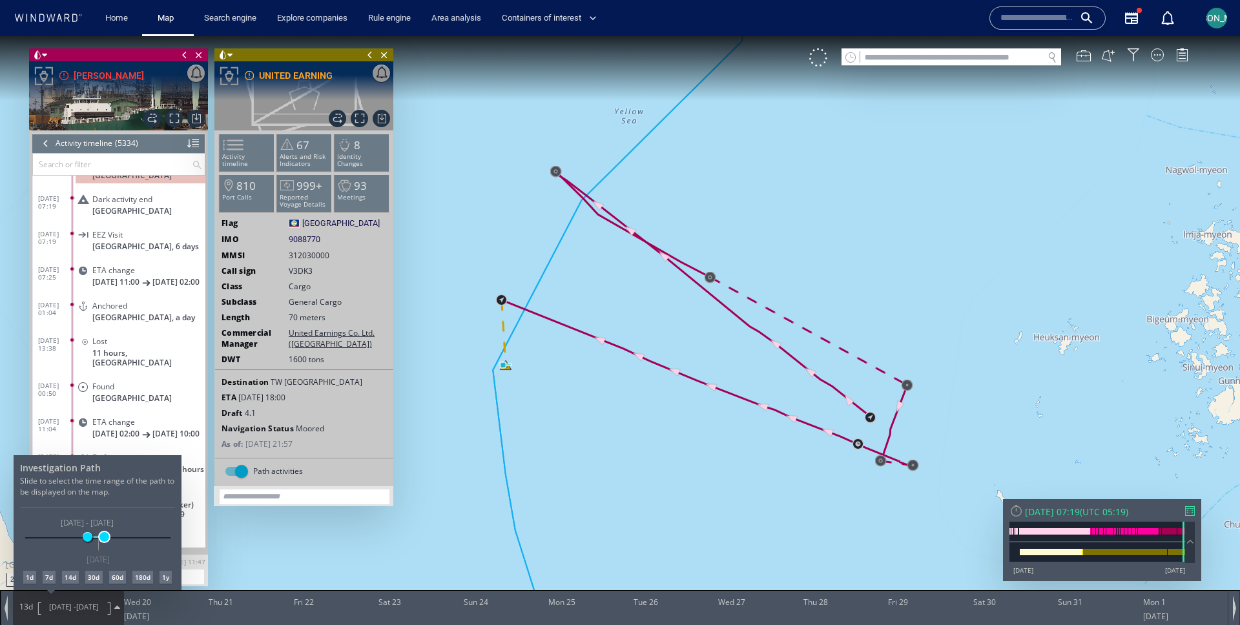
drag, startPoint x: 98, startPoint y: 539, endPoint x: 105, endPoint y: 539, distance: 7.1
click at [105, 539] on span at bounding box center [104, 537] width 10 height 10
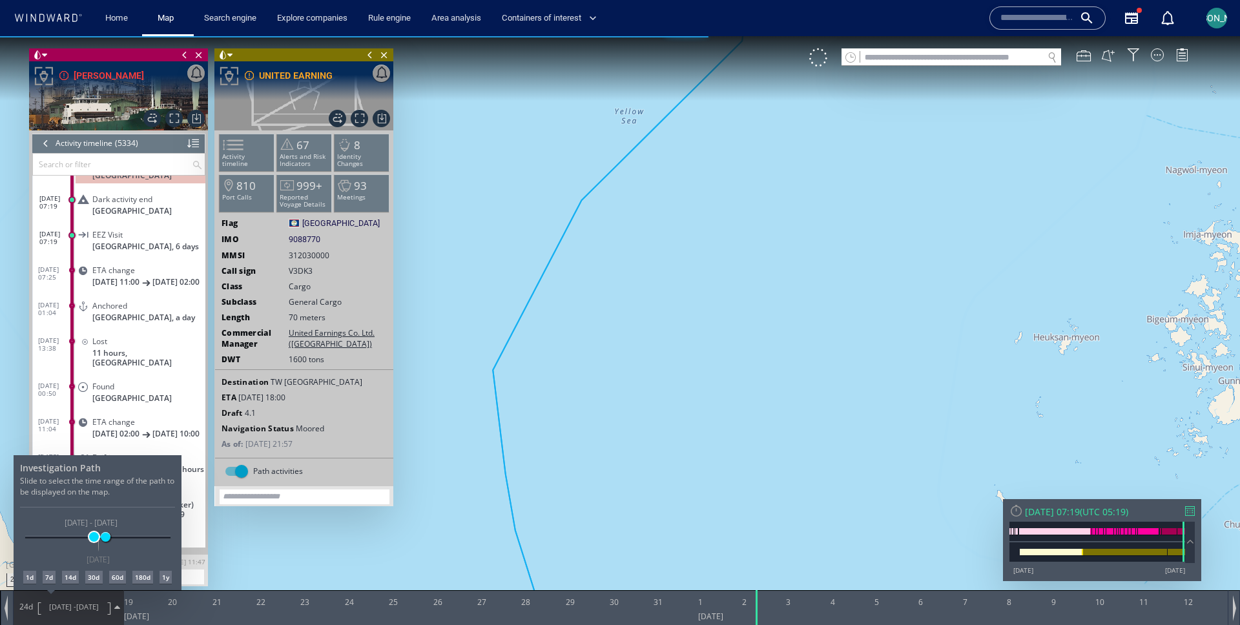
click at [93, 537] on span at bounding box center [94, 537] width 10 height 10
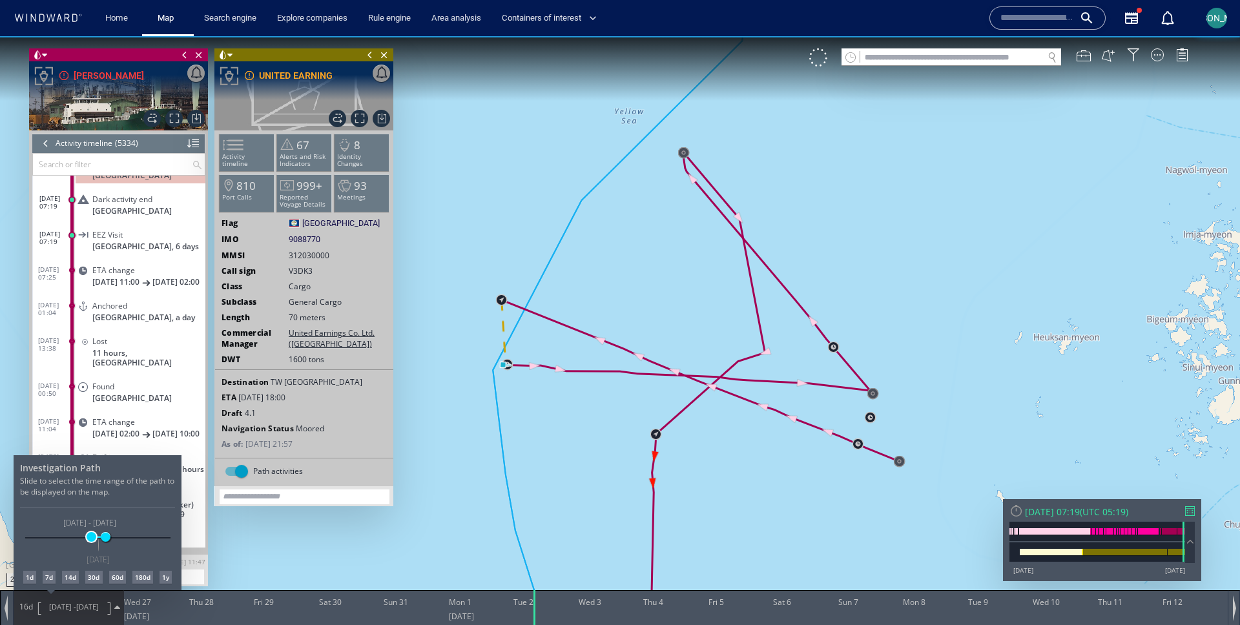
click at [91, 537] on span at bounding box center [92, 537] width 10 height 10
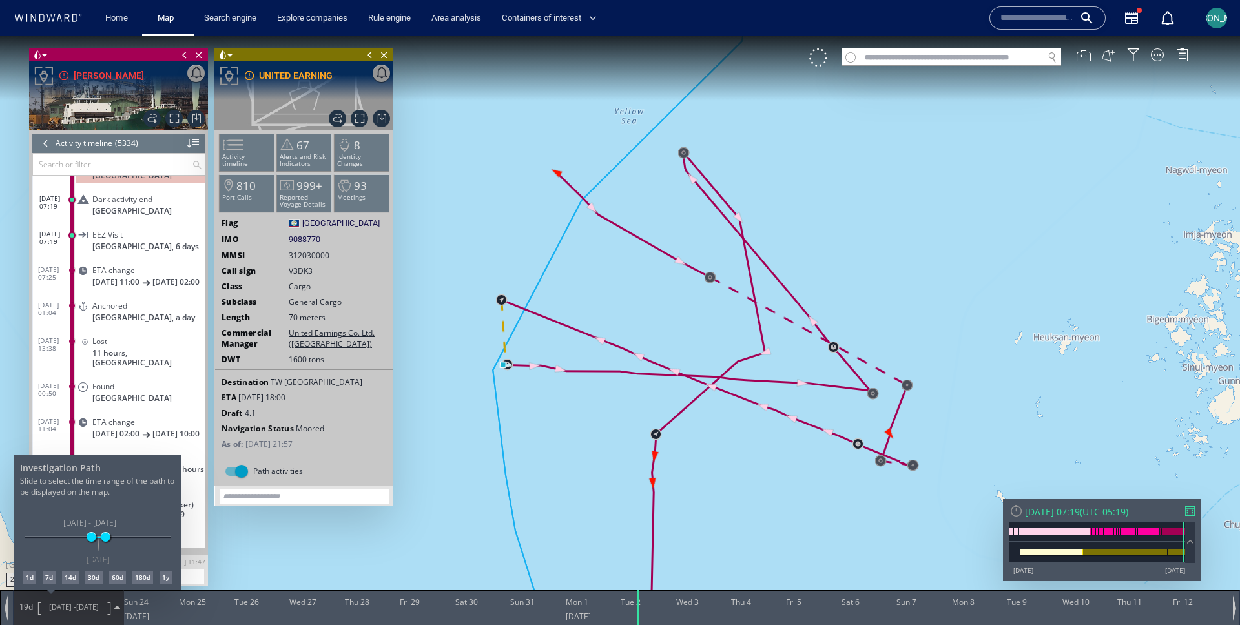
click at [580, 258] on div at bounding box center [620, 330] width 1240 height 589
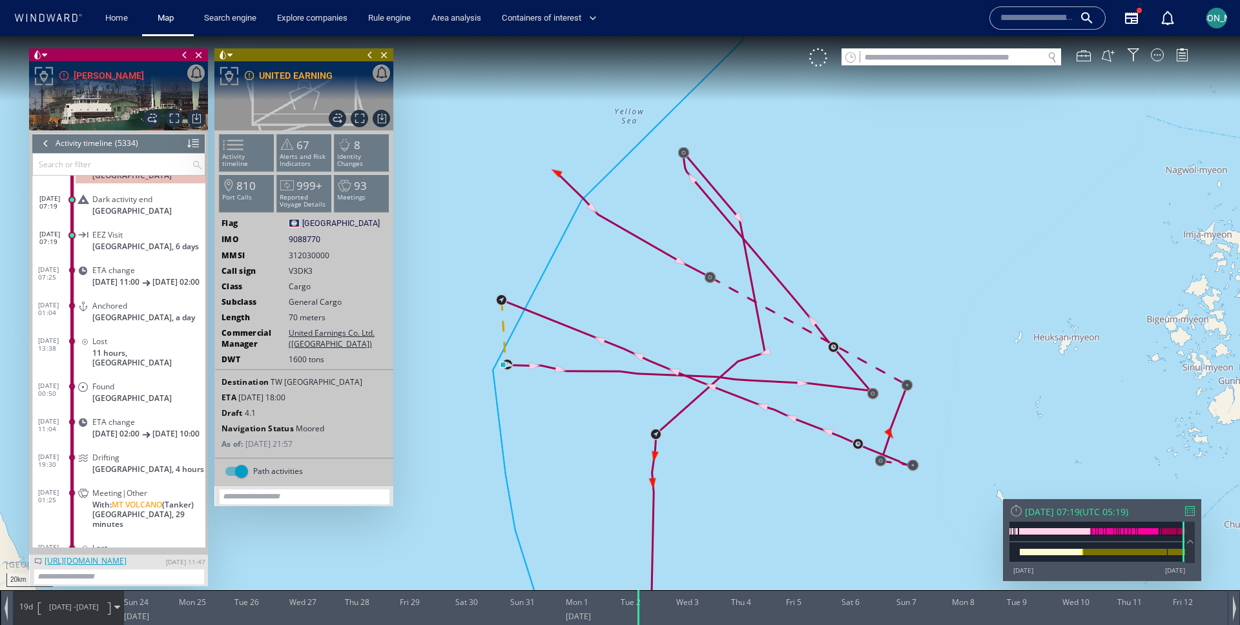
drag, startPoint x: 574, startPoint y: 258, endPoint x: 636, endPoint y: 286, distance: 68.2
click at [636, 286] on canvas "Map" at bounding box center [620, 324] width 1240 height 576
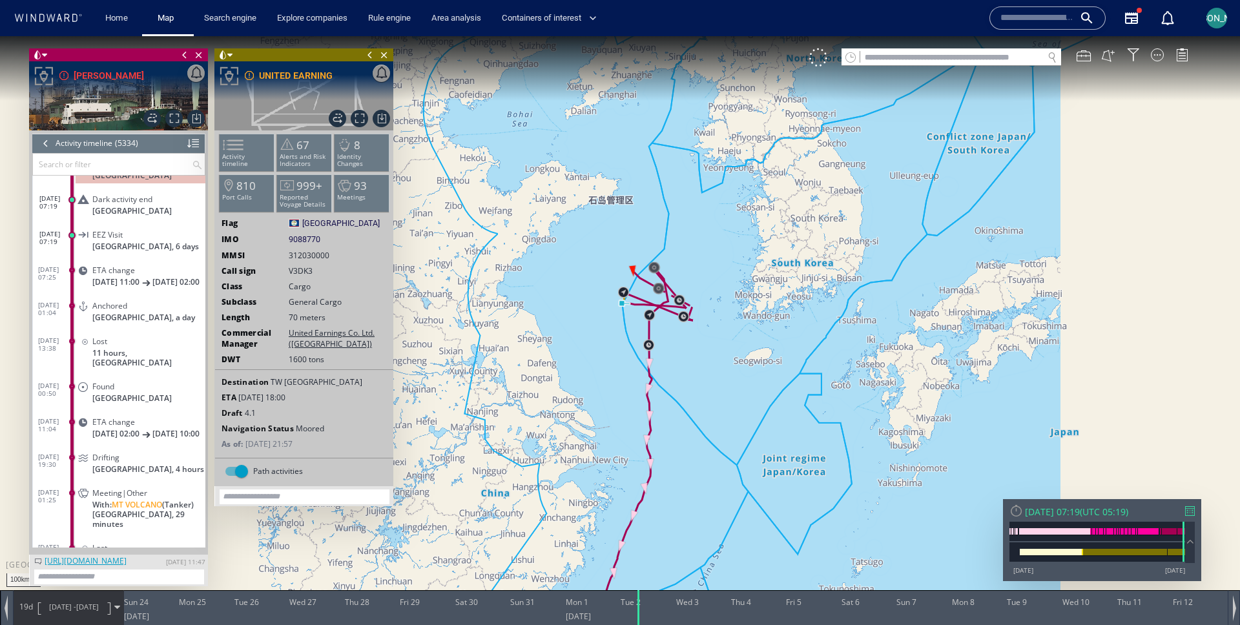
drag, startPoint x: 620, startPoint y: 351, endPoint x: 625, endPoint y: 299, distance: 52.5
click at [619, 349] on canvas "Map" at bounding box center [620, 324] width 1240 height 576
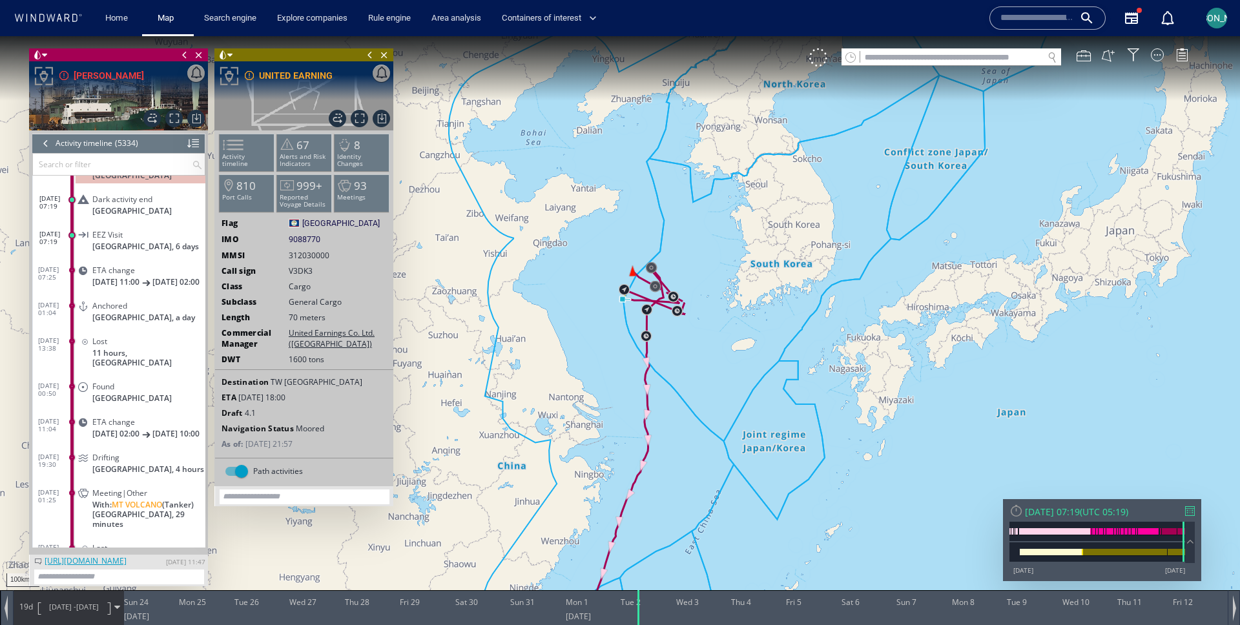
drag, startPoint x: 579, startPoint y: 402, endPoint x: 604, endPoint y: 285, distance: 120.1
click at [604, 285] on canvas "Map" at bounding box center [620, 324] width 1240 height 576
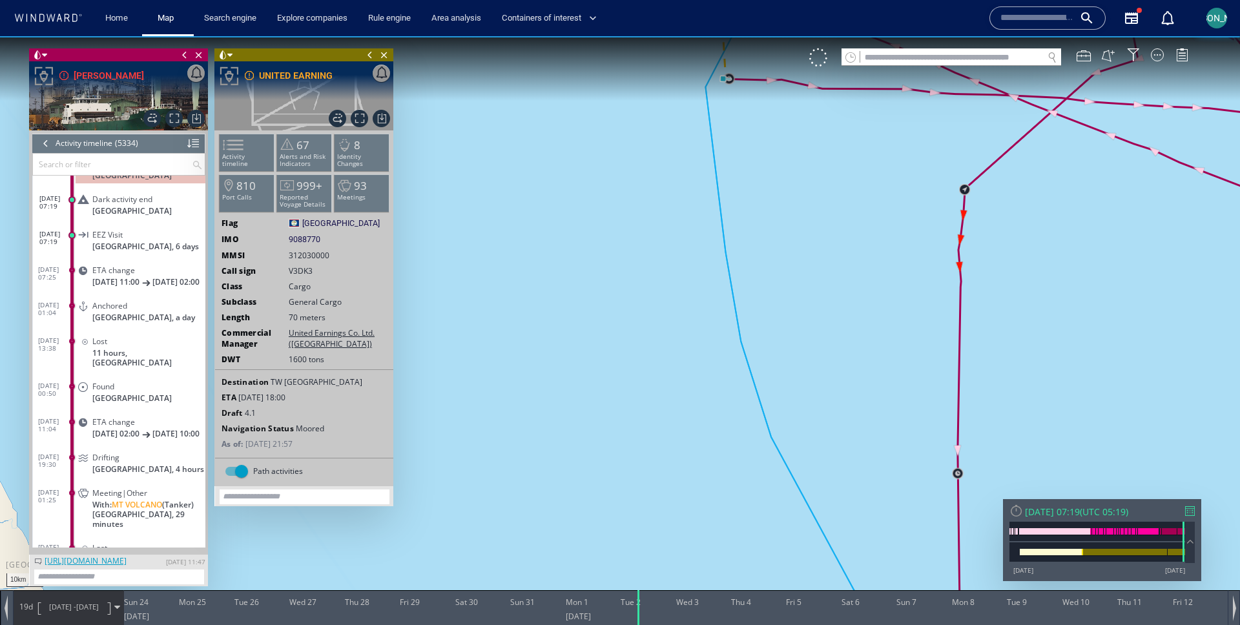
drag, startPoint x: 714, startPoint y: 151, endPoint x: 577, endPoint y: 477, distance: 353.8
click at [577, 478] on canvas "Map" at bounding box center [620, 324] width 1240 height 576
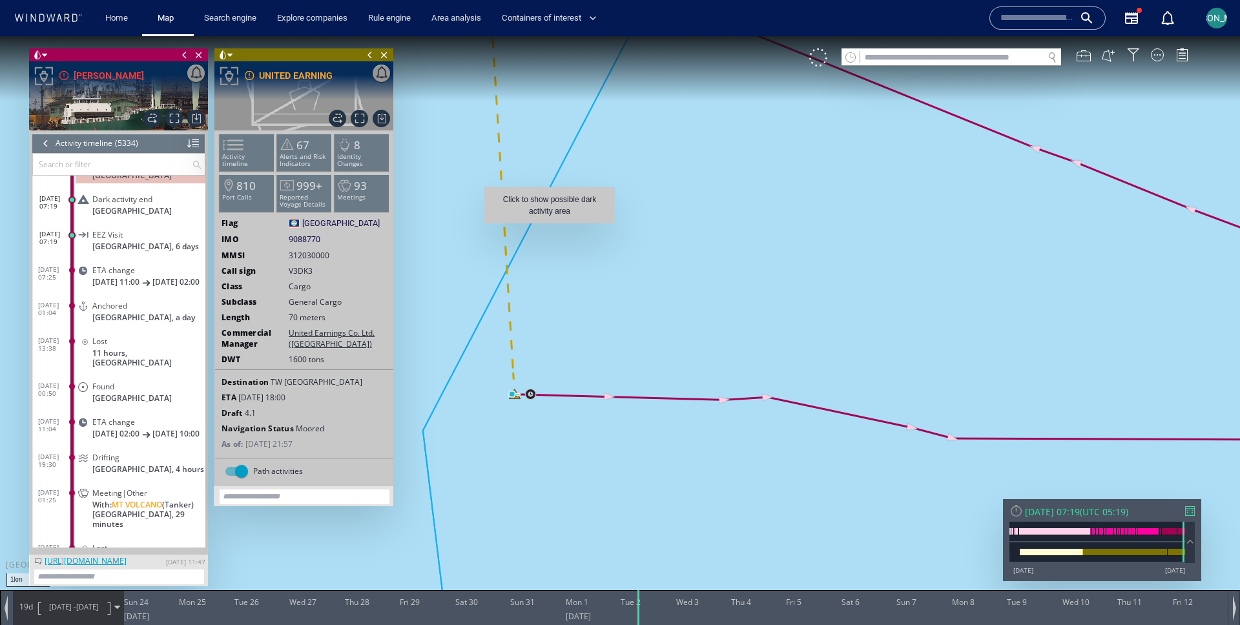
click at [550, 230] on canvas "Map" at bounding box center [620, 324] width 1240 height 576
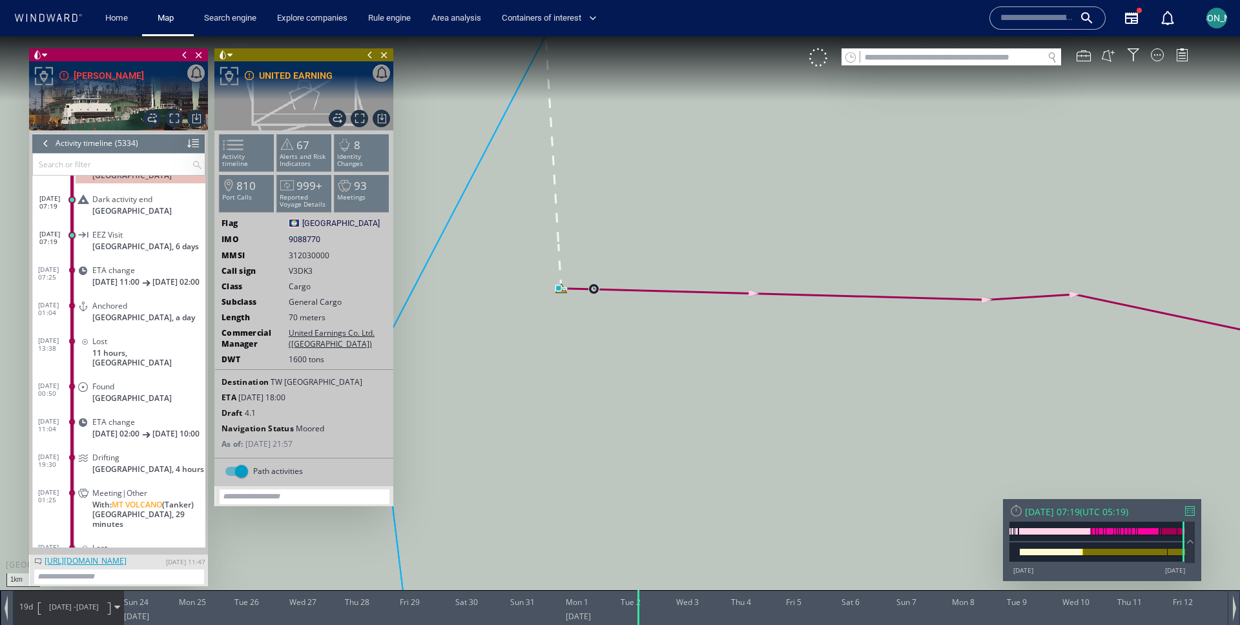
click at [585, 149] on canvas "Map" at bounding box center [620, 324] width 1240 height 576
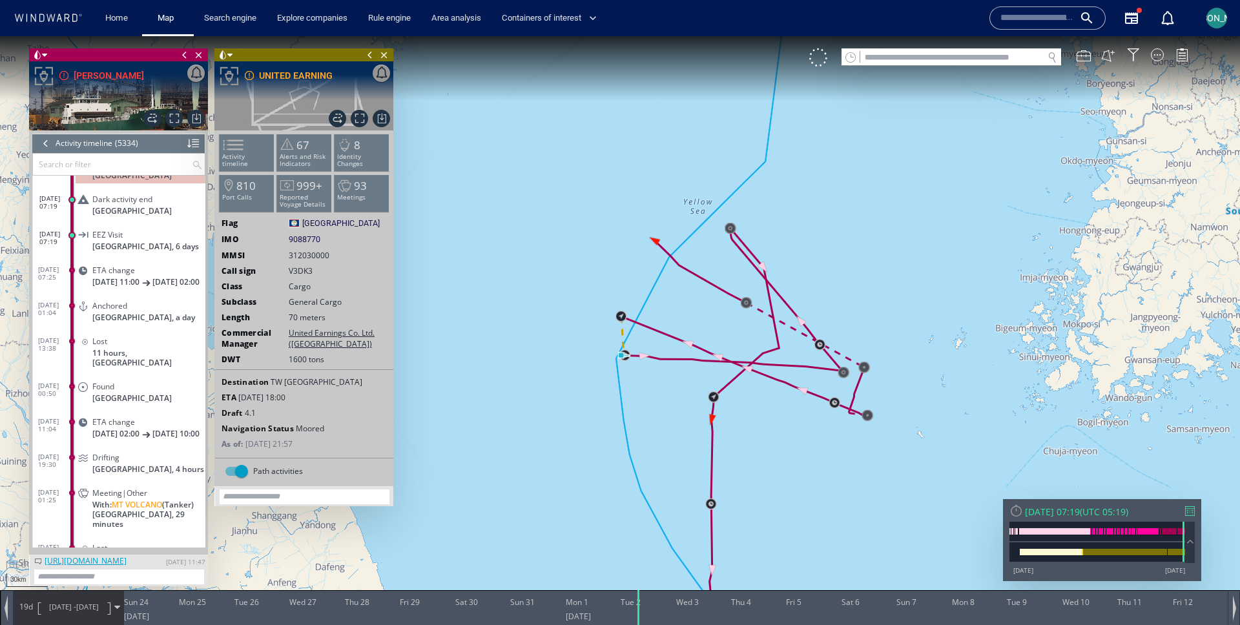
drag, startPoint x: 662, startPoint y: 409, endPoint x: 605, endPoint y: 387, distance: 61.8
click at [605, 387] on canvas "Map" at bounding box center [620, 324] width 1240 height 576
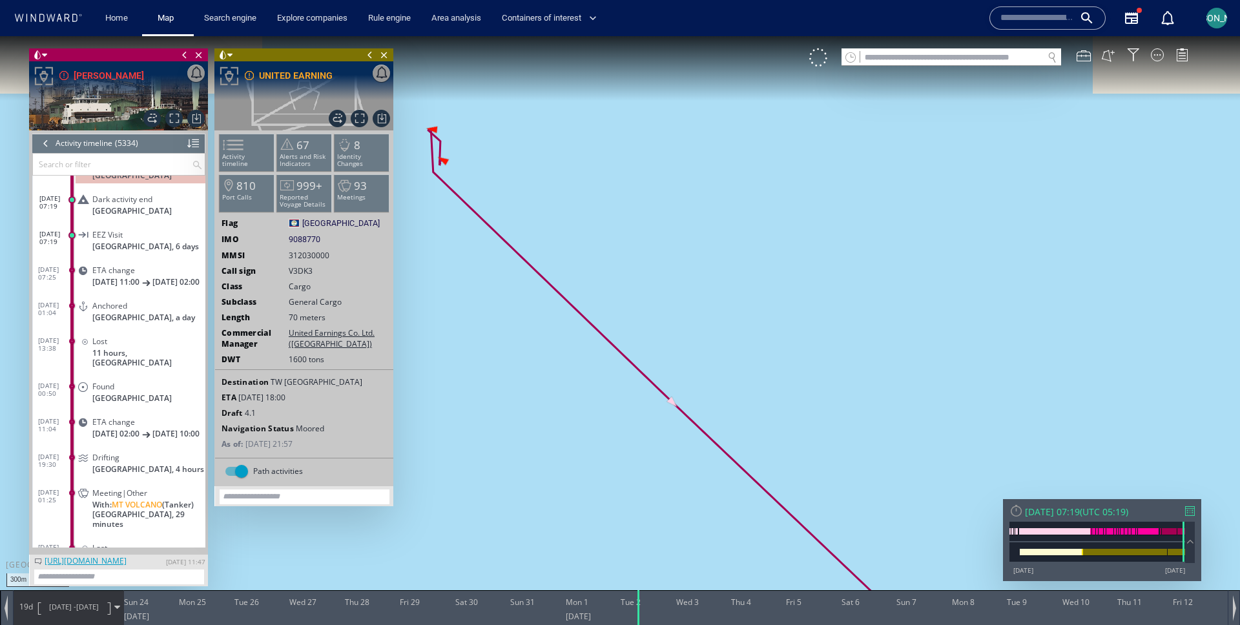
drag, startPoint x: 540, startPoint y: 201, endPoint x: 569, endPoint y: 378, distance: 179.3
click at [569, 378] on canvas "Map" at bounding box center [620, 324] width 1240 height 576
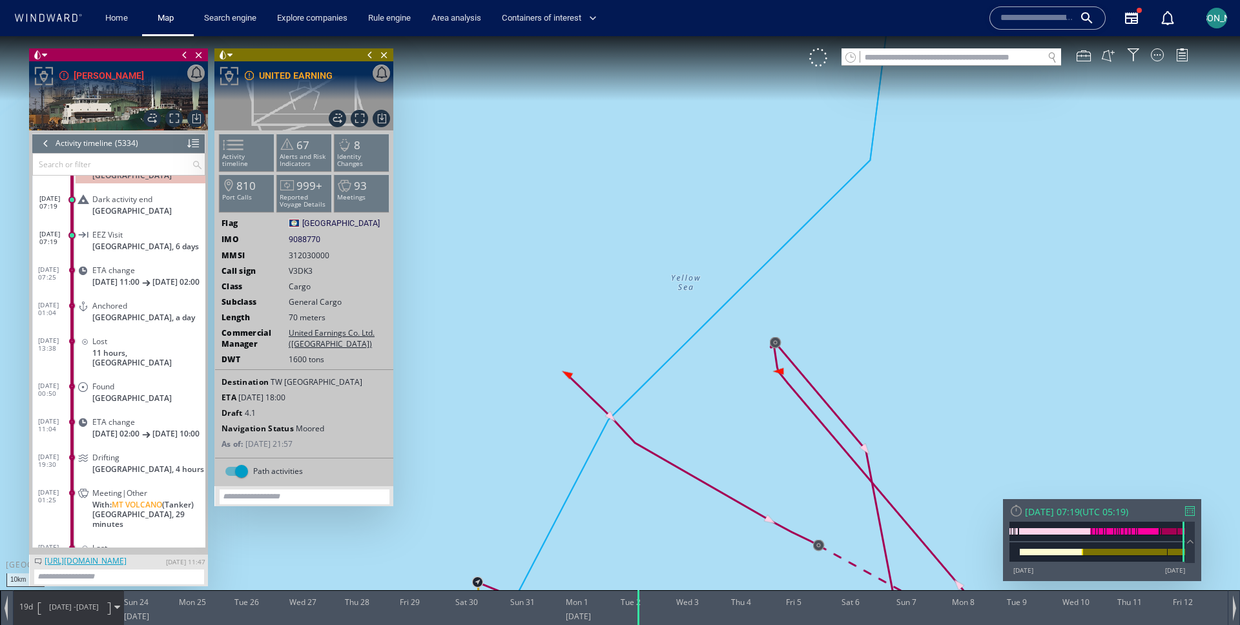
drag, startPoint x: 587, startPoint y: 448, endPoint x: 568, endPoint y: 215, distance: 233.3
click at [568, 215] on canvas "Map" at bounding box center [620, 324] width 1240 height 576
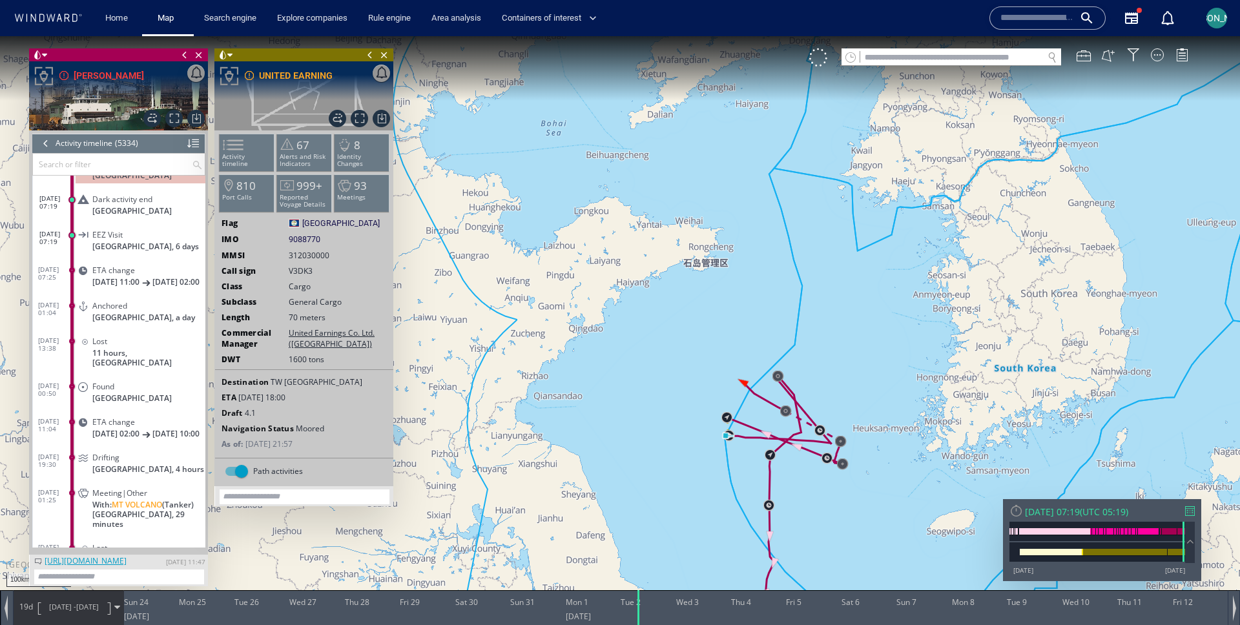
drag, startPoint x: 817, startPoint y: 499, endPoint x: 771, endPoint y: 335, distance: 170.3
click at [771, 335] on canvas "Map" at bounding box center [620, 324] width 1240 height 576
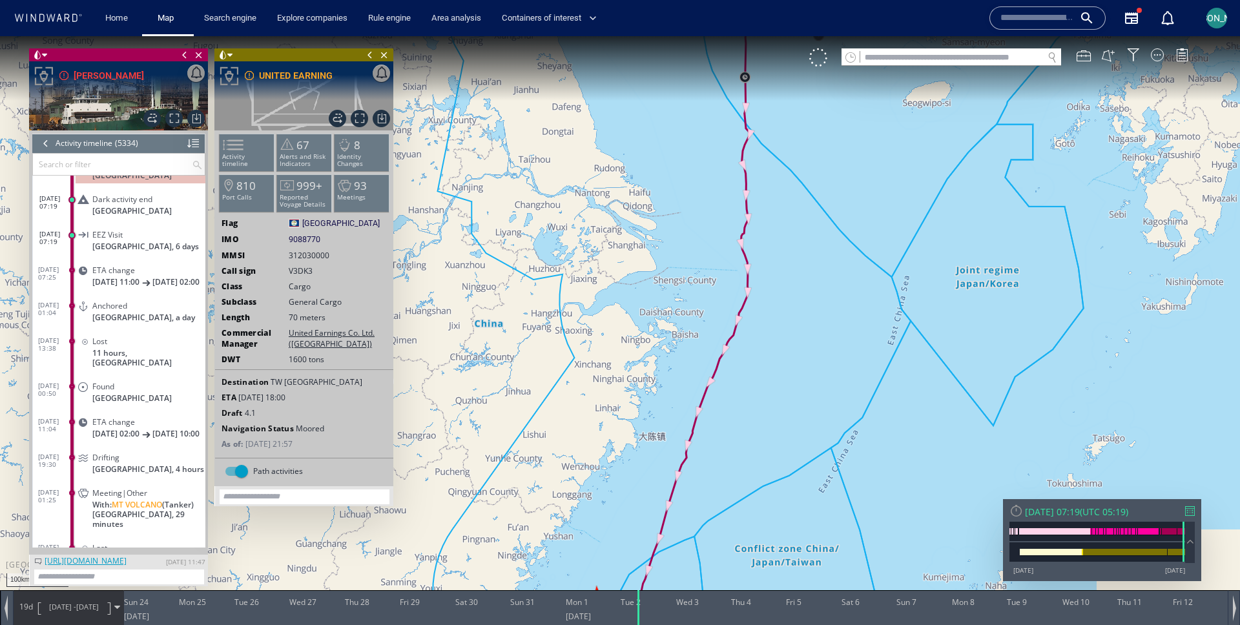
drag, startPoint x: 775, startPoint y: 503, endPoint x: 805, endPoint y: 254, distance: 251.1
click at [805, 251] on canvas "Map" at bounding box center [620, 324] width 1240 height 576
drag, startPoint x: 741, startPoint y: 470, endPoint x: 791, endPoint y: 256, distance: 220.3
click at [791, 256] on canvas "Map" at bounding box center [620, 324] width 1240 height 576
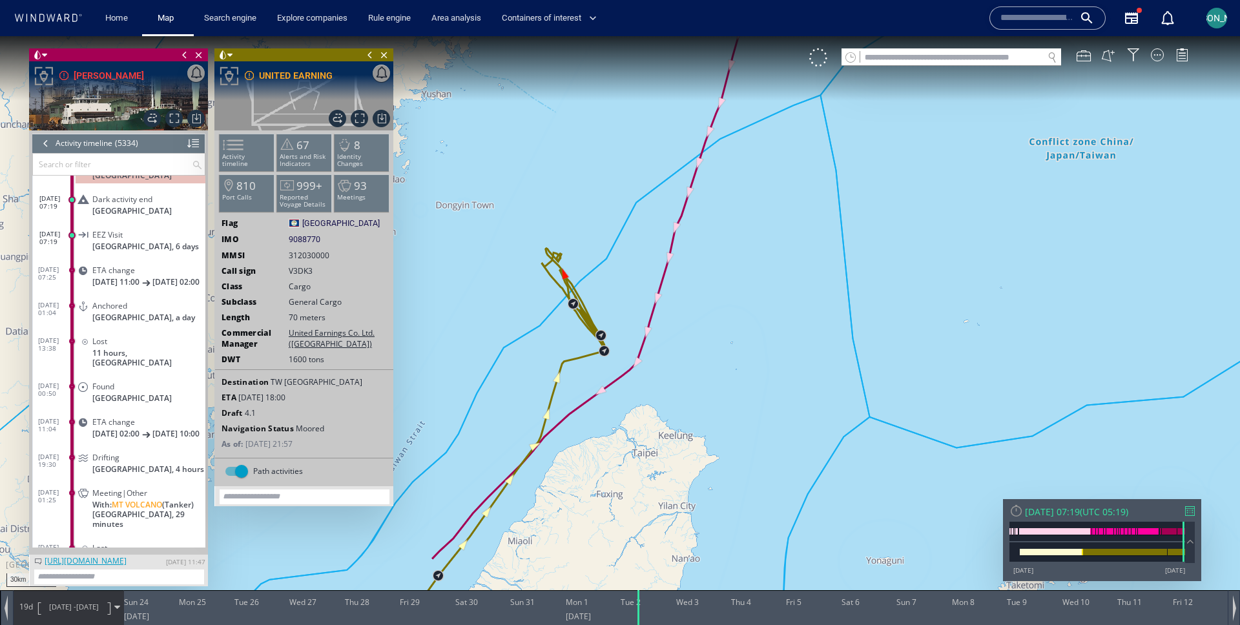
drag, startPoint x: 599, startPoint y: 487, endPoint x: 705, endPoint y: 311, distance: 205.7
click at [705, 311] on canvas "Map" at bounding box center [620, 324] width 1240 height 576
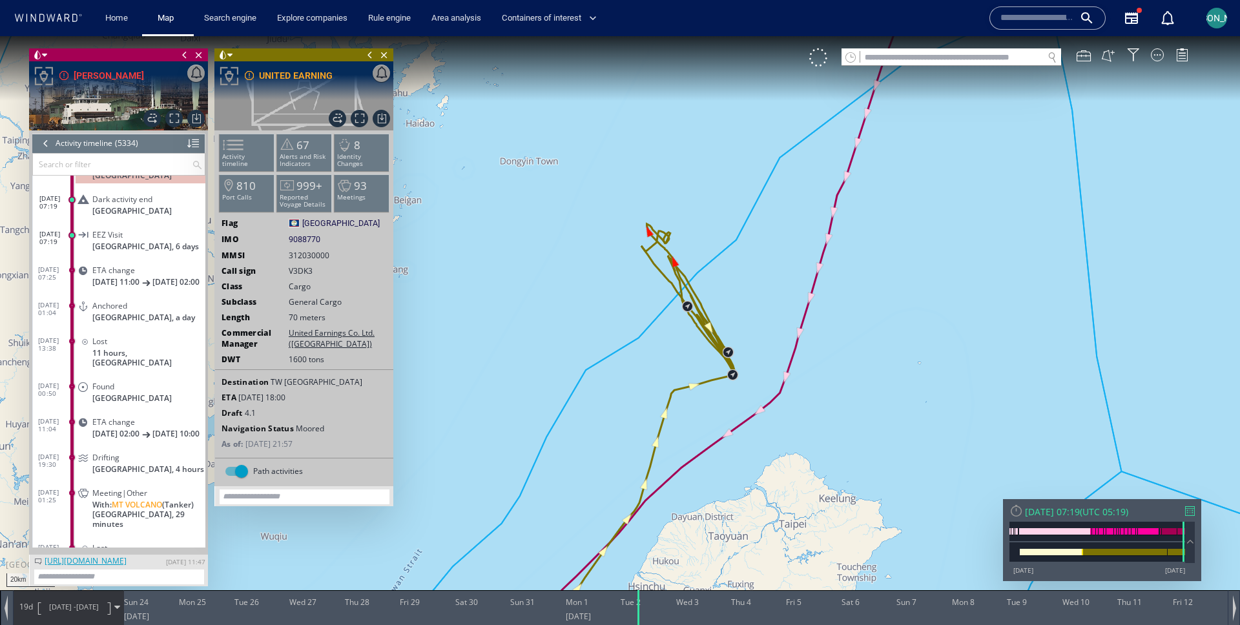
drag, startPoint x: 581, startPoint y: 479, endPoint x: 656, endPoint y: 210, distance: 278.9
click at [656, 210] on canvas "Map" at bounding box center [620, 324] width 1240 height 576
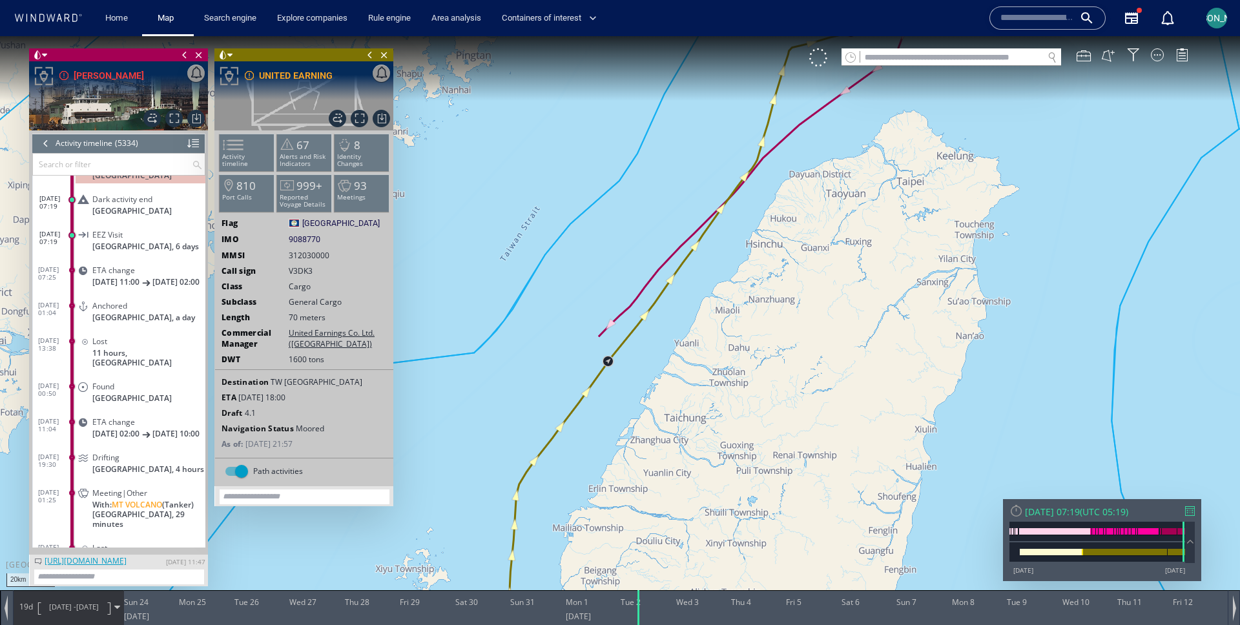
drag, startPoint x: 579, startPoint y: 504, endPoint x: 699, endPoint y: 304, distance: 232.9
click at [699, 305] on canvas "Map" at bounding box center [620, 324] width 1240 height 576
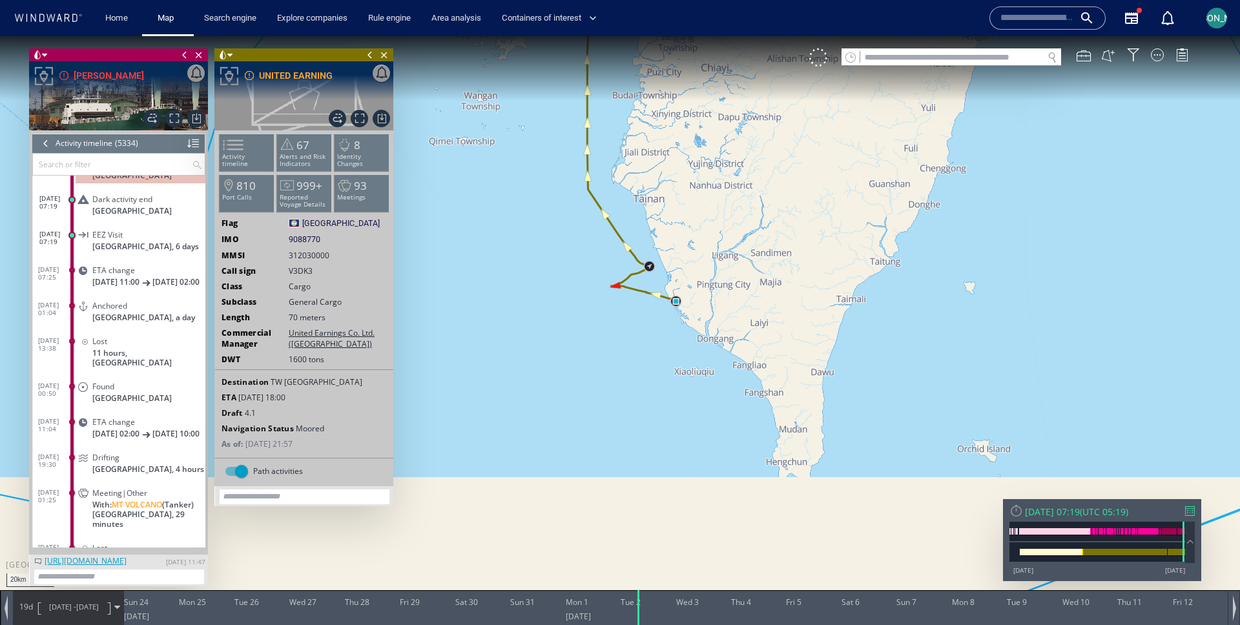
drag, startPoint x: 647, startPoint y: 498, endPoint x: 647, endPoint y: 90, distance: 407.6
click at [647, 89] on canvas "Map" at bounding box center [620, 324] width 1240 height 576
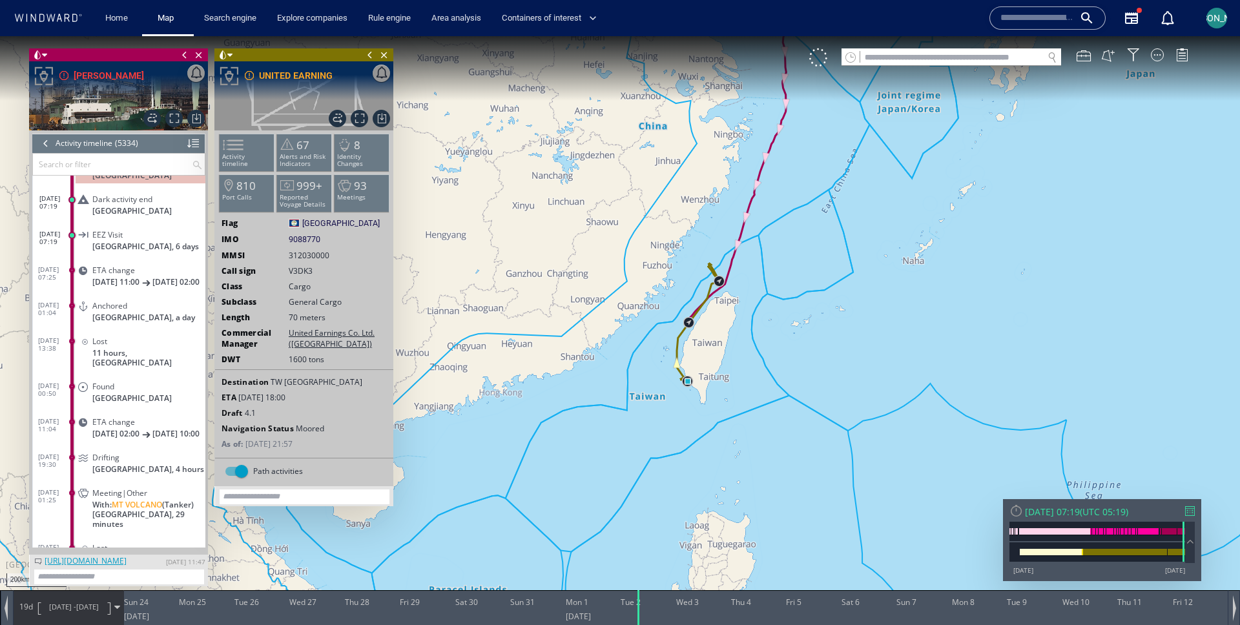
drag, startPoint x: 808, startPoint y: 265, endPoint x: 797, endPoint y: 272, distance: 12.7
click at [797, 272] on canvas "Map" at bounding box center [620, 324] width 1240 height 576
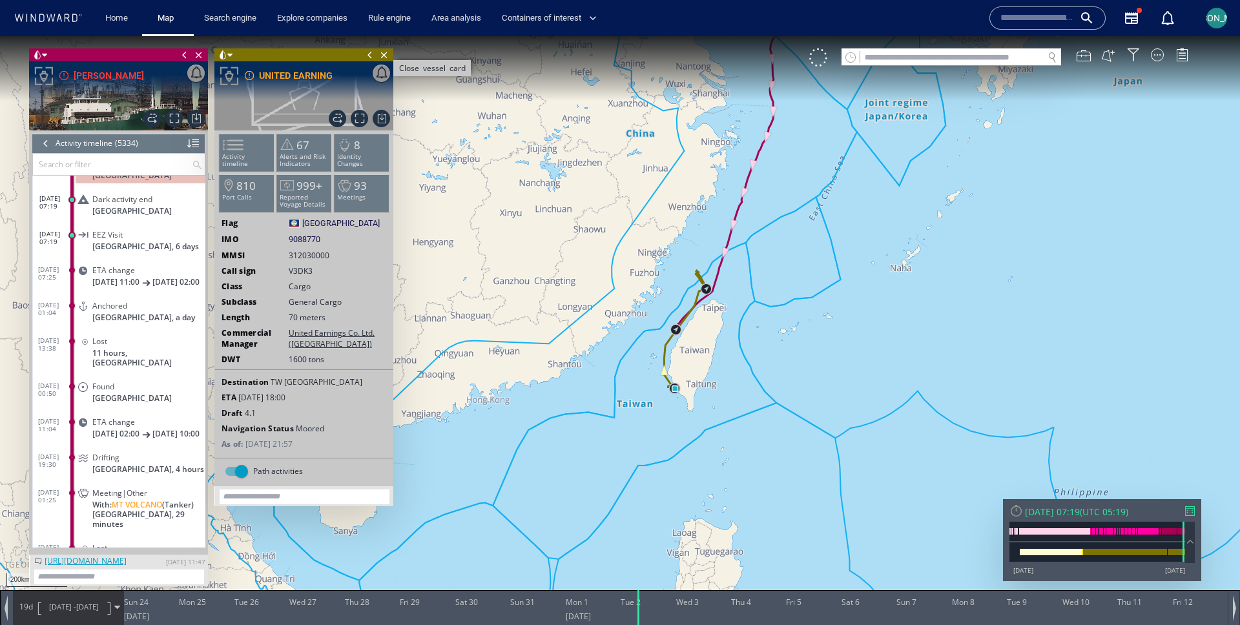
click at [386, 57] on span "Close vessel card" at bounding box center [384, 54] width 14 height 13
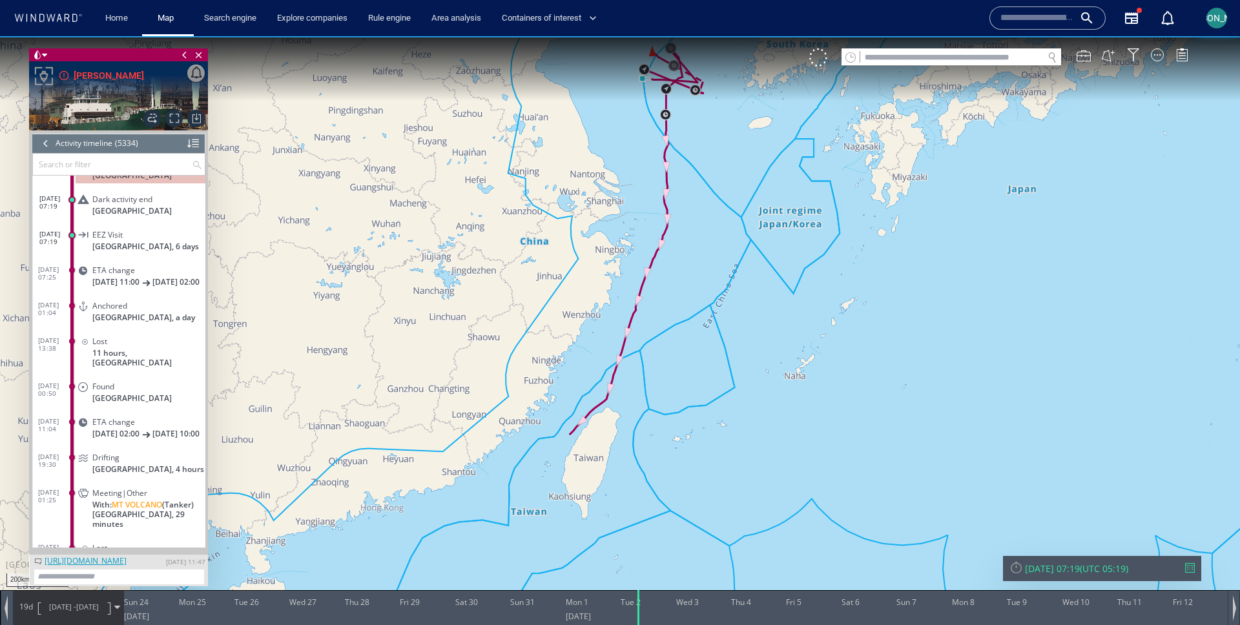
drag, startPoint x: 704, startPoint y: 391, endPoint x: 597, endPoint y: 501, distance: 153.0
click at [596, 501] on canvas "Map" at bounding box center [620, 324] width 1240 height 576
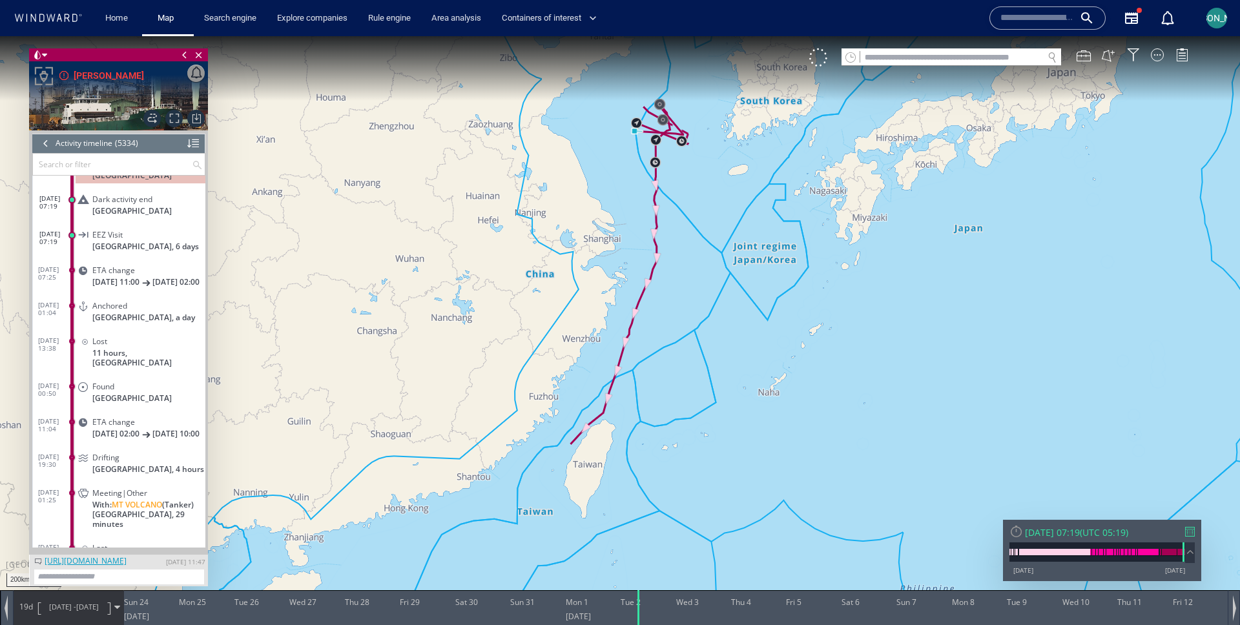
drag, startPoint x: 692, startPoint y: 196, endPoint x: 647, endPoint y: 207, distance: 46.4
click at [647, 207] on canvas "Map" at bounding box center [620, 324] width 1240 height 576
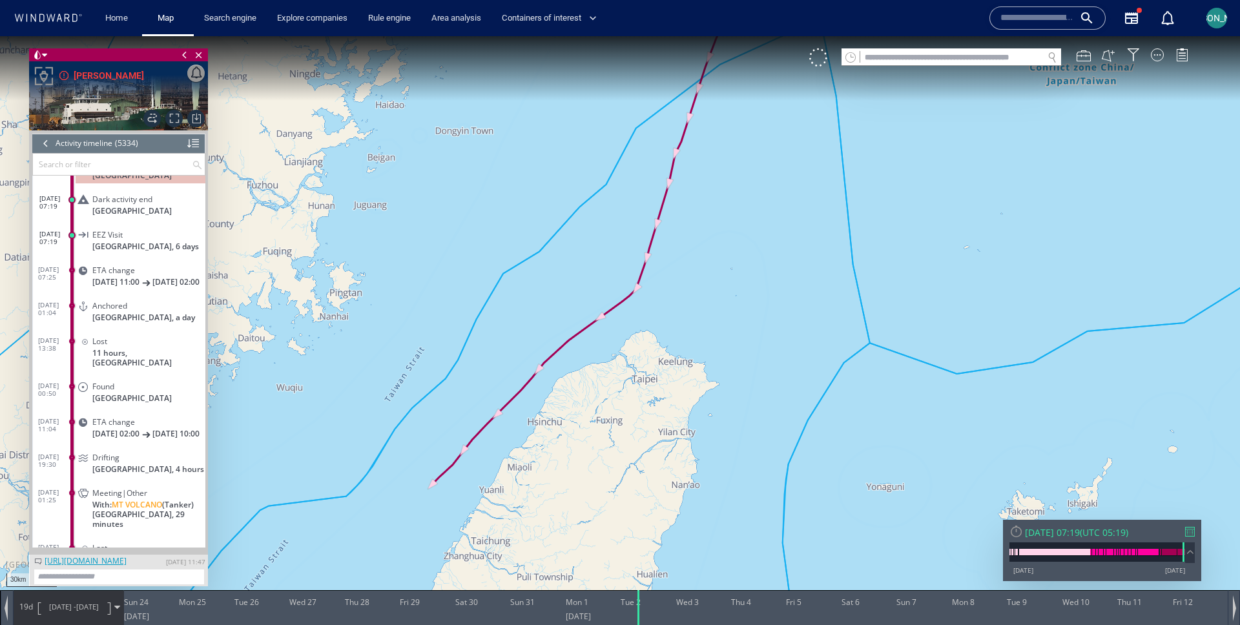
click at [64, 599] on span "24/08/25 - 12/09/25" at bounding box center [73, 607] width 65 height 32
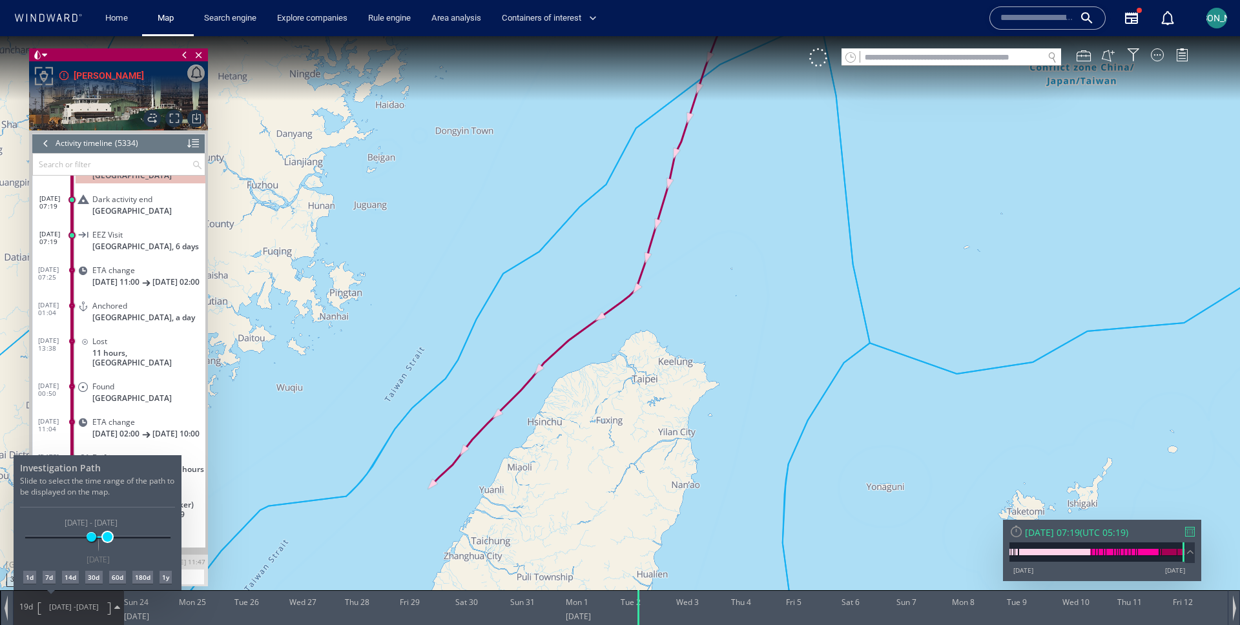
click at [107, 540] on span at bounding box center [108, 537] width 10 height 10
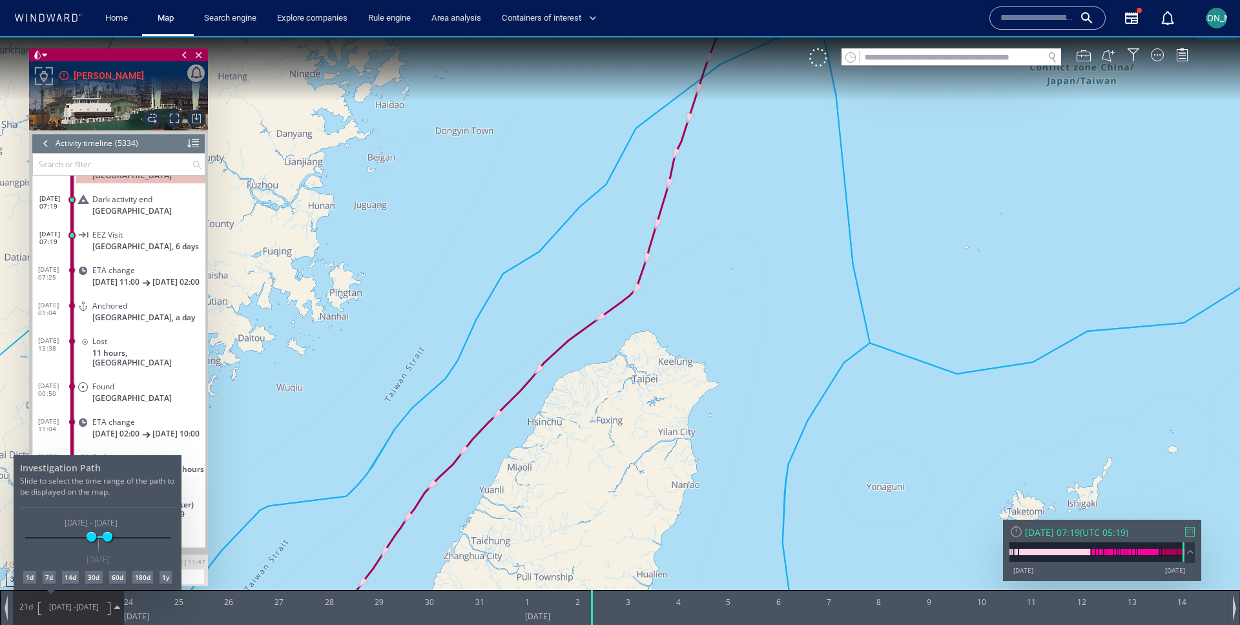
drag, startPoint x: 314, startPoint y: 457, endPoint x: 314, endPoint y: 255, distance: 201.5
click at [314, 254] on div at bounding box center [620, 330] width 1240 height 589
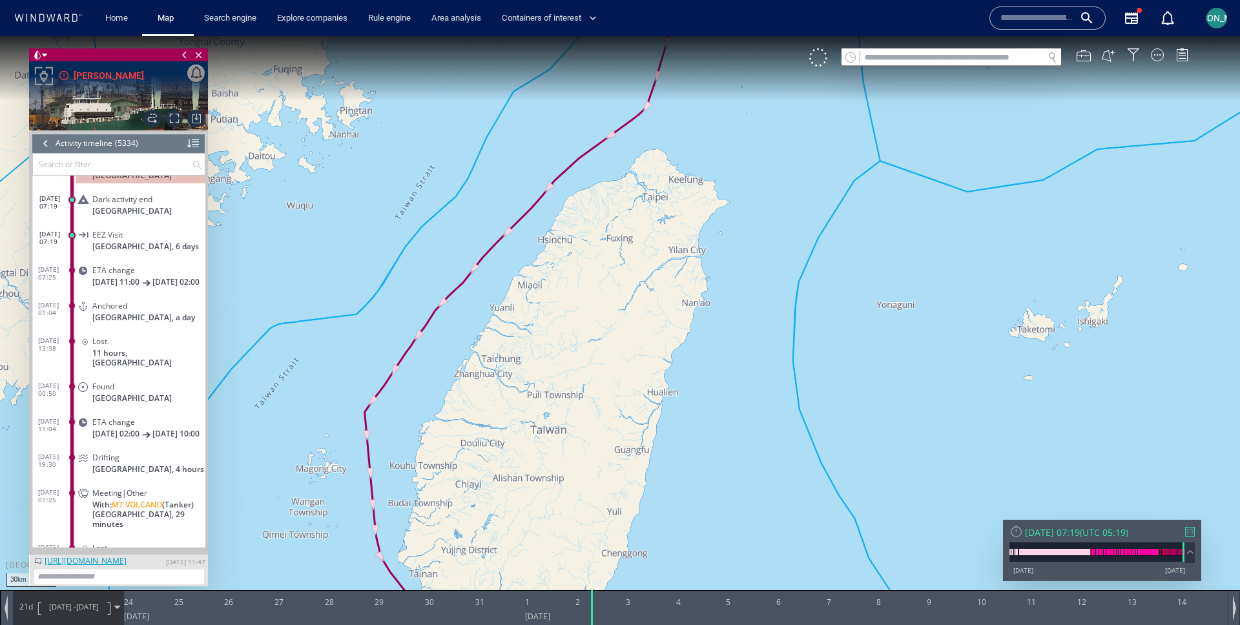
drag, startPoint x: 311, startPoint y: 391, endPoint x: 324, endPoint y: 151, distance: 240.0
click at [324, 150] on canvas "Map" at bounding box center [620, 324] width 1240 height 576
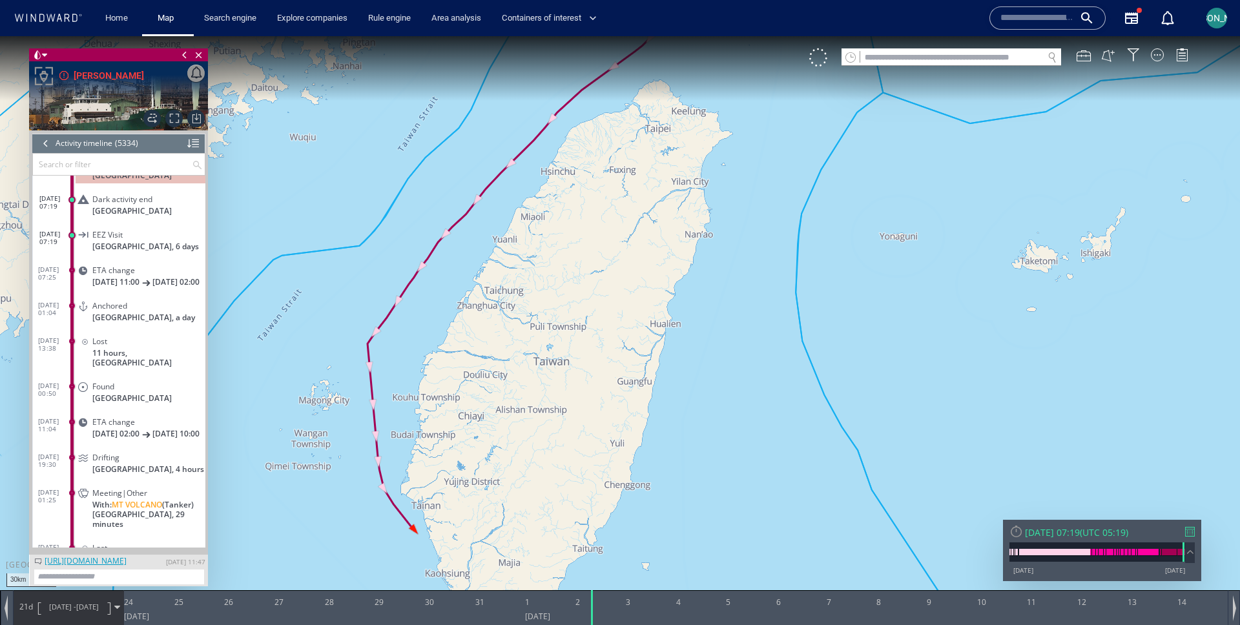
click at [87, 607] on span "14/09/25" at bounding box center [87, 607] width 23 height 10
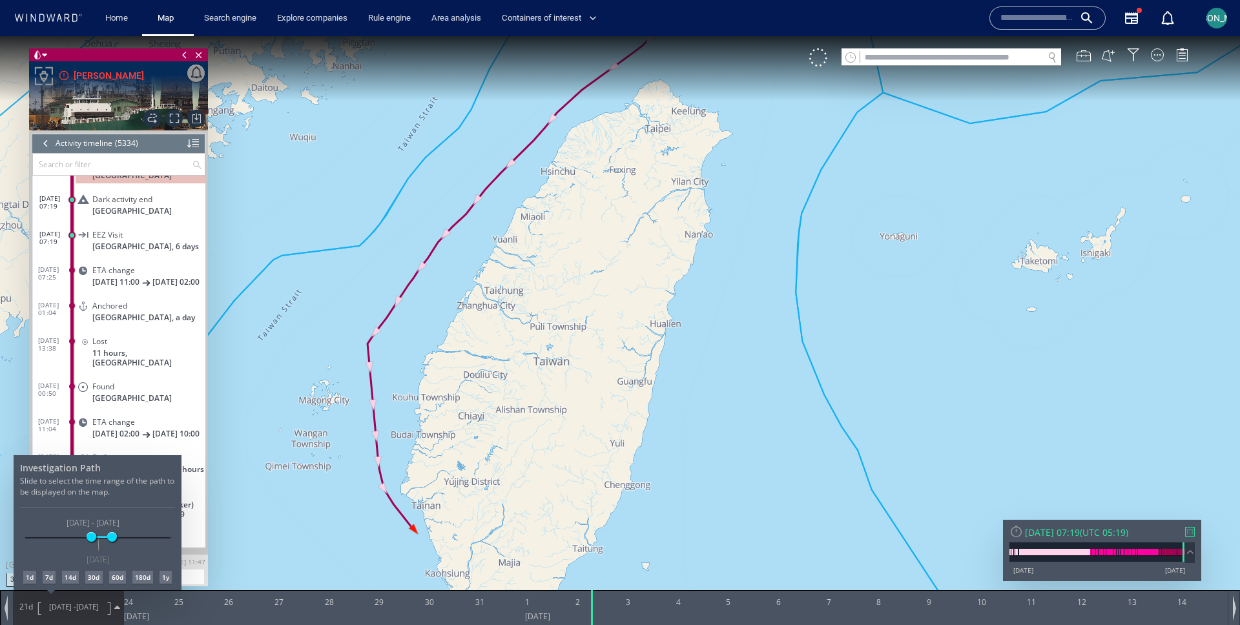
click at [112, 539] on div "04/06/25 30/11/25 24/08/25 20/09/25 24/08/25 - 20/09/25 02/09/25" at bounding box center [97, 538] width 145 height 3
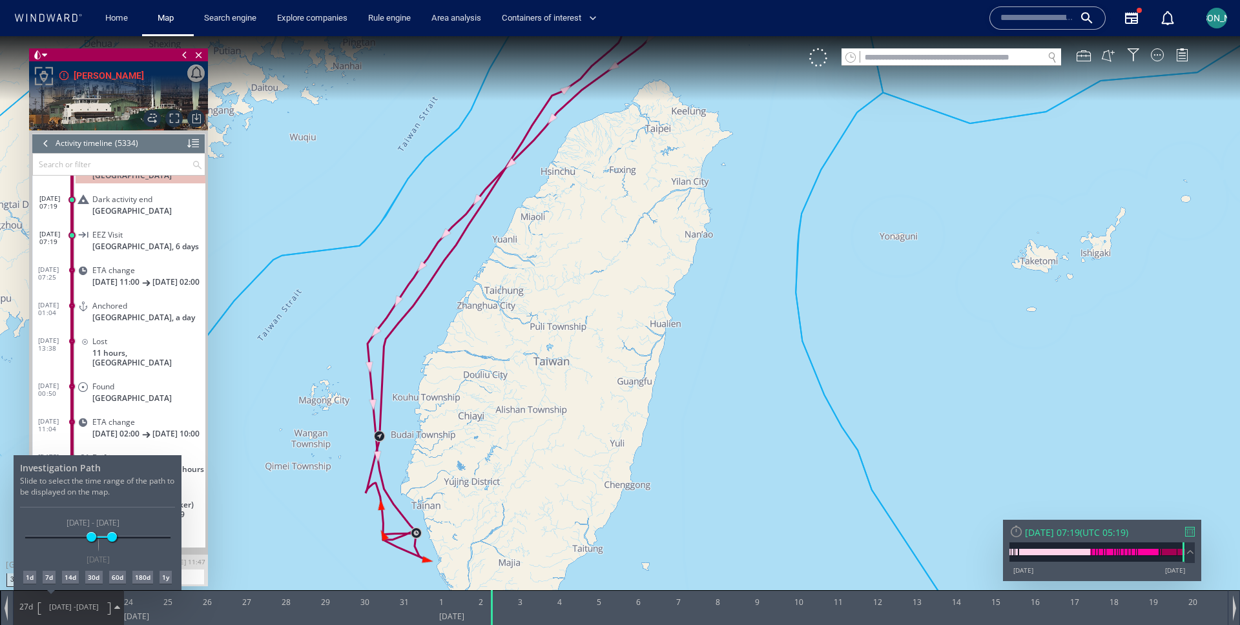
drag, startPoint x: 475, startPoint y: 391, endPoint x: 436, endPoint y: 442, distance: 64.5
click at [435, 442] on div at bounding box center [620, 330] width 1240 height 589
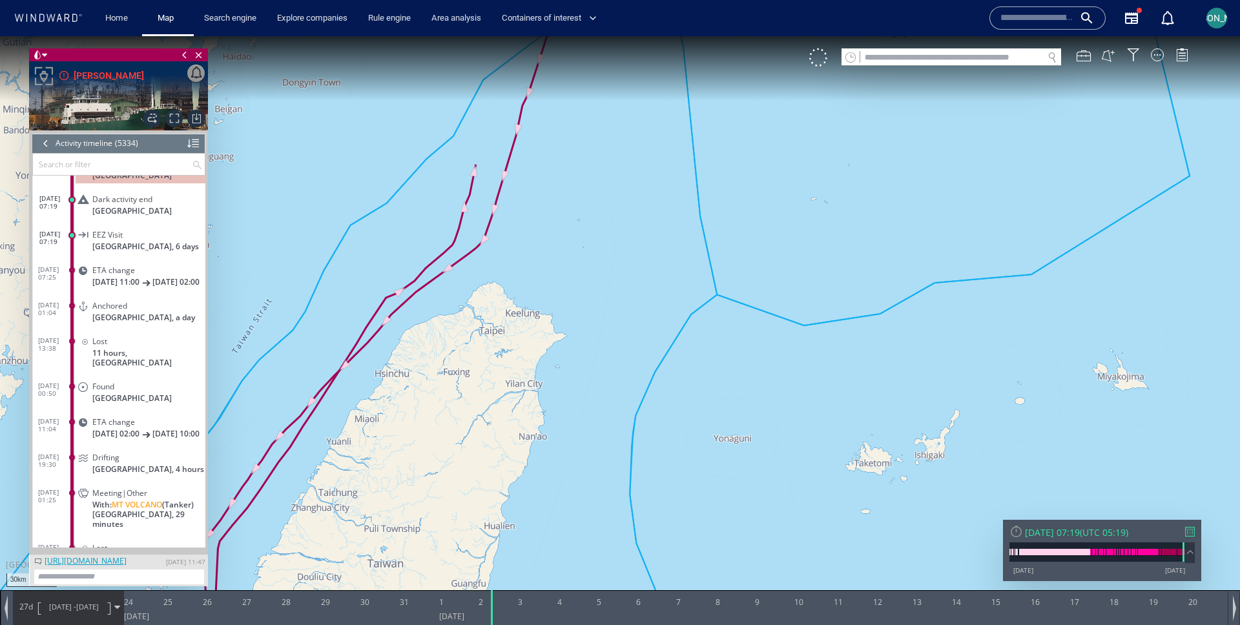
drag, startPoint x: 553, startPoint y: 320, endPoint x: 390, endPoint y: 519, distance: 257.0
click at [390, 519] on canvas "Map" at bounding box center [620, 324] width 1240 height 576
drag, startPoint x: 414, startPoint y: 439, endPoint x: 462, endPoint y: 342, distance: 107.7
click at [462, 342] on canvas "Map" at bounding box center [620, 324] width 1240 height 576
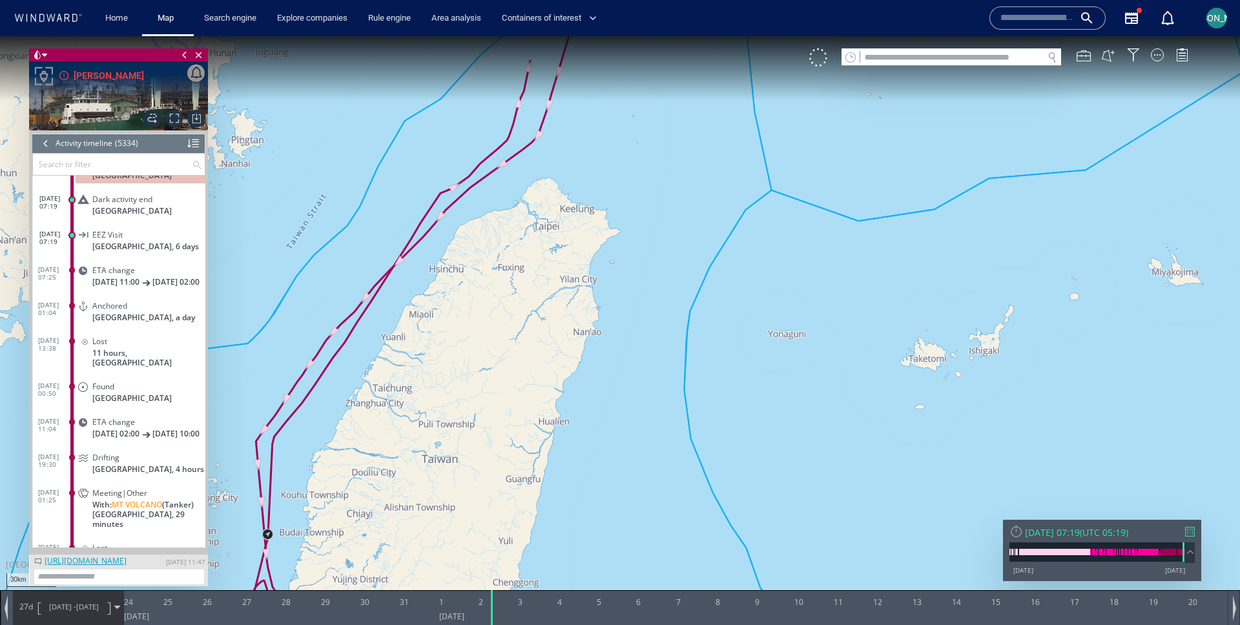
click at [529, 66] on canvas "Map" at bounding box center [620, 324] width 1240 height 576
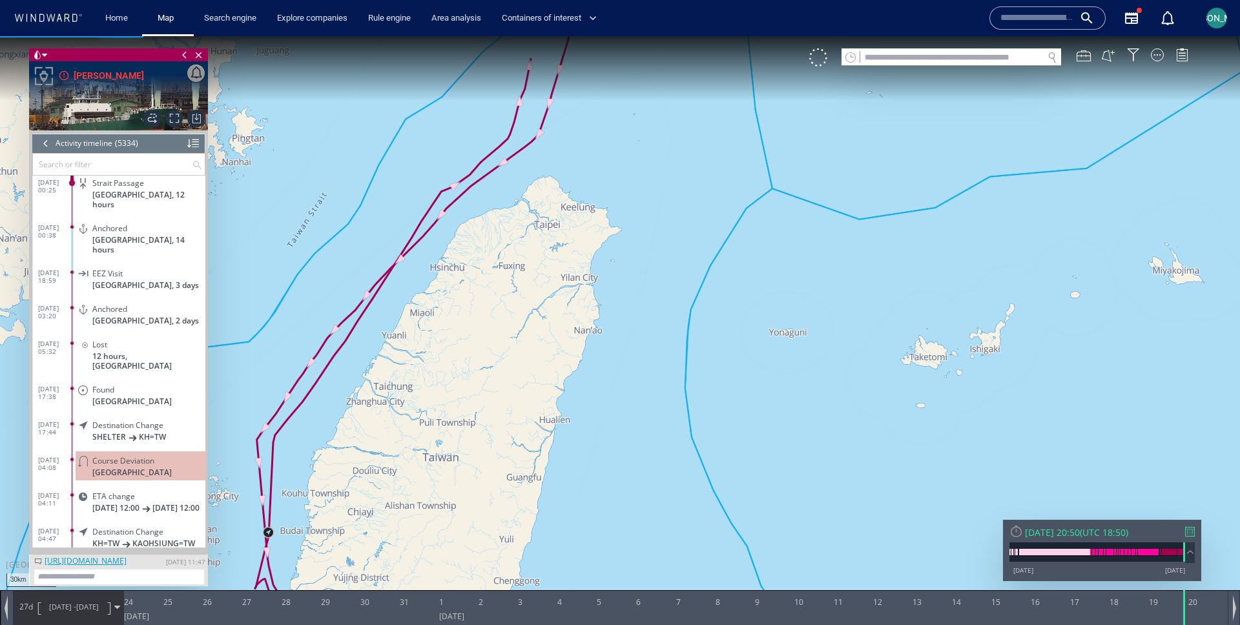
click at [49, 137] on div at bounding box center [46, 143] width 14 height 19
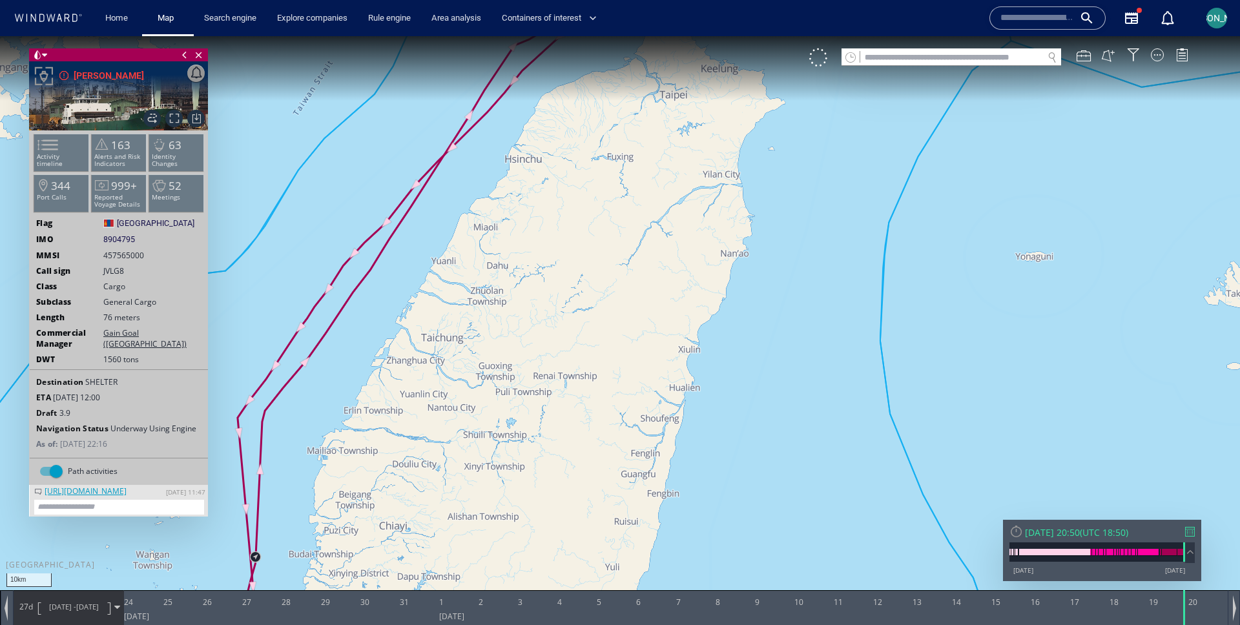
drag, startPoint x: 295, startPoint y: 484, endPoint x: 363, endPoint y: 207, distance: 284.6
click at [363, 207] on canvas "Map" at bounding box center [620, 324] width 1240 height 576
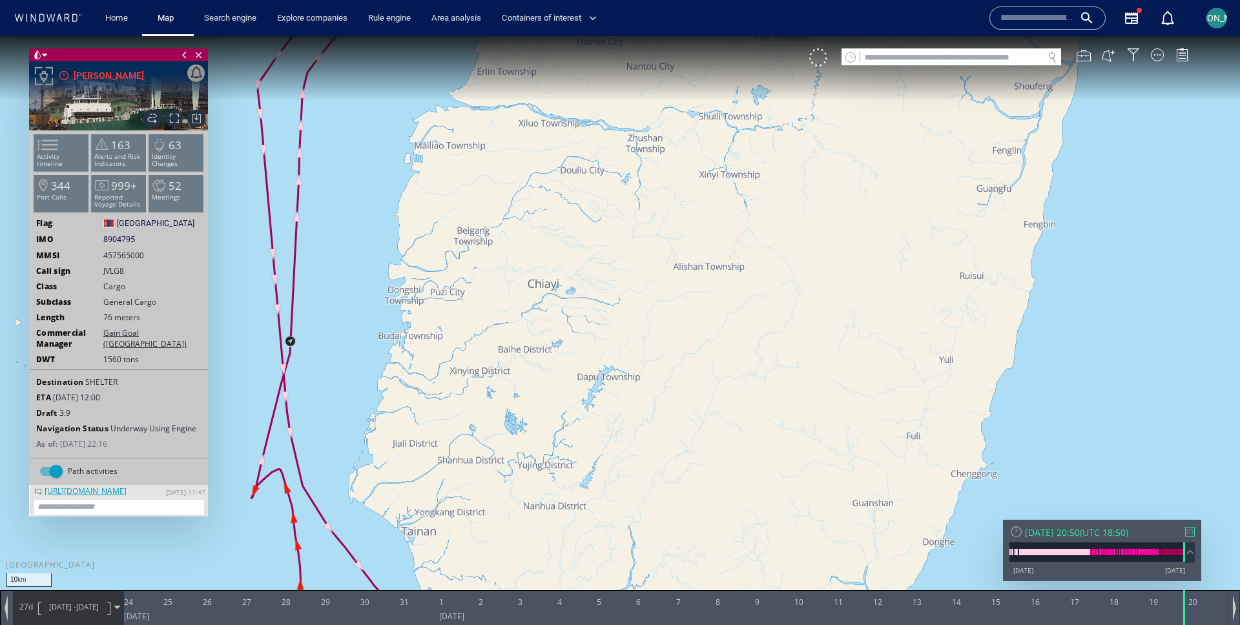
drag, startPoint x: 341, startPoint y: 455, endPoint x: 341, endPoint y: 199, distance: 256.4
click at [341, 199] on canvas "Map" at bounding box center [620, 324] width 1240 height 576
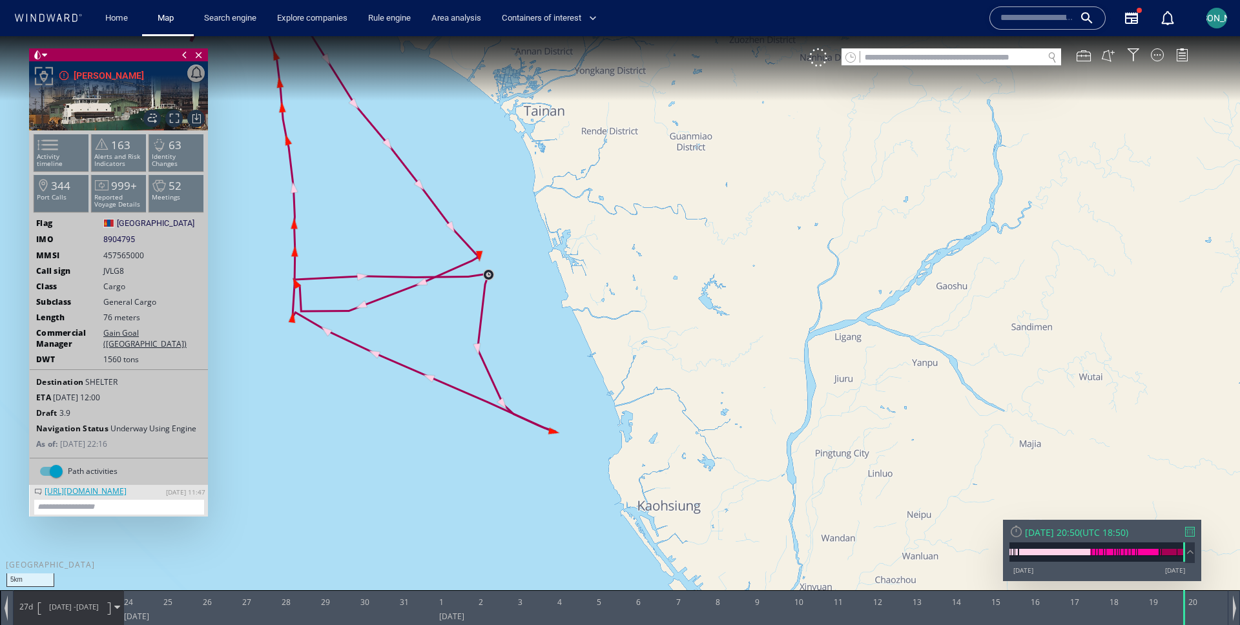
drag, startPoint x: 367, startPoint y: 397, endPoint x: 384, endPoint y: 240, distance: 157.3
click at [384, 240] on canvas "Map" at bounding box center [620, 324] width 1240 height 576
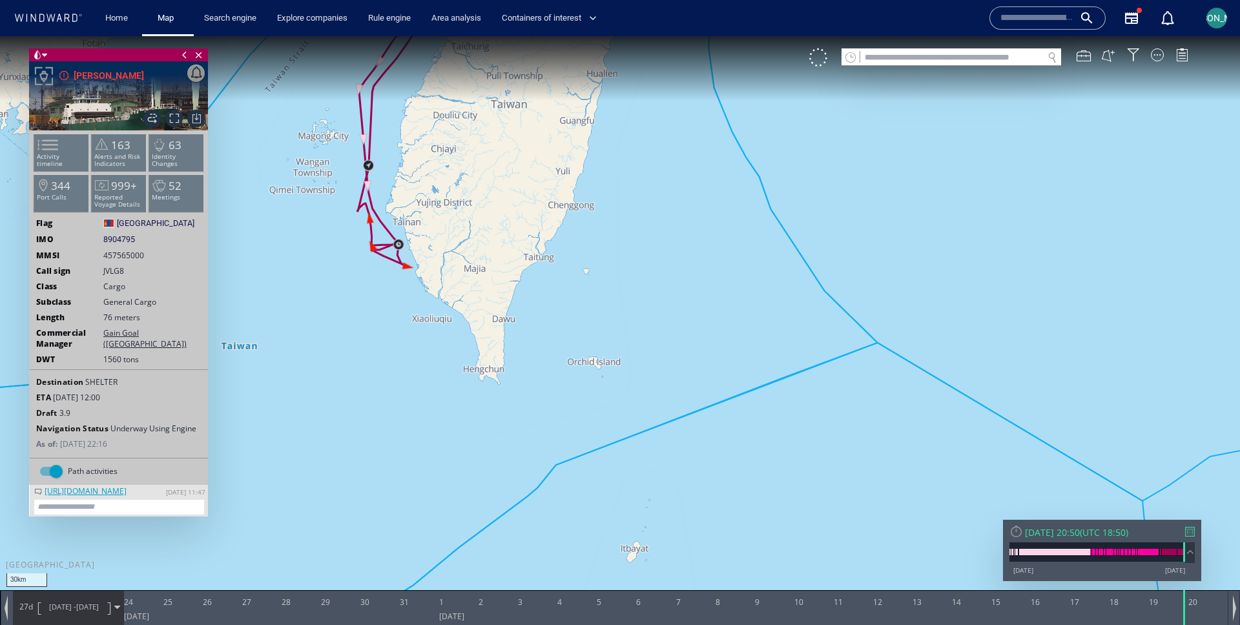
drag, startPoint x: 510, startPoint y: 123, endPoint x: 367, endPoint y: 405, distance: 316.6
click at [367, 405] on canvas "Map" at bounding box center [620, 324] width 1240 height 576
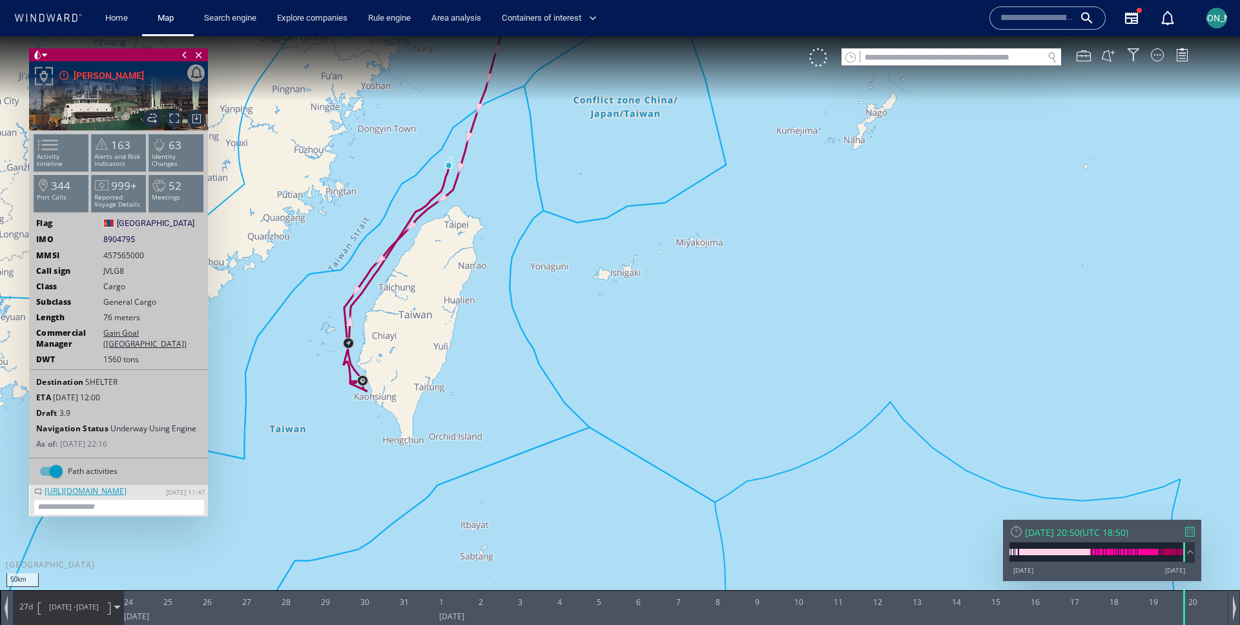
drag, startPoint x: 507, startPoint y: 180, endPoint x: 449, endPoint y: 285, distance: 120.8
click at [448, 286] on canvas "Map" at bounding box center [620, 324] width 1240 height 576
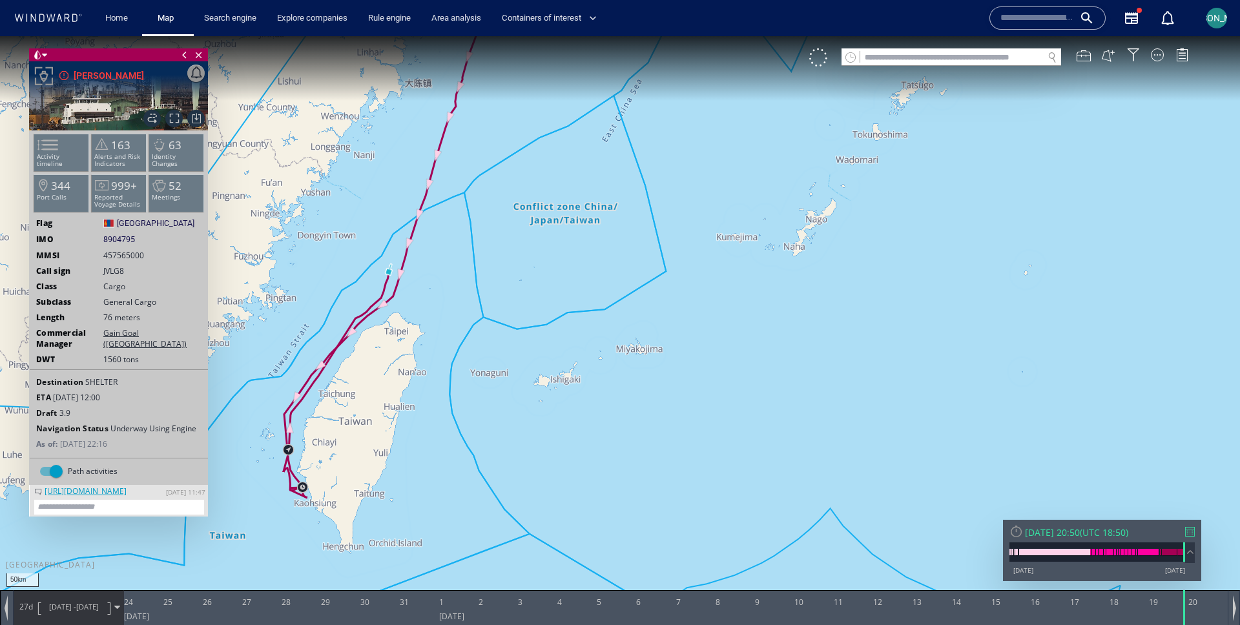
click at [43, 623] on span "24/08/25 - 20/09/25" at bounding box center [73, 607] width 65 height 32
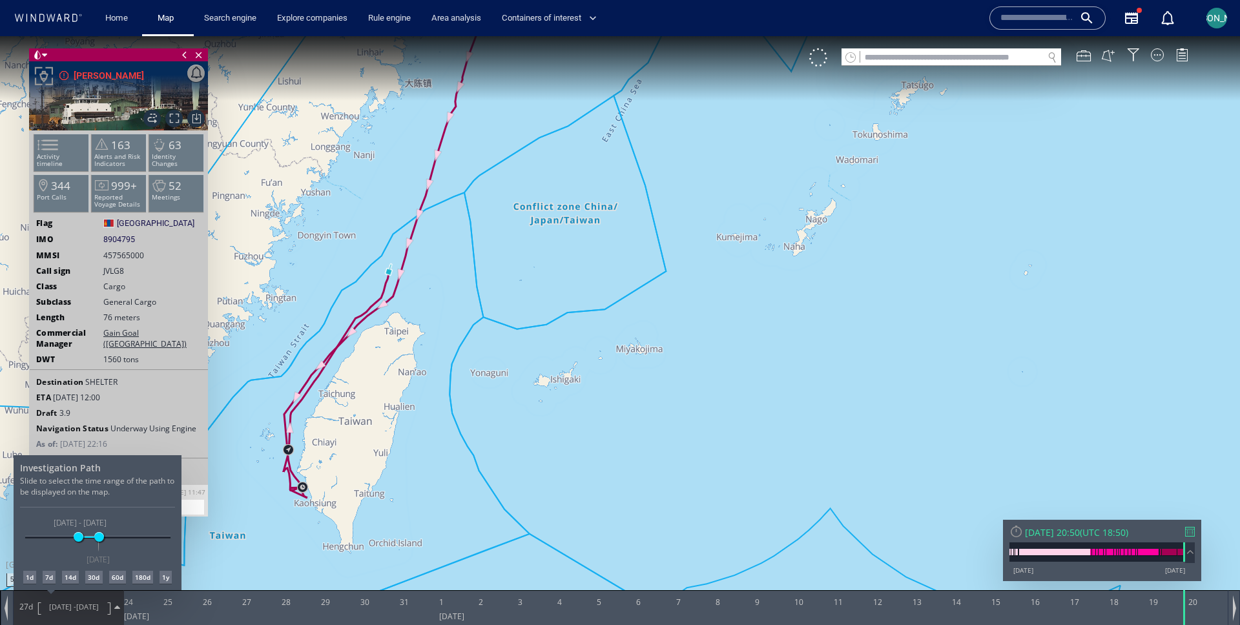
click at [153, 353] on div at bounding box center [620, 330] width 1240 height 589
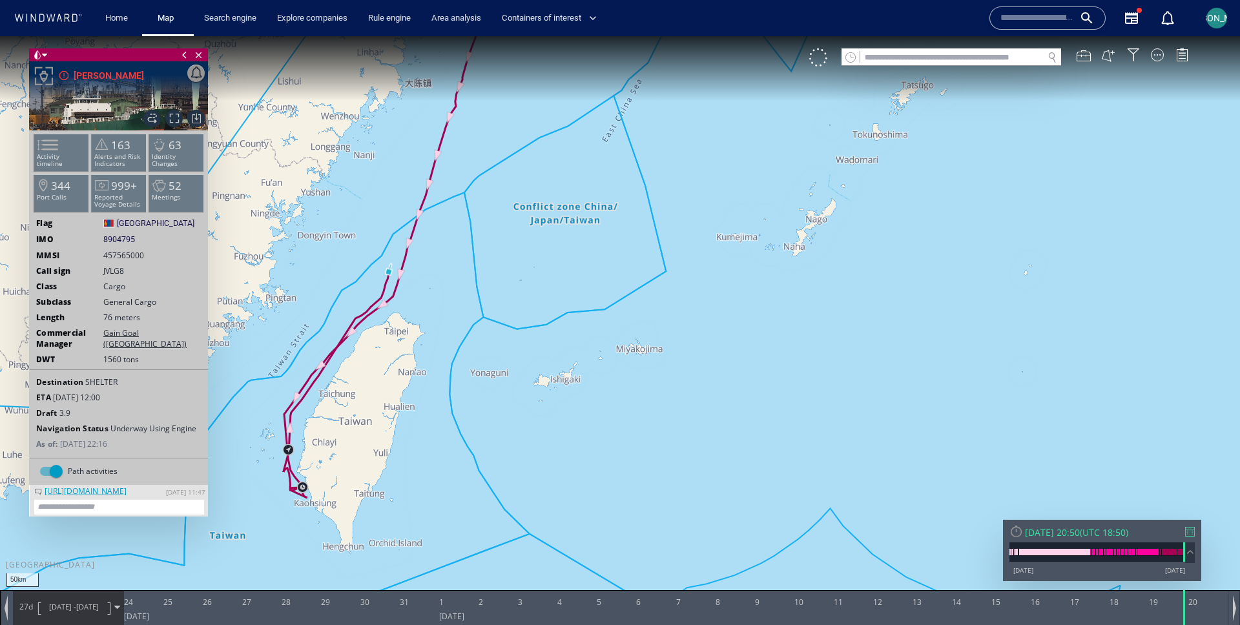
click at [51, 607] on span "24/08/25 -" at bounding box center [62, 607] width 27 height 10
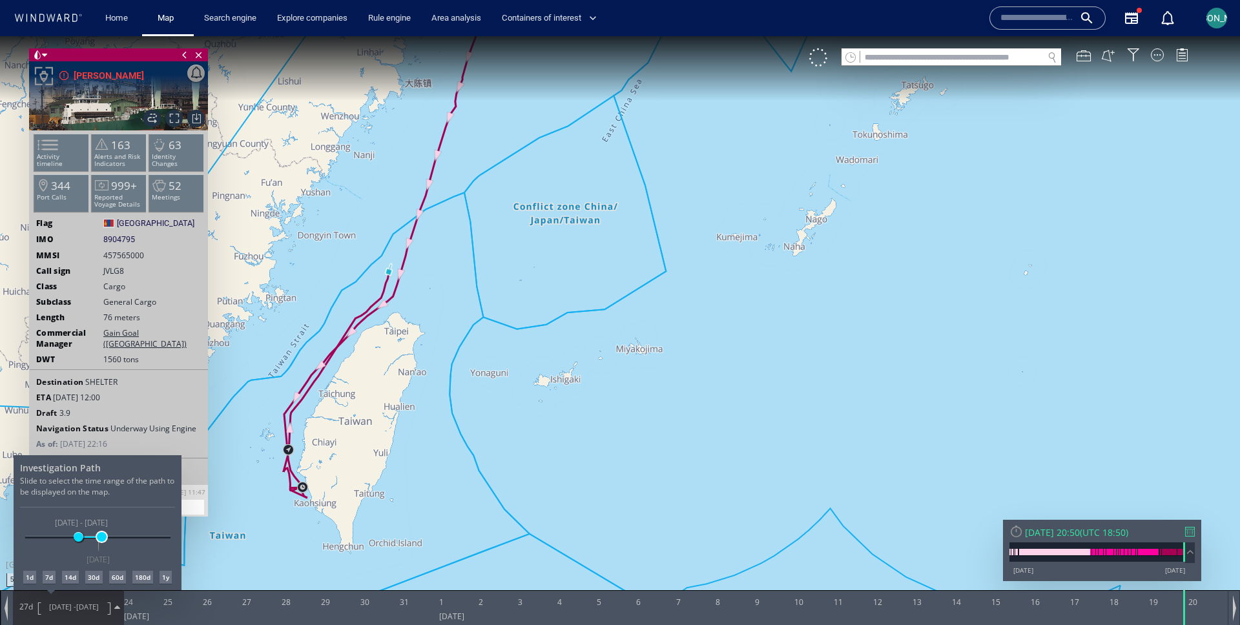
click at [105, 537] on span at bounding box center [102, 537] width 10 height 10
click at [108, 537] on div "21/06/25 17/12/25 24/08/25 24/09/25 24/08/25 - 24/09/25 19/09/25" at bounding box center [97, 538] width 145 height 3
drag, startPoint x: 617, startPoint y: 223, endPoint x: 679, endPoint y: 262, distance: 73.1
click at [690, 263] on div at bounding box center [620, 330] width 1240 height 589
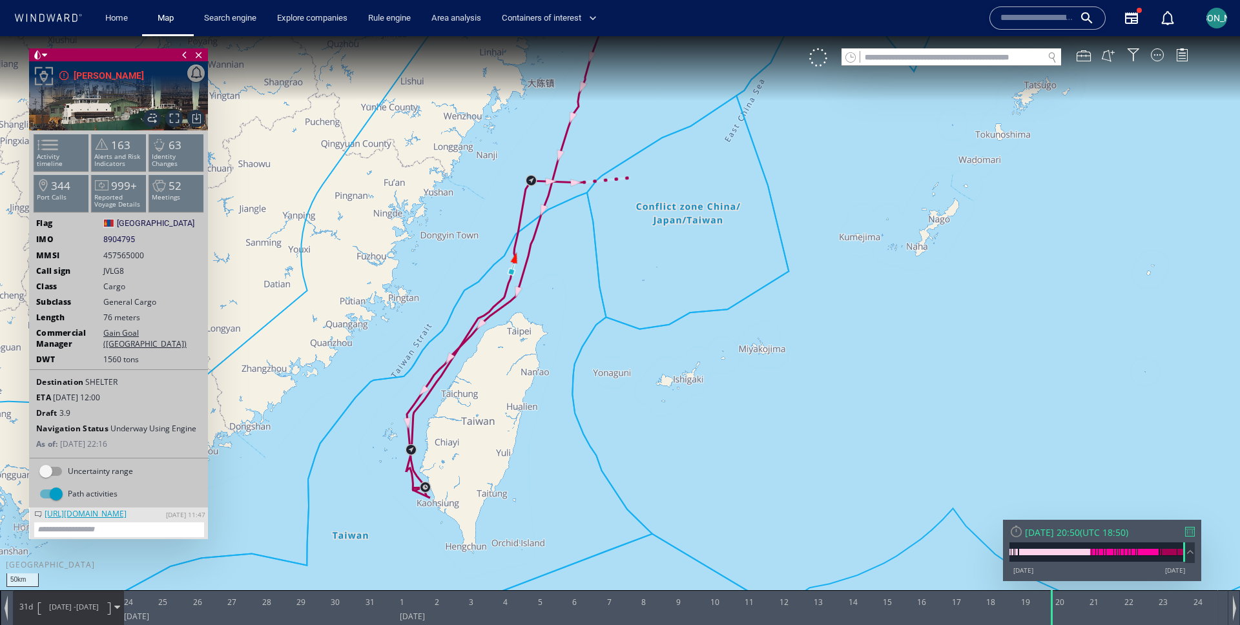
drag, startPoint x: 578, startPoint y: 262, endPoint x: 807, endPoint y: 258, distance: 228.7
click at [808, 259] on canvas "Map" at bounding box center [620, 324] width 1240 height 576
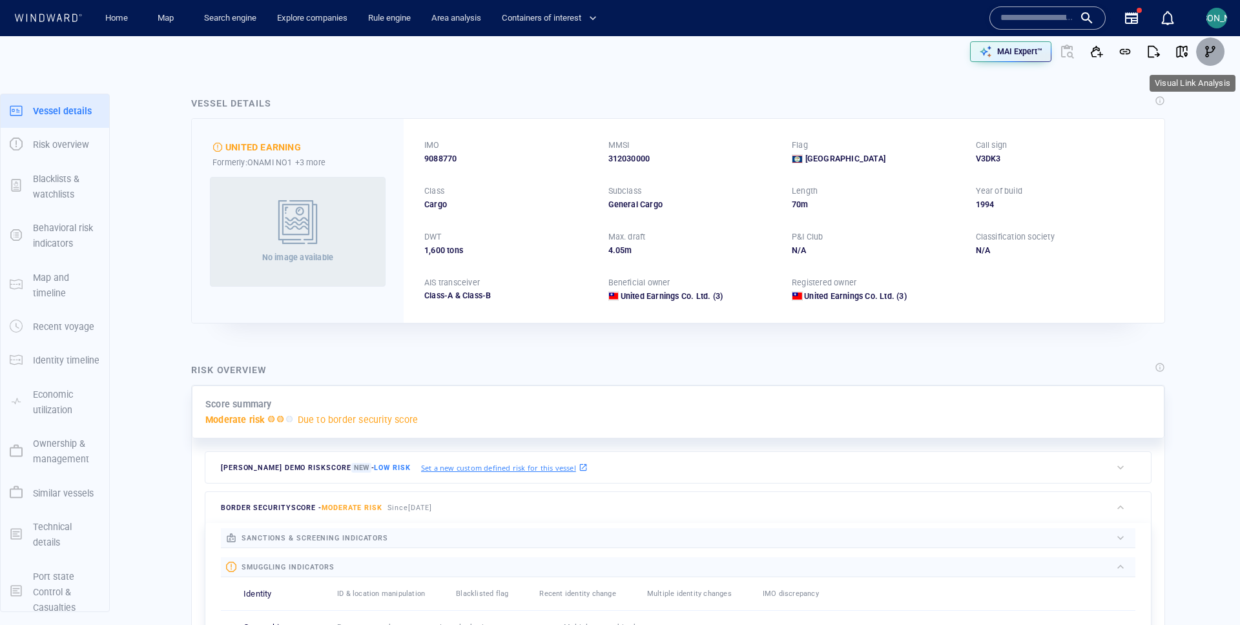
click at [1212, 43] on button "button" at bounding box center [1210, 51] width 28 height 28
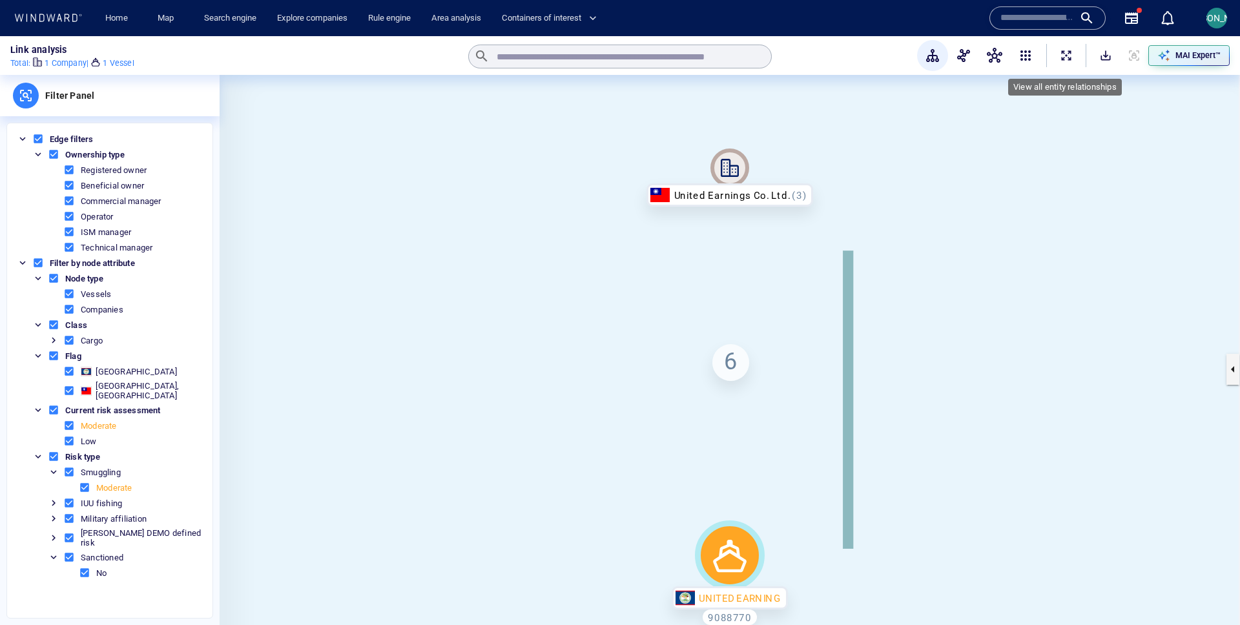
click at [1068, 55] on span "ExpandAllNodes" at bounding box center [1066, 55] width 13 height 13
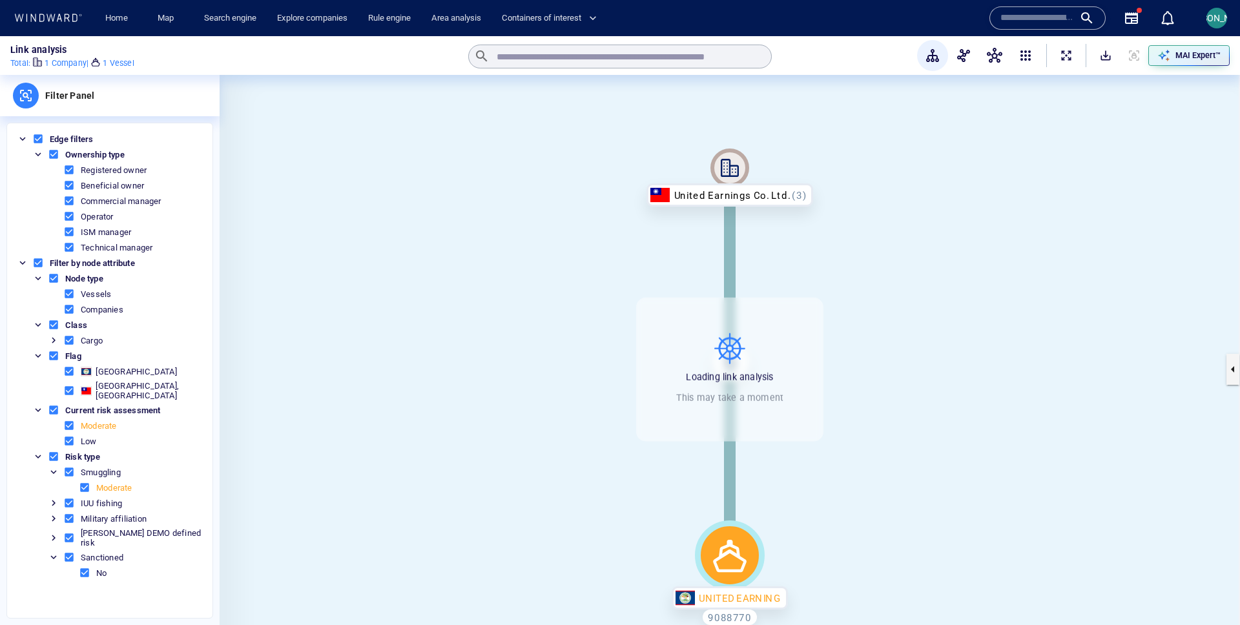
drag, startPoint x: 1034, startPoint y: 337, endPoint x: 955, endPoint y: 285, distance: 94.6
click at [955, 285] on canvas at bounding box center [730, 369] width 1021 height 589
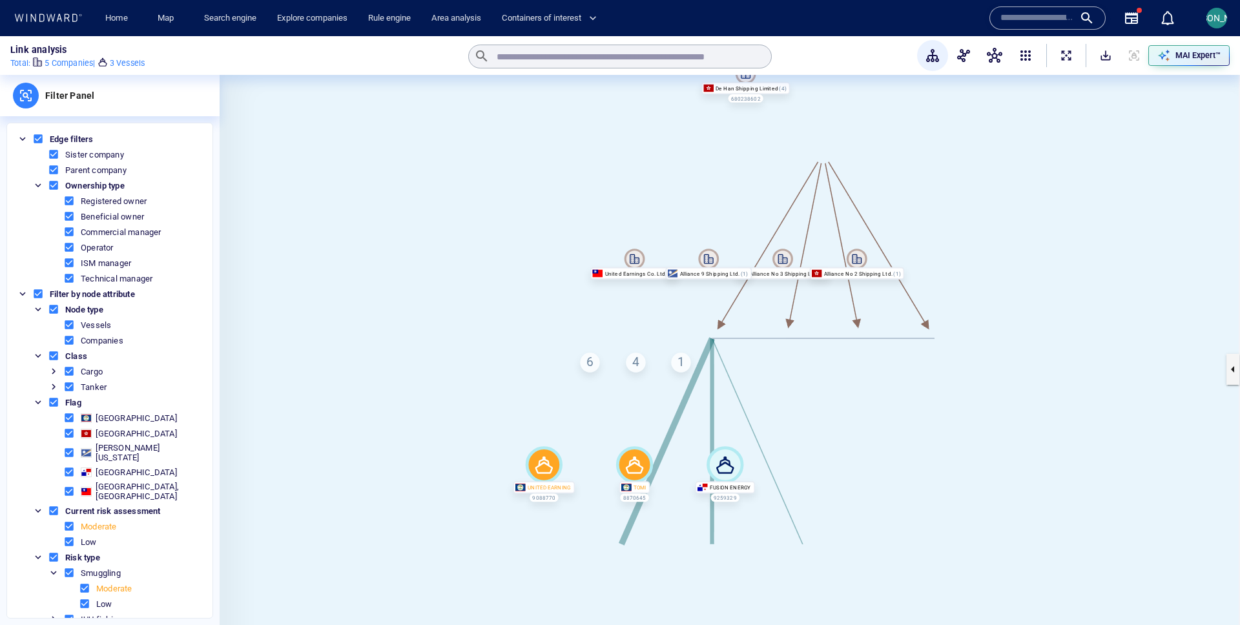
drag, startPoint x: 999, startPoint y: 281, endPoint x: 911, endPoint y: 196, distance: 122.4
click at [911, 196] on canvas at bounding box center [730, 369] width 1021 height 589
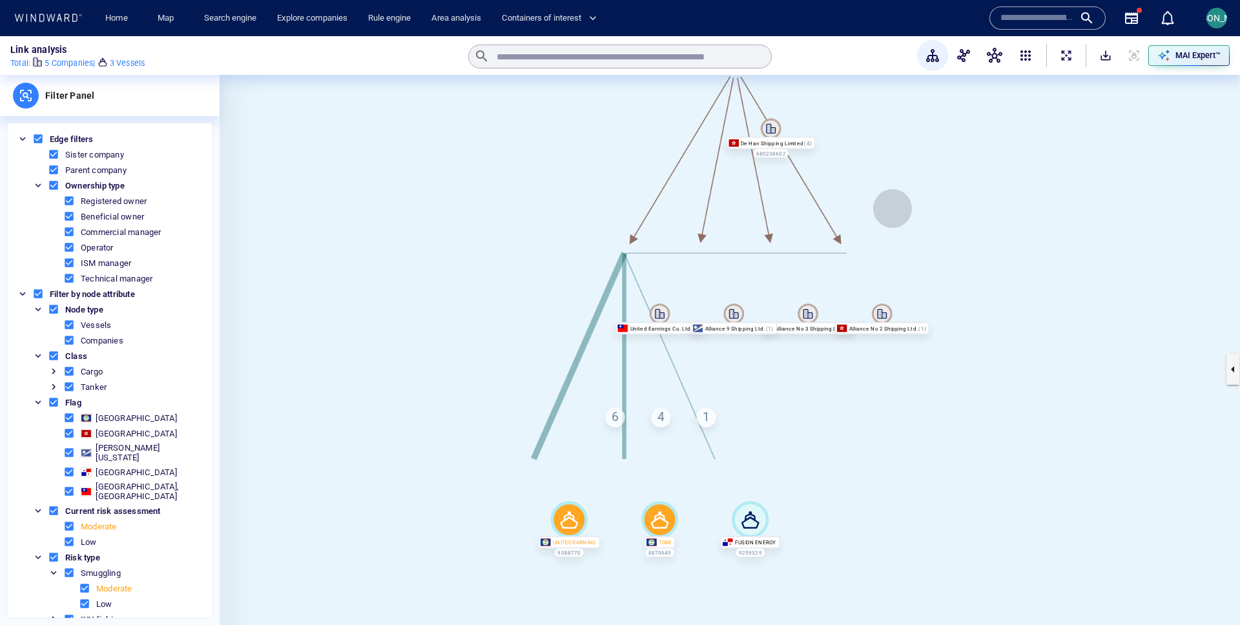
drag, startPoint x: 893, startPoint y: 209, endPoint x: 928, endPoint y: 269, distance: 70.3
click at [928, 269] on canvas at bounding box center [730, 369] width 1021 height 589
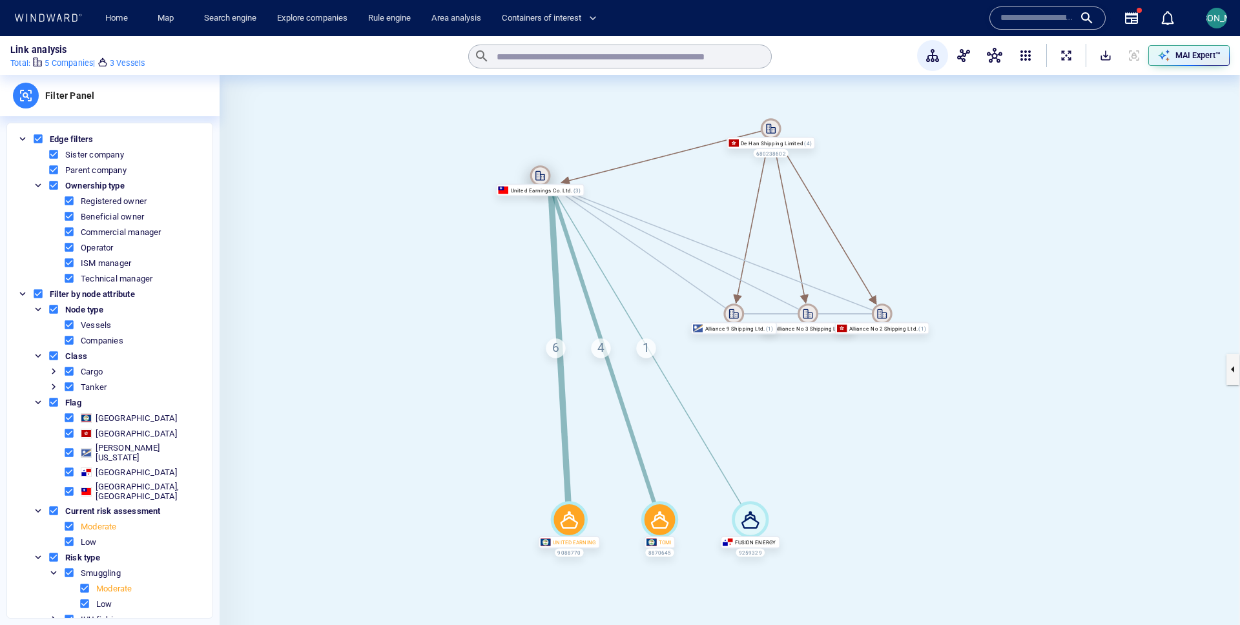
drag, startPoint x: 661, startPoint y: 311, endPoint x: 541, endPoint y: 173, distance: 183.1
click at [541, 172] on icon at bounding box center [540, 175] width 21 height 21
drag, startPoint x: 751, startPoint y: 521, endPoint x: 765, endPoint y: 495, distance: 30.1
click at [765, 501] on icon at bounding box center [750, 519] width 37 height 37
click at [662, 519] on icon at bounding box center [660, 520] width 18 height 17
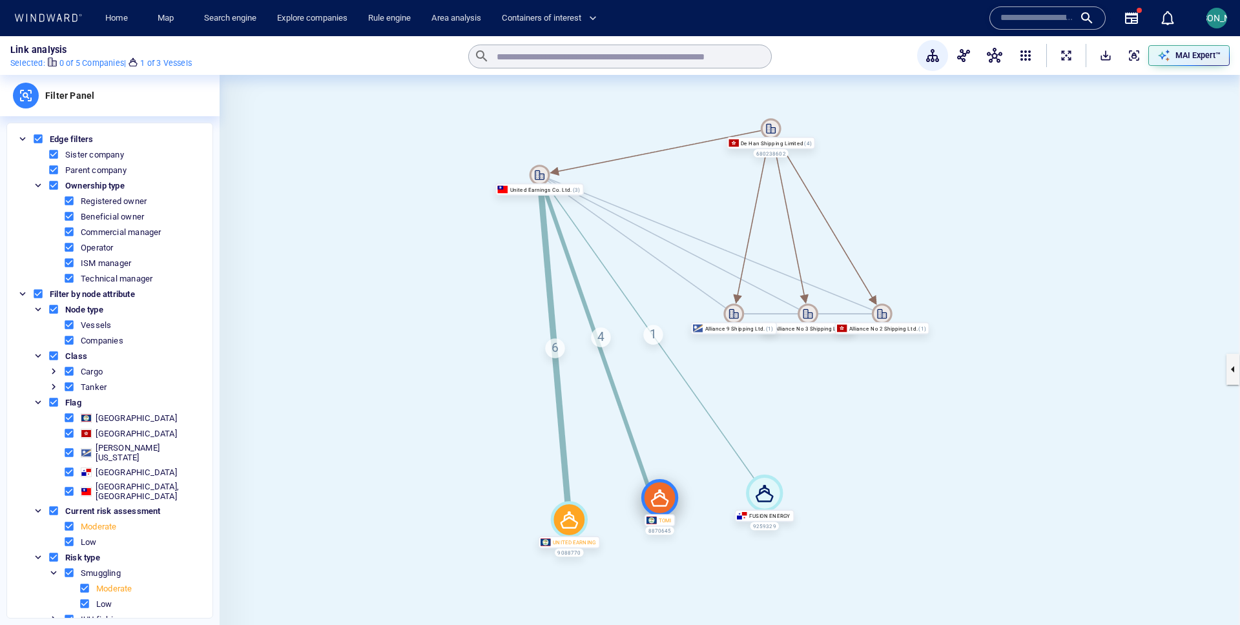
drag, startPoint x: 662, startPoint y: 519, endPoint x: 662, endPoint y: 492, distance: 27.8
click at [662, 492] on icon at bounding box center [660, 498] width 18 height 17
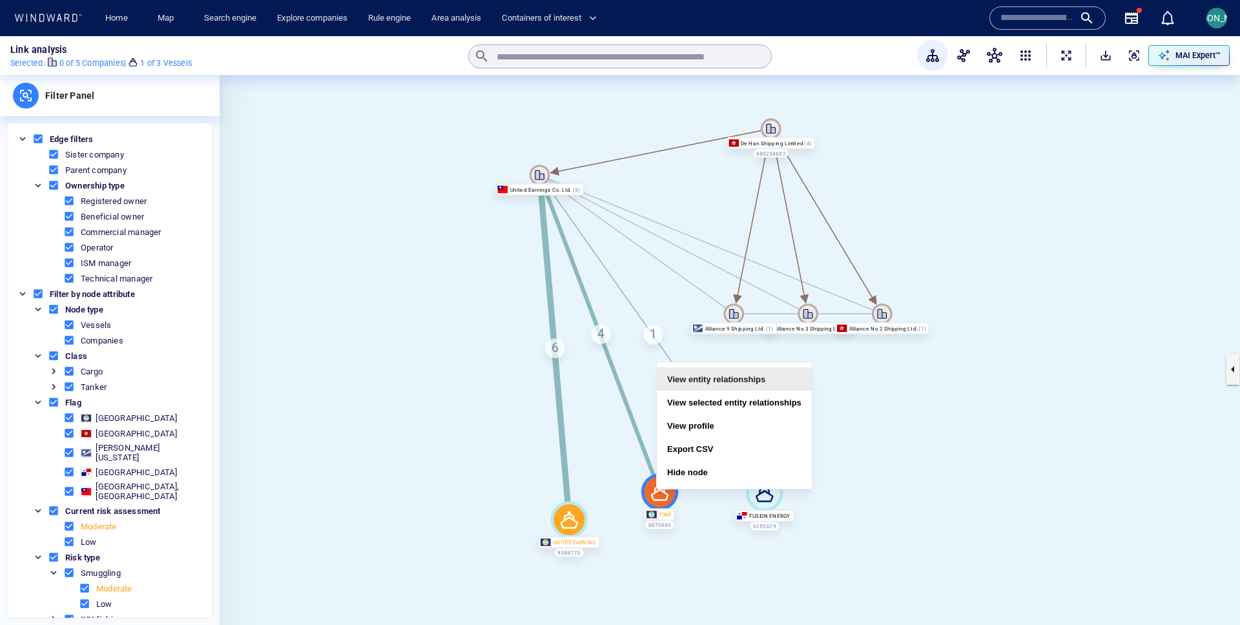
click at [733, 384] on button "View entity relationships" at bounding box center [734, 379] width 155 height 23
click at [716, 423] on button "View profile" at bounding box center [739, 427] width 155 height 23
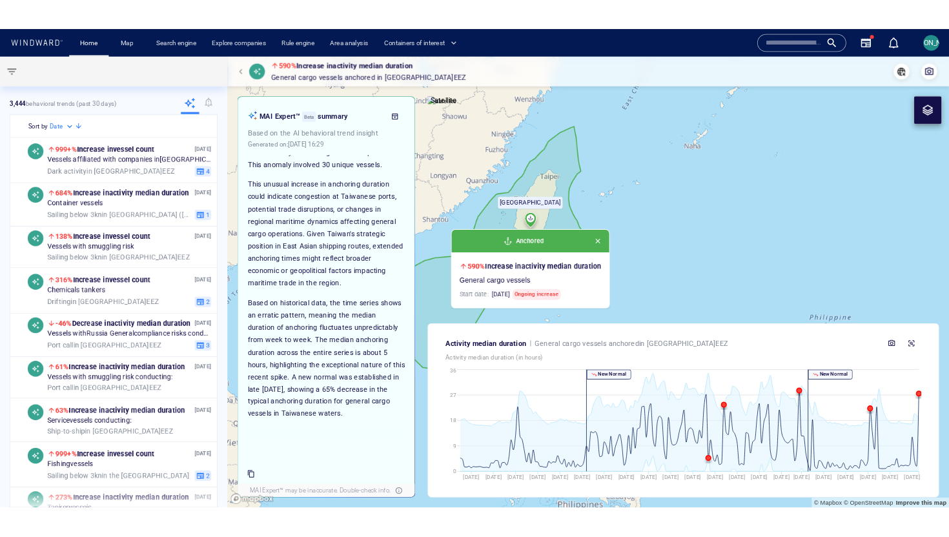
scroll to position [117, 0]
